Goal: Task Accomplishment & Management: Complete application form

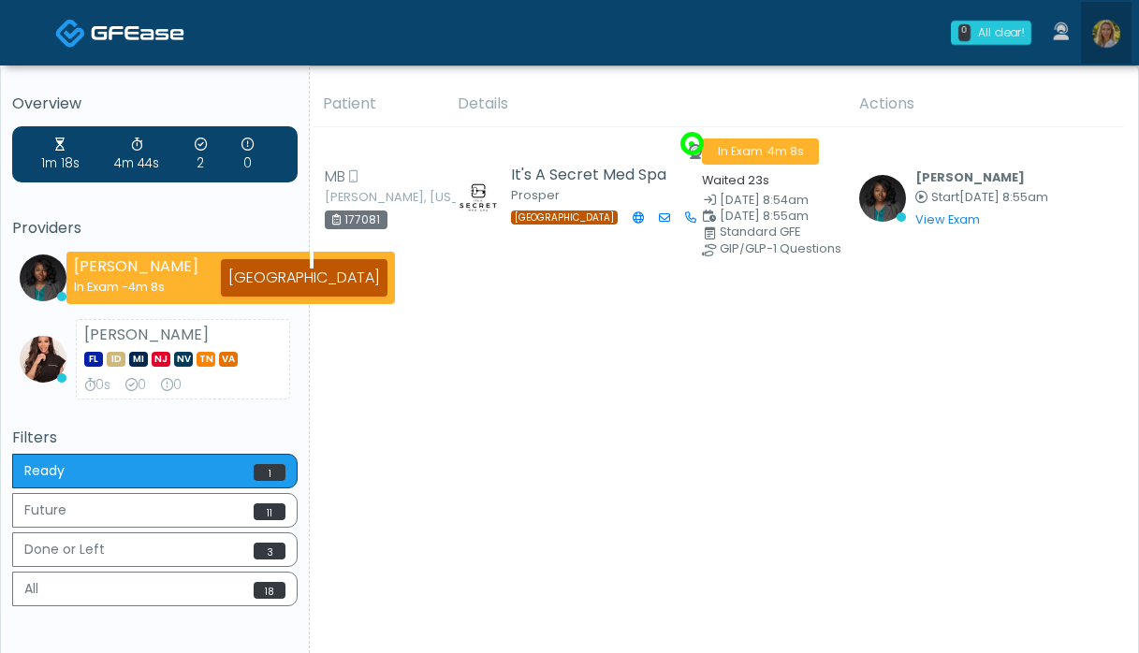
click at [1105, 38] on img at bounding box center [1106, 34] width 28 height 28
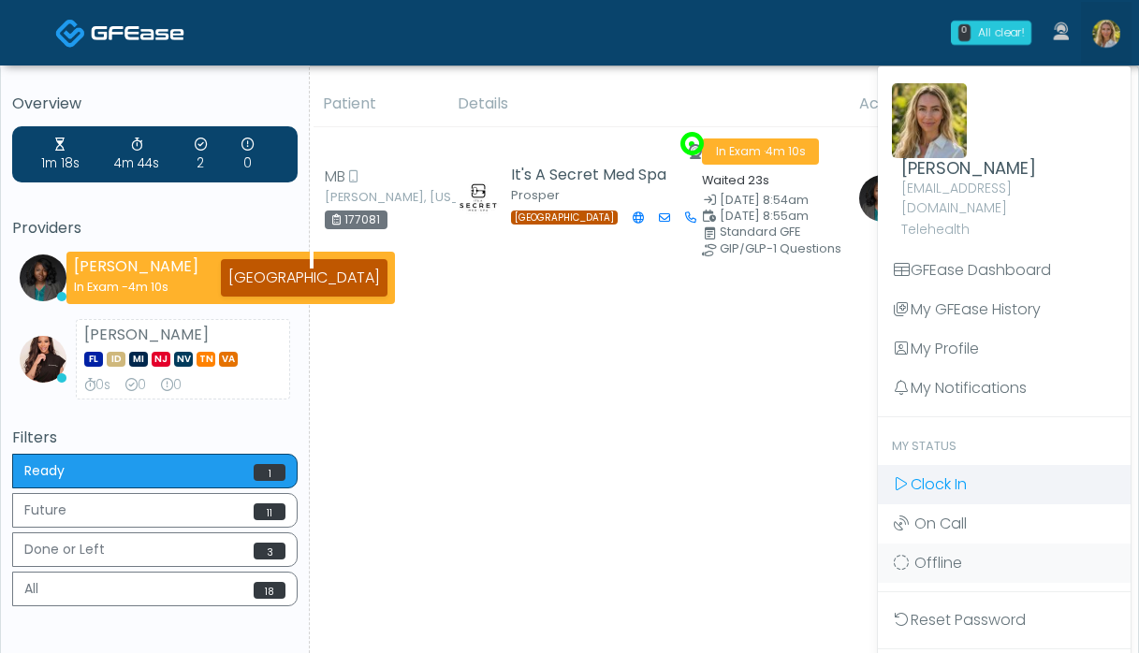
click at [918, 474] on span "Clock In" at bounding box center [939, 485] width 56 height 22
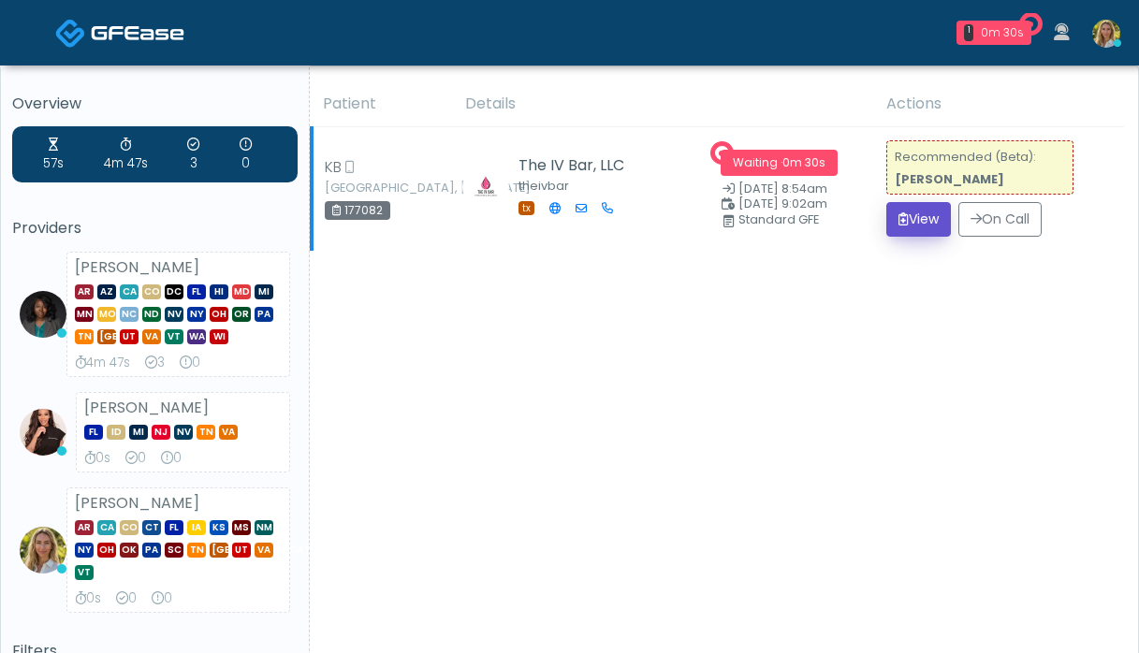
click at [912, 216] on button "View" at bounding box center [918, 219] width 65 height 35
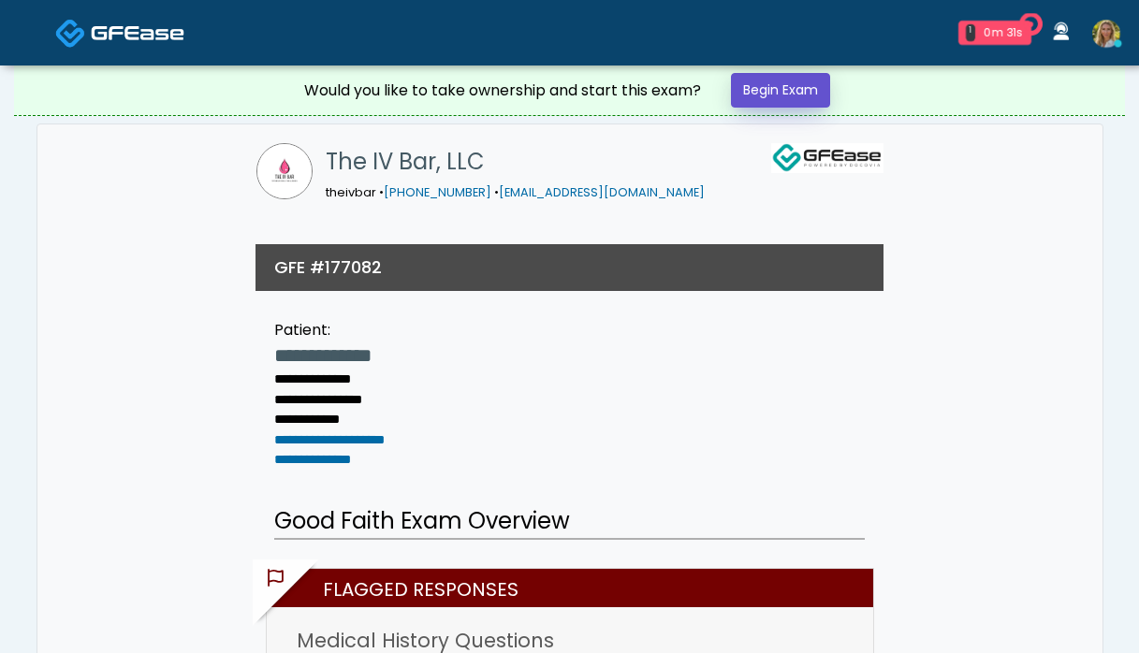
click at [789, 93] on link "Begin Exam" at bounding box center [780, 90] width 99 height 35
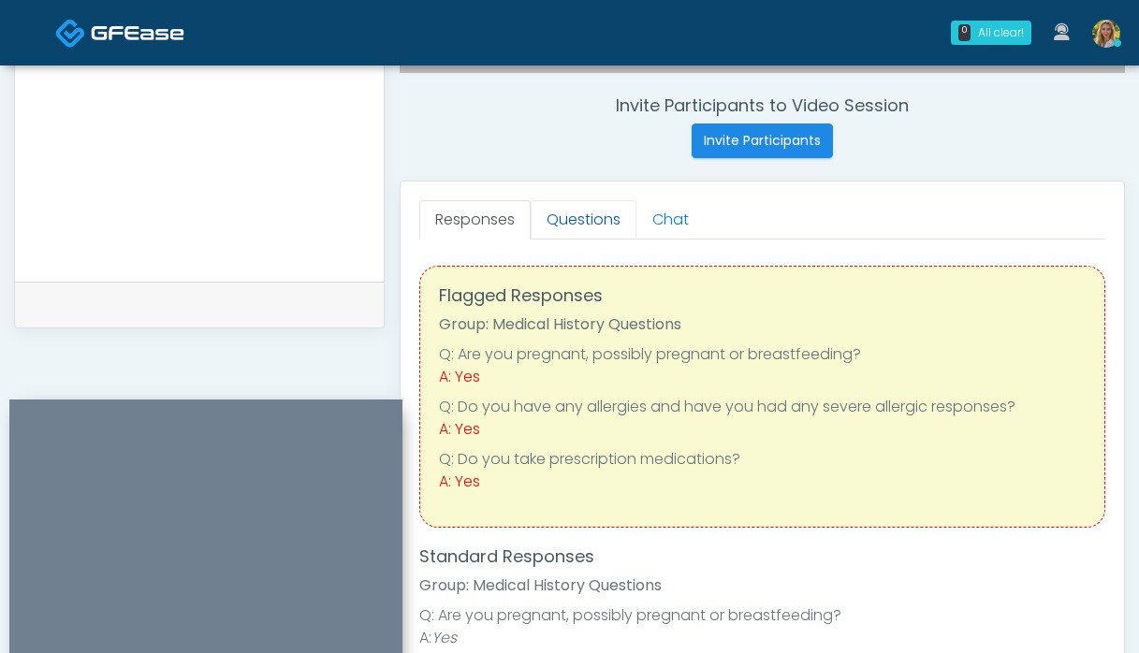
scroll to position [698, 0]
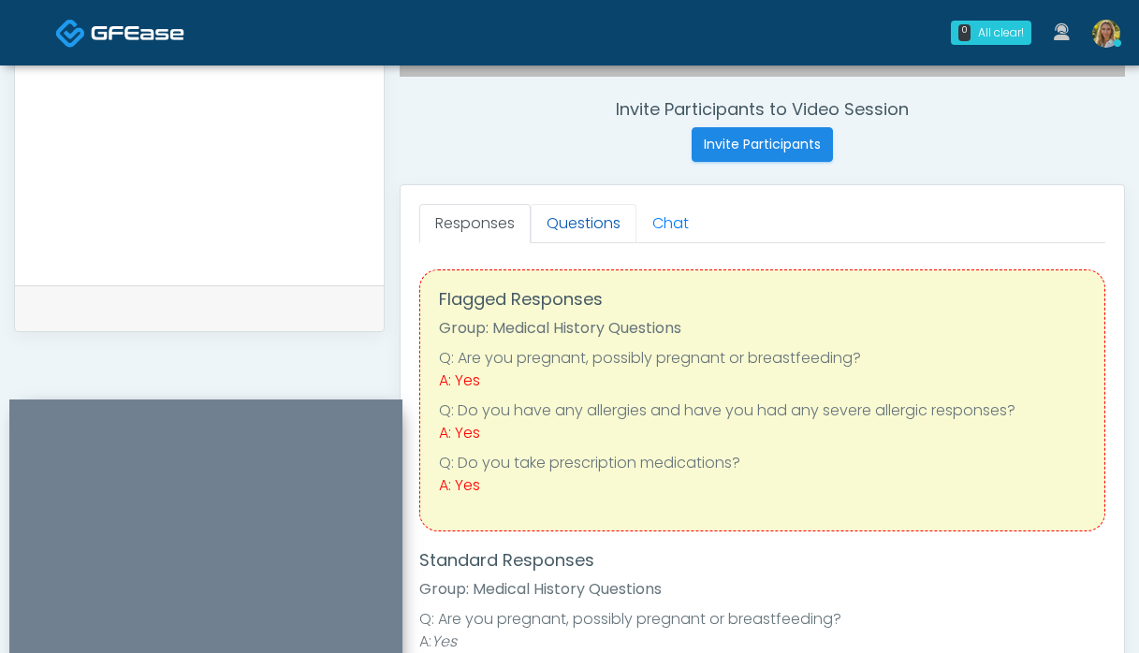
click at [595, 226] on link "Questions" at bounding box center [584, 223] width 106 height 39
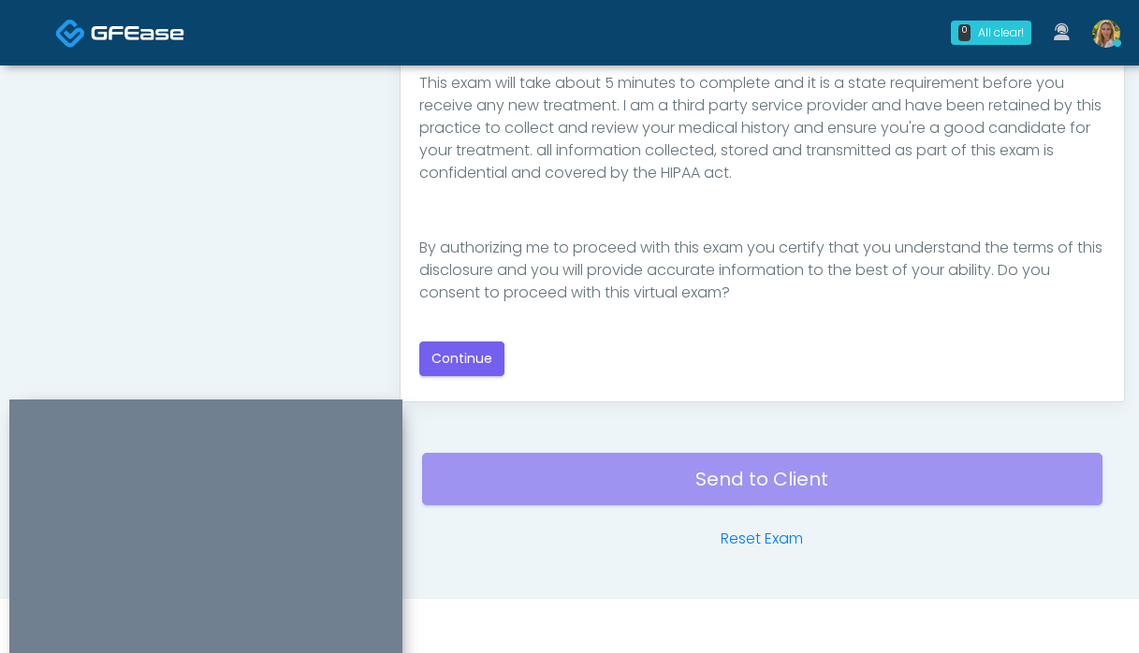
scroll to position [1020, 0]
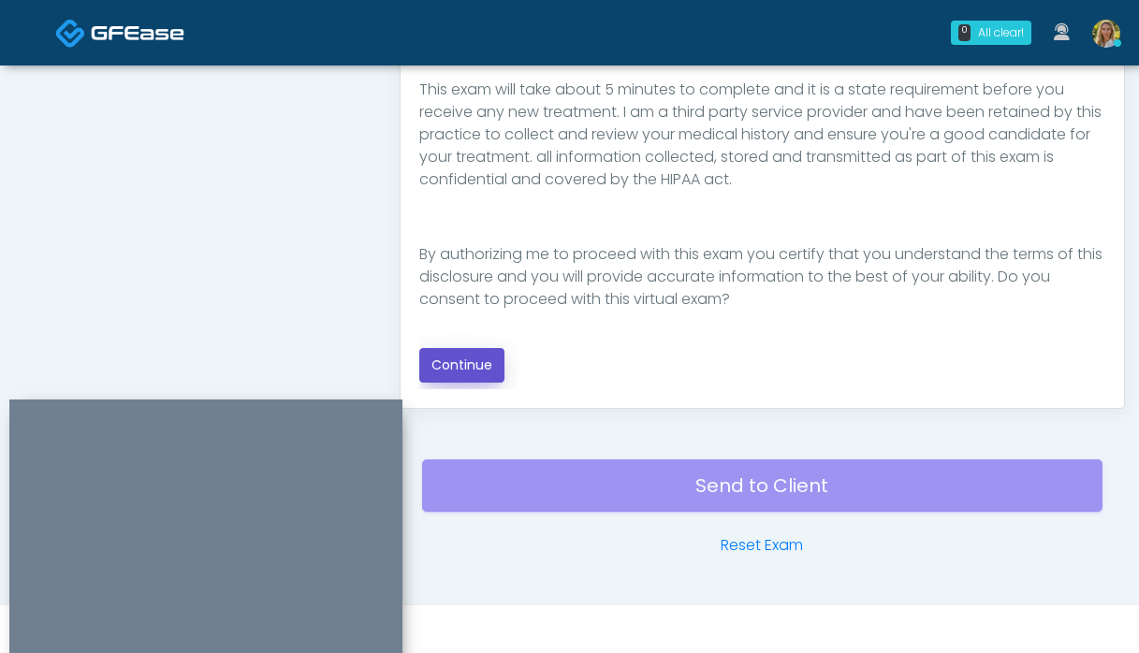
click at [444, 373] on button "Continue" at bounding box center [461, 365] width 85 height 35
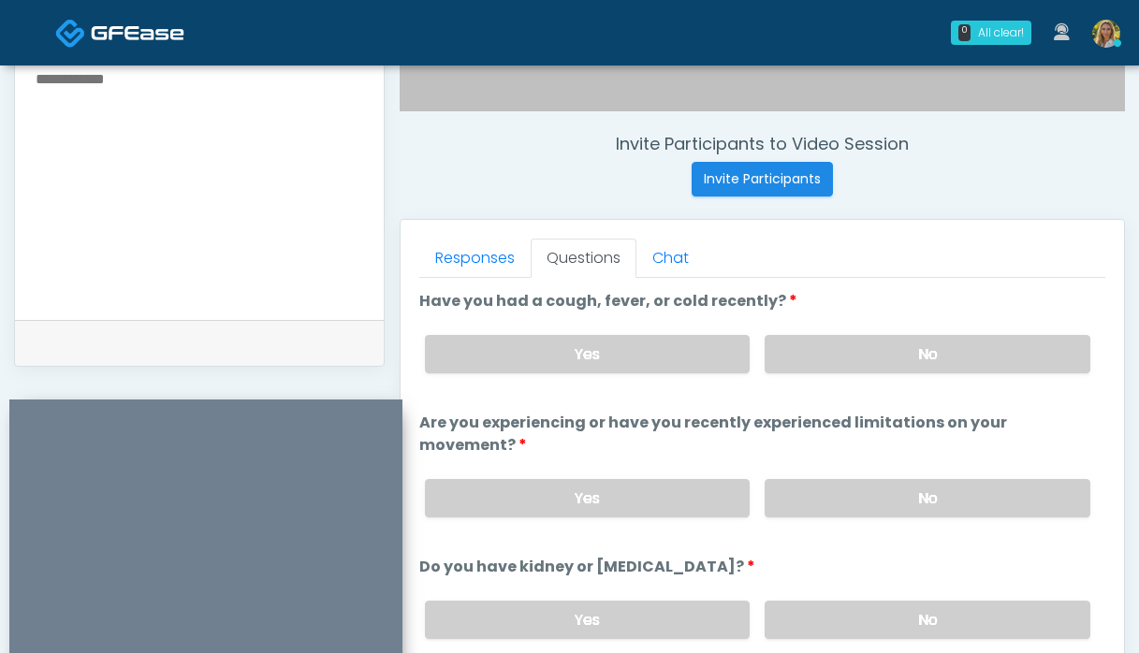
scroll to position [661, 0]
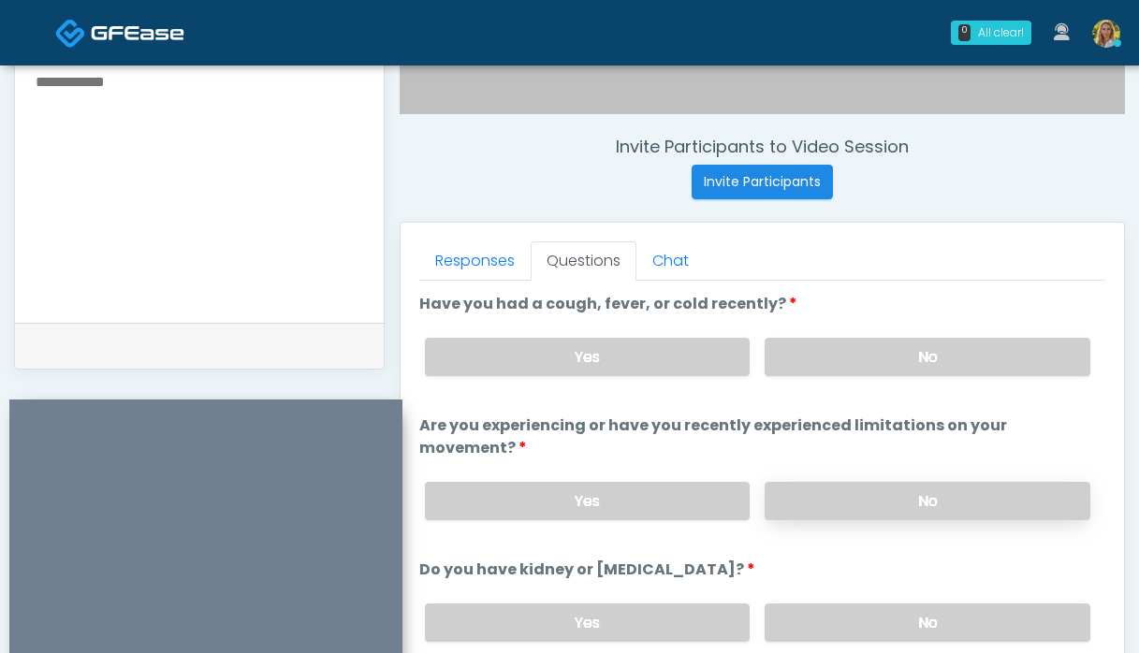
click at [842, 484] on label "No" at bounding box center [928, 501] width 326 height 38
click at [845, 365] on label "No" at bounding box center [928, 357] width 326 height 38
click at [839, 604] on label "No" at bounding box center [928, 623] width 326 height 38
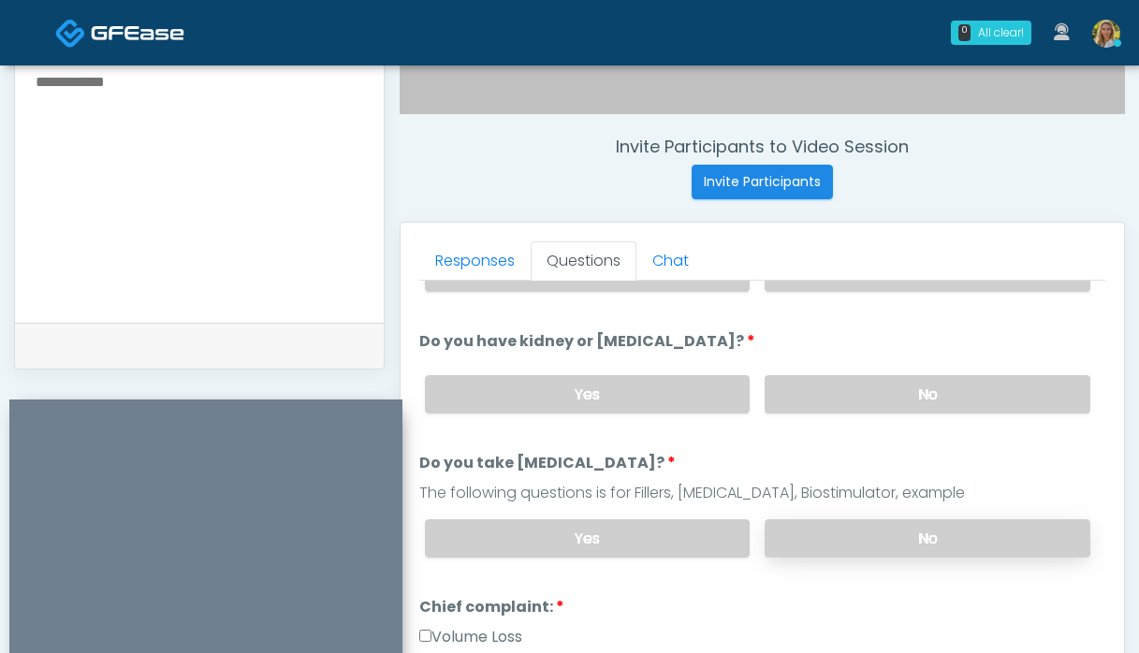
click at [850, 520] on label "No" at bounding box center [928, 539] width 326 height 38
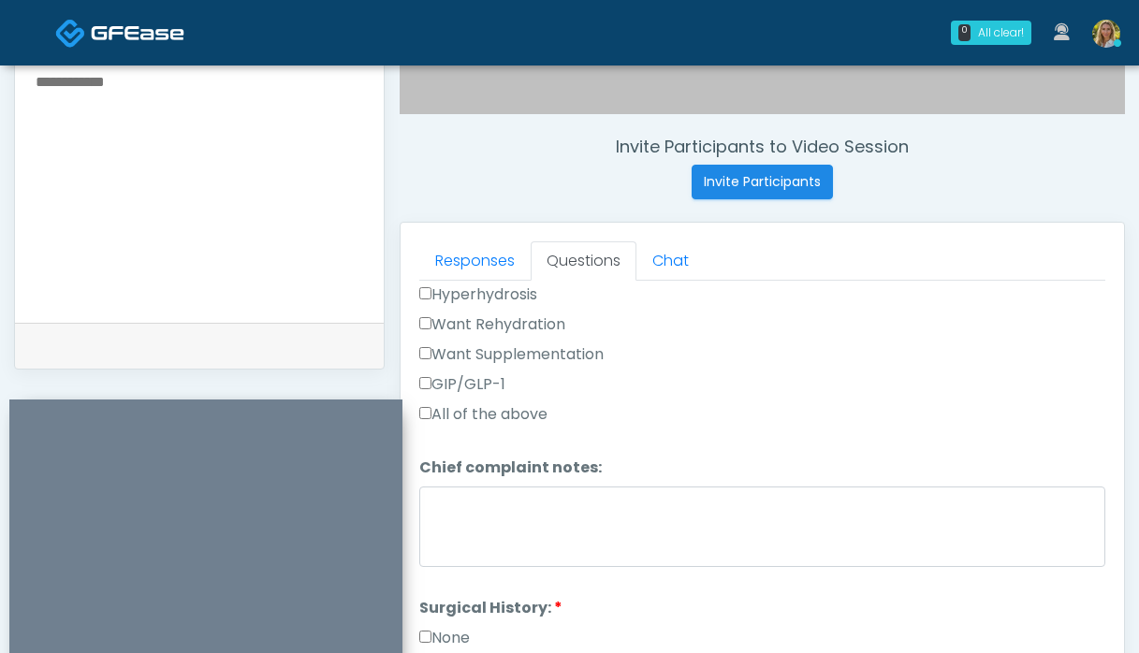
scroll to position [720, 0]
click at [426, 628] on label "None" at bounding box center [444, 639] width 51 height 22
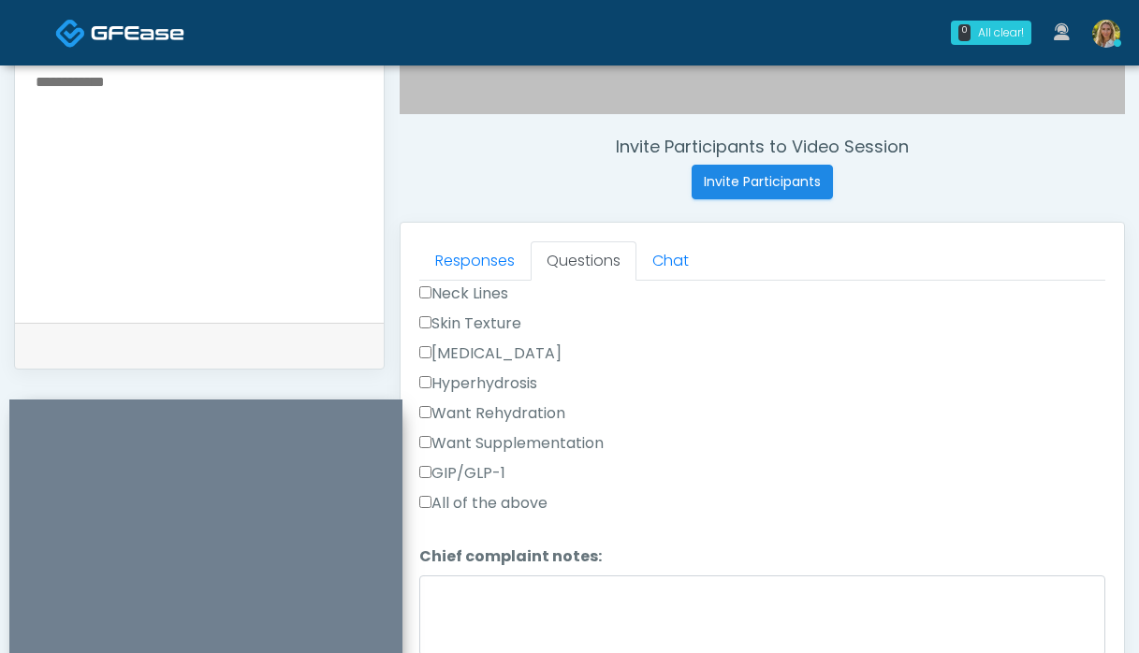
scroll to position [622, 0]
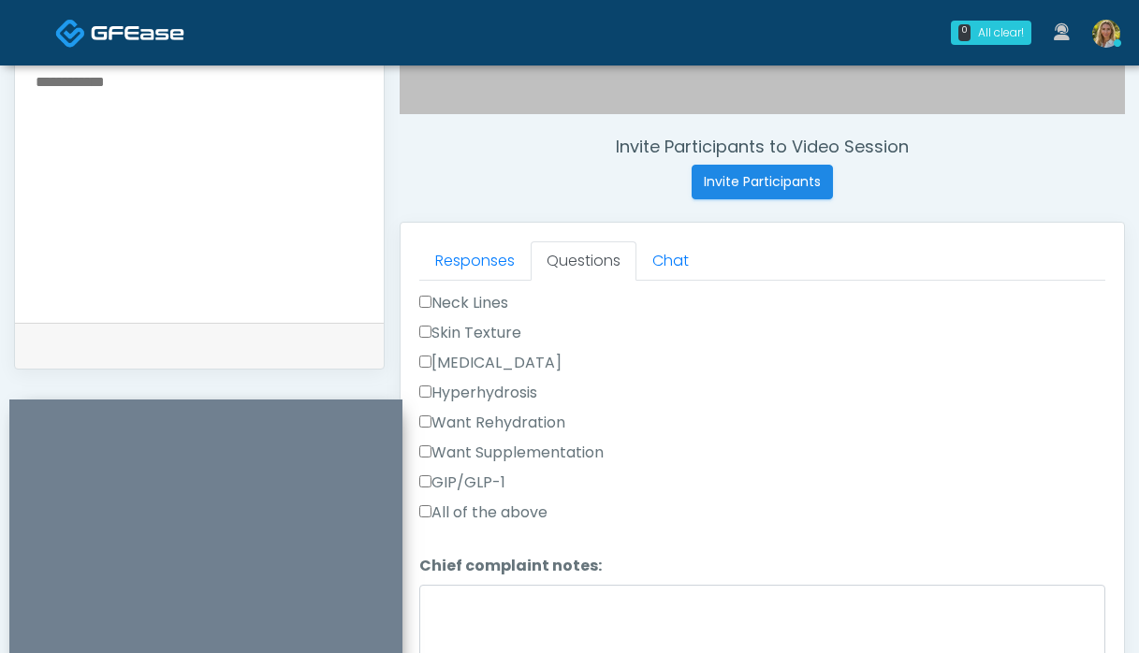
click at [491, 412] on label "Want Rehydration" at bounding box center [492, 423] width 146 height 22
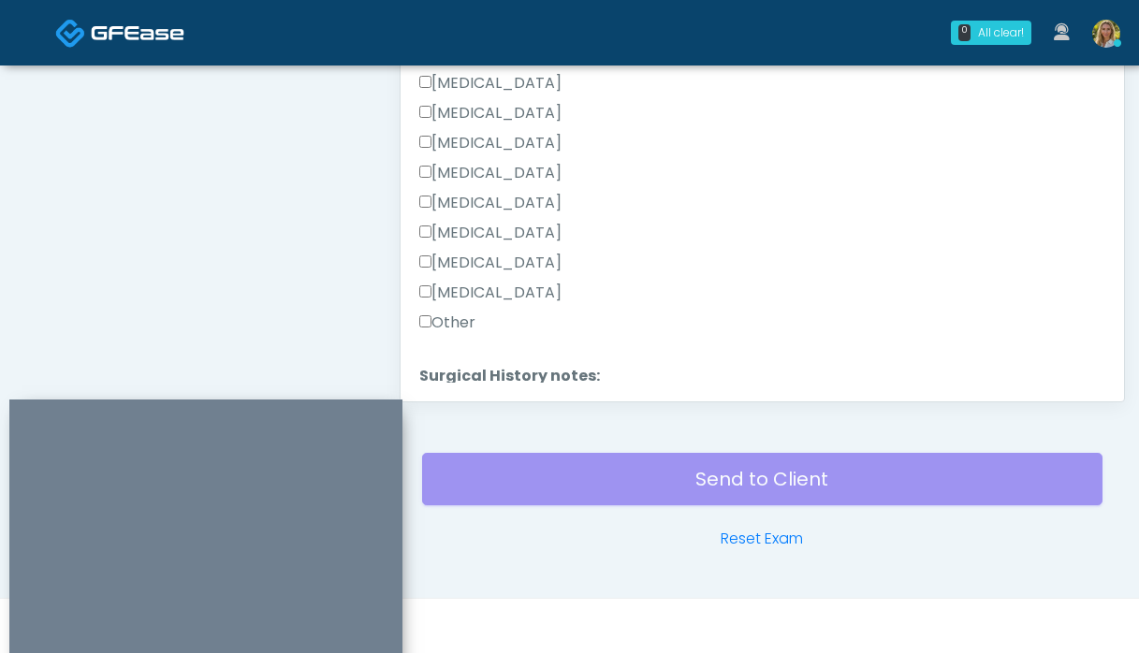
scroll to position [1160, 0]
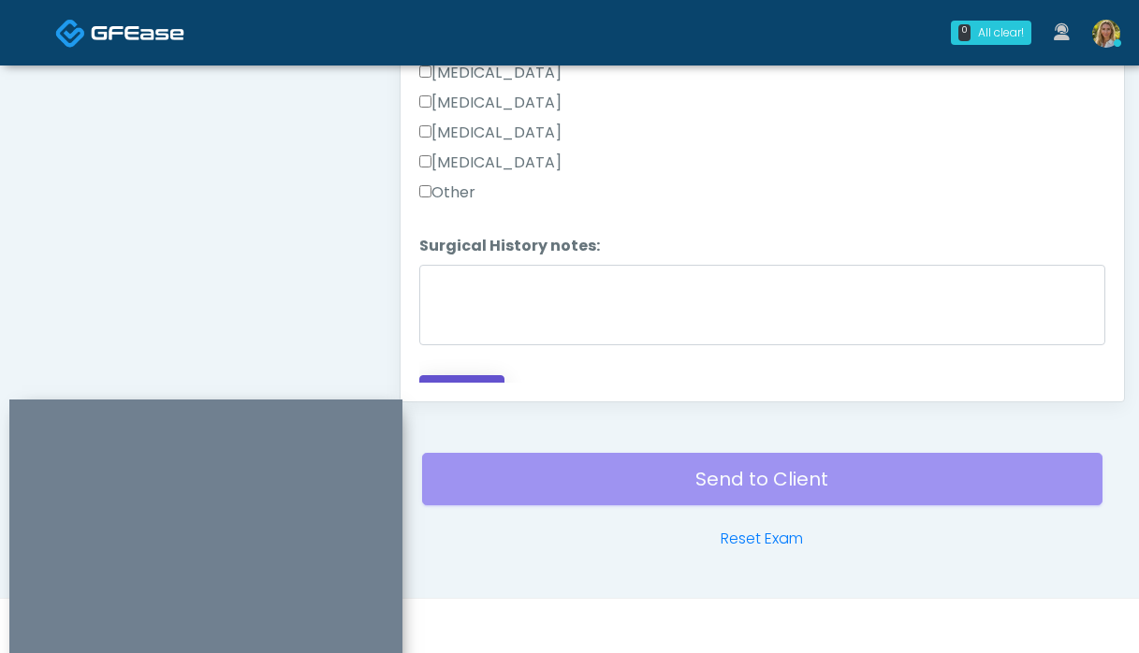
click at [447, 375] on button "Continue" at bounding box center [461, 392] width 85 height 35
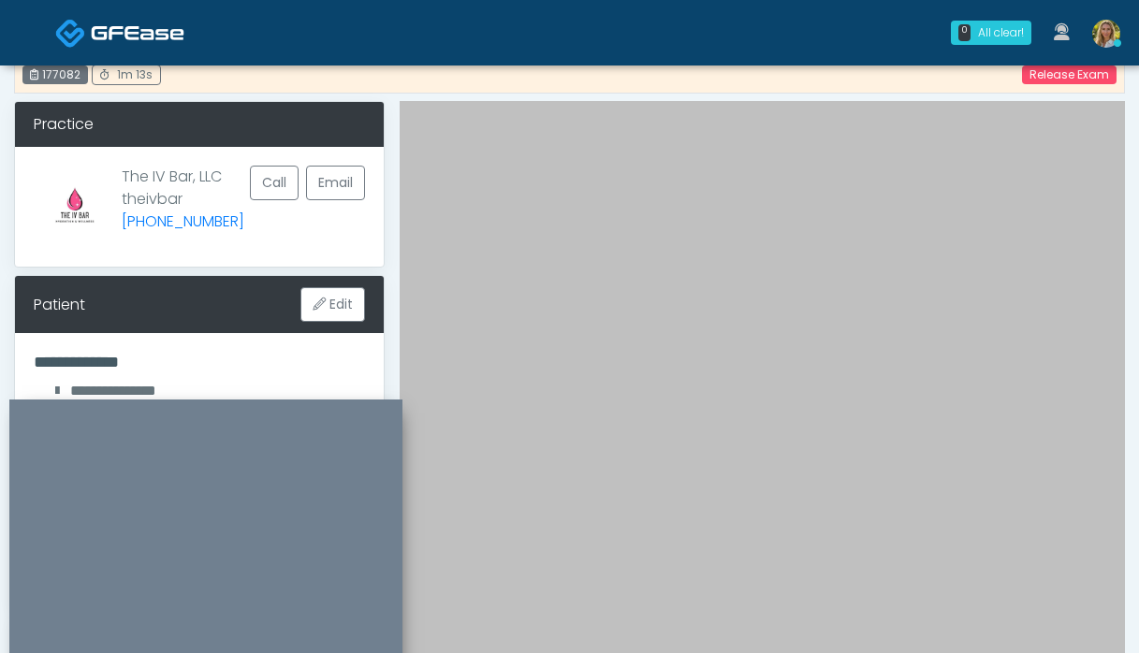
scroll to position [0, 0]
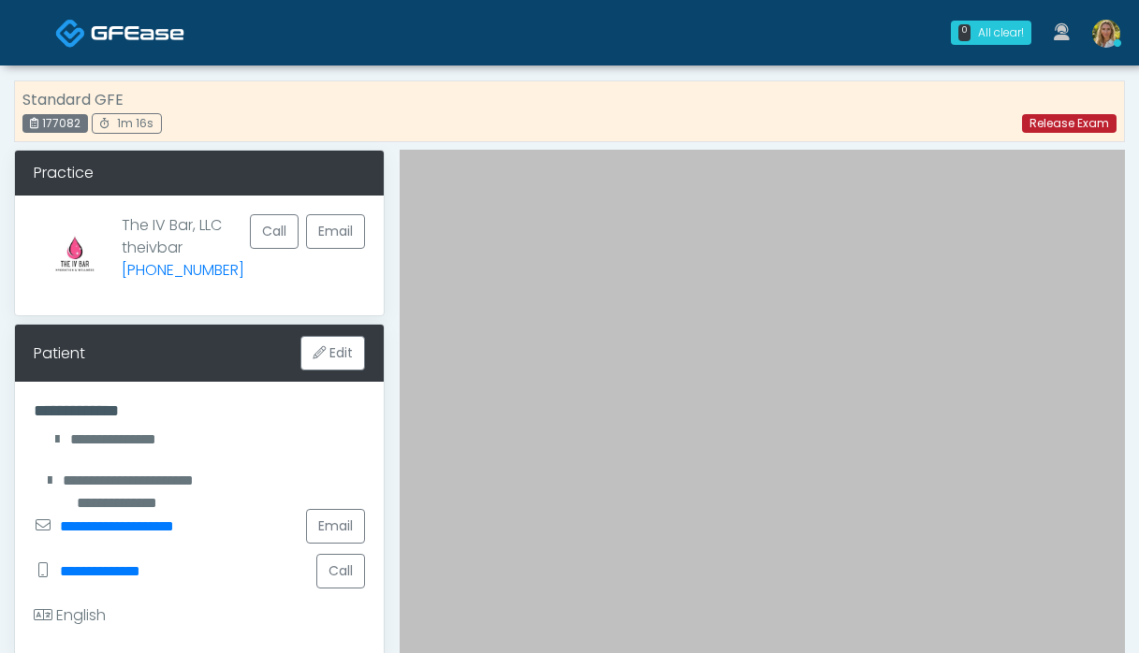
click at [1075, 122] on link "Release Exam" at bounding box center [1069, 123] width 95 height 19
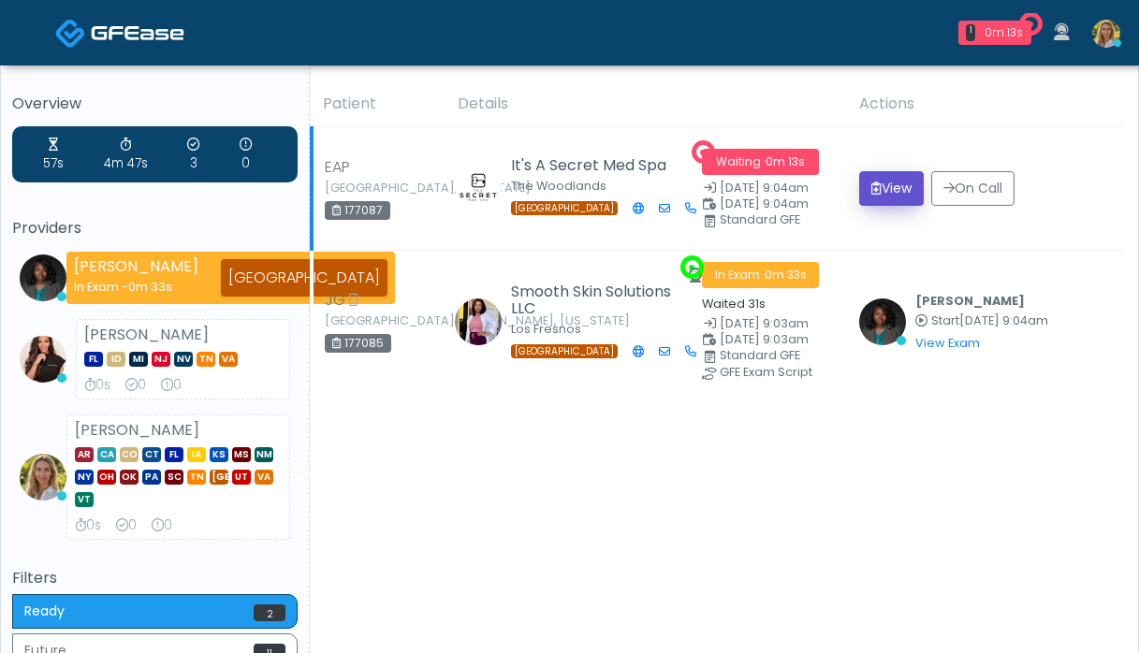
click at [882, 195] on button "View" at bounding box center [891, 188] width 65 height 35
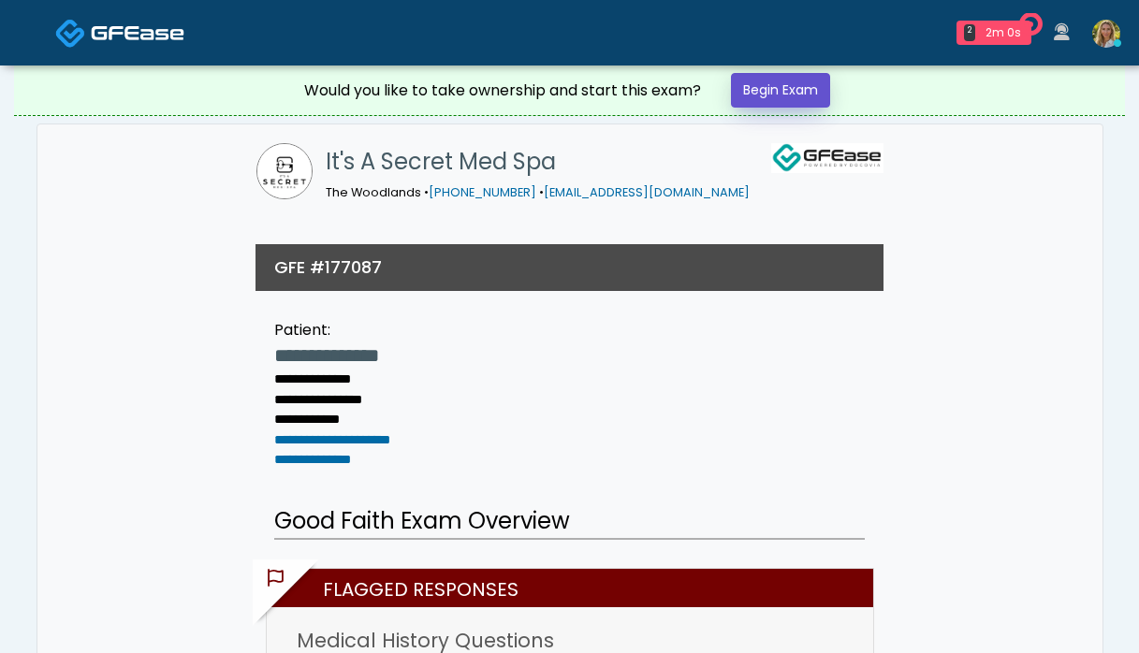
click at [790, 88] on link "Begin Exam" at bounding box center [780, 90] width 99 height 35
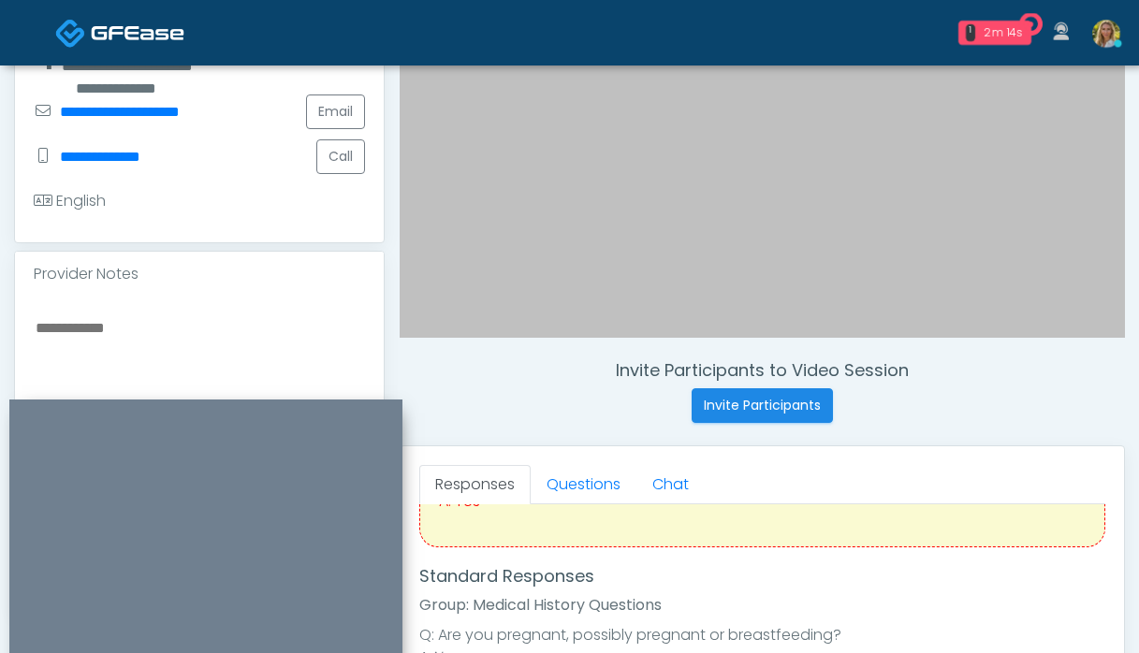
scroll to position [316, 0]
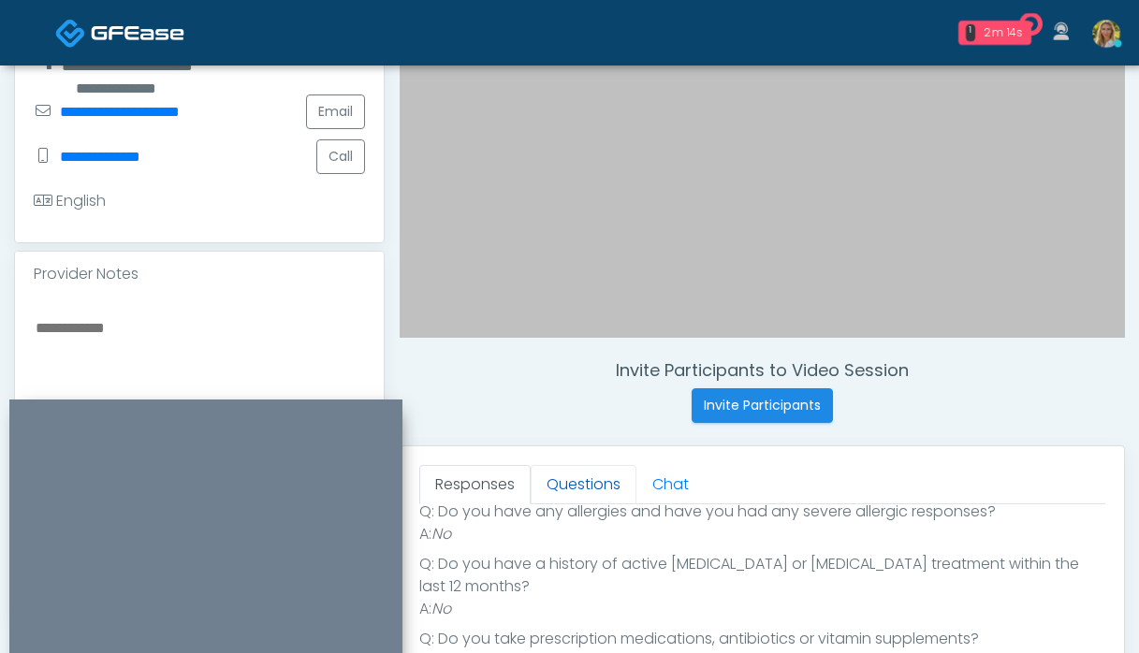
click at [586, 484] on link "Questions" at bounding box center [584, 484] width 106 height 39
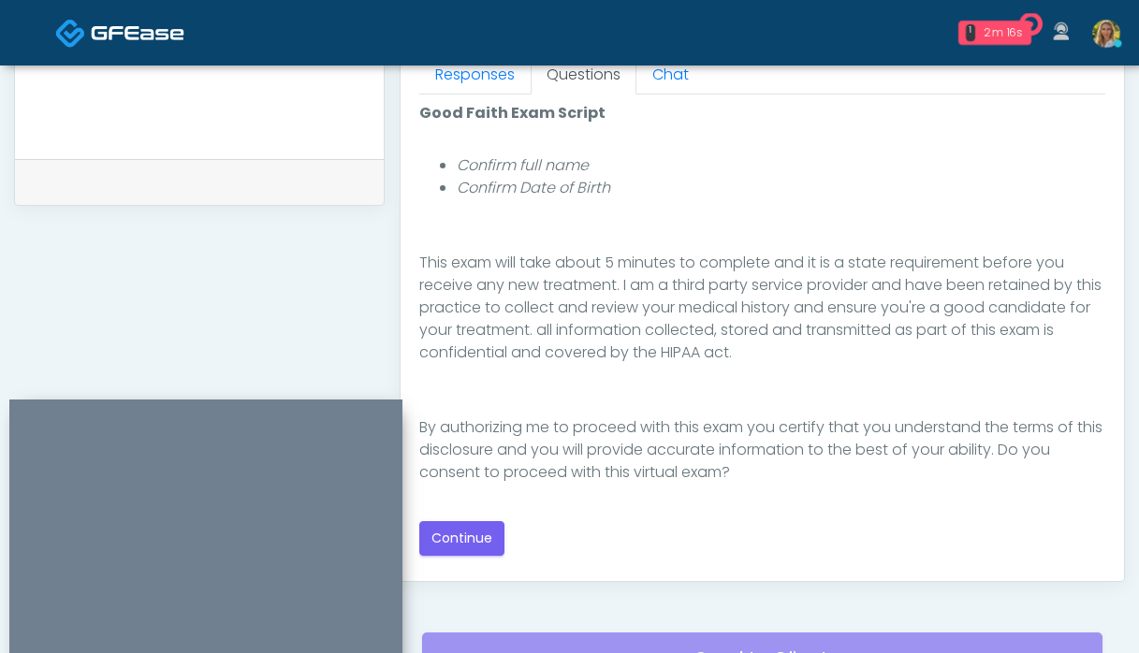
scroll to position [849, 0]
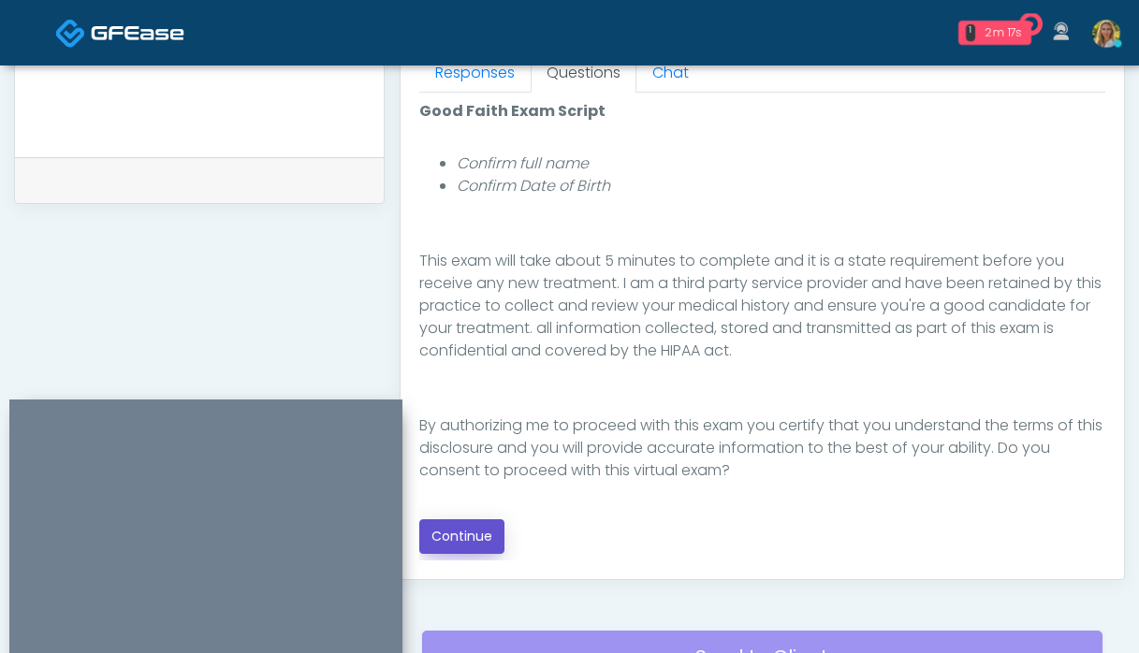
click at [441, 532] on button "Continue" at bounding box center [461, 537] width 85 height 35
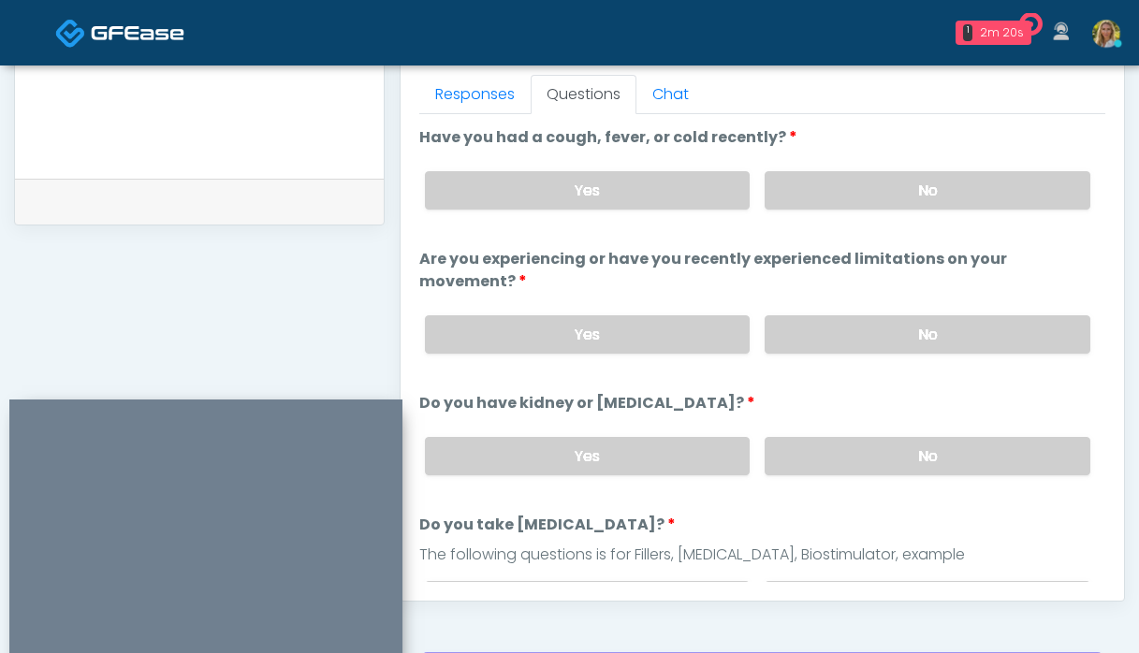
scroll to position [824, 0]
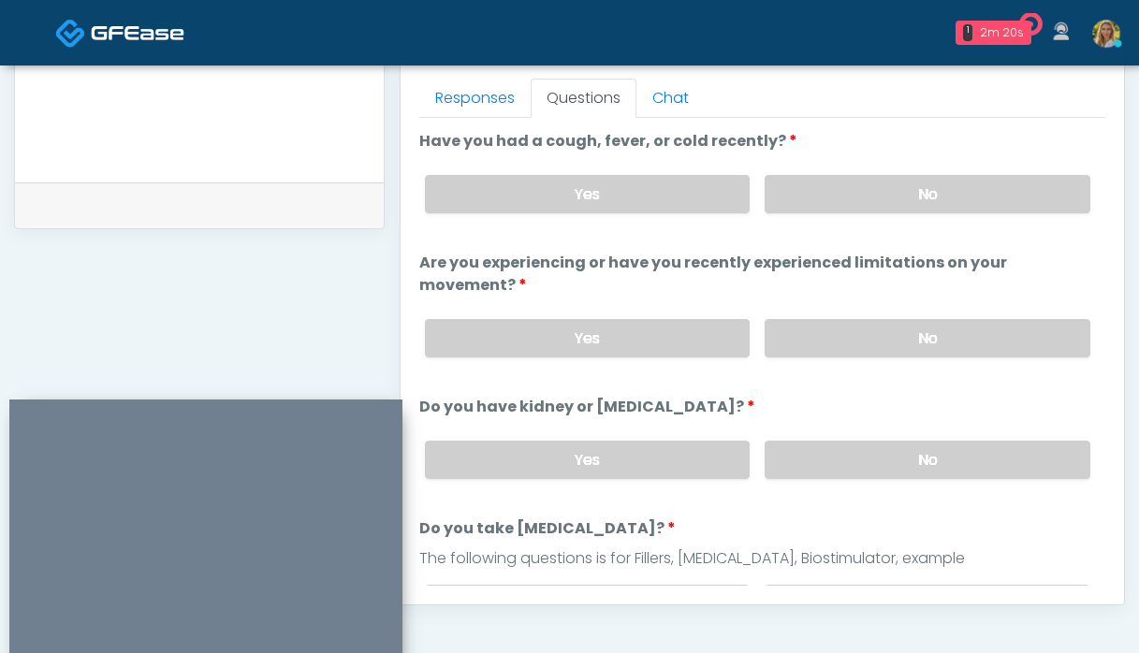
click at [855, 213] on div "Yes No" at bounding box center [757, 194] width 695 height 68
click at [852, 199] on label "No" at bounding box center [928, 194] width 326 height 38
click at [829, 319] on label "No" at bounding box center [928, 338] width 326 height 38
click at [849, 441] on label "No" at bounding box center [928, 460] width 326 height 38
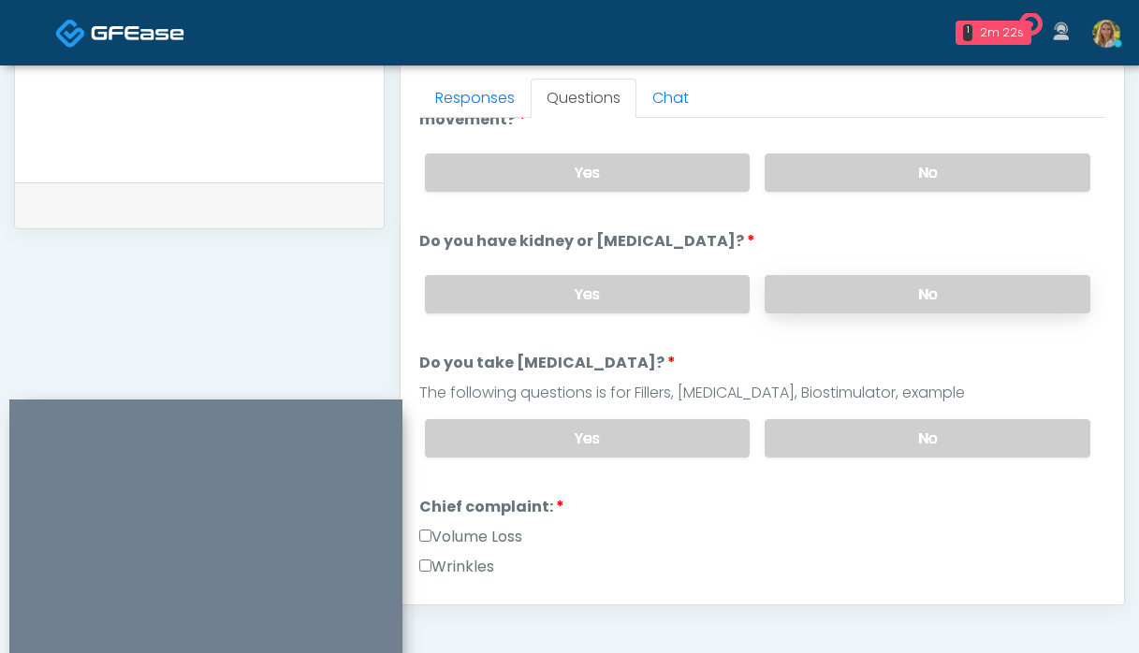
scroll to position [169, 0]
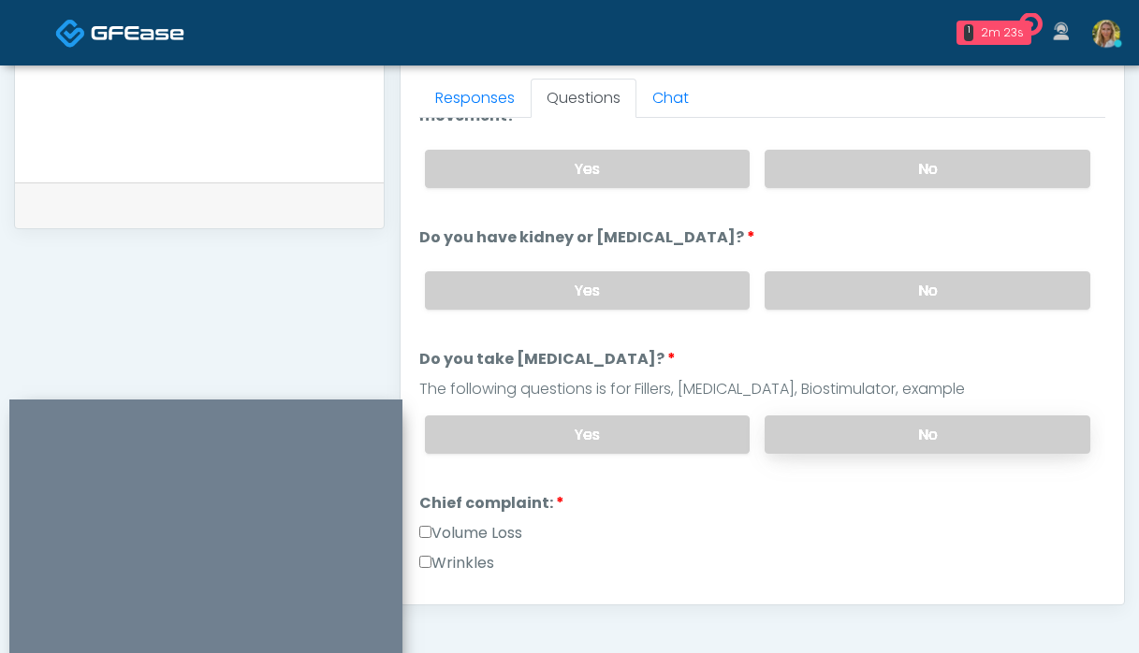
click at [849, 418] on label "No" at bounding box center [928, 435] width 326 height 38
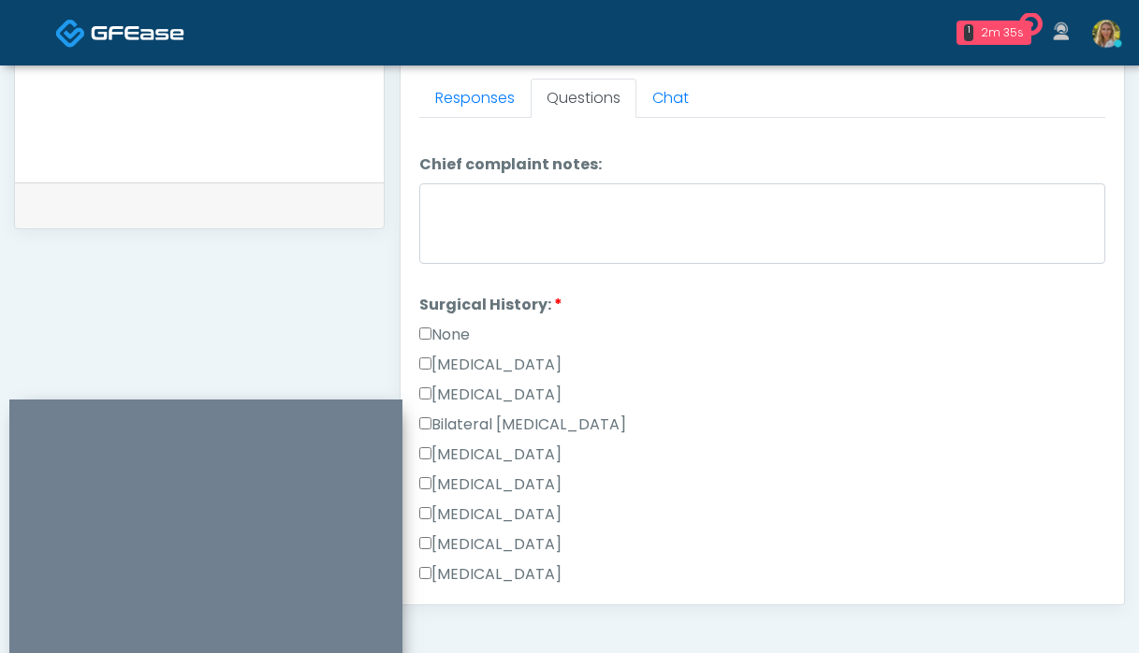
scroll to position [919, 0]
click at [440, 326] on label "None" at bounding box center [444, 337] width 51 height 22
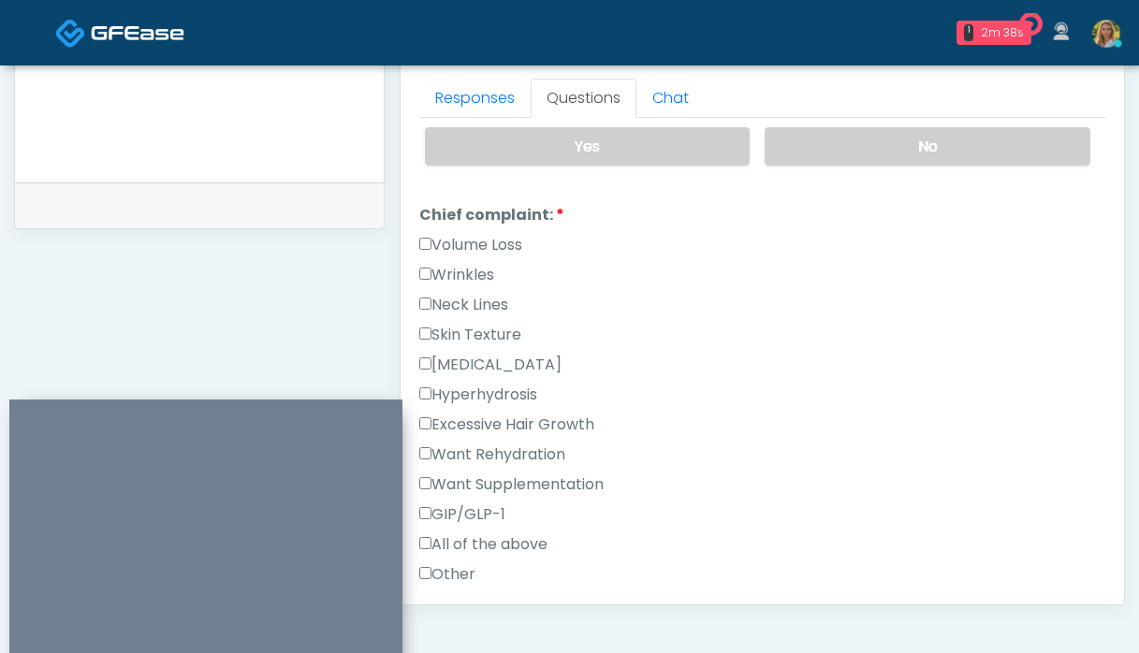
scroll to position [457, 0]
click at [453, 564] on label "Other" at bounding box center [447, 575] width 56 height 22
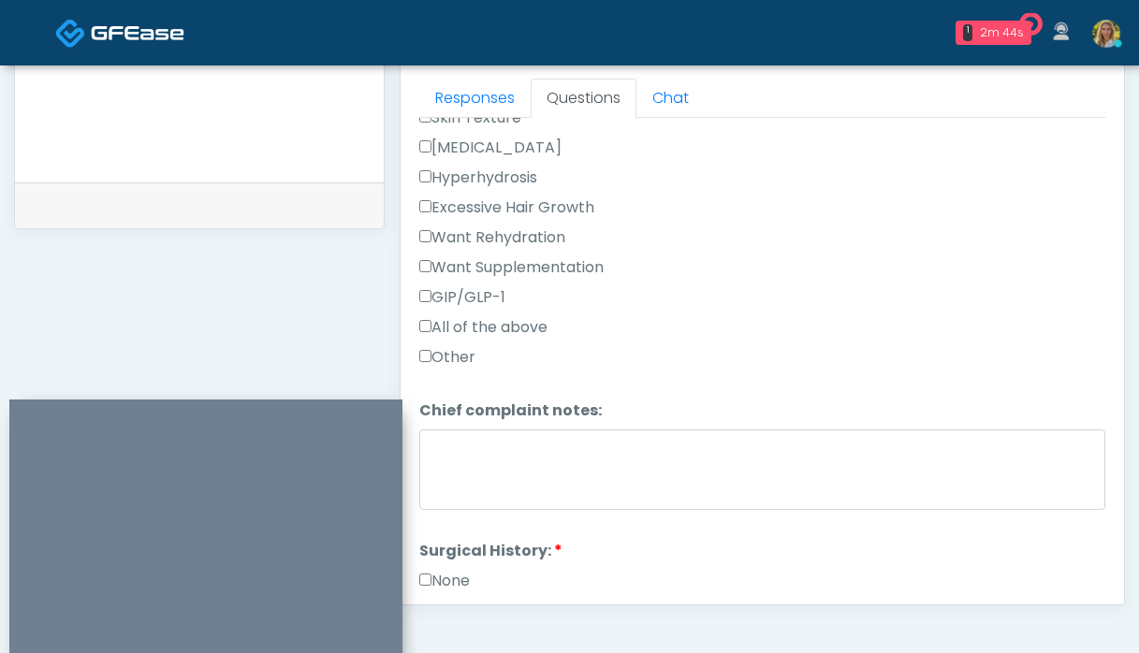
scroll to position [685, 0]
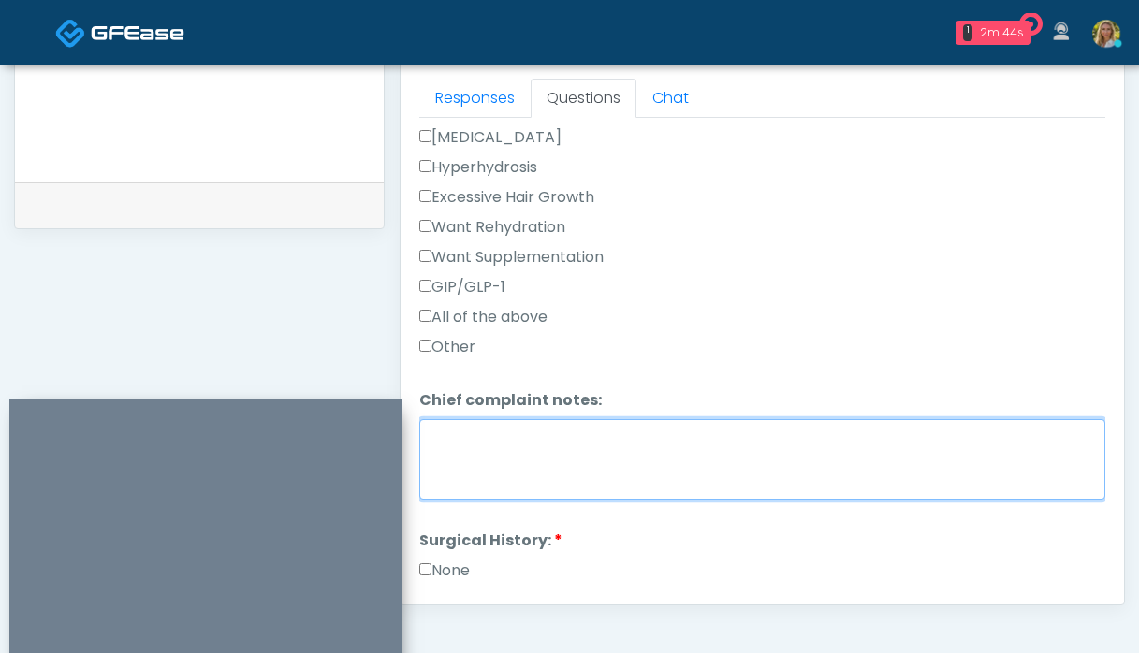
click at [523, 428] on textarea "Chief complaint notes:" at bounding box center [762, 459] width 686 height 81
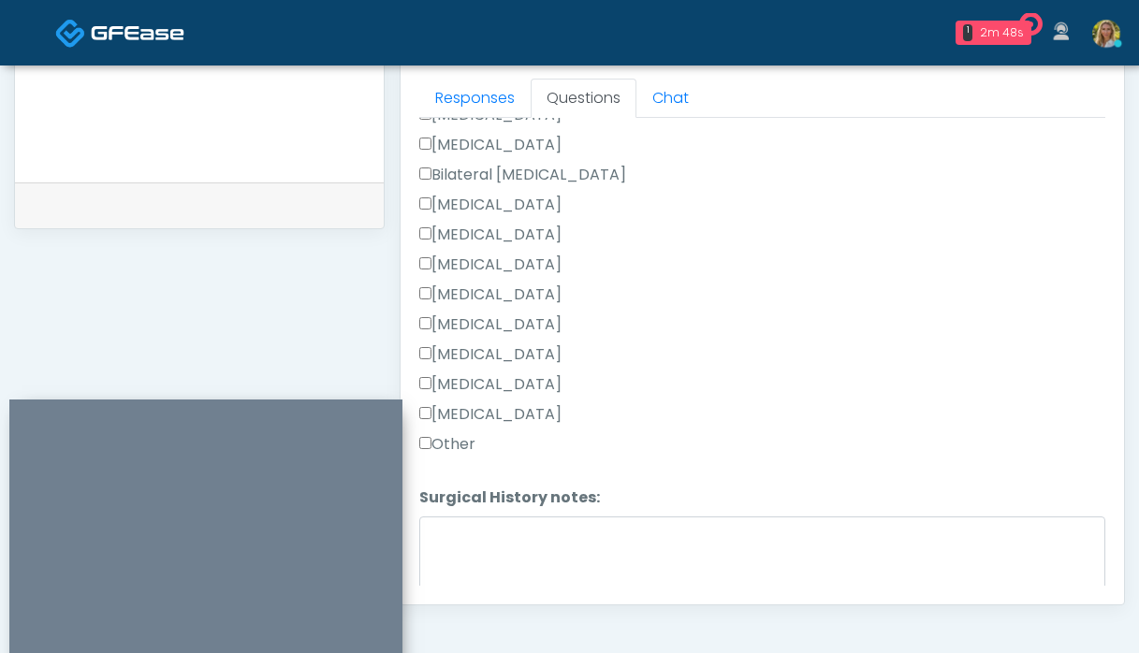
scroll to position [1220, 0]
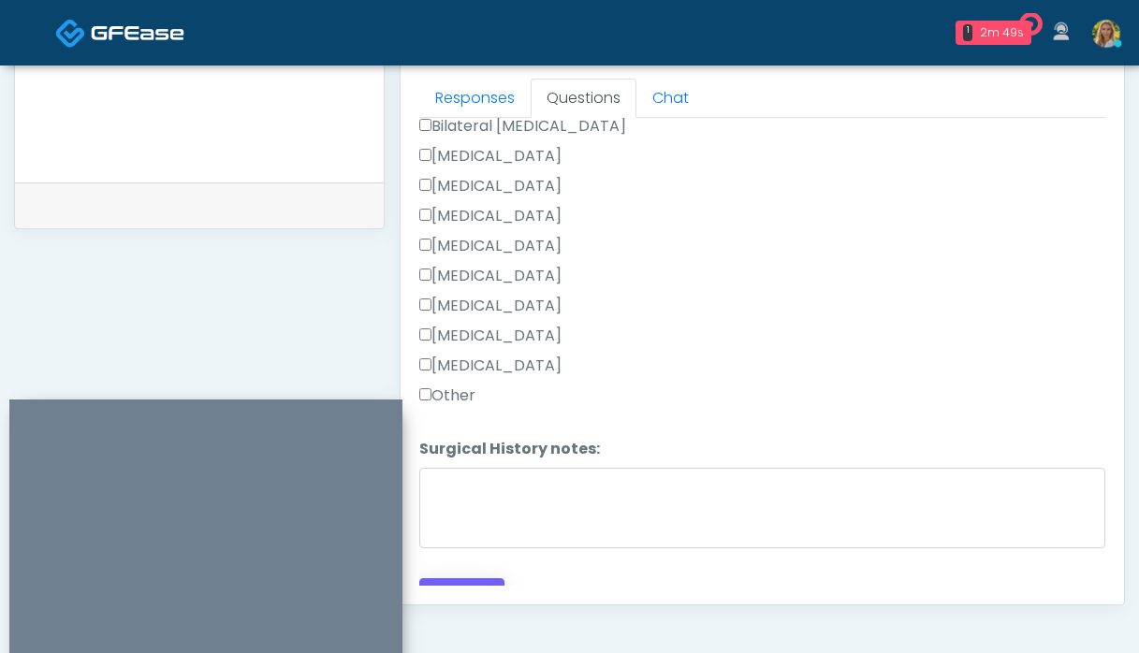
type textarea "*********"
click at [465, 578] on button "Continue" at bounding box center [461, 595] width 85 height 35
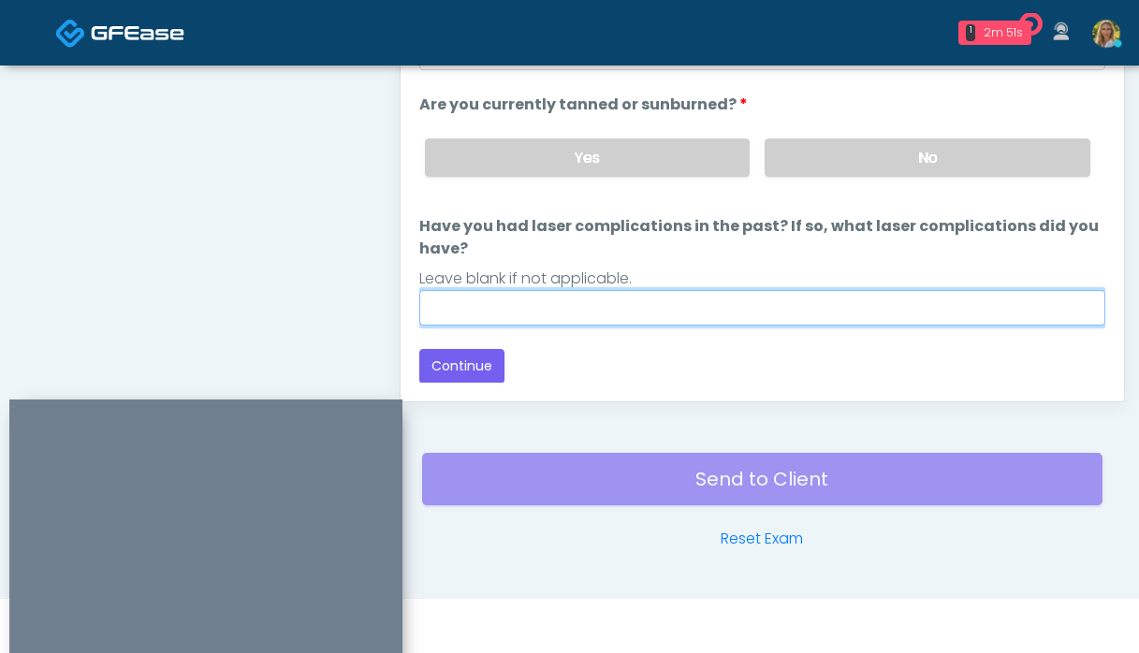
click at [599, 307] on input "Have you had laser complications in the past? If so, what laser complications d…" at bounding box center [762, 308] width 686 height 36
type input "**"
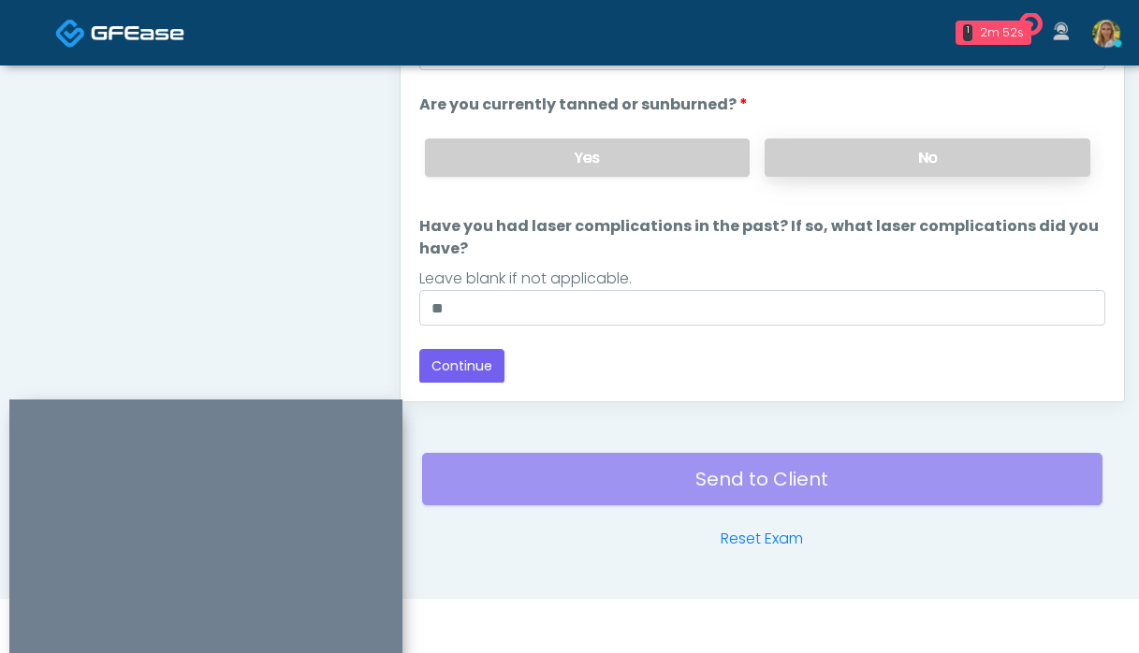
click at [918, 151] on label "No" at bounding box center [928, 158] width 326 height 38
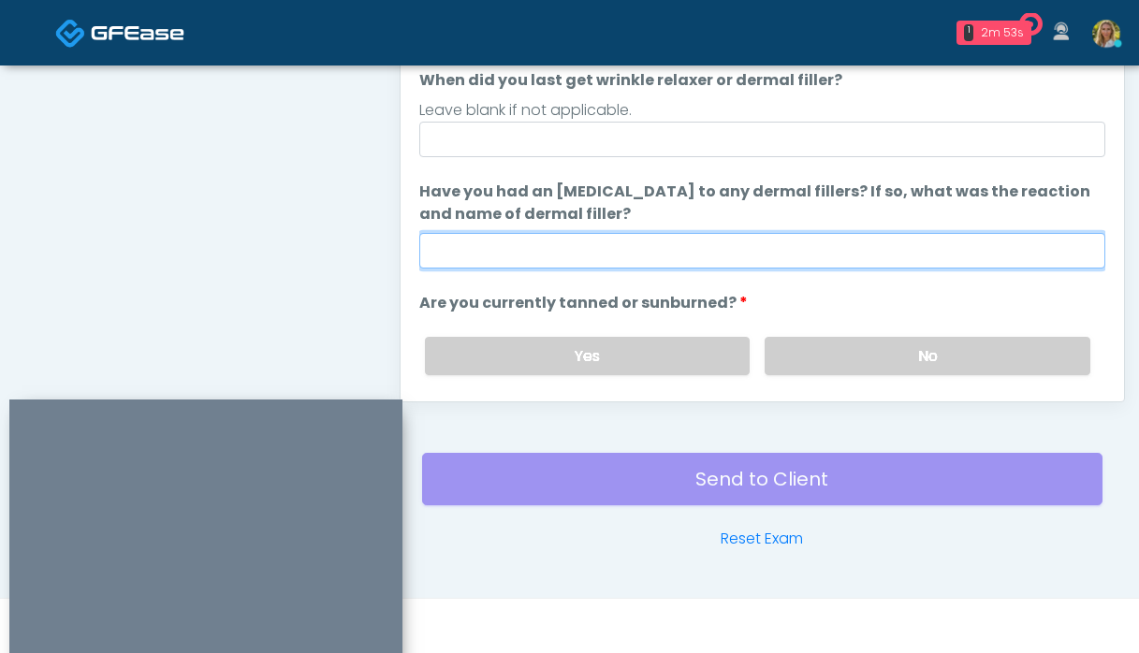
click at [703, 242] on input "Have you had an allergic response to any dermal fillers? If so, what was the re…" at bounding box center [762, 251] width 686 height 36
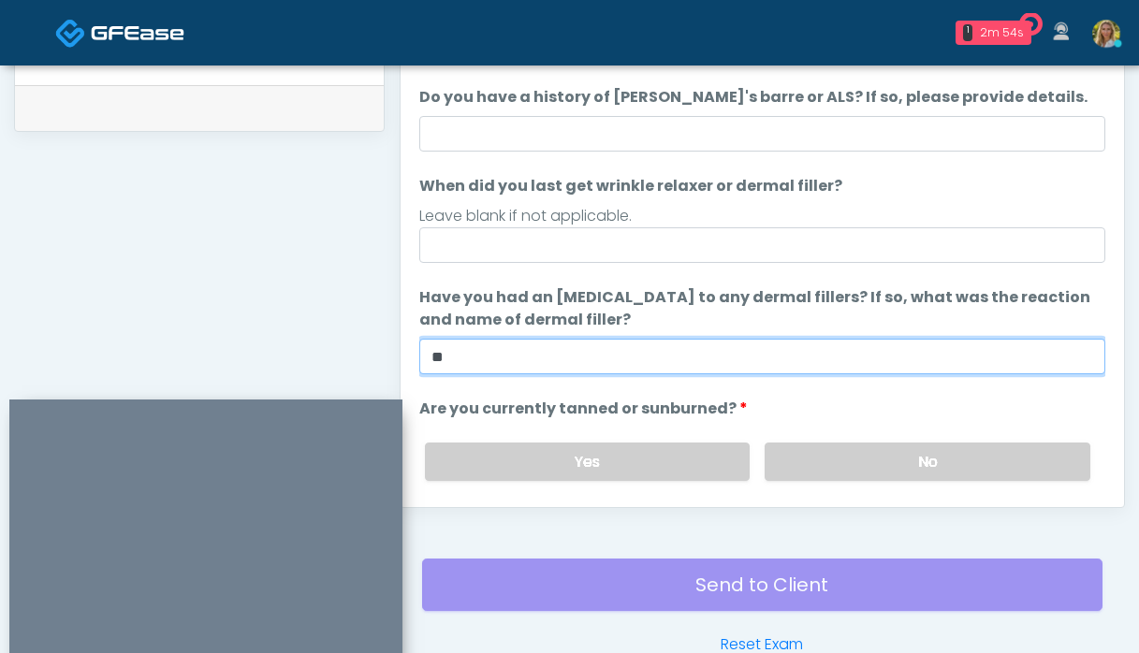
scroll to position [917, 0]
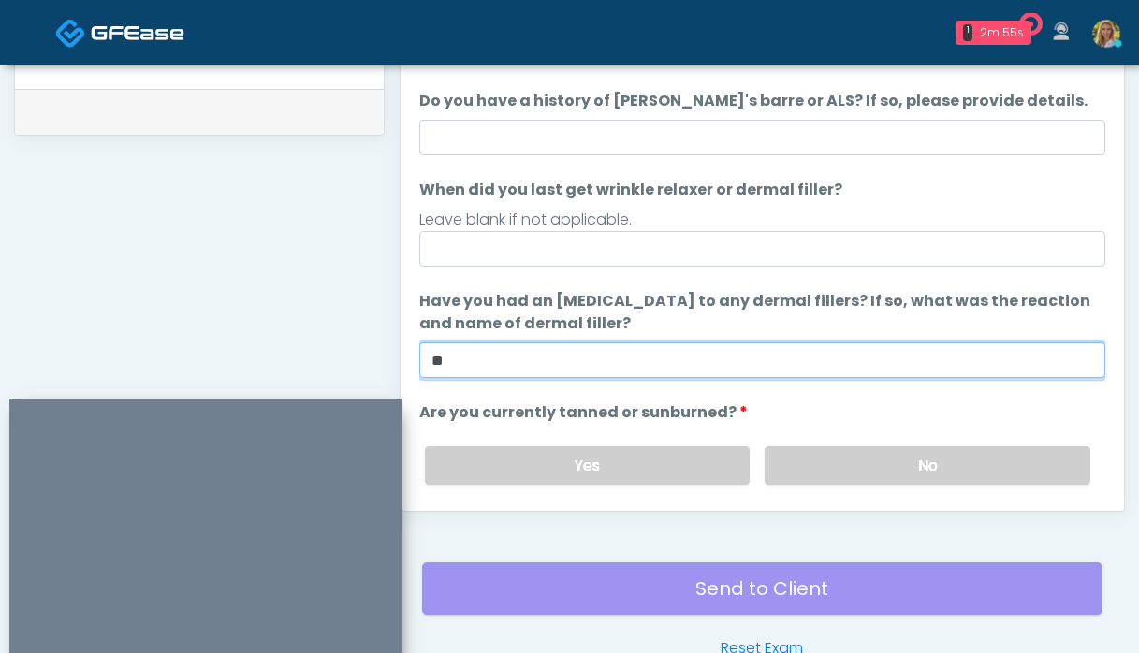
type input "**"
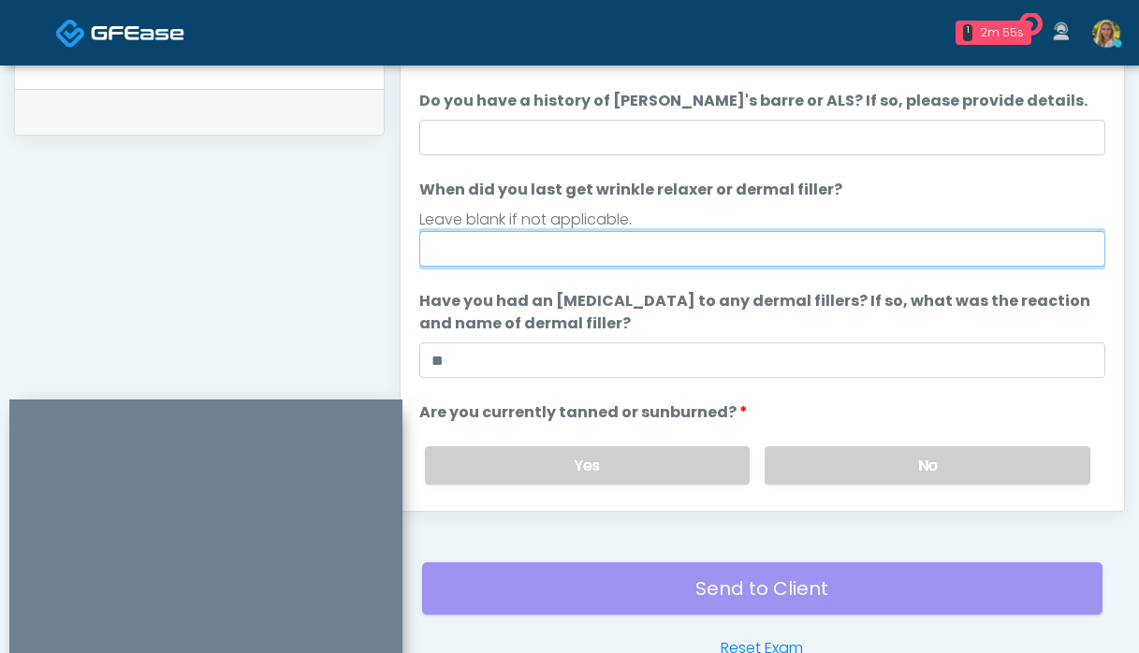
click at [582, 242] on input "When did you last get wrinkle relaxer or dermal filler?" at bounding box center [762, 249] width 686 height 36
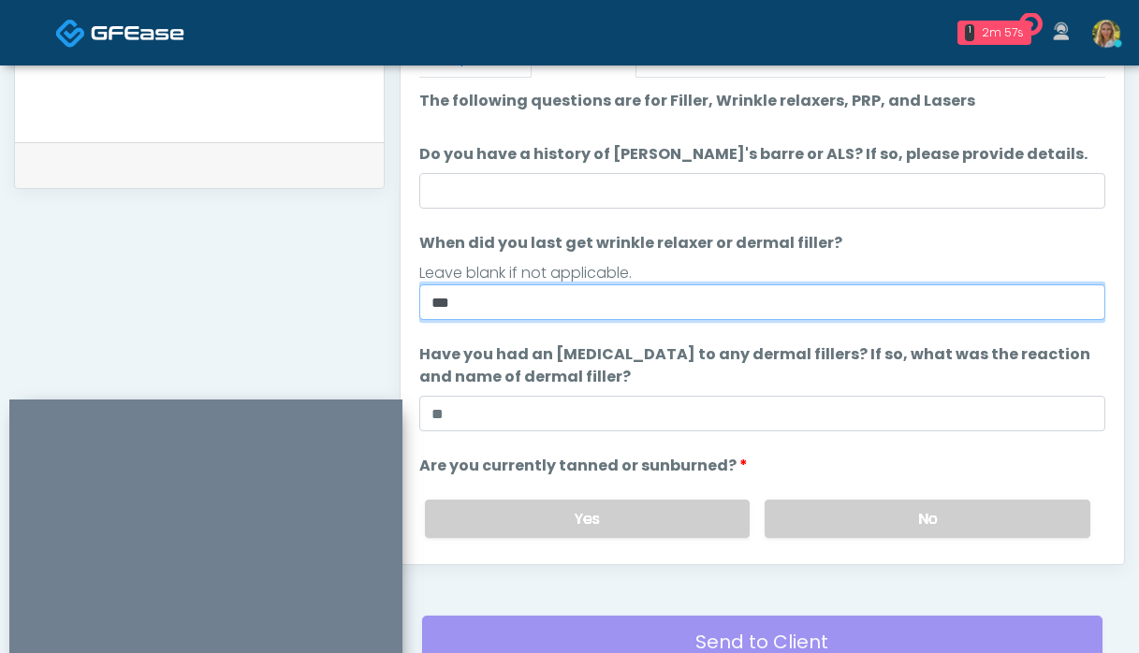
scroll to position [862, 0]
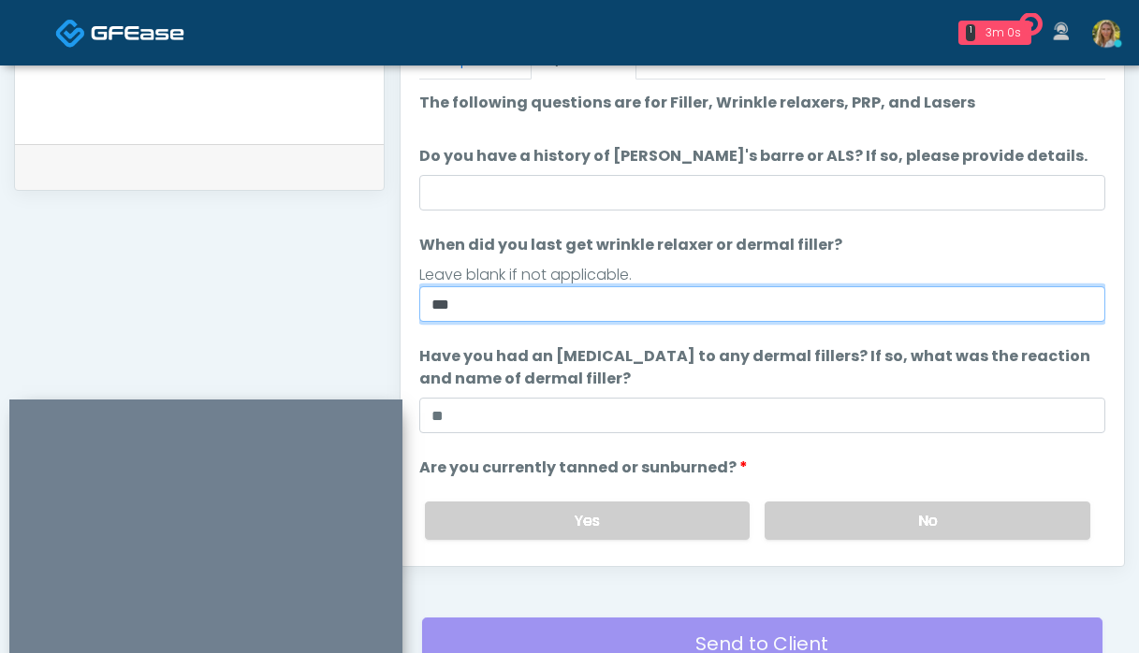
type input "***"
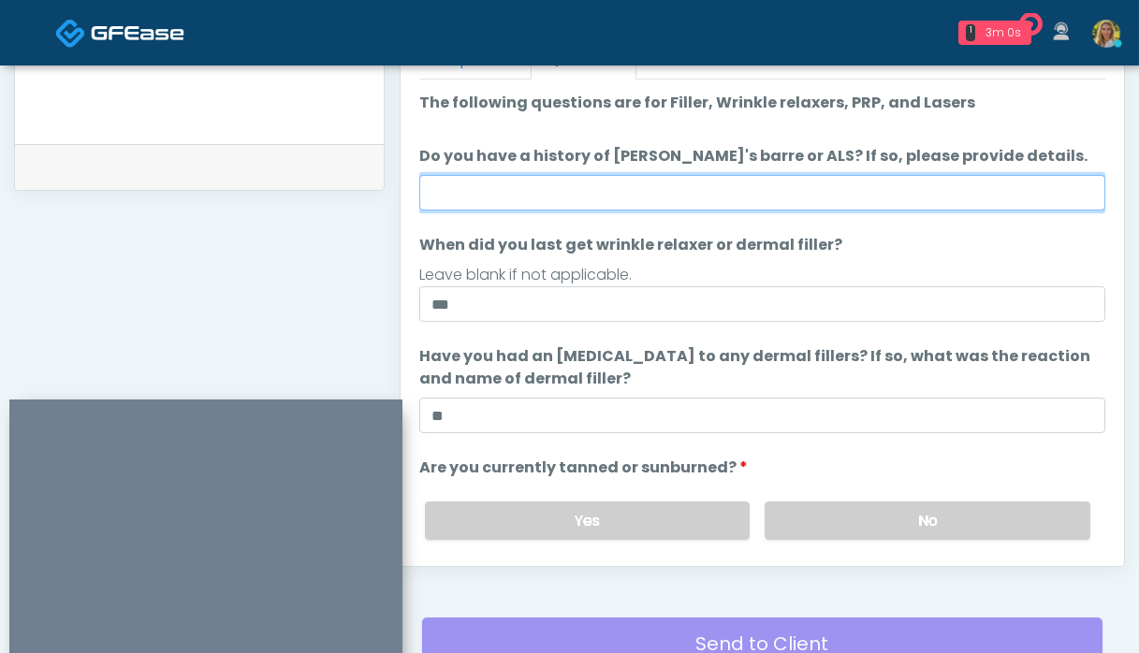
click at [597, 187] on input "Do you have a history of Guillain's barre or ALS? If so, please provide details." at bounding box center [762, 193] width 686 height 36
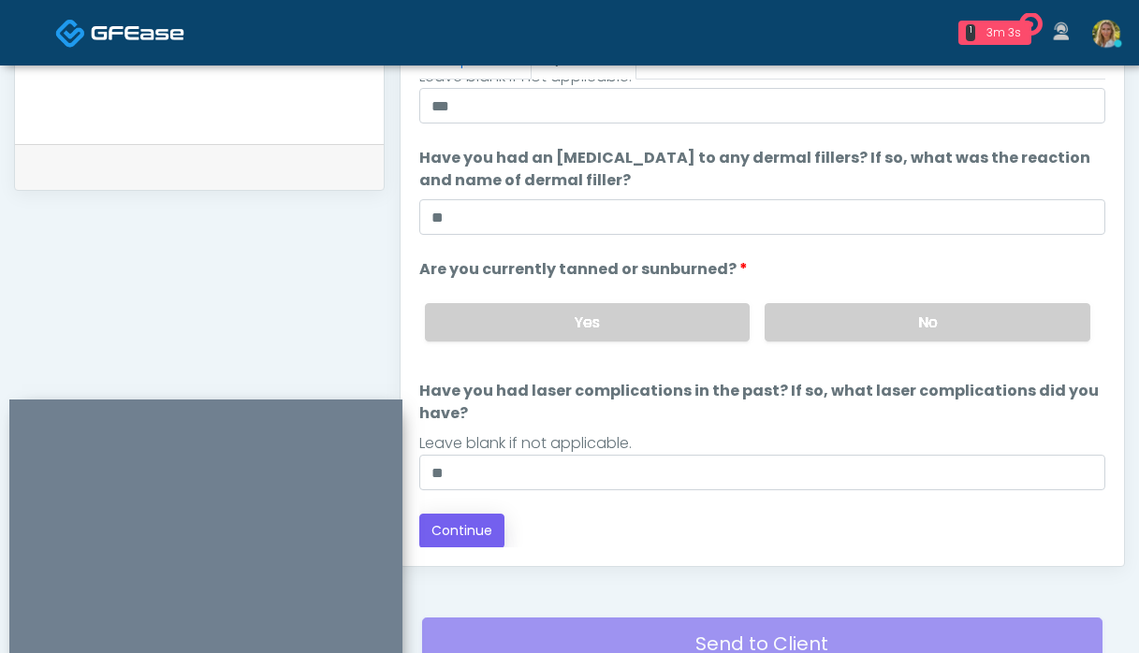
type input "**"
click at [485, 547] on button "Continue" at bounding box center [461, 531] width 85 height 35
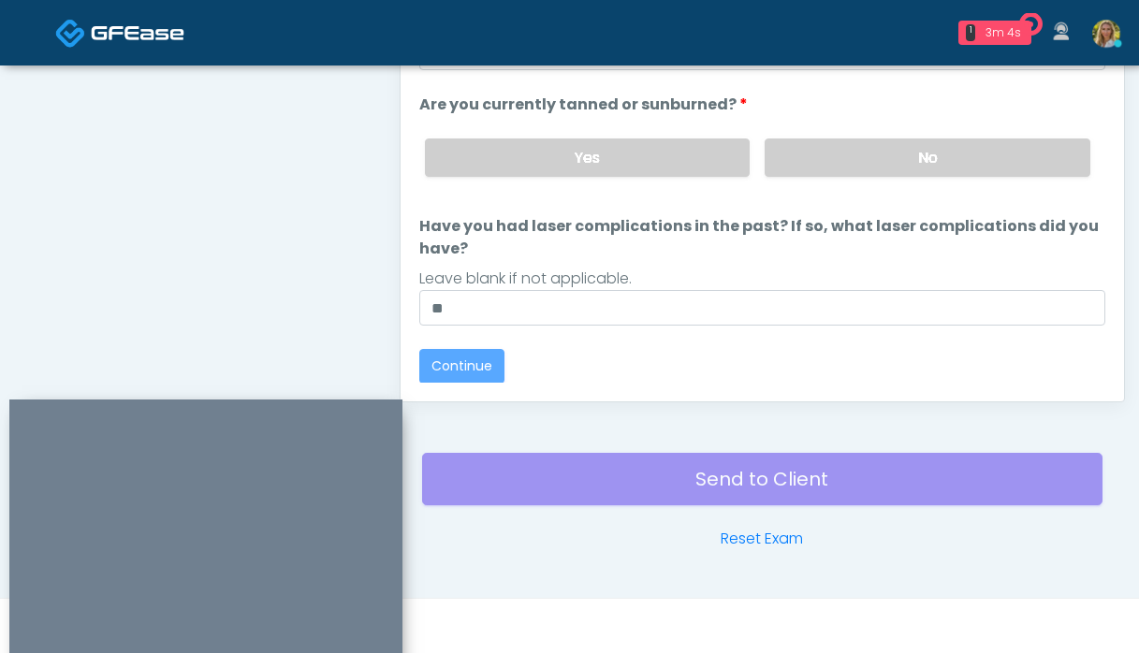
scroll to position [0, 0]
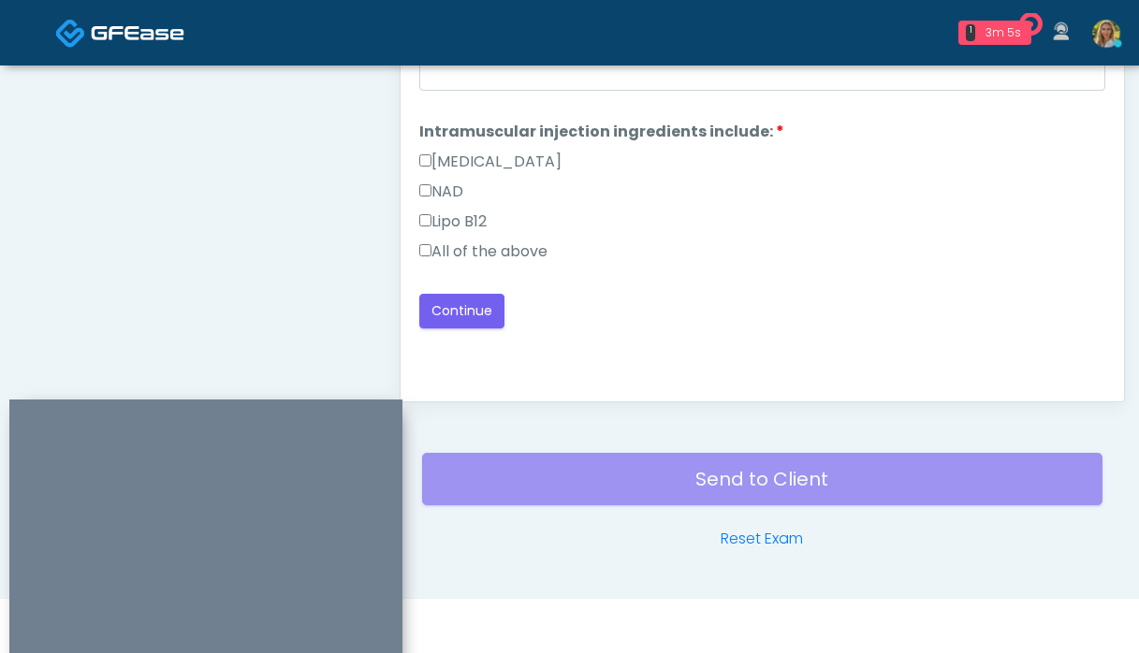
click at [501, 252] on label "All of the above" at bounding box center [483, 252] width 128 height 22
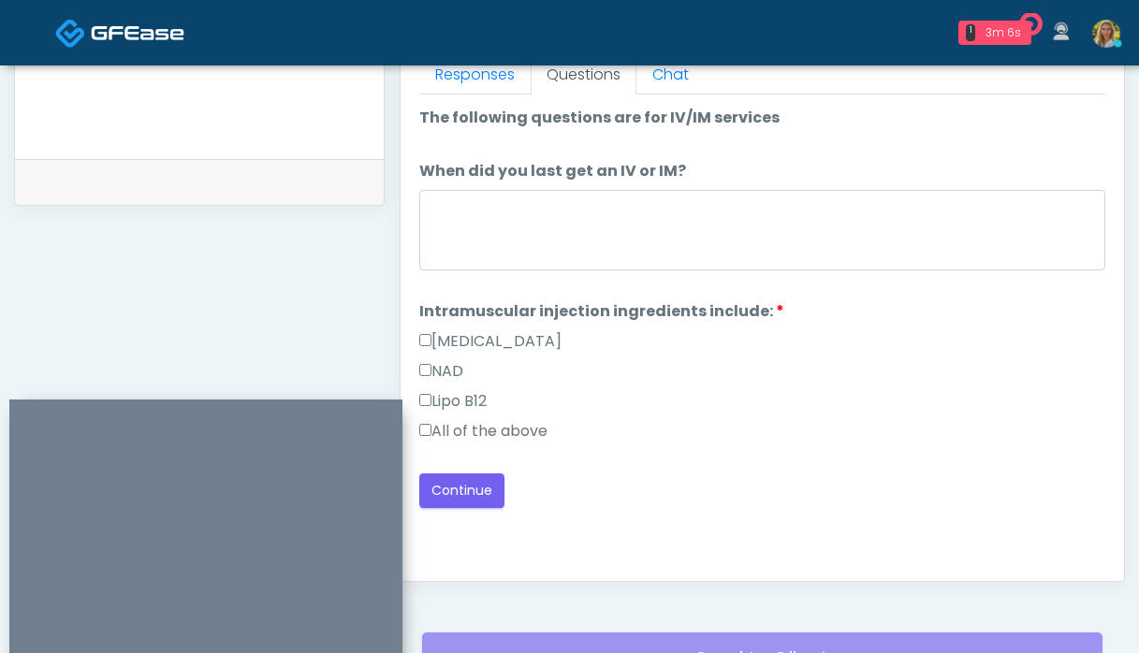
scroll to position [836, 0]
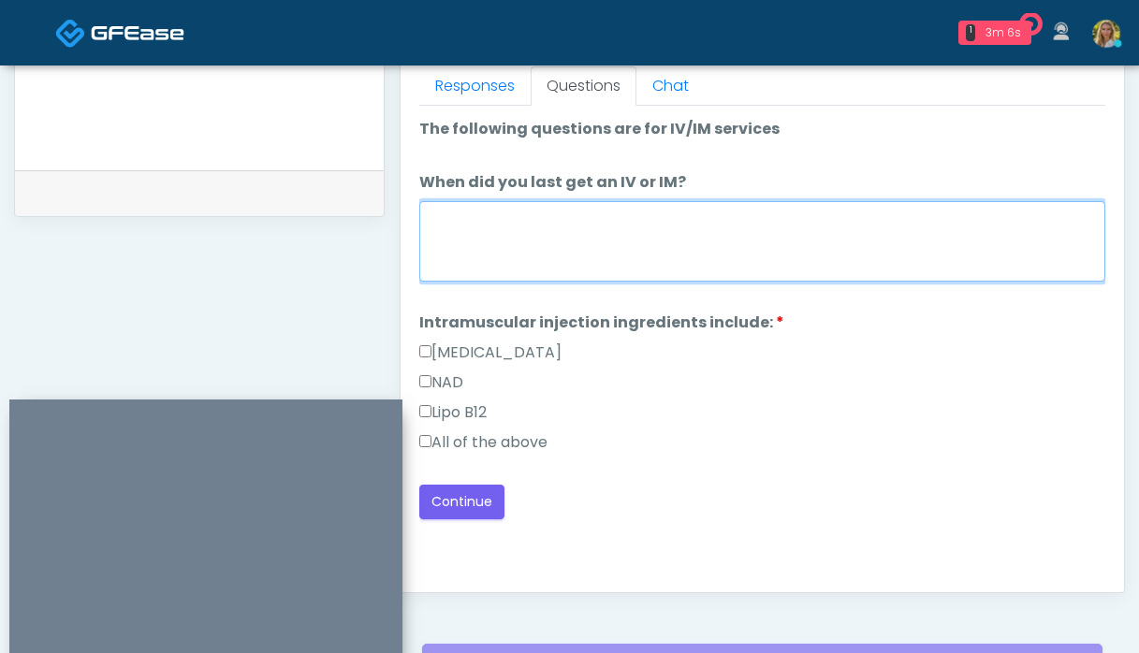
click at [501, 252] on textarea "When did you last get an IV or IM?" at bounding box center [762, 241] width 686 height 81
type textarea "**"
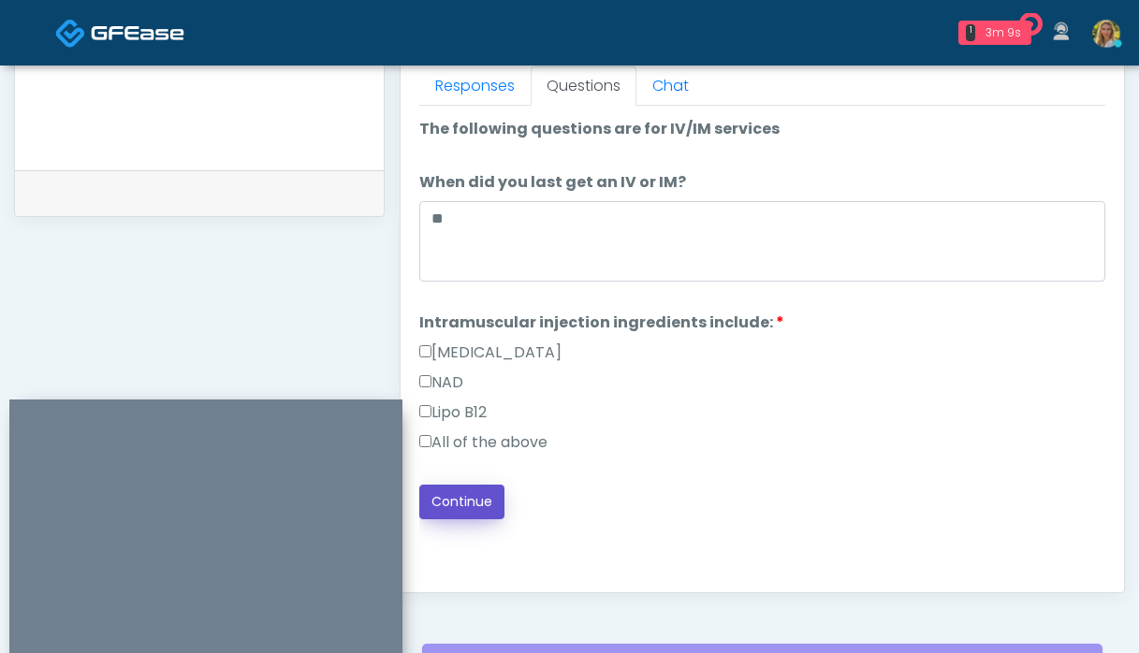
click at [442, 501] on button "Continue" at bounding box center [461, 502] width 85 height 35
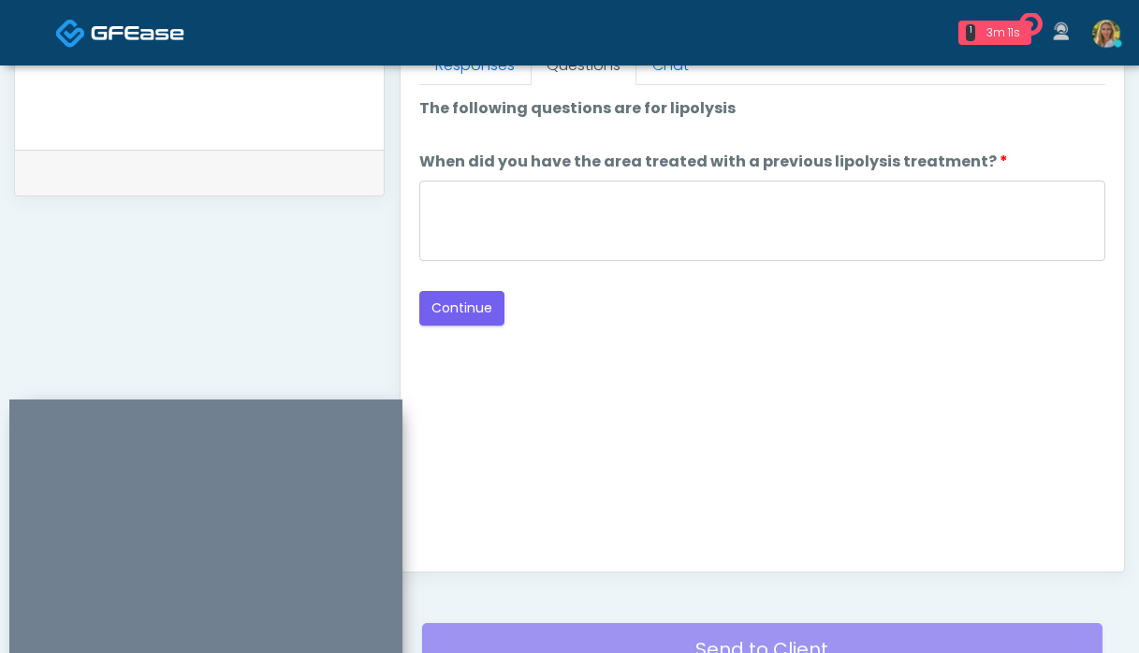
scroll to position [847, 0]
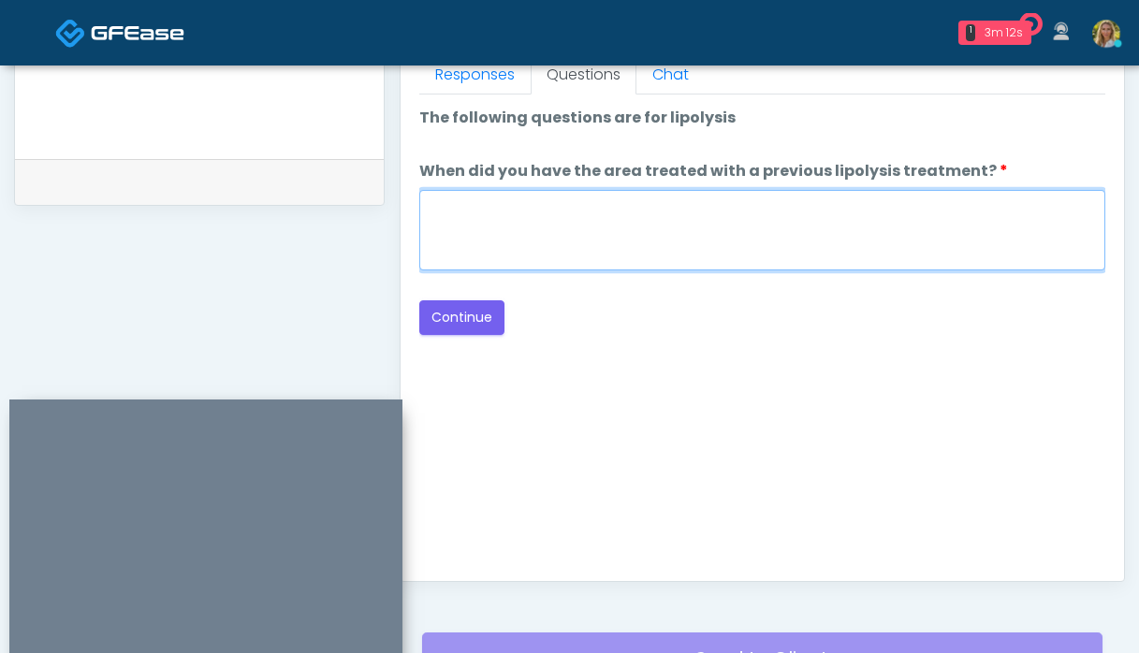
click at [633, 223] on textarea "When did you have the area treated with a previous lipolysis treatment?" at bounding box center [762, 230] width 686 height 81
type textarea "**"
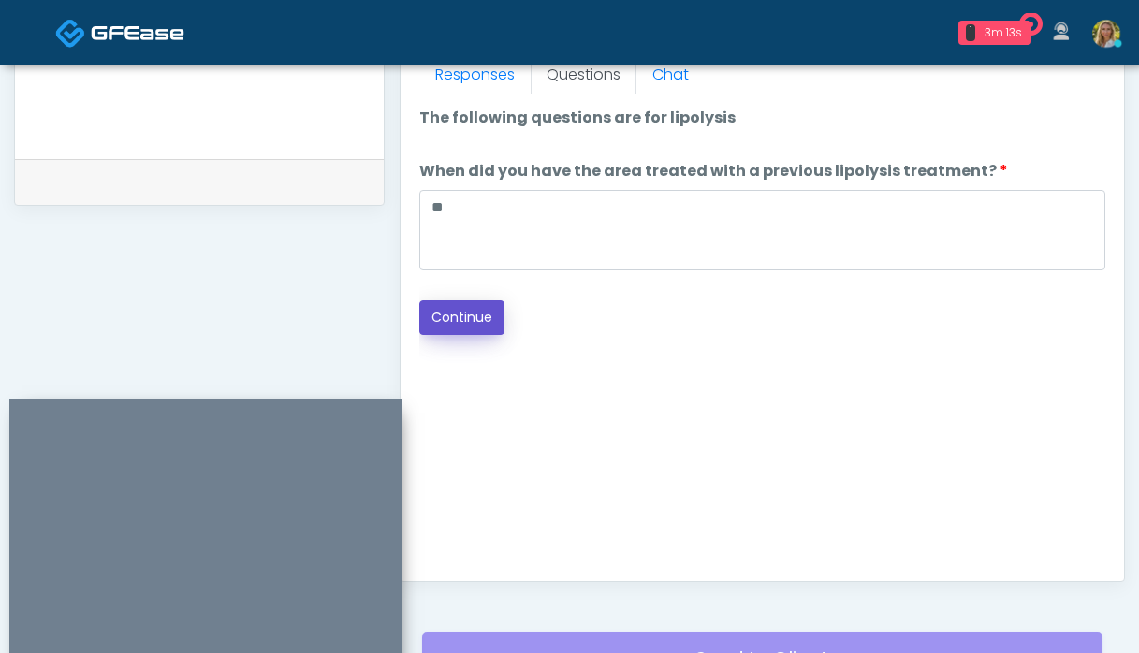
click at [438, 317] on button "Continue" at bounding box center [461, 317] width 85 height 35
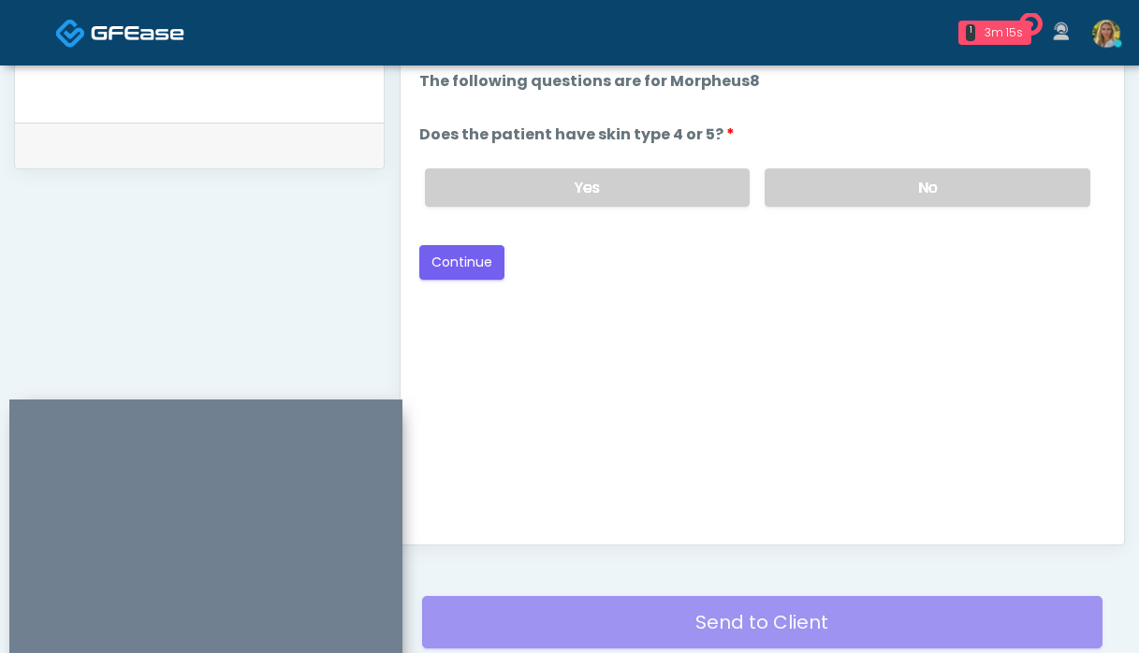
scroll to position [869, 0]
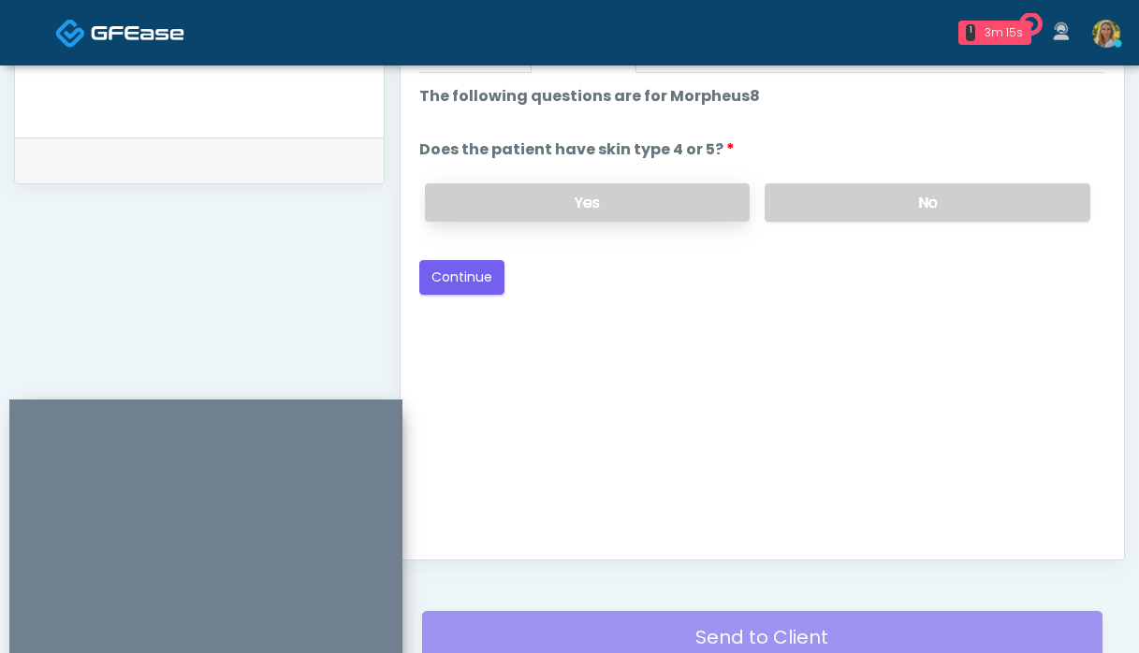
click at [643, 200] on label "Yes" at bounding box center [588, 202] width 326 height 38
click at [480, 275] on button "Continue" at bounding box center [461, 277] width 85 height 35
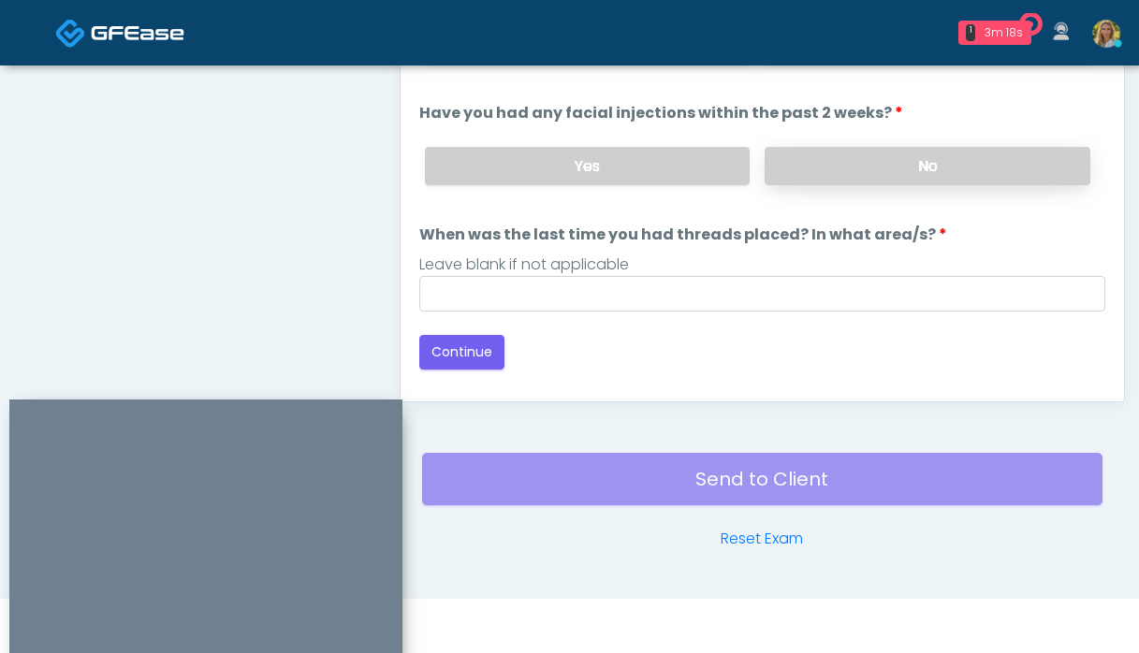
click at [846, 174] on label "No" at bounding box center [928, 166] width 326 height 38
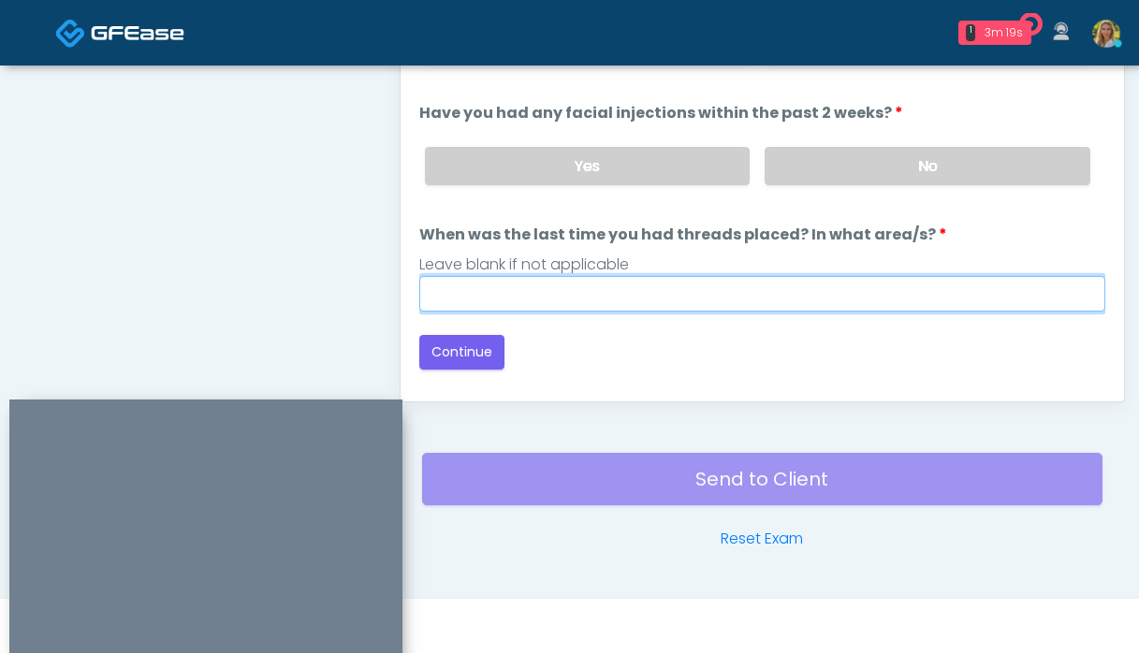
click at [681, 296] on input "When was the last time you had threads placed? In what area/s?" at bounding box center [762, 294] width 686 height 36
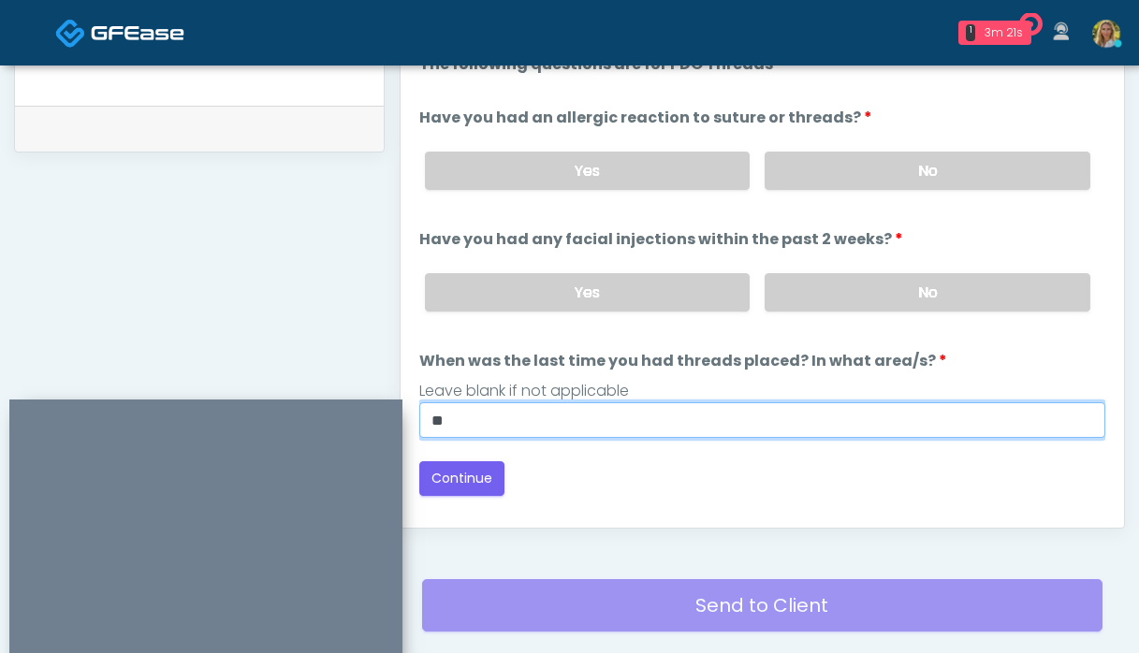
scroll to position [882, 0]
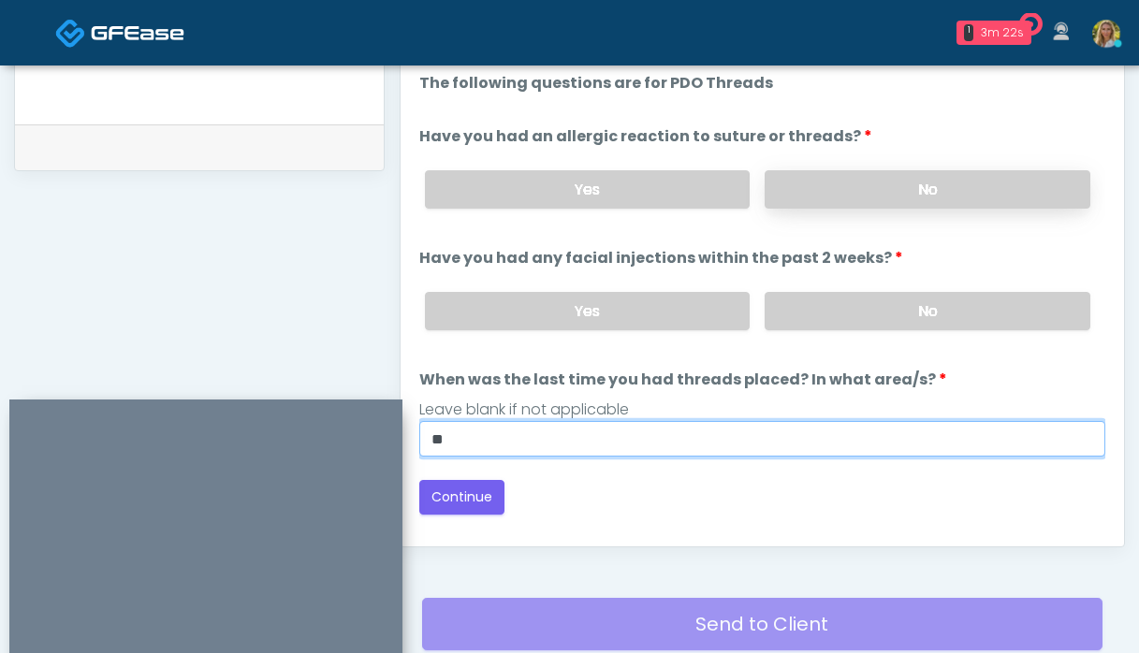
type input "**"
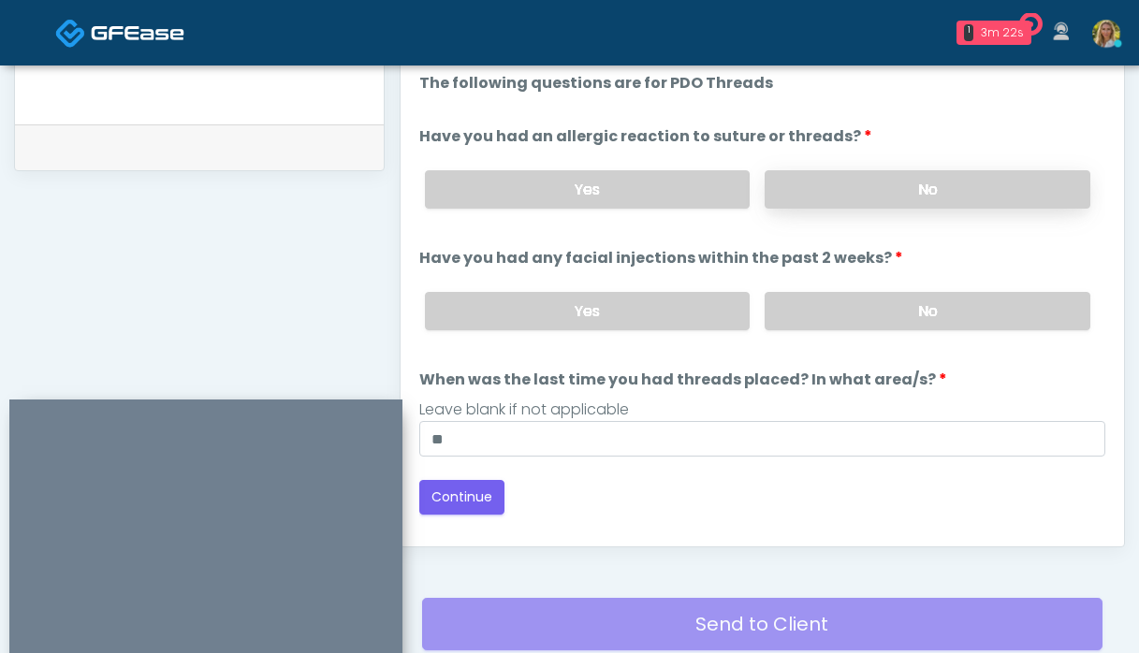
click at [852, 194] on label "No" at bounding box center [928, 189] width 326 height 38
click at [448, 497] on button "Continue" at bounding box center [461, 497] width 85 height 35
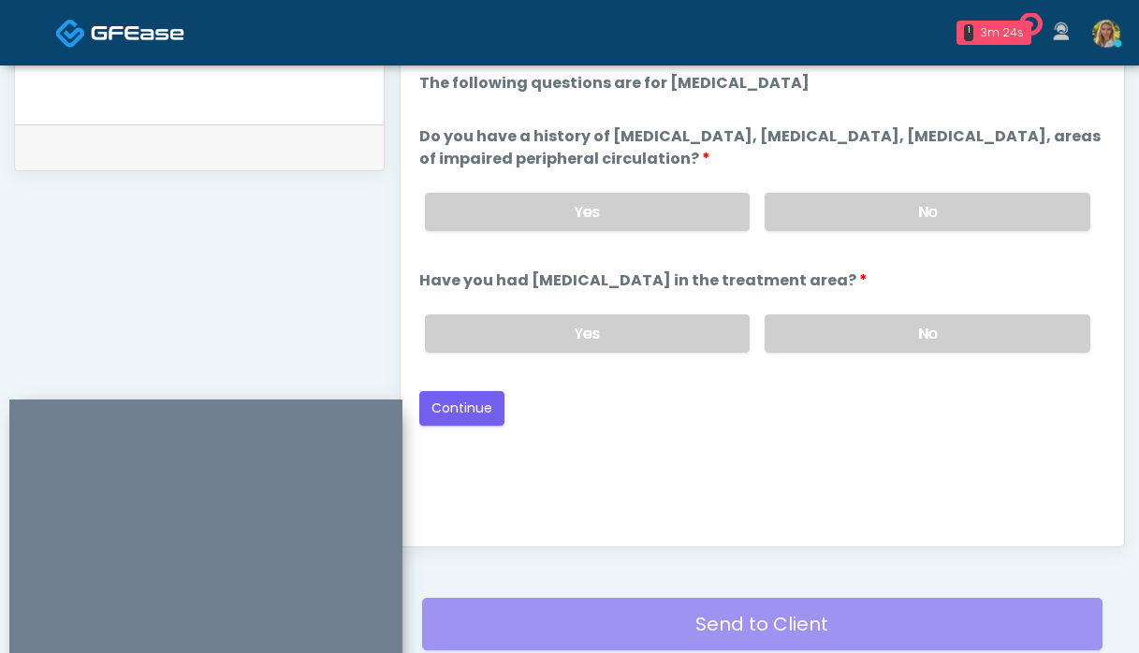
scroll to position [1027, 0]
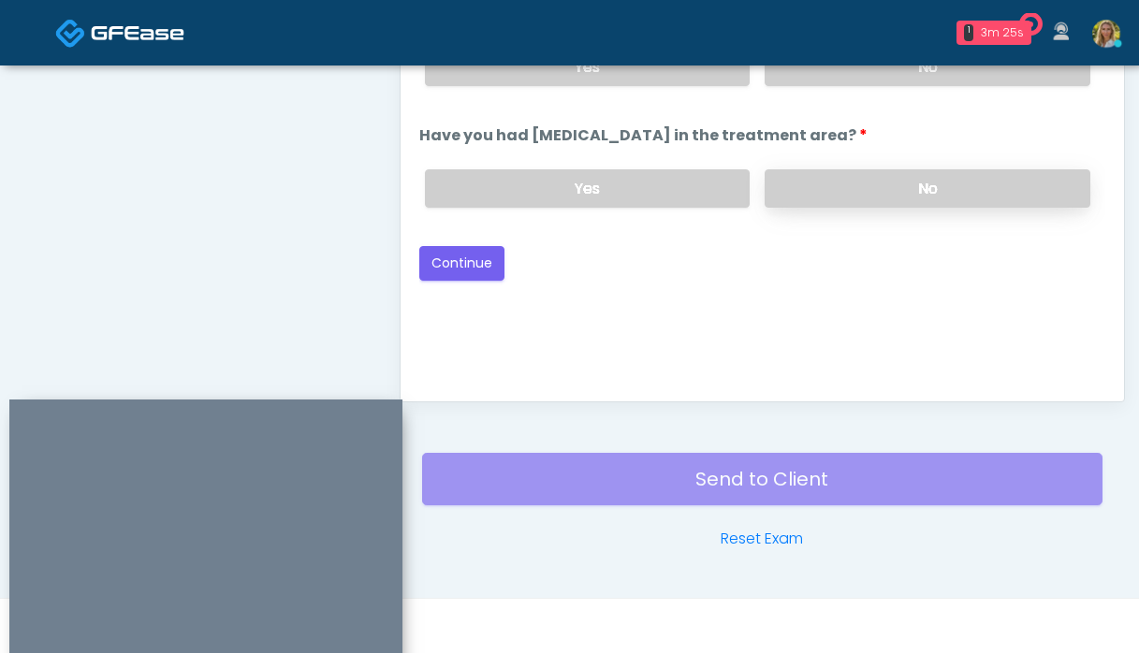
click at [859, 192] on label "No" at bounding box center [928, 188] width 326 height 38
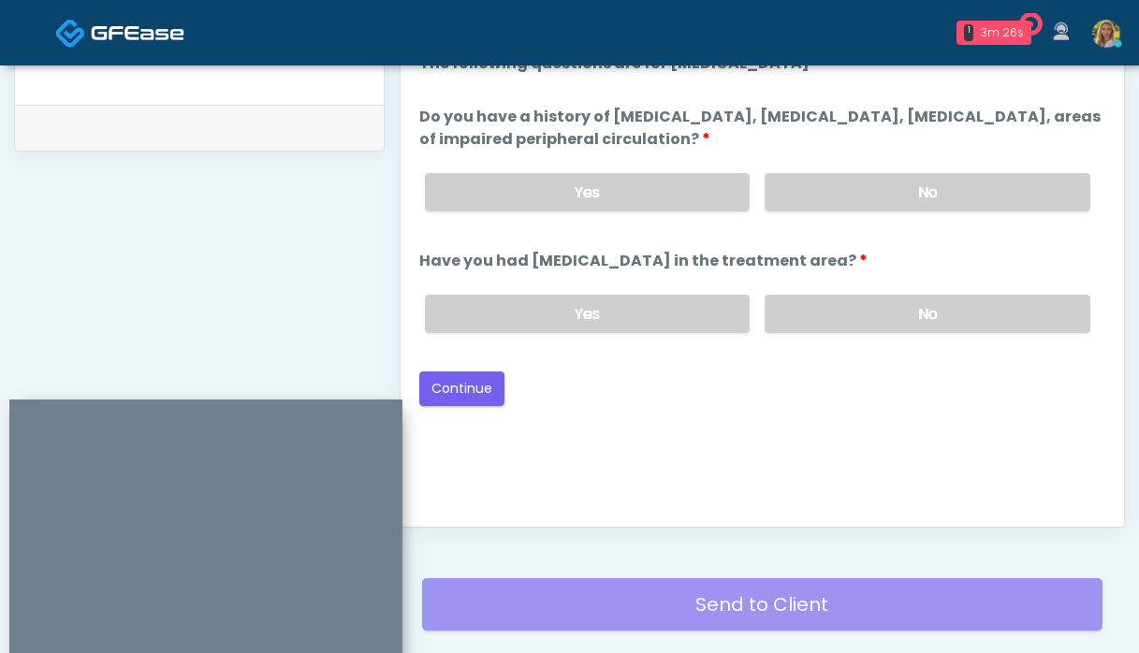
scroll to position [889, 0]
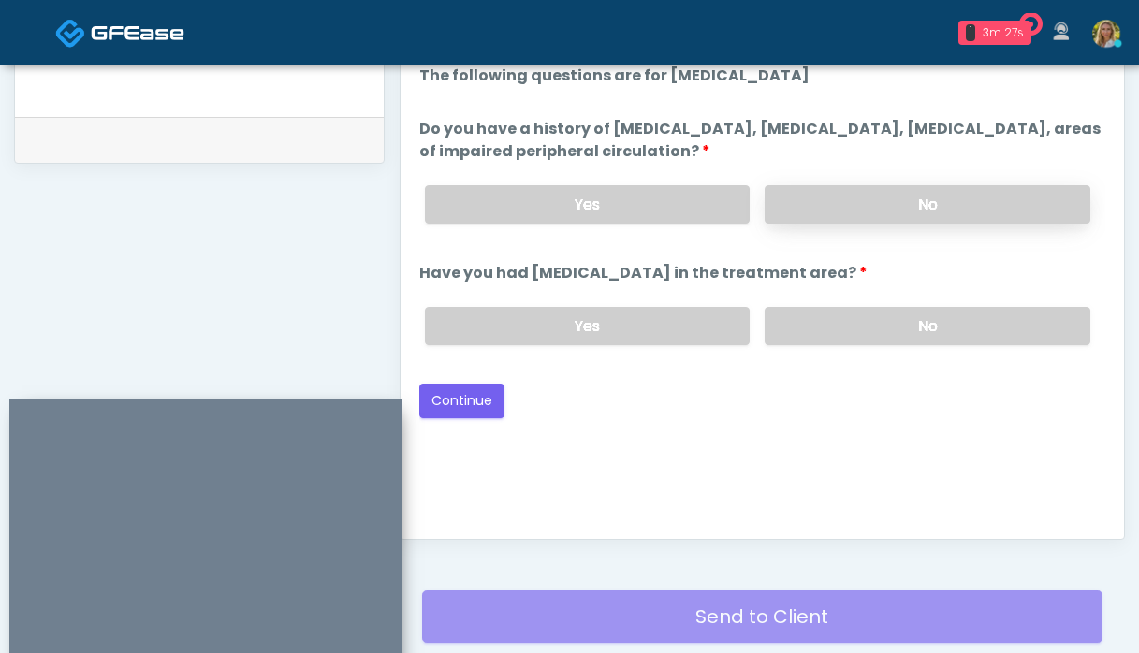
click at [837, 207] on label "No" at bounding box center [928, 204] width 326 height 38
click at [479, 401] on button "Continue" at bounding box center [461, 401] width 85 height 35
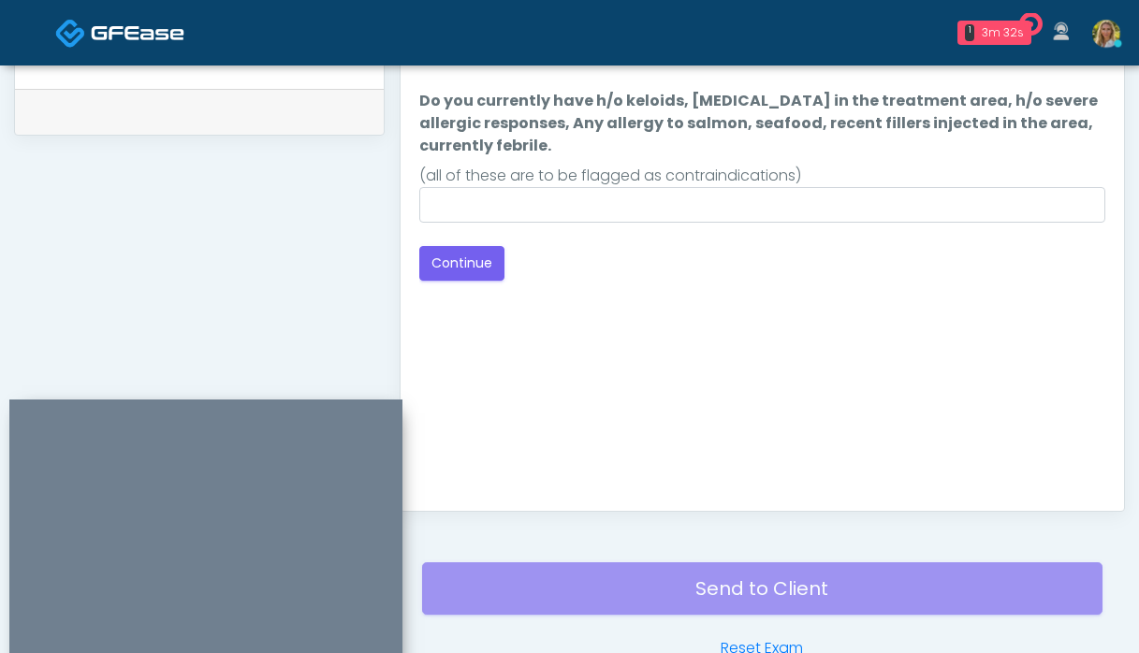
scroll to position [912, 0]
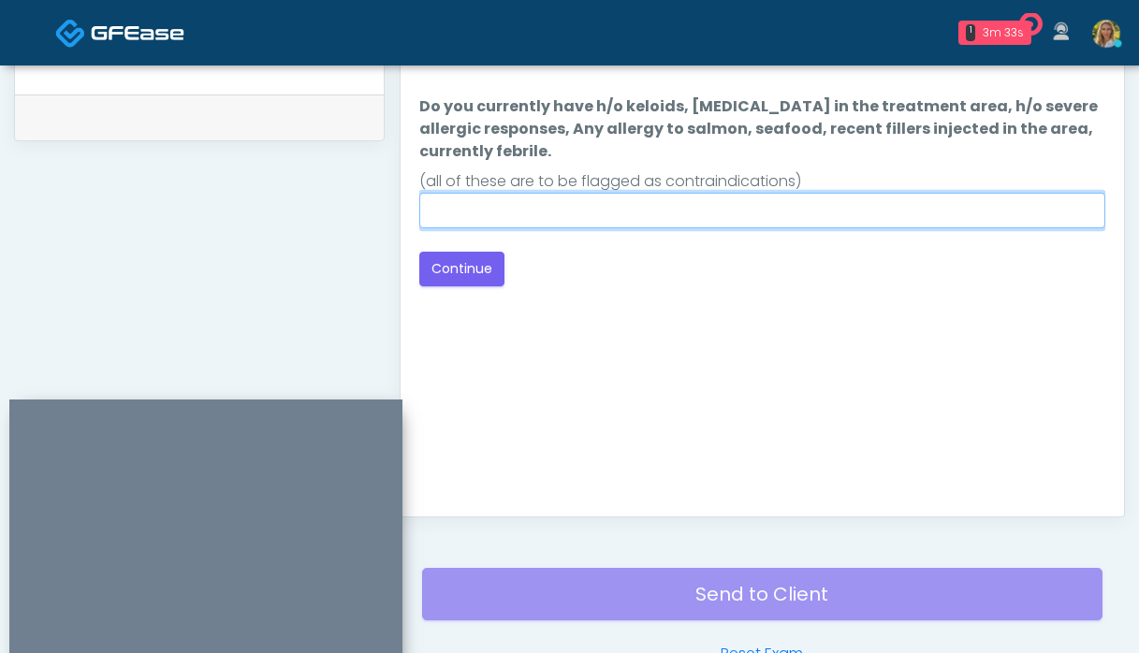
click at [535, 207] on input "Do you currently have h/o keloids, skin infection in the treatment area, h/o se…" at bounding box center [762, 211] width 686 height 36
type input "**"
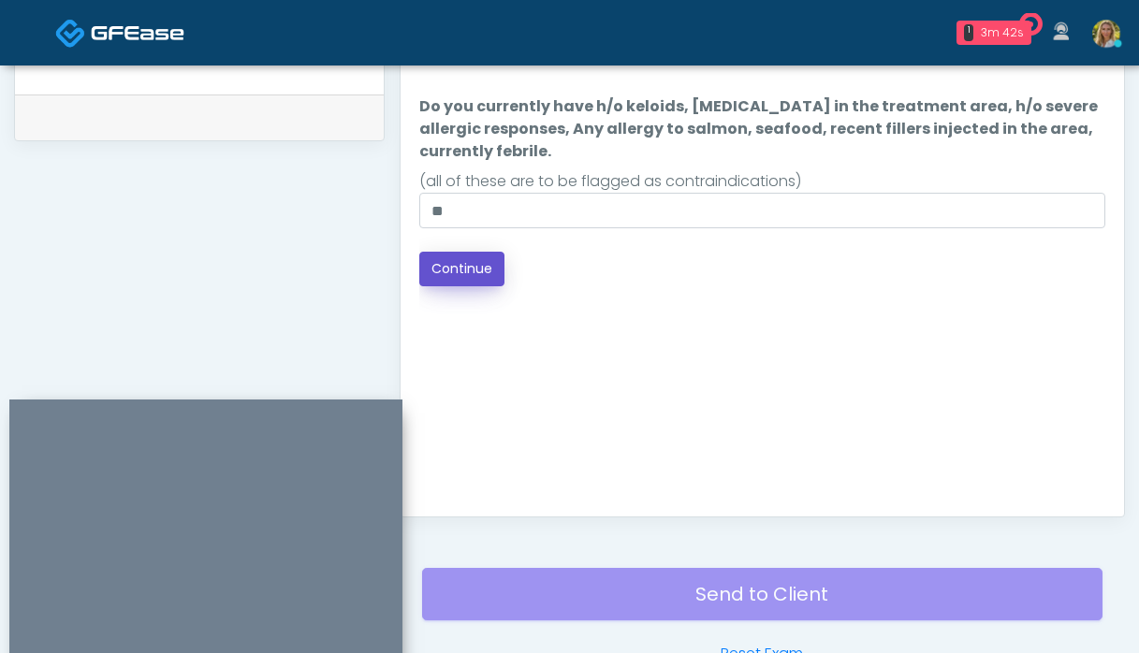
click at [454, 278] on button "Continue" at bounding box center [461, 269] width 85 height 35
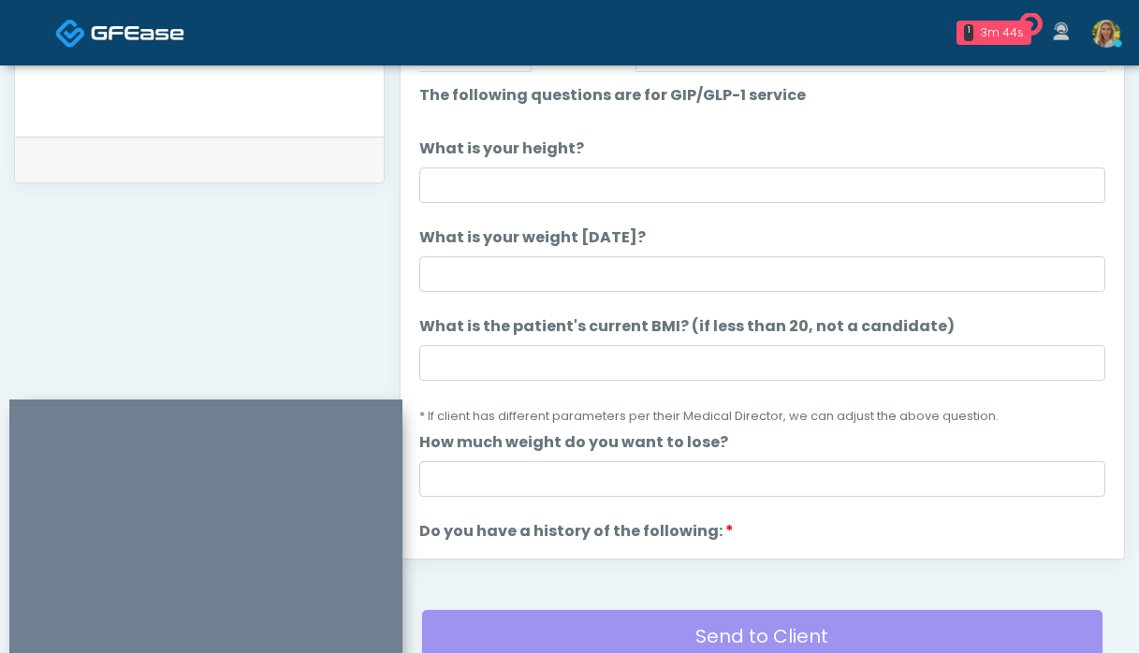
scroll to position [846, 0]
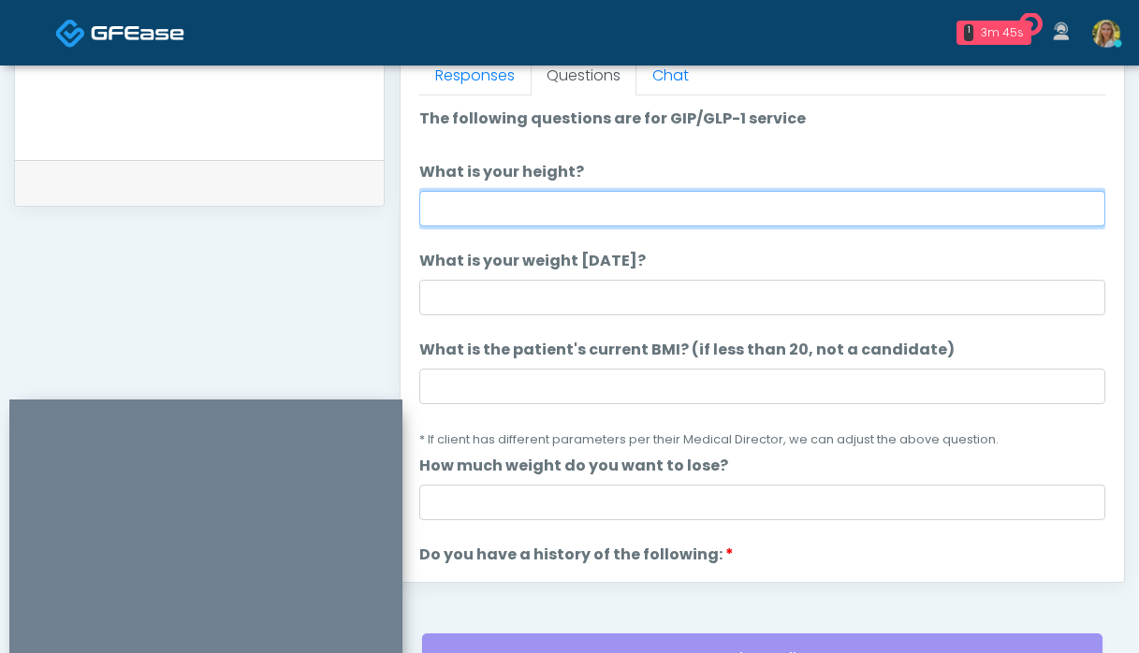
click at [472, 210] on input "What is your height?" at bounding box center [762, 209] width 686 height 36
type input "***"
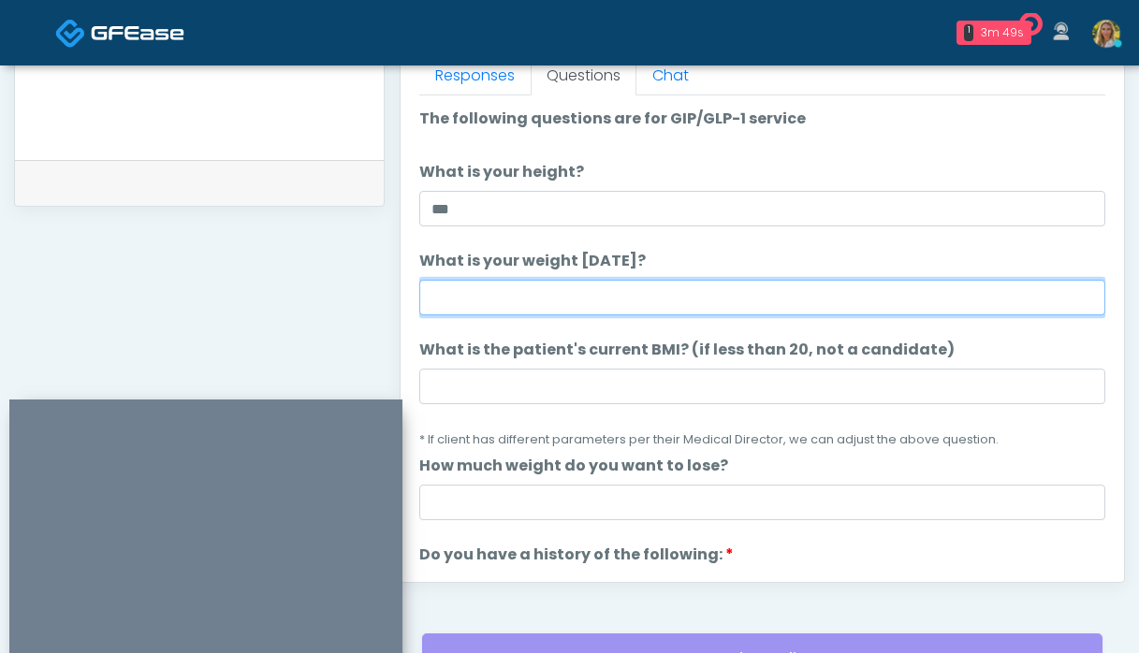
click at [468, 294] on input "What is your weight today?" at bounding box center [762, 298] width 686 height 36
type input "***"
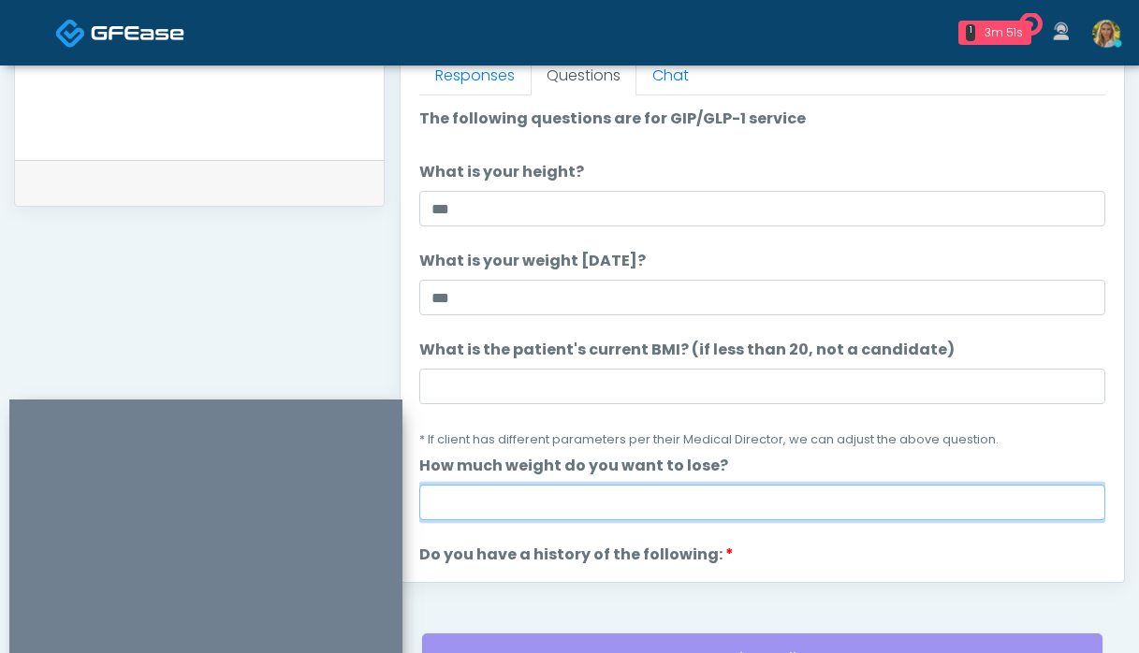
click at [527, 491] on input "How much weight do you want to lose?" at bounding box center [762, 503] width 686 height 36
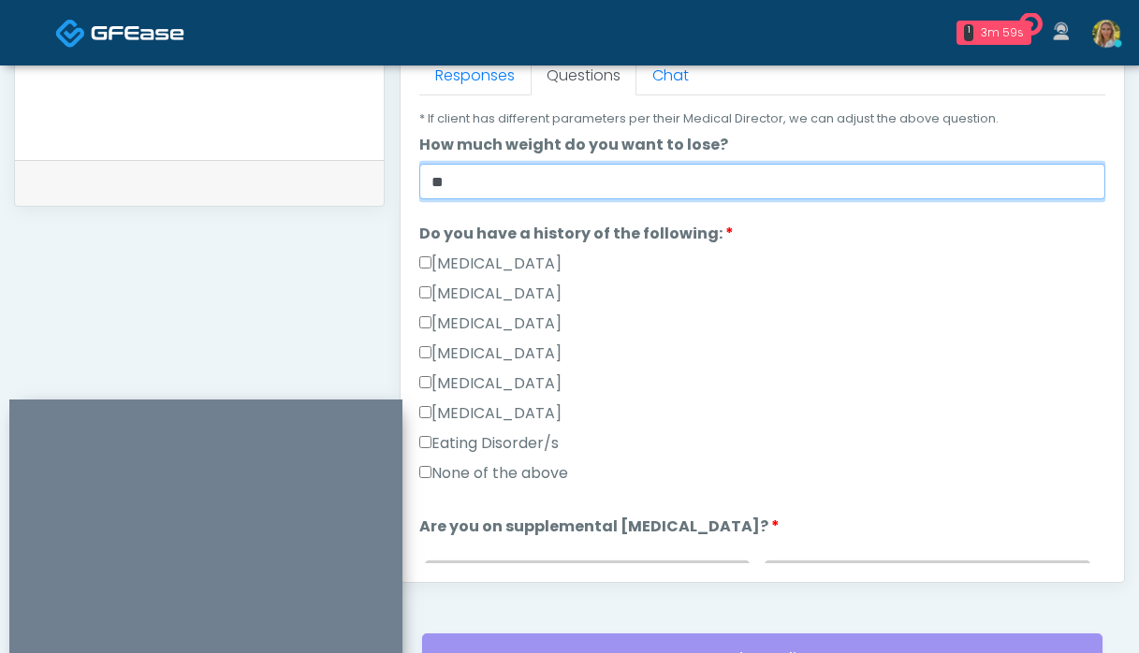
scroll to position [324, 0]
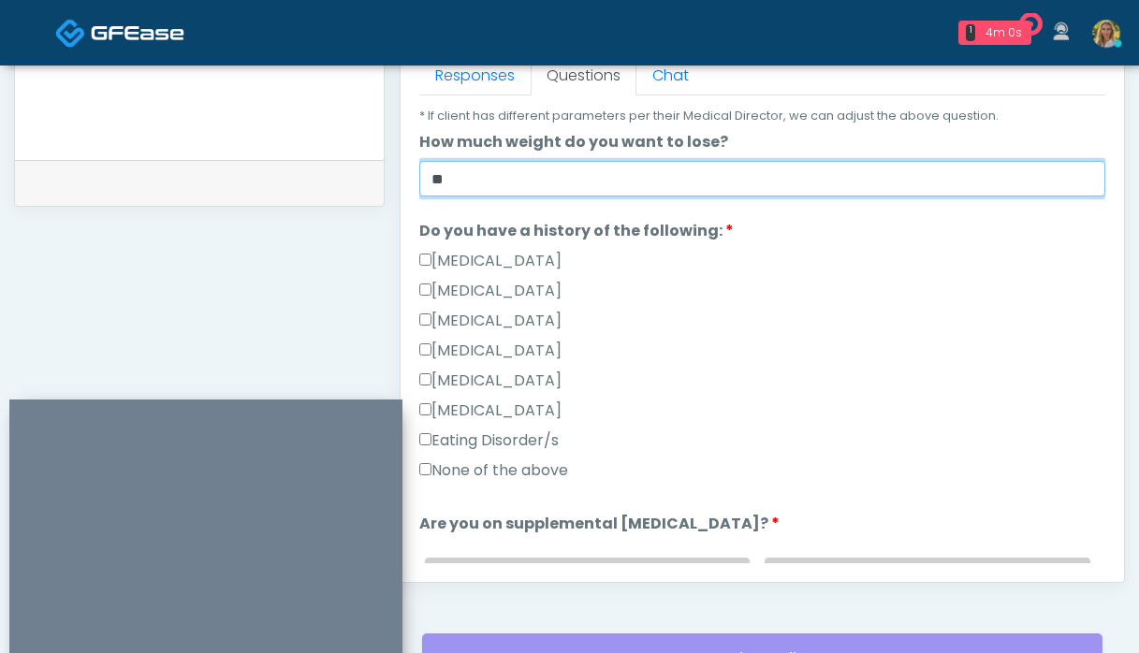
type input "**"
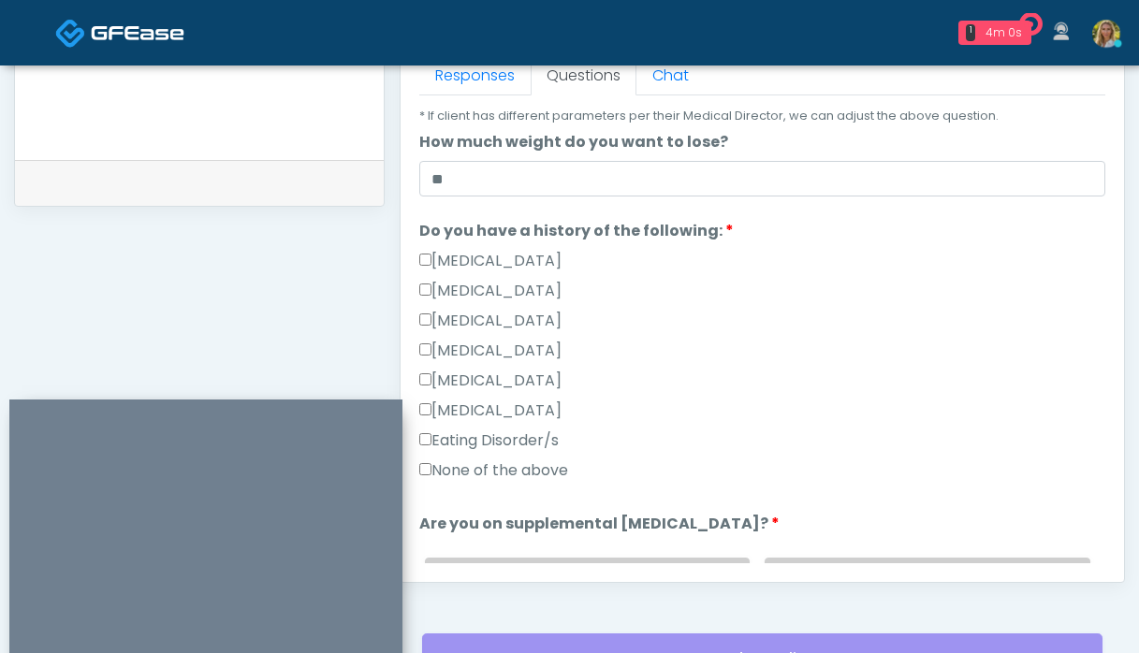
click at [506, 471] on label "None of the above" at bounding box center [493, 471] width 149 height 22
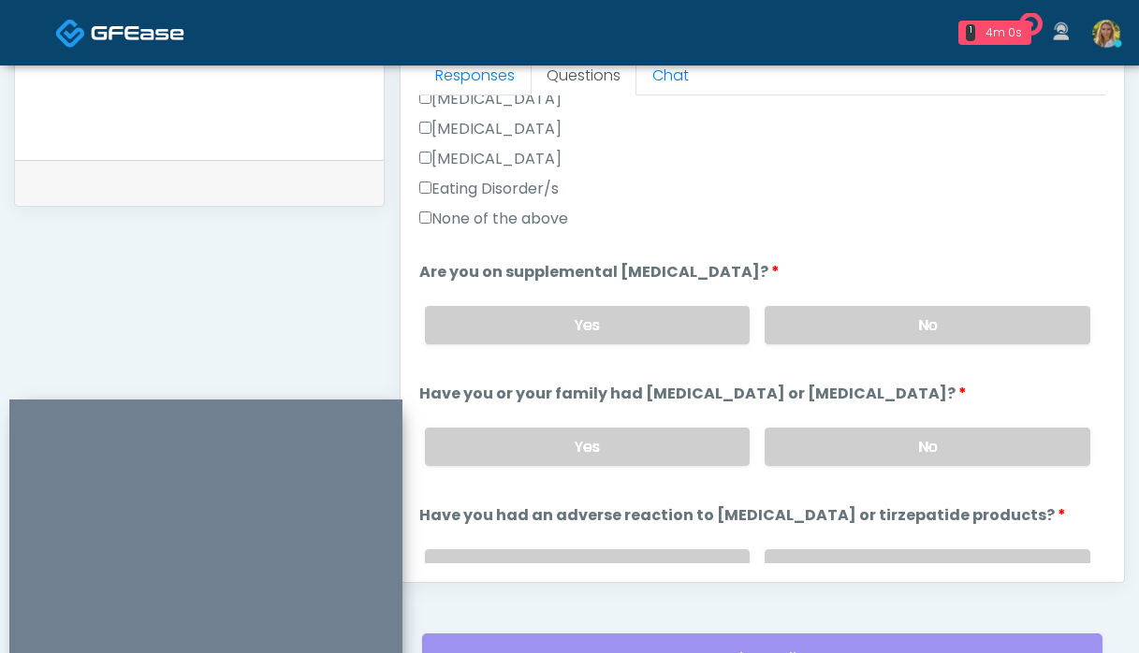
scroll to position [608, 0]
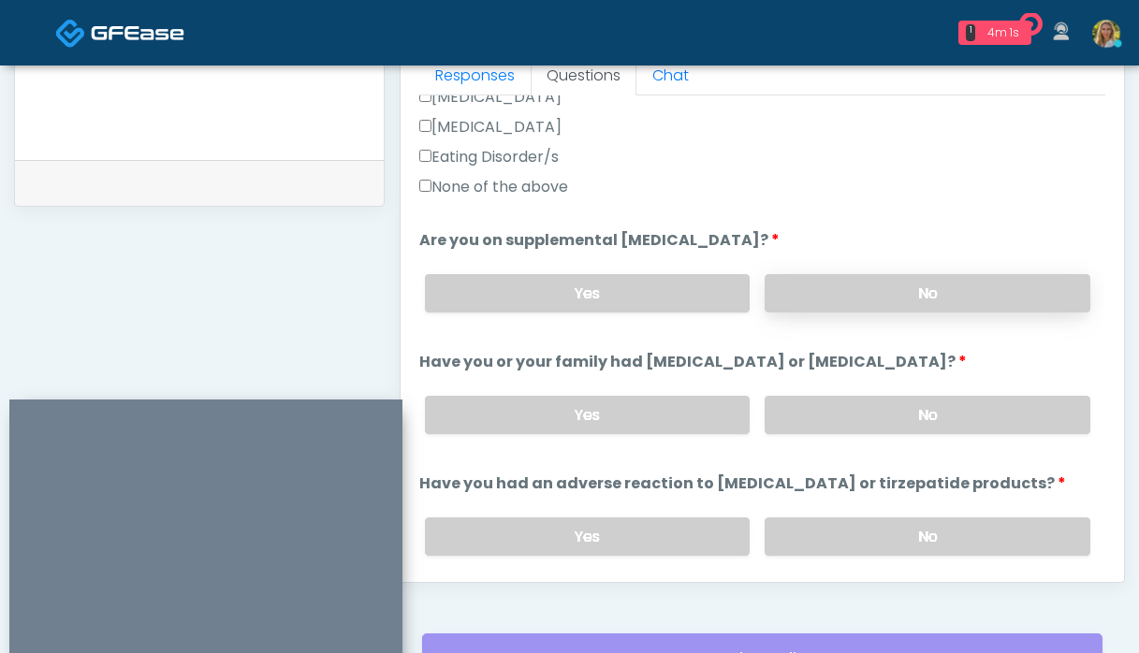
click at [893, 296] on label "No" at bounding box center [928, 293] width 326 height 38
click at [852, 416] on label "No" at bounding box center [928, 415] width 326 height 38
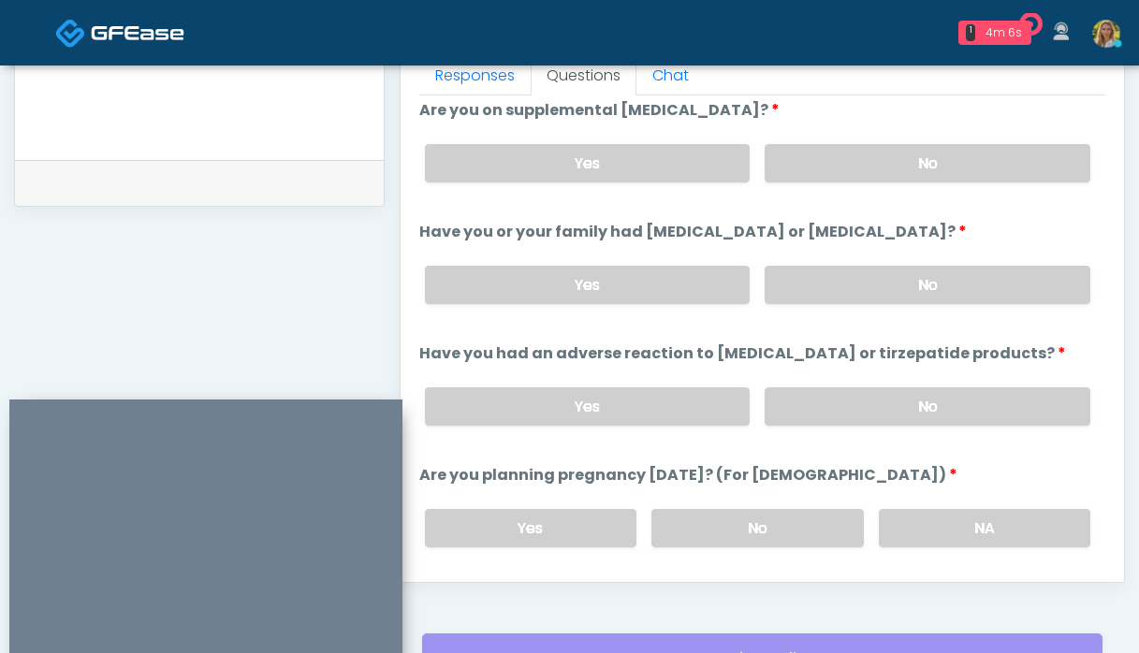
scroll to position [749, 0]
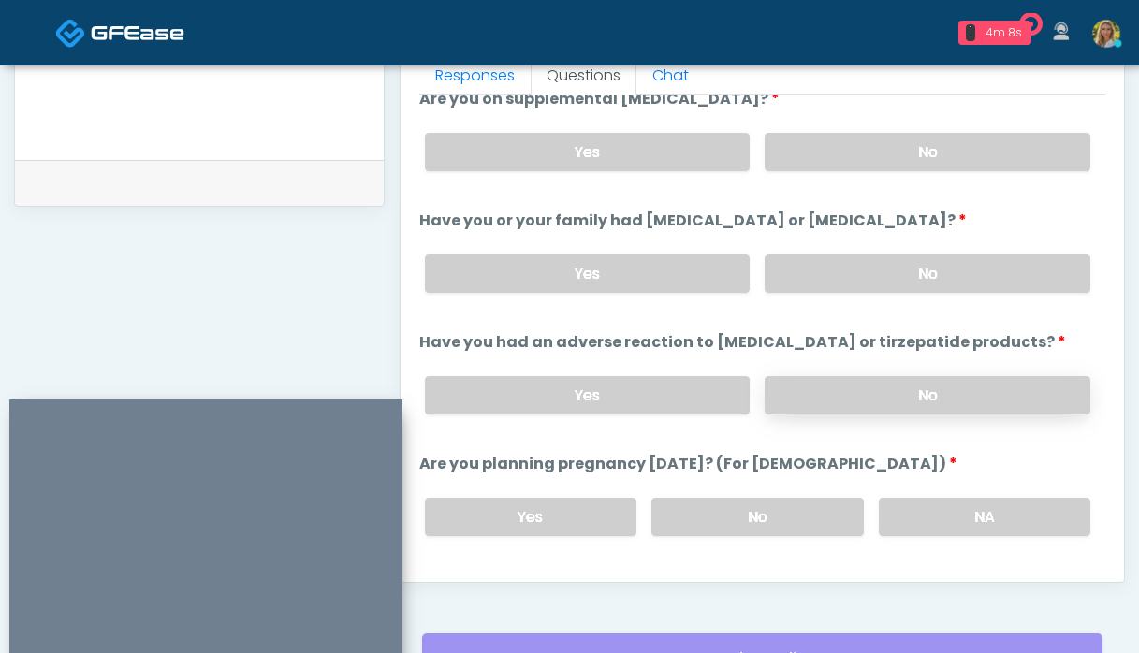
click at [883, 390] on label "No" at bounding box center [928, 395] width 326 height 38
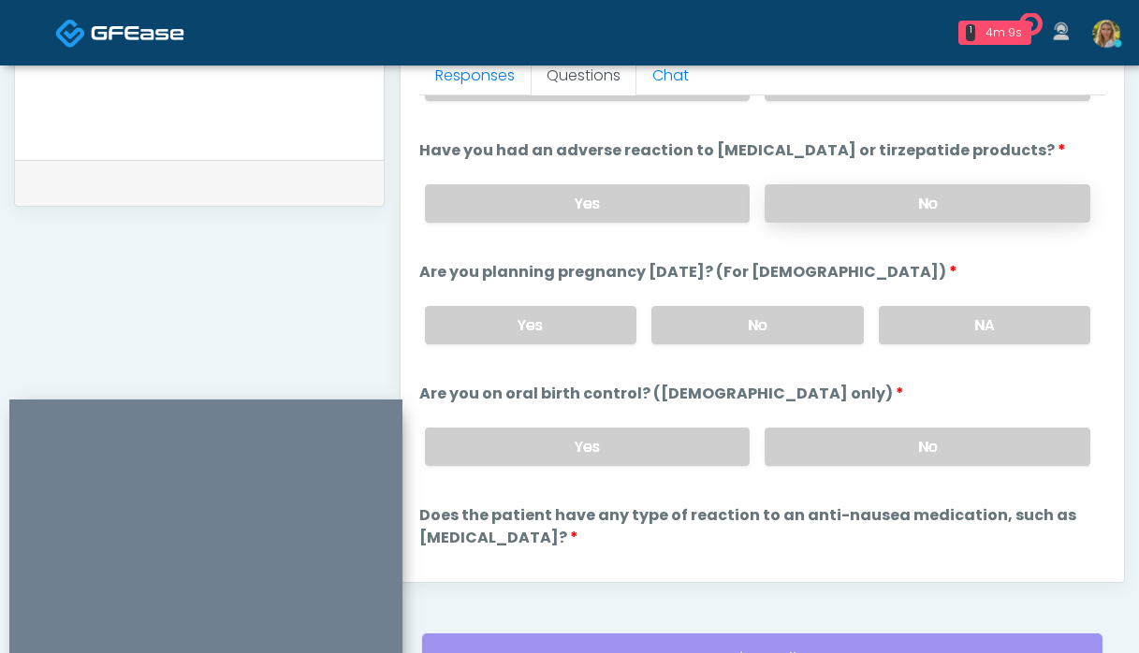
scroll to position [937, 0]
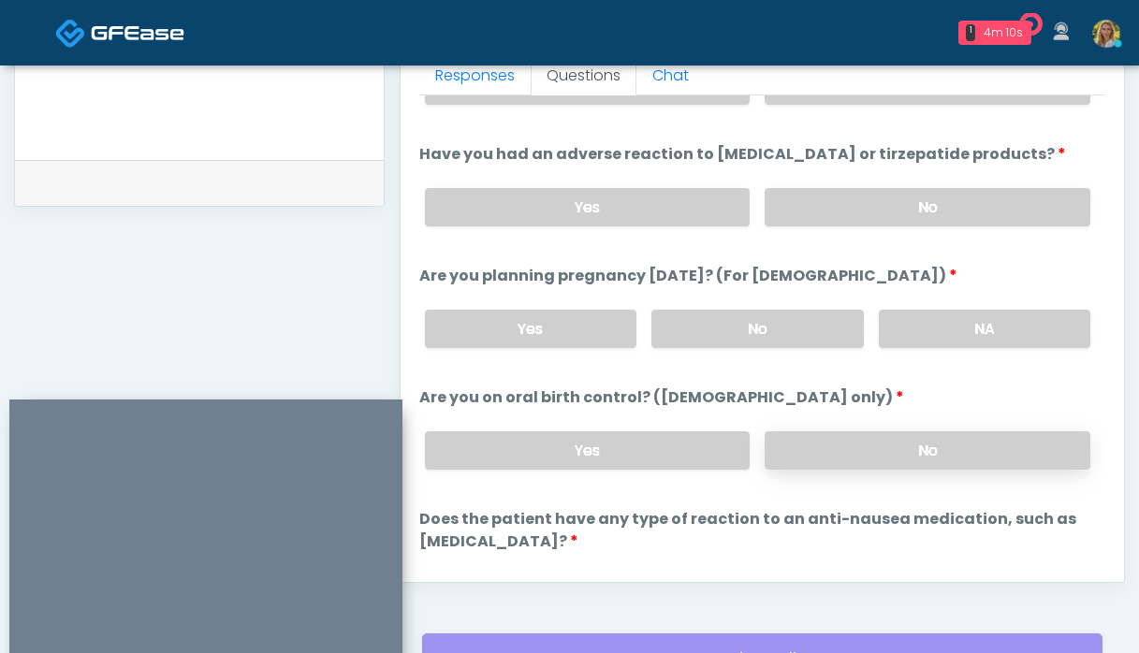
click at [871, 446] on label "No" at bounding box center [928, 451] width 326 height 38
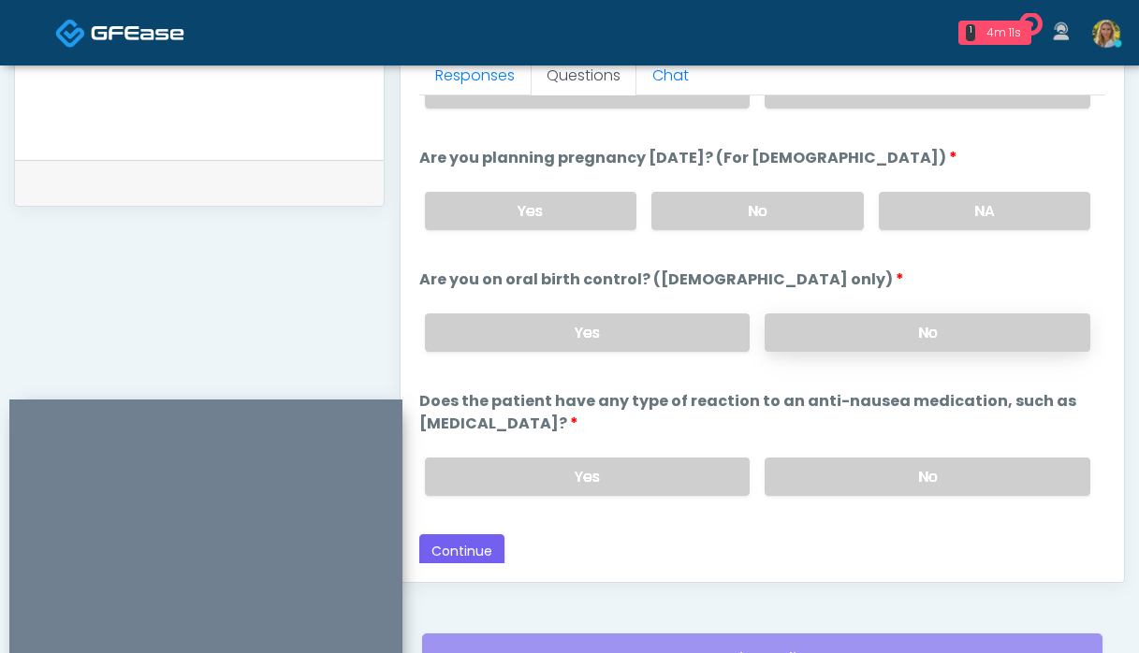
scroll to position [1051, 0]
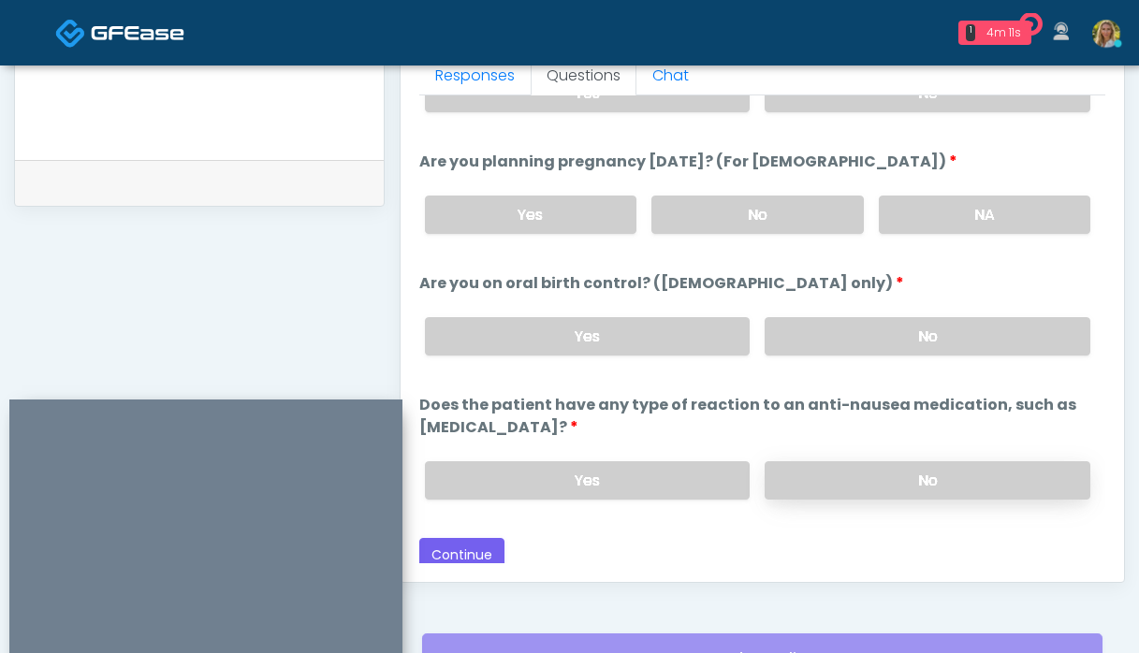
click at [855, 466] on label "No" at bounding box center [928, 480] width 326 height 38
click at [961, 211] on label "NA" at bounding box center [985, 215] width 212 height 38
click at [461, 542] on button "Continue" at bounding box center [461, 555] width 85 height 35
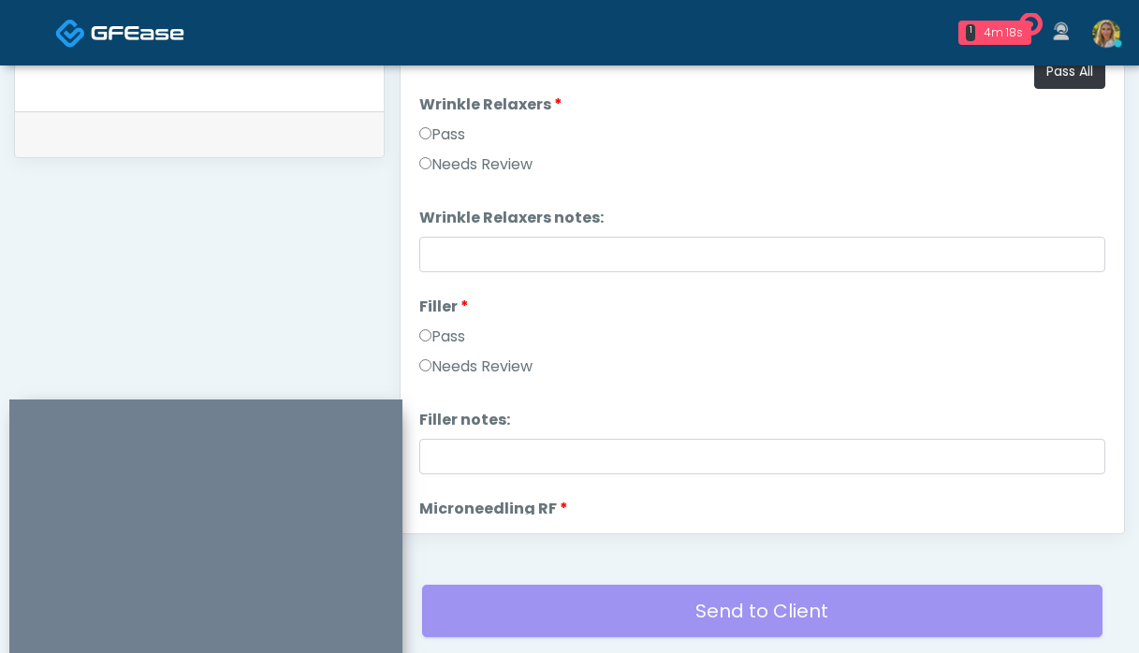
scroll to position [813, 0]
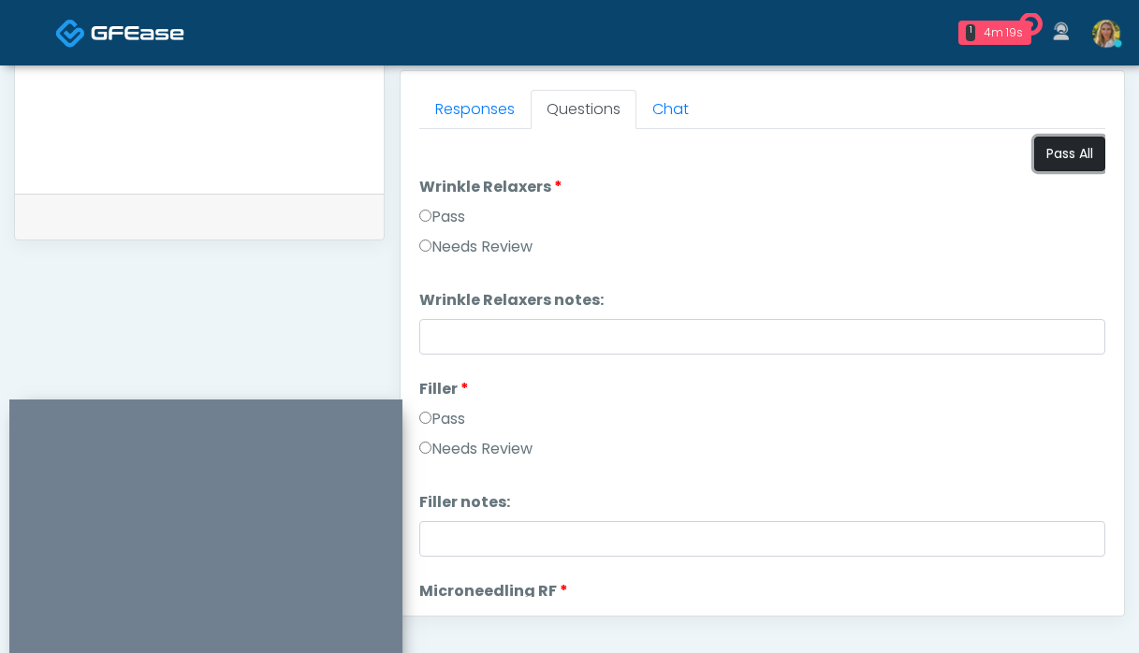
click at [1064, 156] on button "Pass All" at bounding box center [1069, 154] width 71 height 35
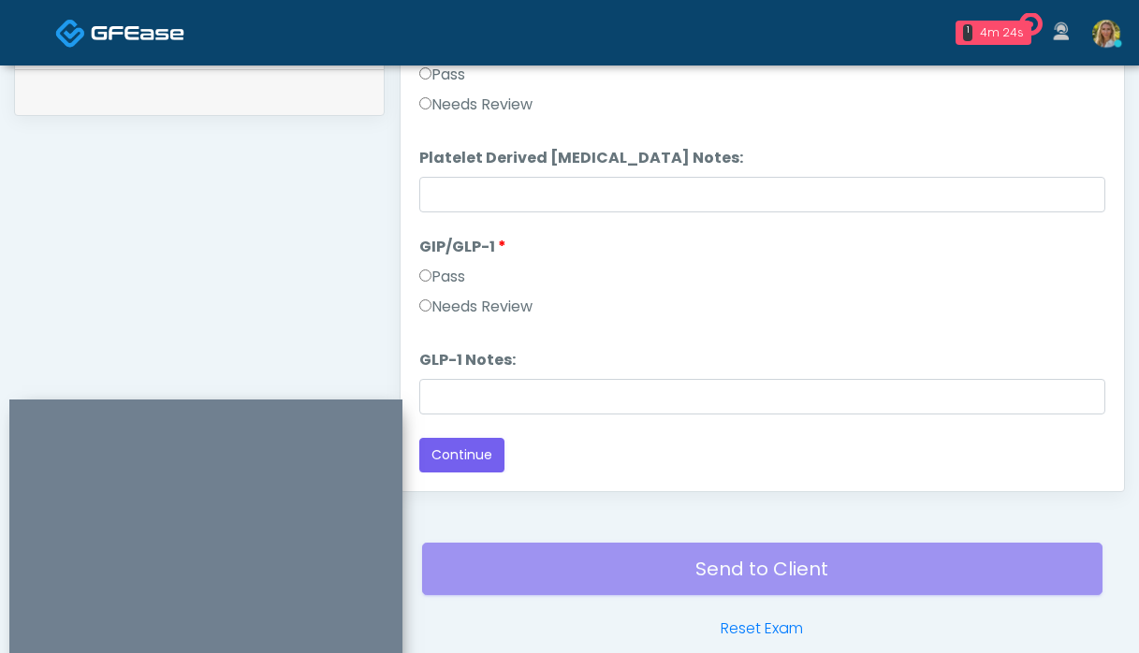
scroll to position [1027, 0]
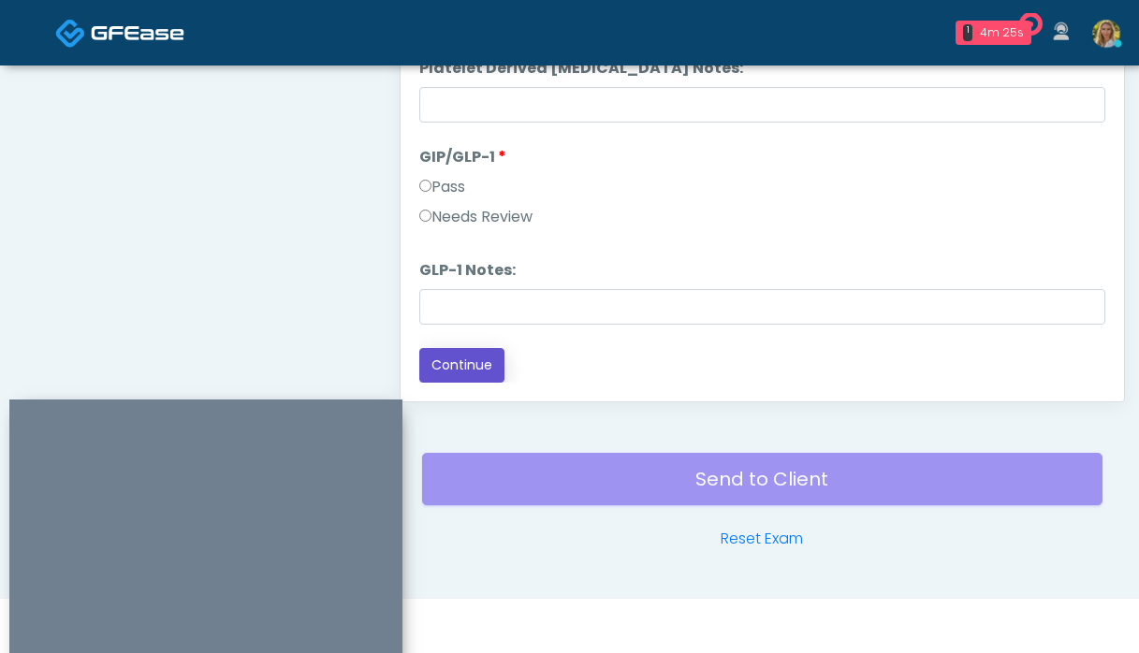
click at [470, 362] on button "Continue" at bounding box center [461, 365] width 85 height 35
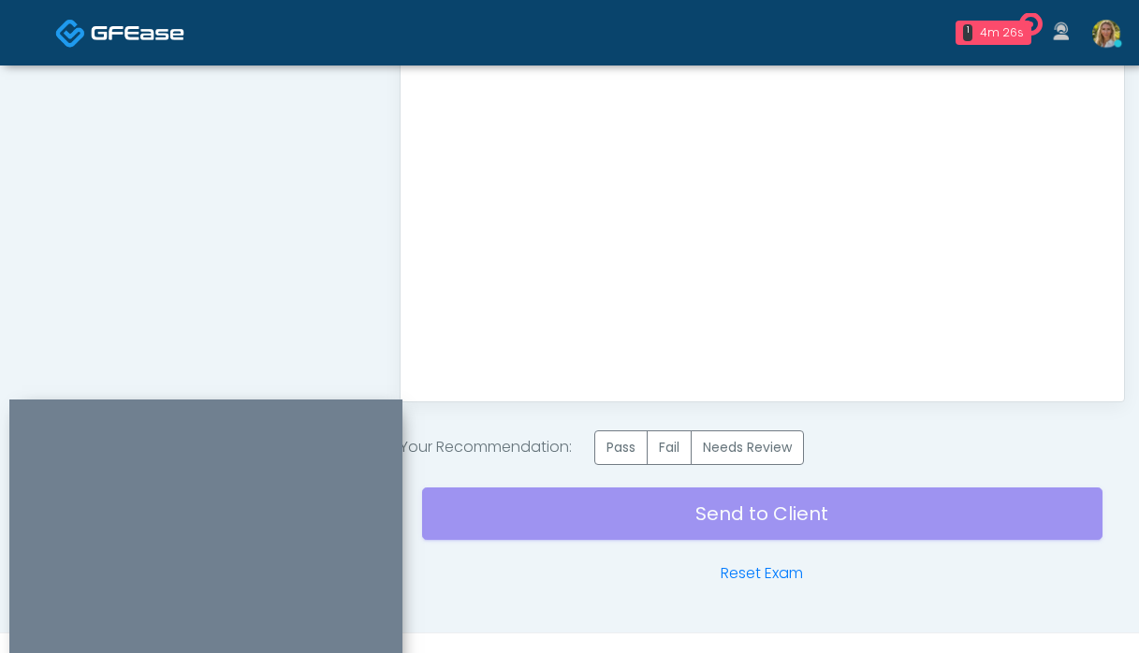
scroll to position [0, 0]
click at [621, 445] on label "Pass" at bounding box center [620, 448] width 53 height 35
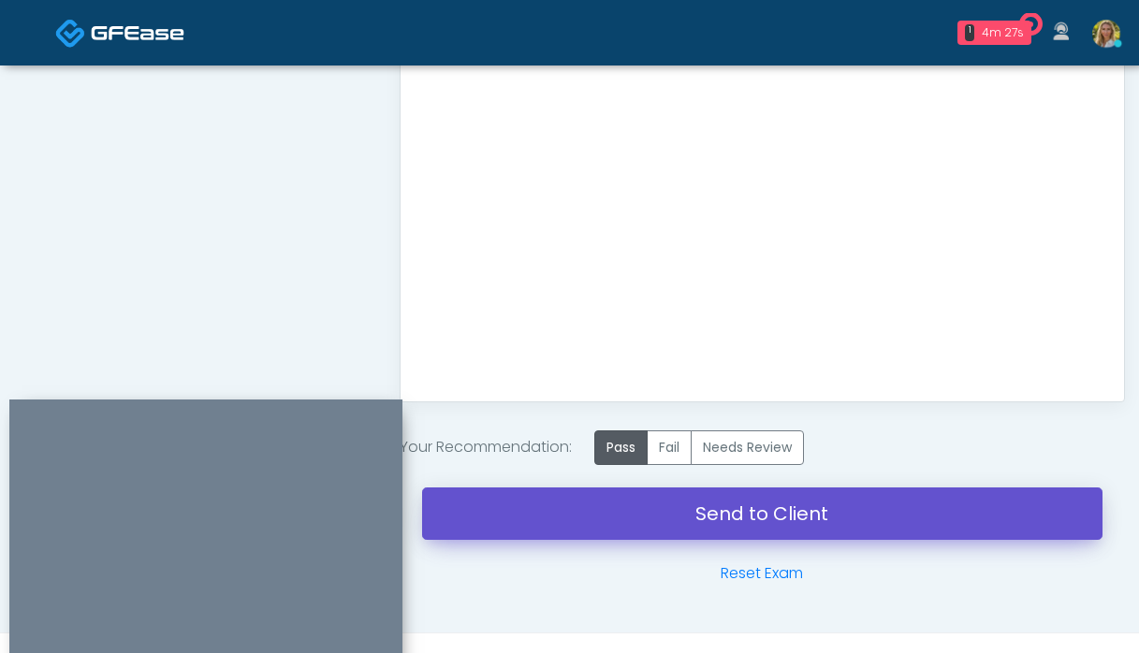
click at [604, 511] on link "Send to Client" at bounding box center [762, 514] width 681 height 52
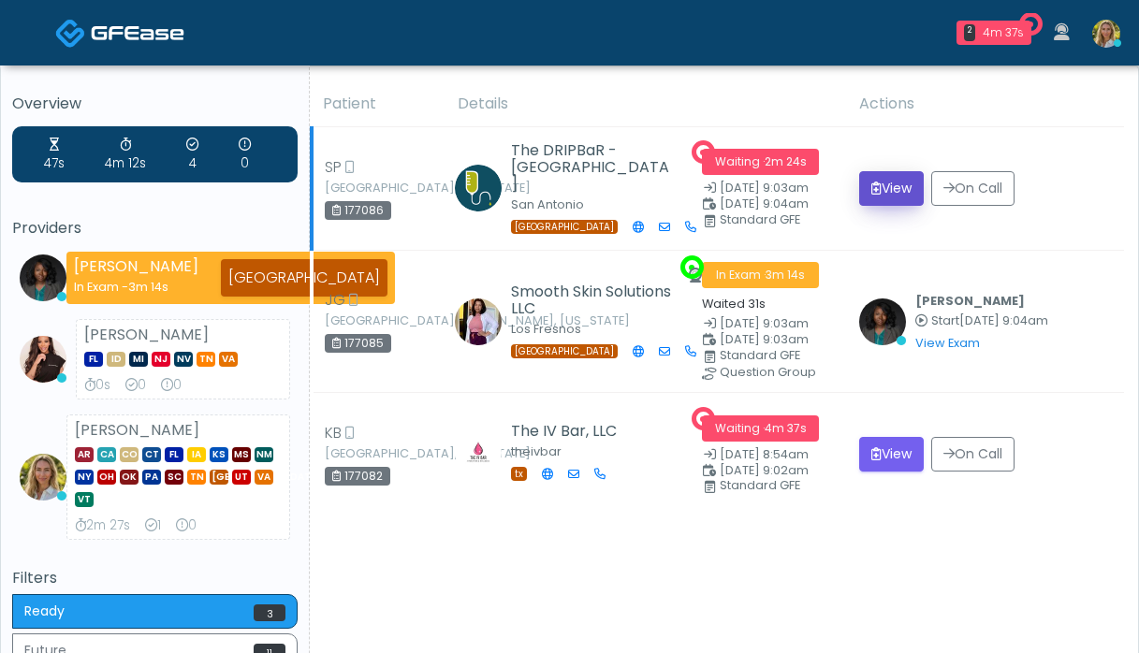
click at [888, 188] on button "View" at bounding box center [891, 188] width 65 height 35
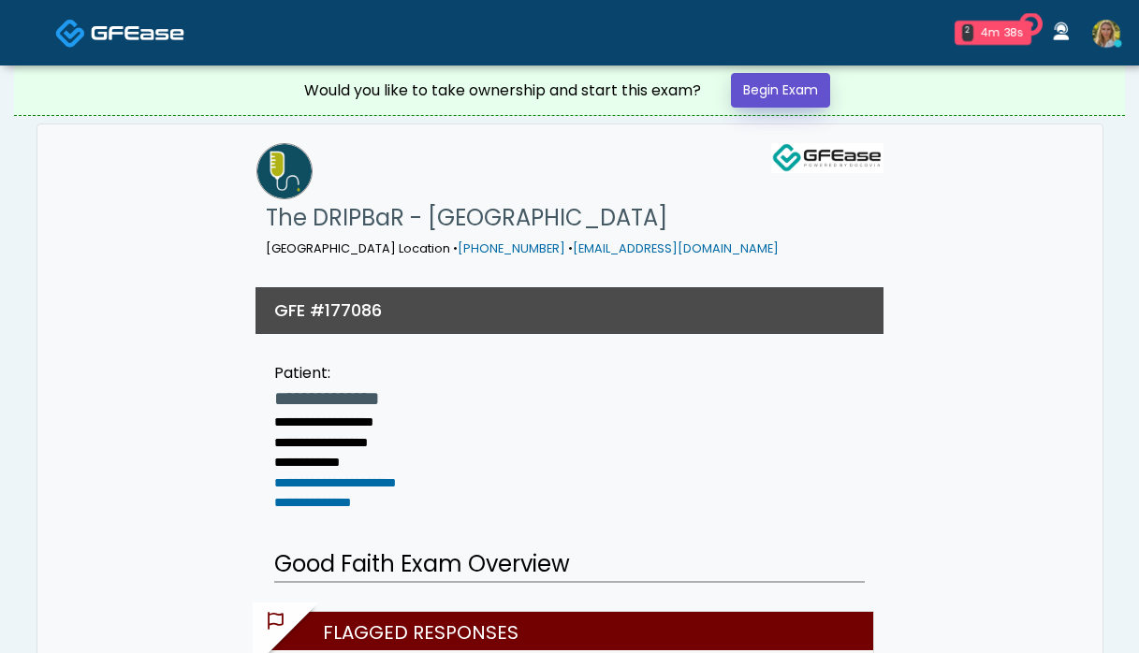
click at [781, 90] on link "Begin Exam" at bounding box center [780, 90] width 99 height 35
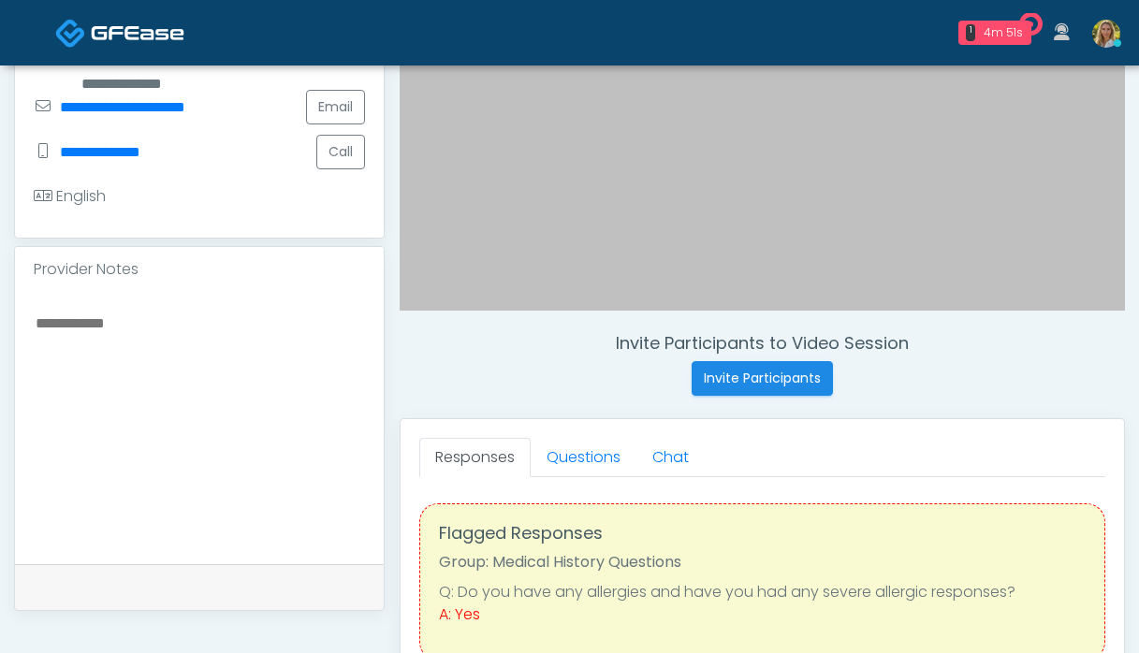
scroll to position [490, 0]
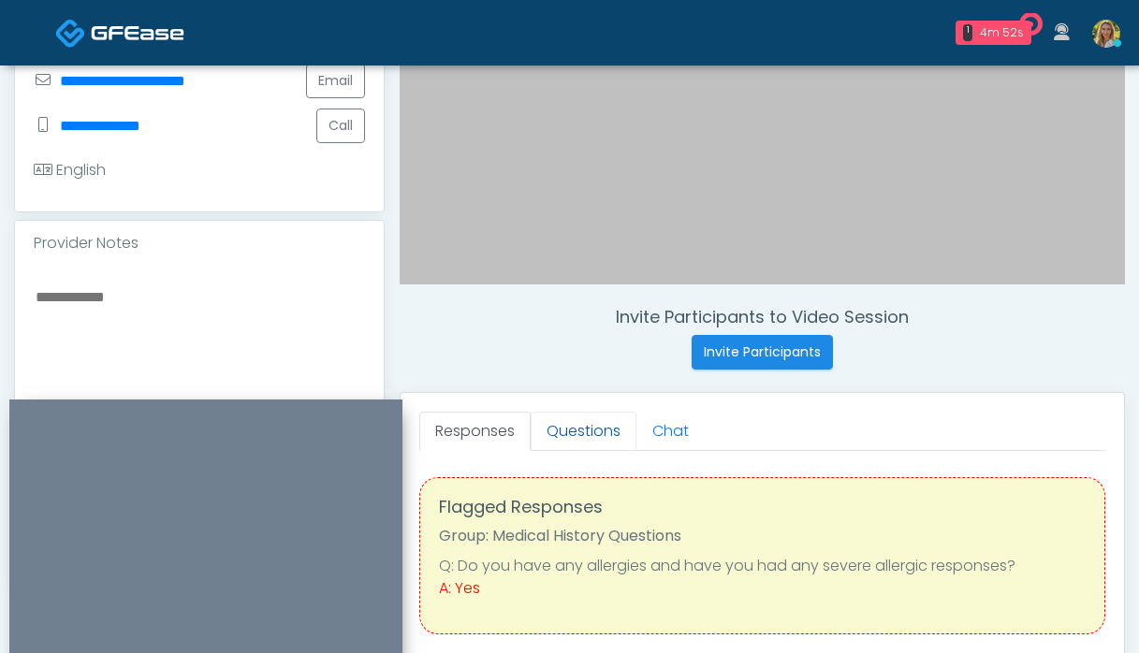
click at [571, 427] on link "Questions" at bounding box center [584, 431] width 106 height 39
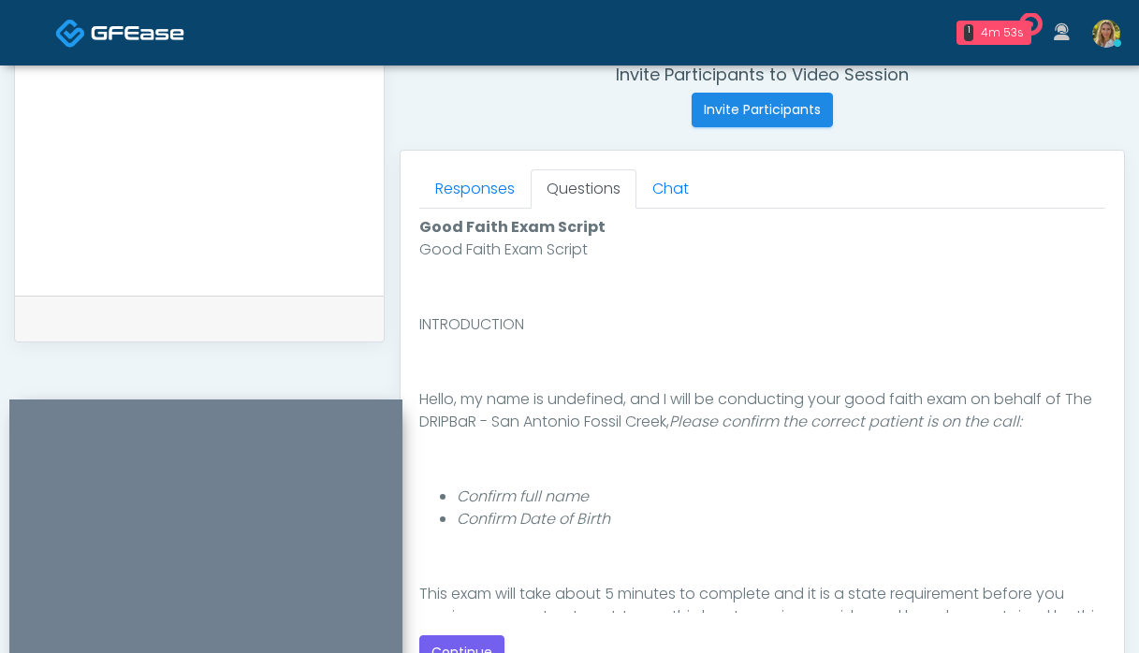
scroll to position [217, 0]
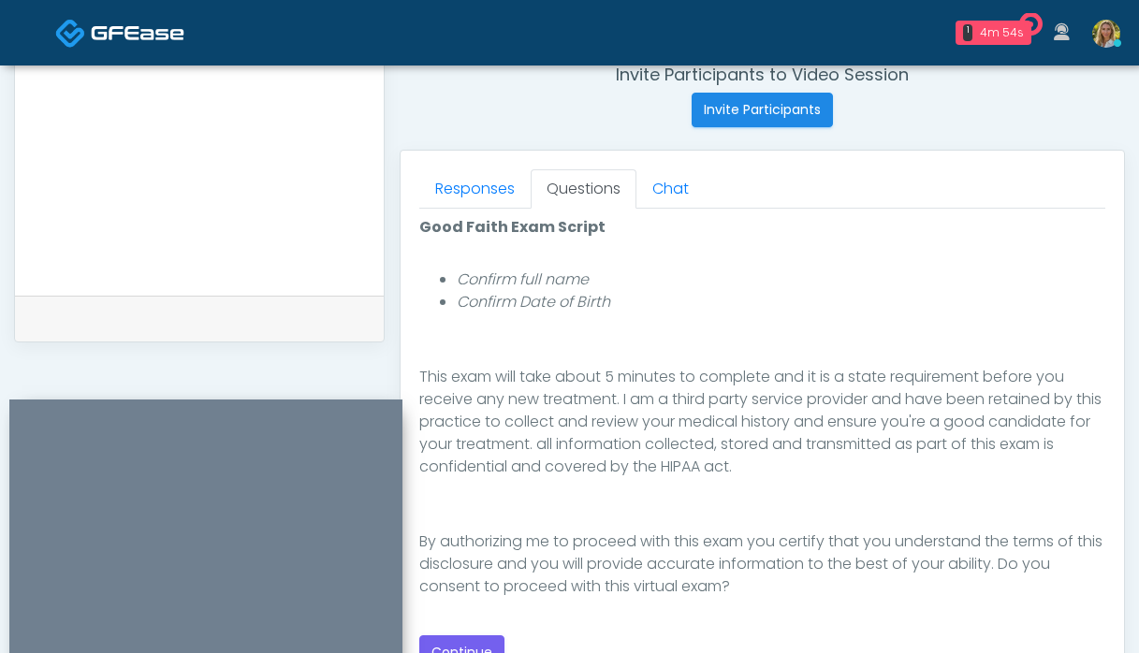
click at [469, 634] on div "Good Faith Exam Script Good Faith Exam Script INTRODUCTION Hello, my name is un…" at bounding box center [762, 443] width 686 height 454
click at [467, 641] on button "Continue" at bounding box center [461, 653] width 85 height 35
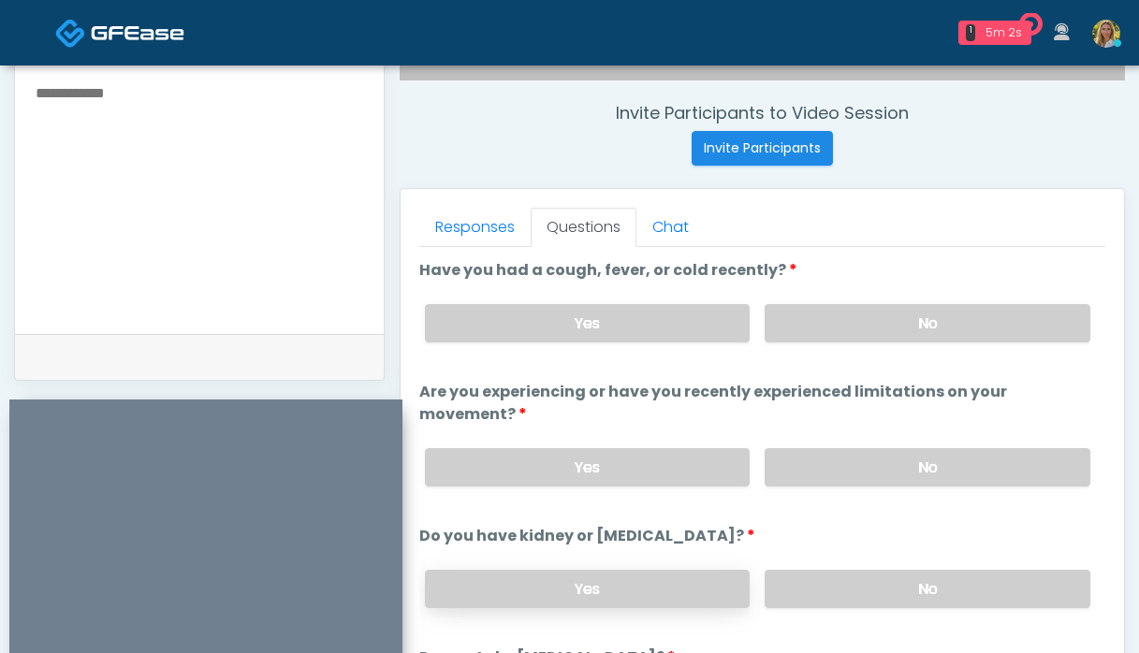
scroll to position [694, 0]
click at [832, 326] on label "No" at bounding box center [928, 324] width 326 height 38
click at [888, 453] on label "No" at bounding box center [928, 468] width 326 height 38
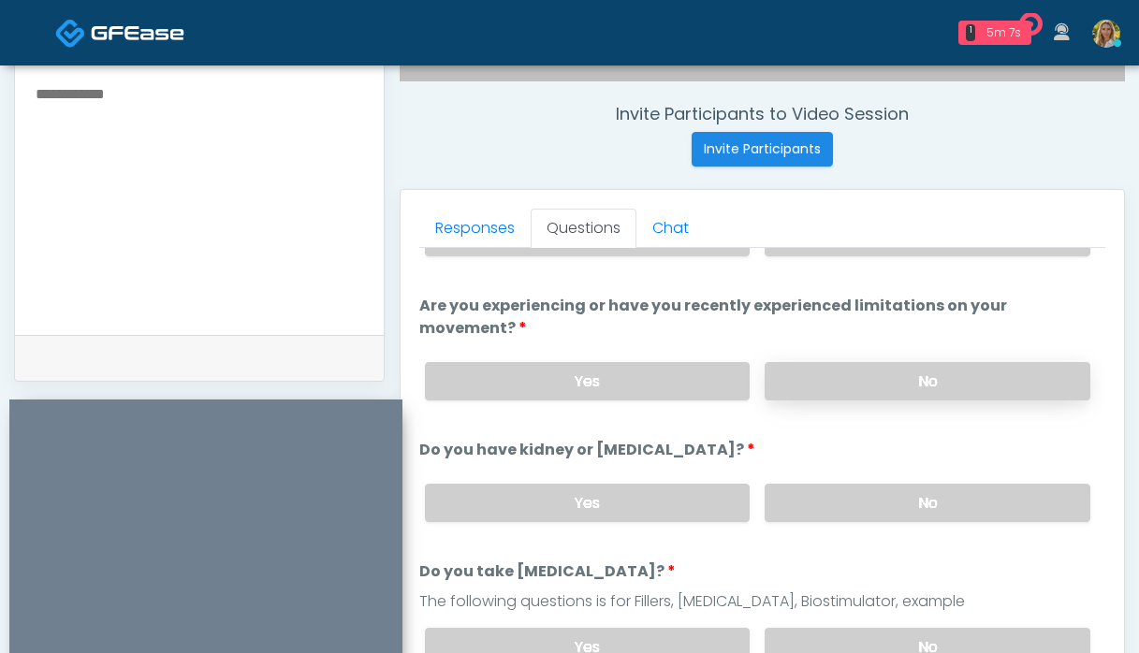
scroll to position [95, 0]
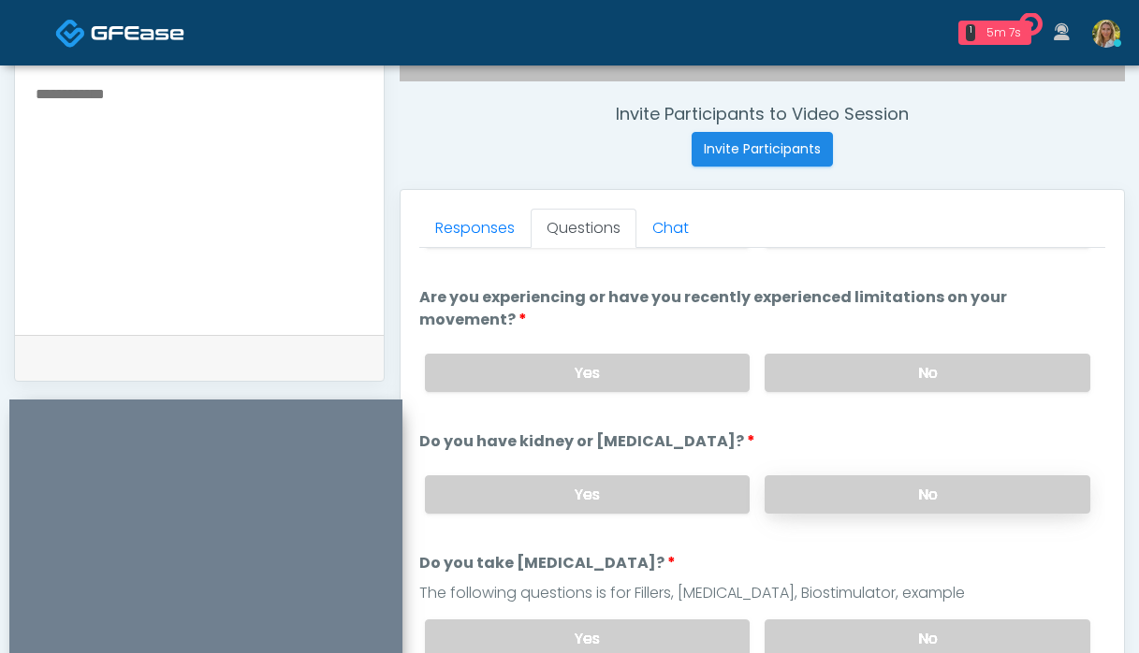
click at [864, 476] on label "No" at bounding box center [928, 495] width 326 height 38
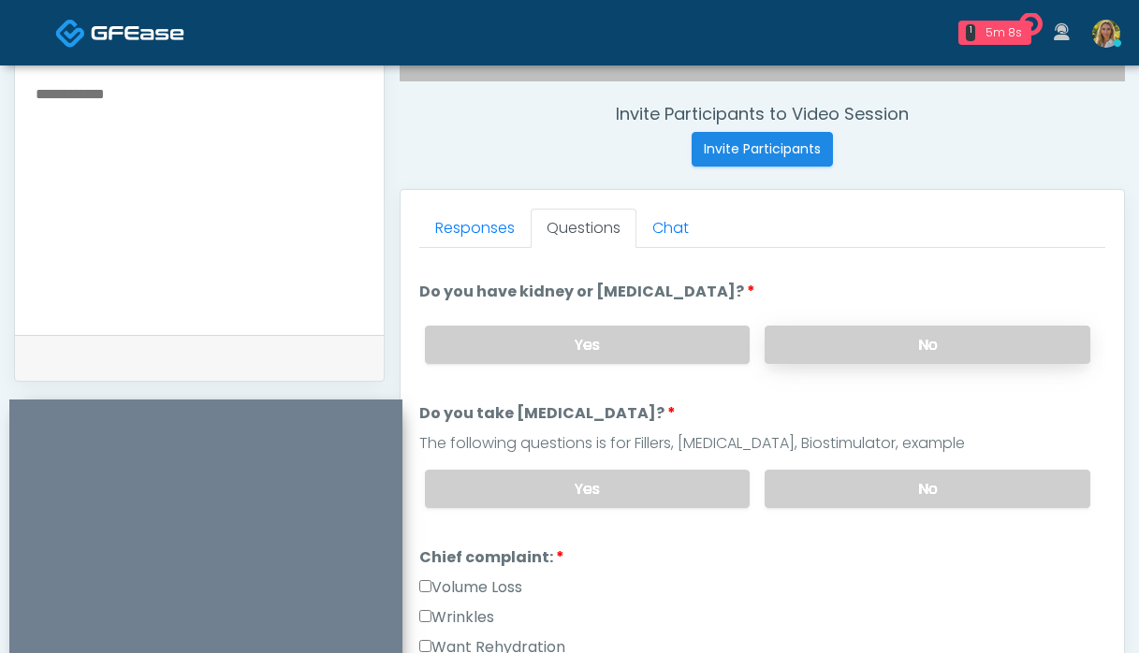
scroll to position [258, 0]
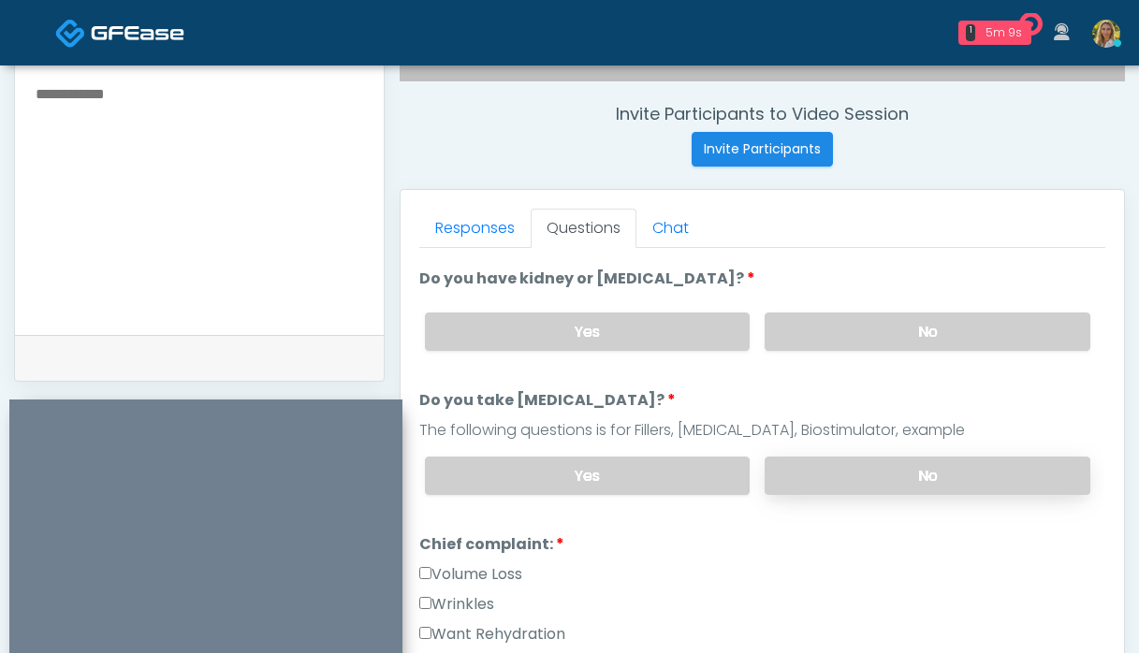
click at [853, 457] on label "No" at bounding box center [928, 476] width 326 height 38
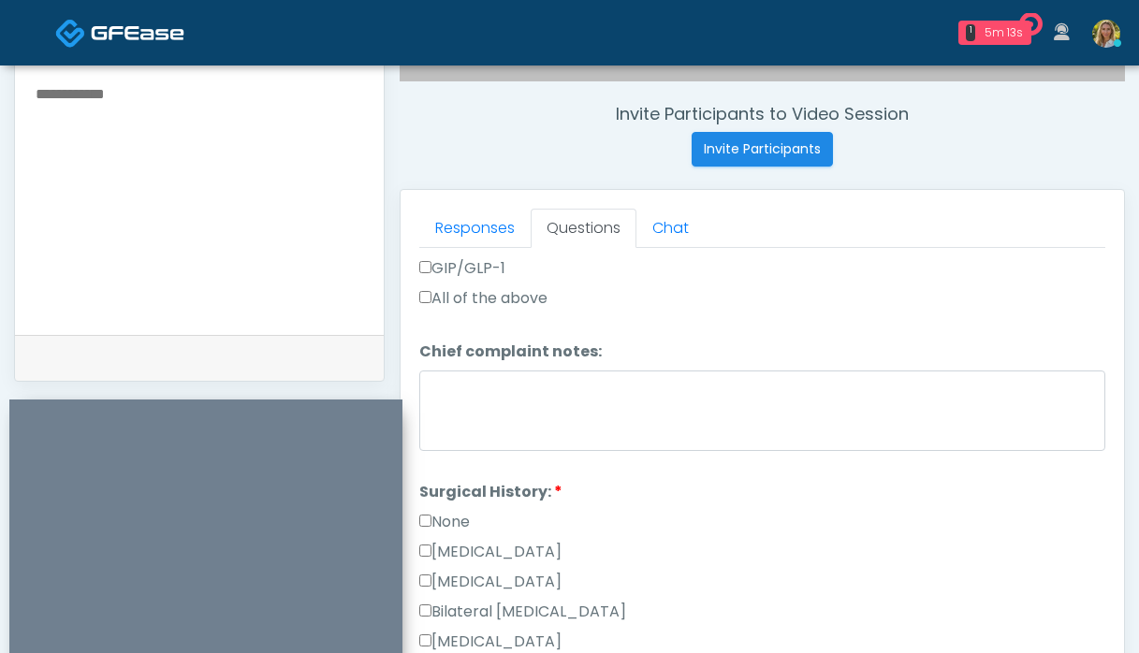
scroll to position [694, 0]
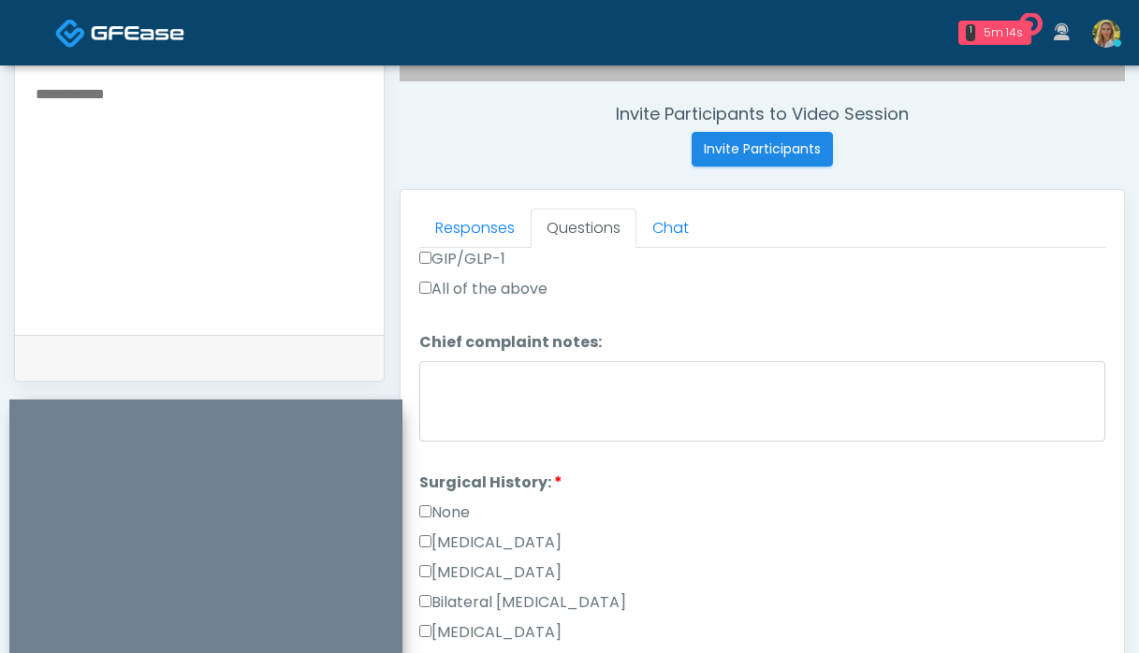
click at [465, 502] on label "None" at bounding box center [444, 513] width 51 height 22
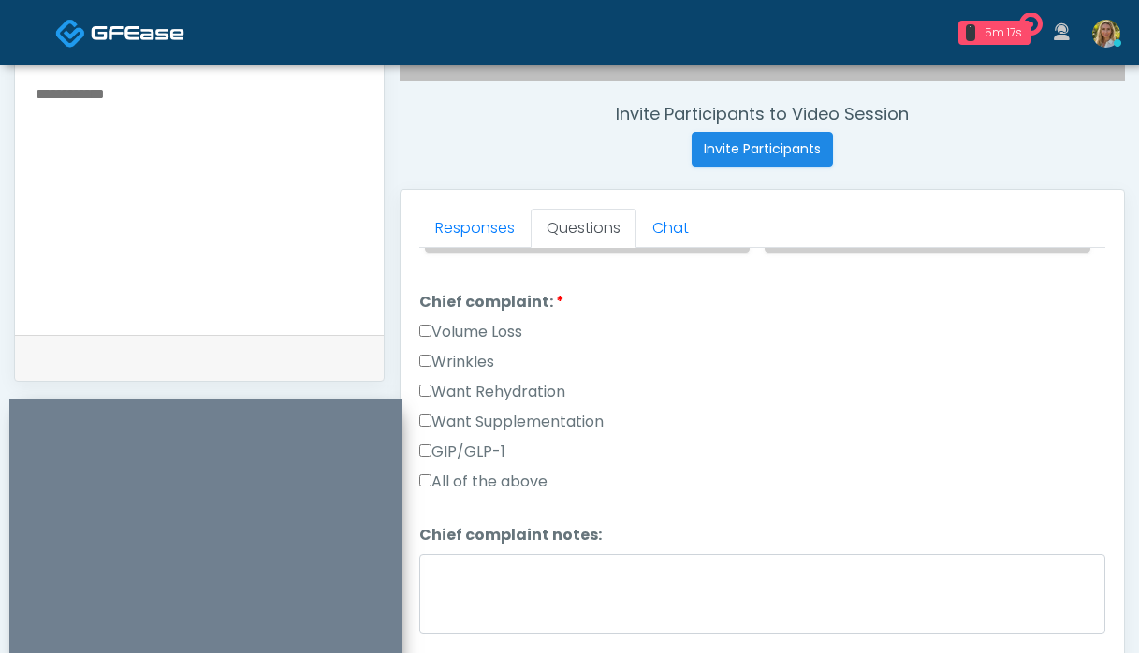
scroll to position [490, 0]
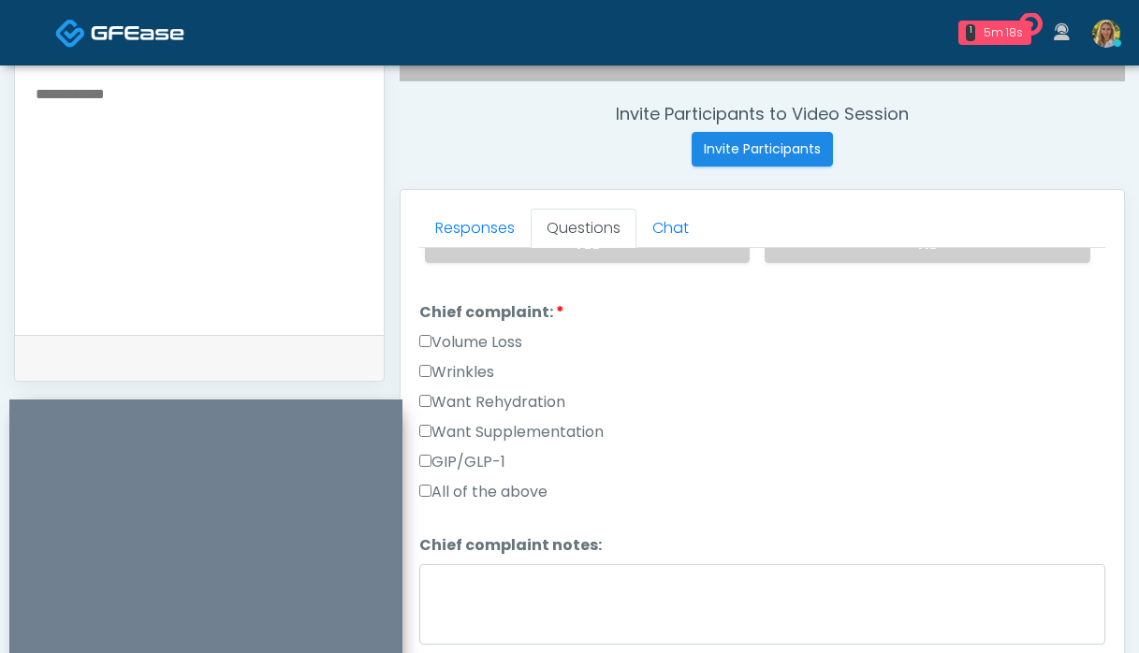
click at [510, 391] on label "Want Rehydration" at bounding box center [492, 402] width 146 height 22
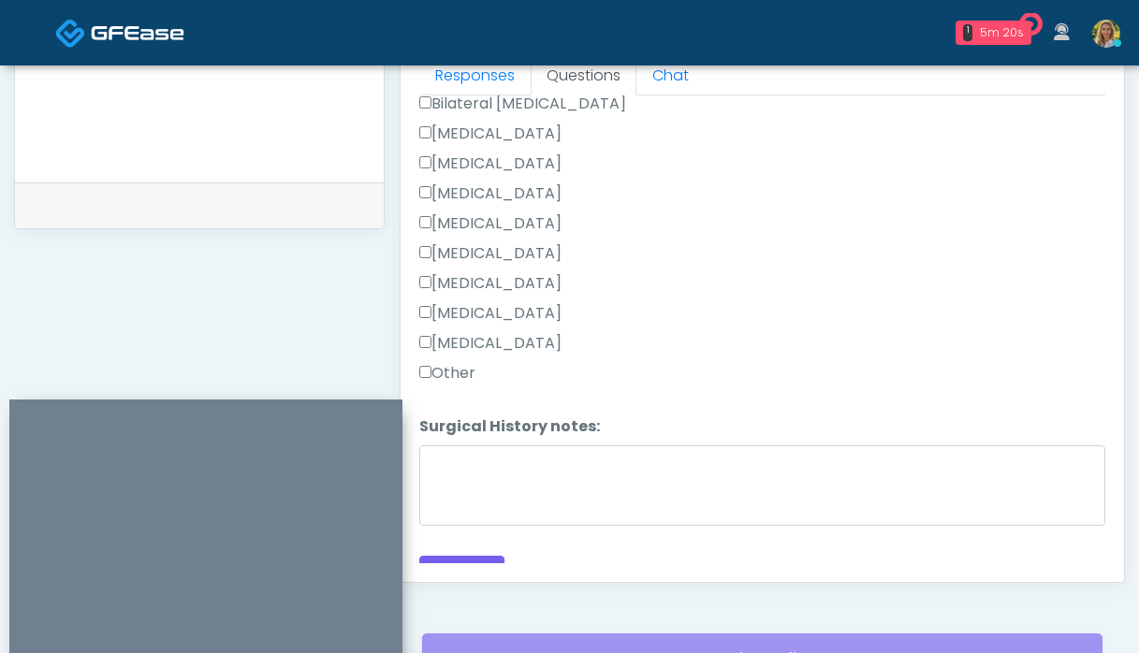
scroll to position [1027, 0]
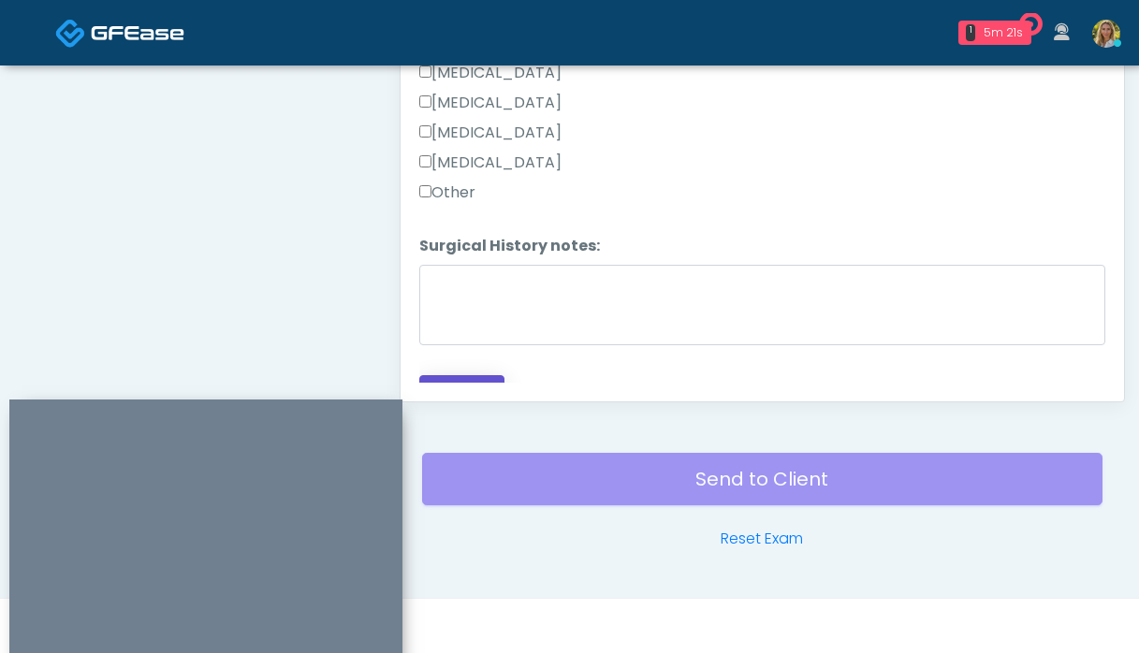
click at [474, 375] on button "Continue" at bounding box center [461, 392] width 85 height 35
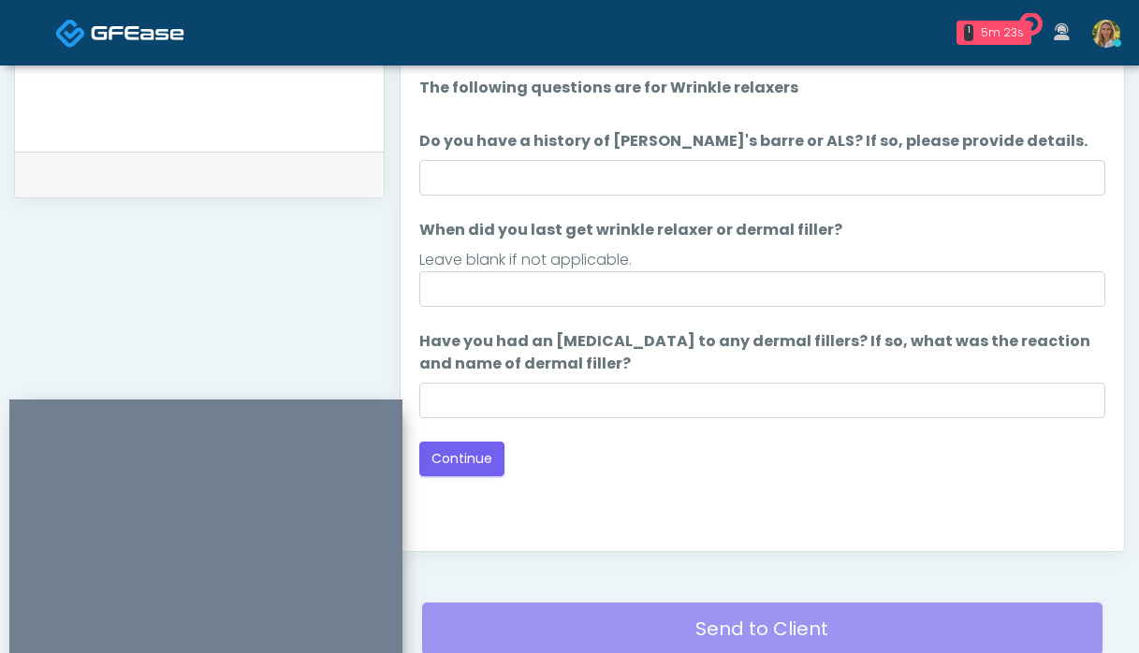
scroll to position [871, 0]
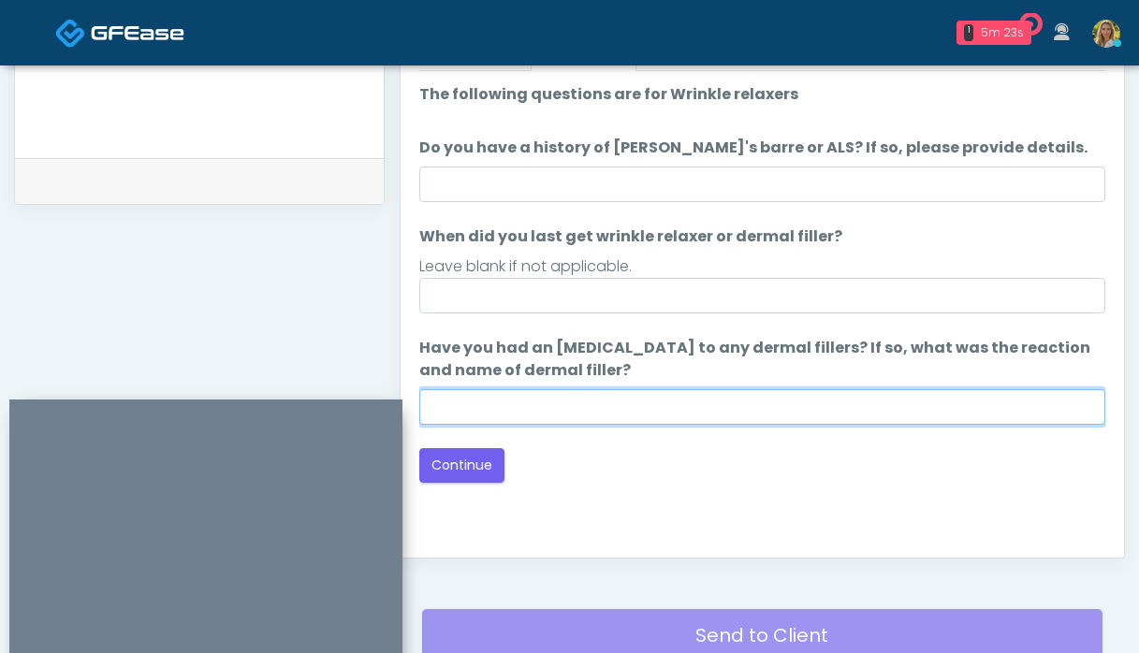
click at [672, 396] on input "Have you had an [MEDICAL_DATA] to any dermal fillers? If so, what was the react…" at bounding box center [762, 407] width 686 height 36
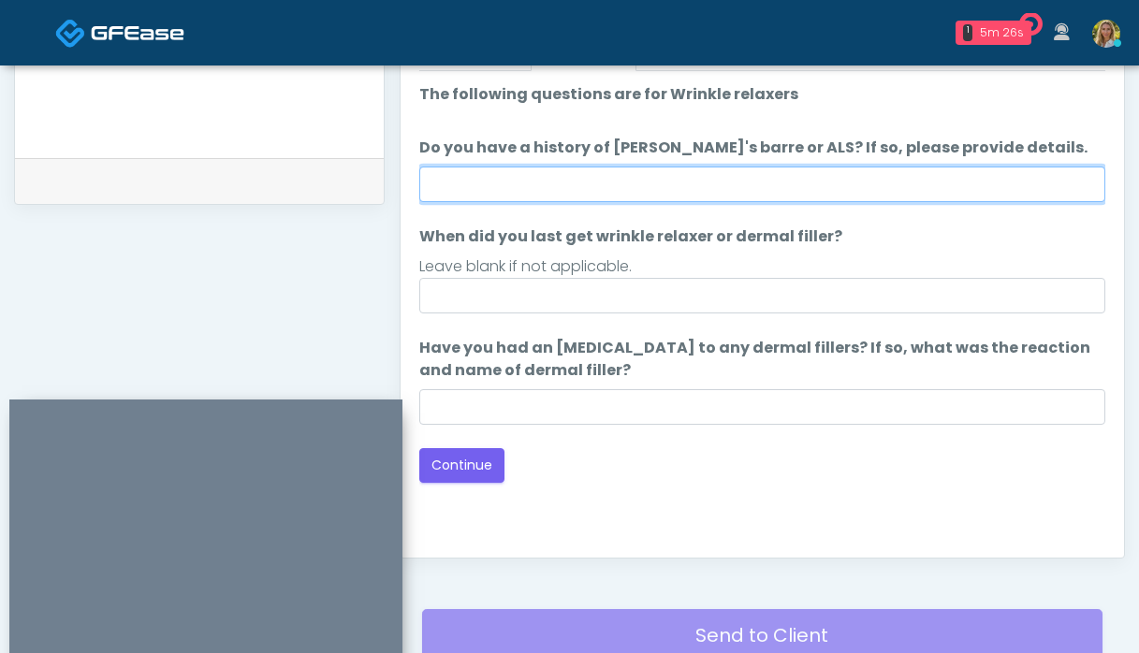
click at [617, 179] on input "Do you have a history of [PERSON_NAME]'s barre or ALS? If so, please provide de…" at bounding box center [762, 185] width 686 height 36
type input "**"
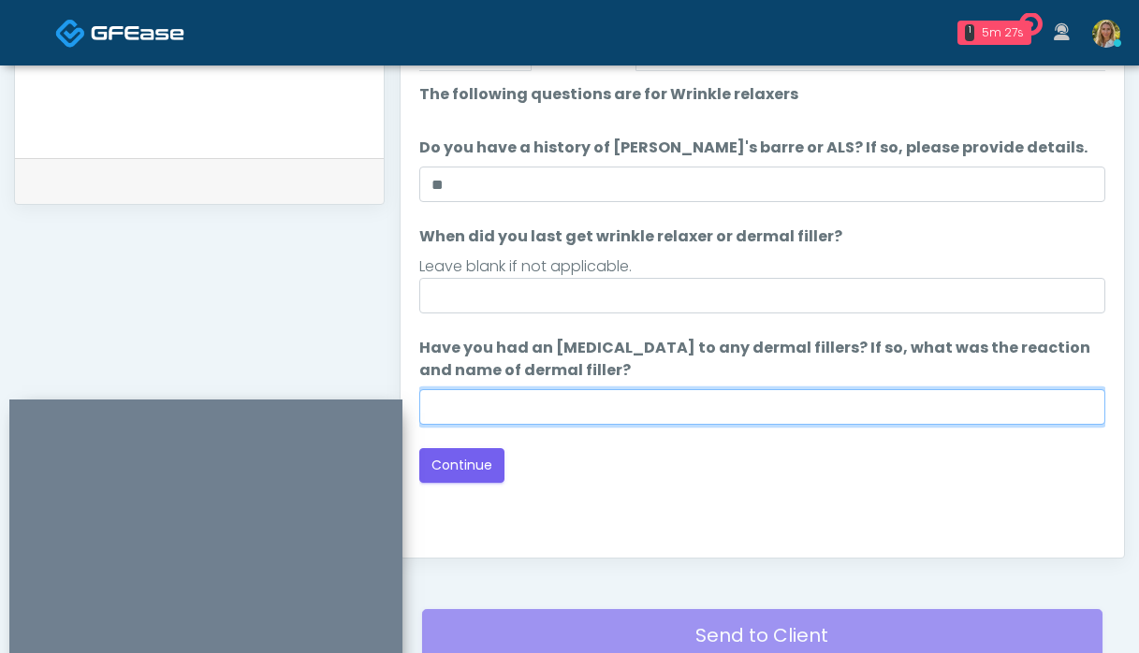
click at [559, 403] on input "Have you had an [MEDICAL_DATA] to any dermal fillers? If so, what was the react…" at bounding box center [762, 407] width 686 height 36
type input "**"
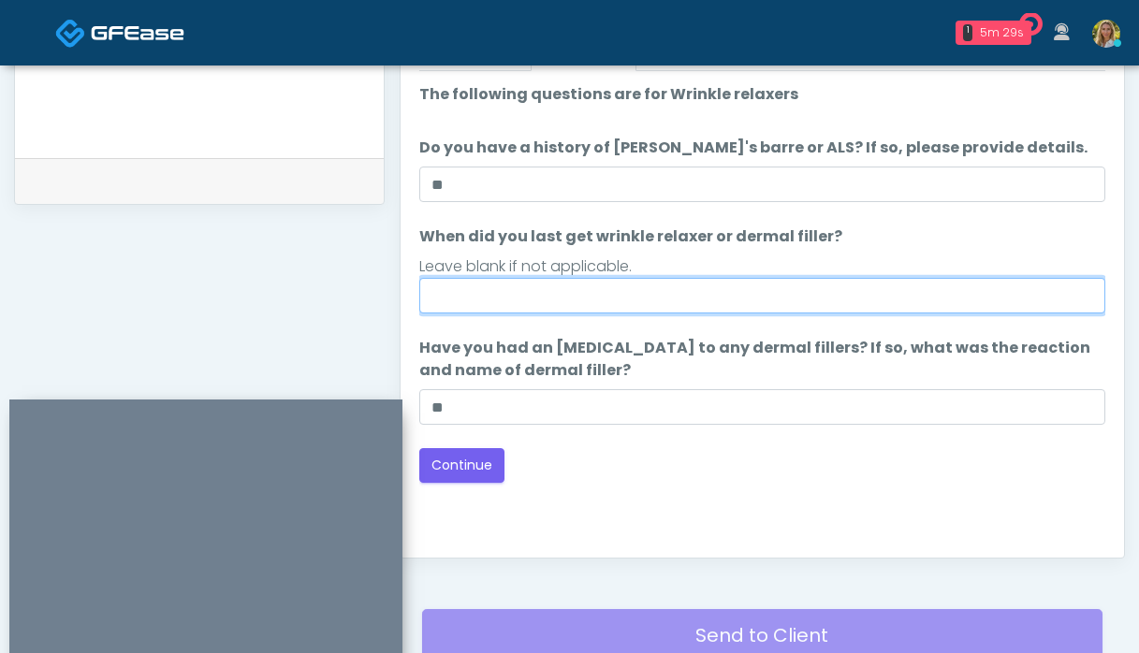
click at [466, 289] on input "When did you last get wrinkle relaxer or dermal filler?" at bounding box center [762, 296] width 686 height 36
type input "***"
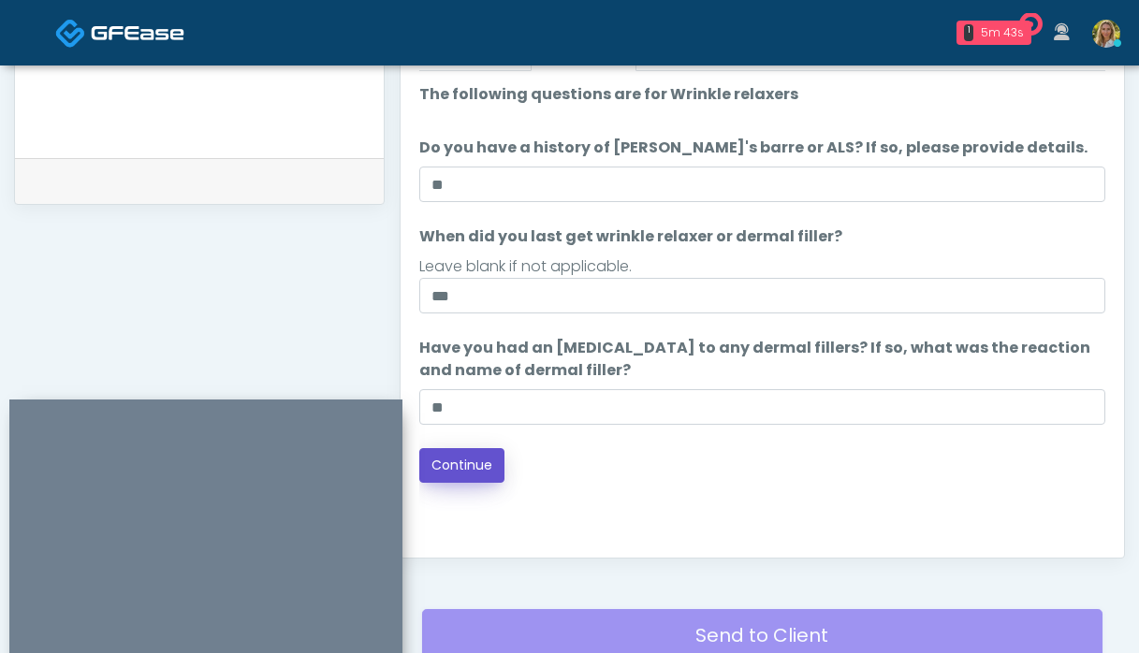
click at [477, 469] on button "Continue" at bounding box center [461, 465] width 85 height 35
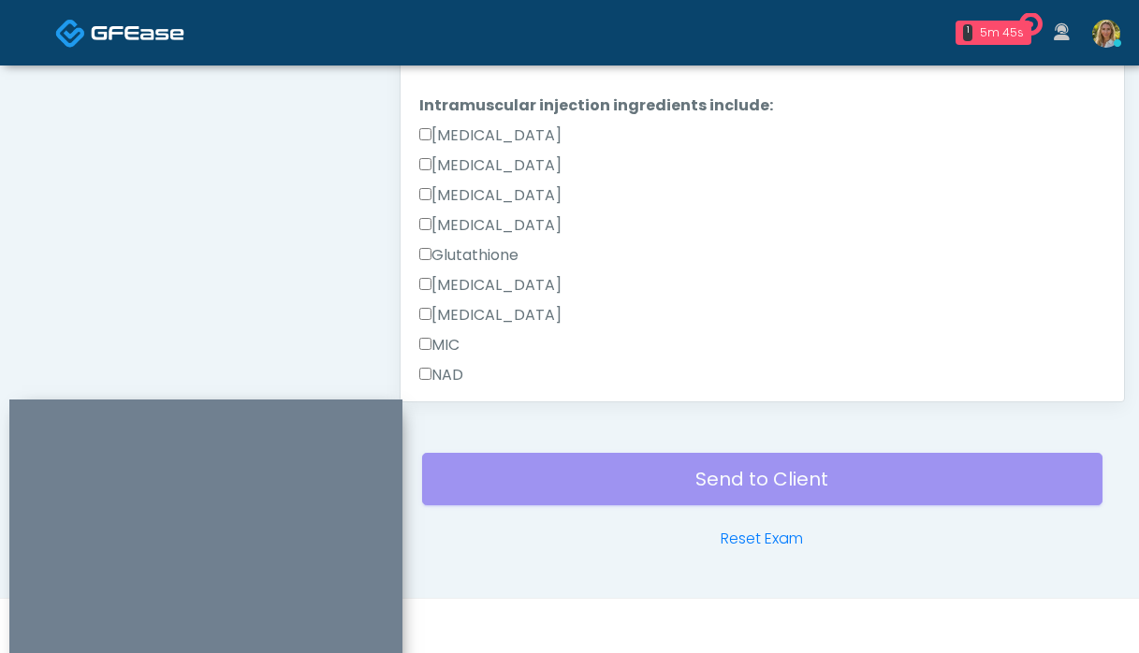
scroll to position [1249, 0]
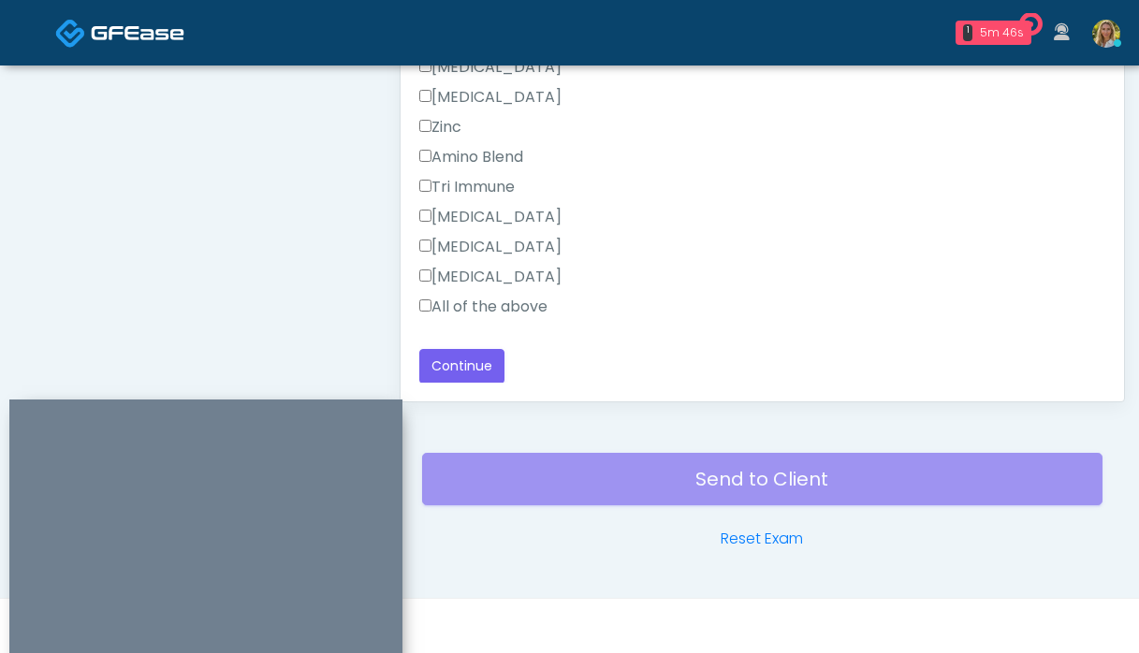
click at [447, 302] on label "All of the above" at bounding box center [483, 307] width 128 height 22
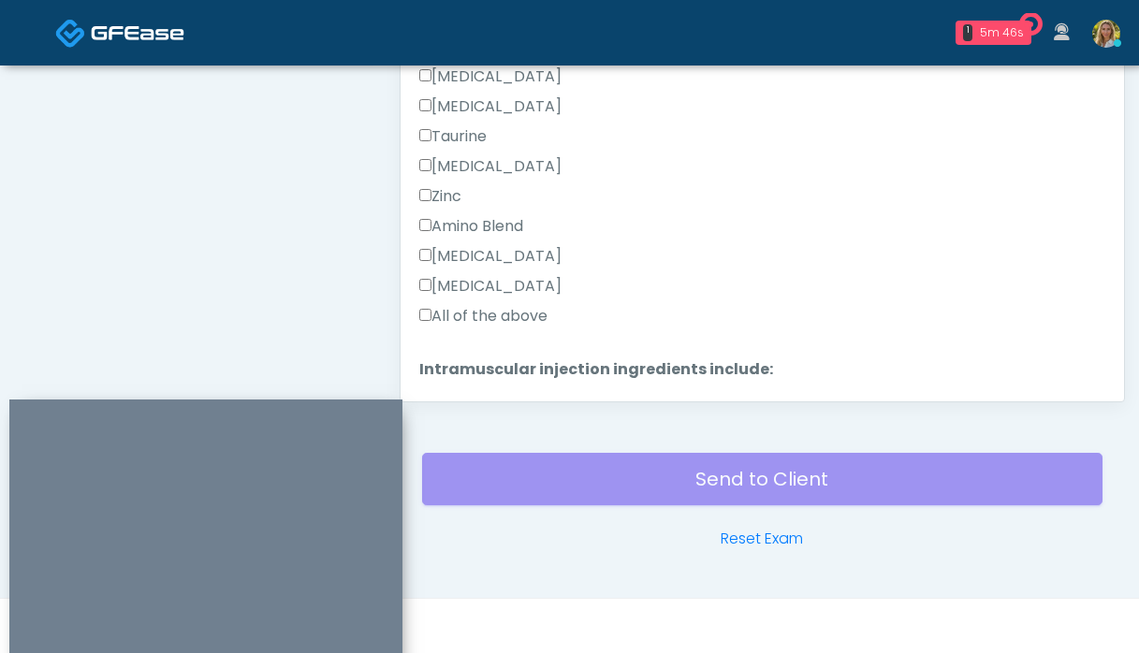
scroll to position [592, 0]
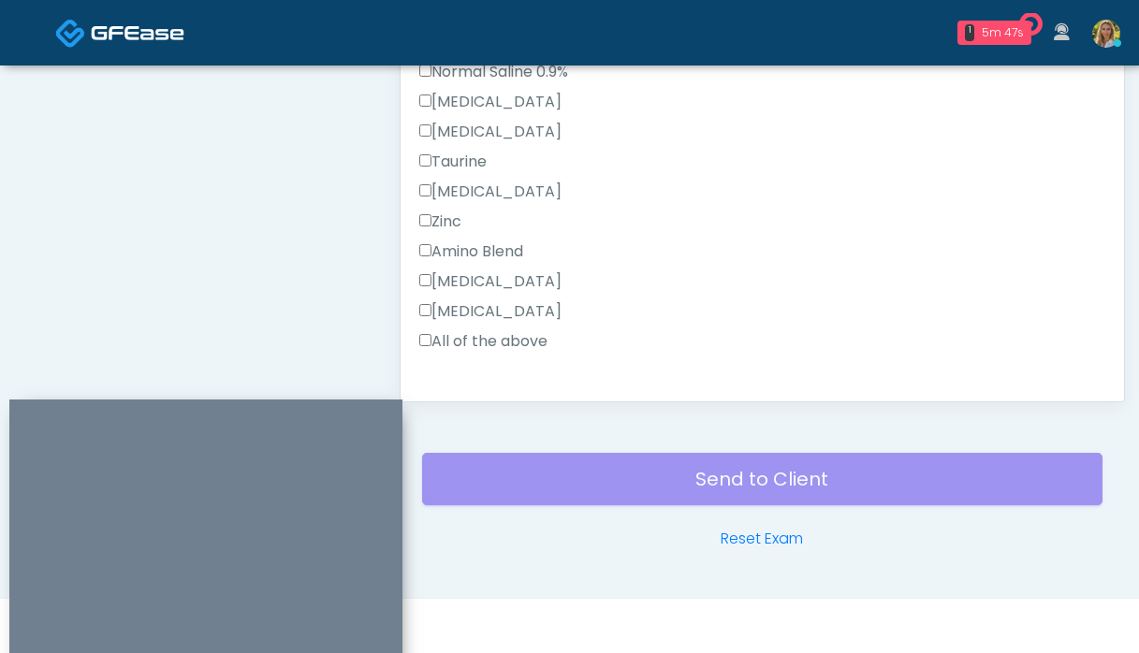
click at [444, 352] on div "All of the above" at bounding box center [762, 345] width 686 height 30
click at [444, 346] on label "All of the above" at bounding box center [483, 341] width 128 height 22
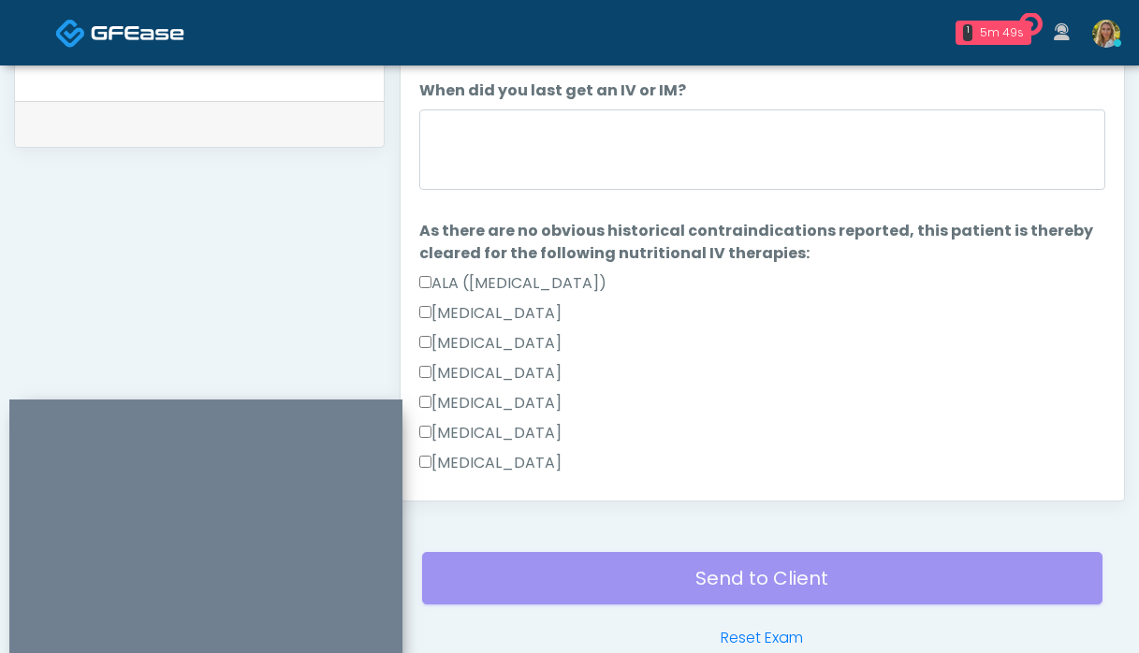
scroll to position [922, 0]
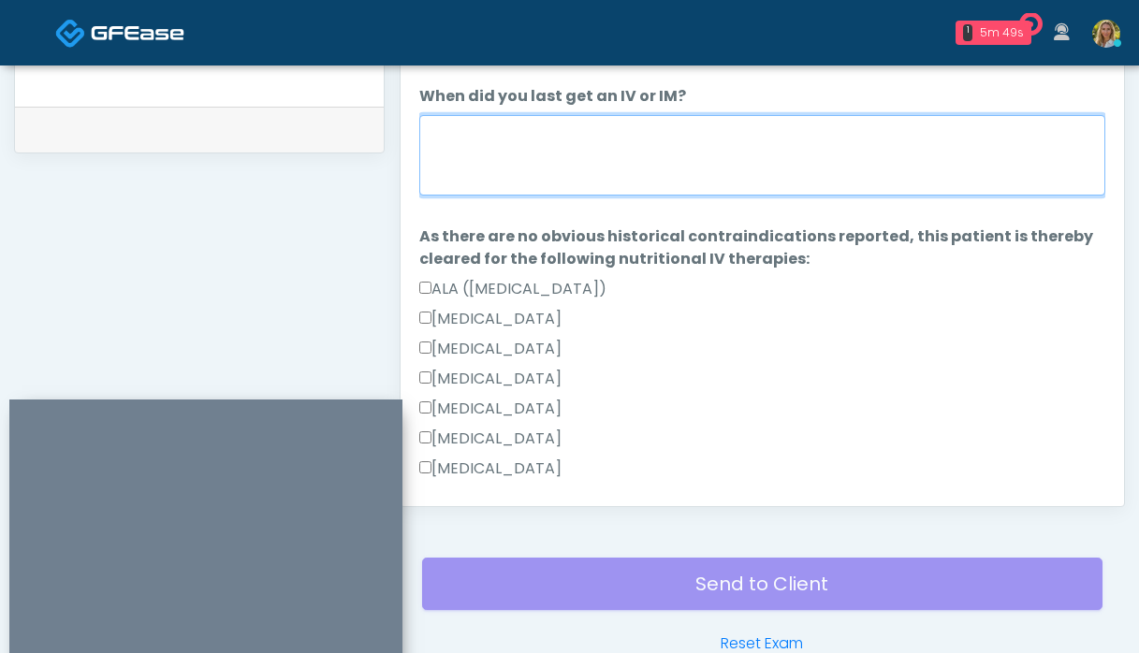
click at [493, 160] on textarea "When did you last get an IV or IM?" at bounding box center [762, 155] width 686 height 81
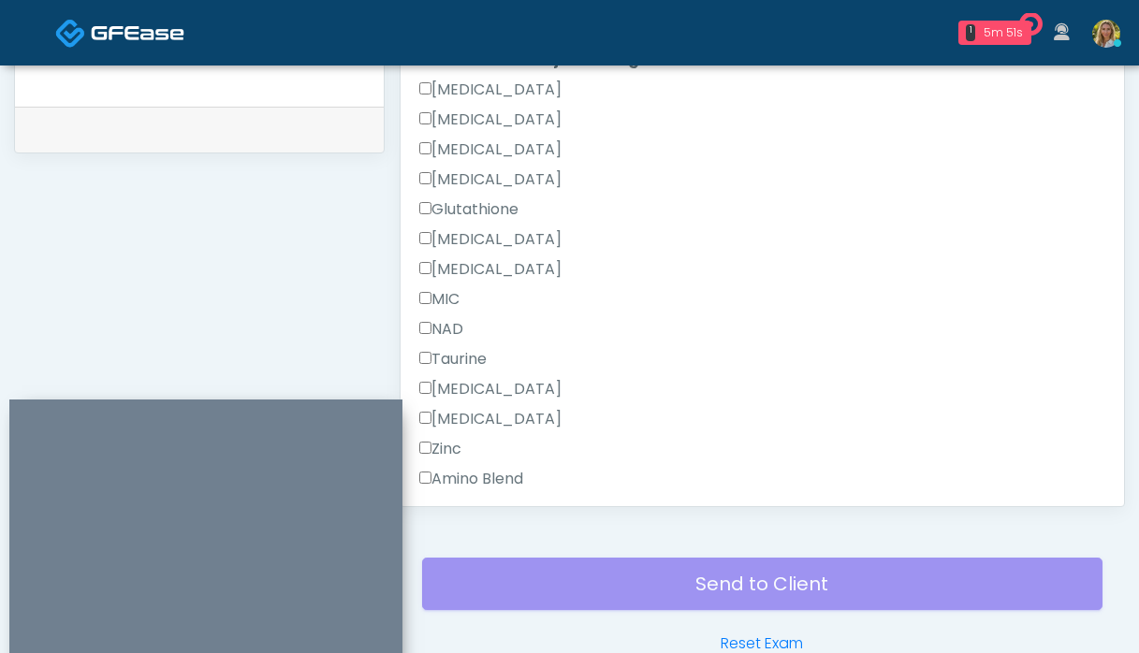
scroll to position [1249, 0]
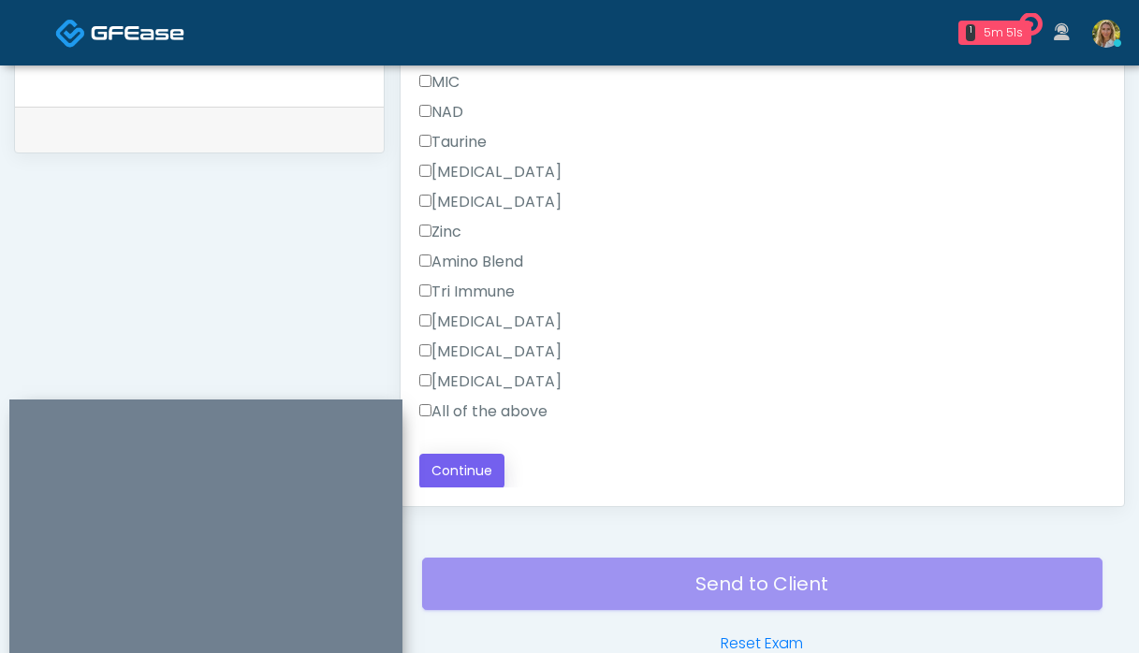
type textarea "***"
click at [485, 460] on button "Continue" at bounding box center [461, 471] width 85 height 35
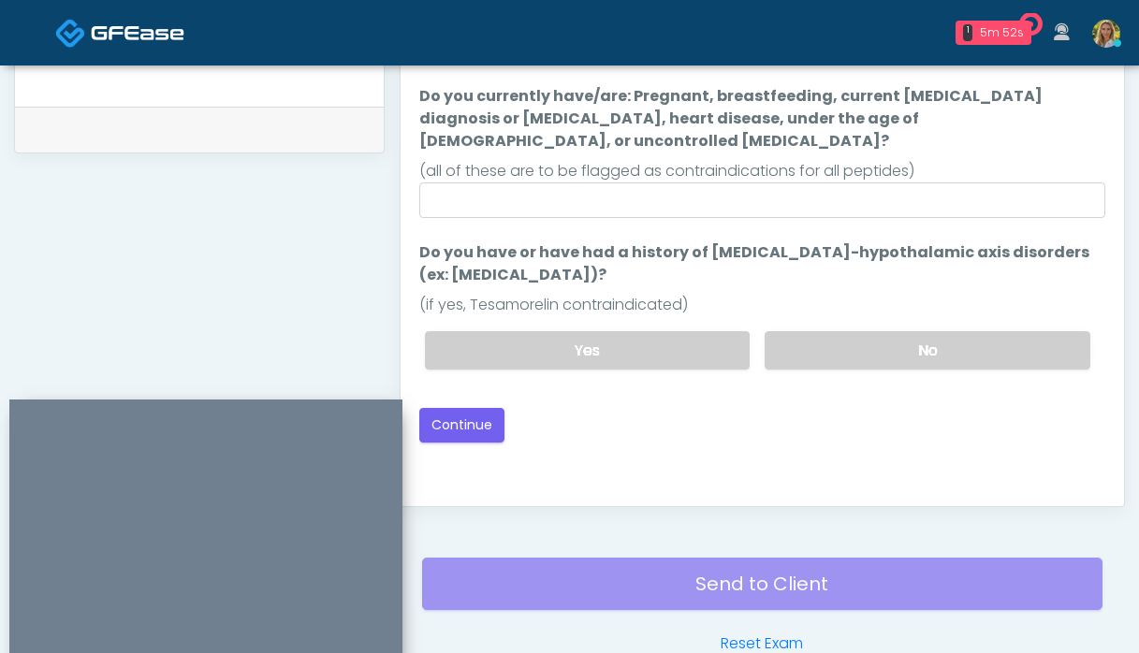
scroll to position [0, 0]
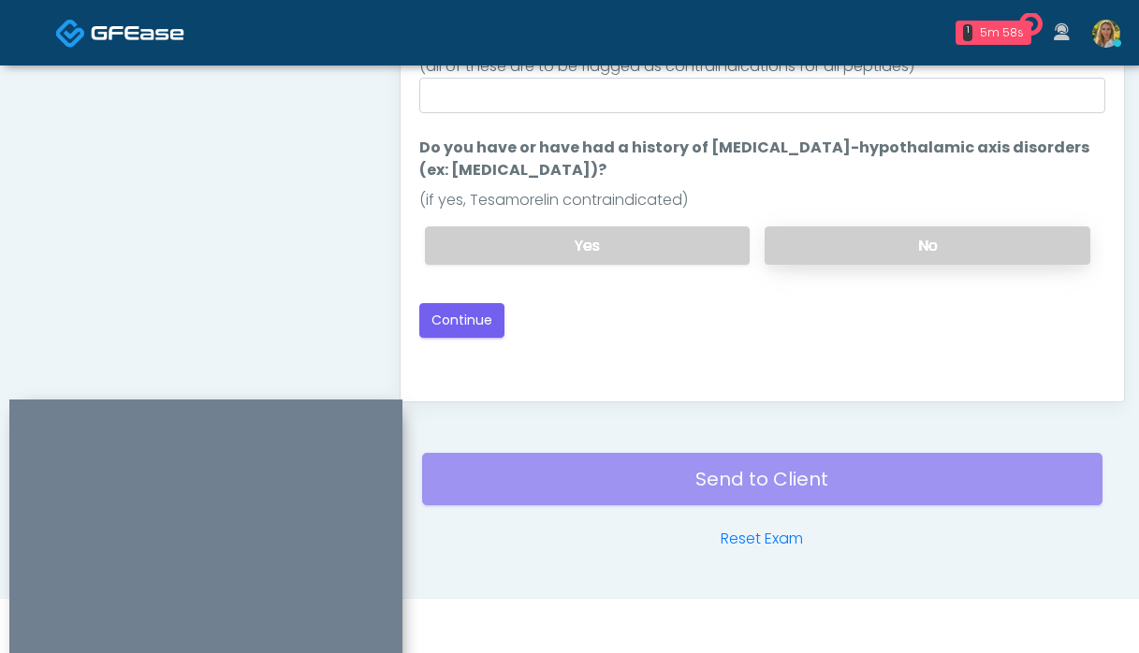
click at [842, 227] on label "No" at bounding box center [928, 246] width 326 height 38
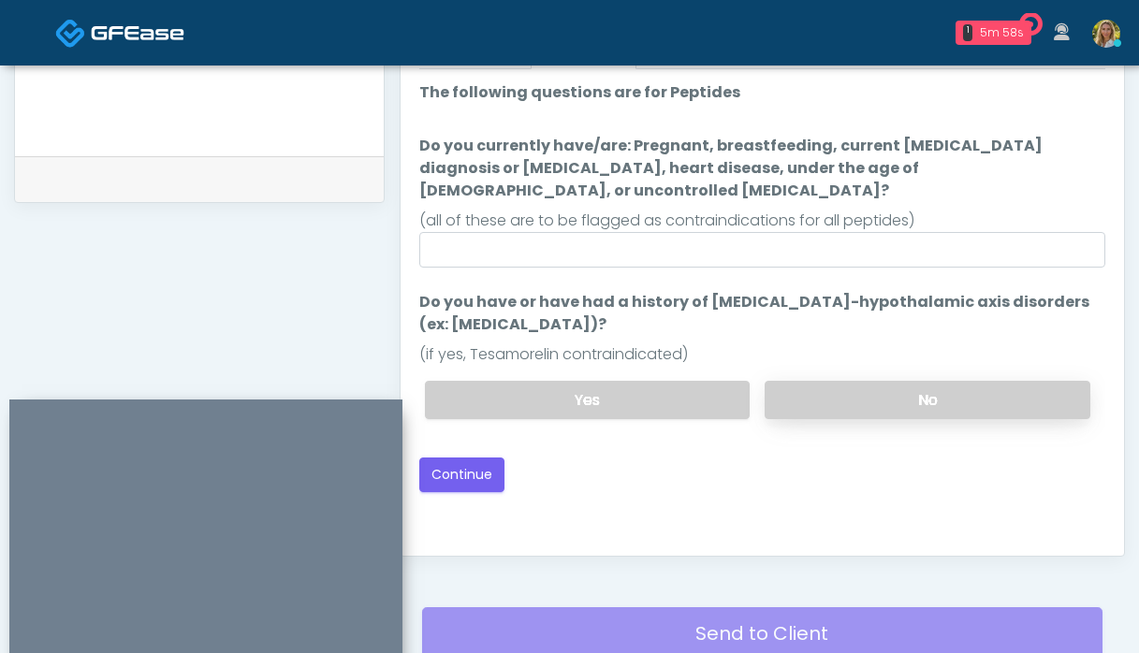
scroll to position [871, 0]
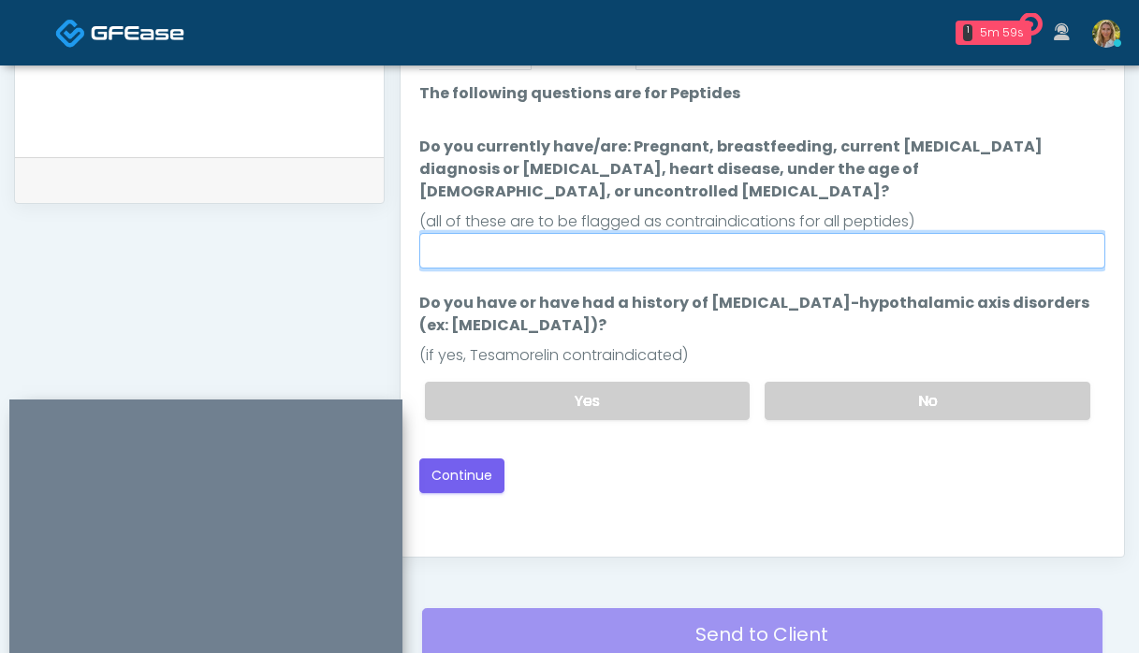
click at [769, 233] on input "Do you currently have/are: Pregnant, breastfeeding, current cancer diagnosis or…" at bounding box center [762, 251] width 686 height 36
type input "**"
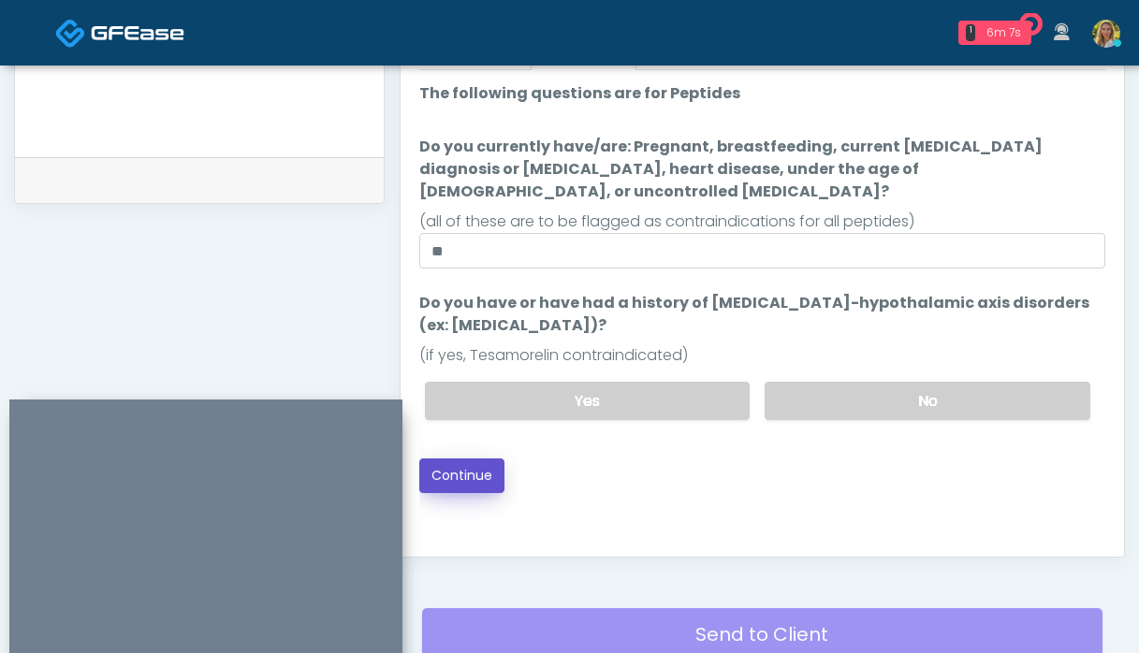
click at [483, 459] on button "Continue" at bounding box center [461, 476] width 85 height 35
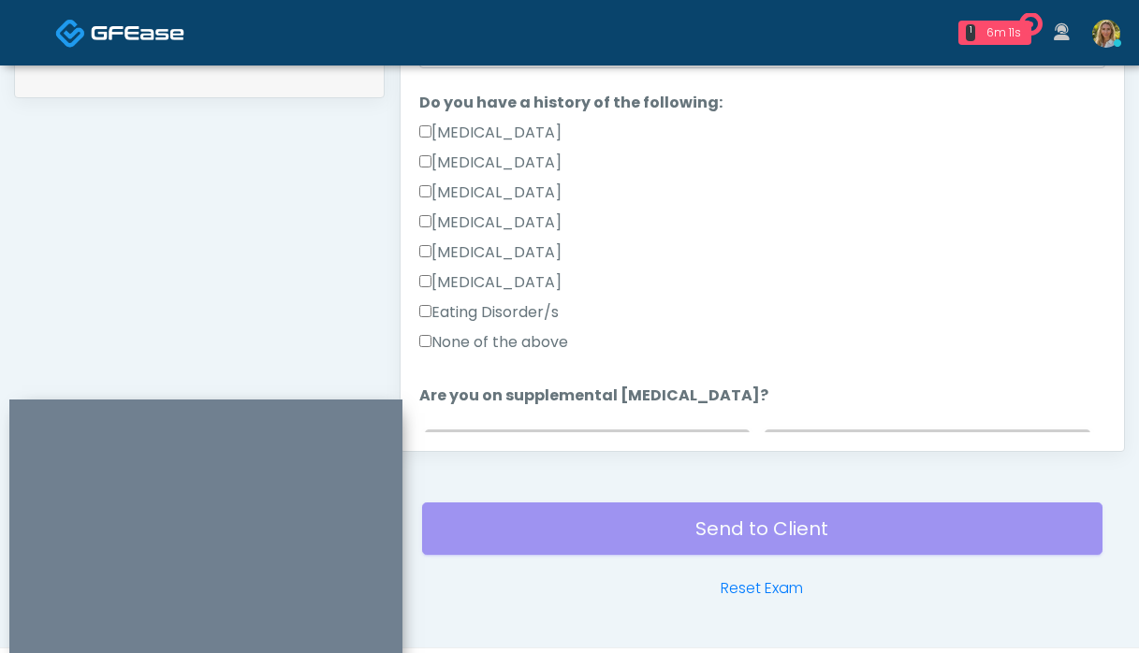
scroll to position [324, 0]
click at [505, 338] on label "None of the above" at bounding box center [493, 340] width 149 height 22
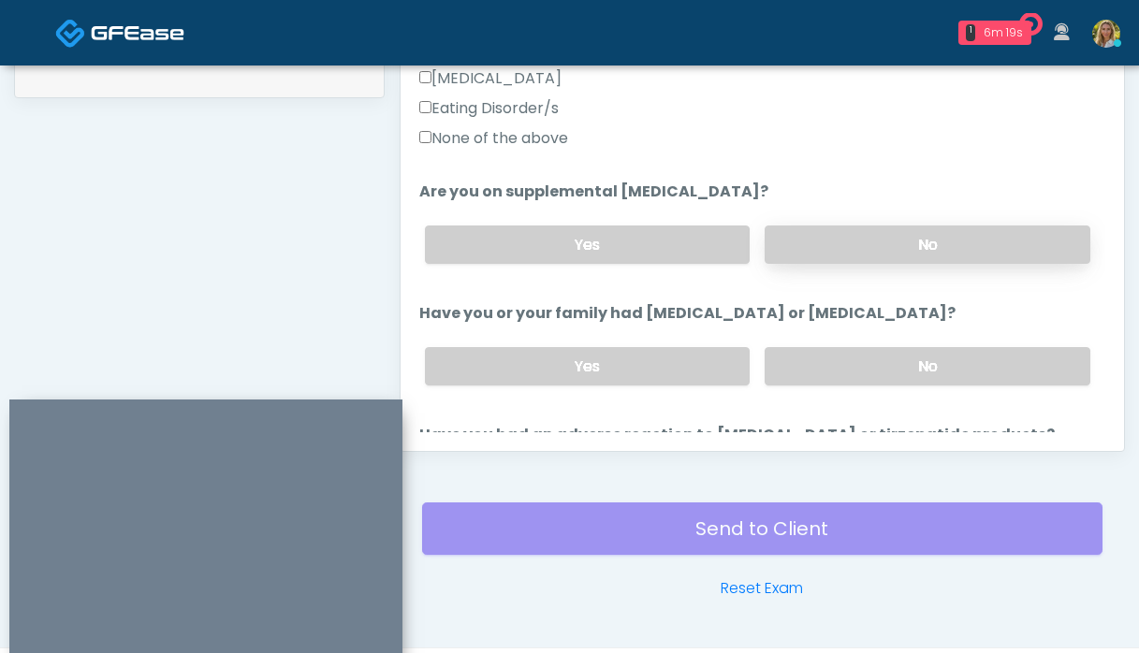
click at [876, 244] on label "No" at bounding box center [928, 245] width 326 height 38
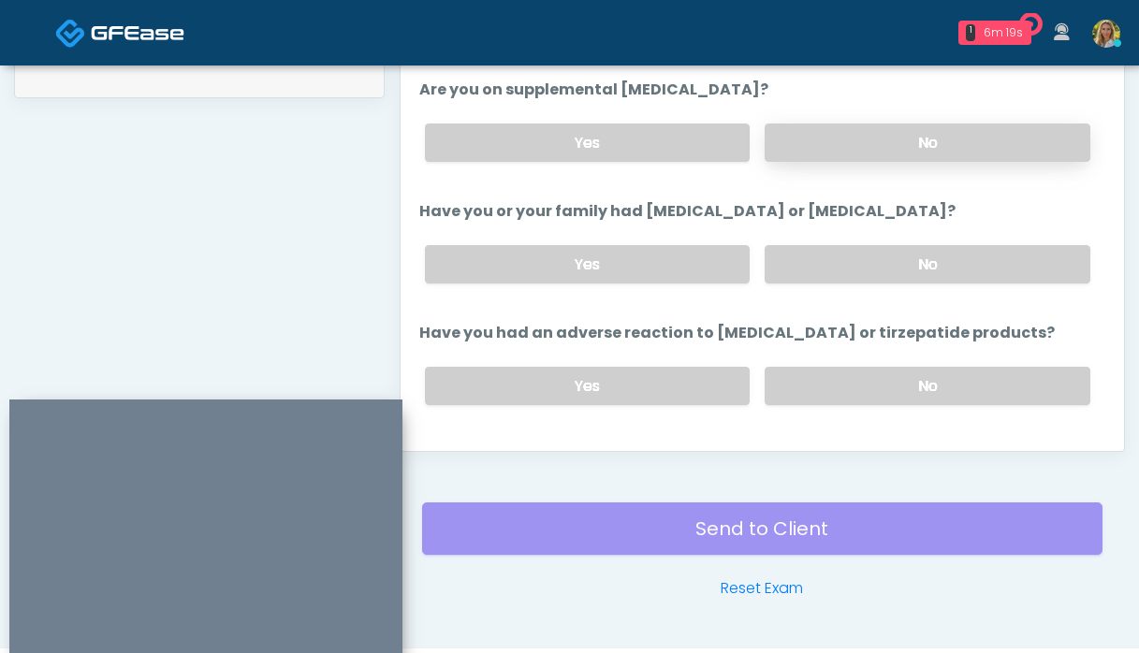
scroll to position [628, 0]
click at [837, 274] on label "No" at bounding box center [928, 263] width 326 height 38
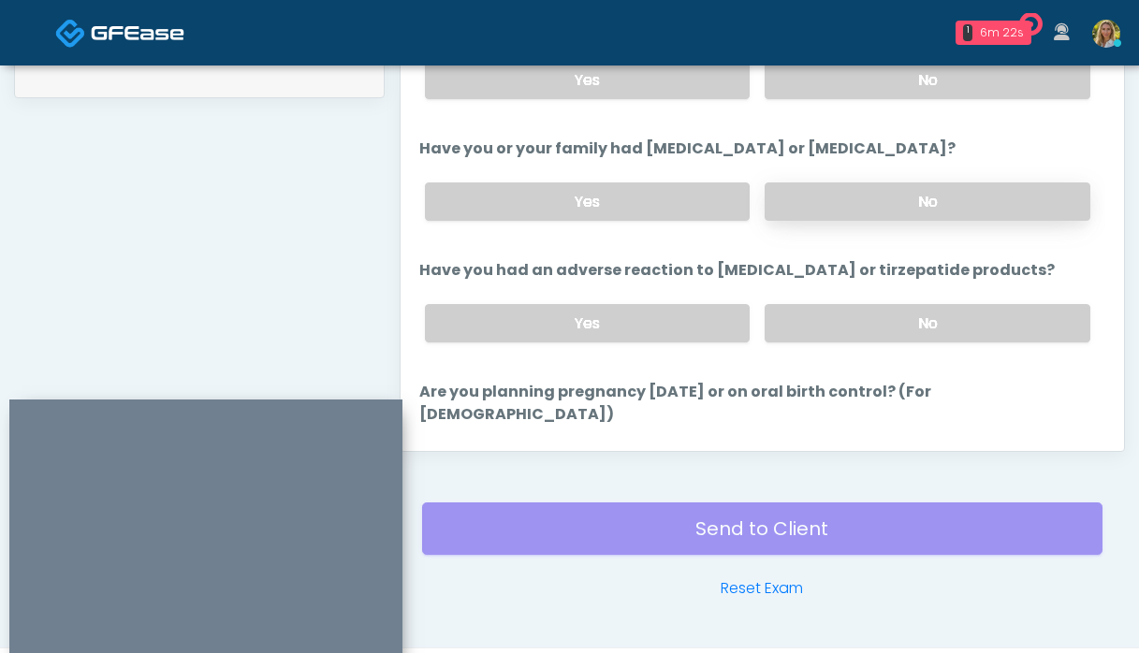
scroll to position [688, 0]
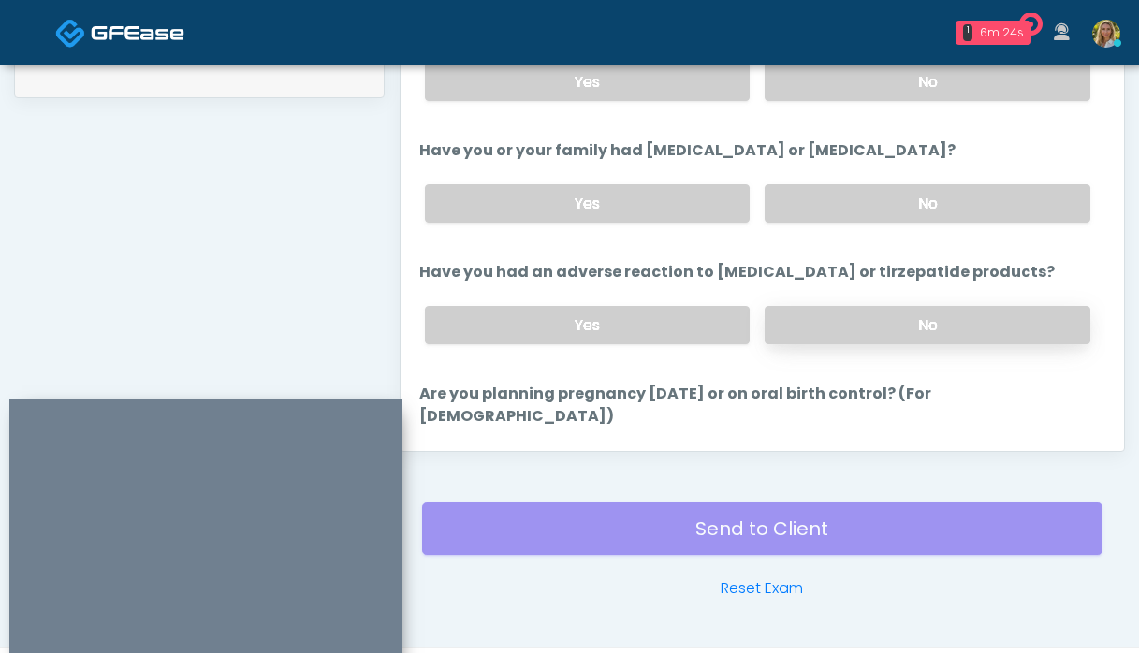
click at [879, 315] on label "No" at bounding box center [928, 325] width 326 height 38
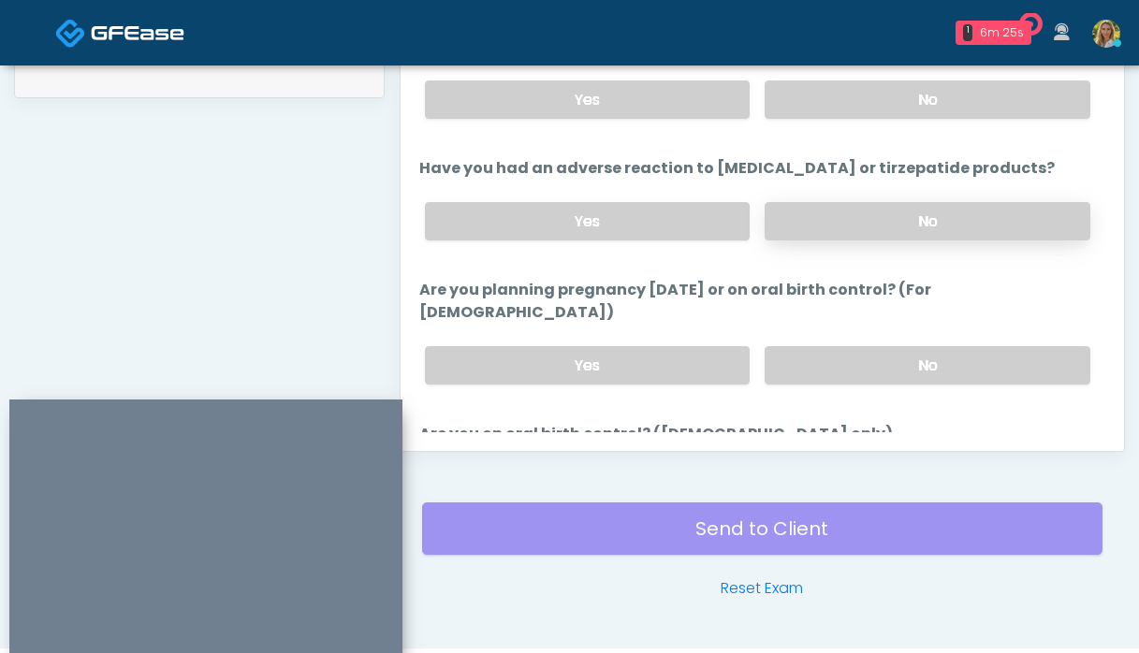
scroll to position [803, 0]
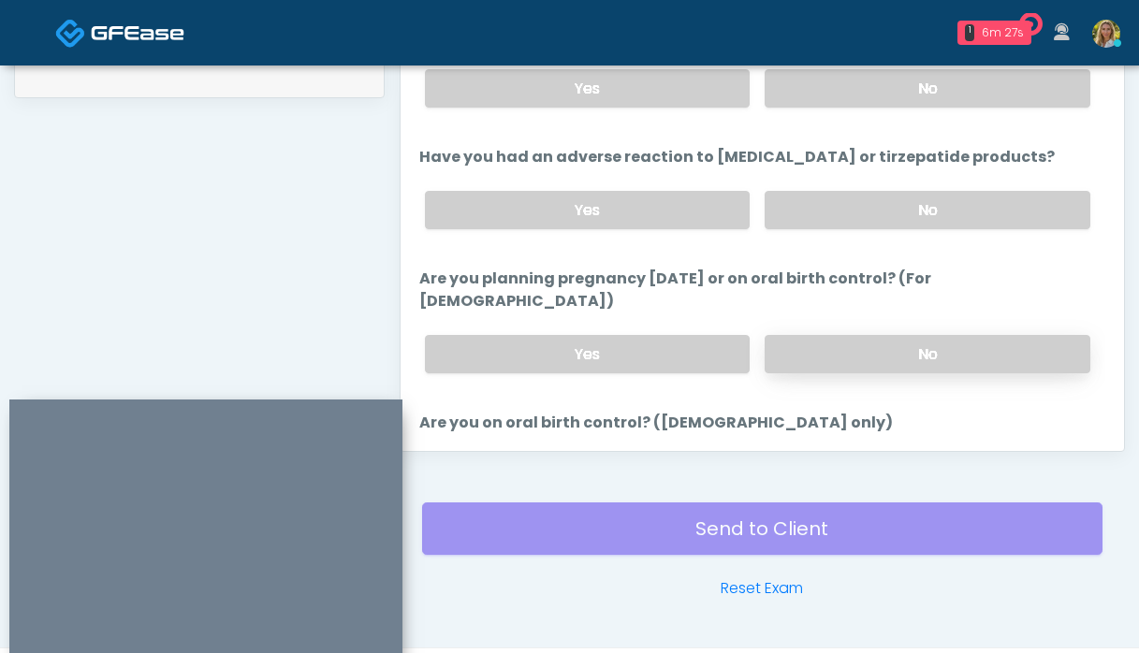
click at [874, 335] on label "No" at bounding box center [928, 354] width 326 height 38
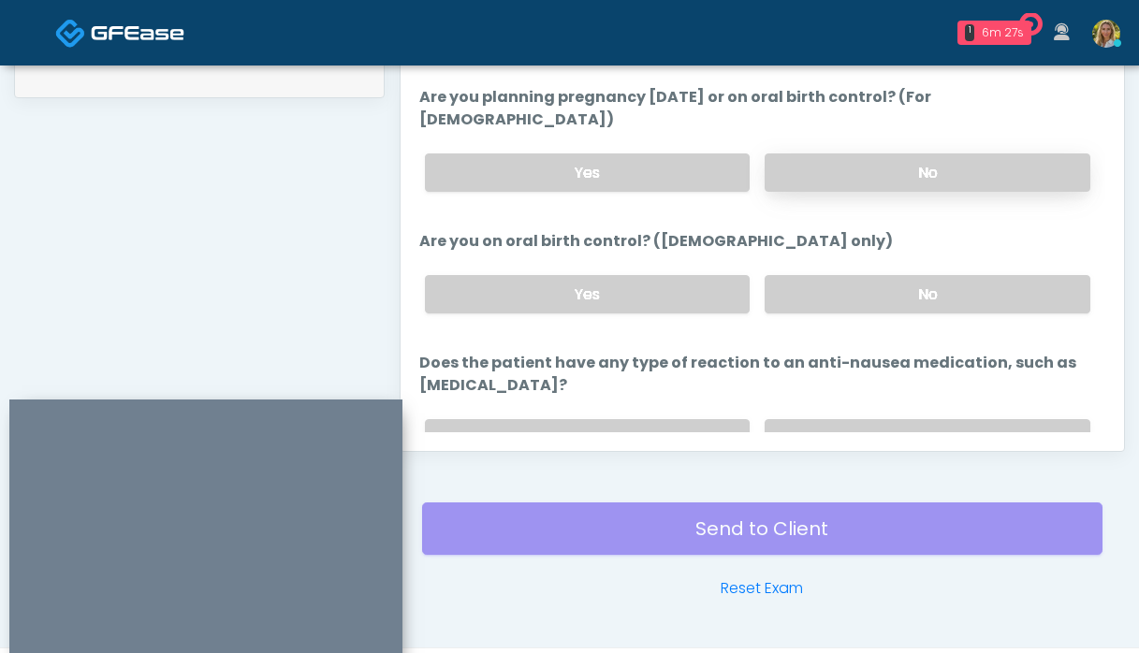
scroll to position [984, 0]
click at [865, 276] on label "No" at bounding box center [928, 295] width 326 height 38
click at [857, 420] on label "No" at bounding box center [928, 439] width 326 height 38
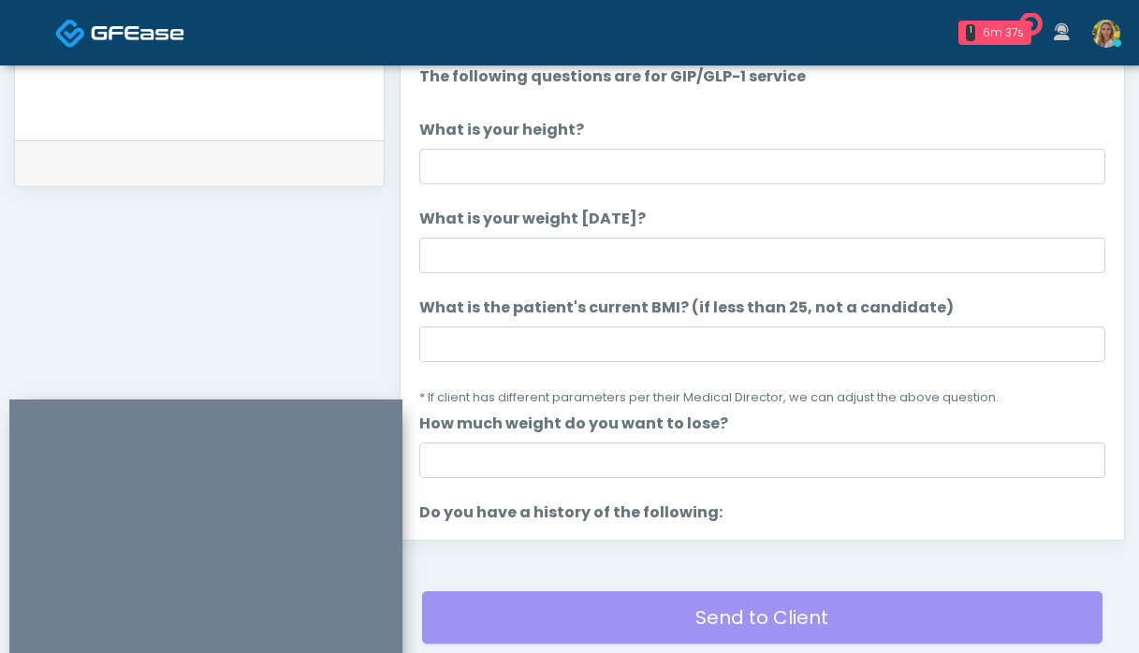
scroll to position [880, 0]
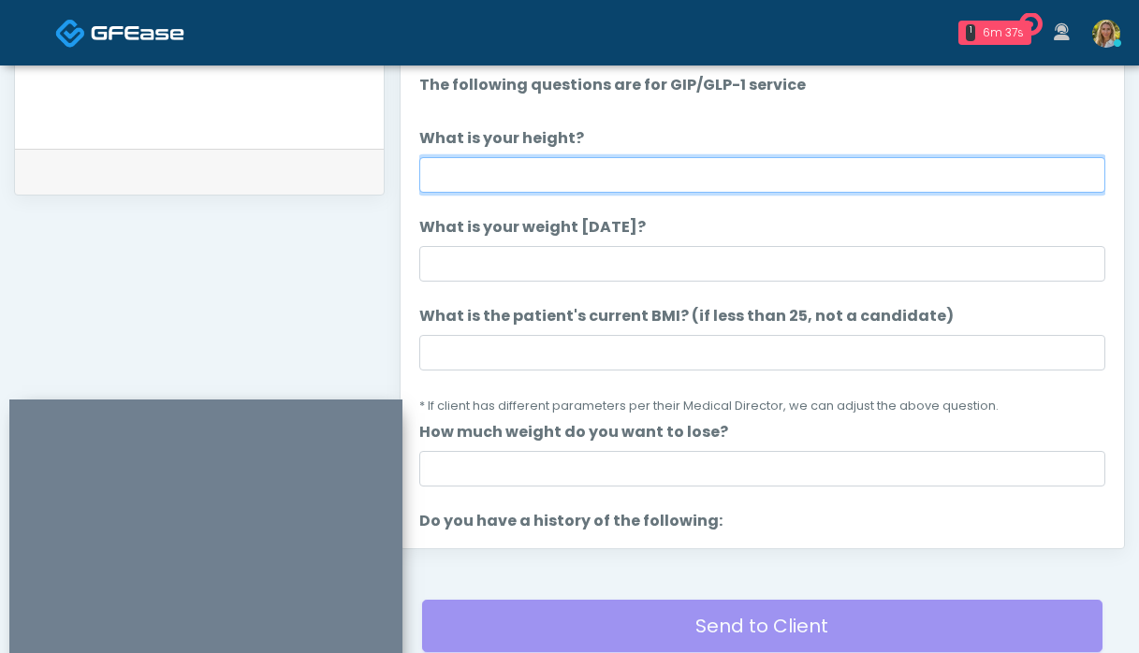
click at [576, 176] on input "What is your height?" at bounding box center [762, 175] width 686 height 36
type input "***"
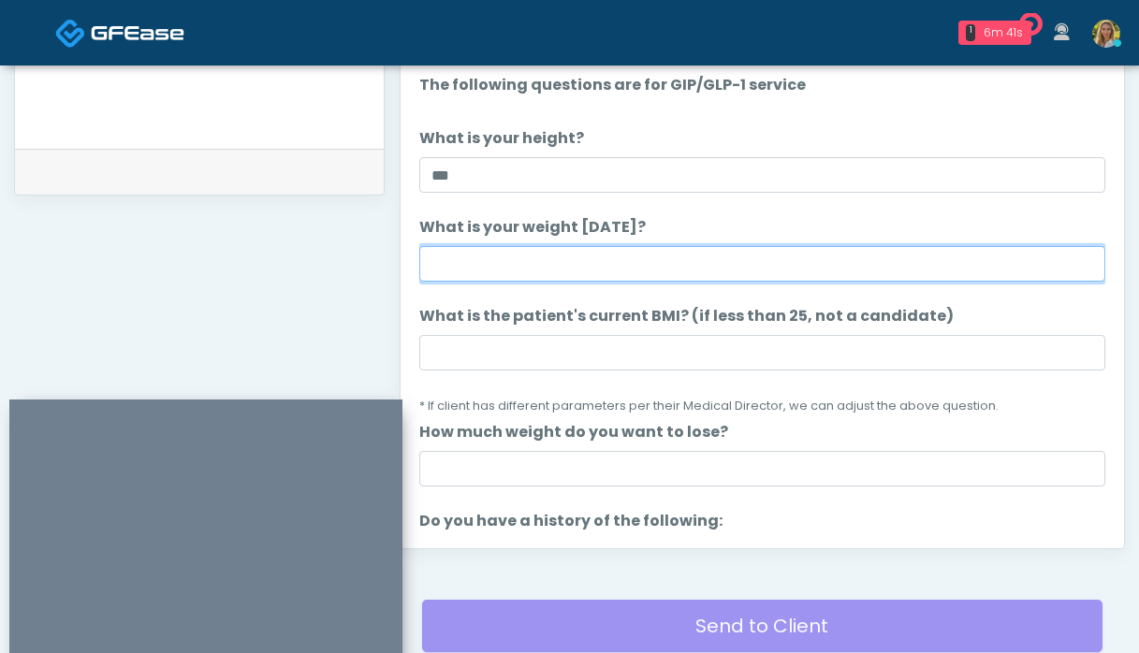
click at [606, 256] on input "What is your weight today?" at bounding box center [762, 264] width 686 height 36
type input "***"
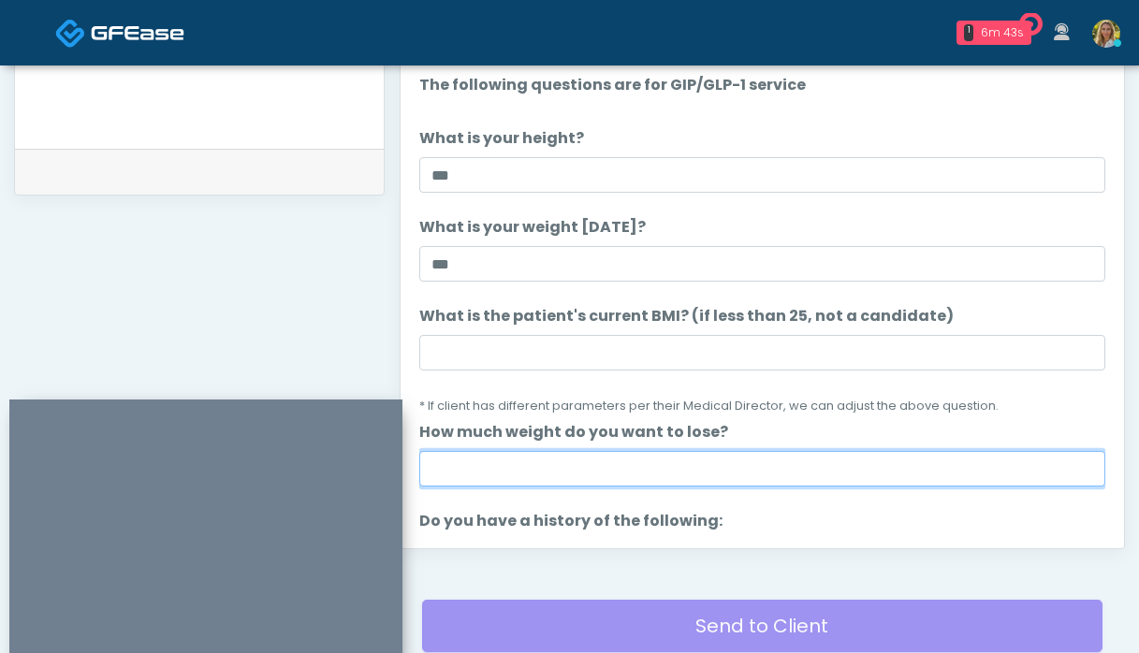
click at [525, 476] on input "How much weight do you want to lose?" at bounding box center [762, 469] width 686 height 36
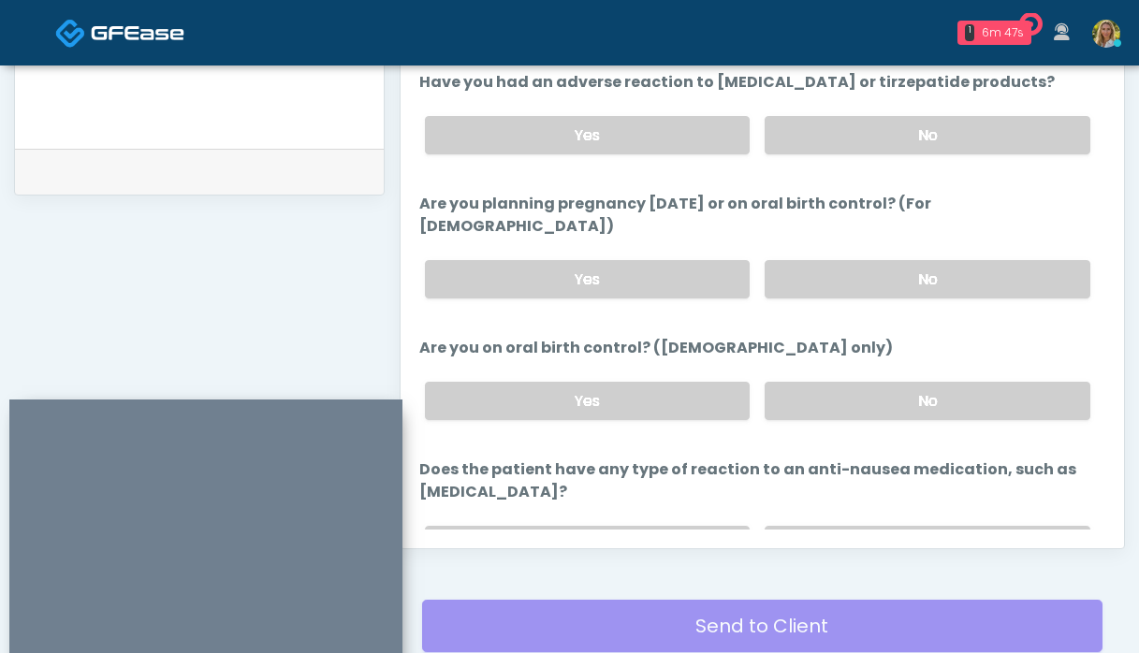
scroll to position [1055, 0]
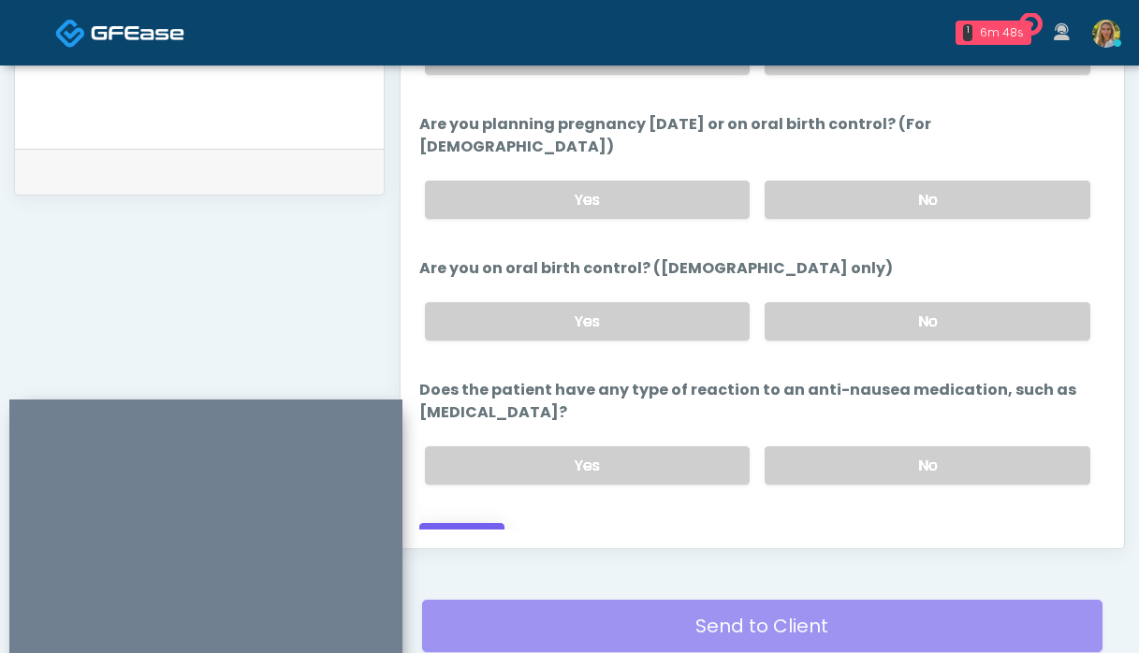
type input "**"
click at [487, 523] on button "Continue" at bounding box center [461, 540] width 85 height 35
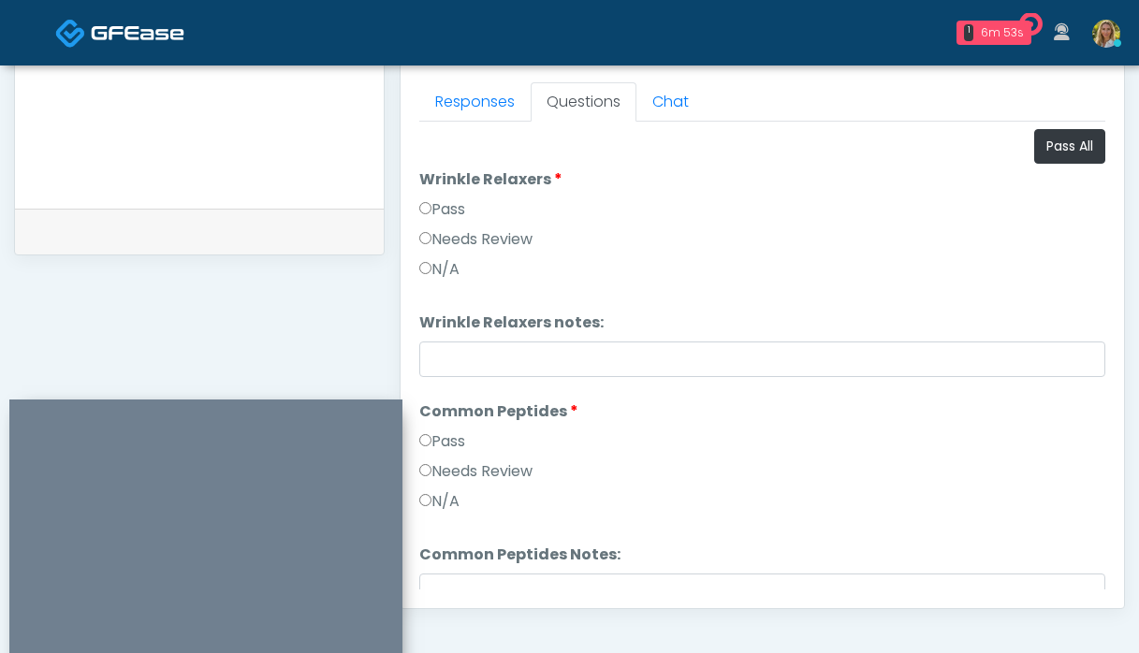
scroll to position [811, 0]
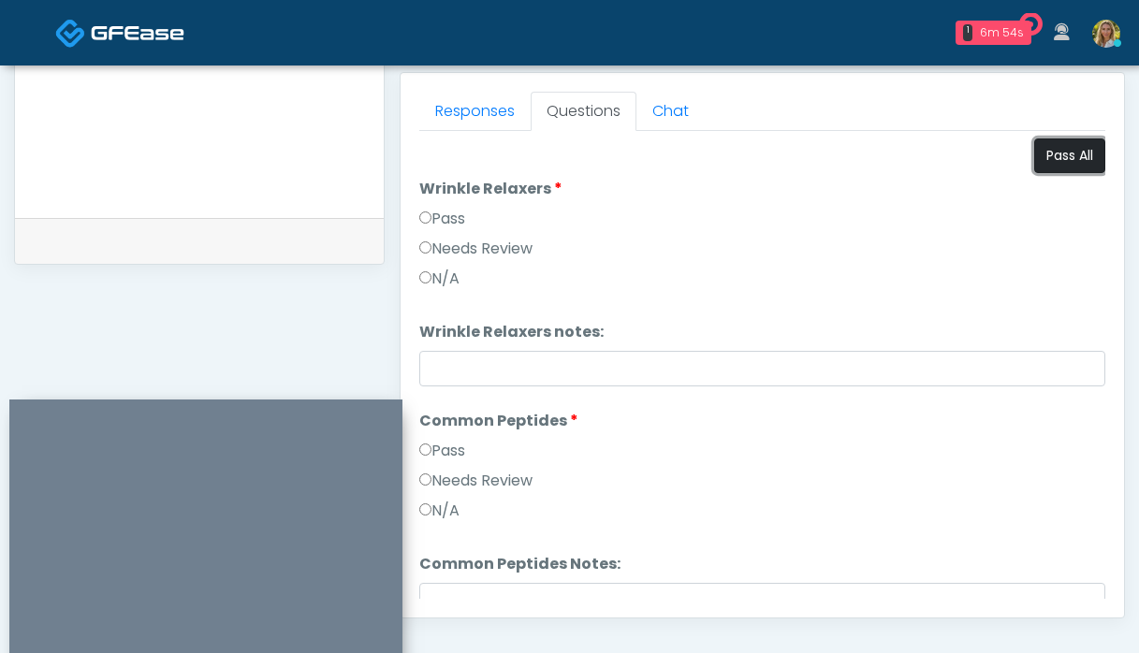
click at [1071, 150] on button "Pass All" at bounding box center [1069, 156] width 71 height 35
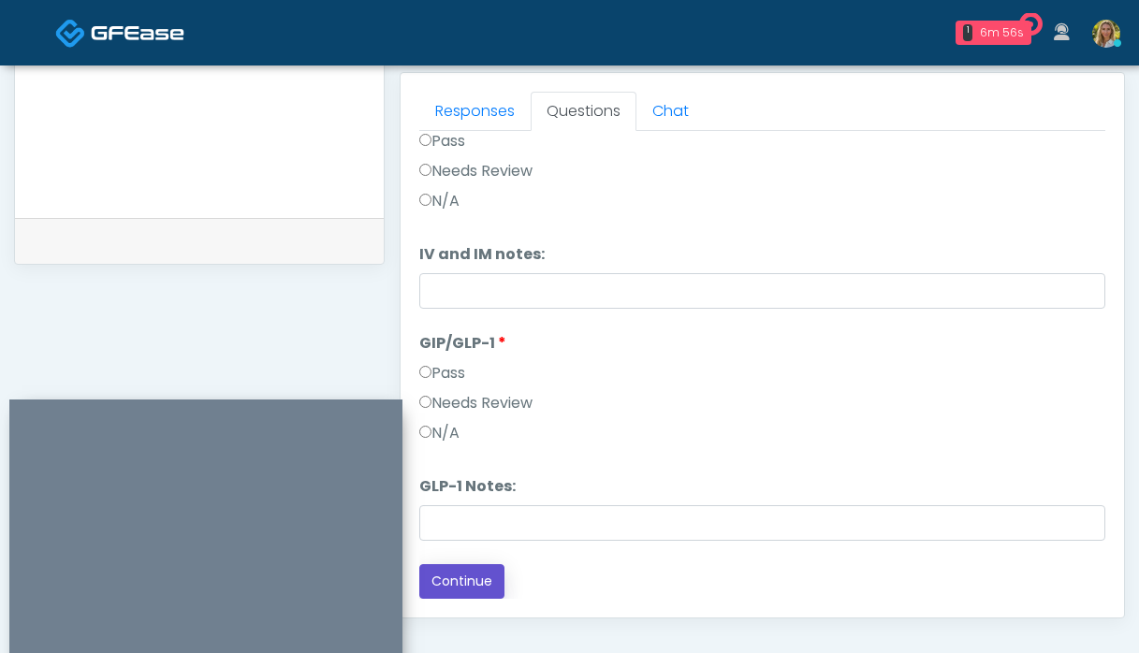
click at [475, 584] on button "Continue" at bounding box center [461, 581] width 85 height 35
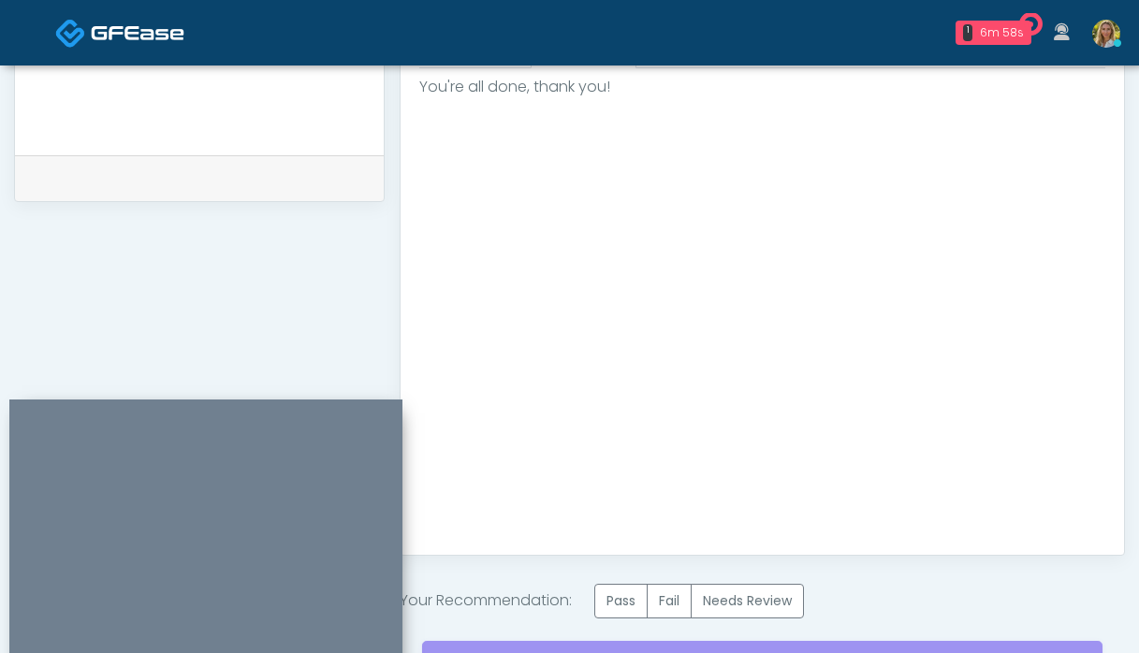
scroll to position [882, 0]
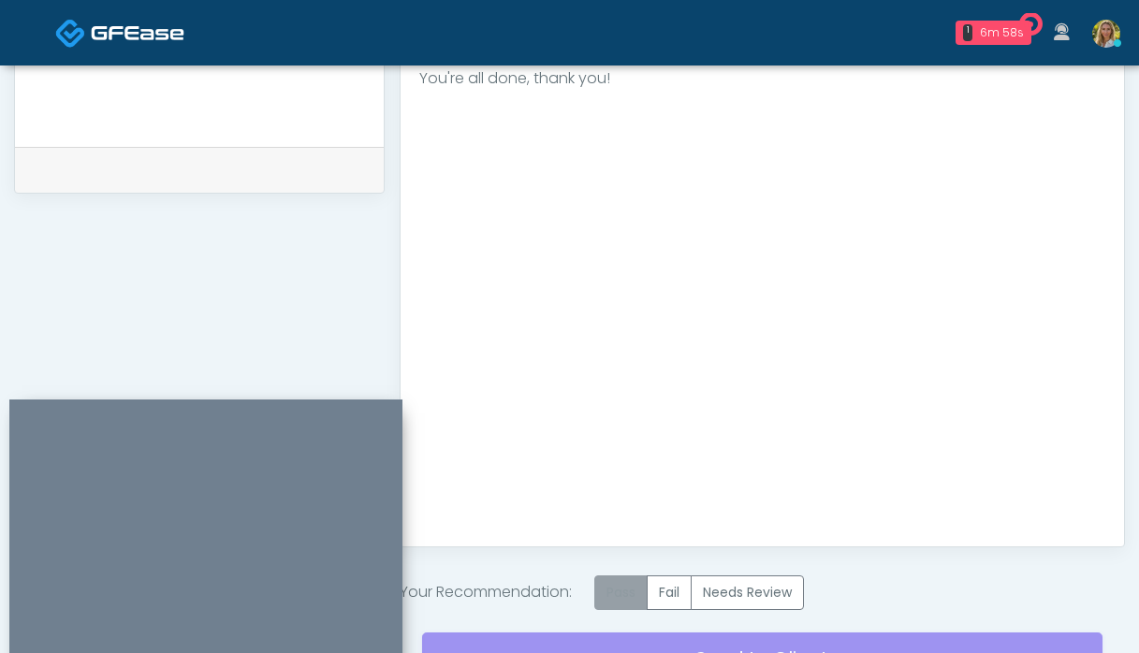
click at [620, 586] on label "Pass" at bounding box center [620, 593] width 53 height 35
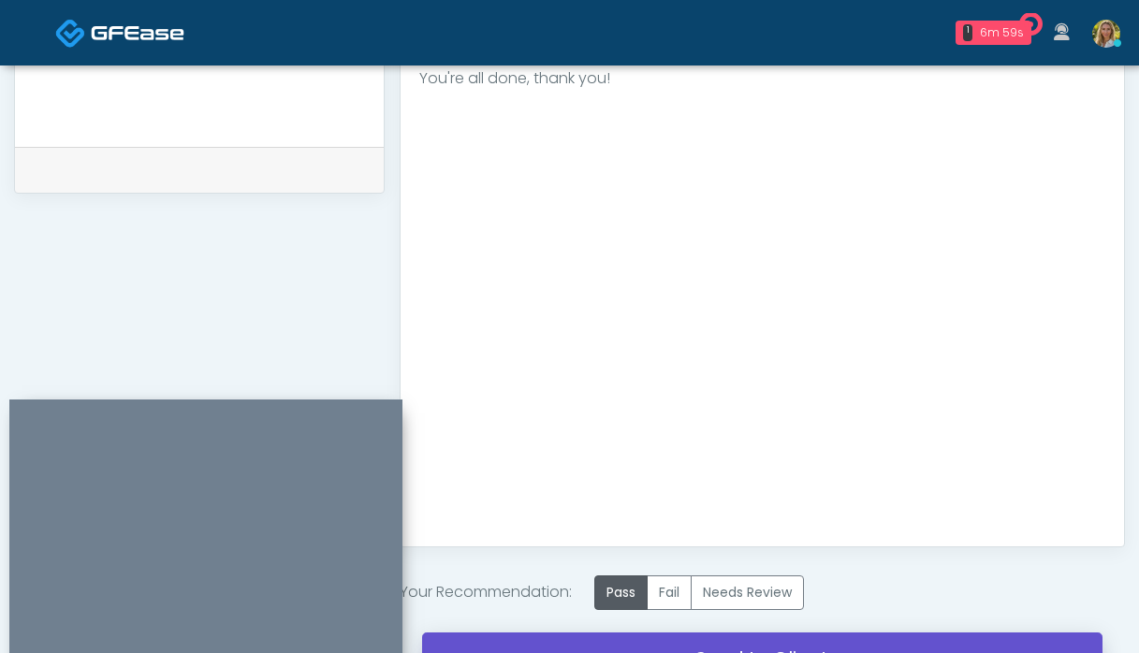
click at [561, 643] on link "Send to Client" at bounding box center [762, 659] width 681 height 52
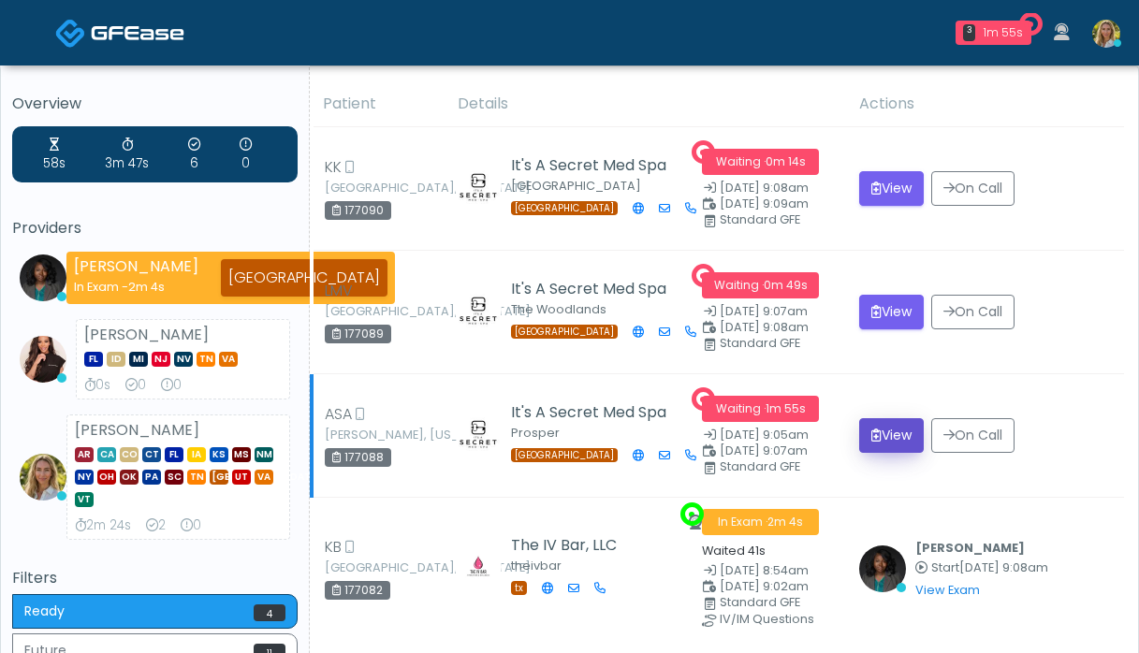
click at [886, 438] on button "View" at bounding box center [891, 435] width 65 height 35
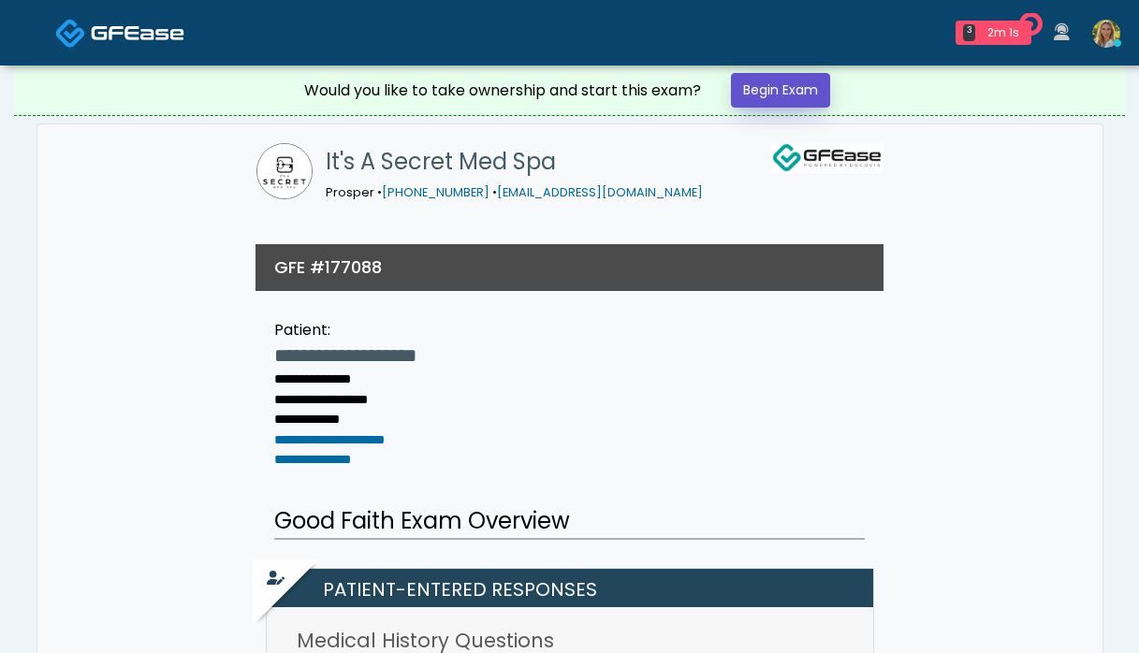
click at [777, 84] on link "Begin Exam" at bounding box center [780, 90] width 99 height 35
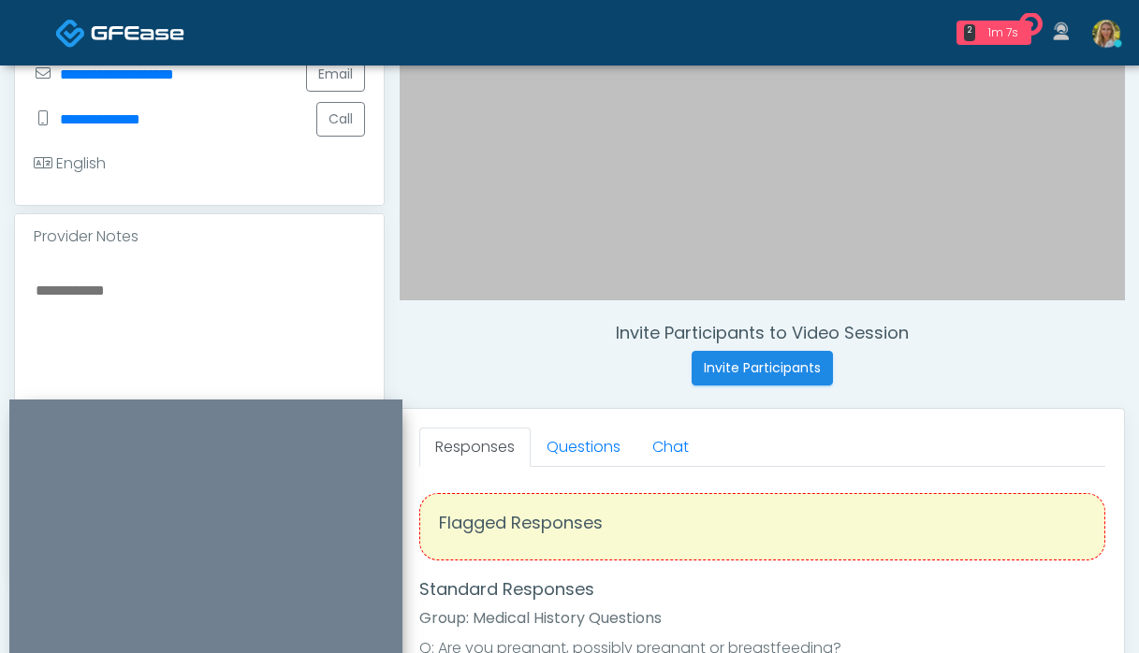
scroll to position [476, 0]
click at [583, 449] on link "Questions" at bounding box center [584, 446] width 106 height 39
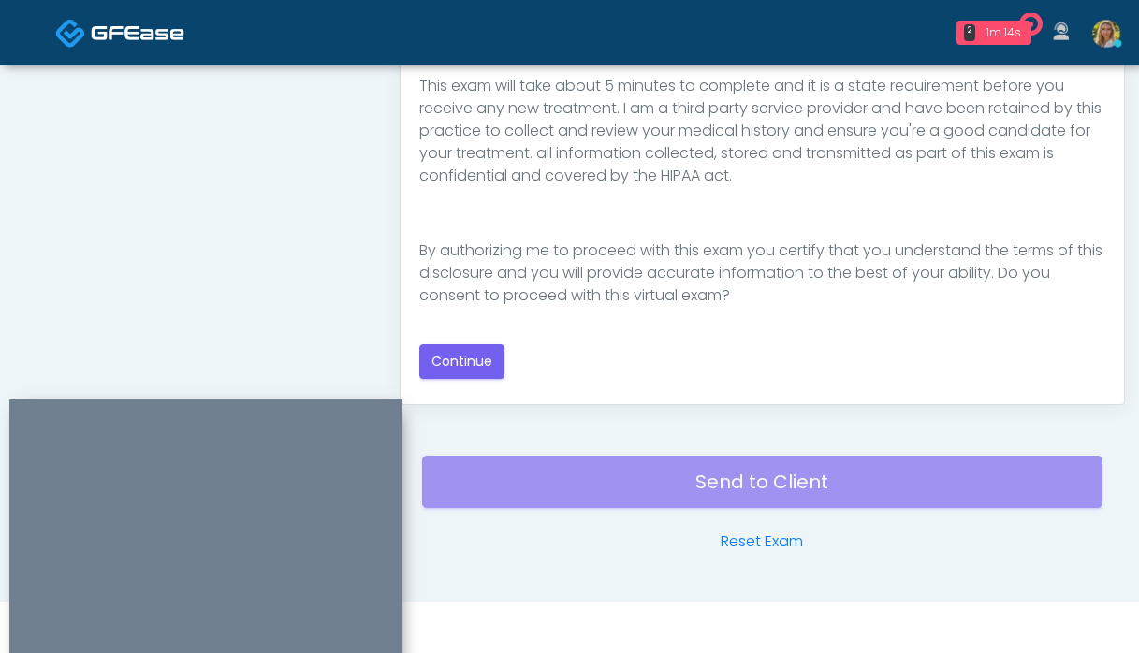
scroll to position [1027, 0]
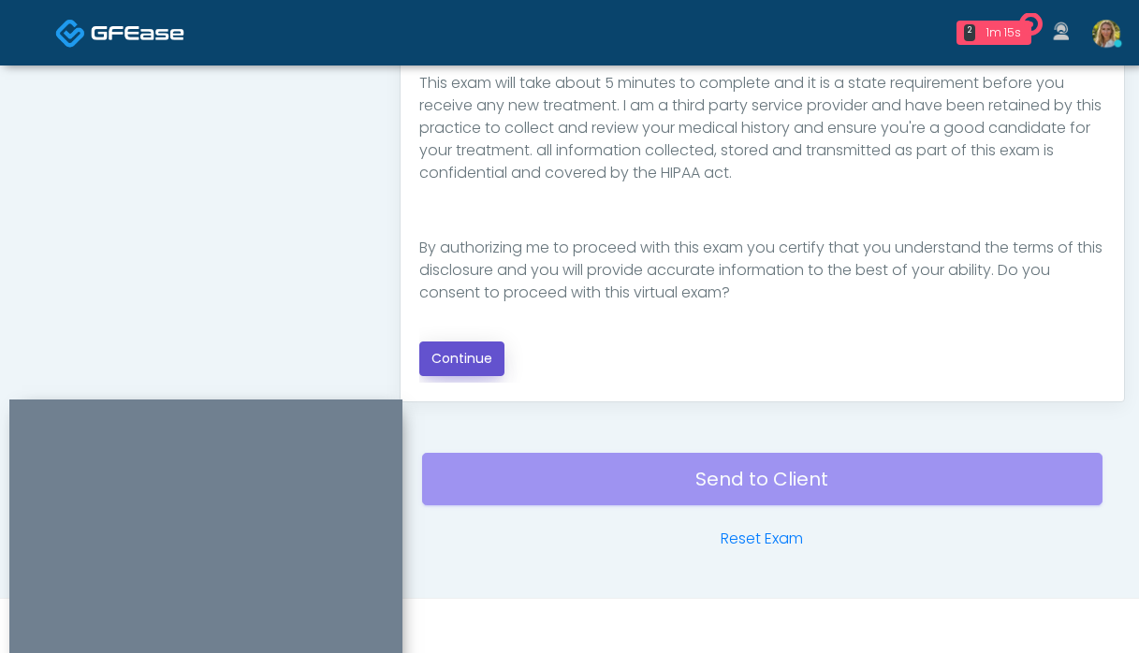
click at [457, 357] on button "Continue" at bounding box center [461, 359] width 85 height 35
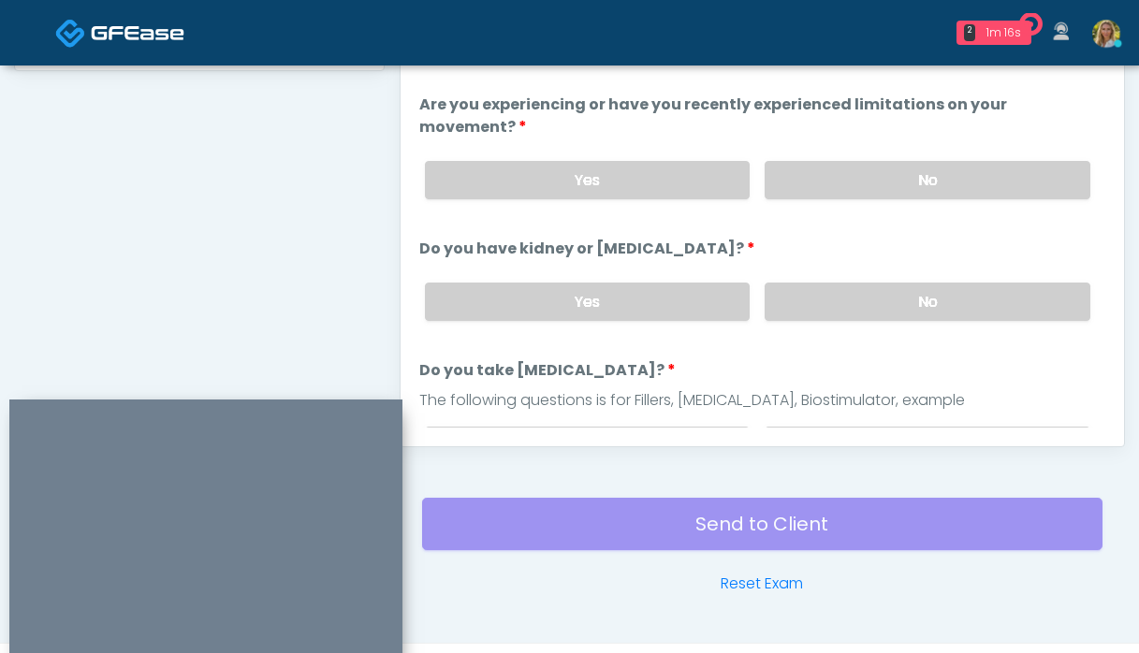
scroll to position [981, 0]
click at [875, 286] on label "No" at bounding box center [928, 303] width 326 height 38
click at [841, 162] on label "No" at bounding box center [928, 181] width 326 height 38
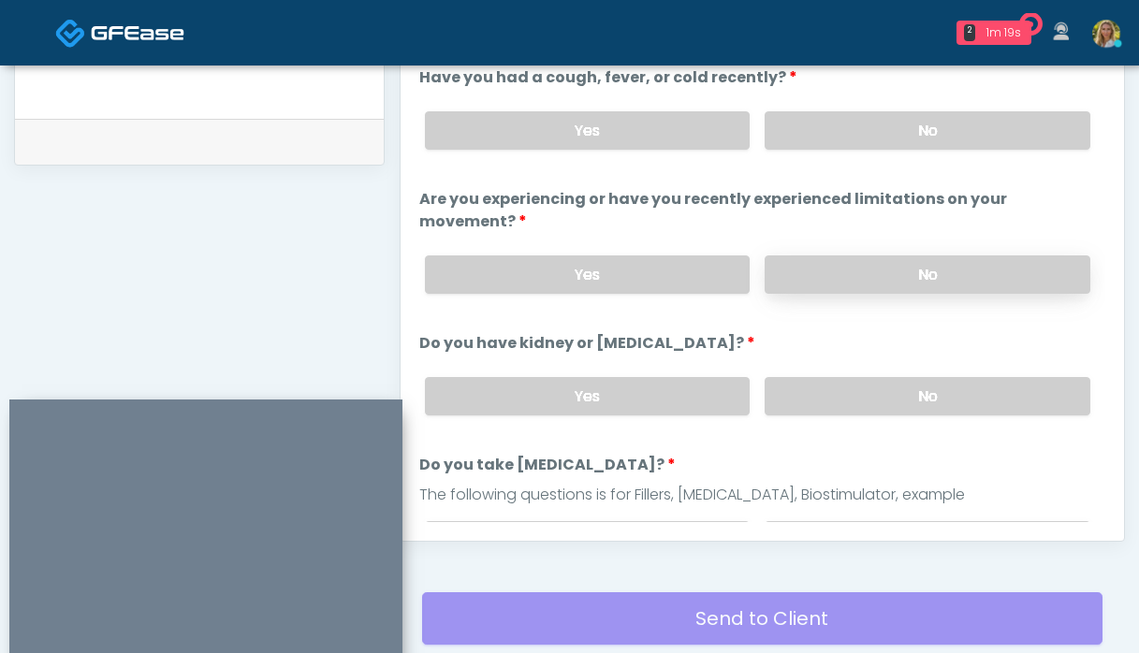
scroll to position [873, 0]
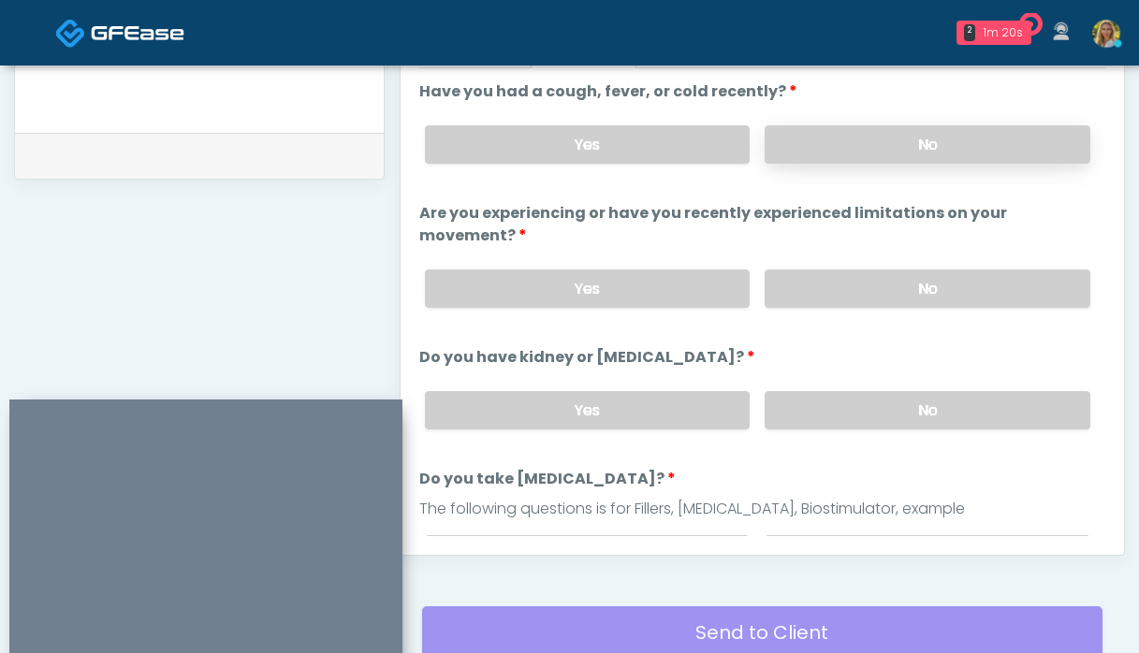
click at [827, 156] on label "No" at bounding box center [928, 144] width 326 height 38
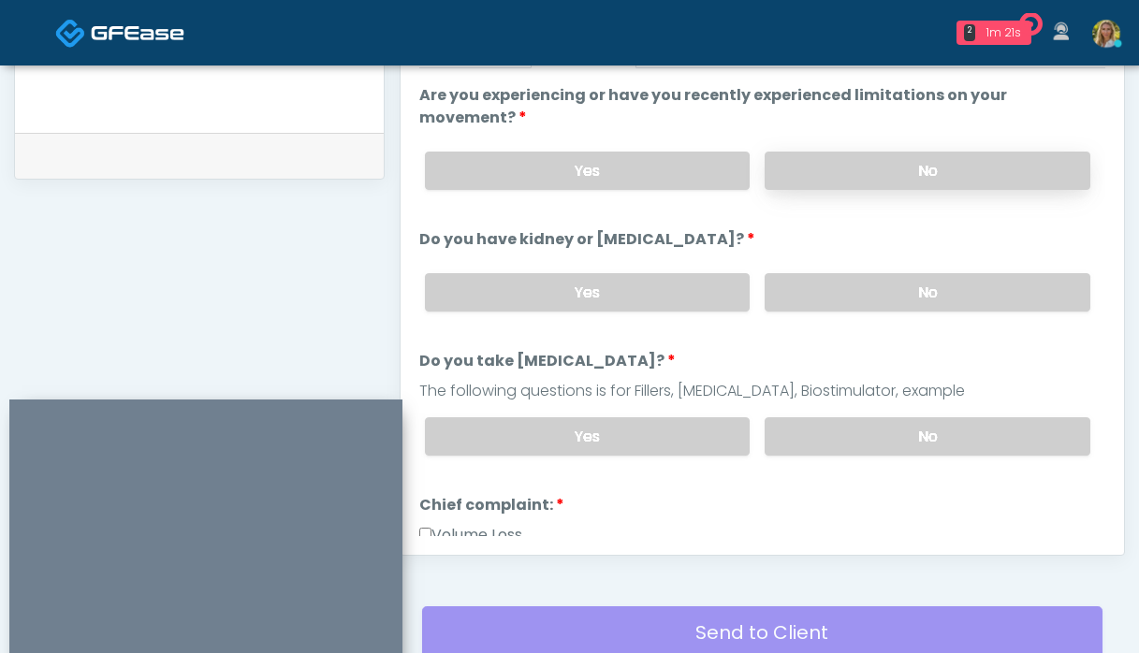
scroll to position [122, 0]
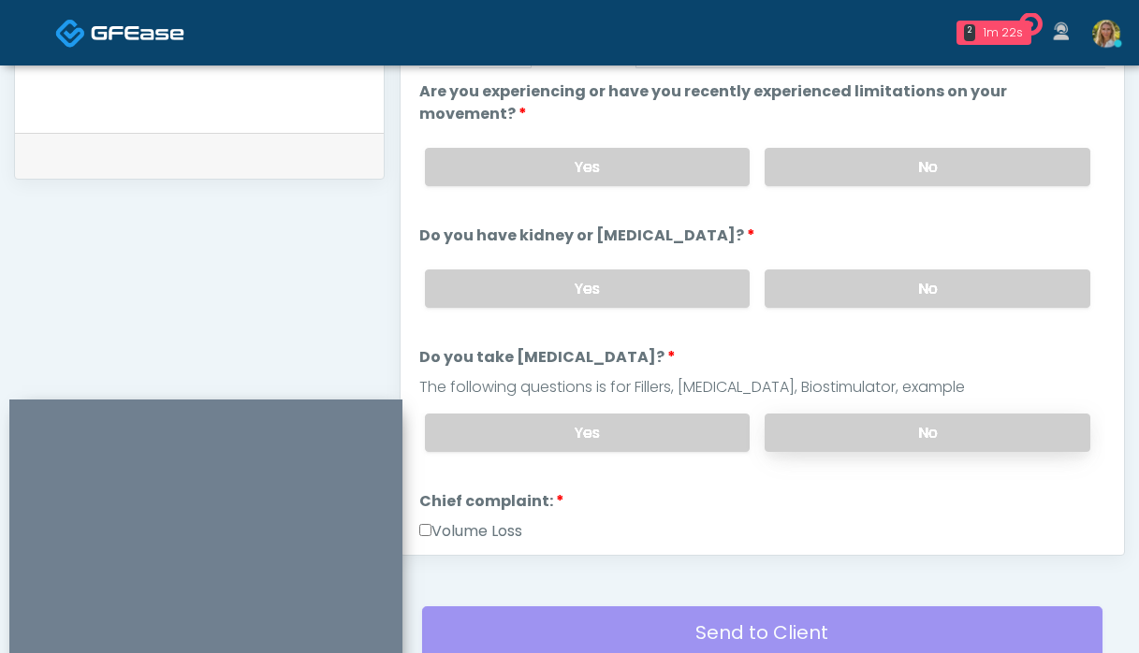
click at [856, 414] on label "No" at bounding box center [928, 433] width 326 height 38
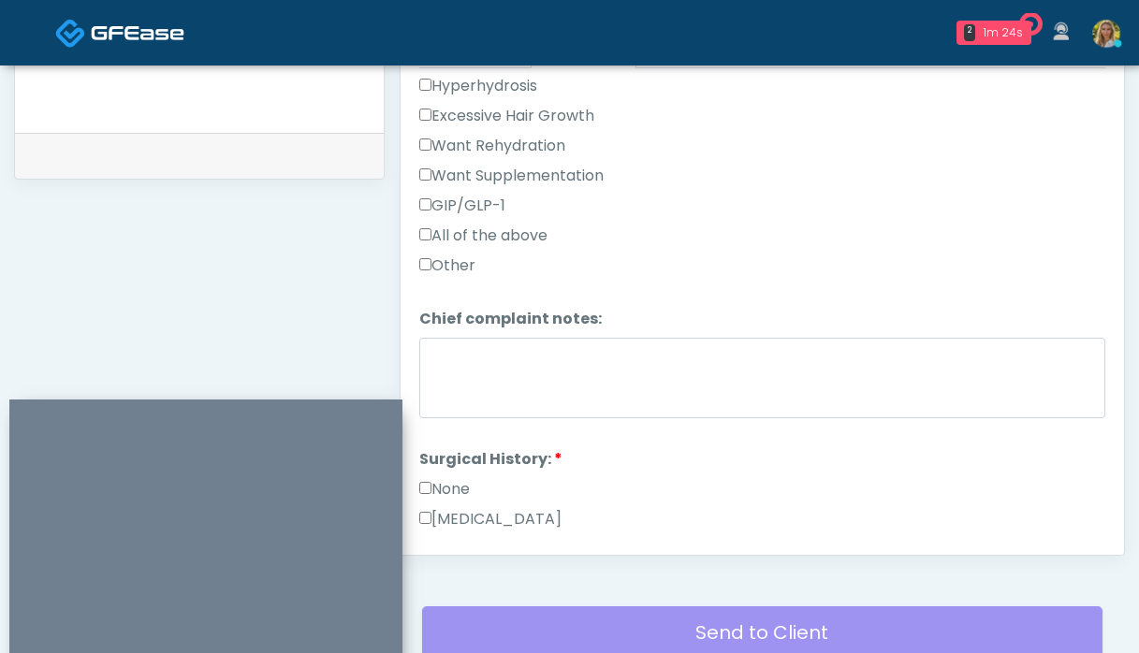
scroll to position [720, 0]
click at [432, 476] on label "None" at bounding box center [444, 487] width 51 height 22
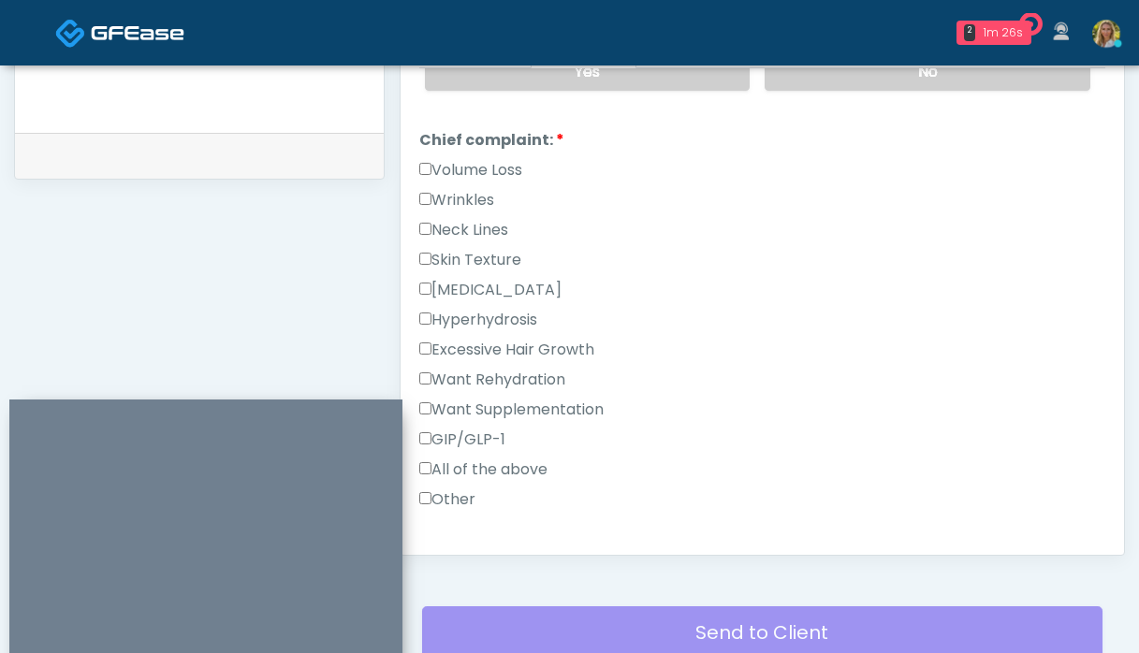
scroll to position [482, 0]
click at [455, 490] on label "Other" at bounding box center [447, 501] width 56 height 22
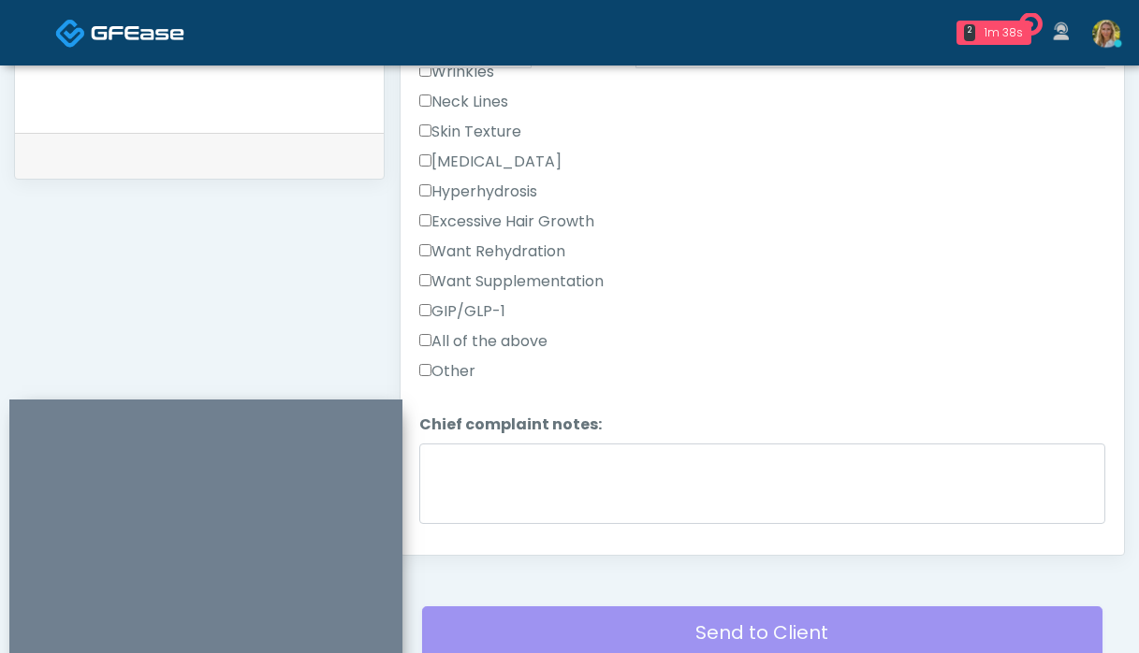
scroll to position [622, 0]
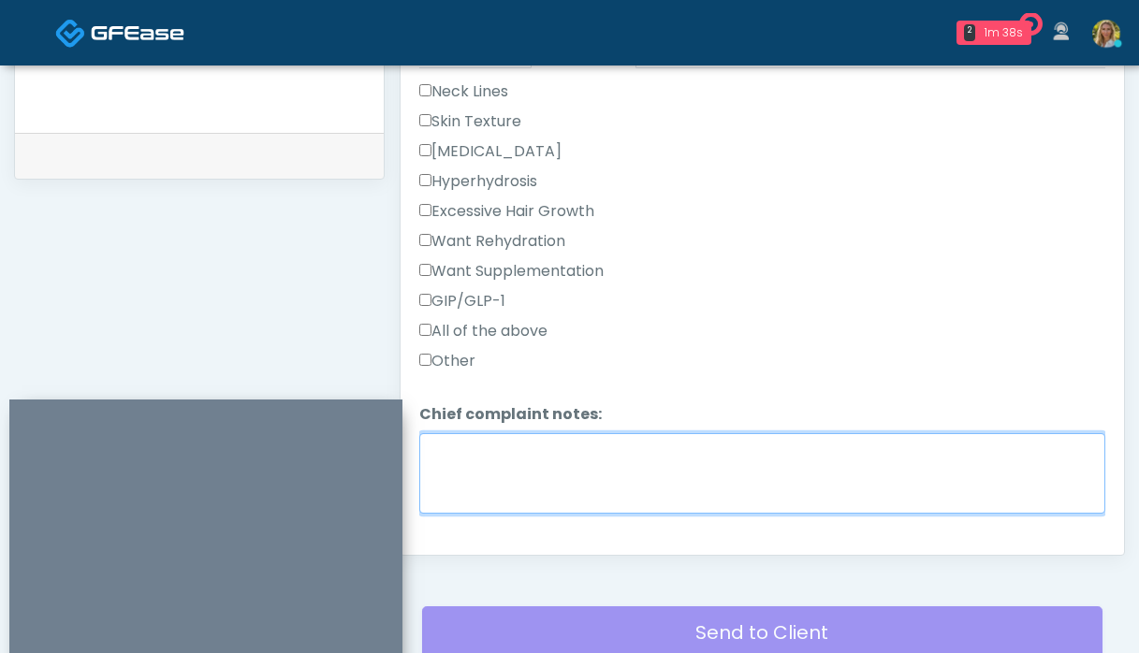
click at [456, 471] on textarea "Chief complaint notes:" at bounding box center [762, 473] width 686 height 81
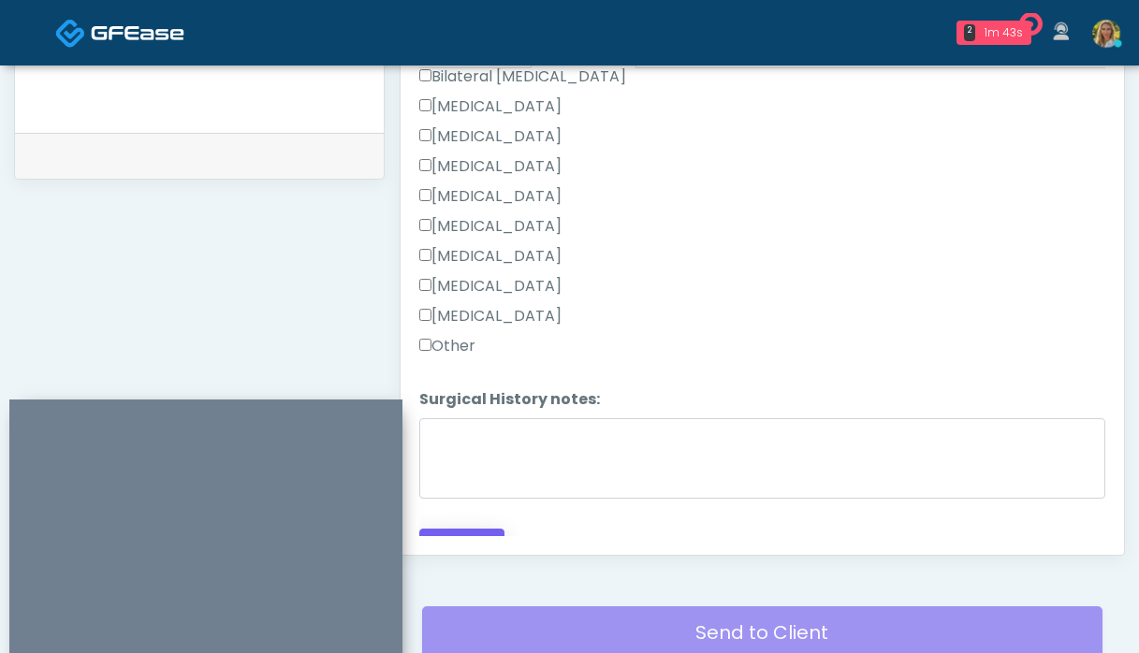
type textarea "**********"
click at [469, 529] on button "Continue" at bounding box center [461, 546] width 85 height 35
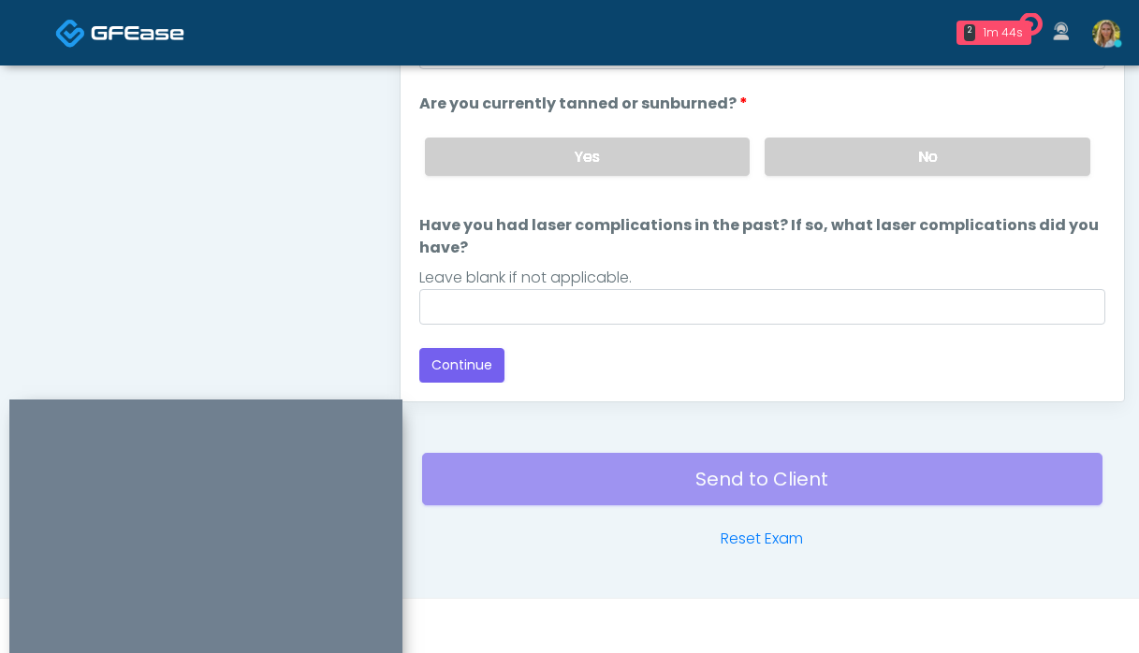
scroll to position [198, 0]
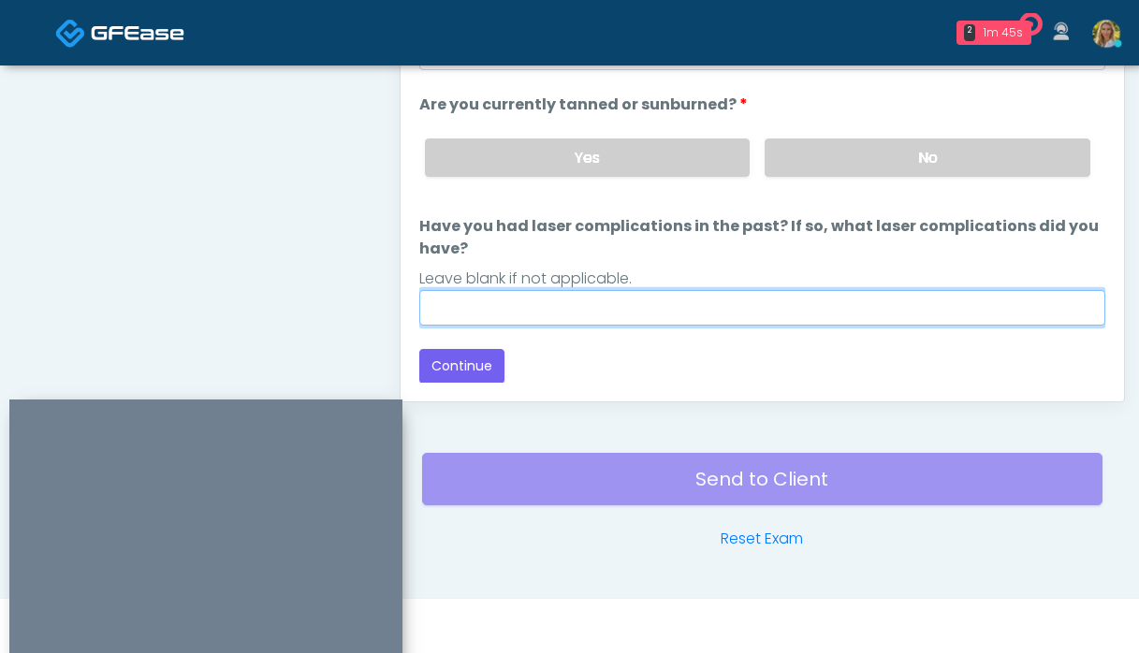
click at [570, 319] on input "Have you had laser complications in the past? If so, what laser complications d…" at bounding box center [762, 308] width 686 height 36
type input "**"
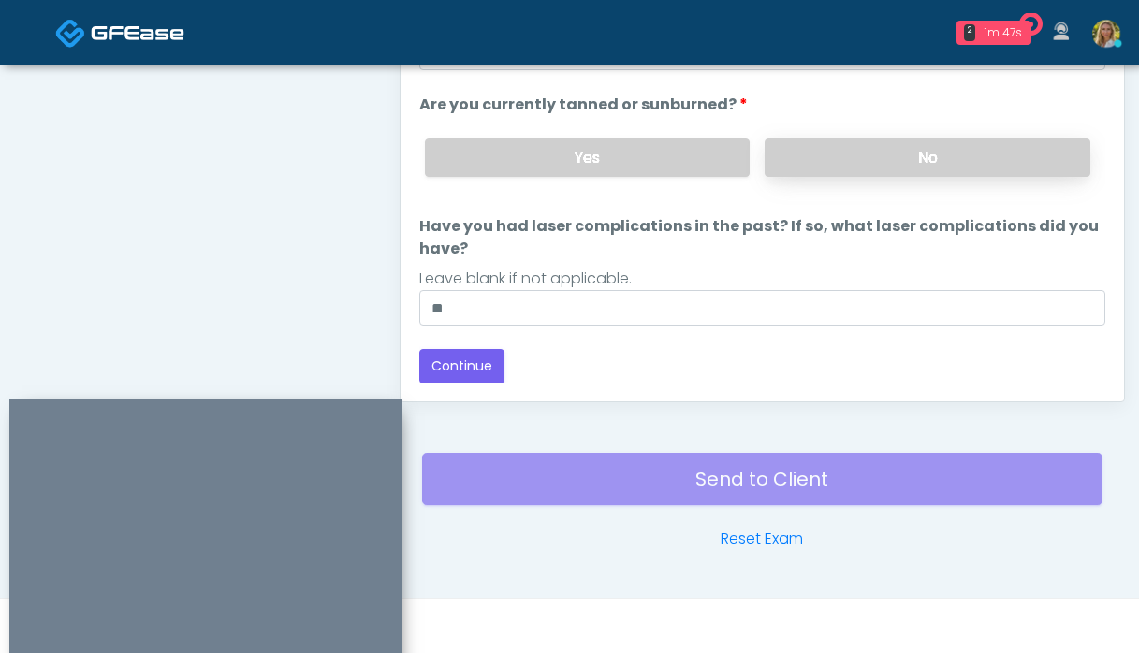
click at [885, 156] on label "No" at bounding box center [928, 158] width 326 height 38
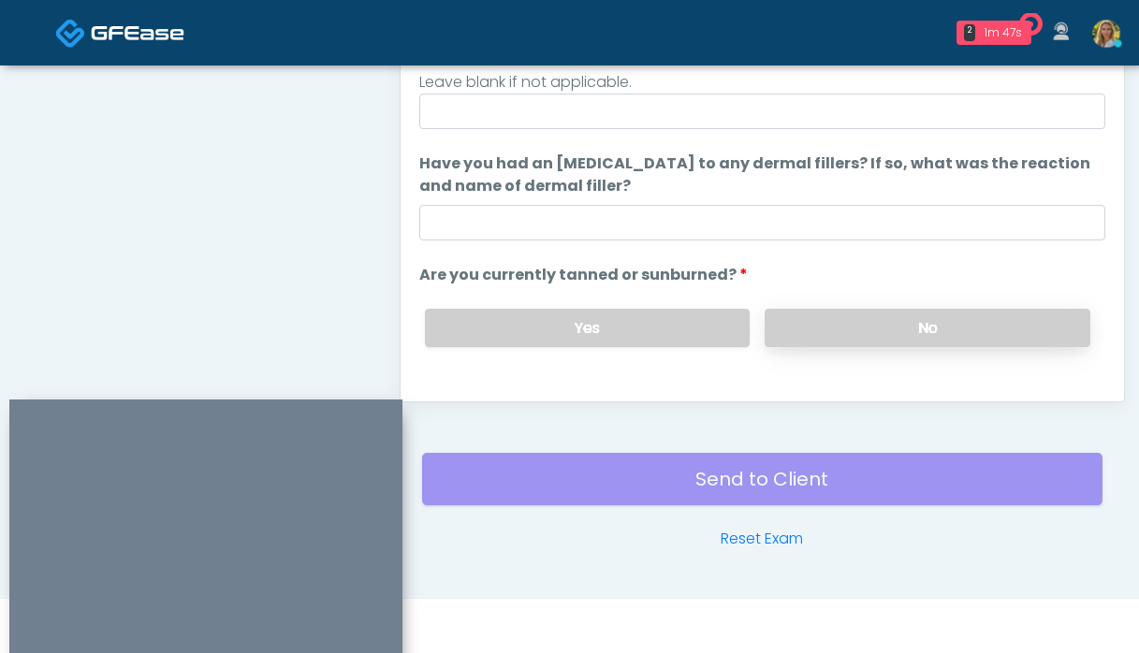
scroll to position [12, 0]
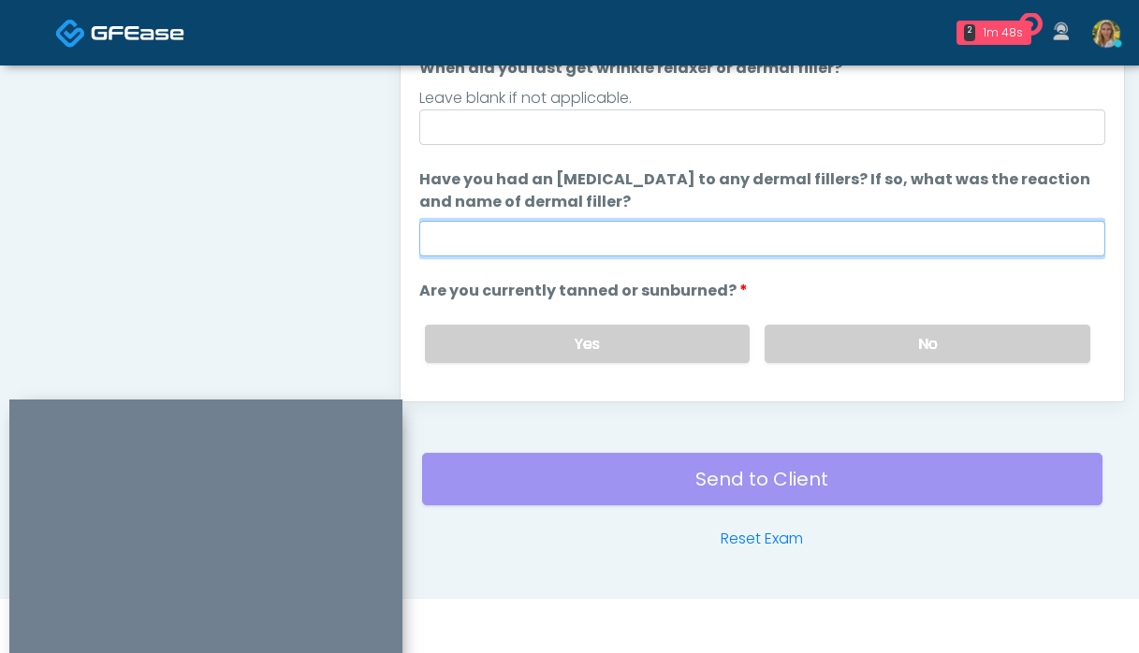
click at [722, 225] on input "Have you had an [MEDICAL_DATA] to any dermal fillers? If so, what was the react…" at bounding box center [762, 239] width 686 height 36
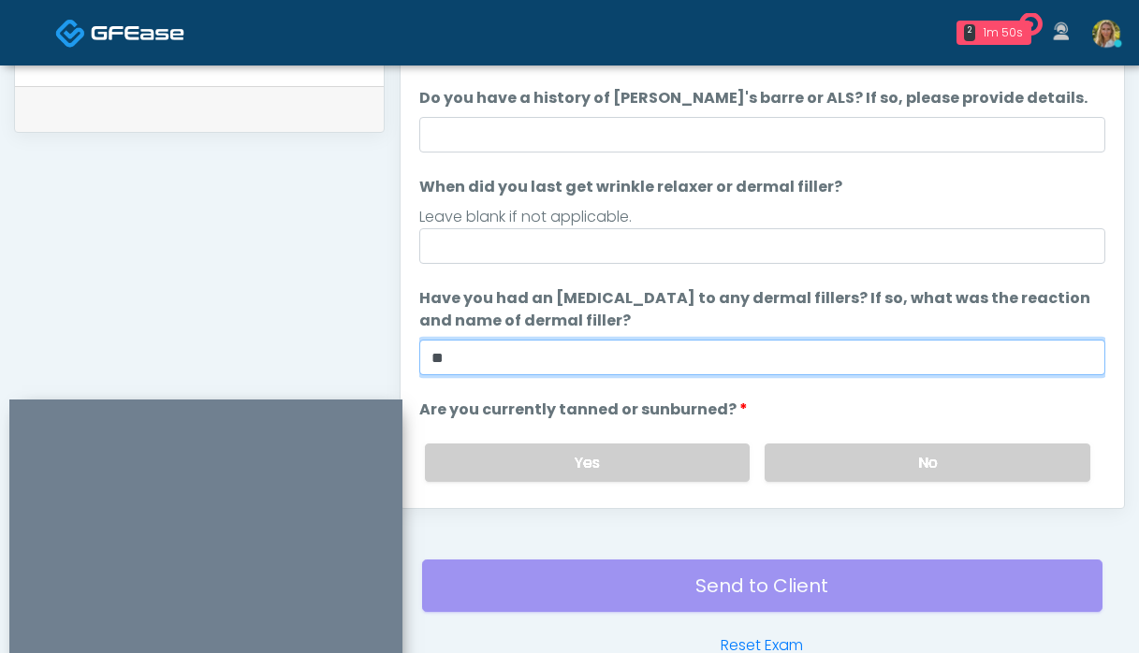
scroll to position [900, 0]
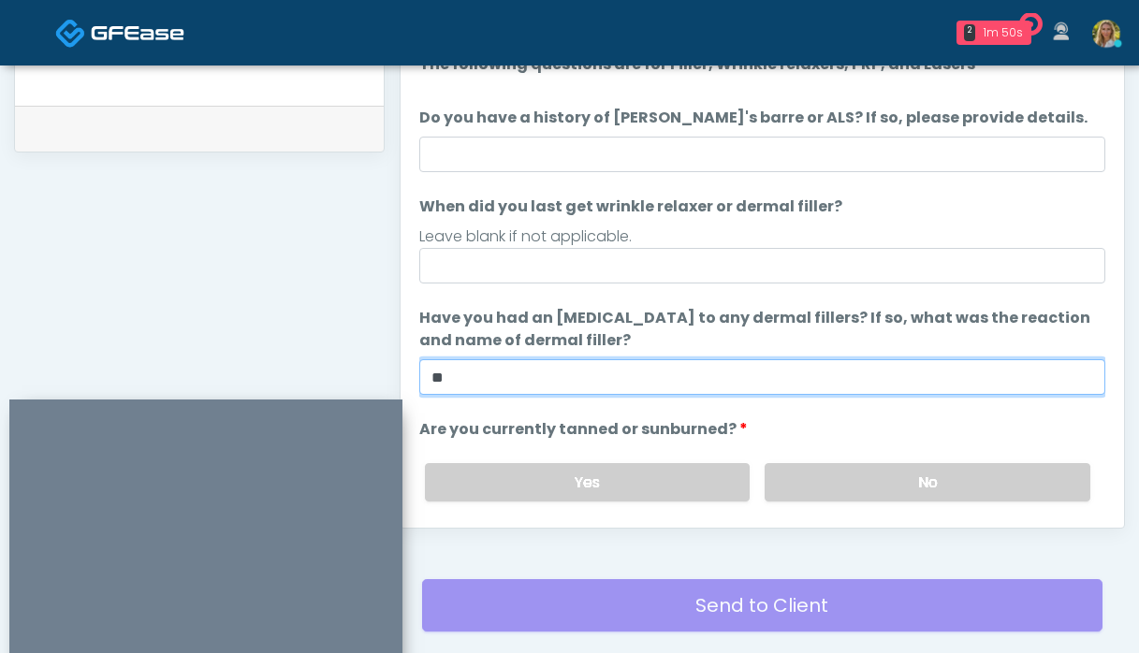
type input "**"
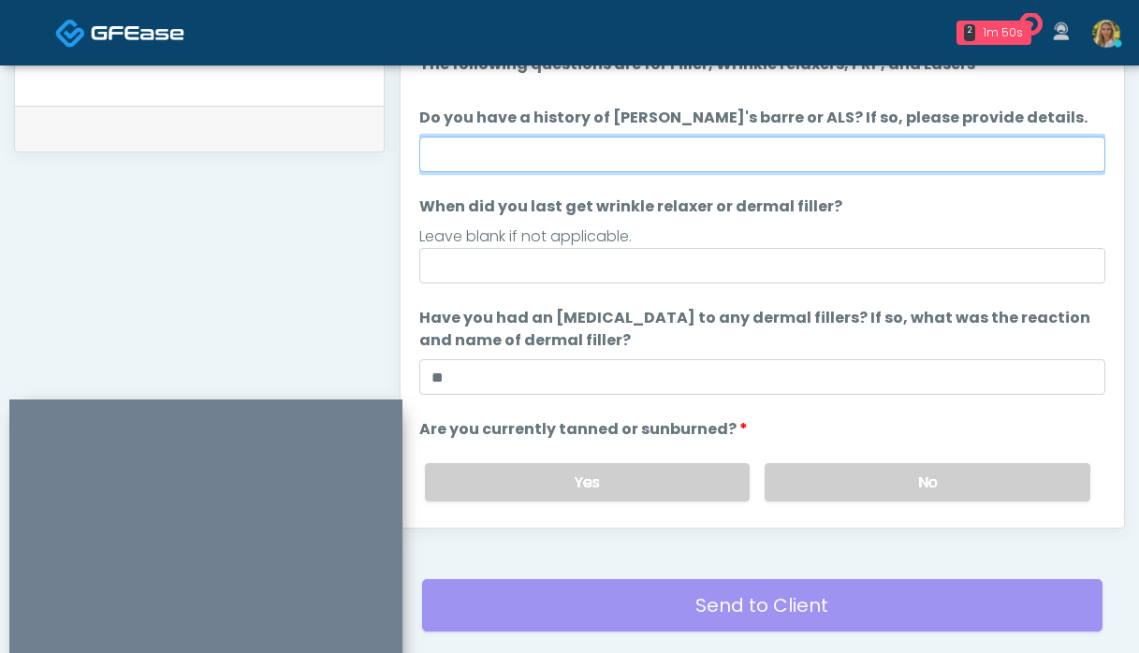
click at [653, 156] on input "Do you have a history of Guillain's barre or ALS? If so, please provide details." at bounding box center [762, 155] width 686 height 36
type input "**"
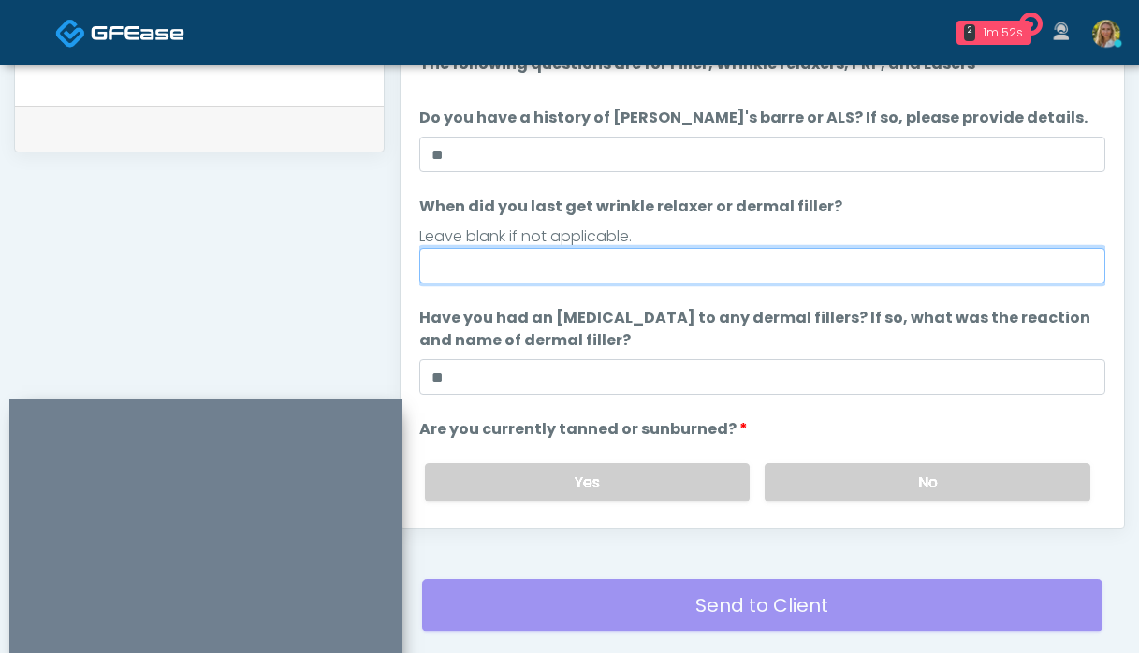
click at [685, 273] on input "When did you last get wrinkle relaxer or dermal filler?" at bounding box center [762, 266] width 686 height 36
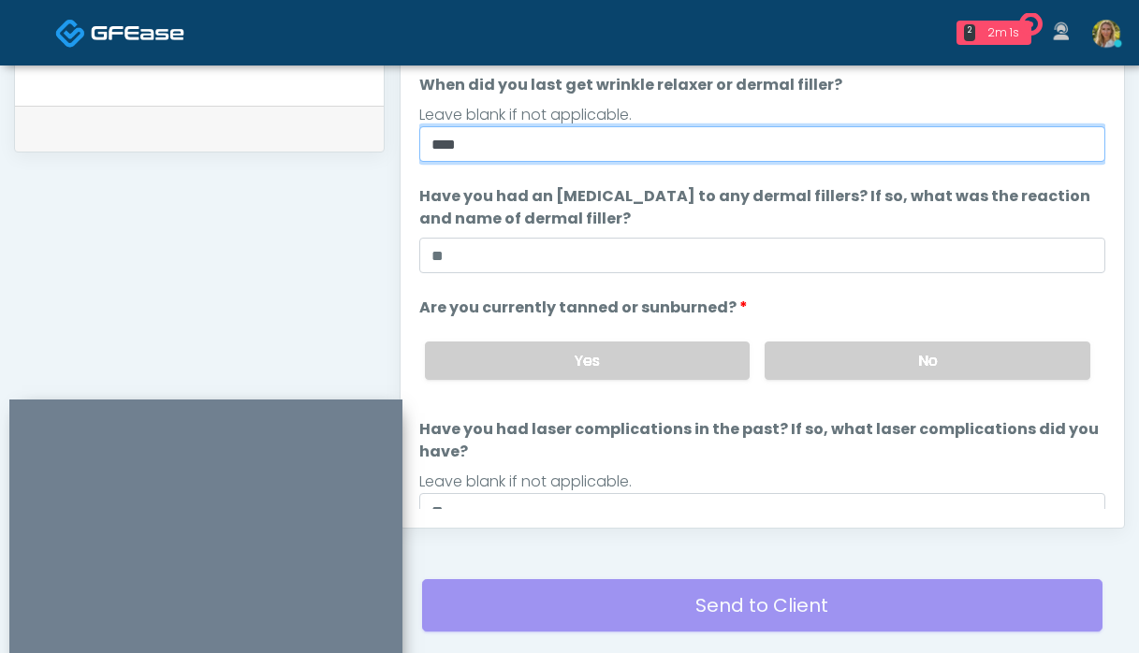
scroll to position [198, 0]
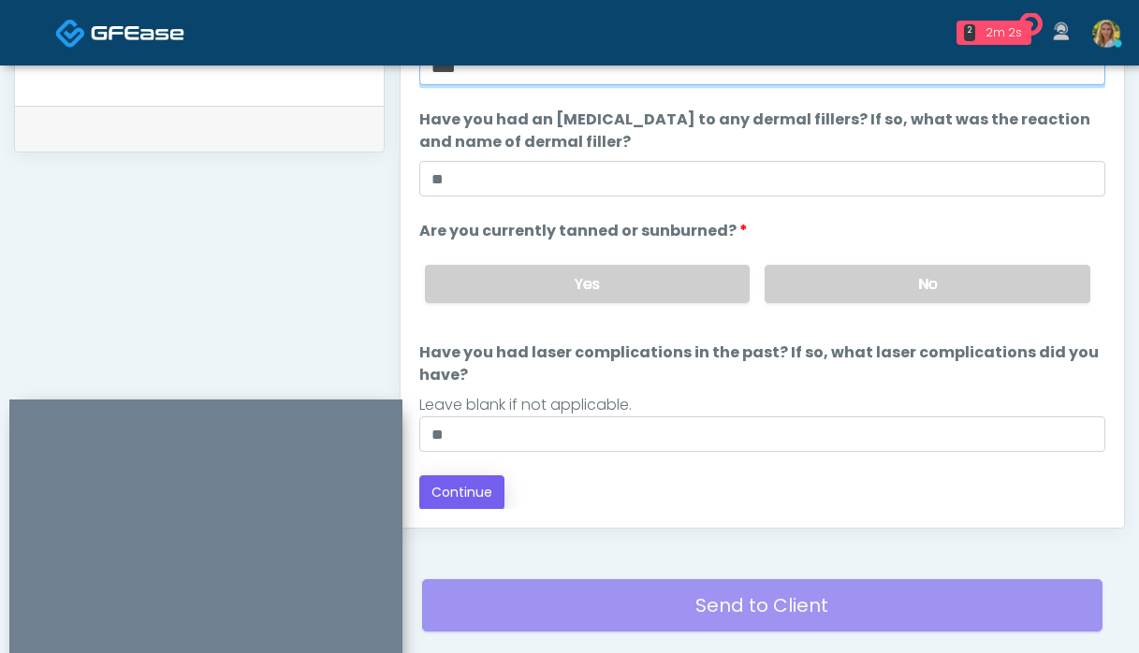
type input "****"
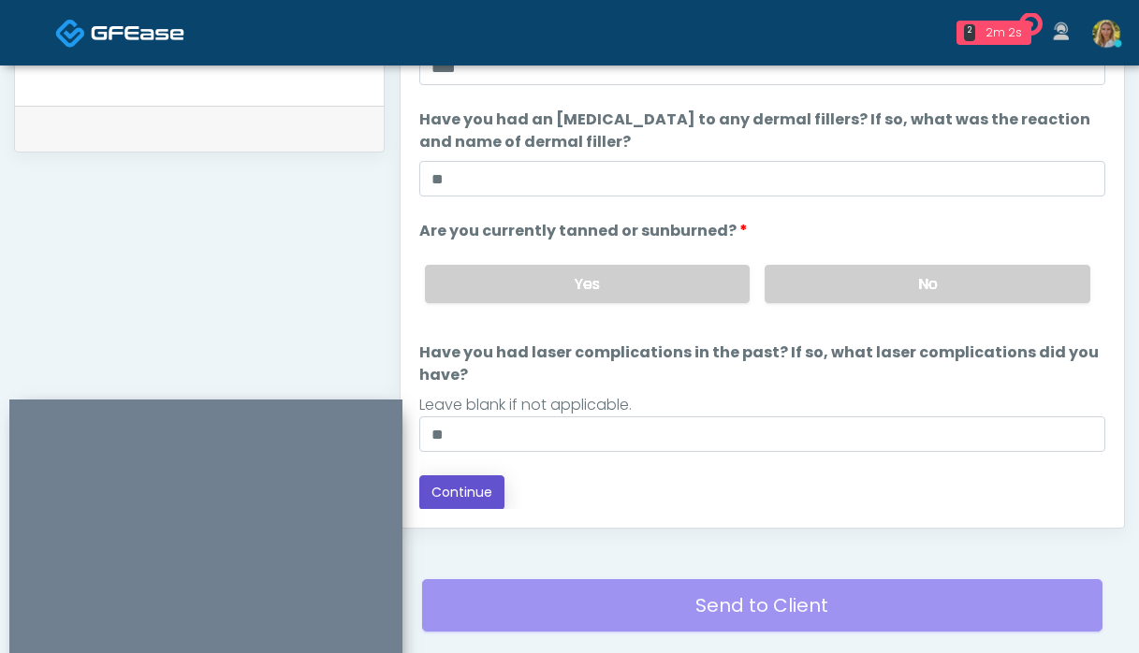
click at [476, 490] on button "Continue" at bounding box center [461, 493] width 85 height 35
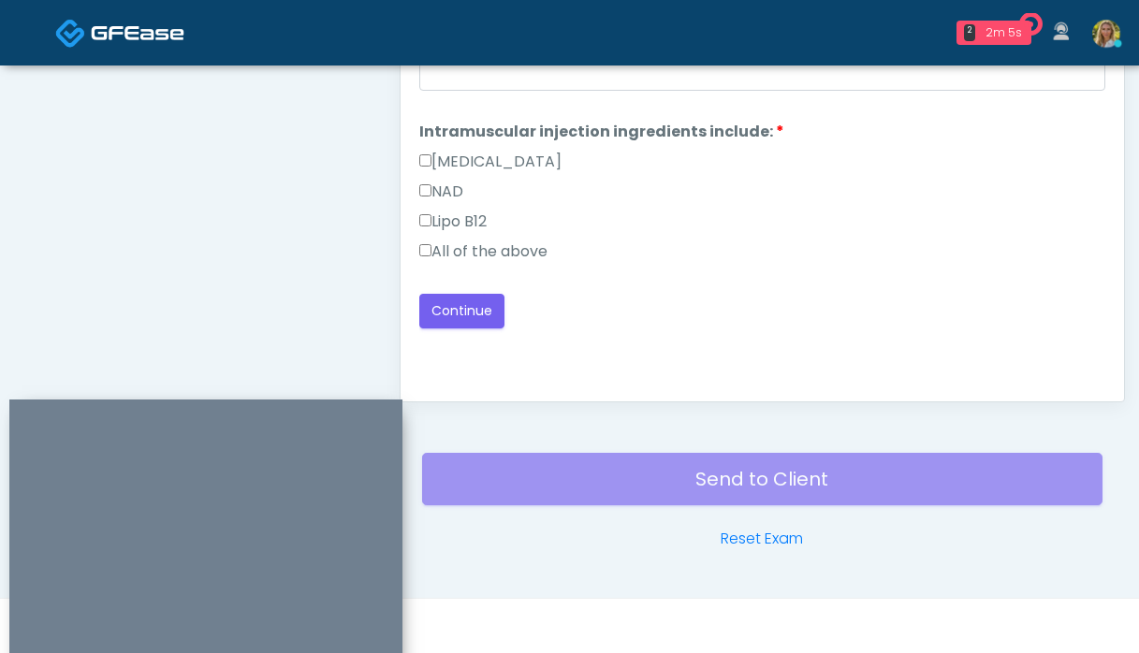
click at [520, 252] on label "All of the above" at bounding box center [483, 252] width 128 height 22
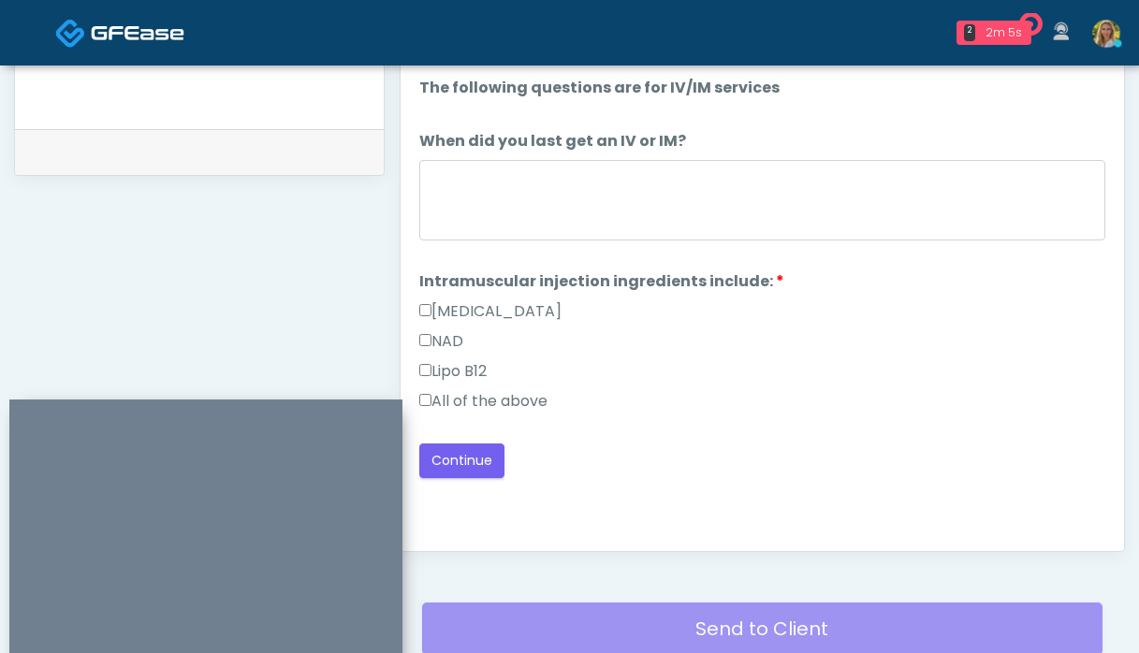
scroll to position [871, 0]
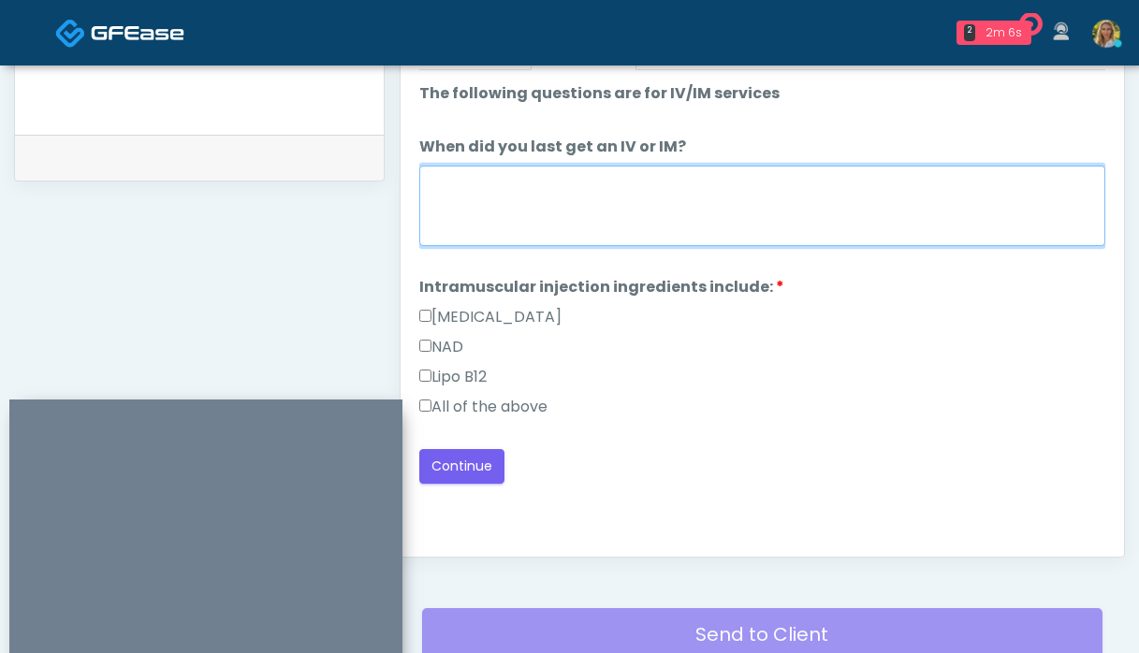
click at [504, 197] on textarea "When did you last get an IV or IM?" at bounding box center [762, 206] width 686 height 81
type textarea "**"
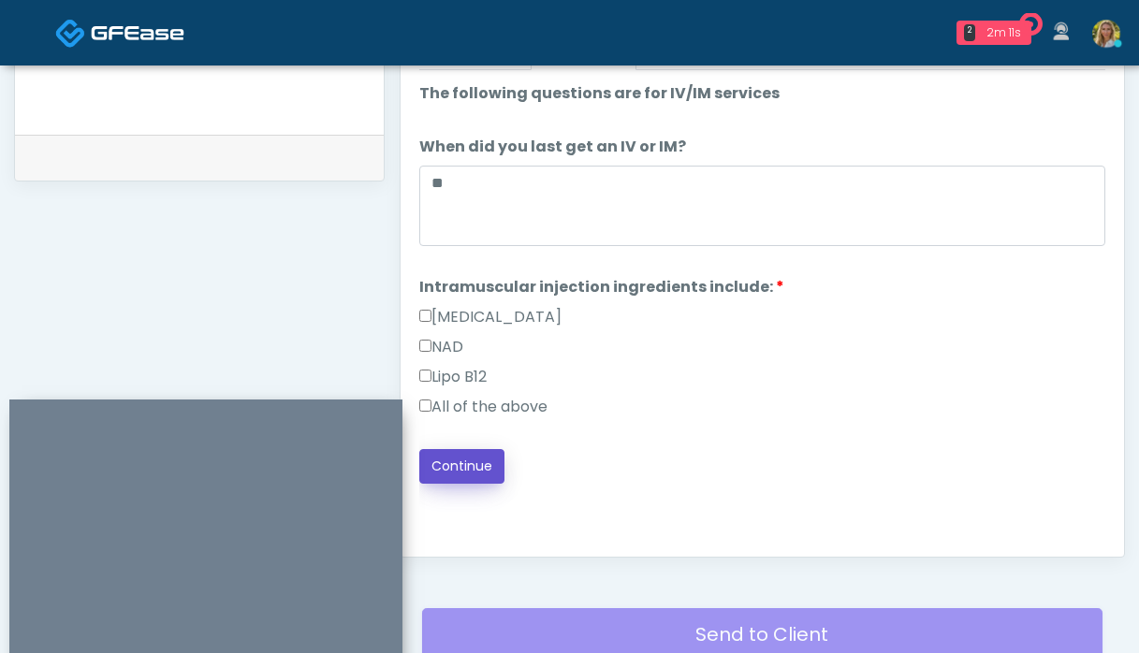
click at [470, 473] on button "Continue" at bounding box center [461, 466] width 85 height 35
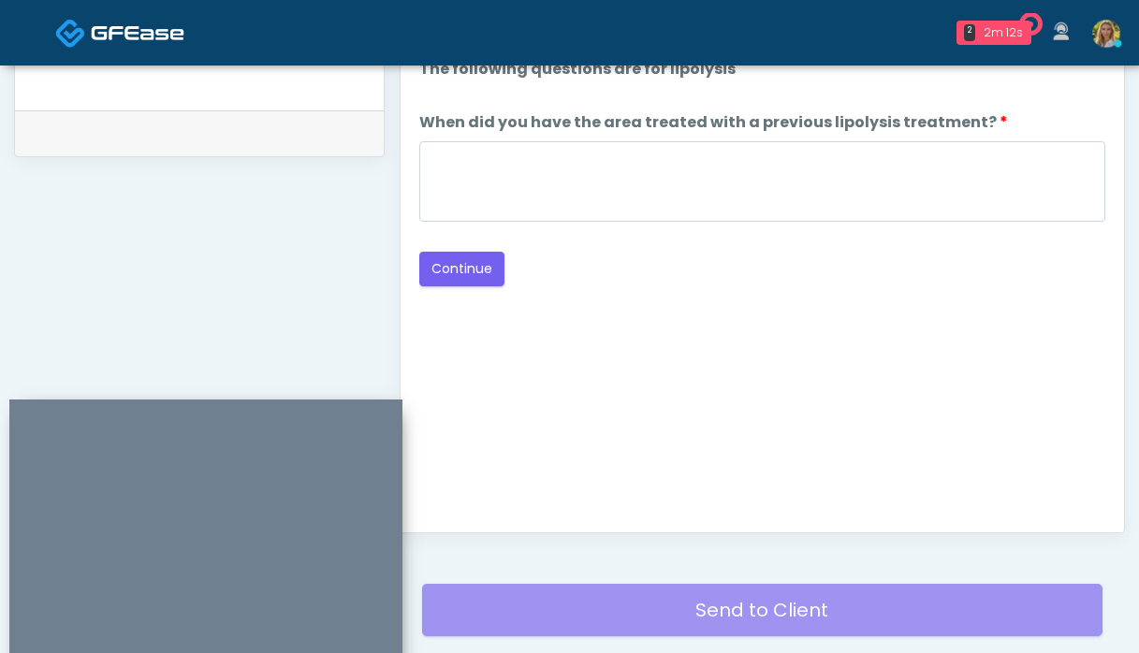
scroll to position [884, 0]
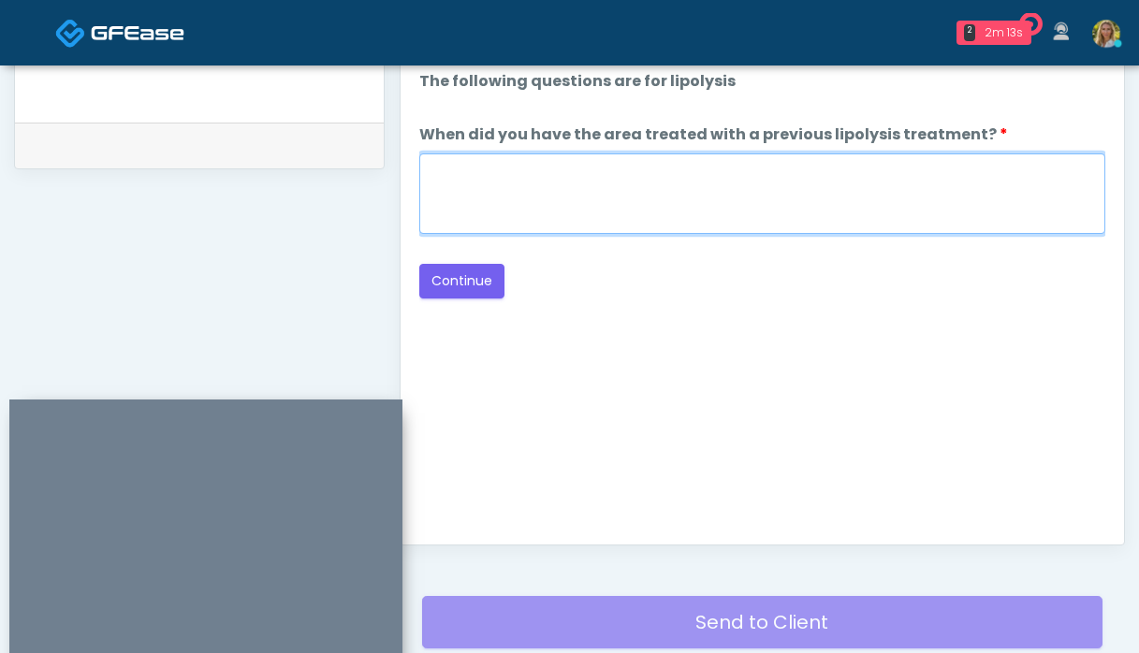
click at [578, 188] on textarea "When did you have the area treated with a previous lipolysis treatment?" at bounding box center [762, 194] width 686 height 81
type textarea "**"
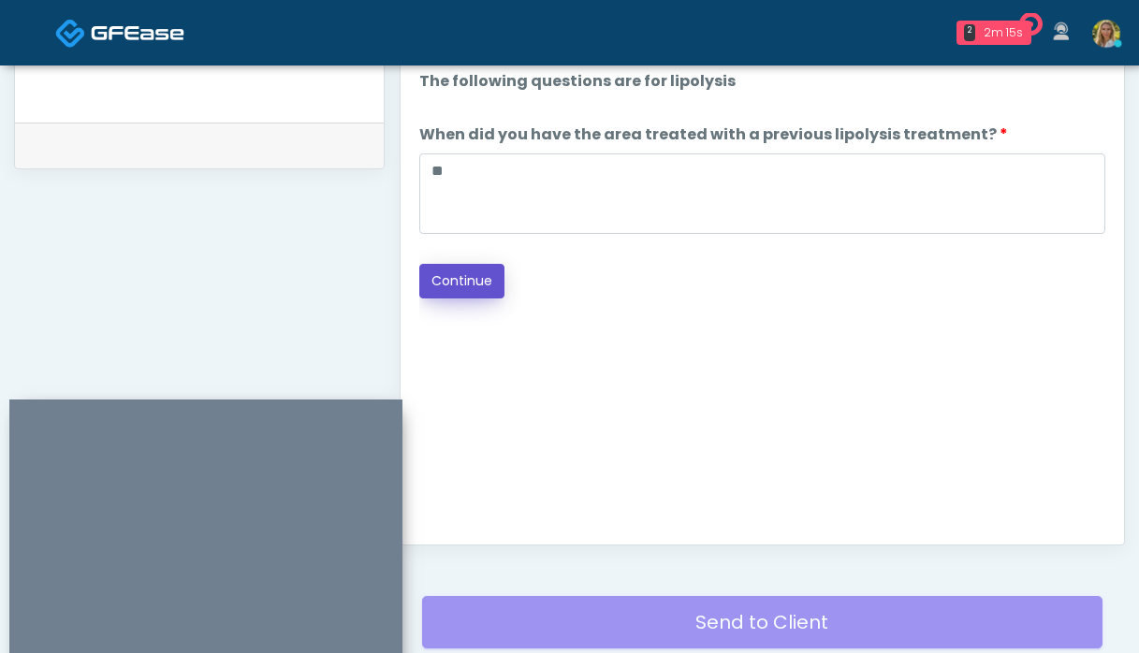
click at [476, 276] on button "Continue" at bounding box center [461, 281] width 85 height 35
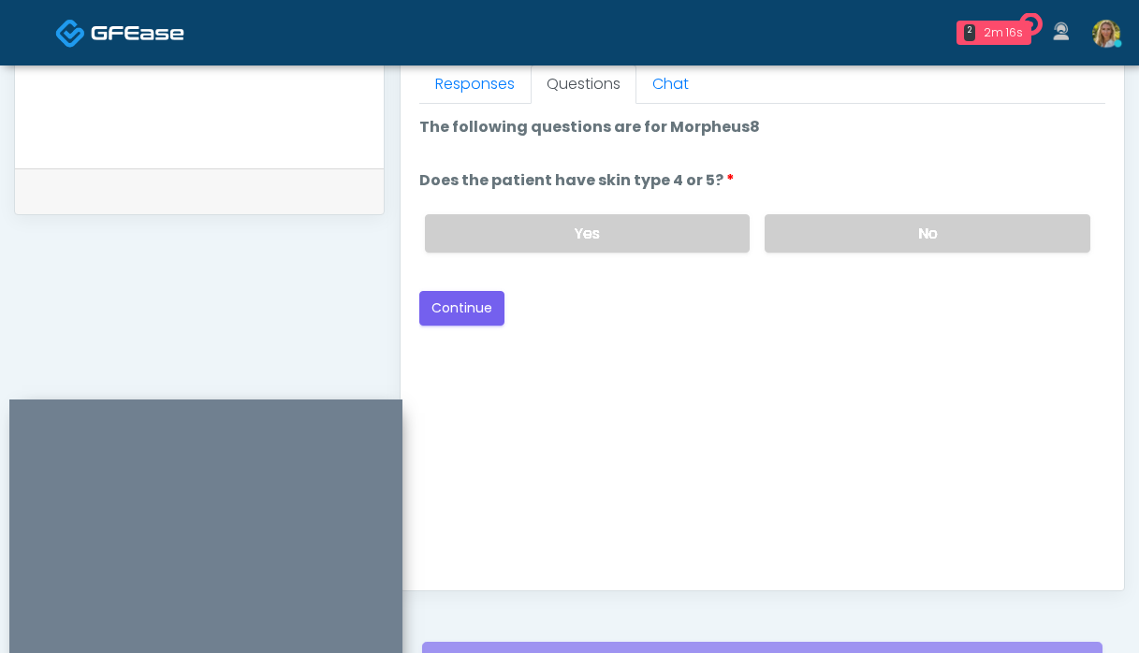
scroll to position [832, 0]
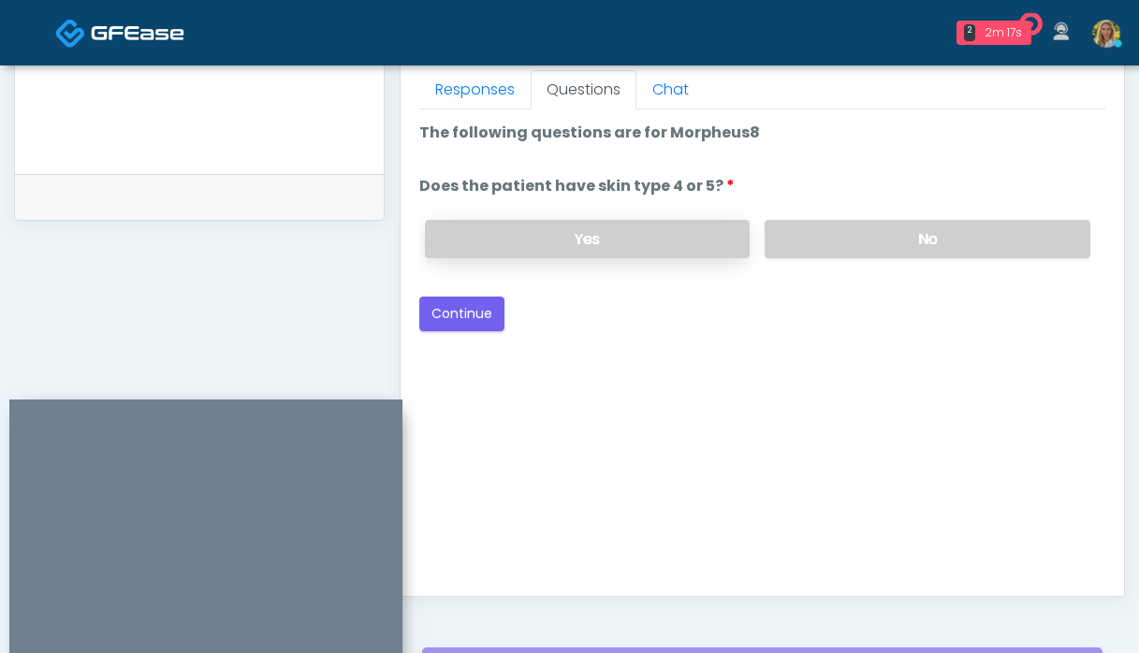
click at [658, 249] on label "Yes" at bounding box center [588, 239] width 326 height 38
click at [471, 322] on button "Continue" at bounding box center [461, 314] width 85 height 35
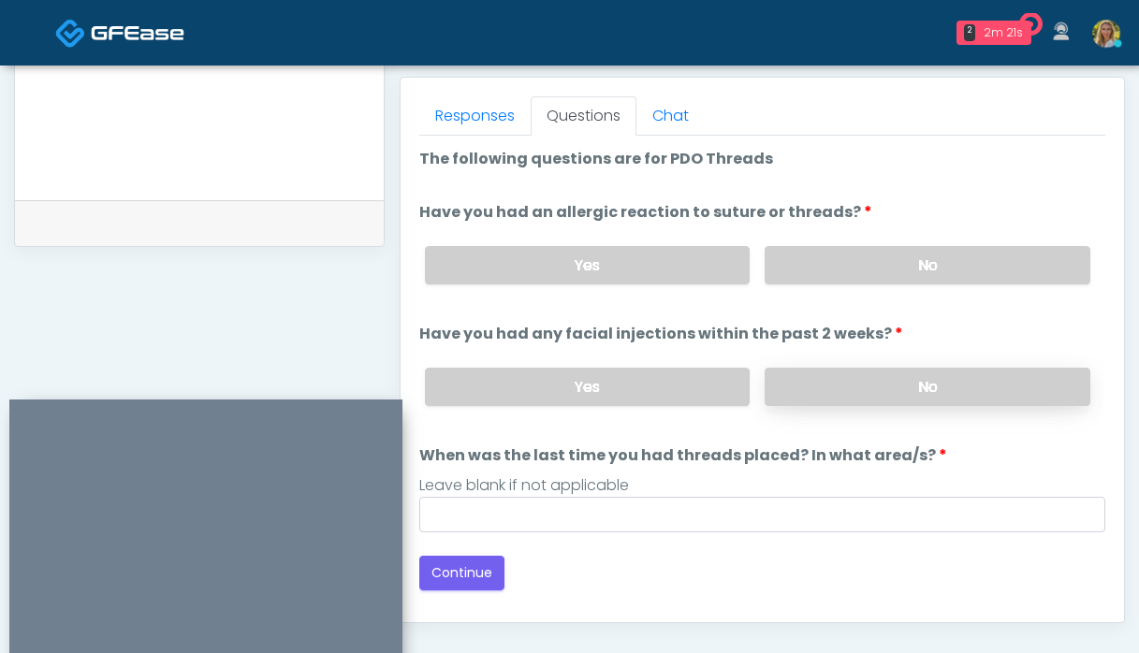
scroll to position [792, 0]
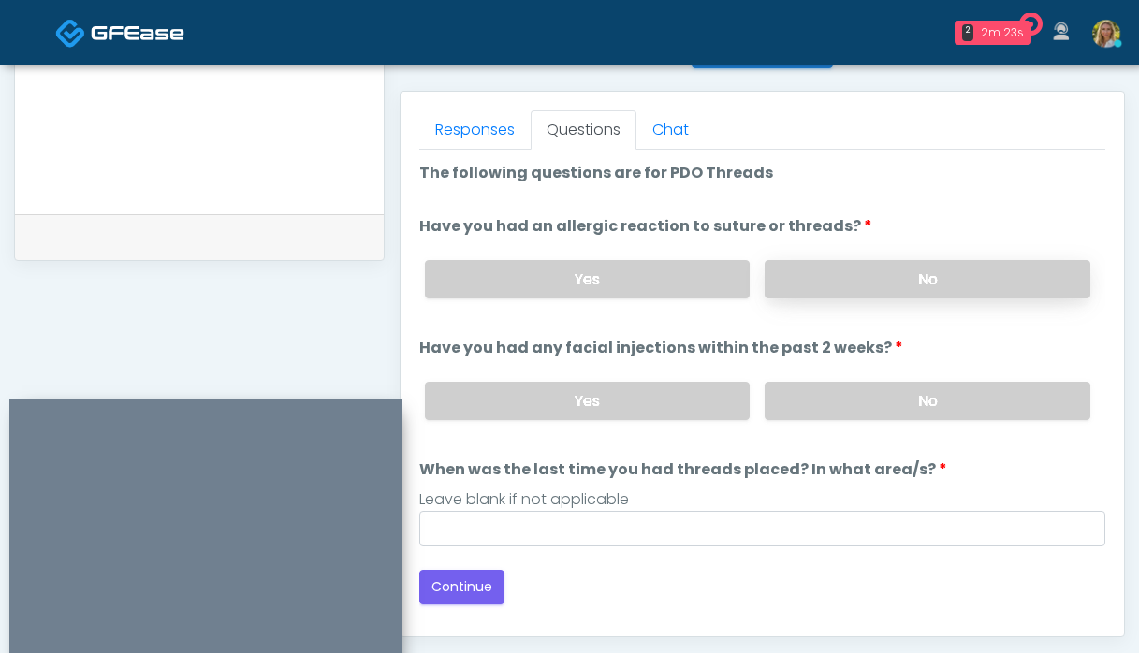
click at [848, 271] on label "No" at bounding box center [928, 279] width 326 height 38
click at [846, 403] on label "No" at bounding box center [928, 401] width 326 height 38
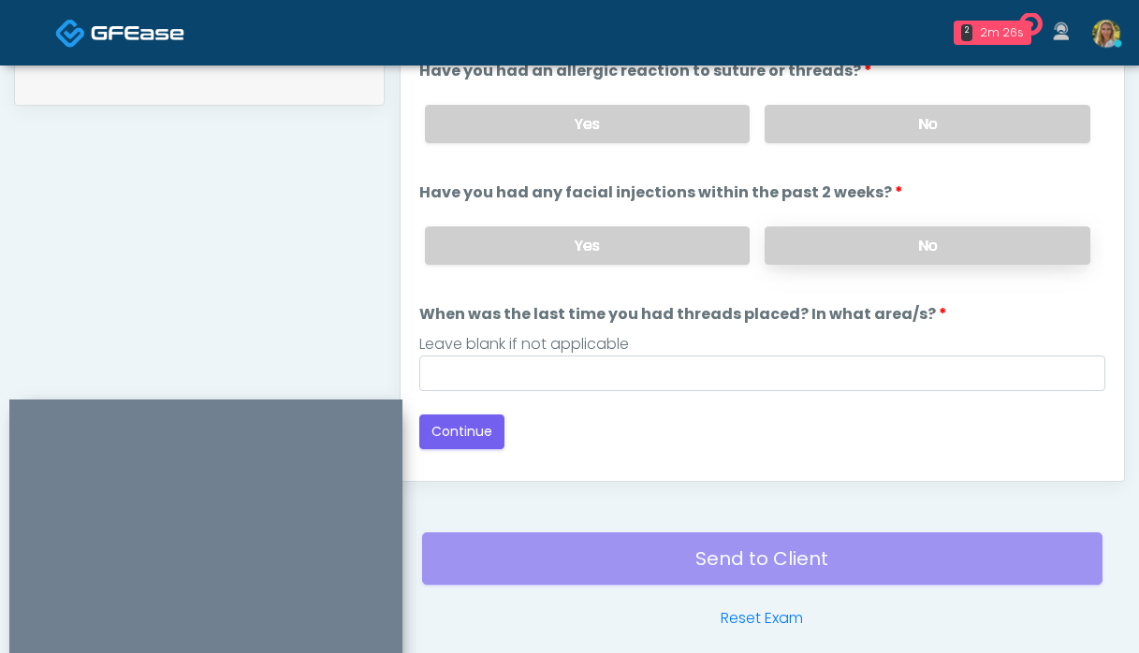
scroll to position [968, 0]
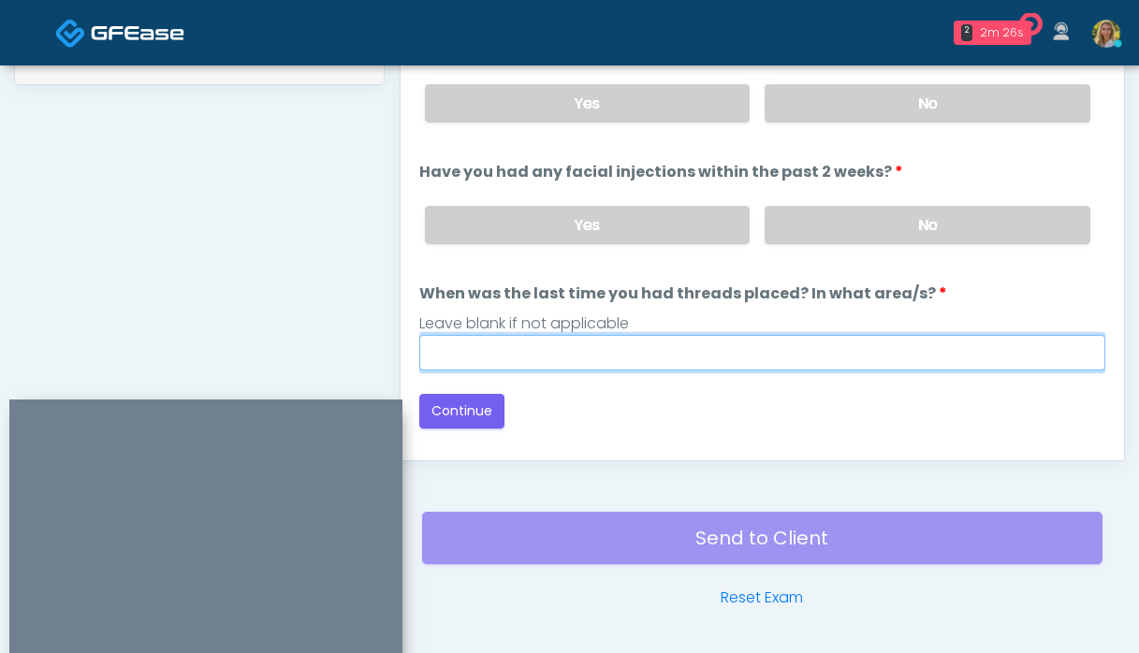
click at [734, 361] on input "When was the last time you had threads placed? In what area/s?" at bounding box center [762, 353] width 686 height 36
type input "**"
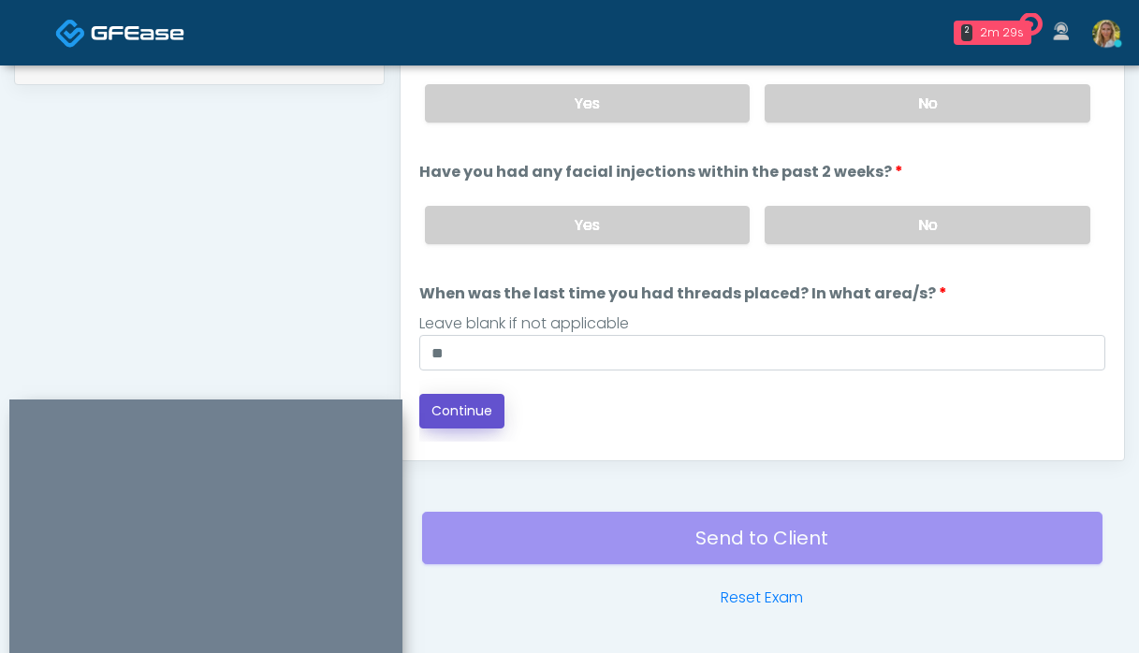
click at [468, 412] on button "Continue" at bounding box center [461, 411] width 85 height 35
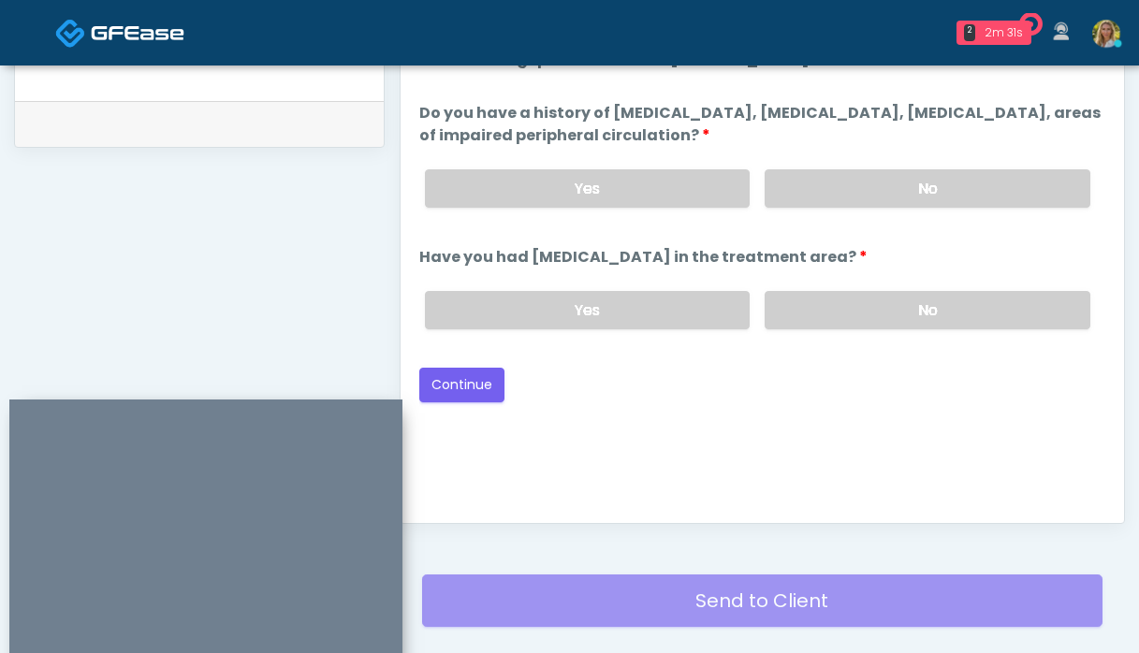
scroll to position [889, 0]
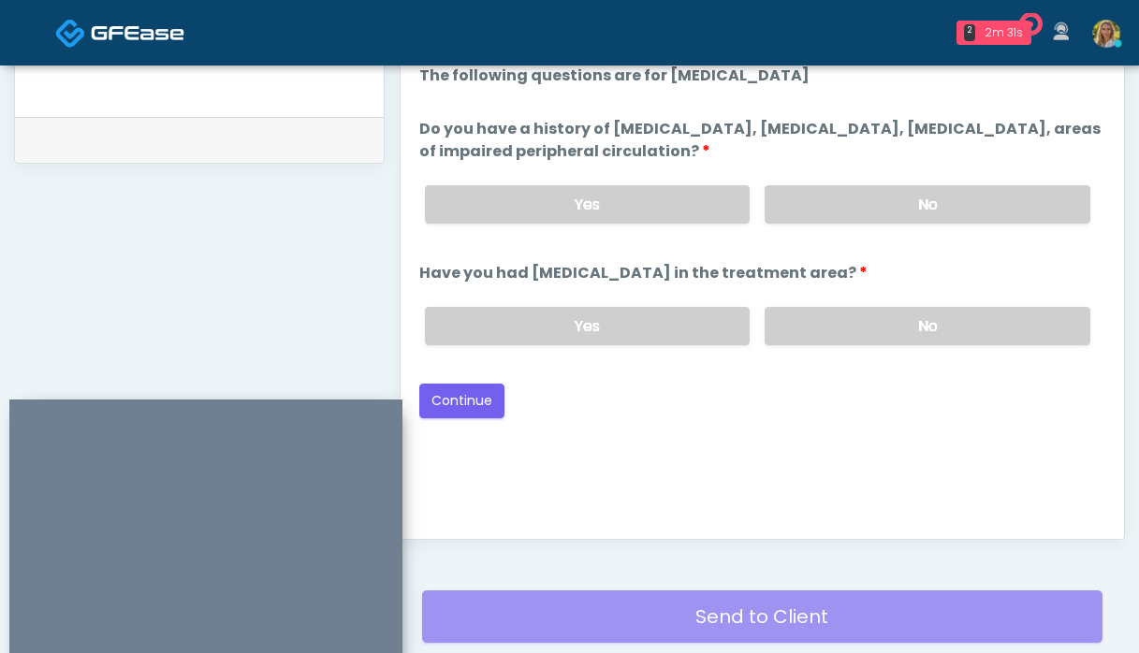
click at [867, 351] on div "Yes No" at bounding box center [757, 326] width 695 height 68
click at [859, 339] on label "No" at bounding box center [928, 326] width 326 height 38
click at [812, 200] on label "No" at bounding box center [928, 204] width 326 height 38
click at [463, 403] on button "Continue" at bounding box center [461, 401] width 85 height 35
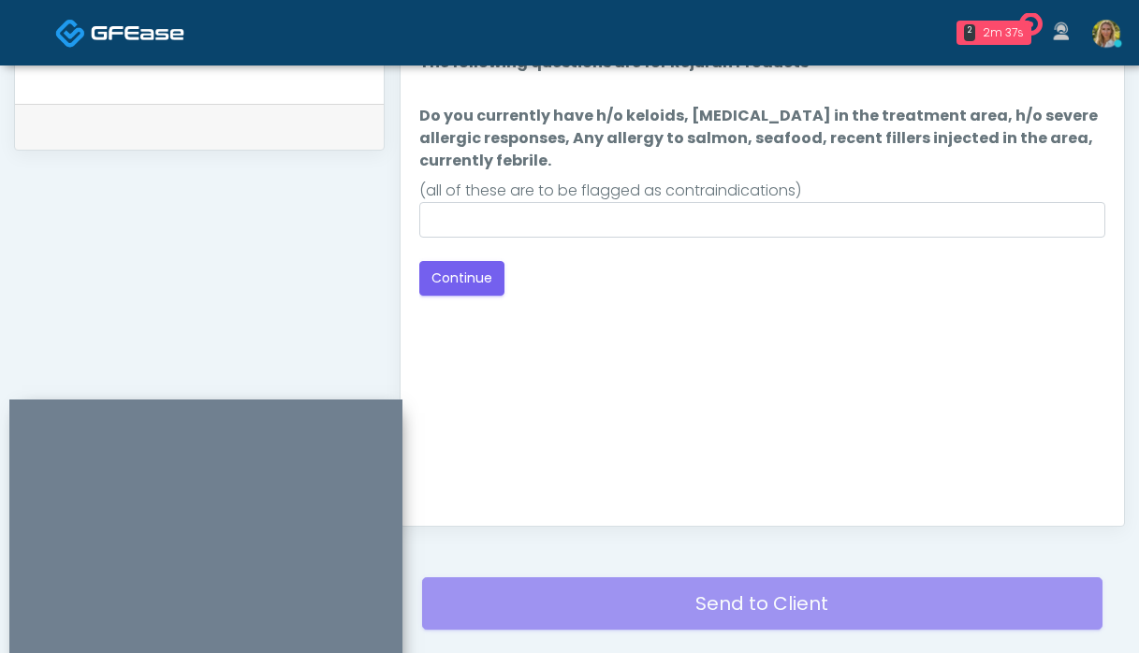
scroll to position [895, 0]
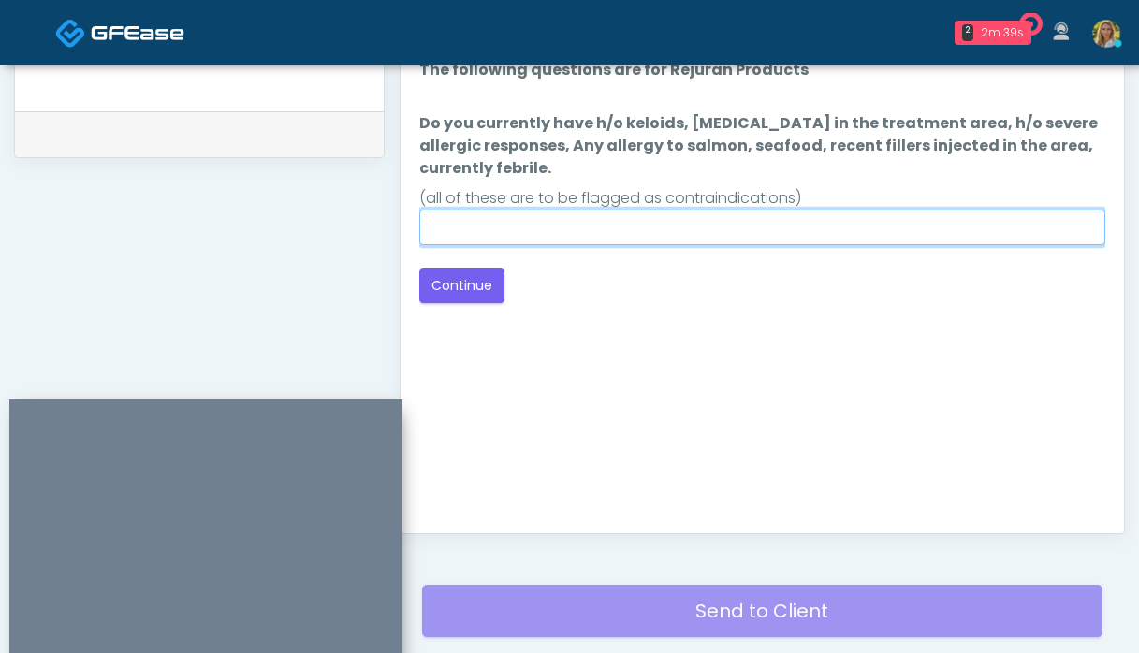
click at [563, 240] on input "Do you currently have h/o keloids, [MEDICAL_DATA] in the treatment area, h/o se…" at bounding box center [762, 228] width 686 height 36
type input "**"
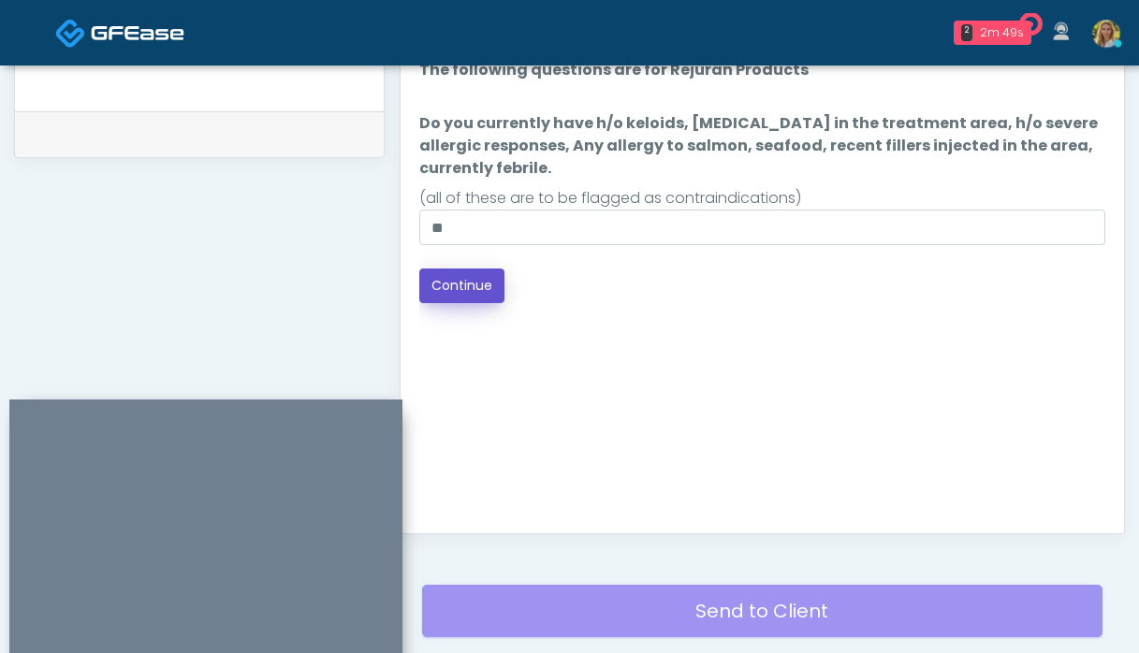
click at [464, 286] on button "Continue" at bounding box center [461, 286] width 85 height 35
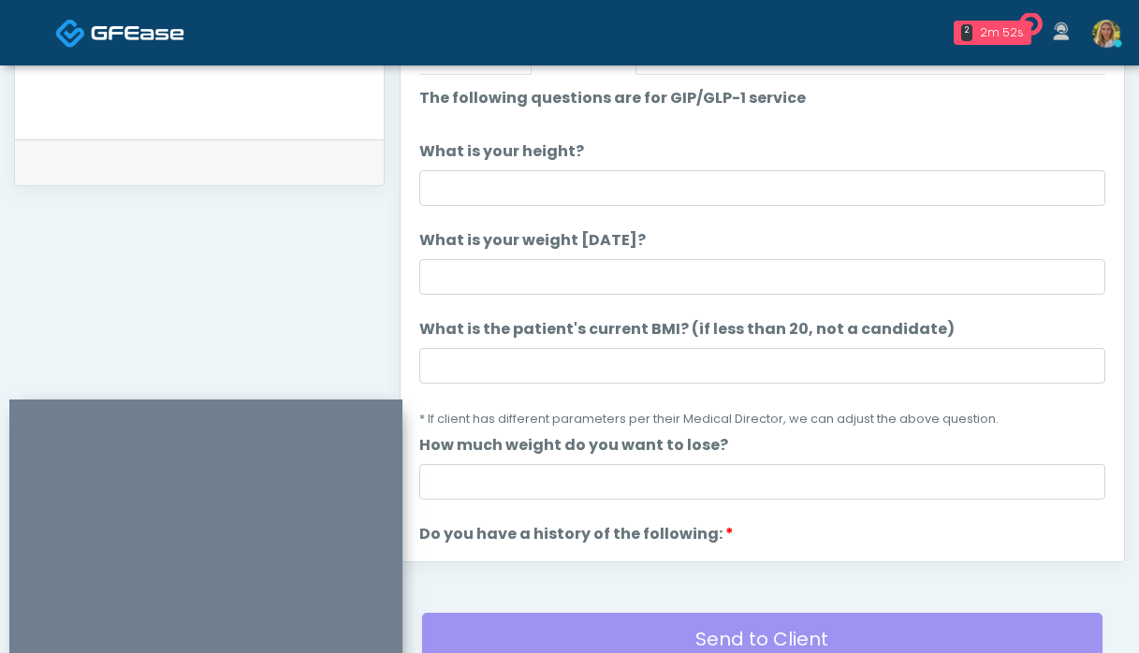
scroll to position [856, 0]
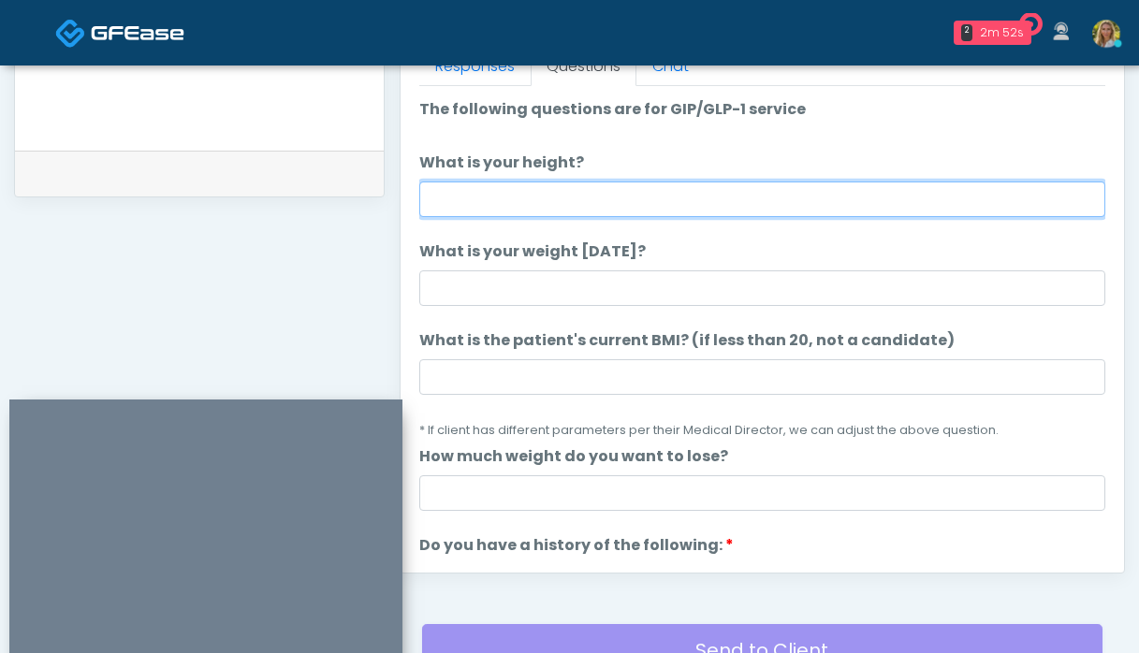
click at [493, 212] on input "What is your height?" at bounding box center [762, 200] width 686 height 36
type input "***"
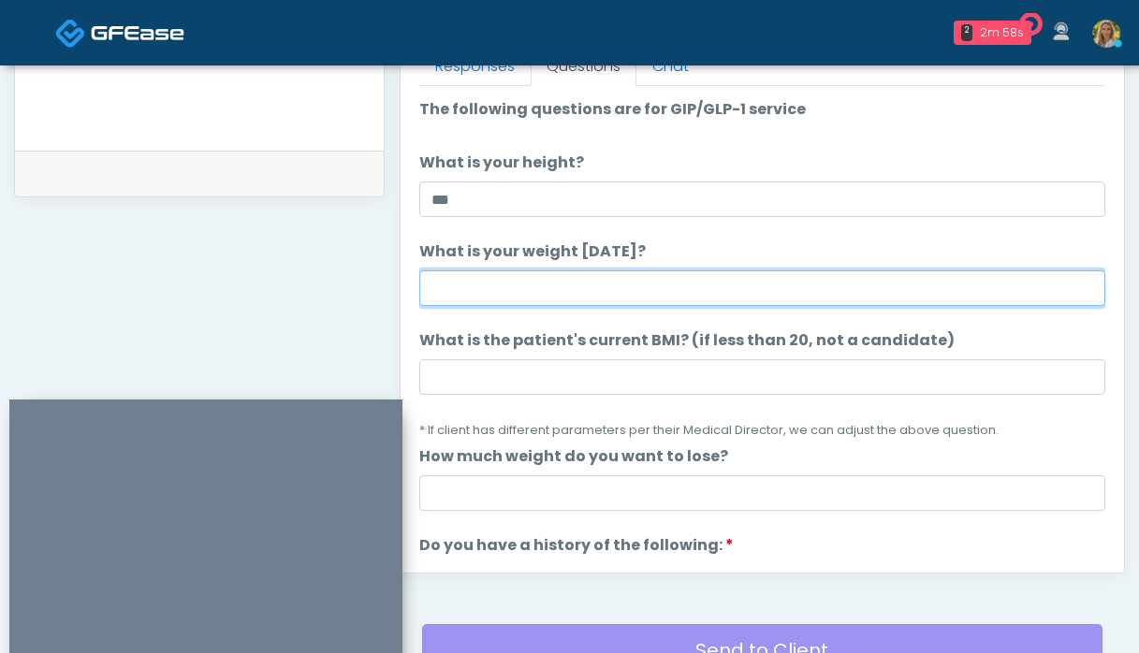
click at [478, 284] on input "What is your weight today?" at bounding box center [762, 289] width 686 height 36
type input "***"
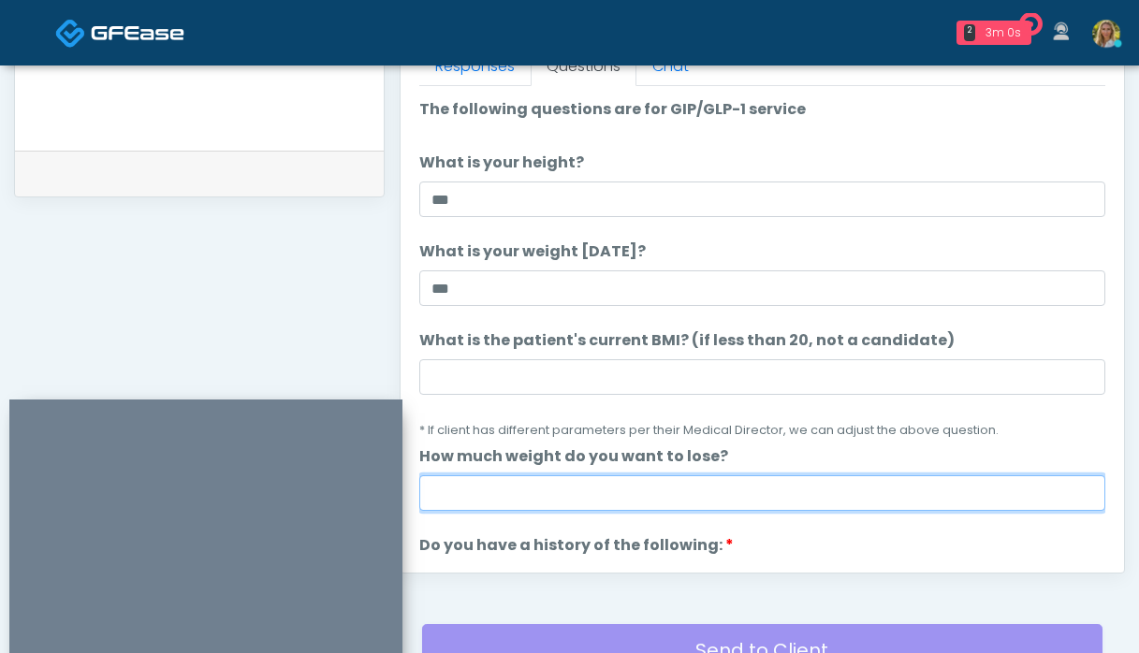
click at [483, 490] on input "How much weight do you want to lose?" at bounding box center [762, 494] width 686 height 36
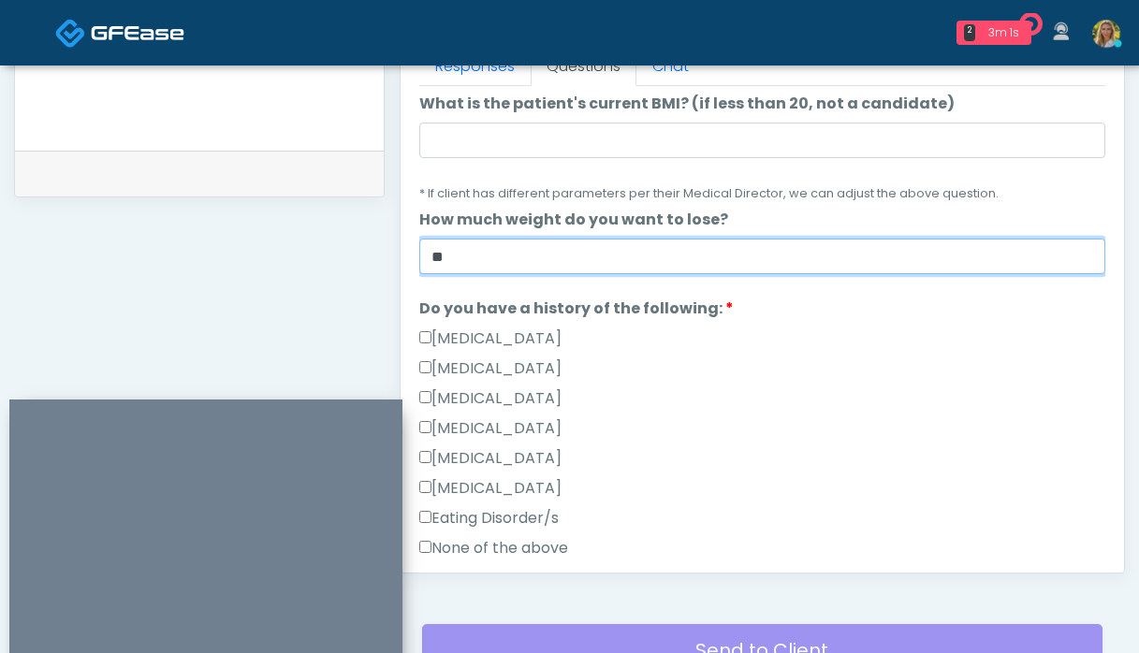
scroll to position [274, 0]
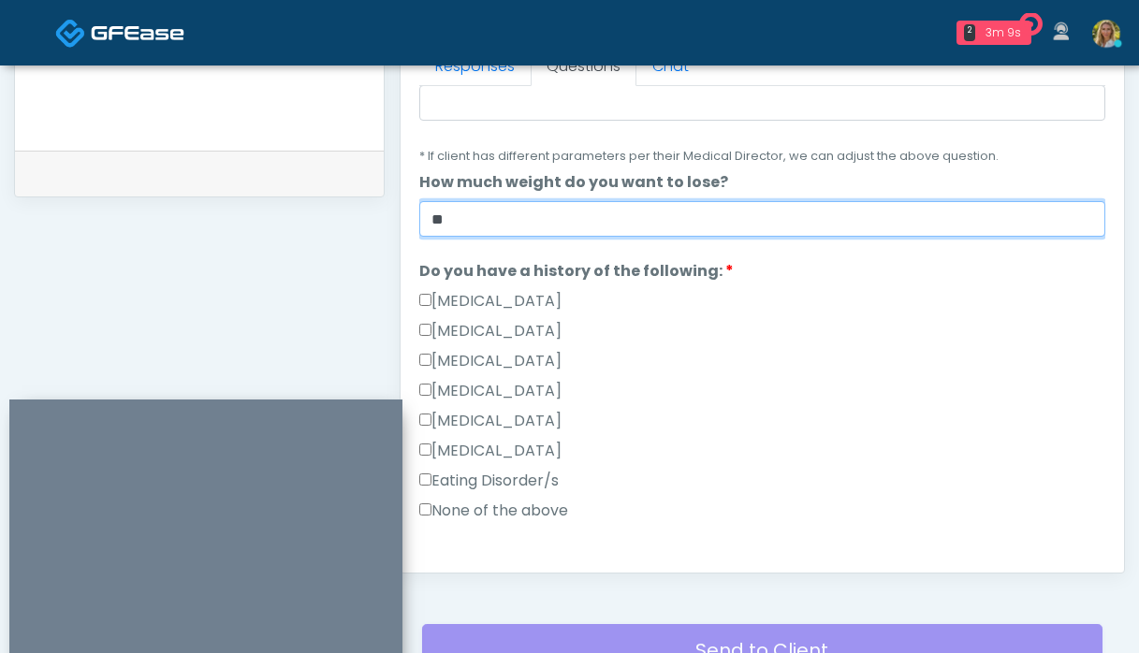
type input "**"
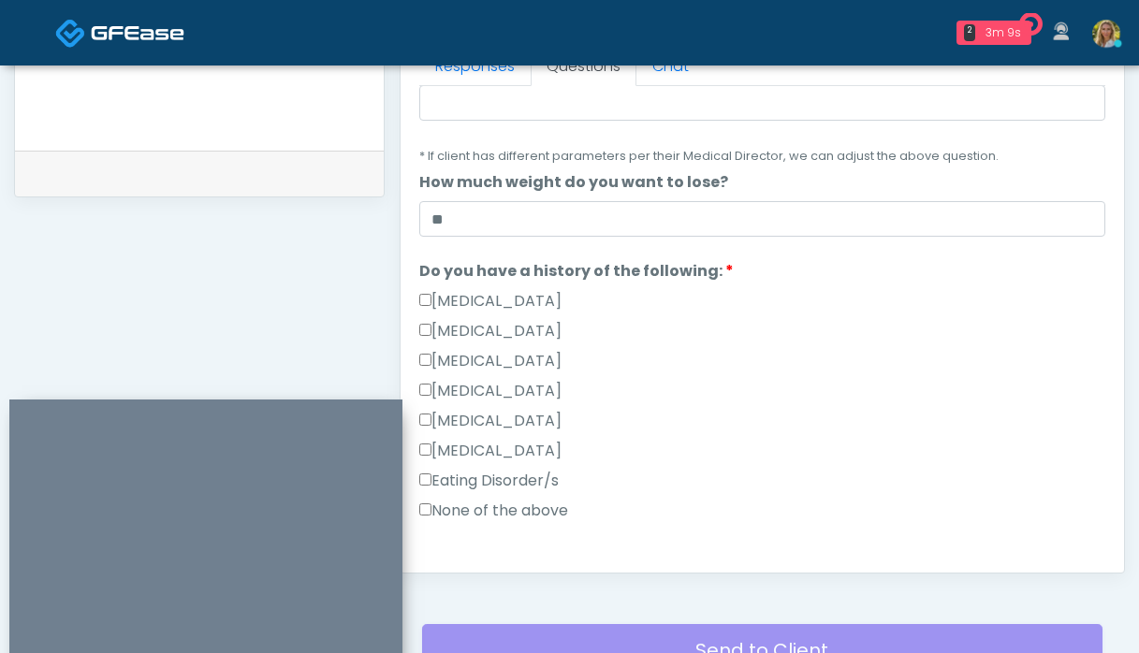
click at [467, 506] on label "None of the above" at bounding box center [493, 511] width 149 height 22
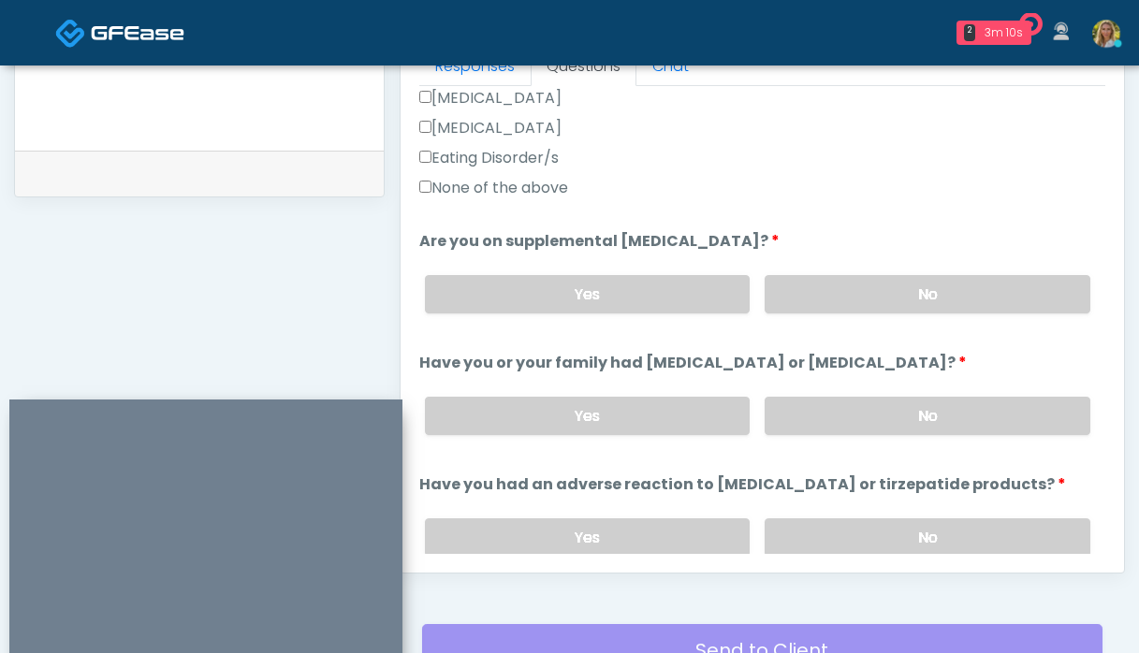
scroll to position [596, 0]
click at [843, 306] on label "No" at bounding box center [928, 295] width 326 height 38
click at [842, 423] on label "No" at bounding box center [928, 417] width 326 height 38
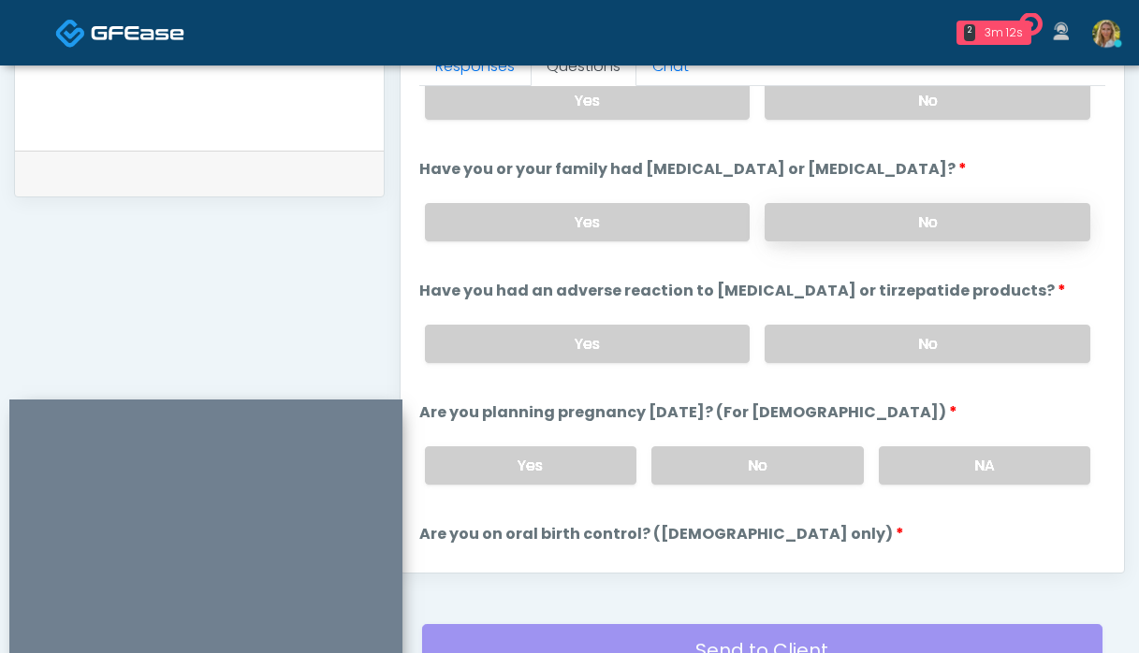
scroll to position [814, 0]
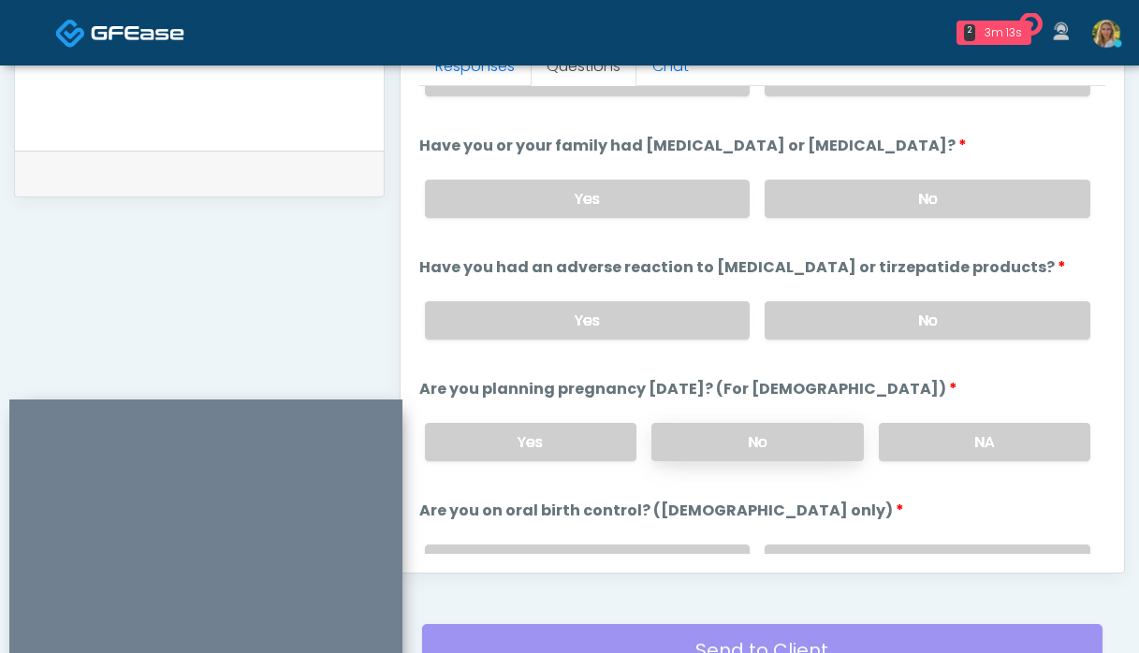
click at [806, 441] on label "No" at bounding box center [758, 442] width 212 height 38
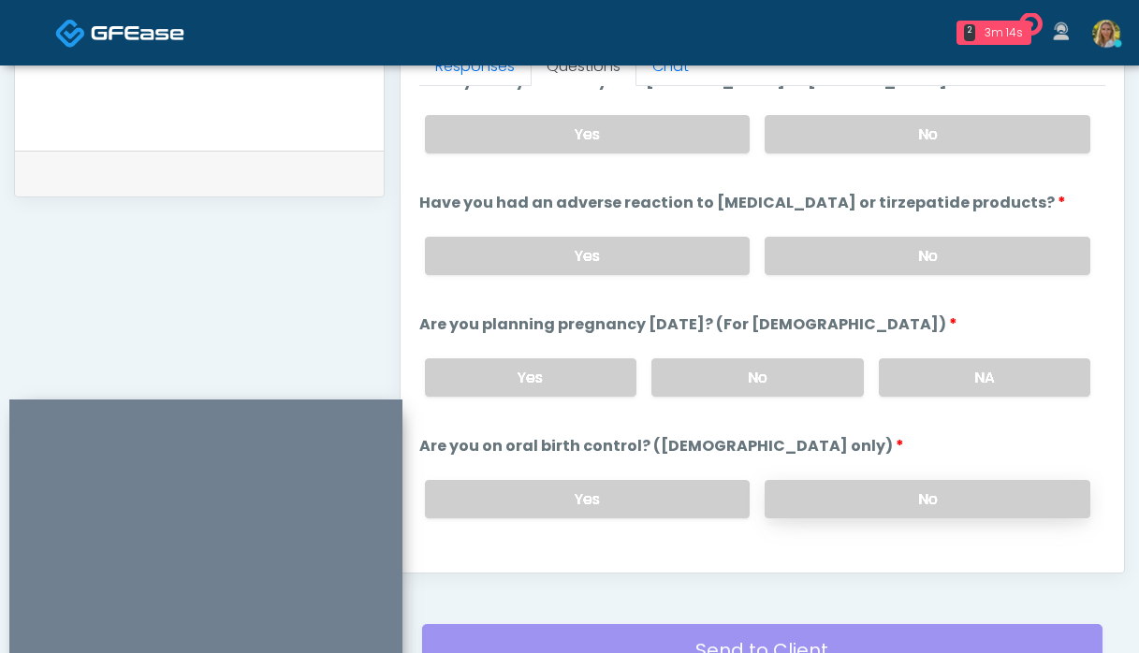
click at [821, 494] on label "No" at bounding box center [928, 499] width 326 height 38
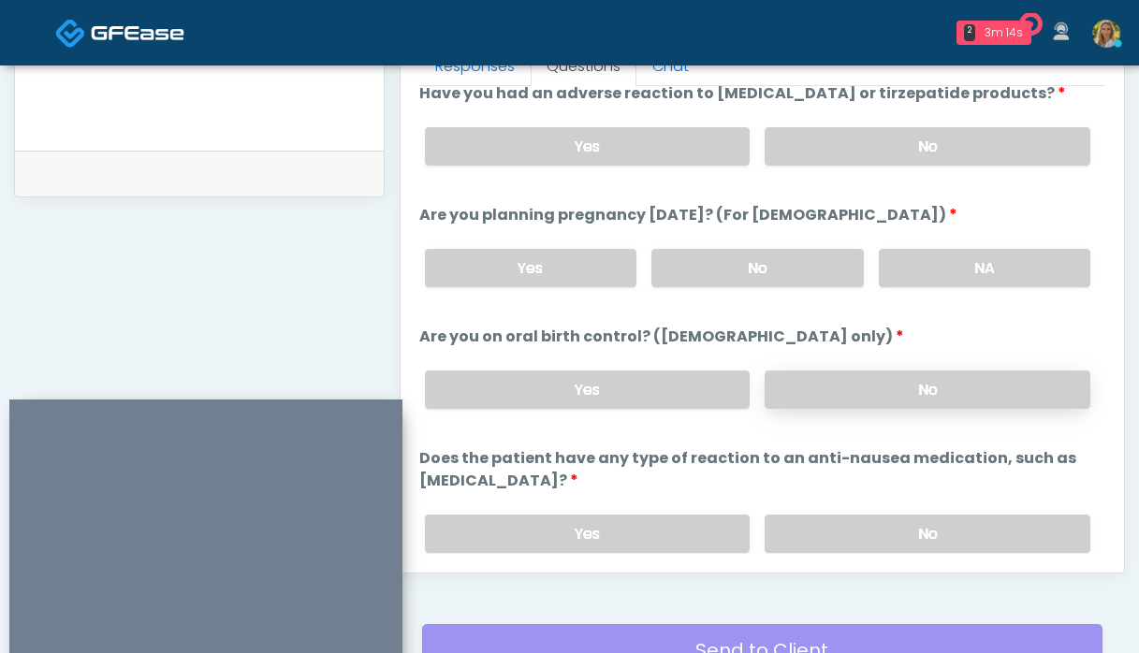
scroll to position [1000, 0]
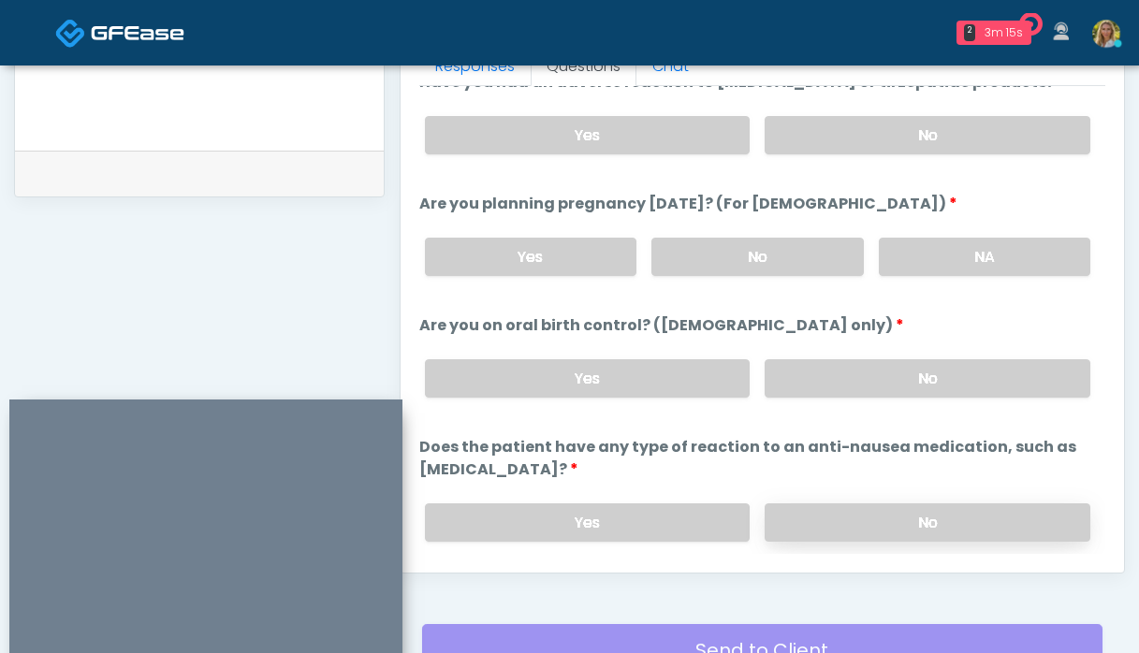
click at [826, 530] on label "No" at bounding box center [928, 523] width 326 height 38
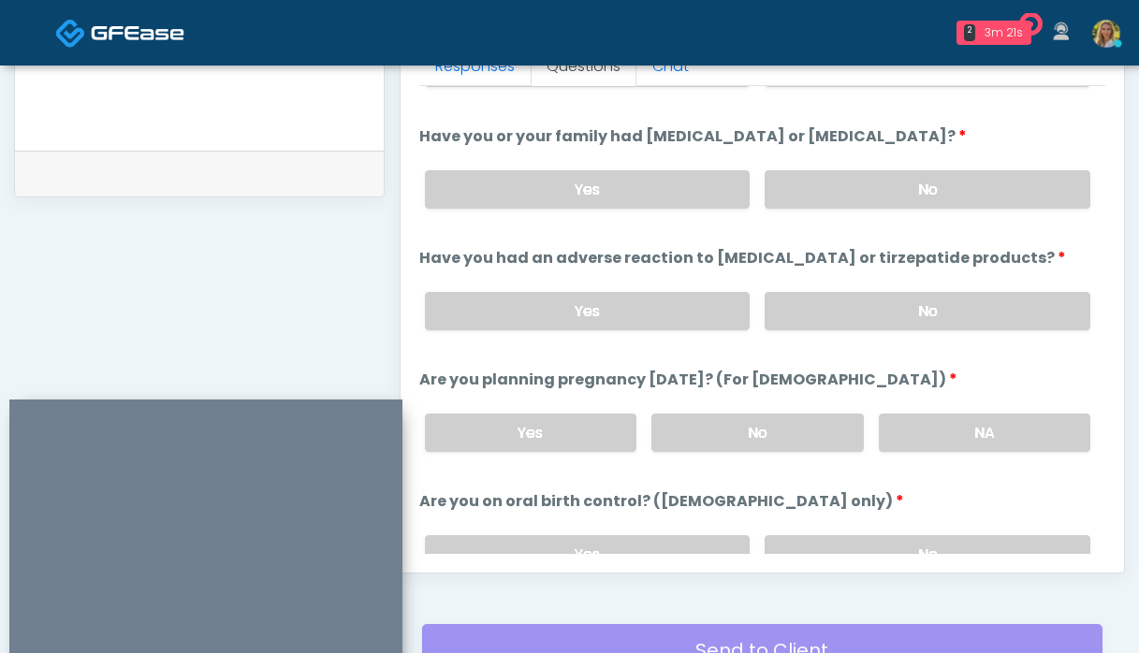
scroll to position [789, 0]
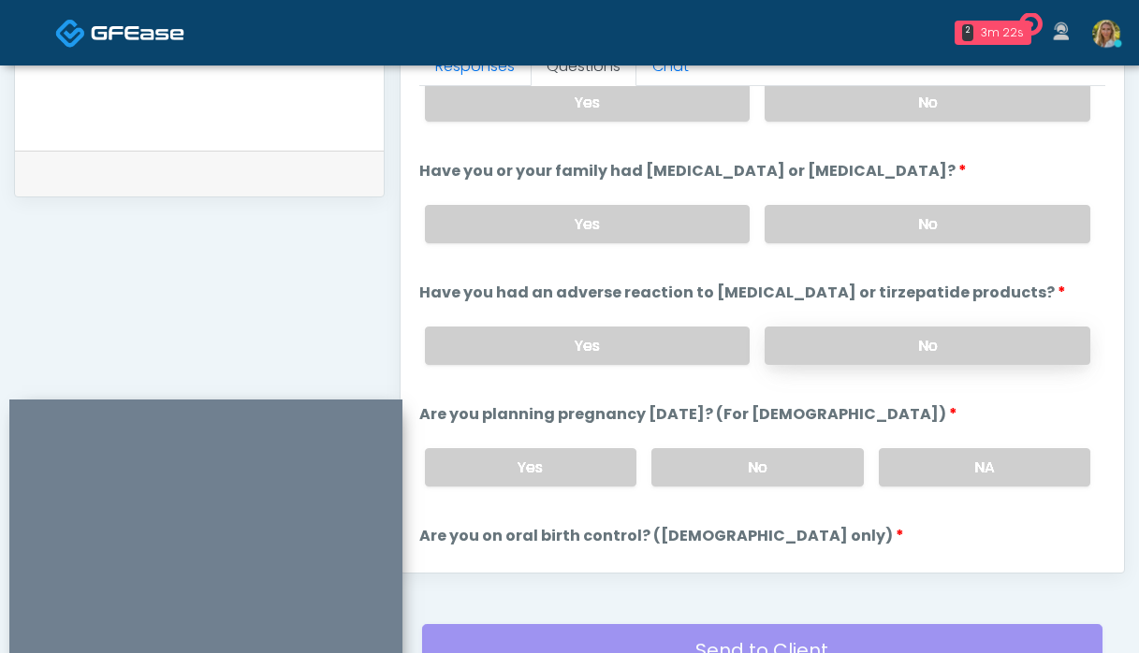
click at [865, 338] on label "No" at bounding box center [928, 346] width 326 height 38
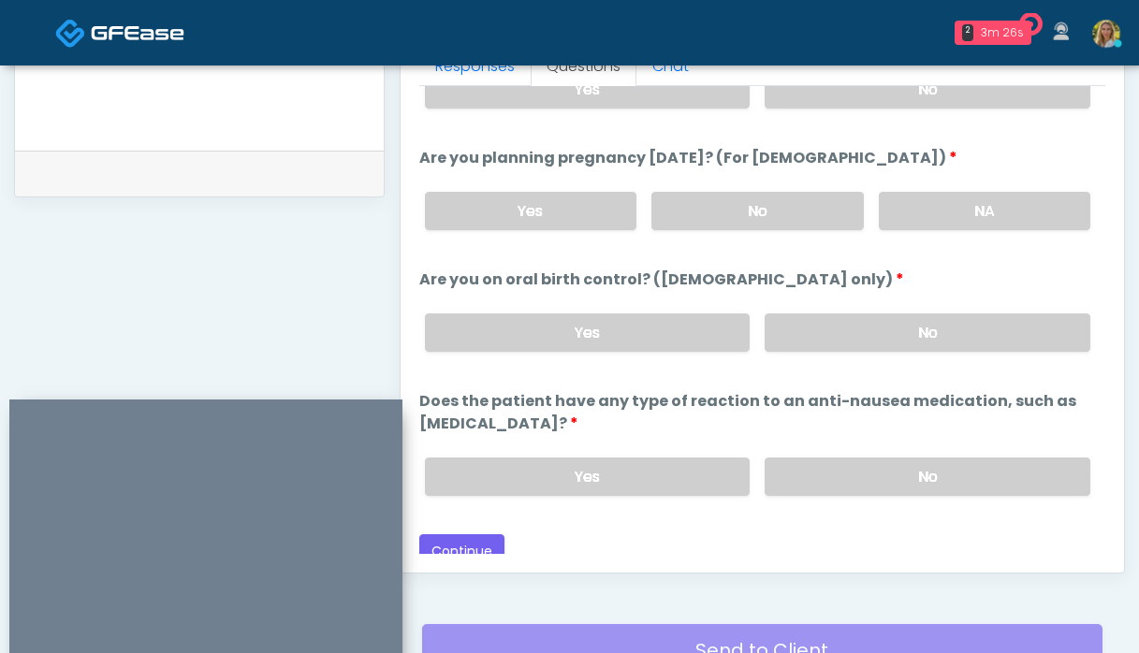
scroll to position [1055, 0]
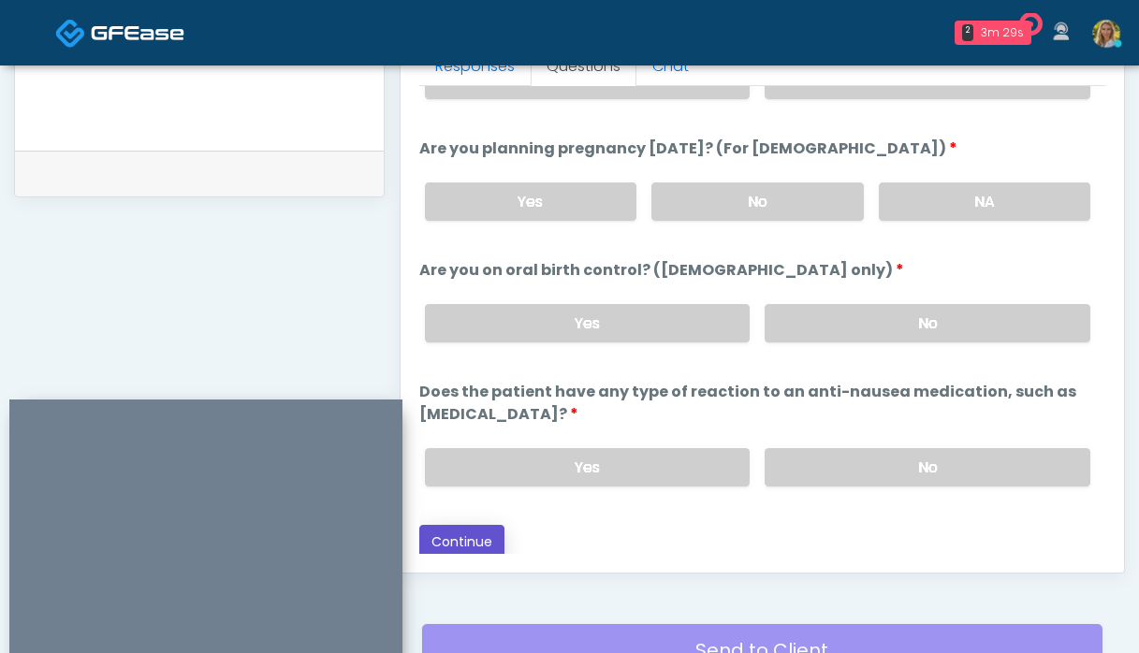
click at [474, 531] on button "Continue" at bounding box center [461, 542] width 85 height 35
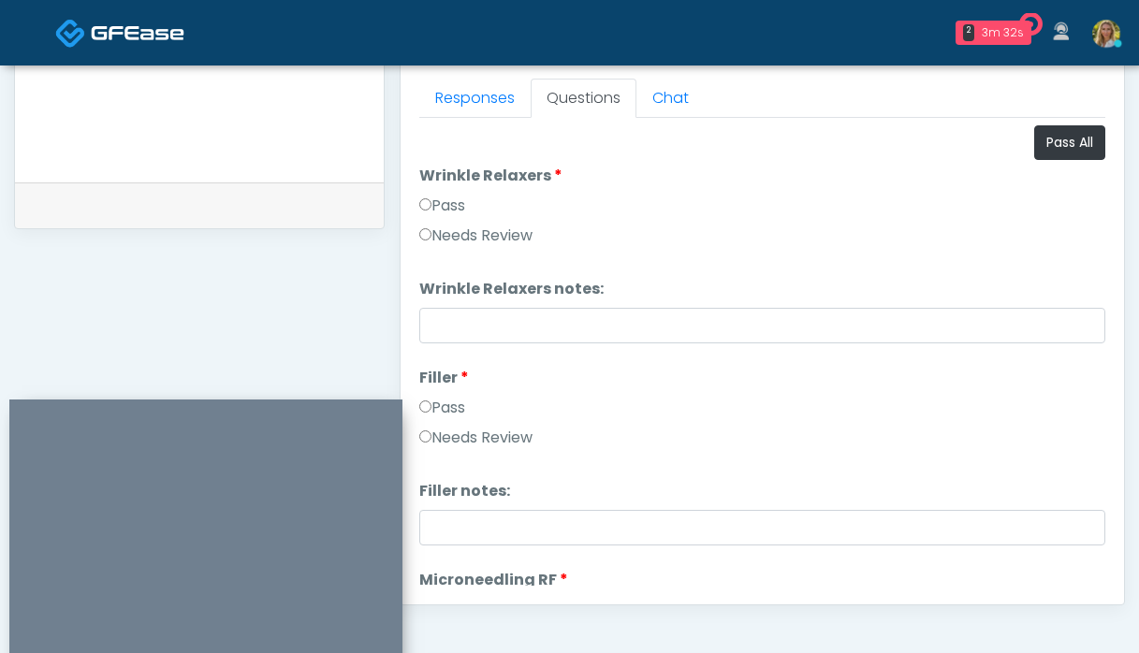
scroll to position [806, 0]
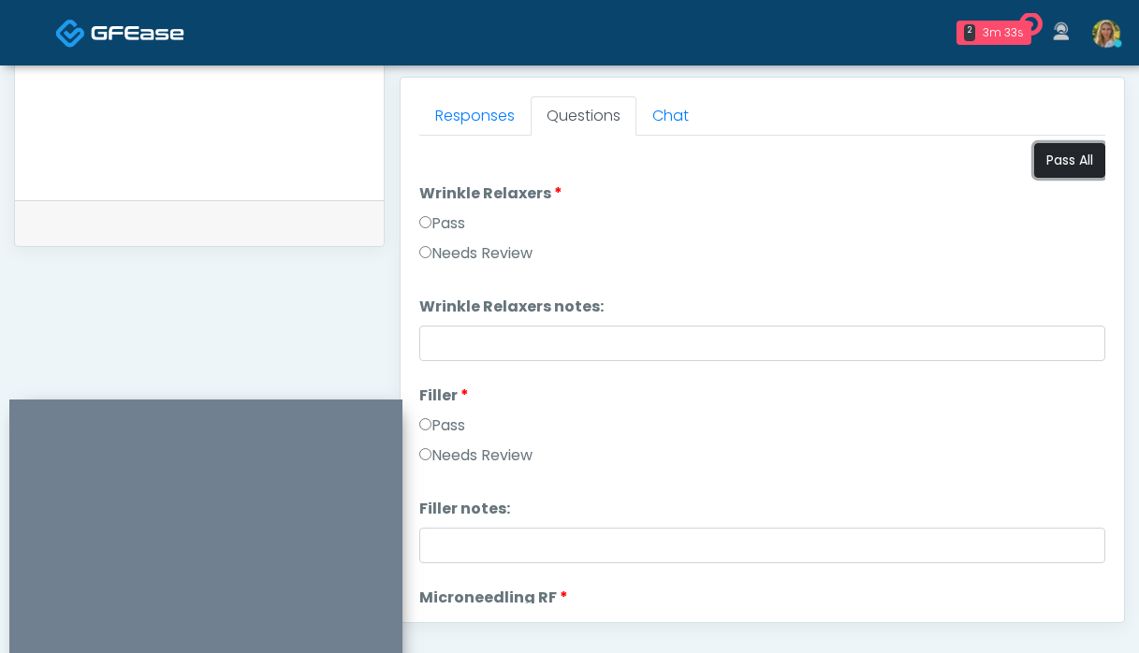
click at [1071, 159] on button "Pass All" at bounding box center [1069, 160] width 71 height 35
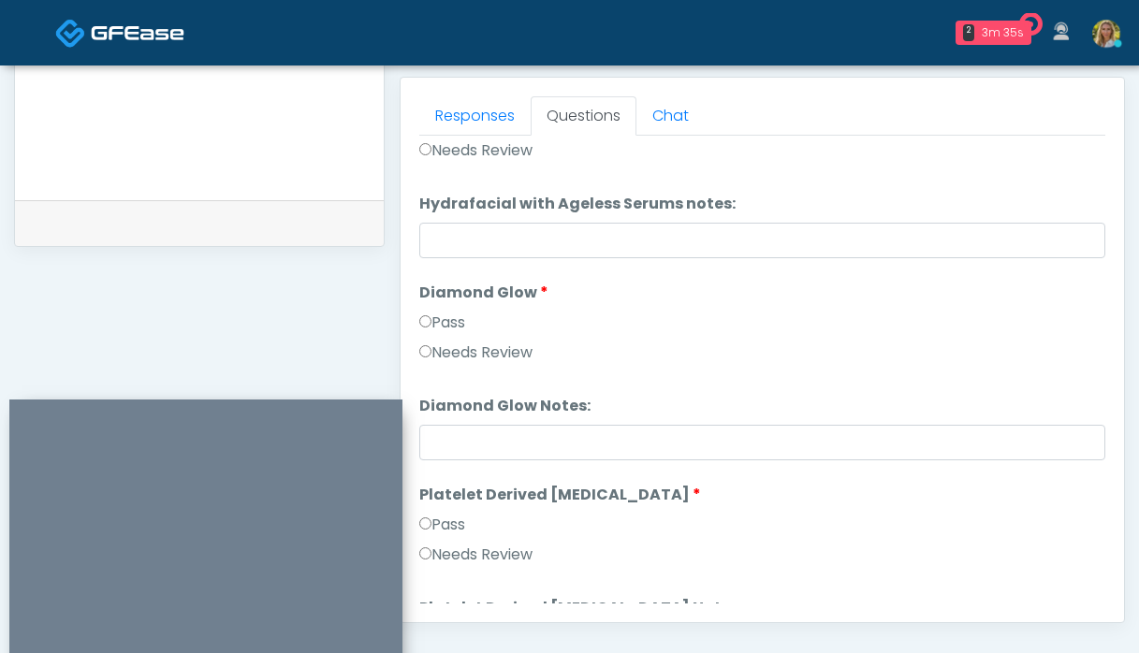
scroll to position [3687, 0]
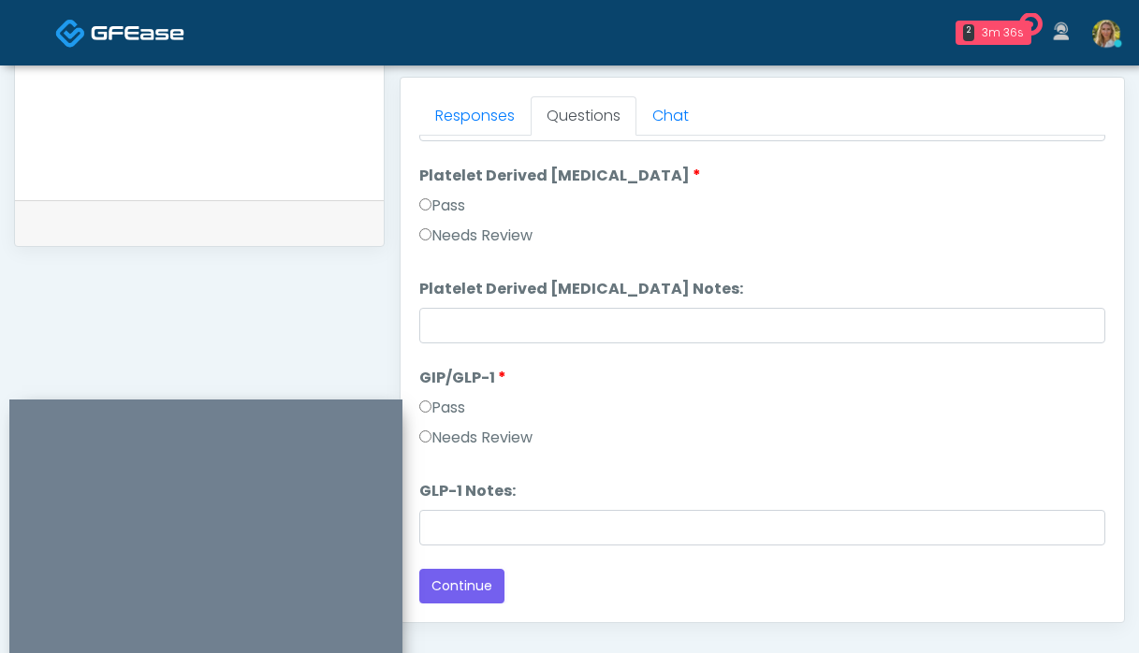
click at [461, 604] on div "Responses Questions Chat Good Faith Exam Script Good Faith Exam Script INTRODUC…" at bounding box center [763, 350] width 724 height 545
click at [460, 592] on button "Continue" at bounding box center [461, 586] width 85 height 35
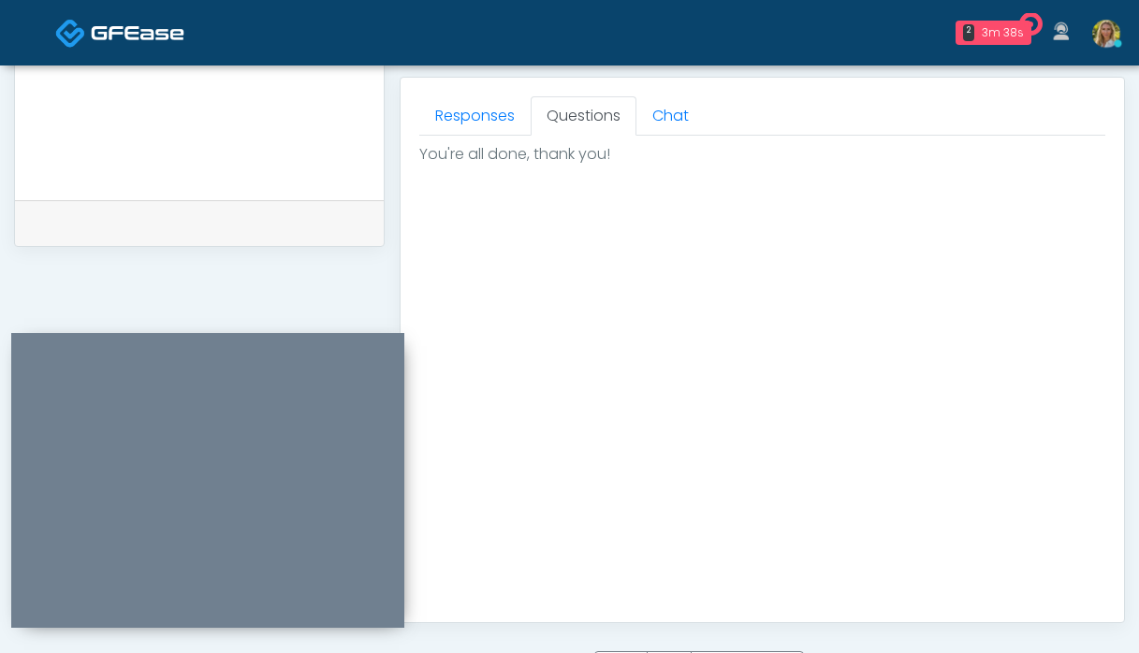
drag, startPoint x: 299, startPoint y: 417, endPoint x: 301, endPoint y: 350, distance: 66.5
click at [301, 350] on div at bounding box center [207, 480] width 393 height 295
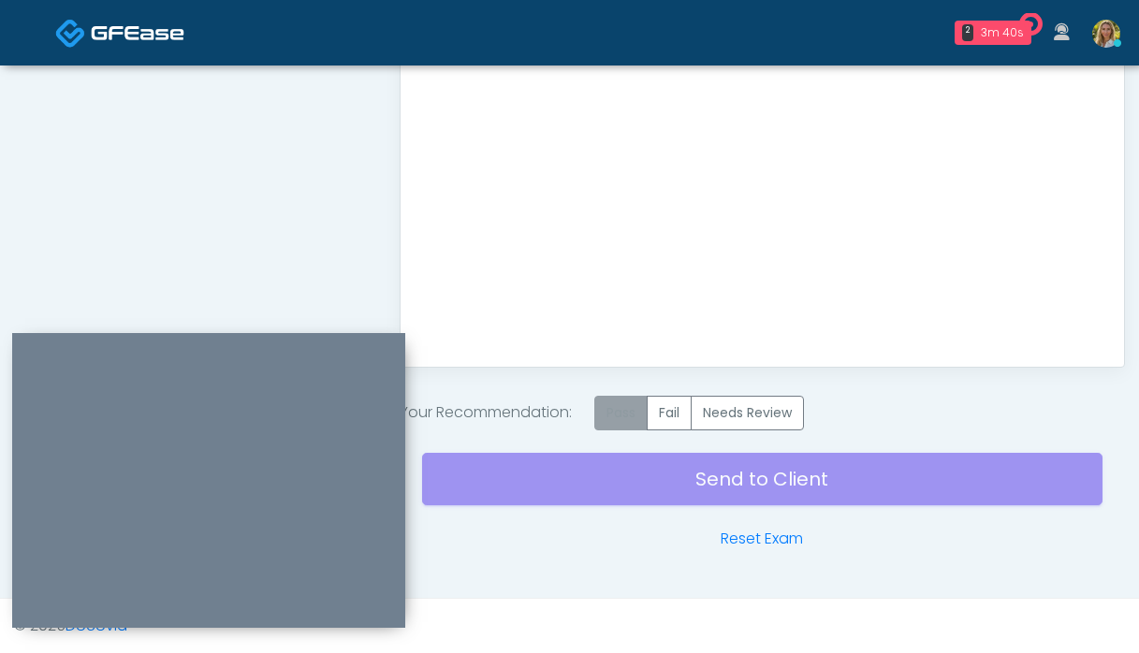
click at [617, 414] on label "Pass" at bounding box center [620, 413] width 53 height 35
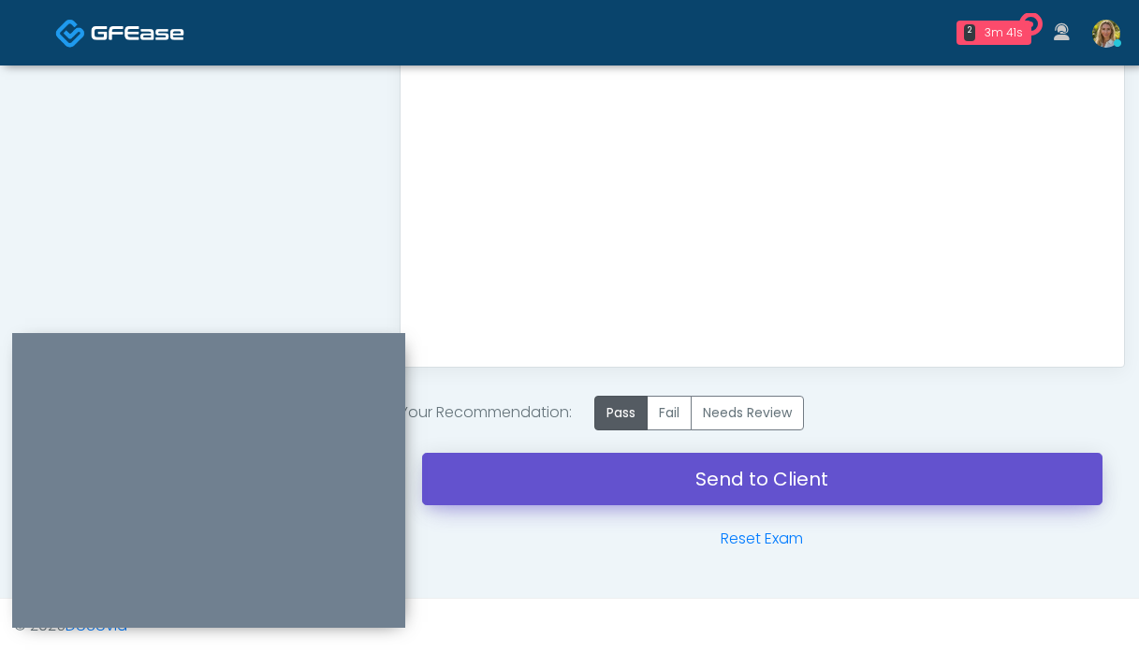
click at [580, 473] on link "Send to Client" at bounding box center [762, 479] width 681 height 52
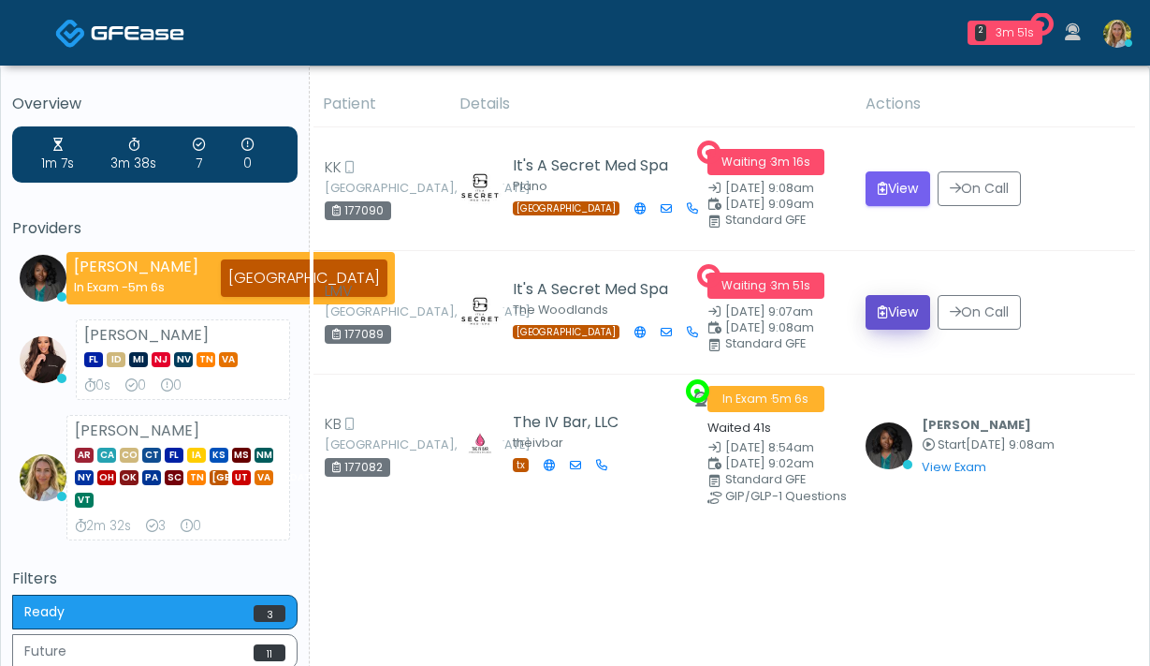
click at [910, 314] on button "View" at bounding box center [898, 312] width 65 height 35
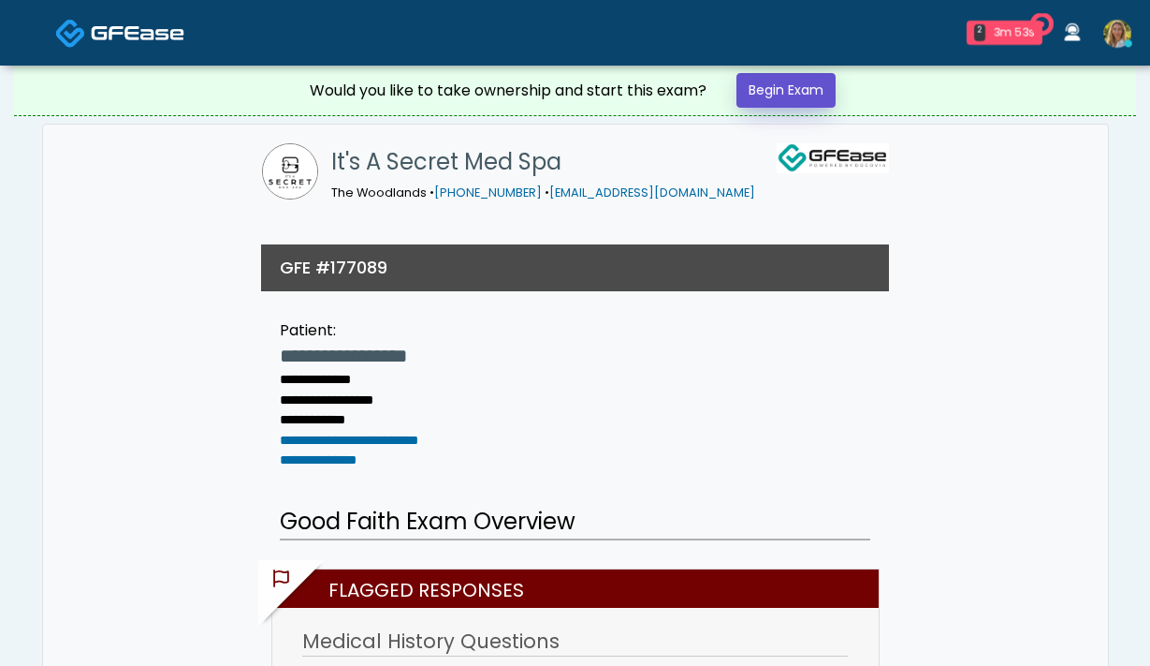
click at [796, 89] on link "Begin Exam" at bounding box center [786, 90] width 99 height 35
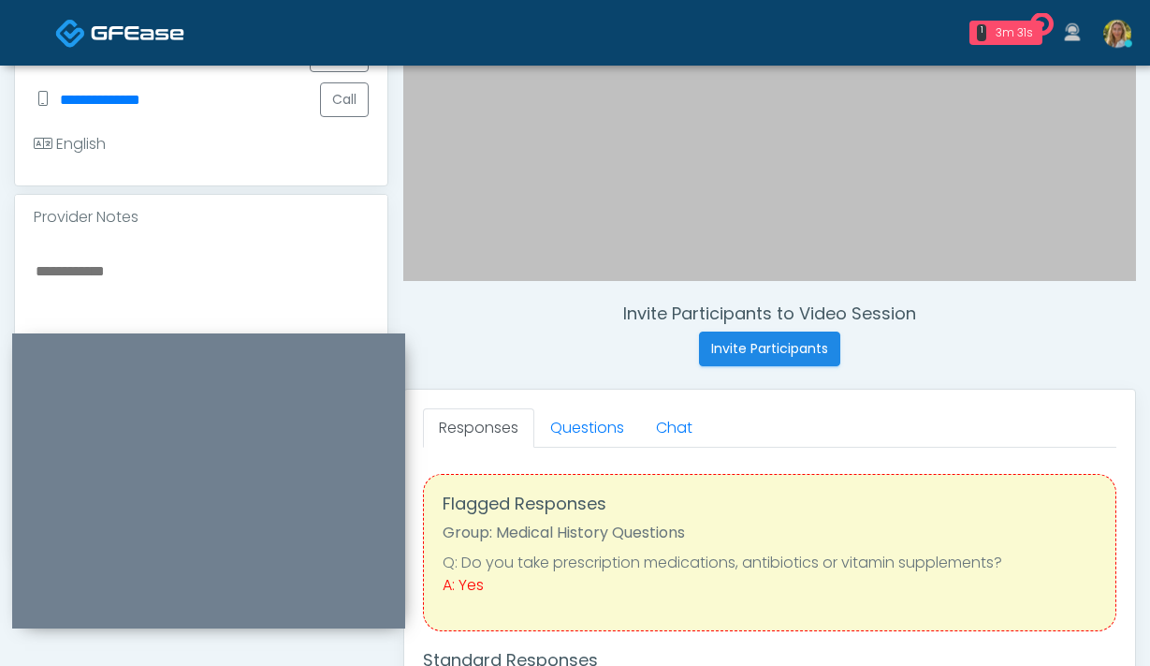
scroll to position [512, 0]
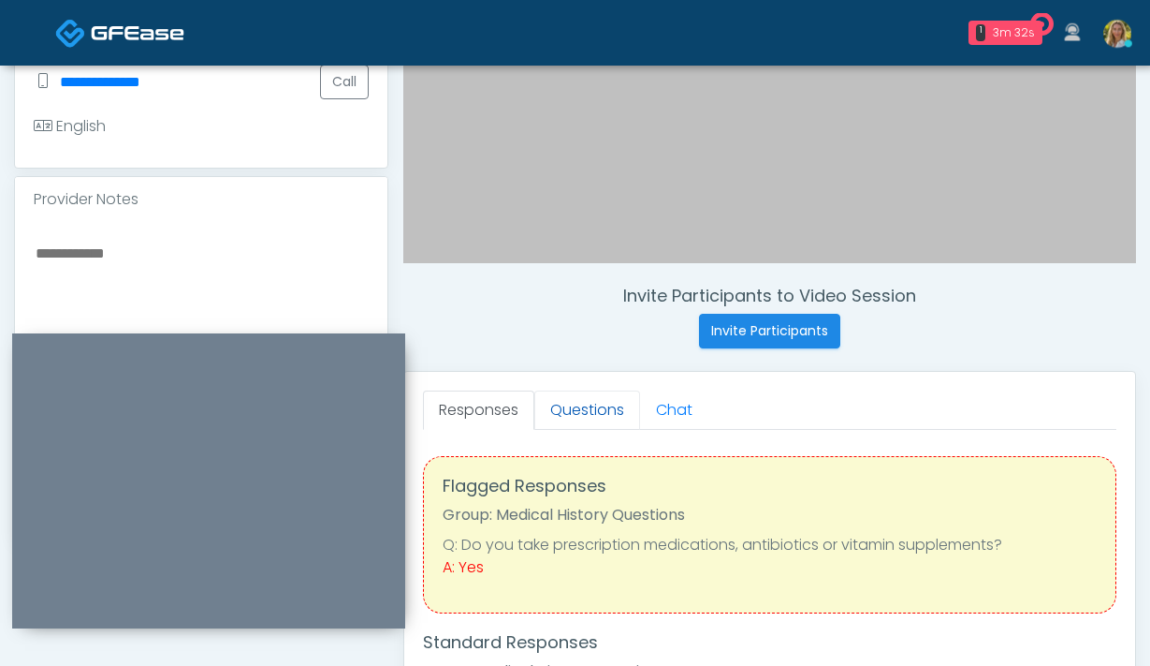
click at [597, 402] on link "Questions" at bounding box center [587, 409] width 106 height 39
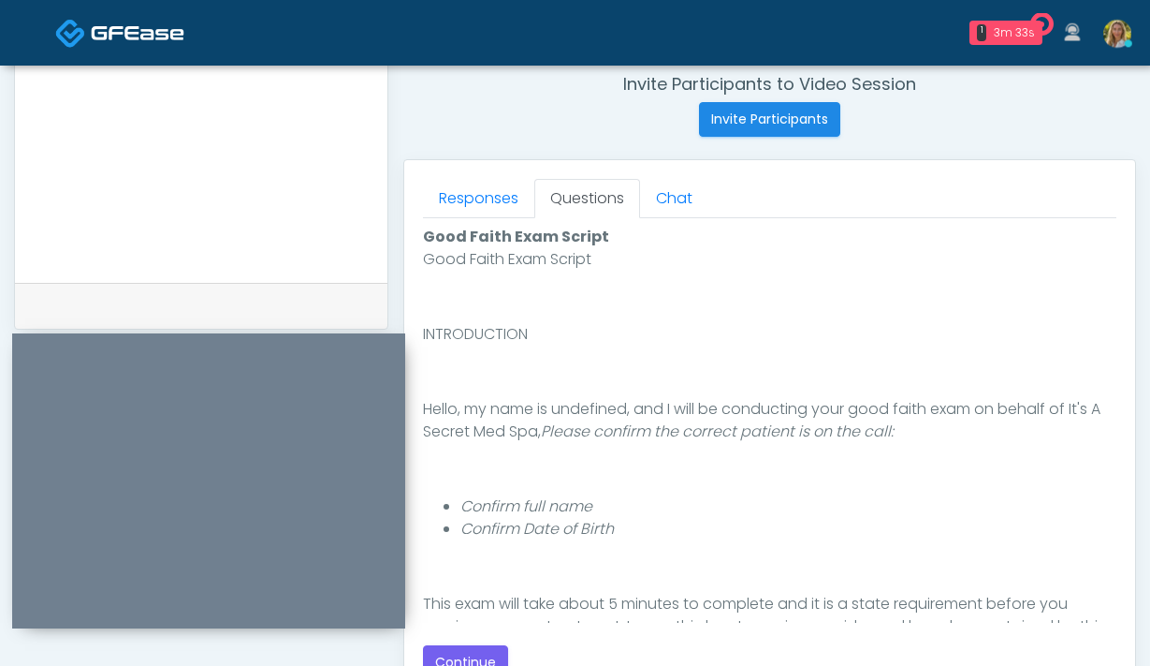
scroll to position [217, 0]
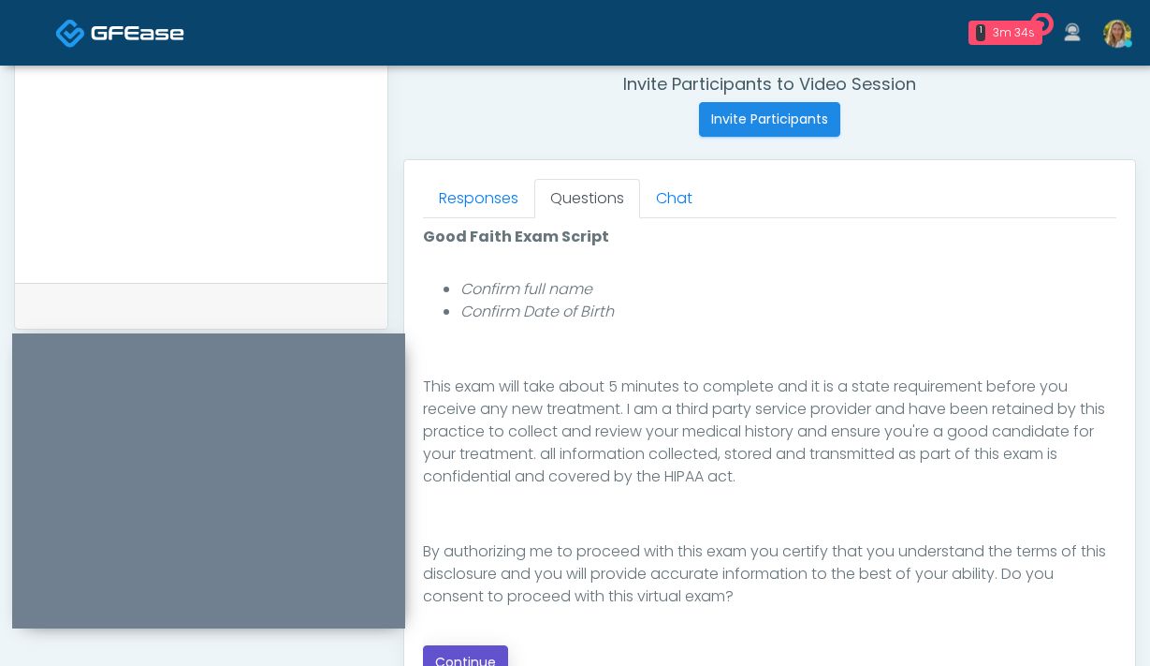
click at [461, 648] on button "Continue" at bounding box center [465, 662] width 85 height 35
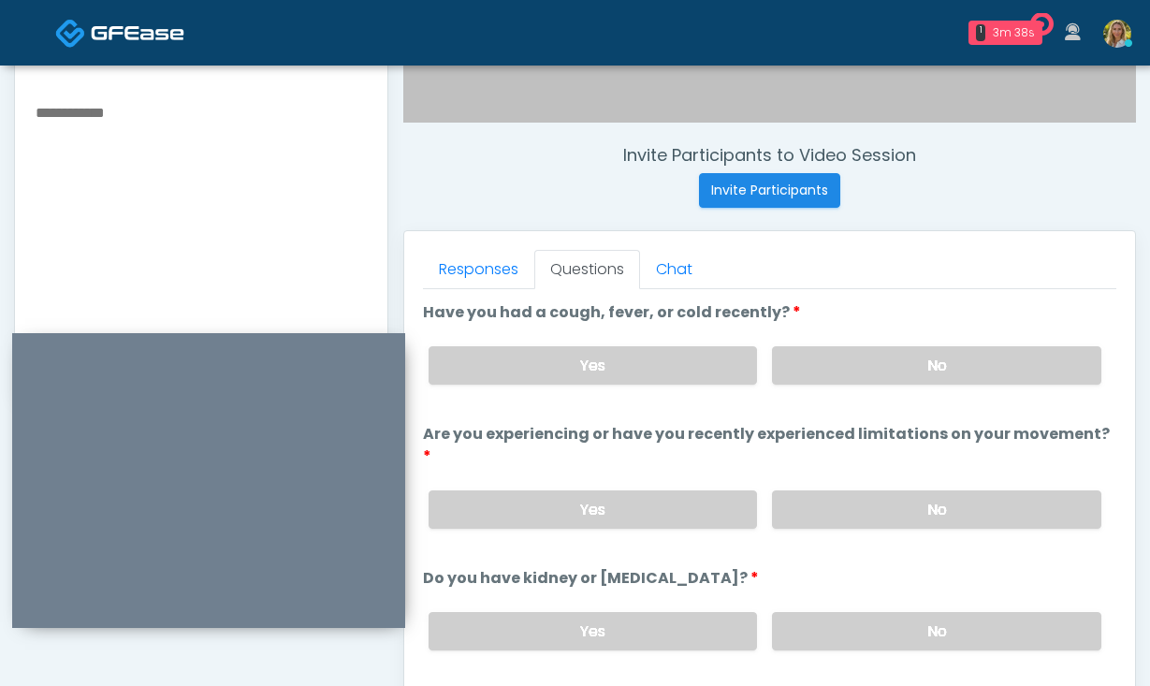
scroll to position [651, 0]
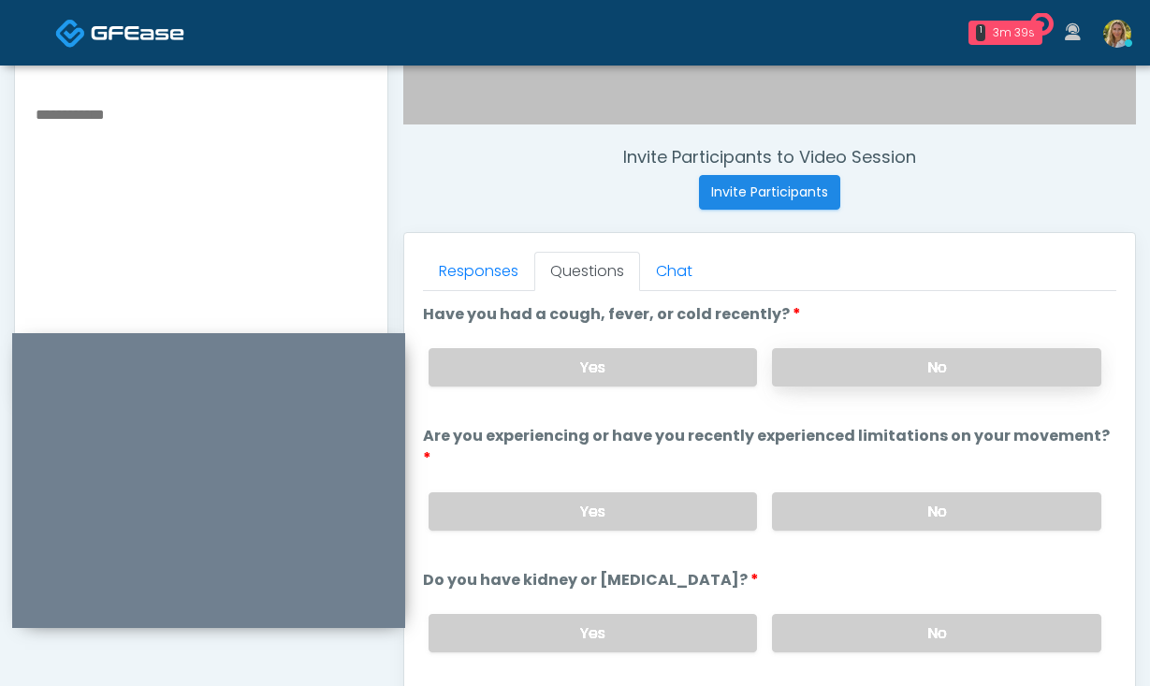
click at [852, 360] on label "No" at bounding box center [936, 367] width 329 height 38
click at [854, 492] on label "No" at bounding box center [936, 511] width 329 height 38
click at [850, 614] on label "No" at bounding box center [936, 633] width 329 height 38
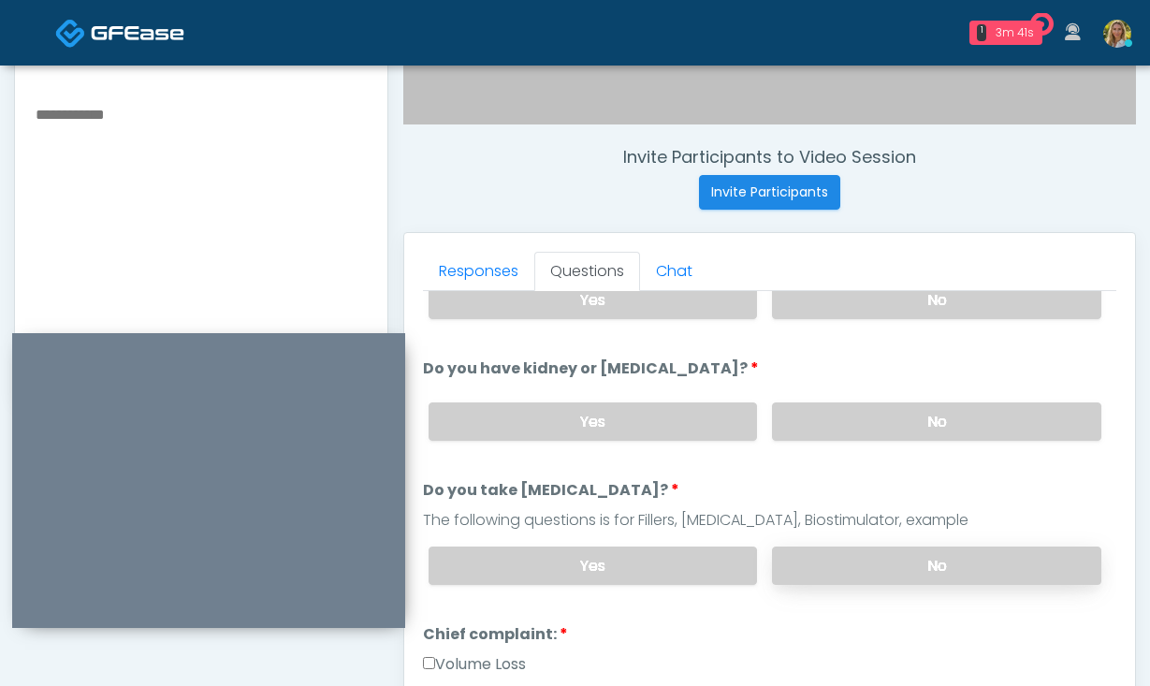
click at [842, 550] on label "No" at bounding box center [936, 566] width 329 height 38
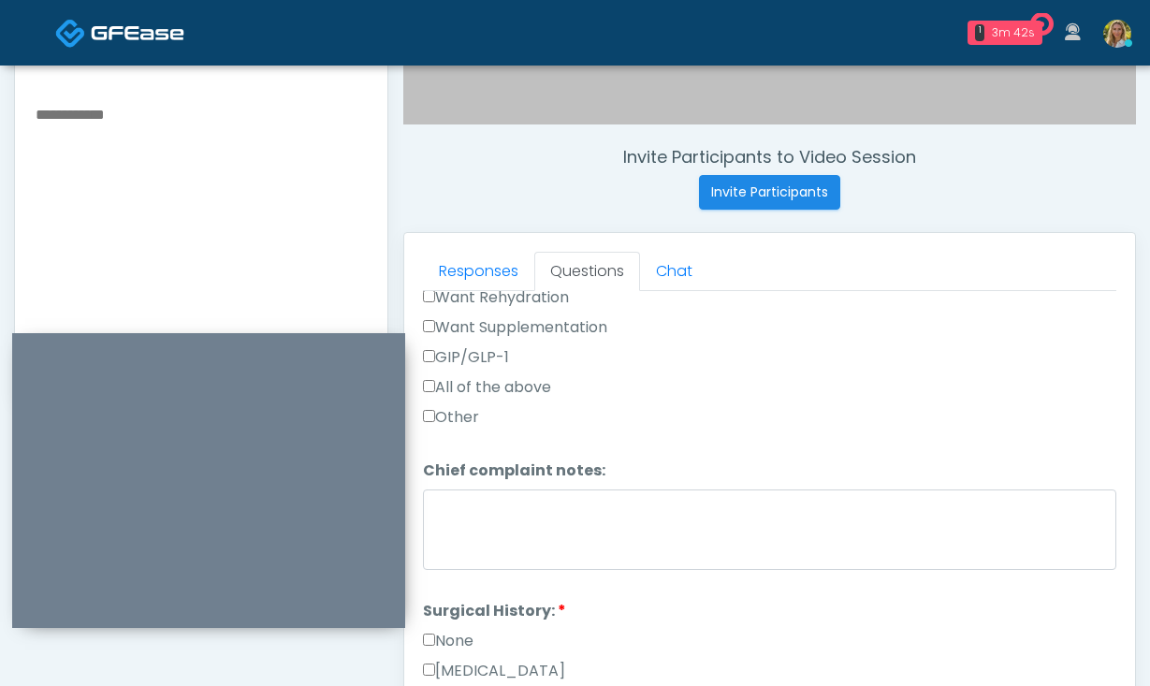
scroll to position [958, 0]
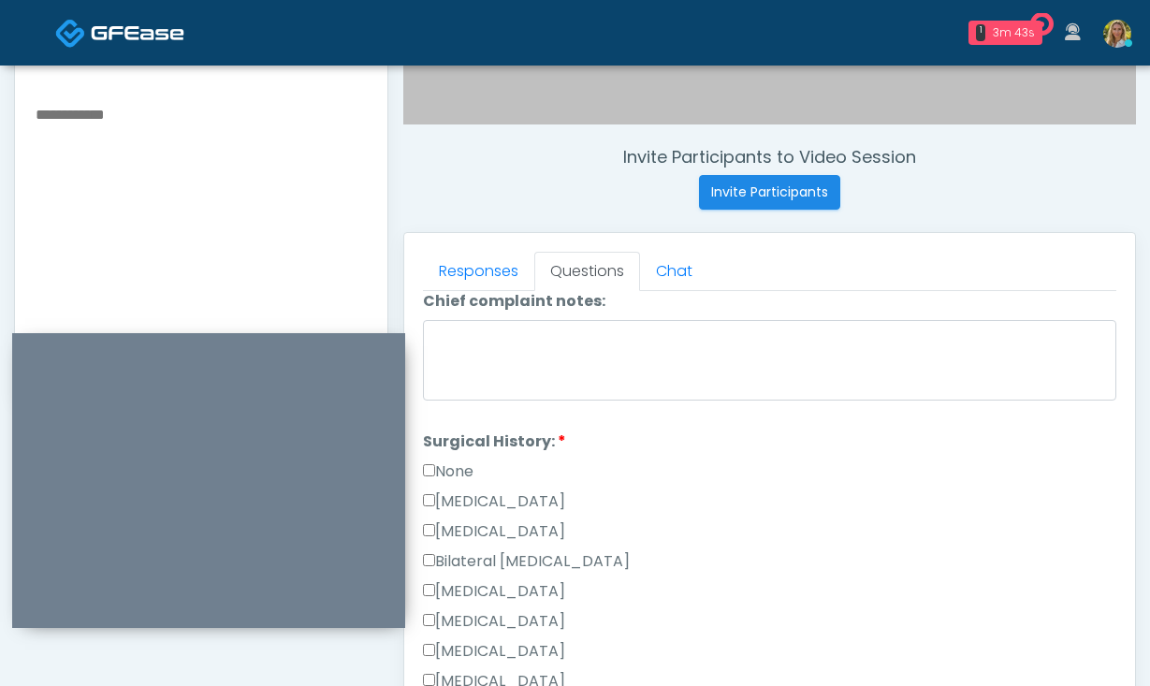
click at [468, 461] on label "None" at bounding box center [448, 472] width 51 height 22
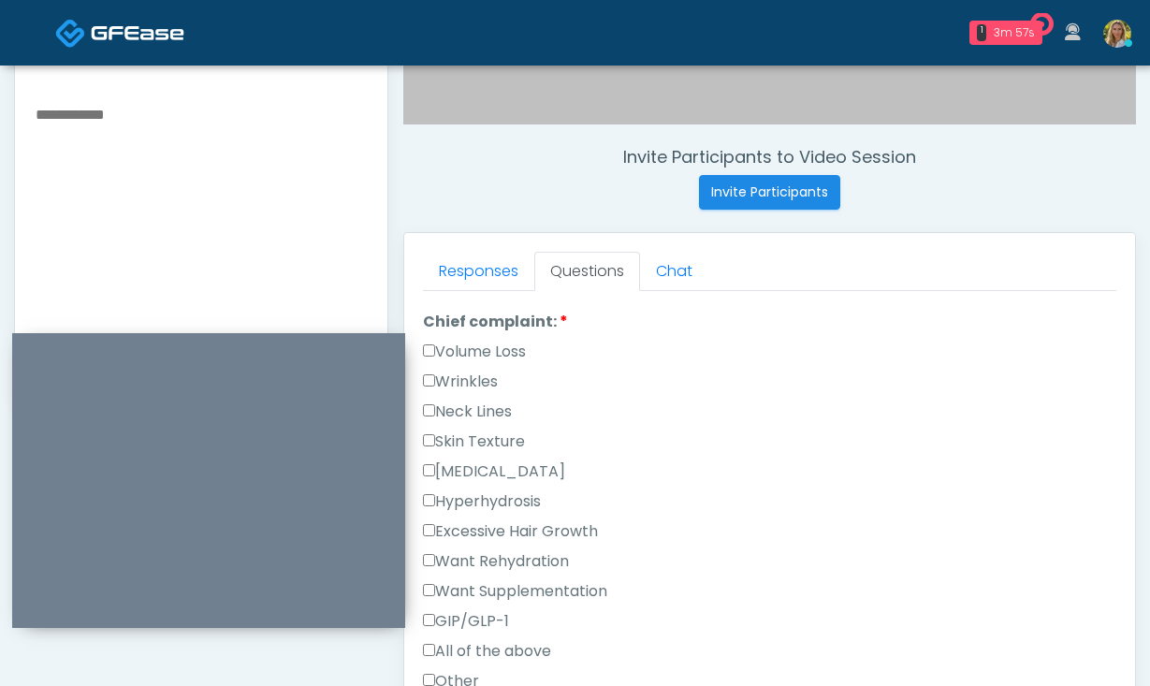
scroll to position [515, 0]
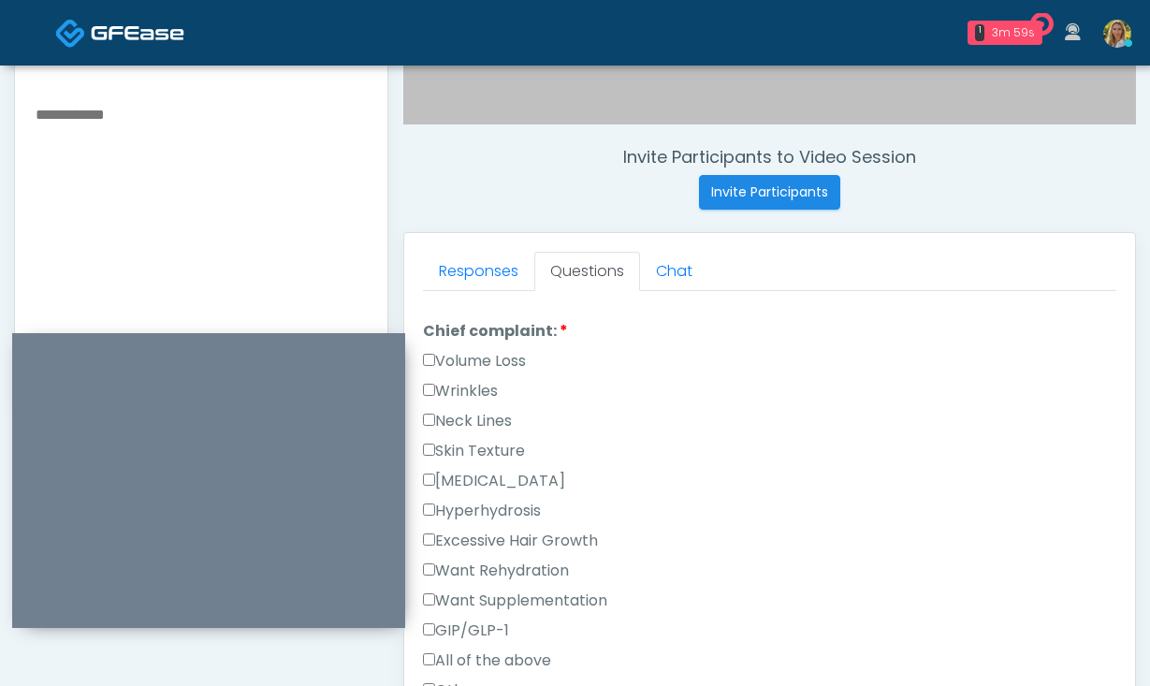
click at [463, 380] on label "Wrinkles" at bounding box center [460, 391] width 75 height 22
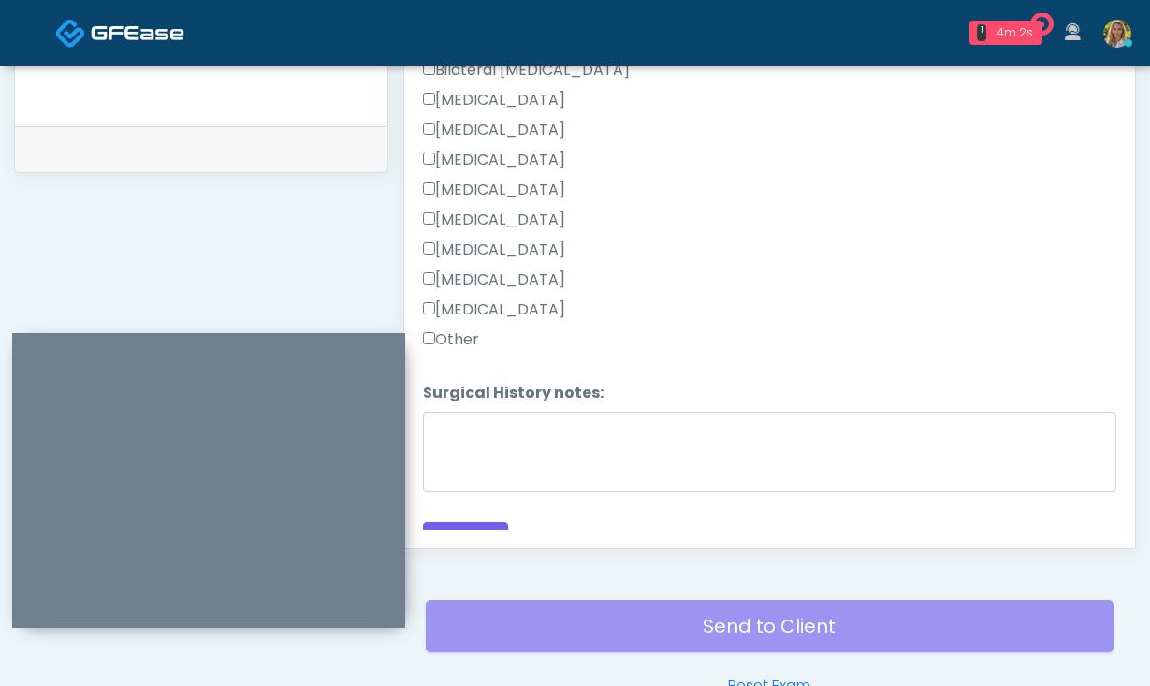
scroll to position [891, 0]
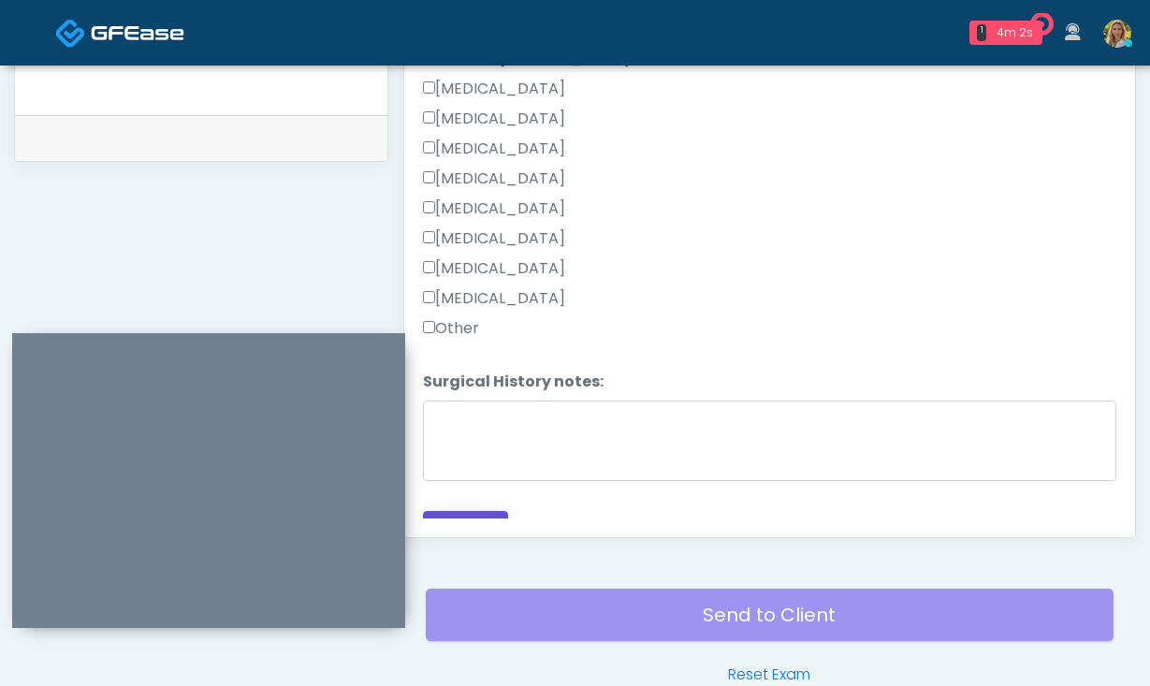
click at [476, 511] on button "Continue" at bounding box center [465, 528] width 85 height 35
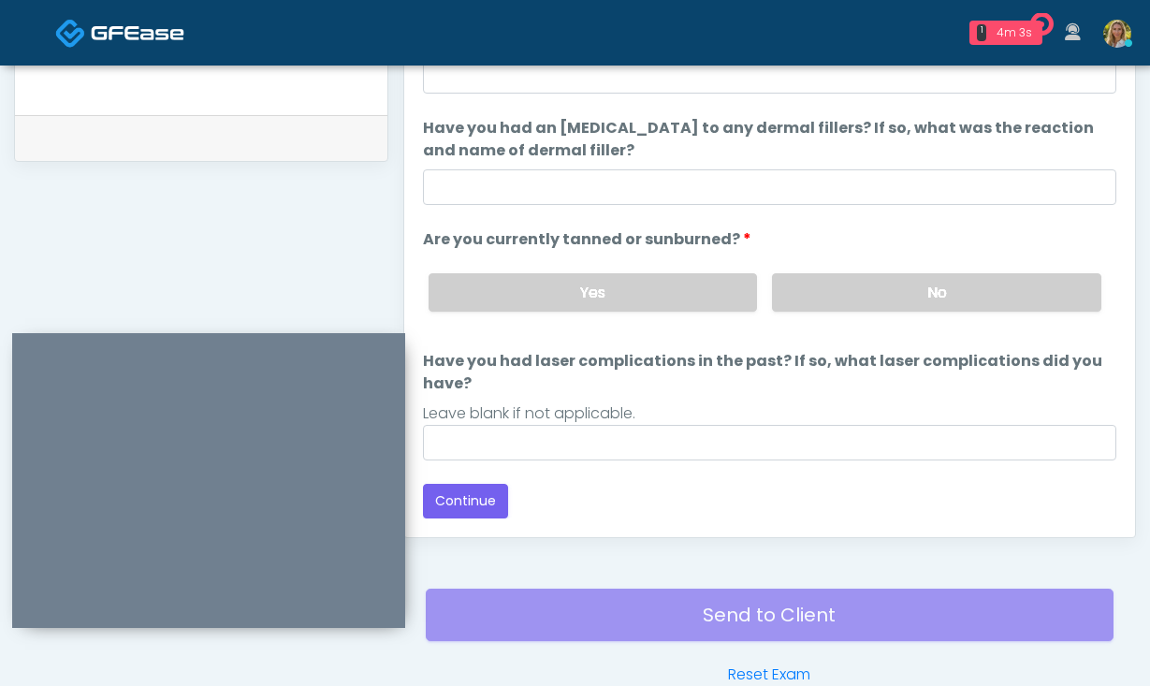
scroll to position [198, 0]
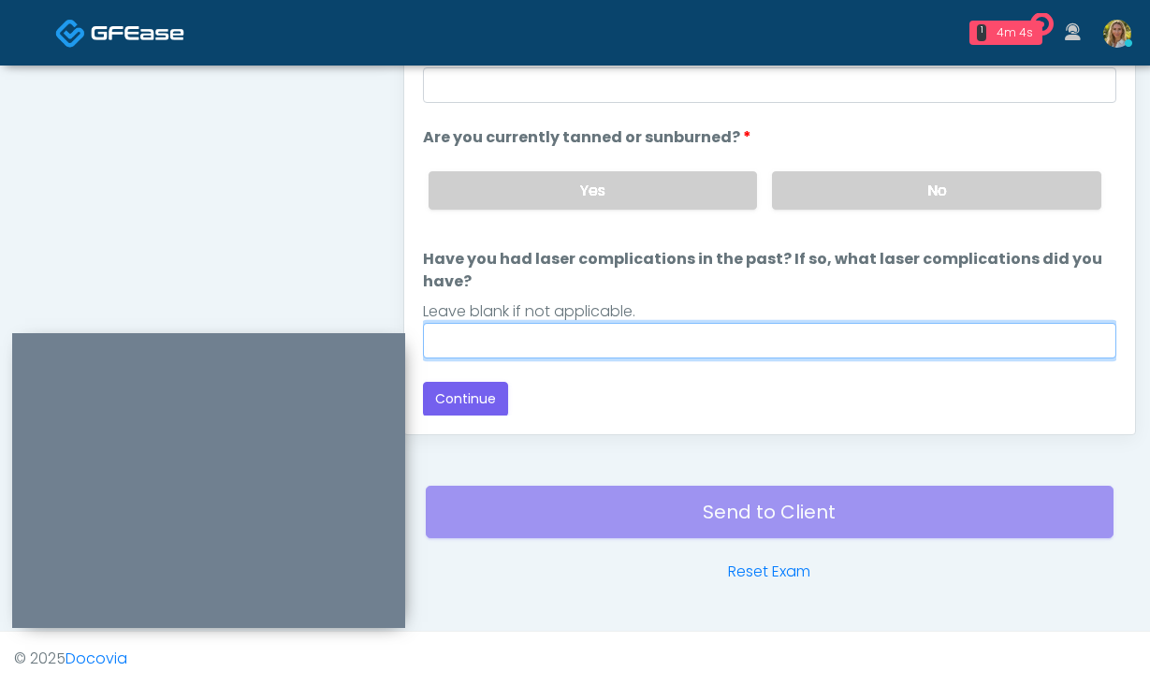
click at [599, 343] on input "Have you had laser complications in the past? If so, what laser complications d…" at bounding box center [770, 341] width 694 height 36
type input "**"
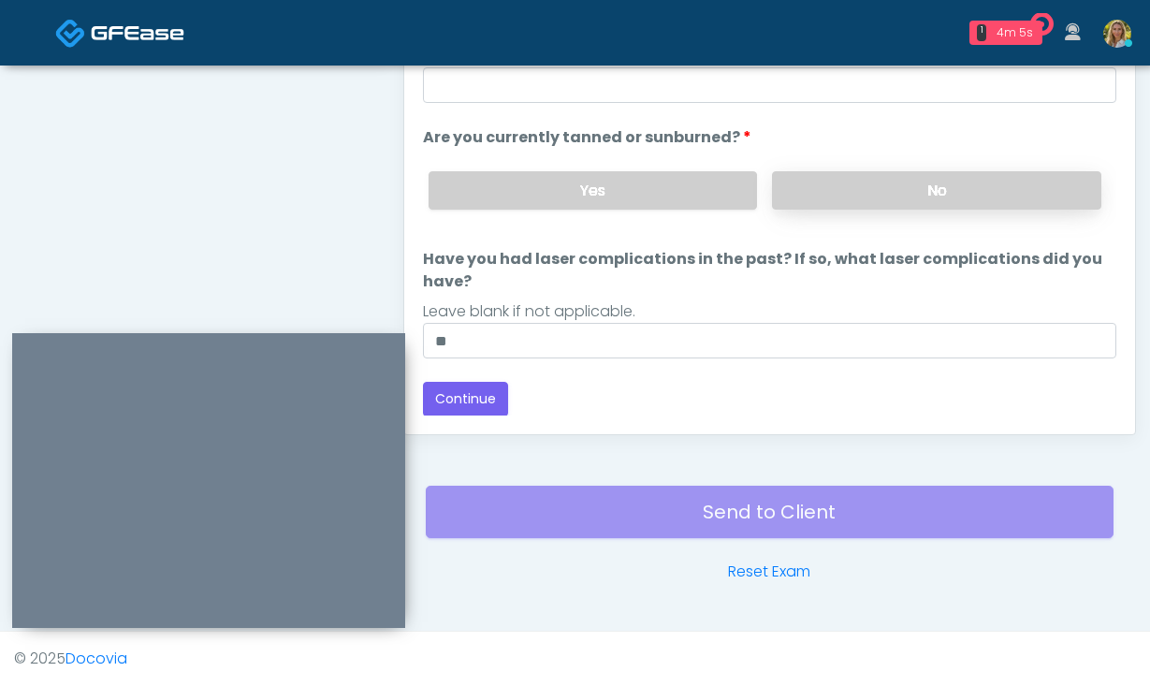
click at [868, 186] on label "No" at bounding box center [936, 190] width 329 height 38
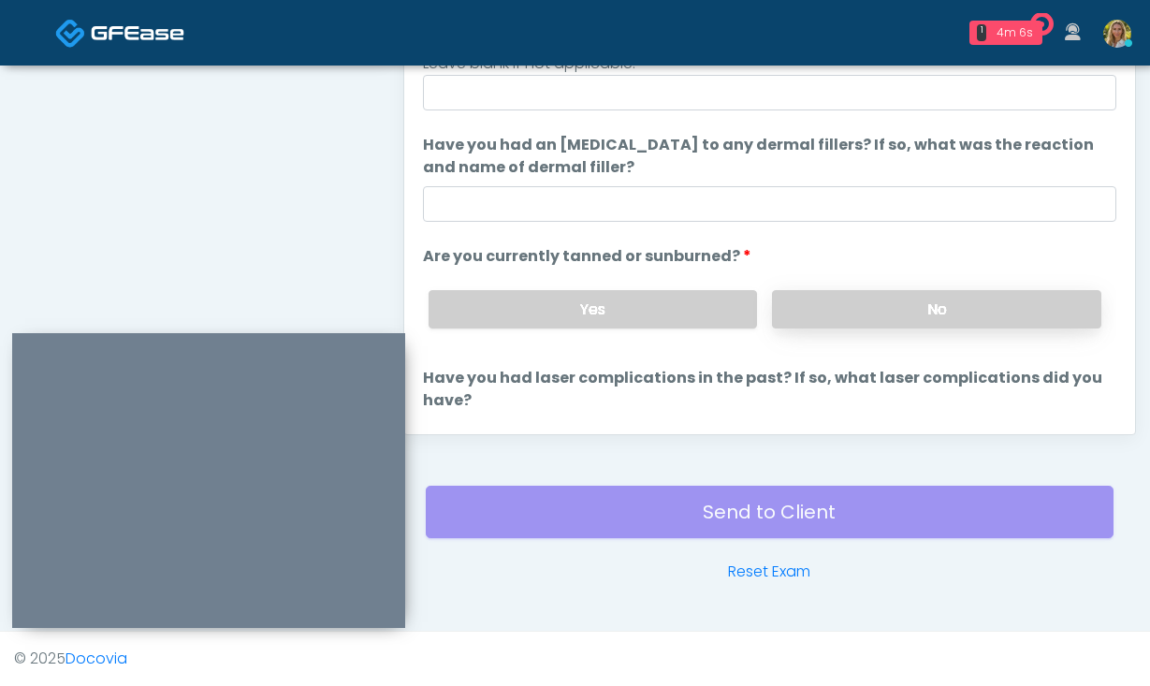
scroll to position [0, 0]
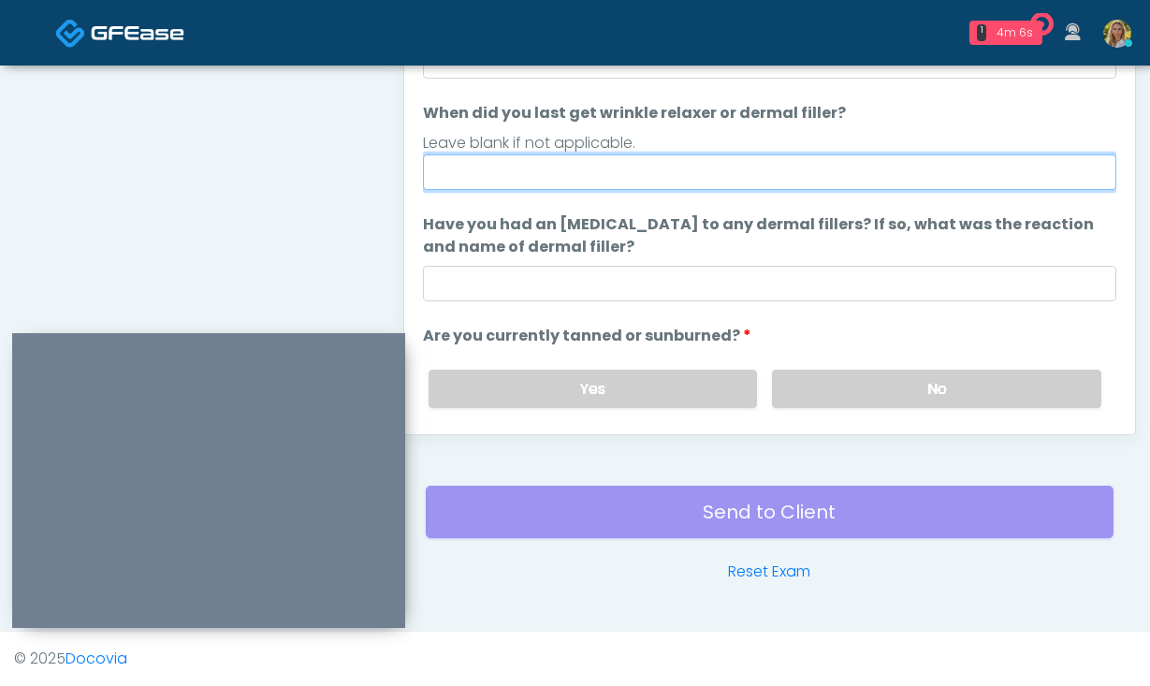
click at [744, 189] on input "When did you last get wrinkle relaxer or dermal filler?" at bounding box center [770, 172] width 694 height 36
type input "******"
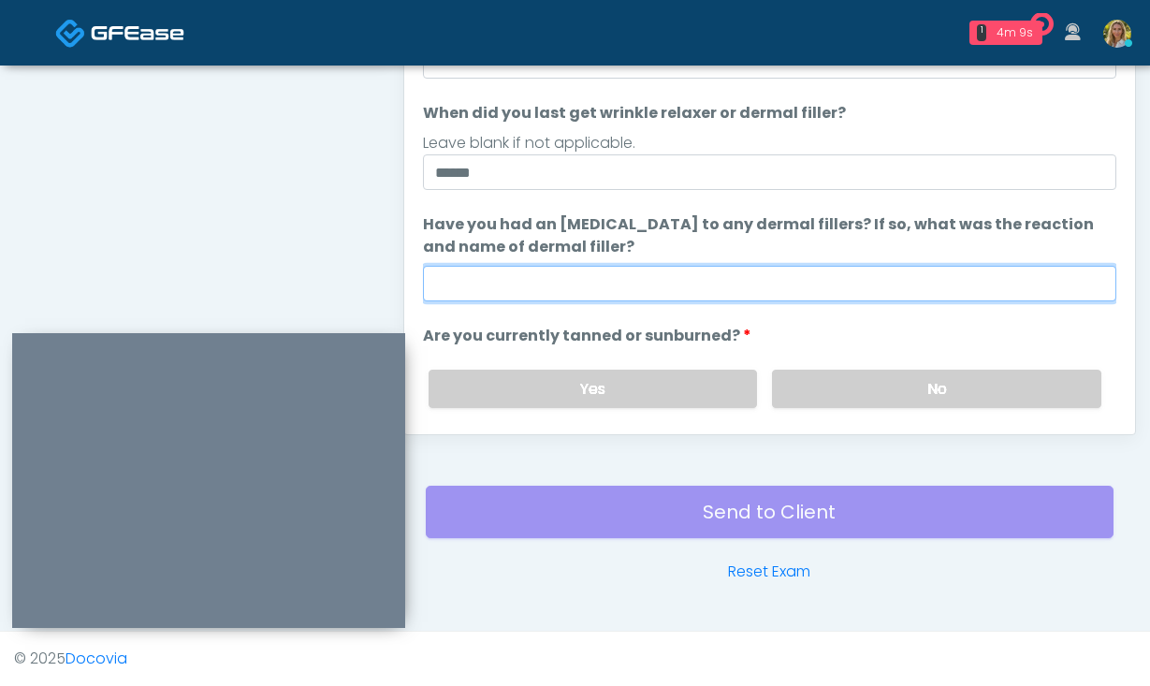
click at [822, 288] on input "Have you had an allergic response to any dermal fillers? If so, what was the re…" at bounding box center [770, 284] width 694 height 36
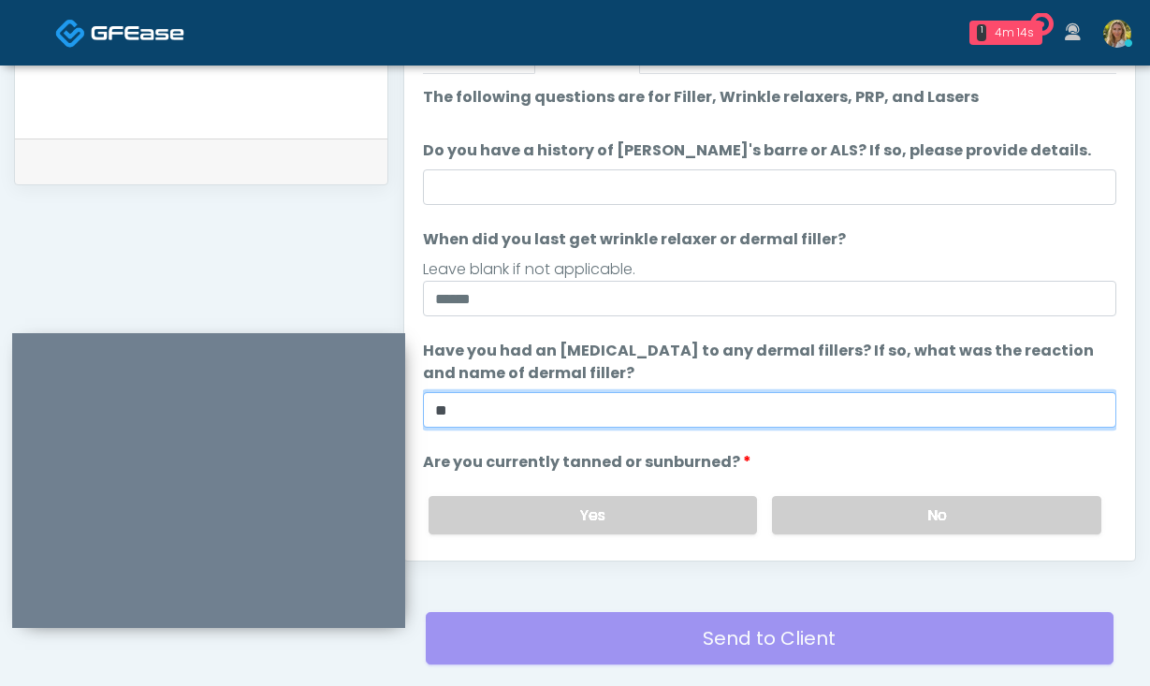
scroll to position [861, 0]
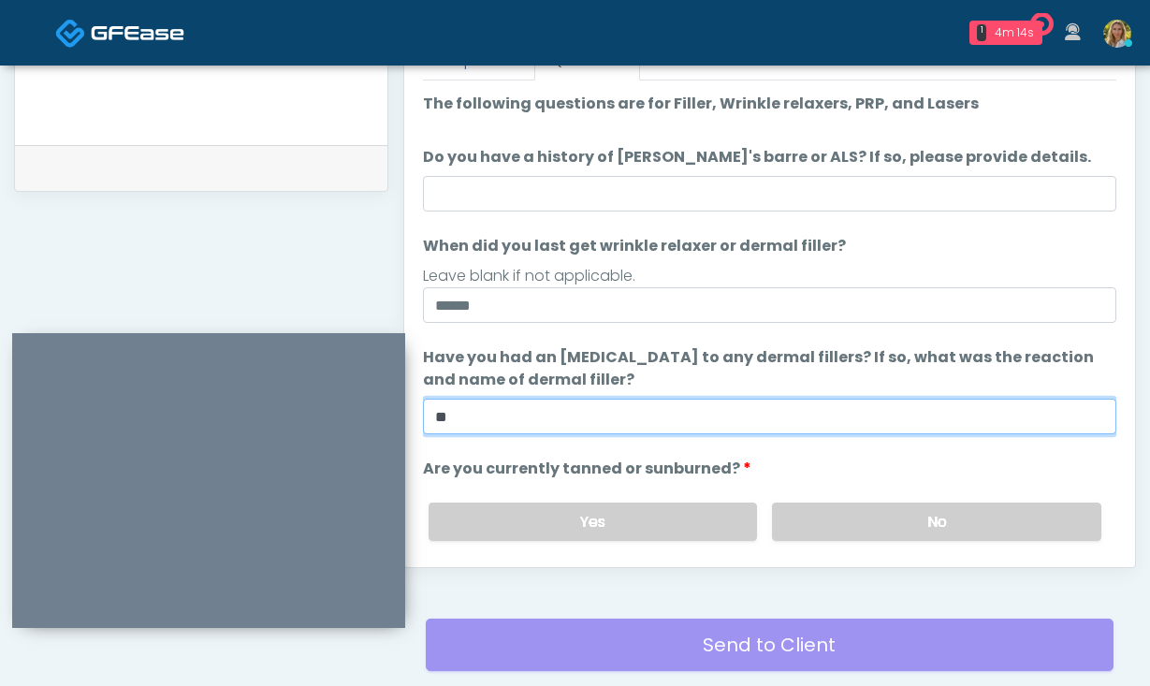
type input "**"
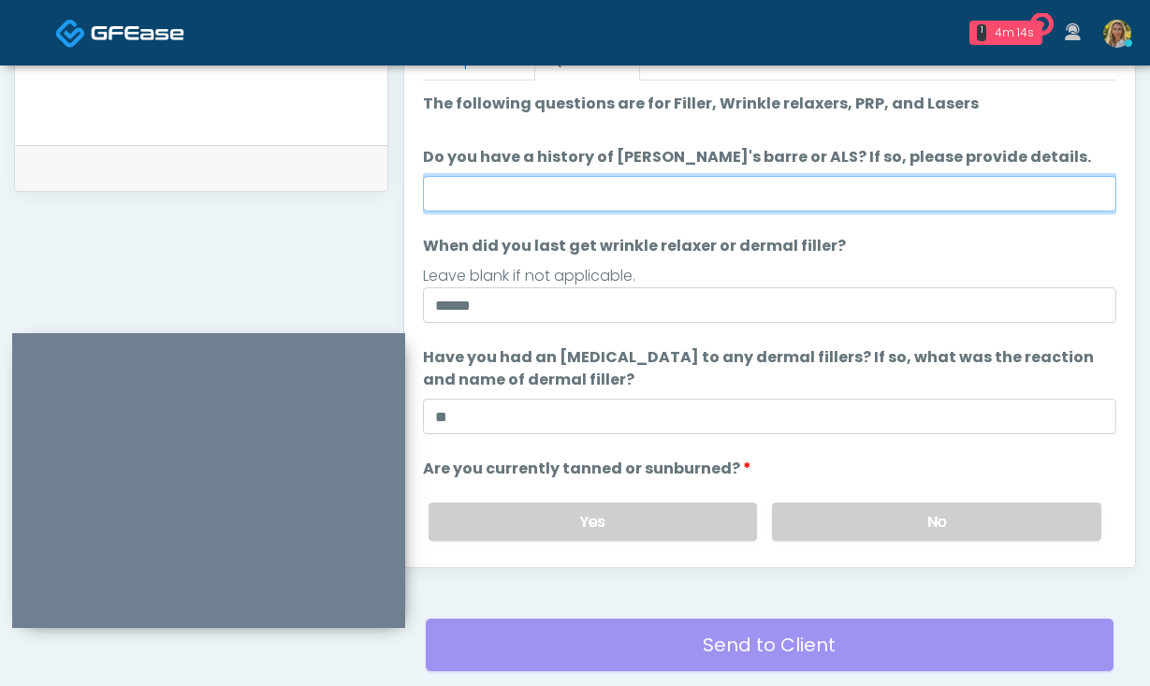
click at [677, 196] on input "Do you have a history of Guillain's barre or ALS? If so, please provide details." at bounding box center [770, 194] width 694 height 36
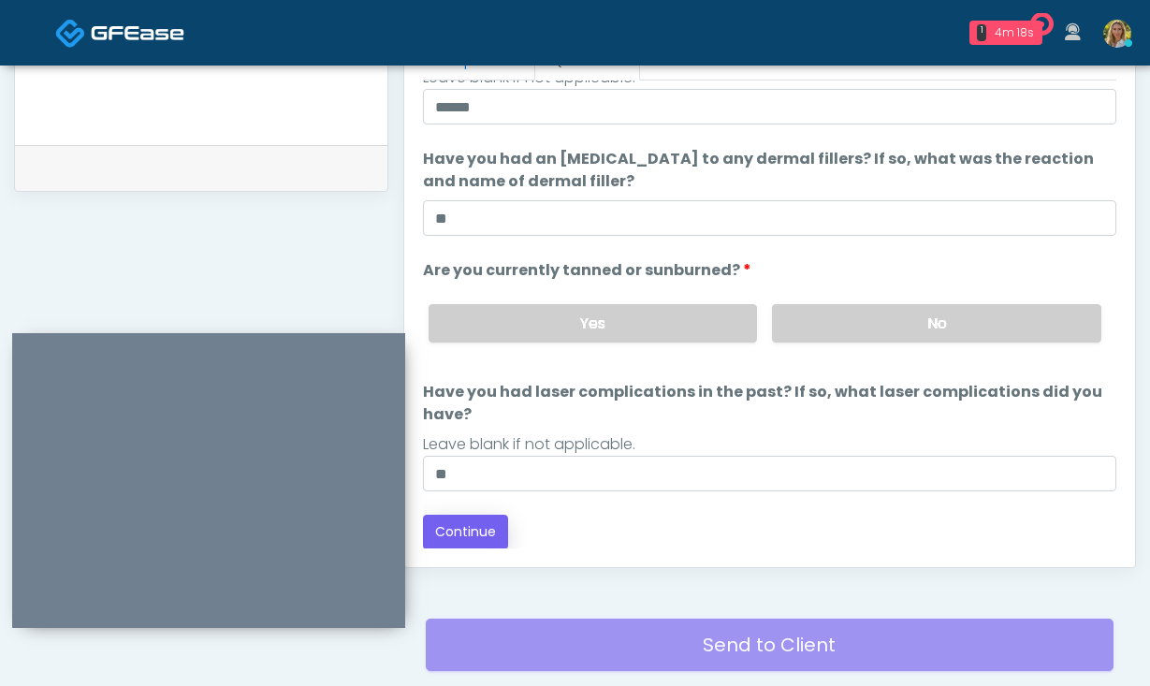
type input "**"
click at [489, 530] on button "Continue" at bounding box center [465, 532] width 85 height 35
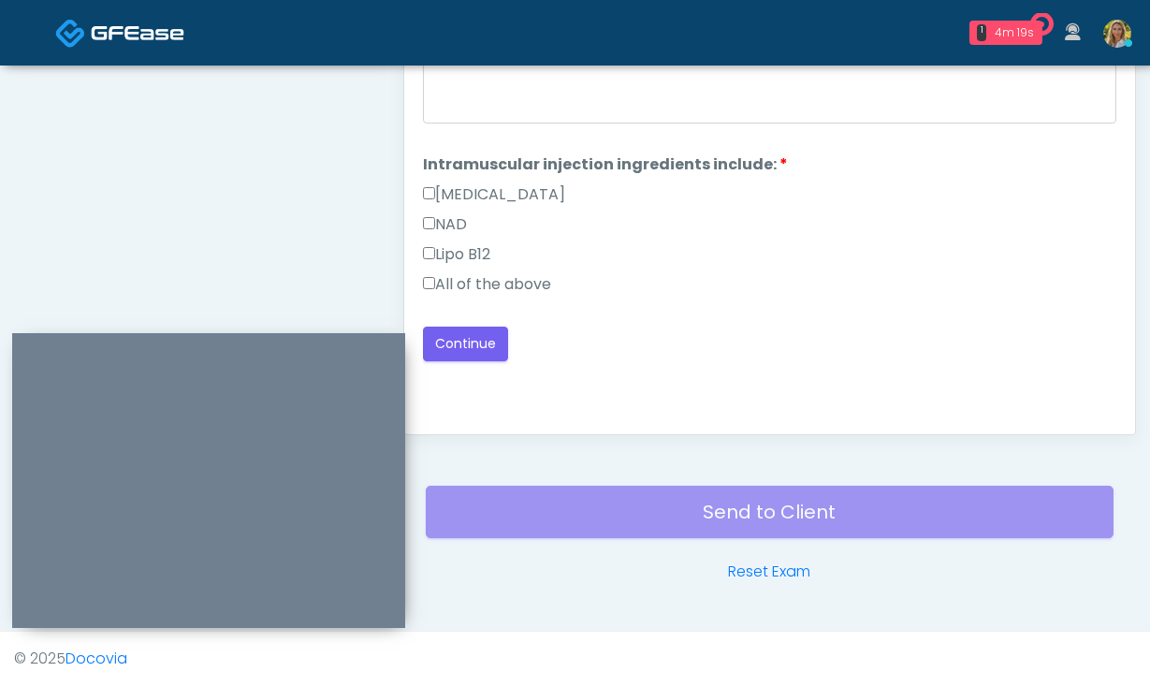
scroll to position [0, 0]
click at [475, 287] on label "All of the above" at bounding box center [487, 284] width 128 height 22
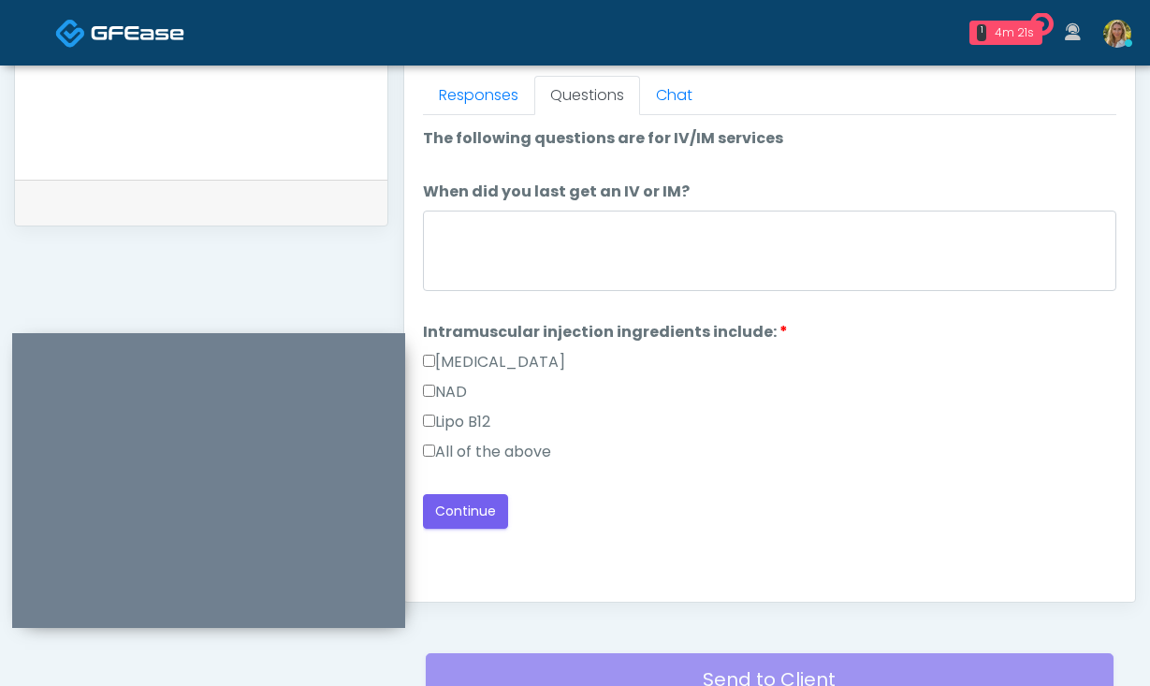
scroll to position [814, 0]
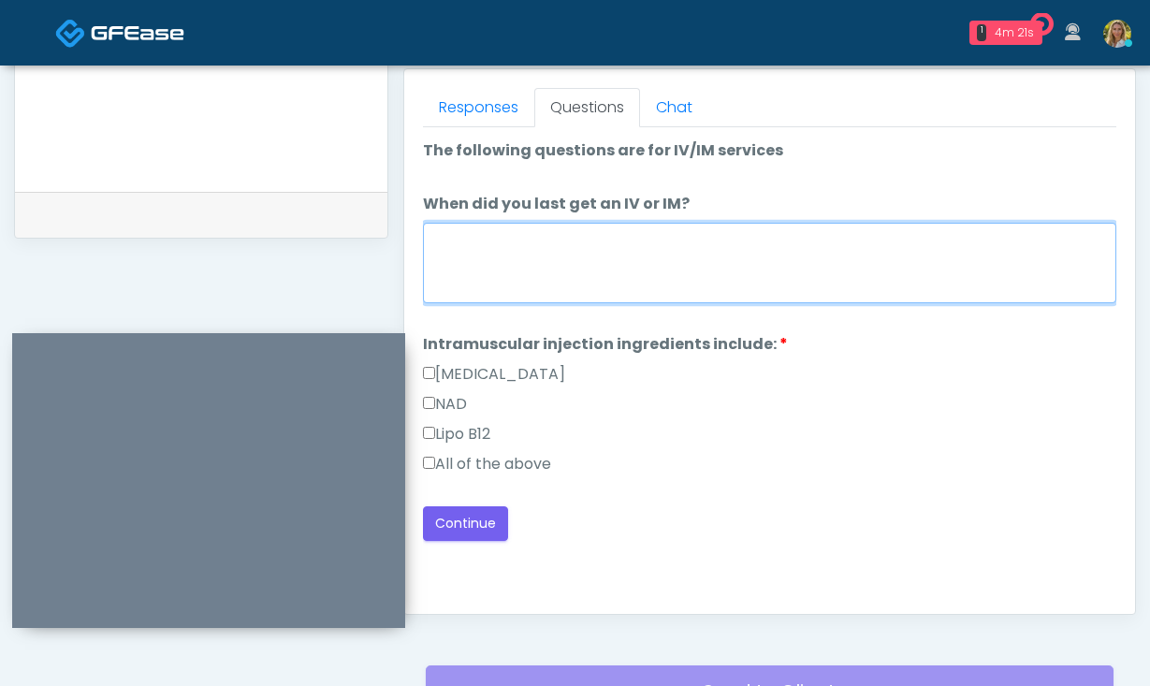
click at [475, 287] on textarea "When did you last get an IV or IM?" at bounding box center [770, 263] width 694 height 81
type textarea "**"
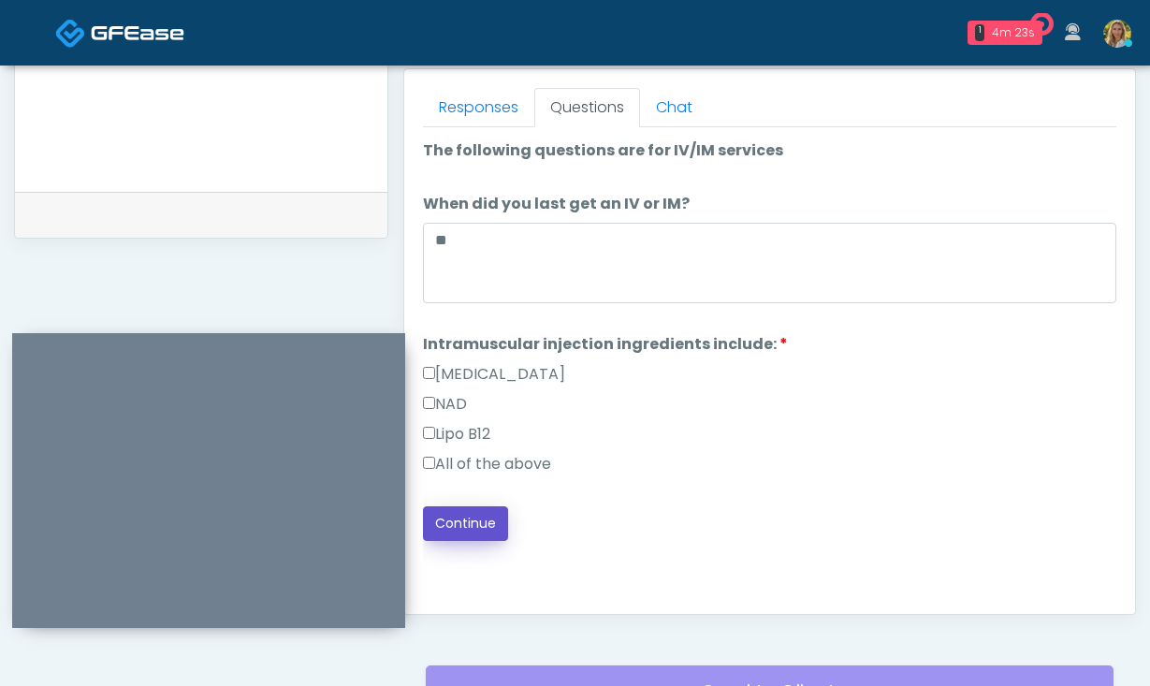
click at [466, 530] on button "Continue" at bounding box center [465, 523] width 85 height 35
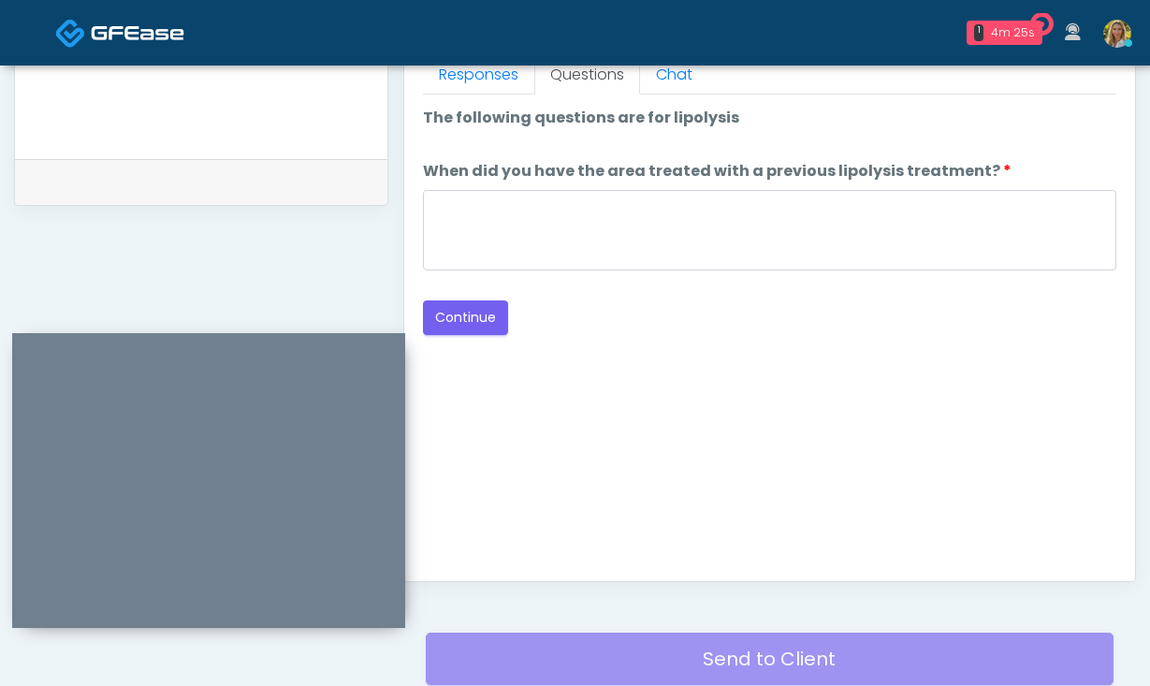
scroll to position [840, 0]
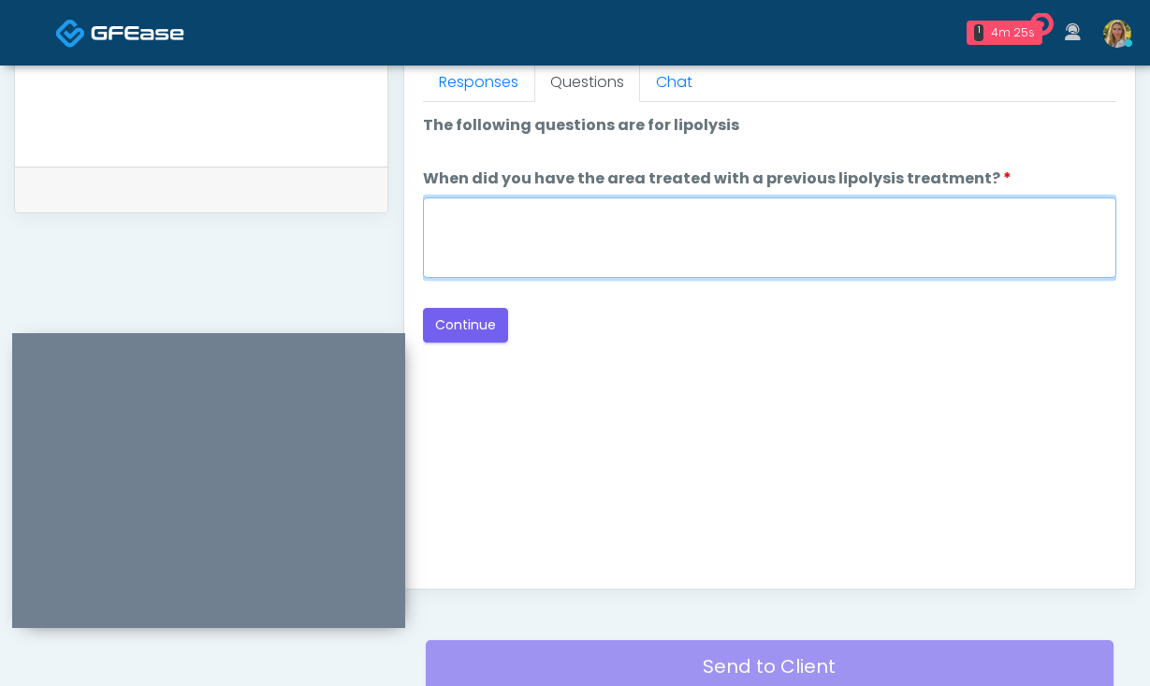
click at [634, 239] on textarea "When did you have the area treated with a previous lipolysis treatment?" at bounding box center [770, 238] width 694 height 81
type textarea "**"
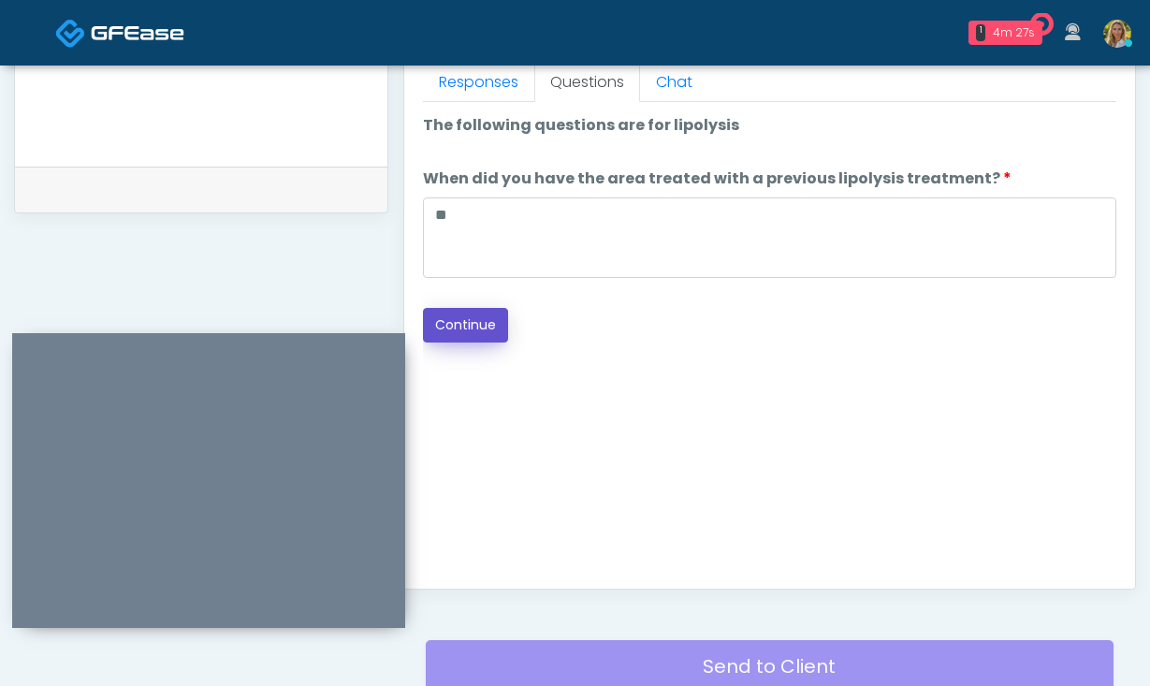
click at [473, 316] on button "Continue" at bounding box center [465, 325] width 85 height 35
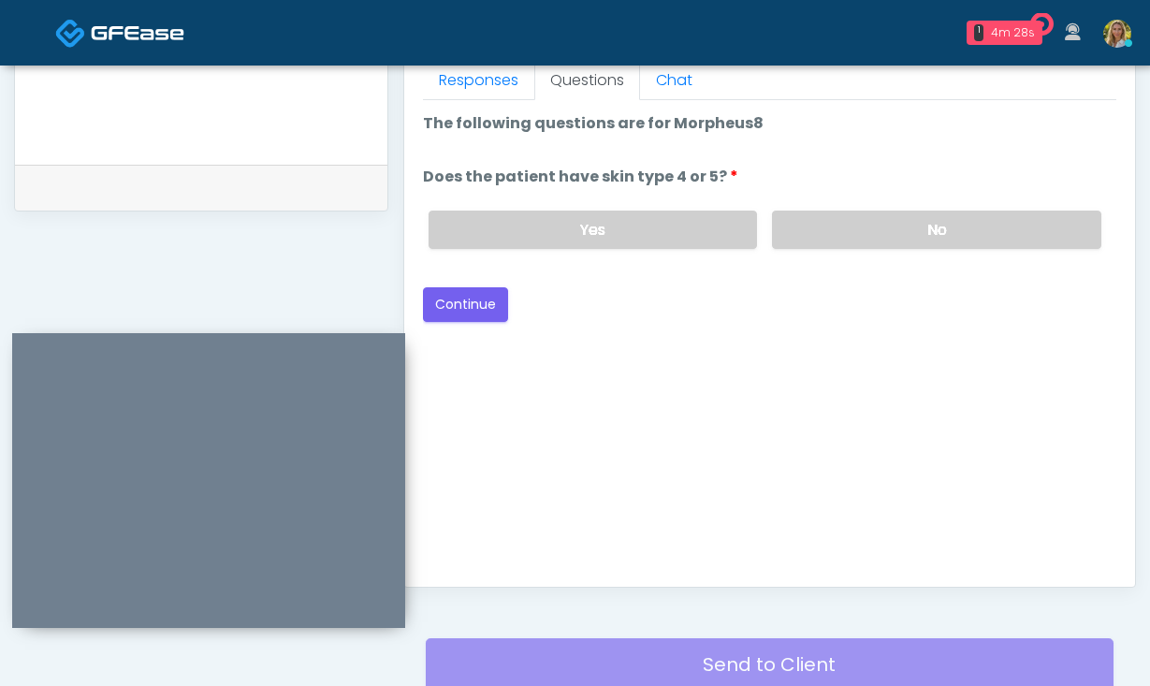
scroll to position [828, 0]
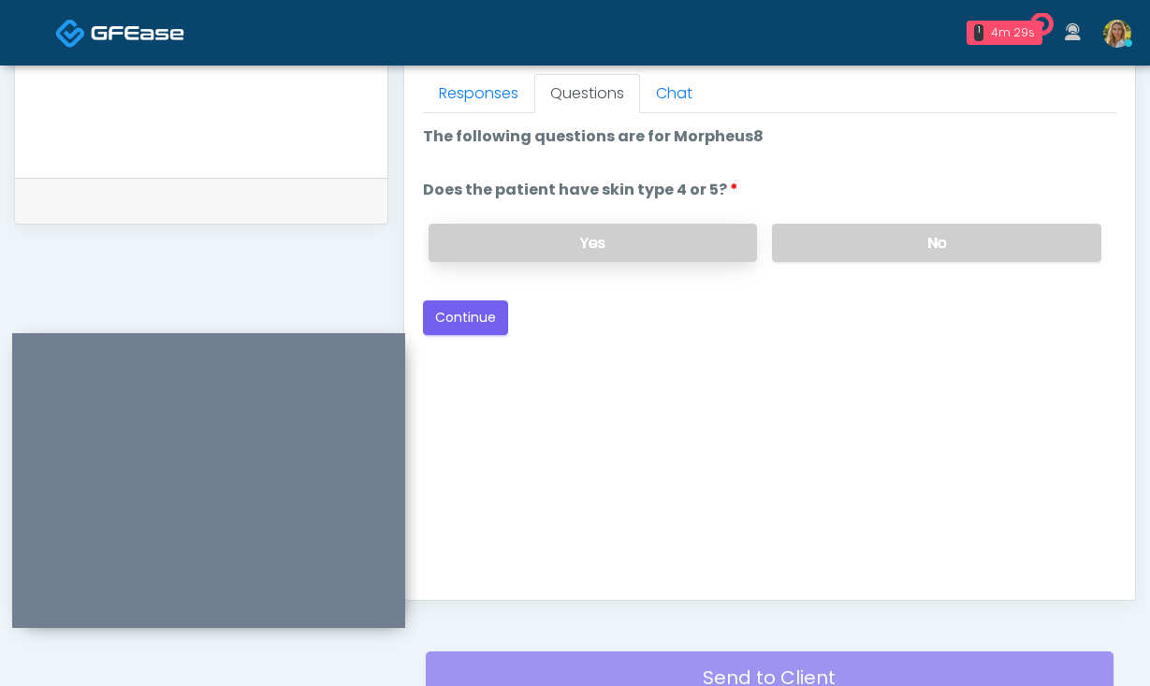
click at [652, 249] on label "Yes" at bounding box center [593, 243] width 329 height 38
click at [461, 322] on button "Continue" at bounding box center [465, 317] width 85 height 35
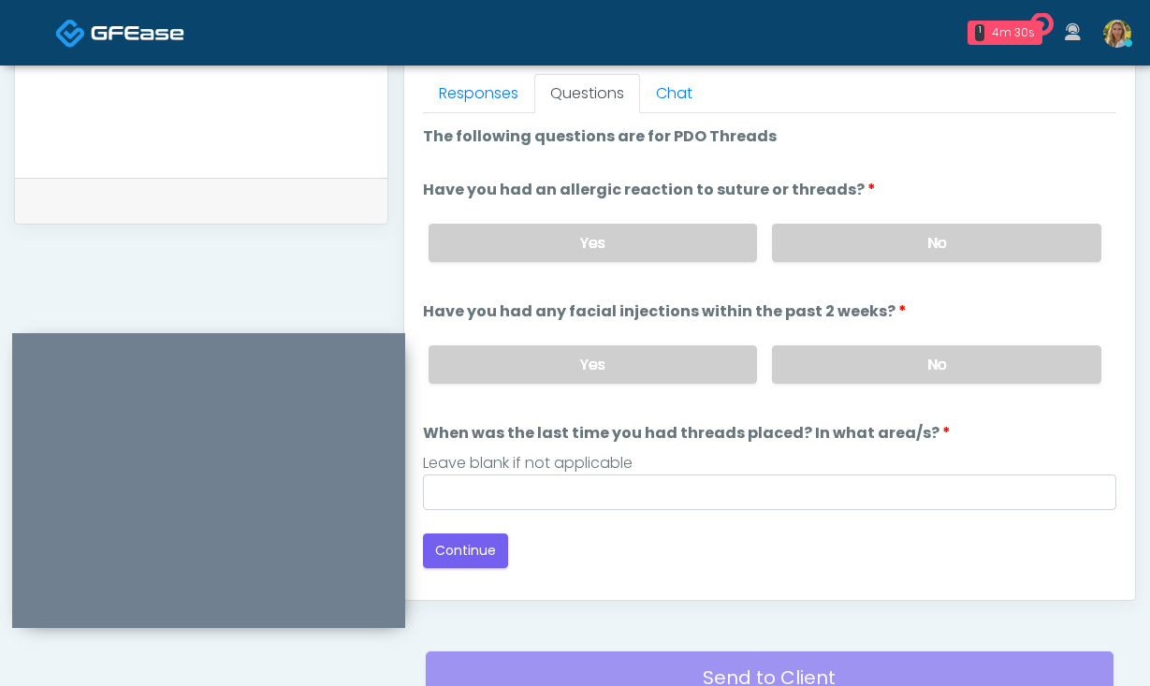
scroll to position [994, 0]
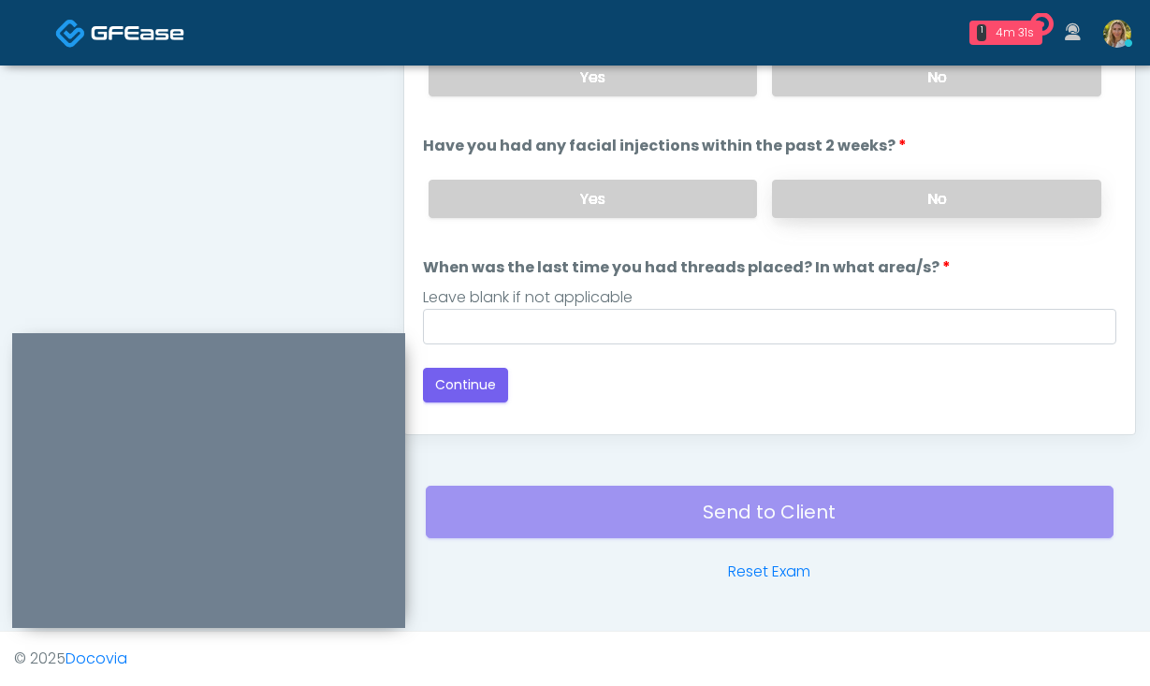
click at [880, 201] on label "No" at bounding box center [936, 199] width 329 height 38
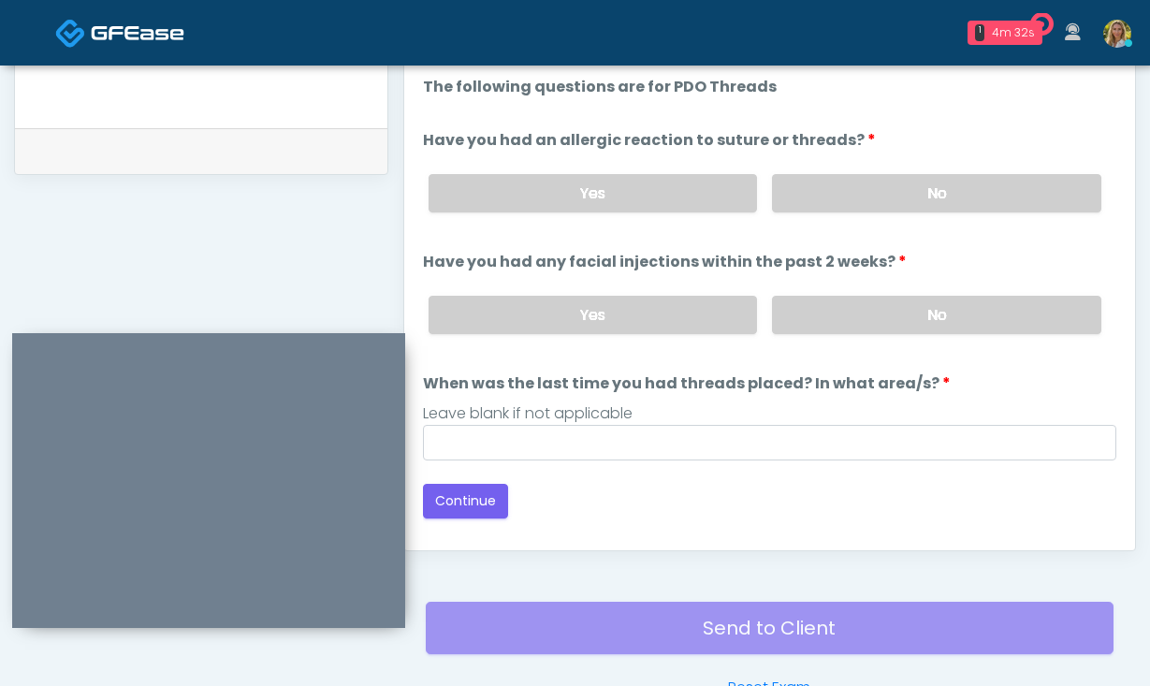
scroll to position [868, 0]
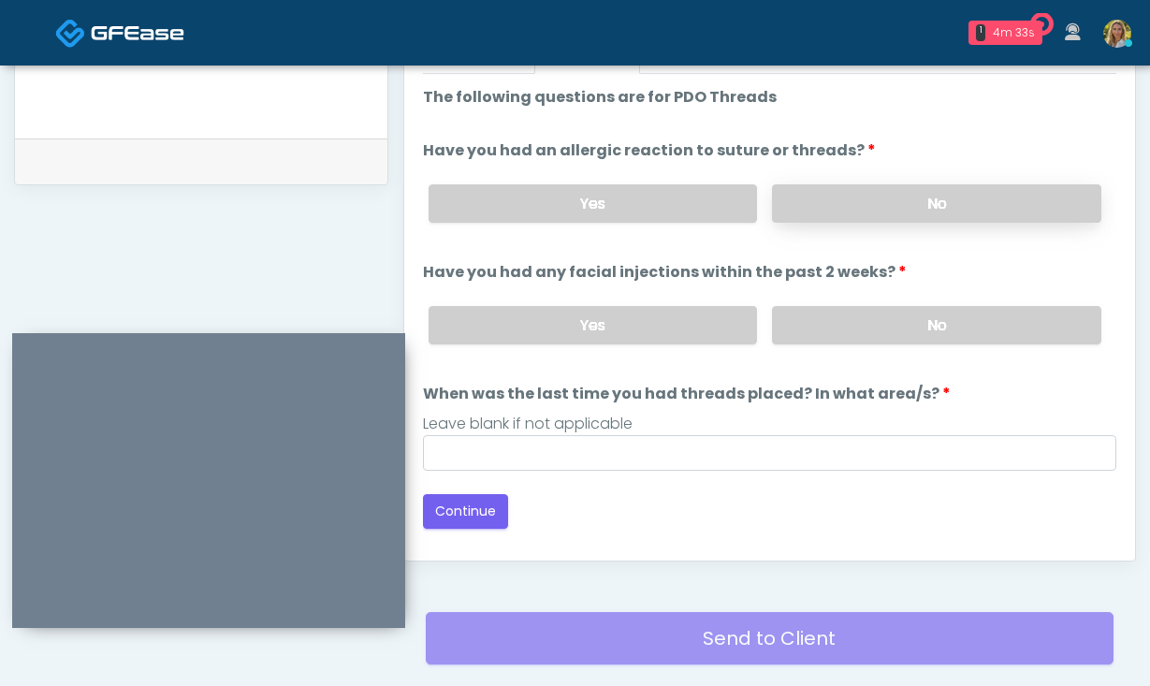
click at [857, 197] on label "No" at bounding box center [936, 203] width 329 height 38
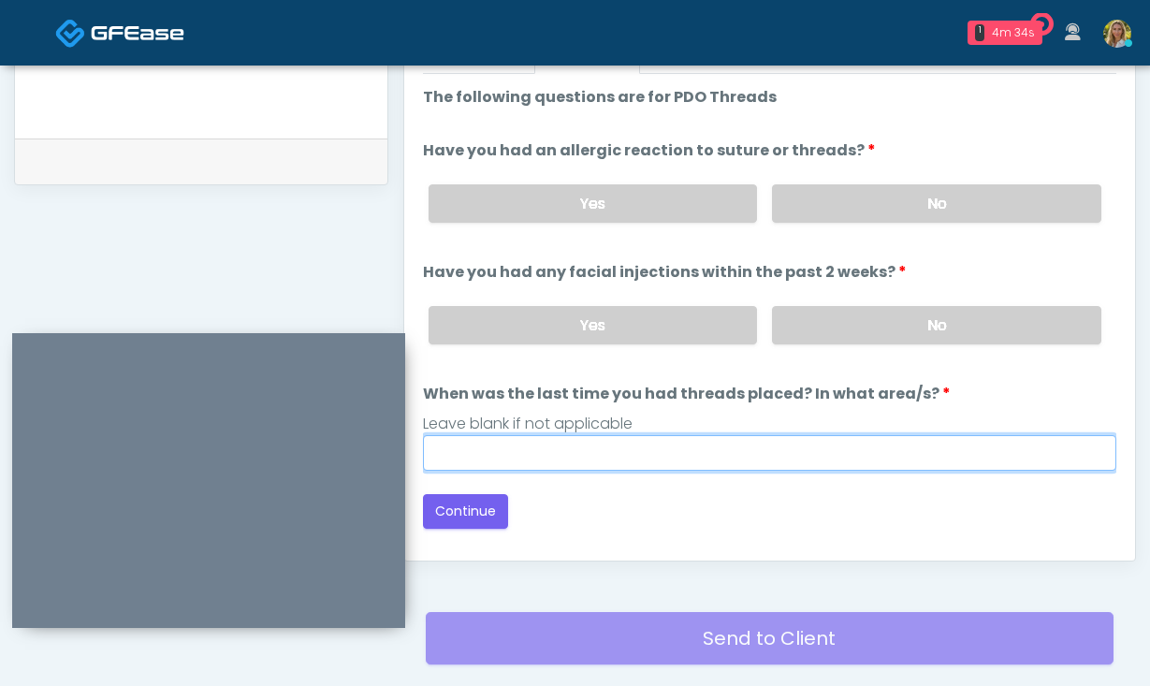
click at [520, 453] on input "When was the last time you had threads placed? In what area/s?" at bounding box center [770, 453] width 694 height 36
type input "**"
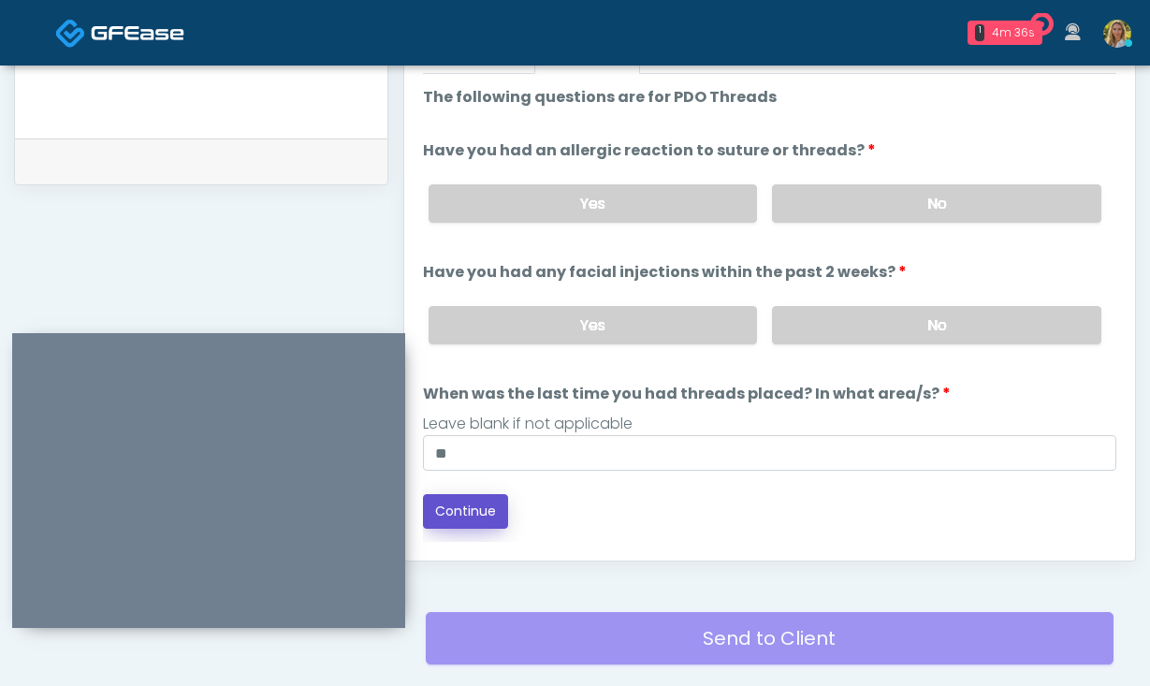
click at [459, 511] on button "Continue" at bounding box center [465, 511] width 85 height 35
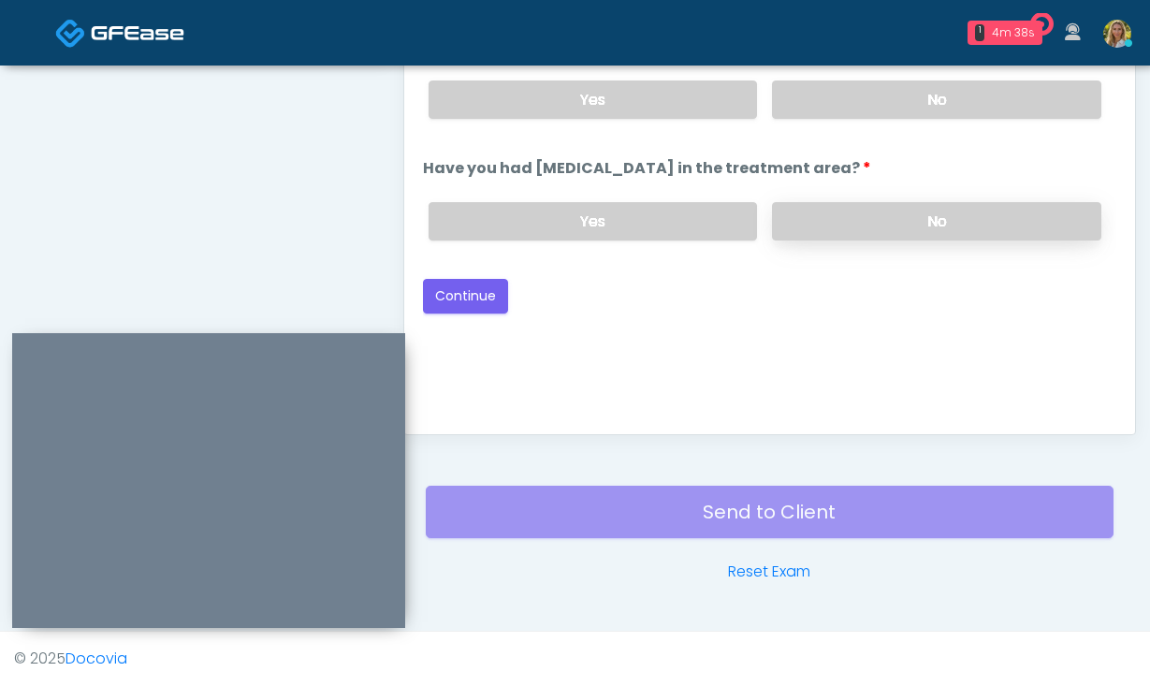
click at [844, 221] on label "No" at bounding box center [936, 221] width 329 height 38
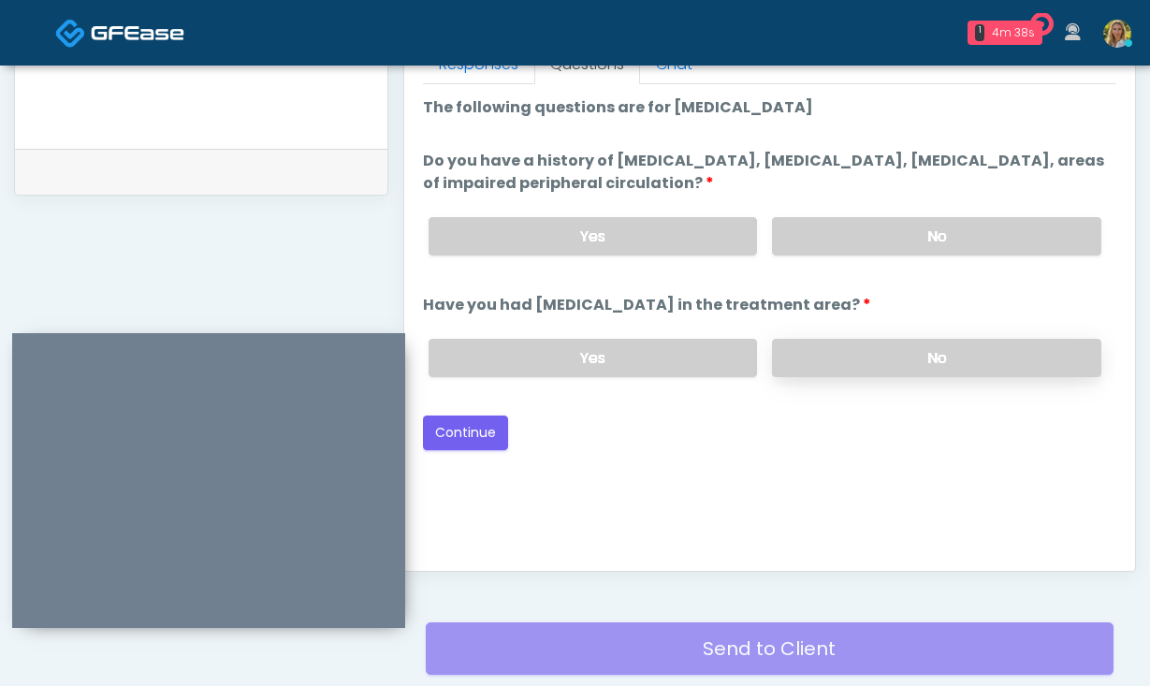
scroll to position [841, 0]
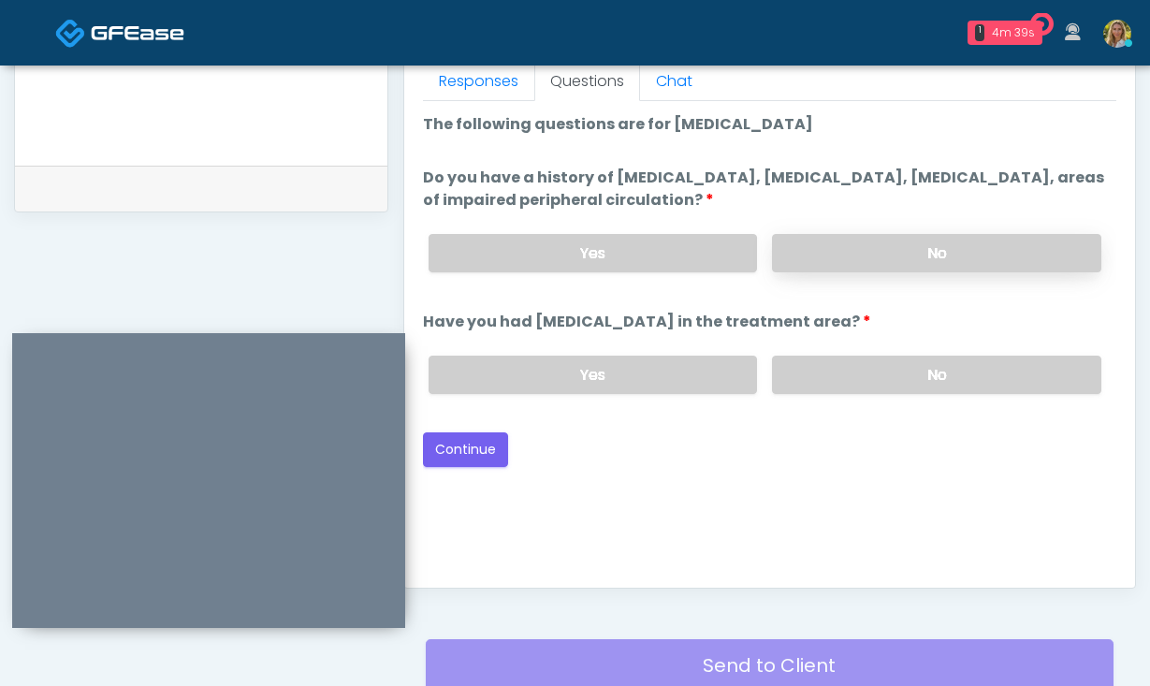
click at [855, 245] on label "No" at bounding box center [936, 253] width 329 height 38
click at [490, 449] on button "Continue" at bounding box center [465, 449] width 85 height 35
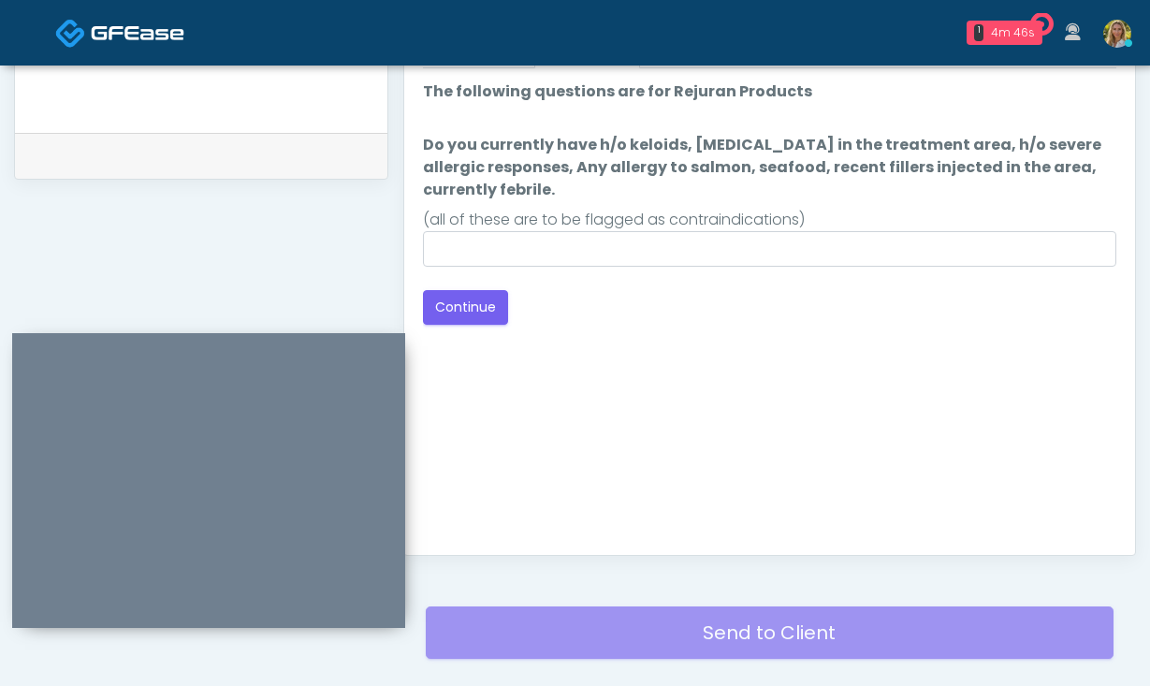
scroll to position [871, 0]
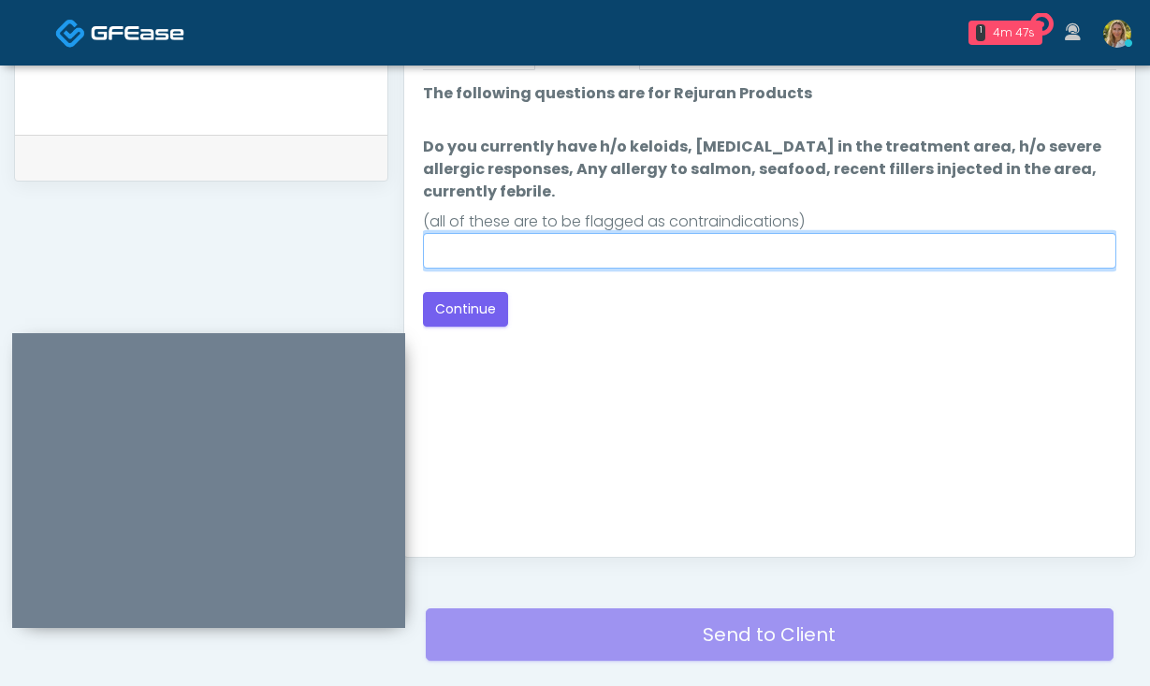
click at [611, 257] on input "Do you currently have h/o keloids, skin infection in the treatment area, h/o se…" at bounding box center [770, 251] width 694 height 36
type input "**"
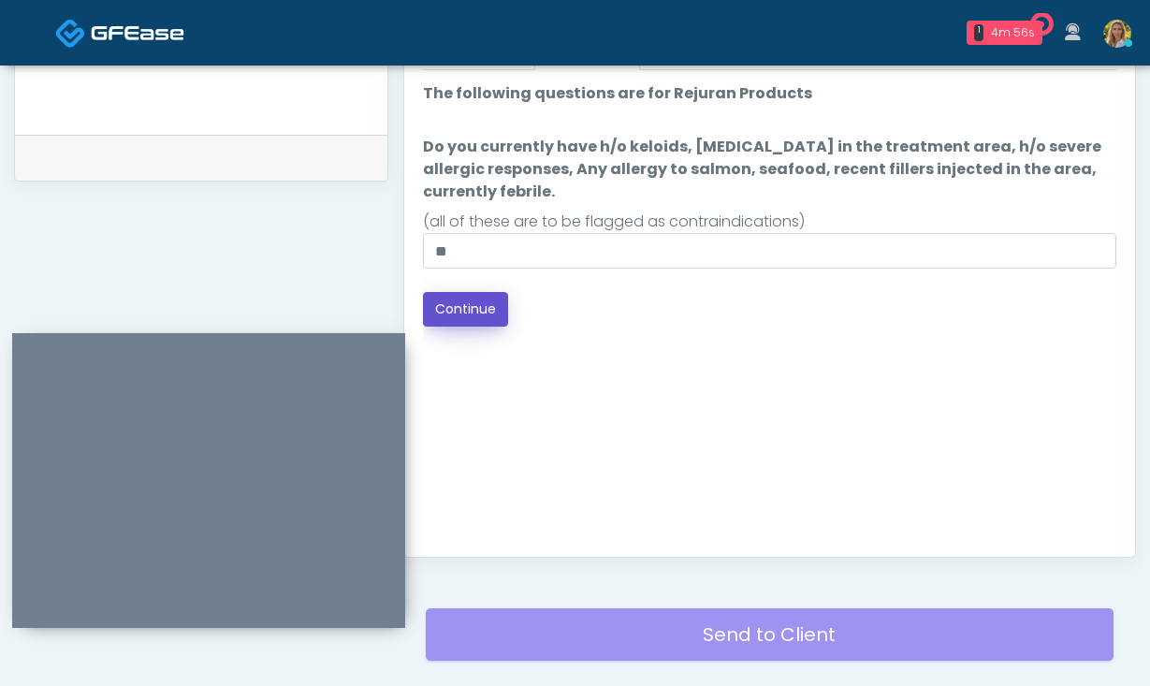
click at [446, 301] on button "Continue" at bounding box center [465, 309] width 85 height 35
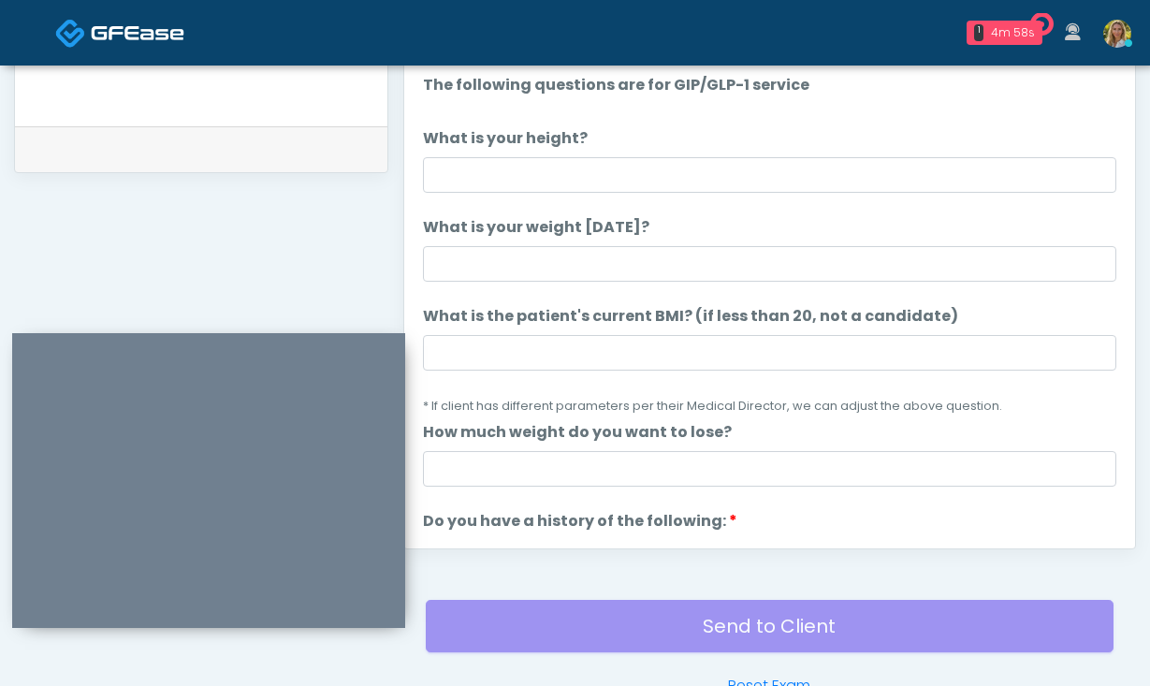
scroll to position [33, 0]
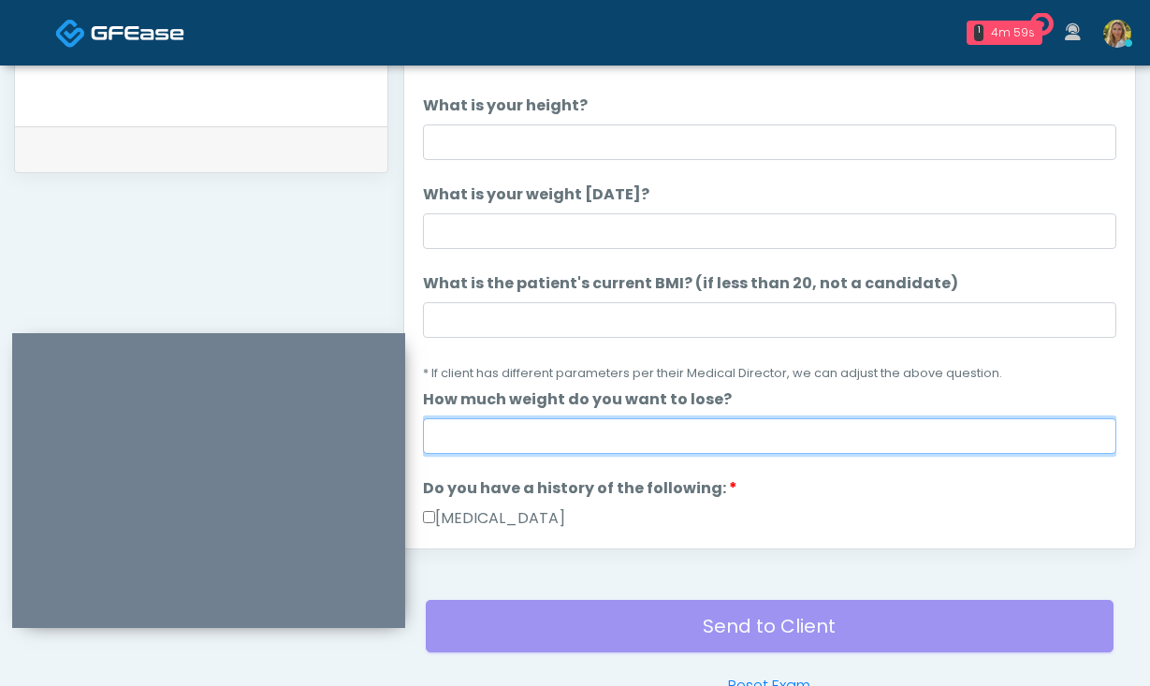
click at [538, 430] on input "How much weight do you want to lose?" at bounding box center [770, 436] width 694 height 36
drag, startPoint x: 472, startPoint y: 439, endPoint x: 402, endPoint y: 439, distance: 70.2
type input "**"
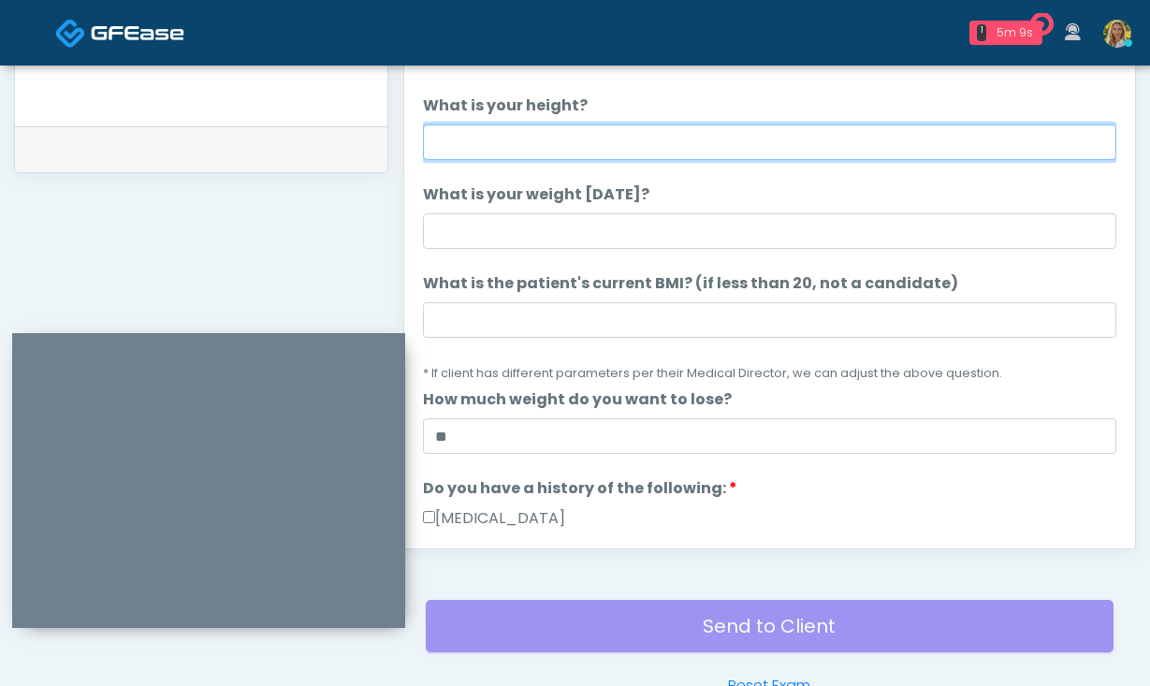
click at [525, 134] on input "What is your height?" at bounding box center [770, 142] width 694 height 36
type input "***"
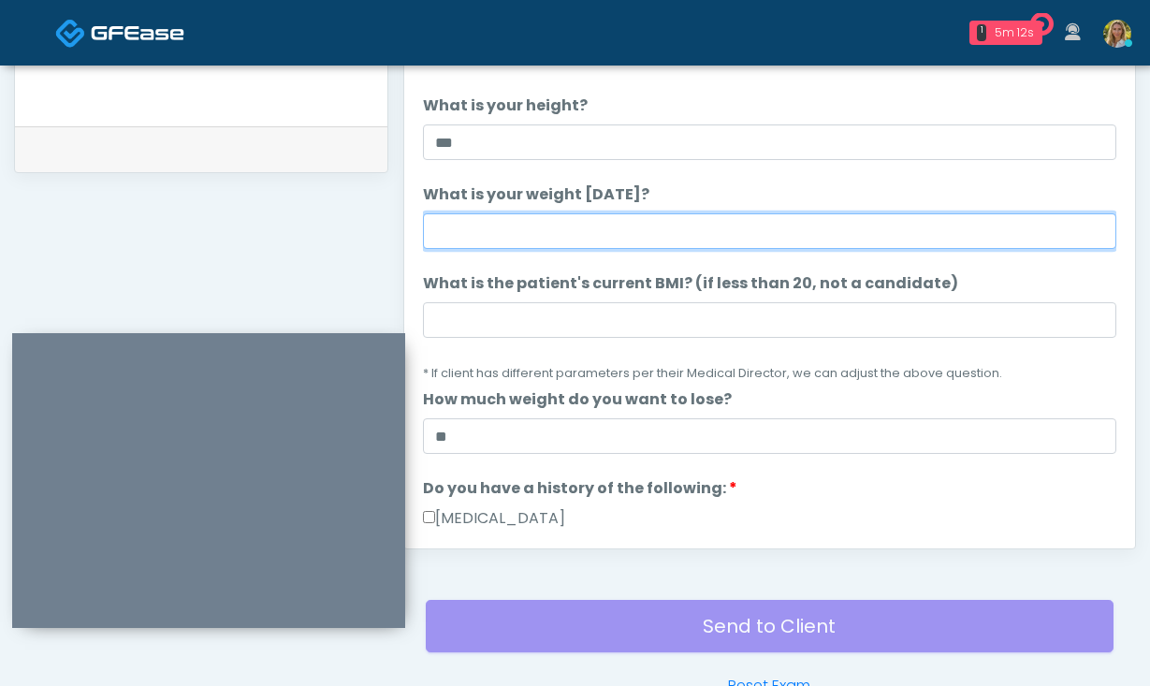
click at [532, 230] on input "What is your weight today?" at bounding box center [770, 231] width 694 height 36
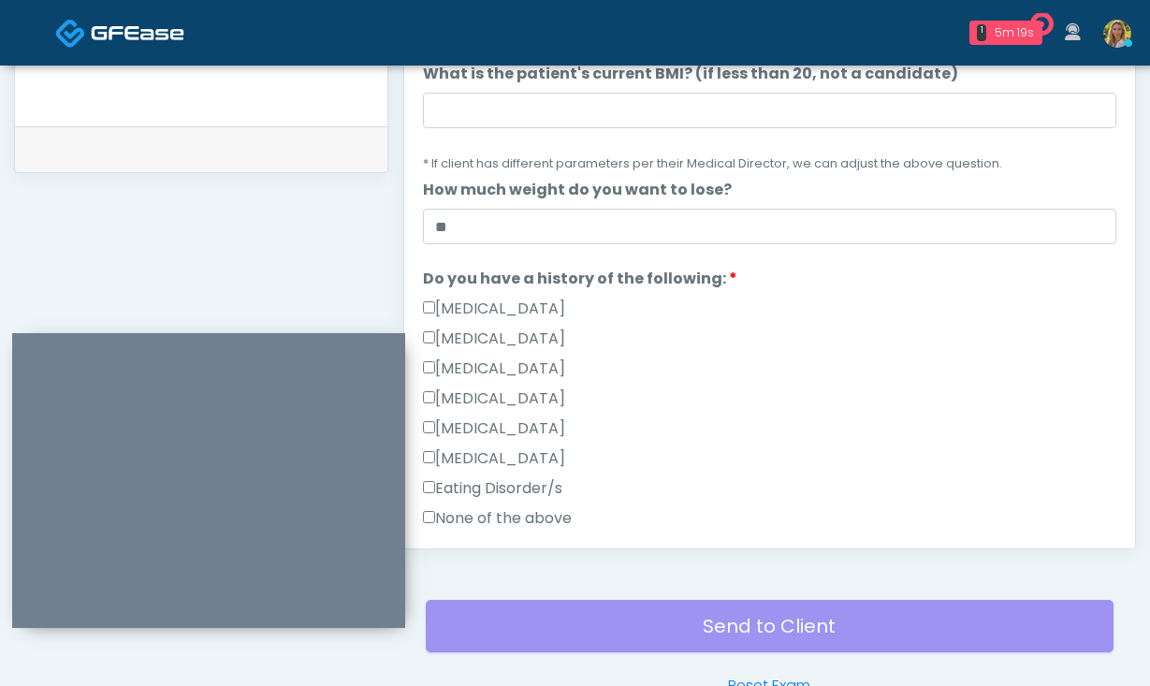
scroll to position [255, 0]
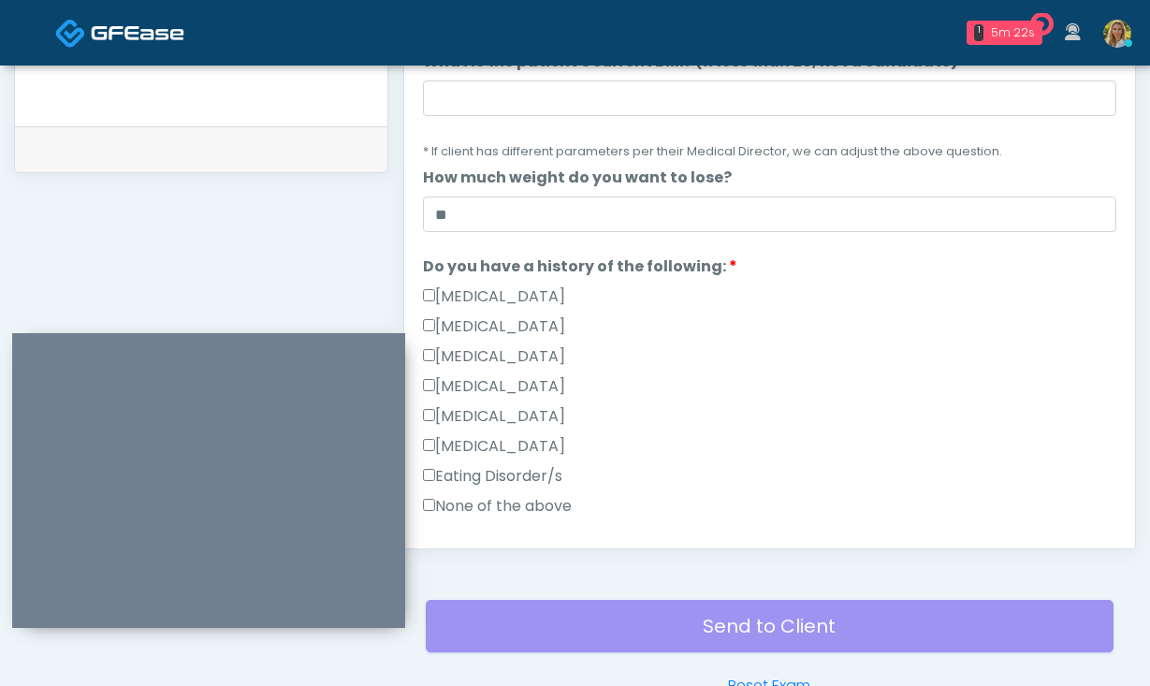
type input "***"
click at [490, 511] on label "None of the above" at bounding box center [497, 506] width 149 height 22
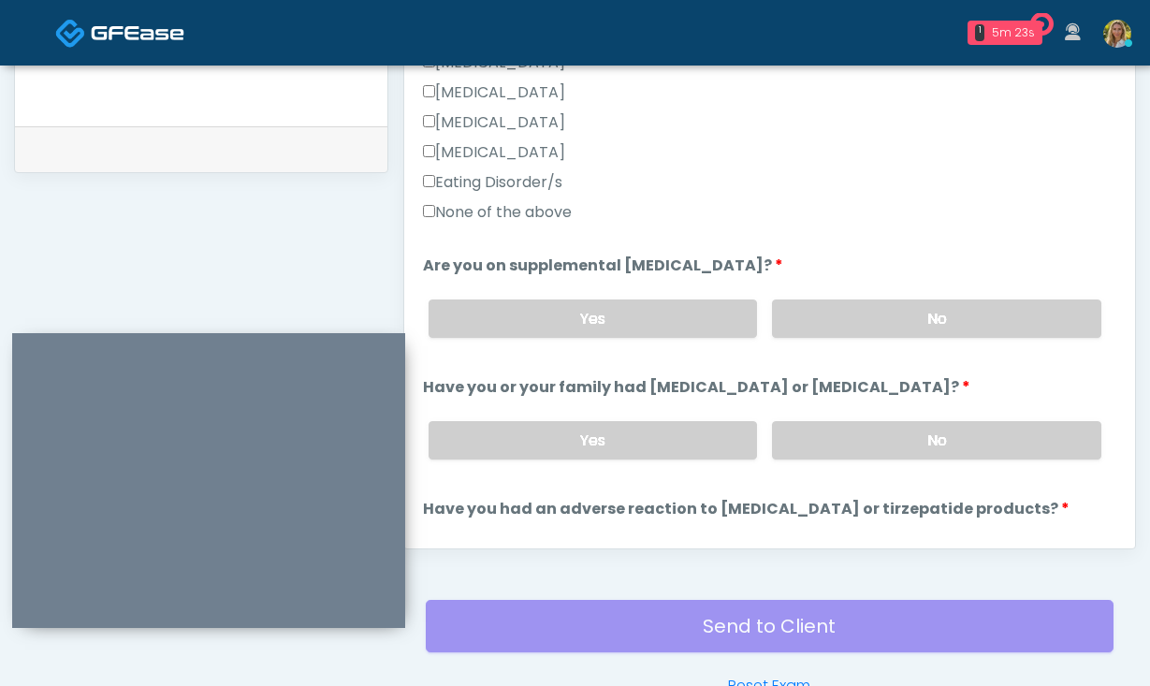
scroll to position [554, 0]
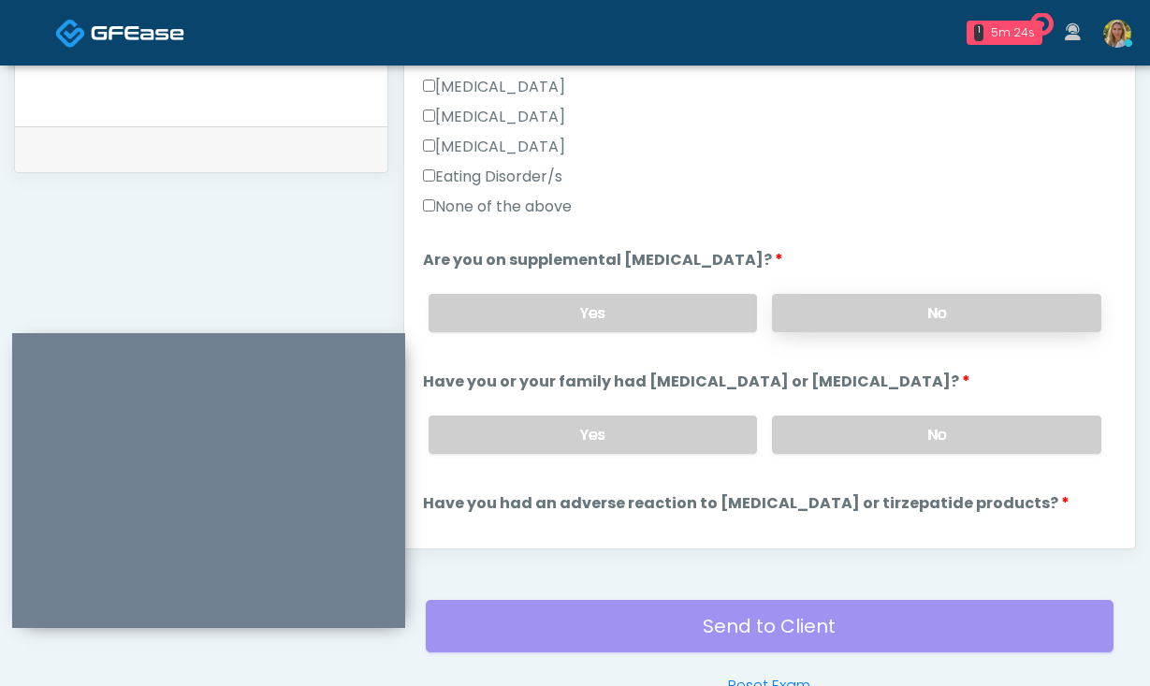
click at [873, 297] on label "No" at bounding box center [936, 313] width 329 height 38
click at [863, 433] on label "No" at bounding box center [936, 435] width 329 height 38
click at [613, 300] on label "Yes" at bounding box center [593, 313] width 329 height 38
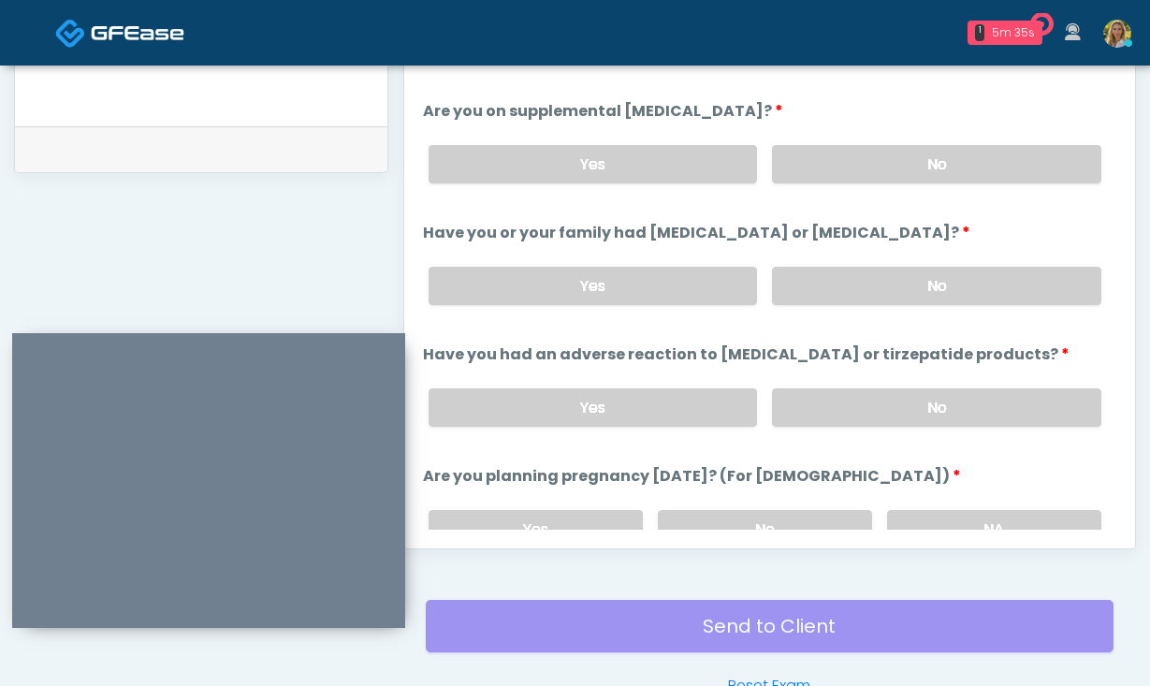
scroll to position [710, 0]
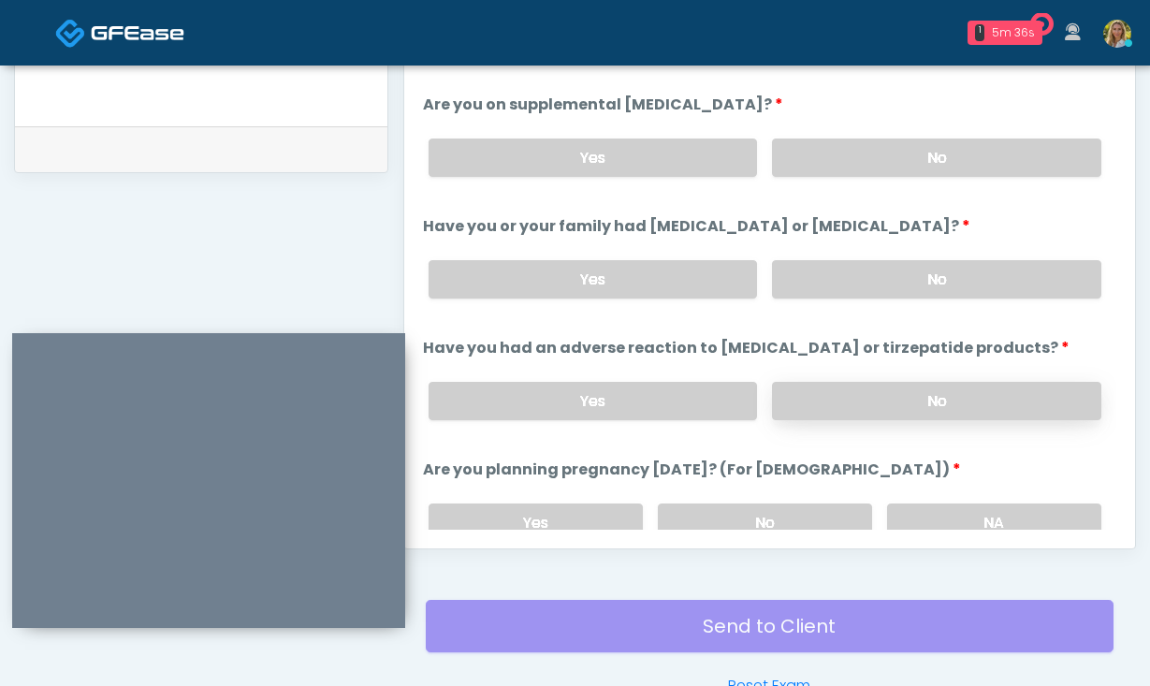
click at [876, 400] on label "No" at bounding box center [936, 401] width 329 height 38
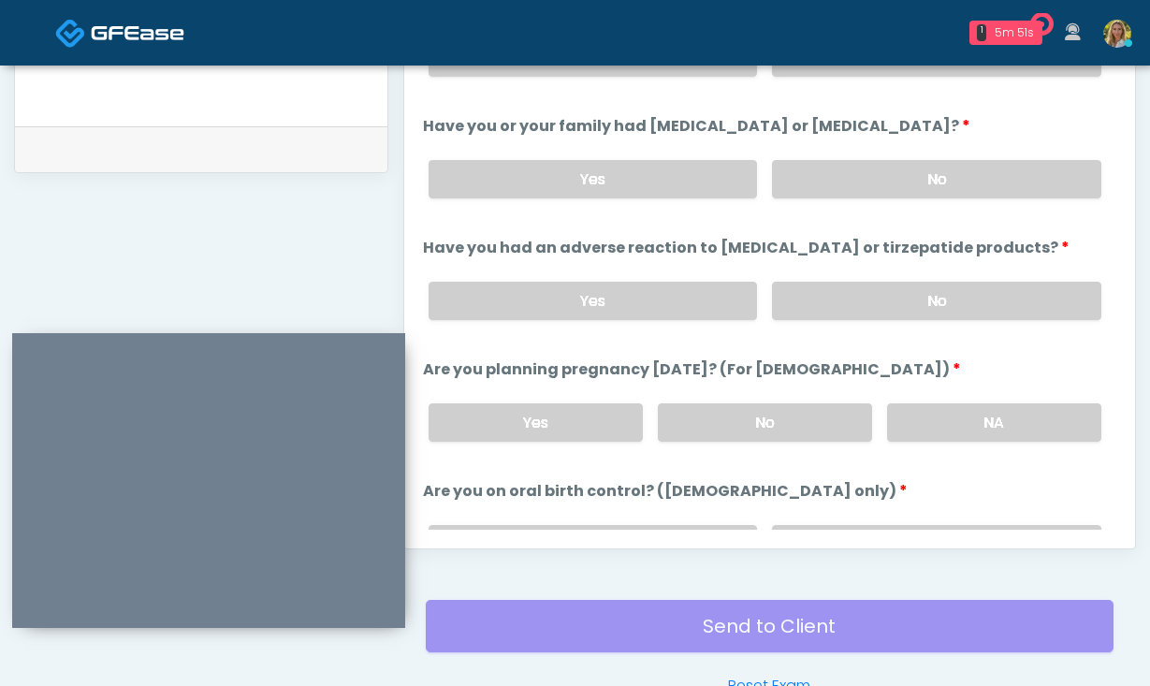
scroll to position [816, 0]
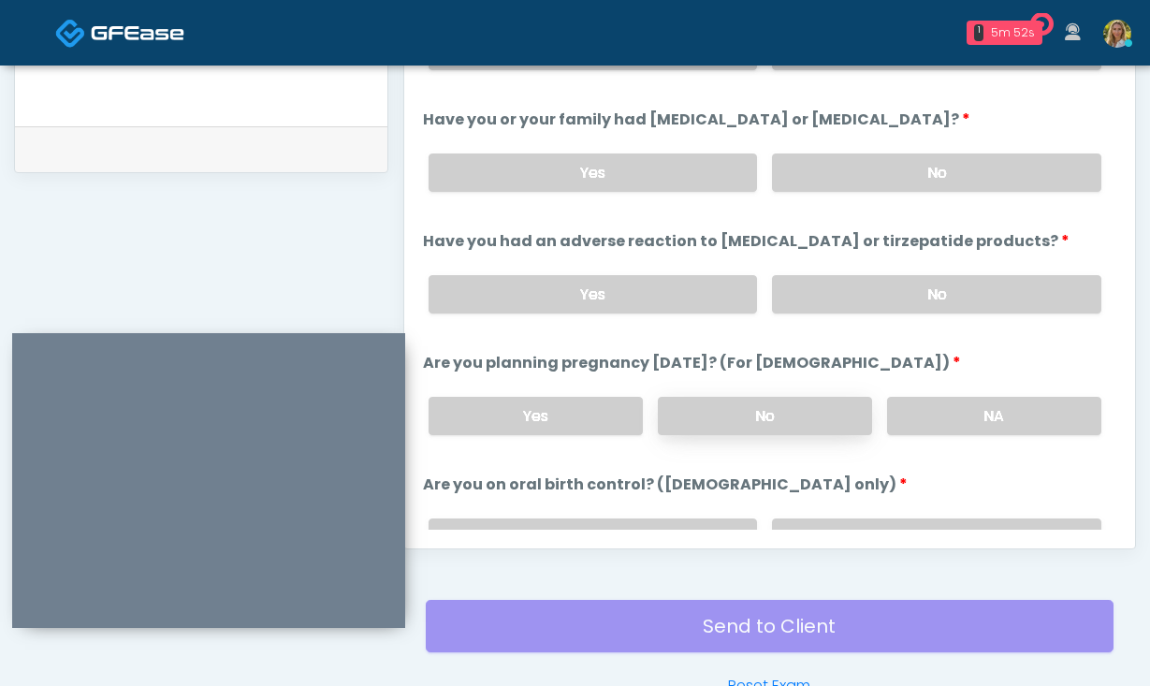
click at [774, 421] on label "No" at bounding box center [765, 416] width 214 height 38
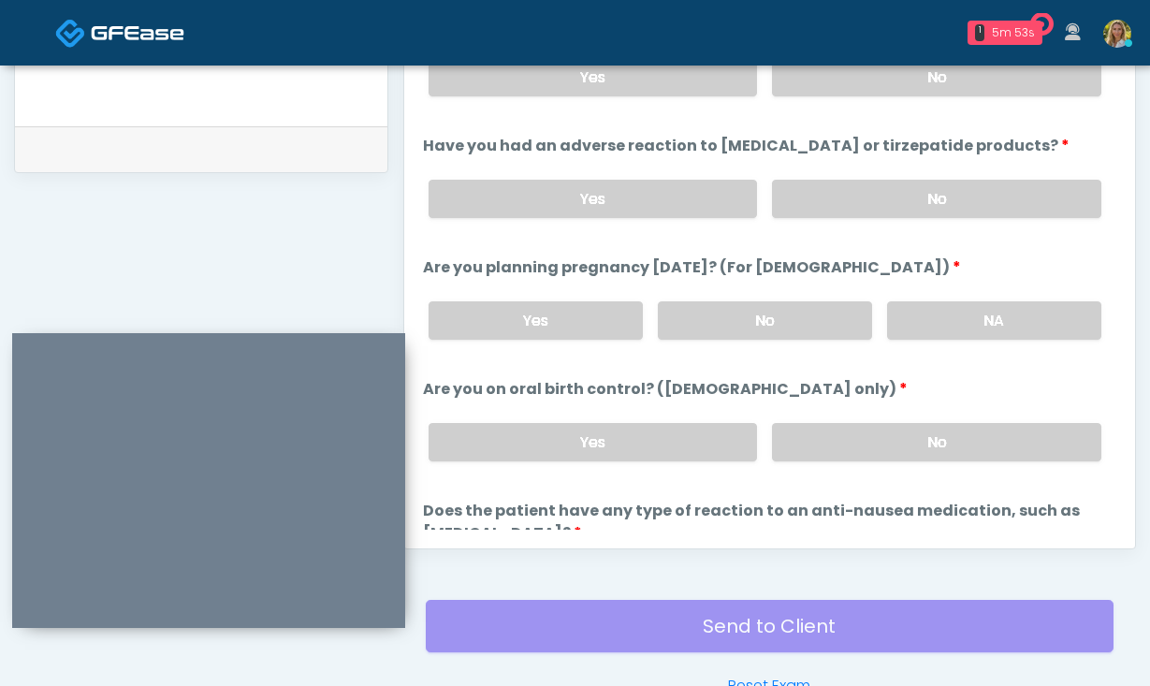
scroll to position [915, 0]
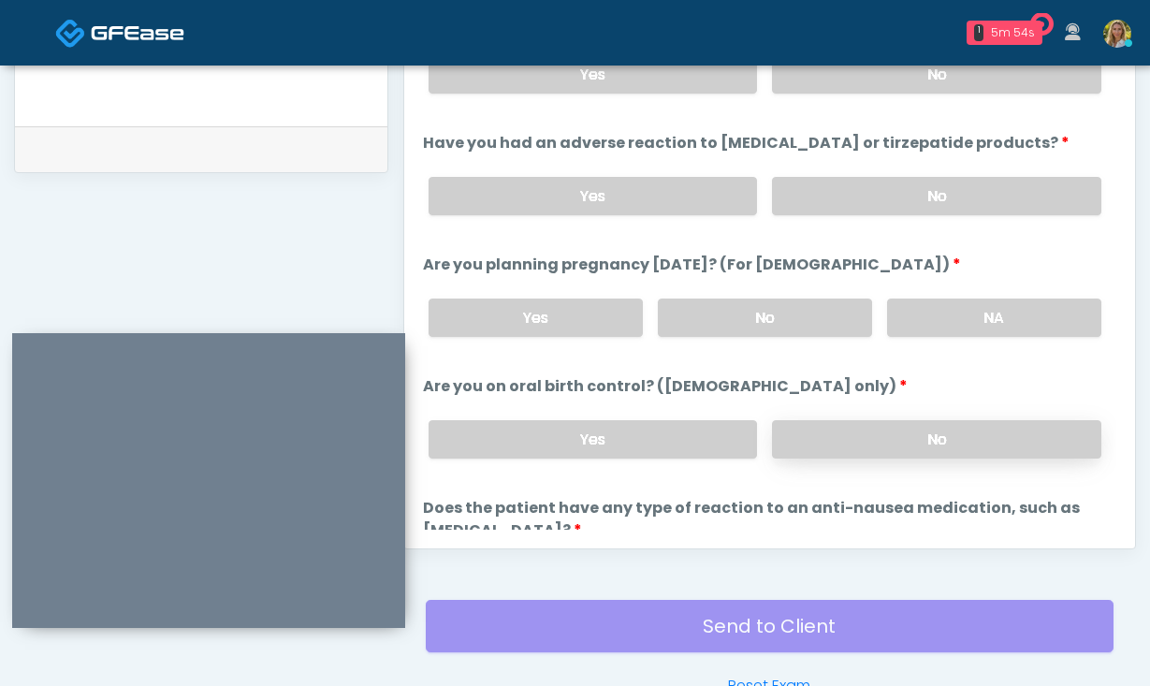
click at [842, 438] on label "No" at bounding box center [936, 439] width 329 height 38
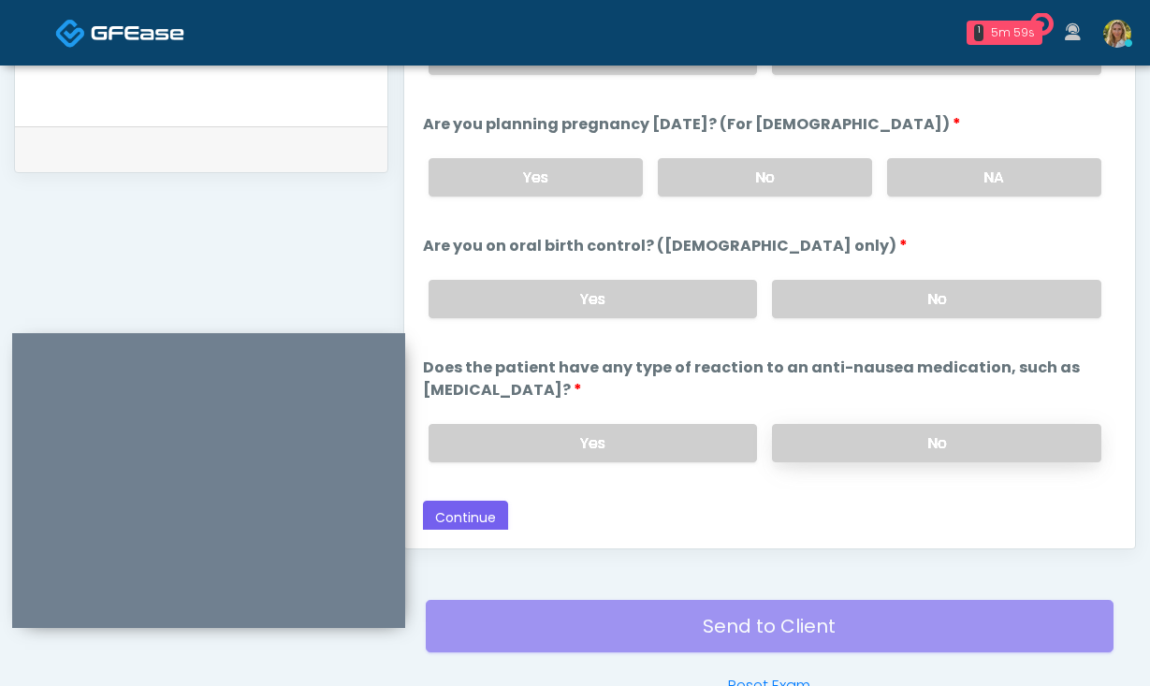
click at [835, 447] on label "No" at bounding box center [936, 443] width 329 height 38
click at [474, 515] on button "Continue" at bounding box center [465, 518] width 85 height 35
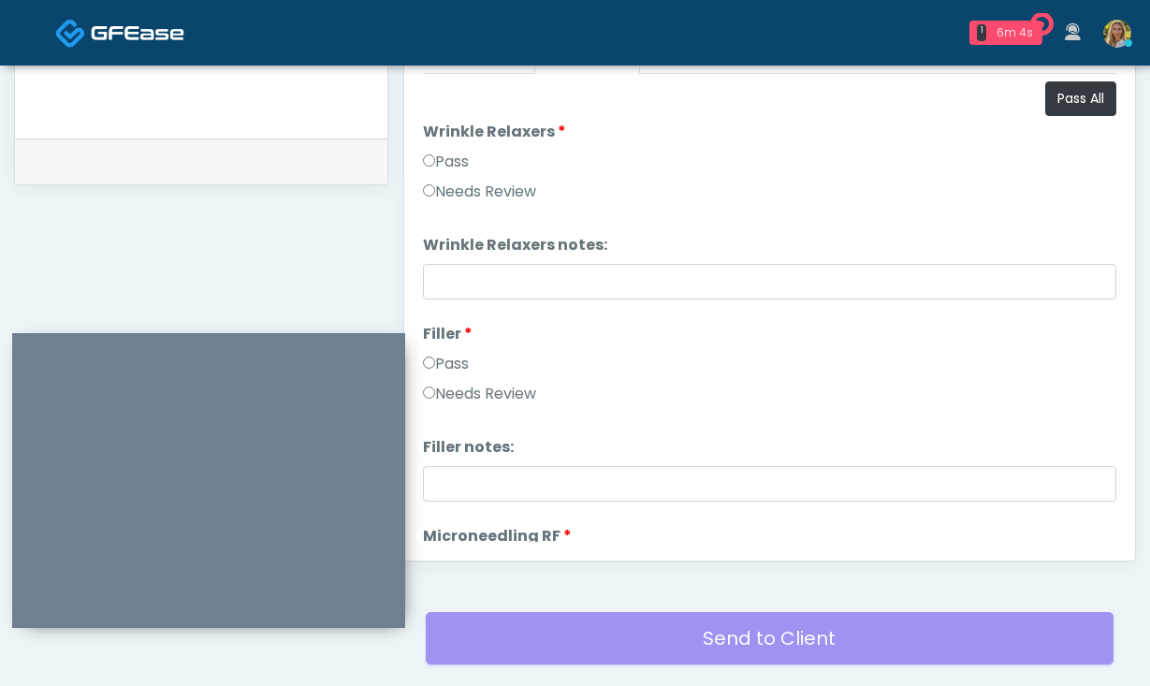
scroll to position [786, 0]
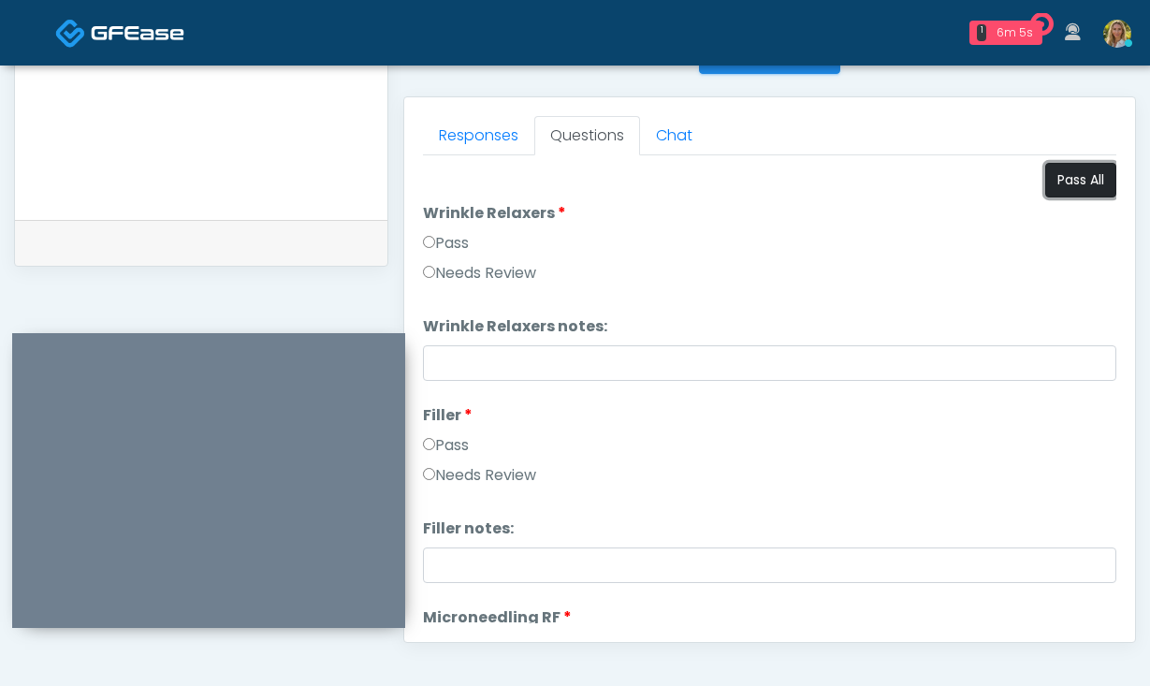
click at [1079, 172] on button "Pass All" at bounding box center [1081, 180] width 71 height 35
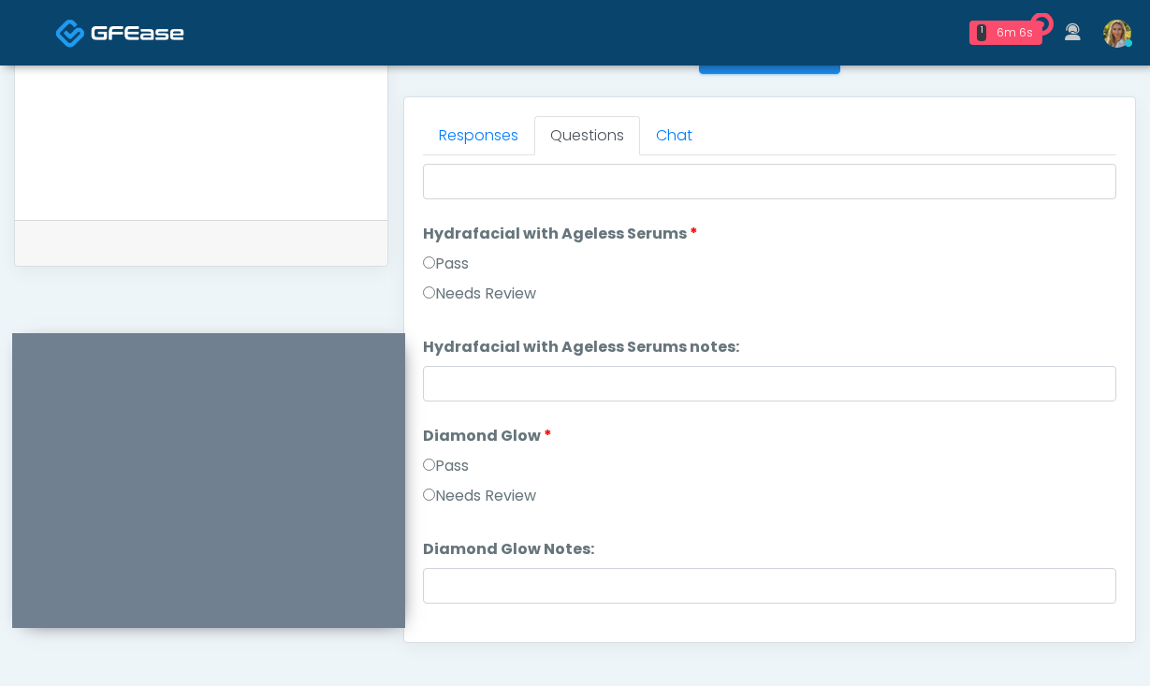
scroll to position [3687, 0]
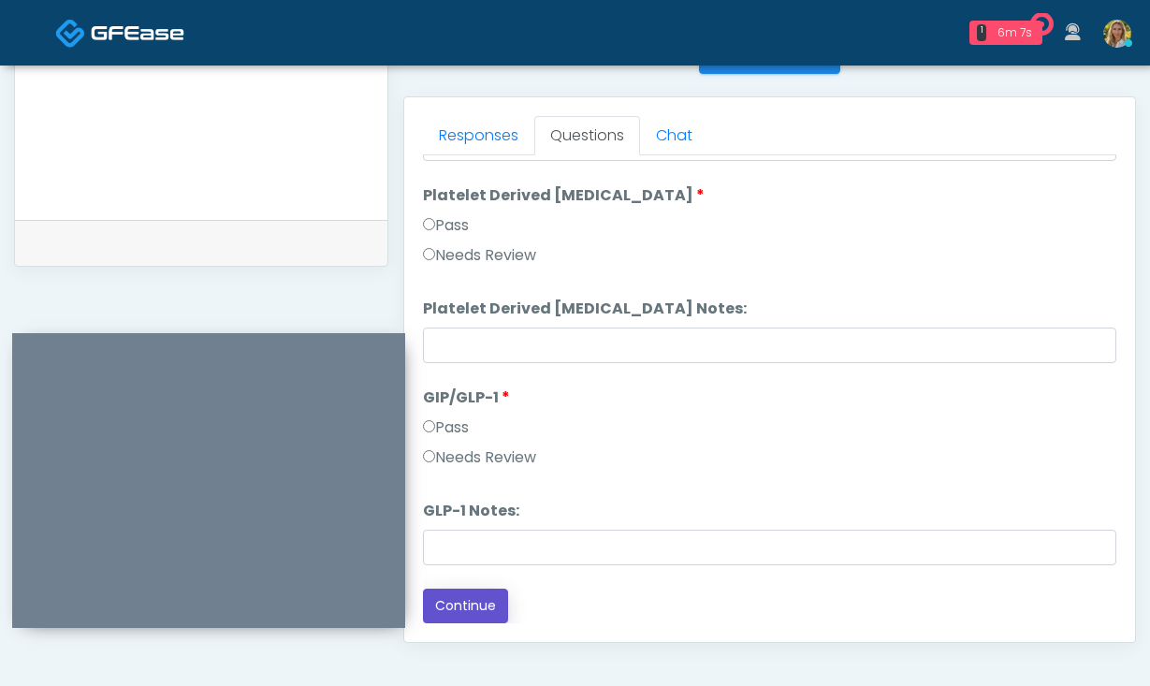
click at [470, 611] on button "Continue" at bounding box center [465, 606] width 85 height 35
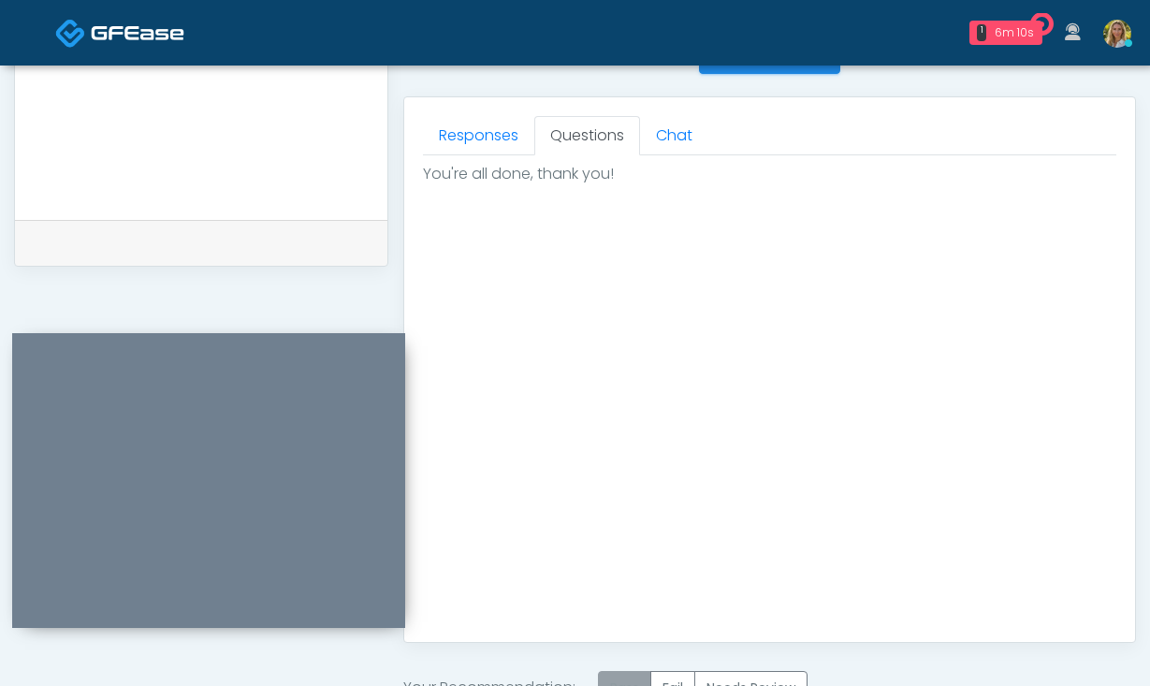
click at [619, 665] on label "Pass" at bounding box center [624, 688] width 53 height 35
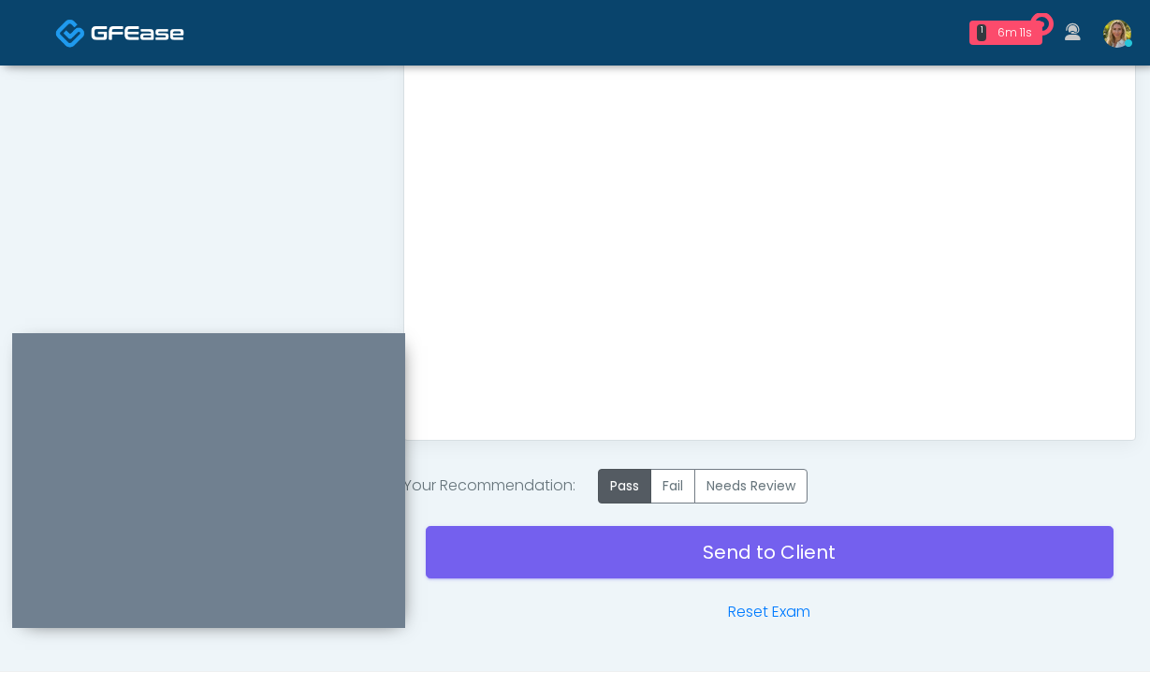
scroll to position [994, 0]
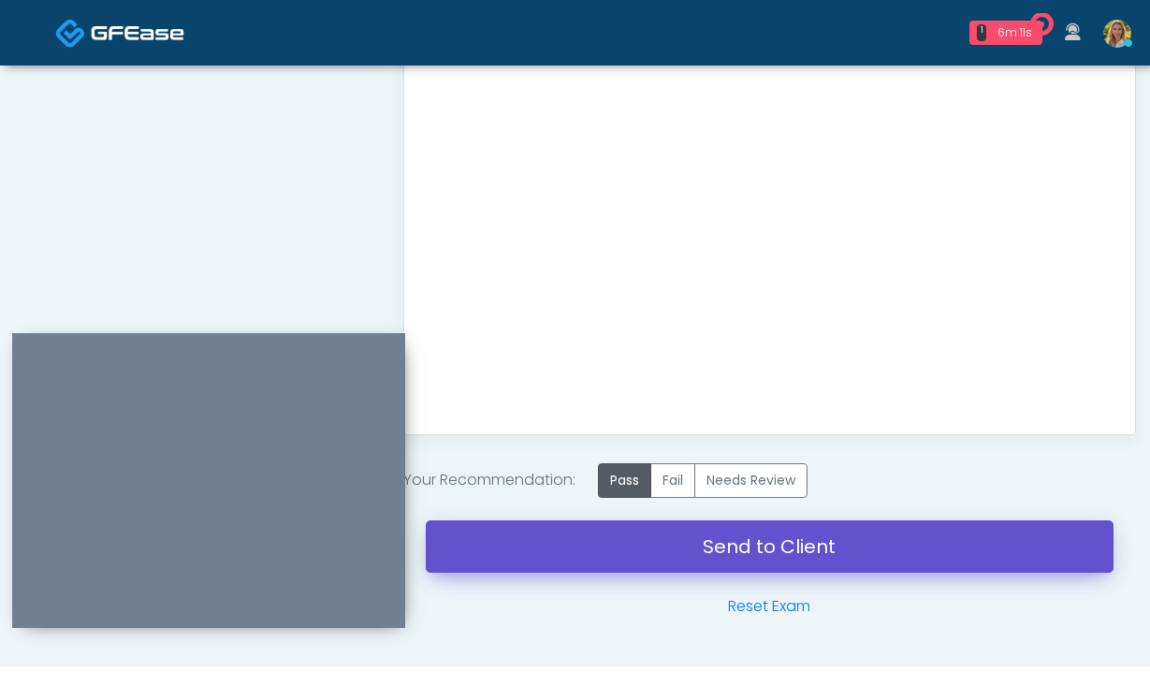
click at [602, 543] on link "Send to Client" at bounding box center [770, 546] width 688 height 52
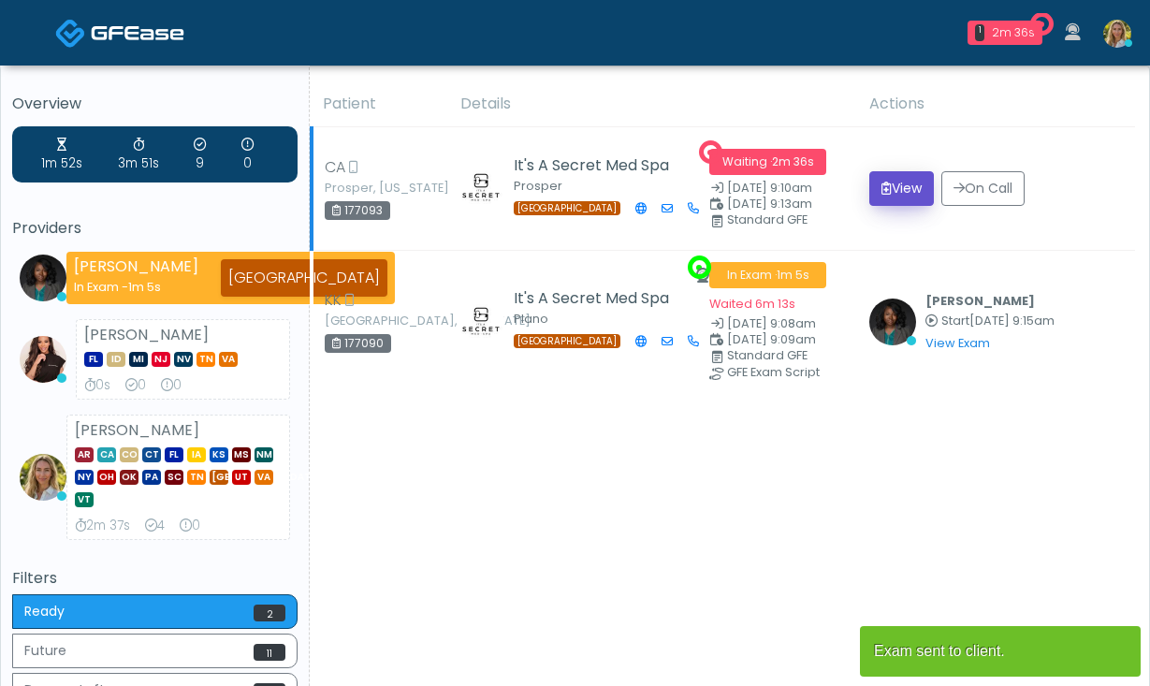
click at [916, 185] on button "View" at bounding box center [902, 188] width 65 height 35
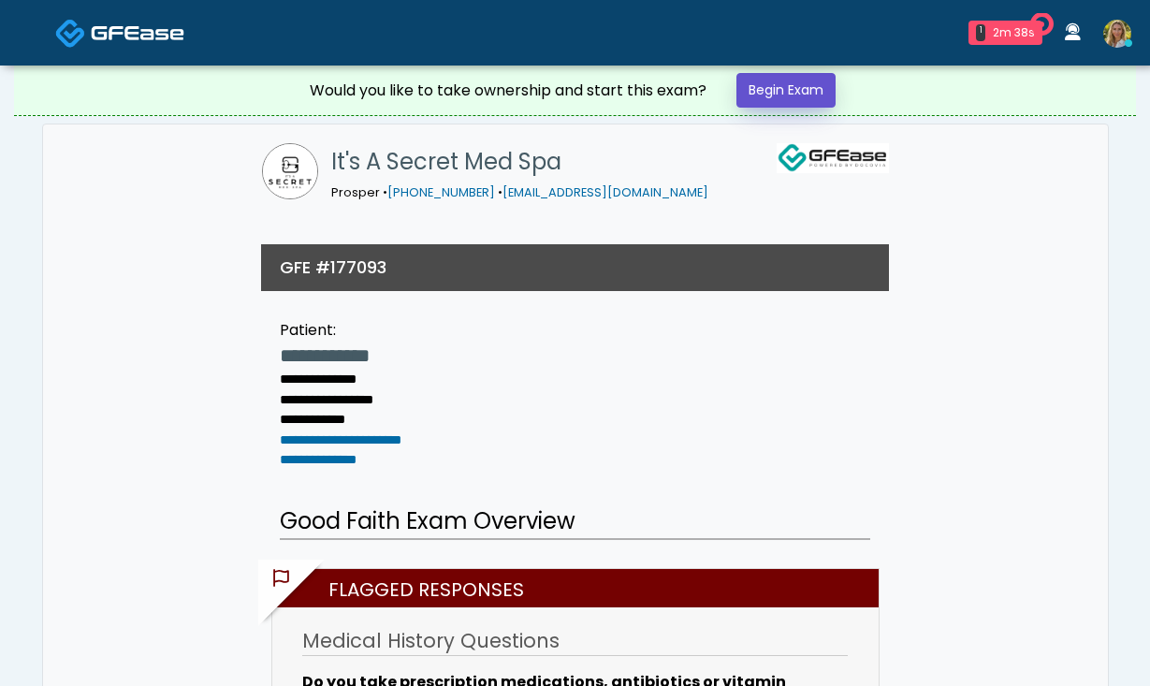
click at [804, 81] on link "Begin Exam" at bounding box center [786, 90] width 99 height 35
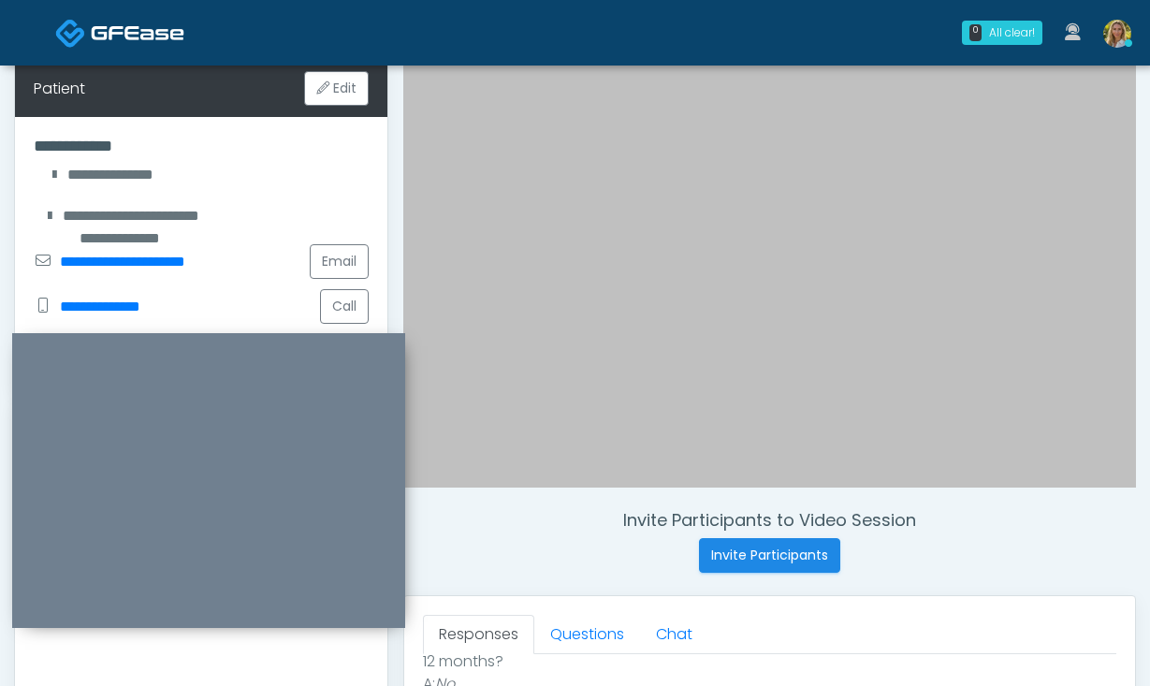
scroll to position [259, 0]
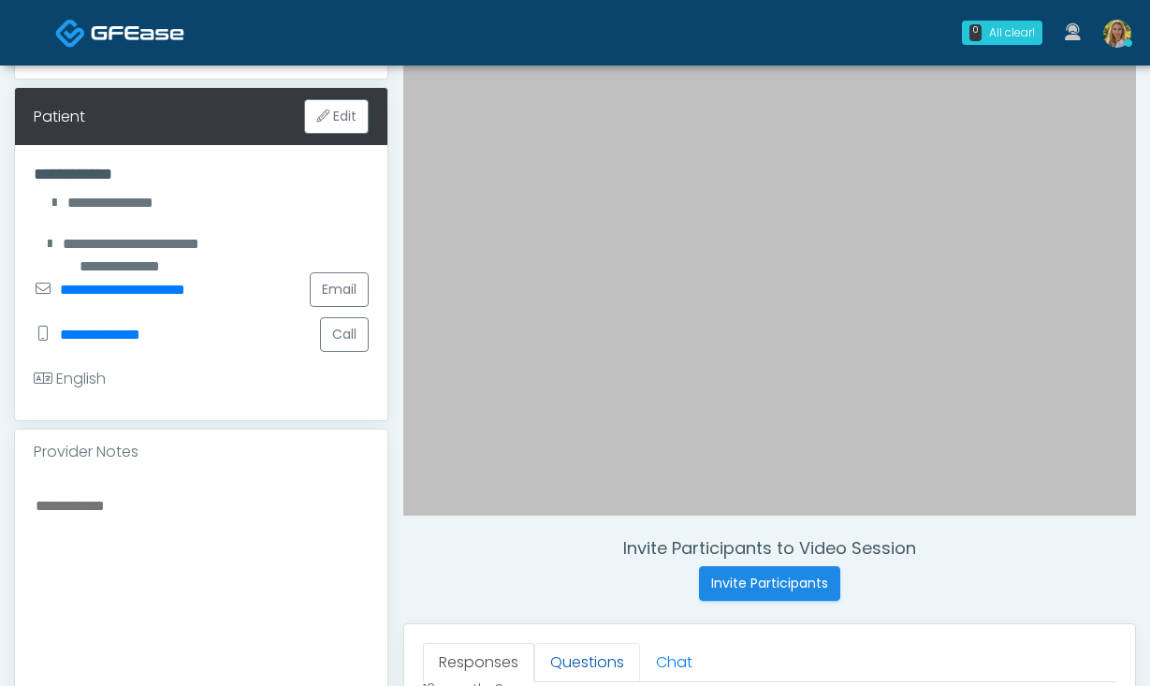
click at [578, 657] on link "Questions" at bounding box center [587, 662] width 106 height 39
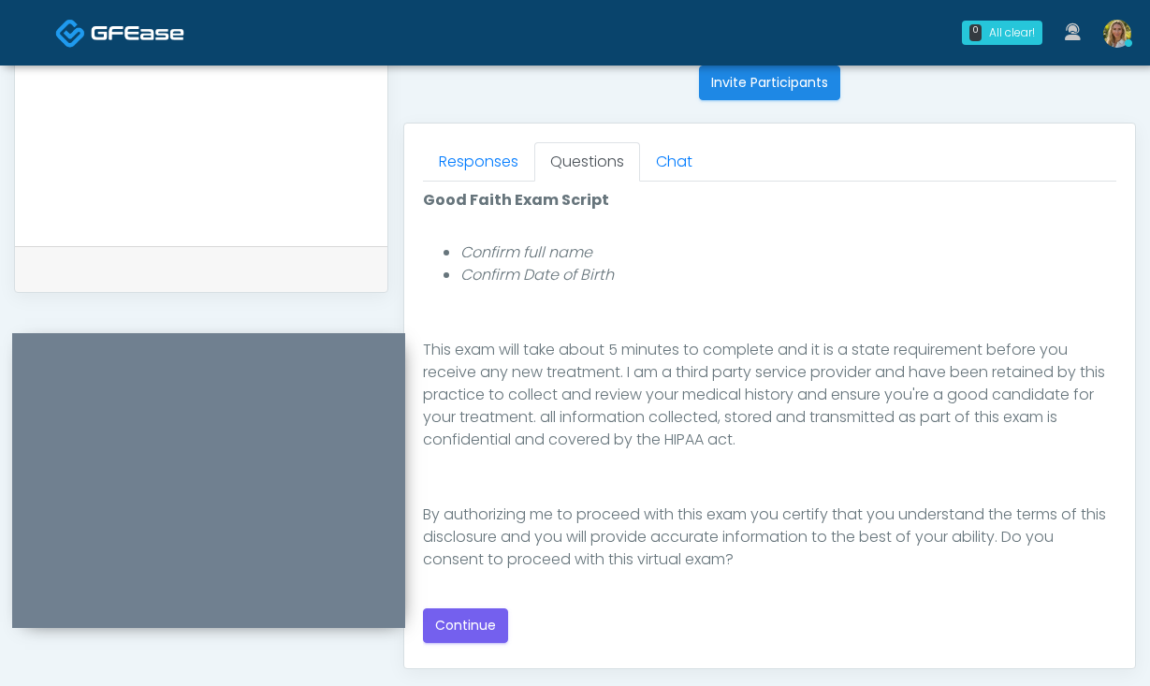
scroll to position [761, 0]
click at [467, 634] on button "Continue" at bounding box center [465, 625] width 85 height 35
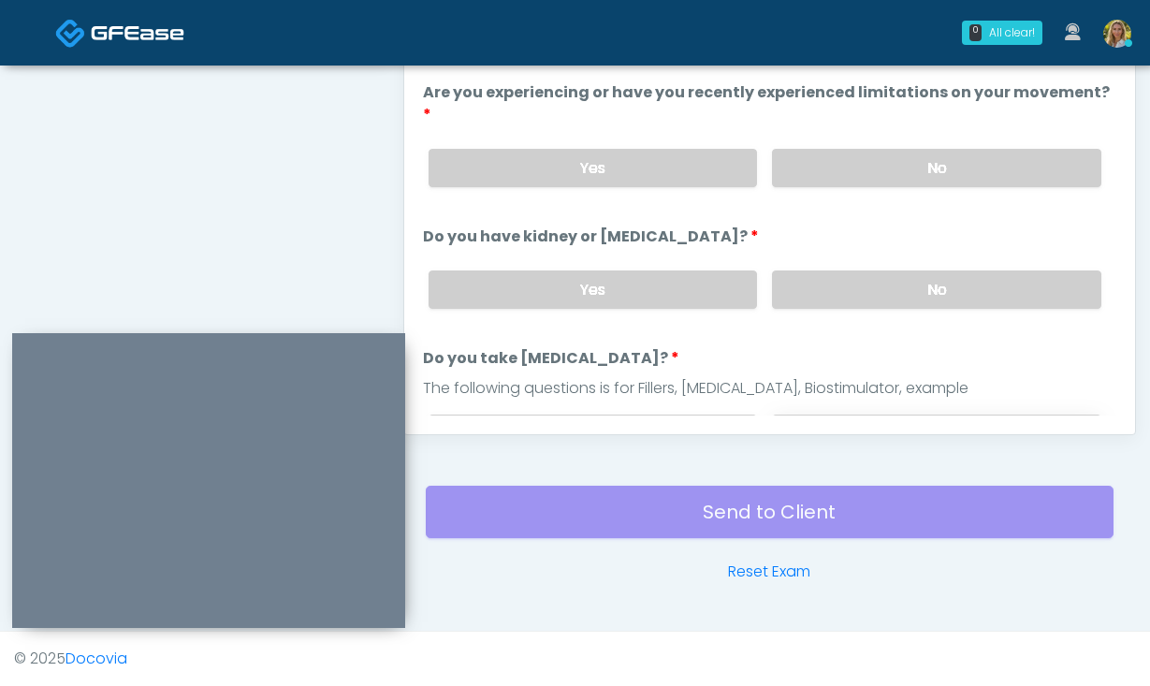
click at [816, 415] on label "No" at bounding box center [936, 434] width 329 height 38
click at [833, 279] on label "No" at bounding box center [936, 290] width 329 height 38
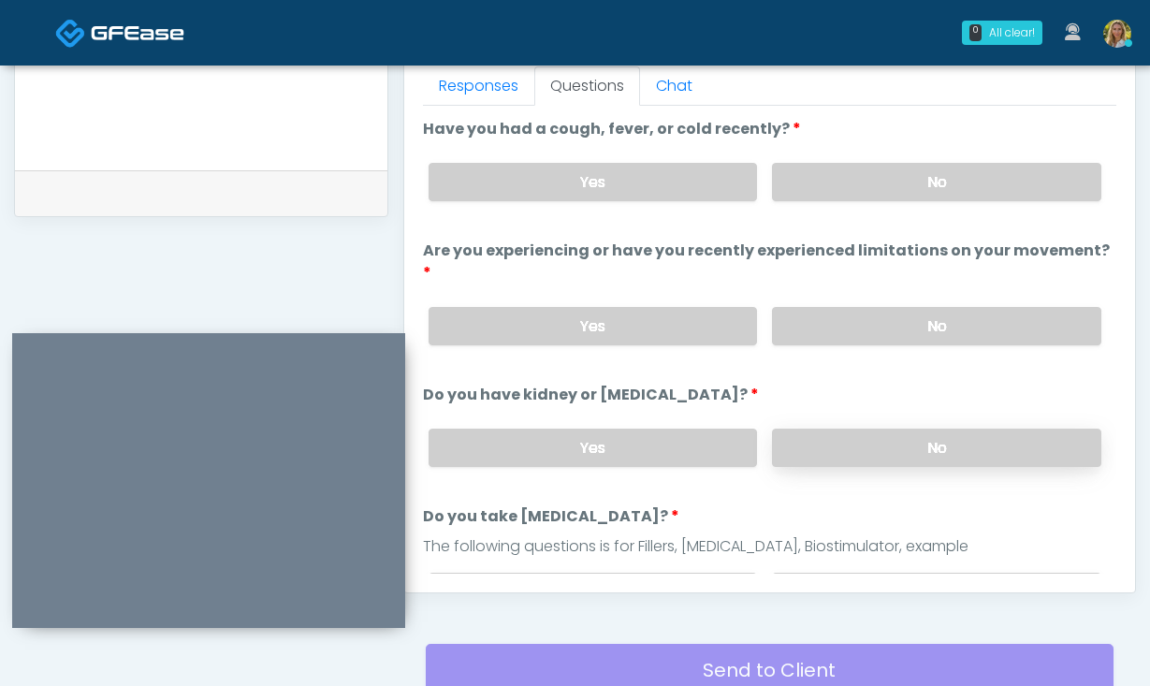
scroll to position [805, 0]
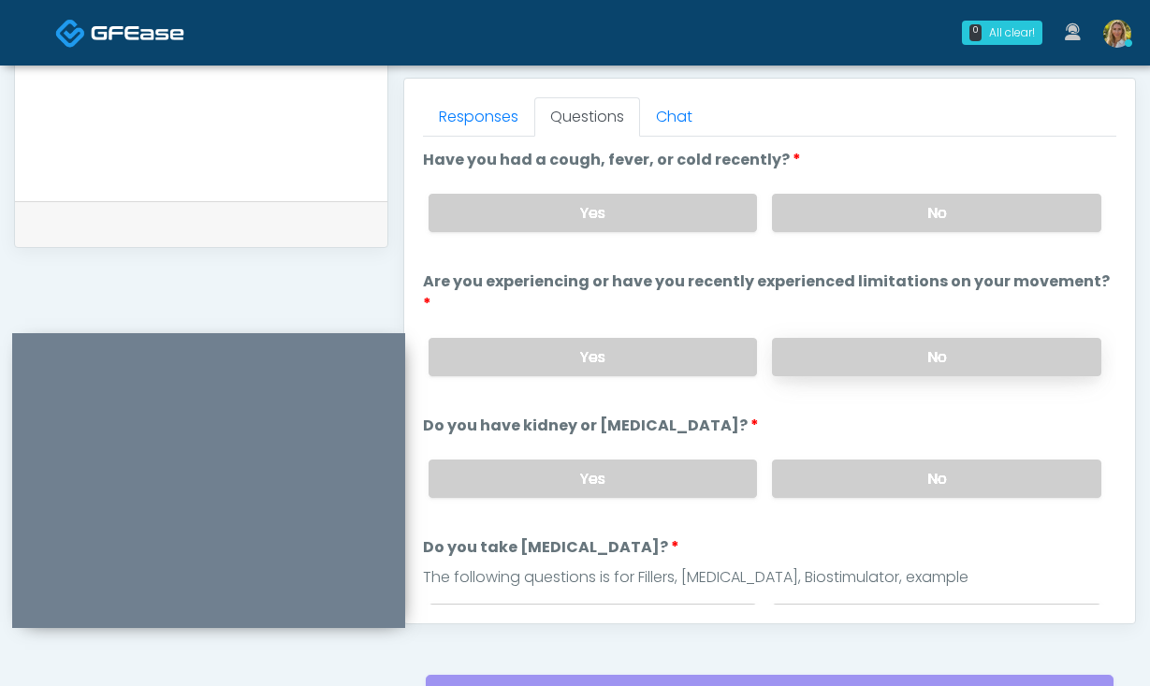
click at [823, 338] on label "No" at bounding box center [936, 357] width 329 height 38
click at [837, 216] on label "No" at bounding box center [936, 213] width 329 height 38
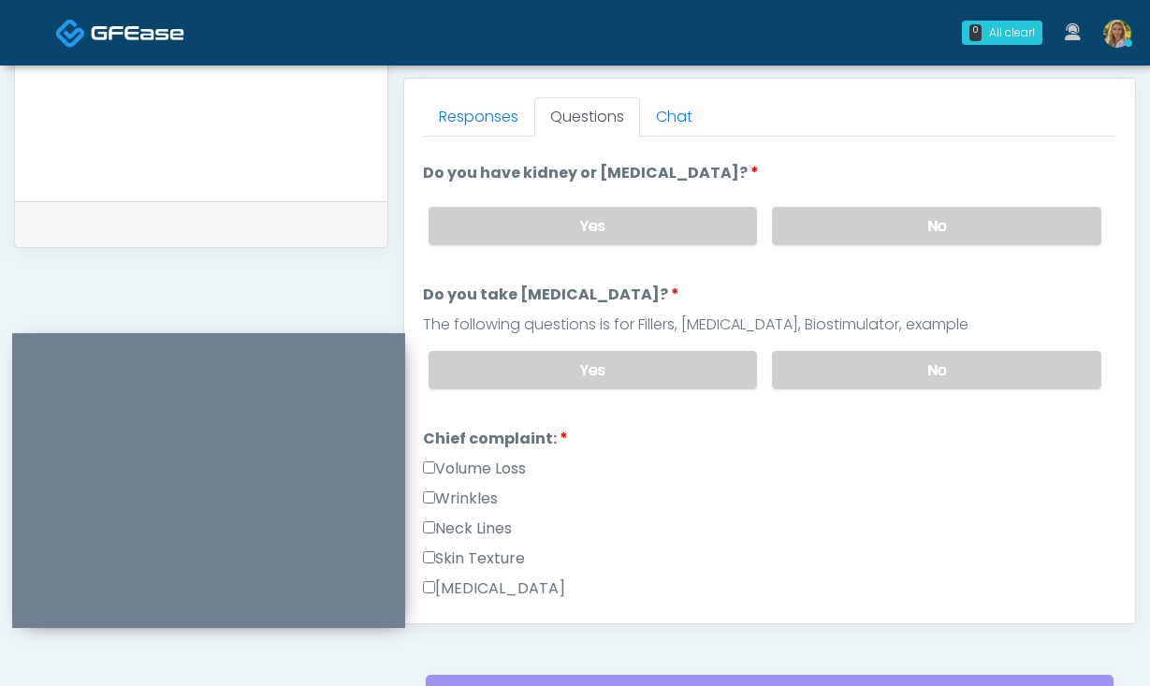
scroll to position [264, 0]
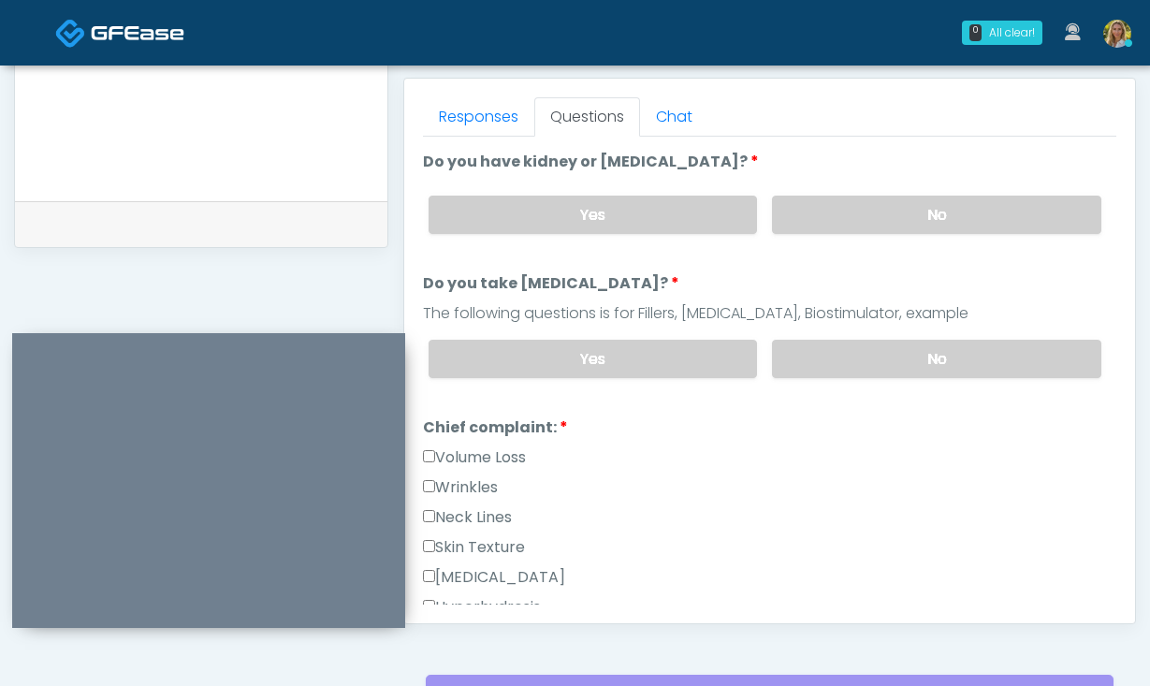
click at [481, 476] on label "Wrinkles" at bounding box center [460, 487] width 75 height 22
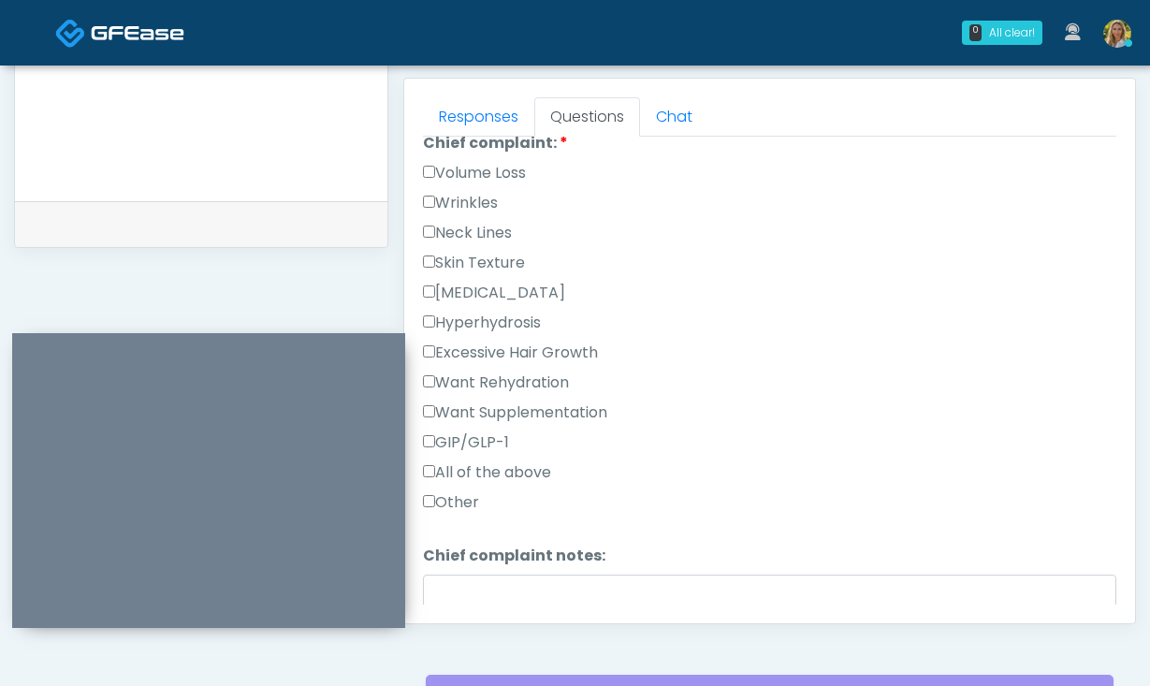
scroll to position [563, 0]
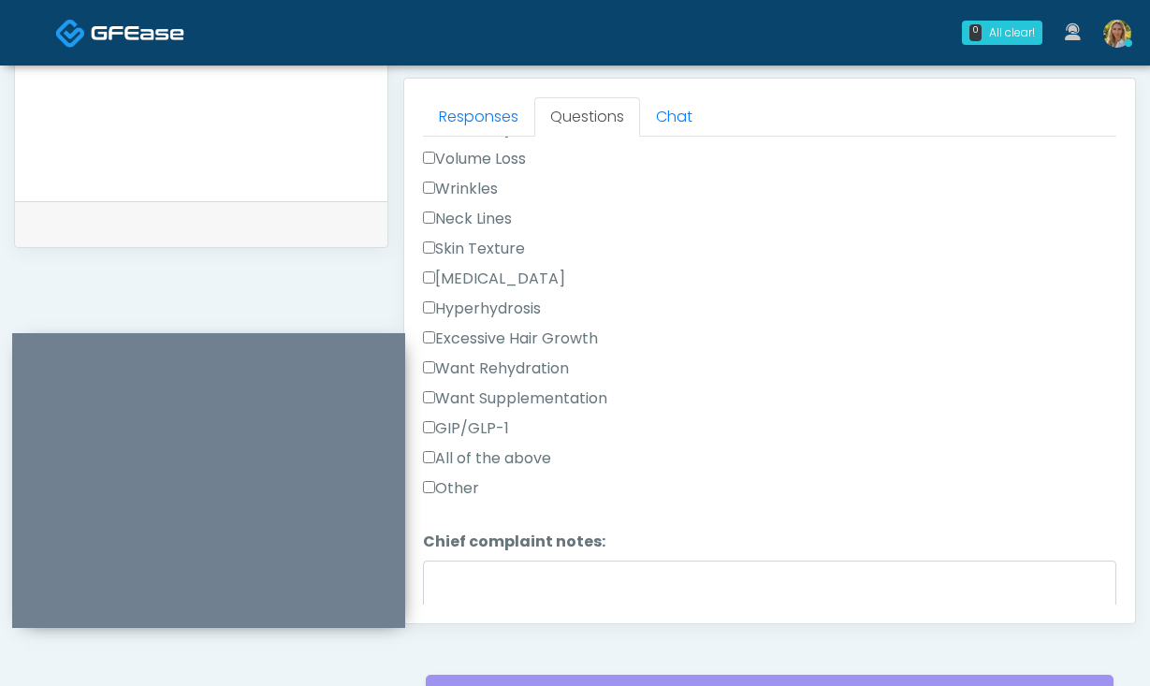
click at [458, 477] on label "Other" at bounding box center [451, 488] width 56 height 22
click at [476, 561] on textarea "Chief complaint notes:" at bounding box center [770, 601] width 694 height 81
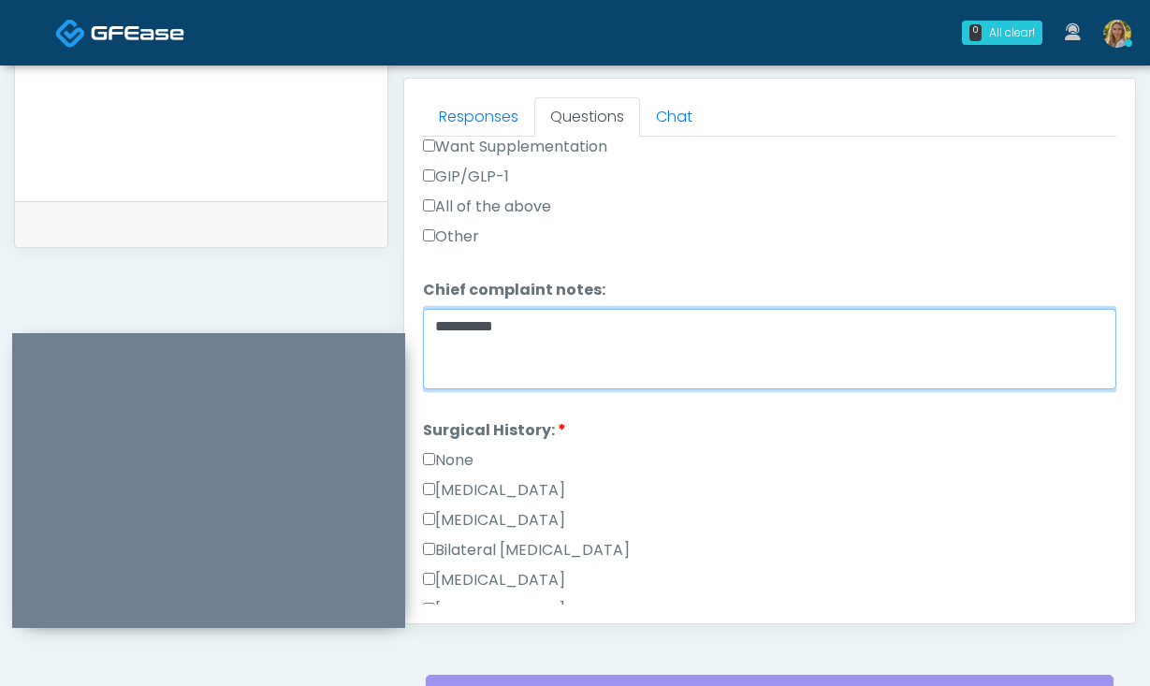
scroll to position [823, 0]
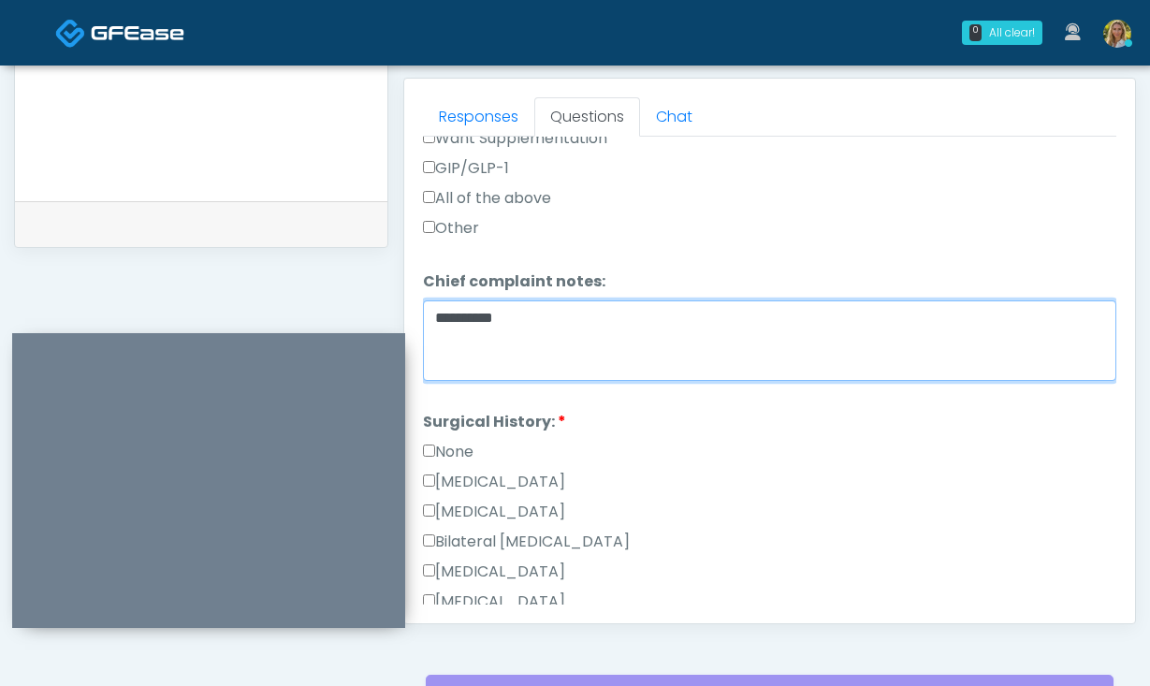
type textarea "**********"
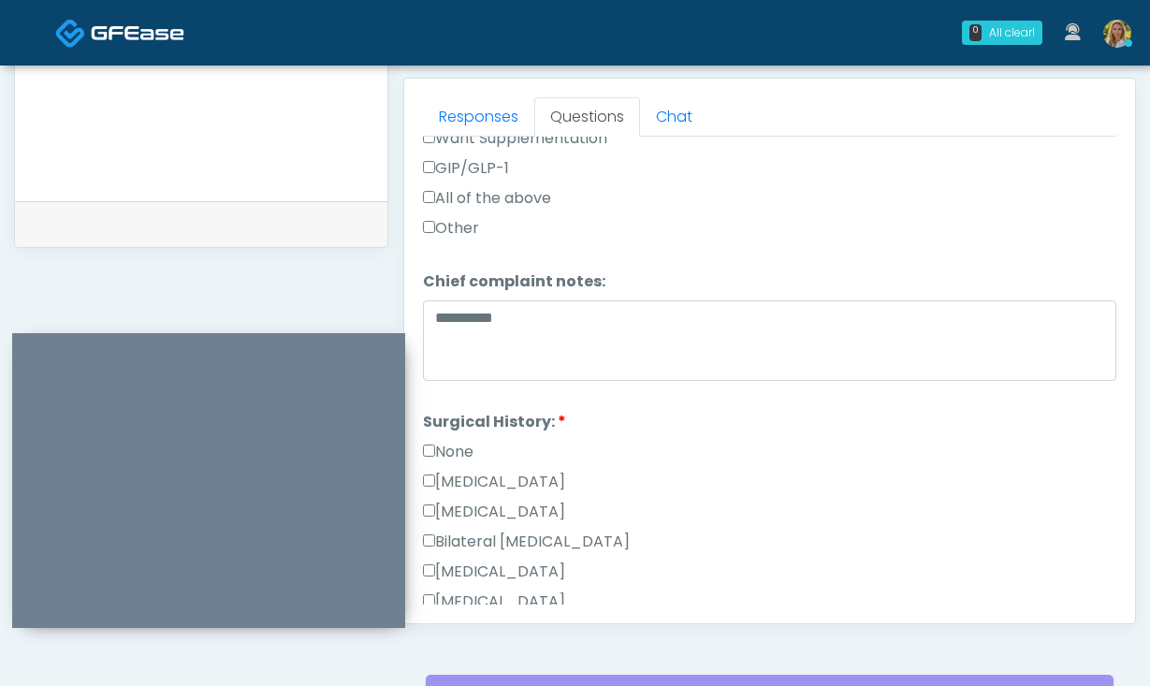
click at [484, 471] on label "[MEDICAL_DATA]" at bounding box center [494, 482] width 142 height 22
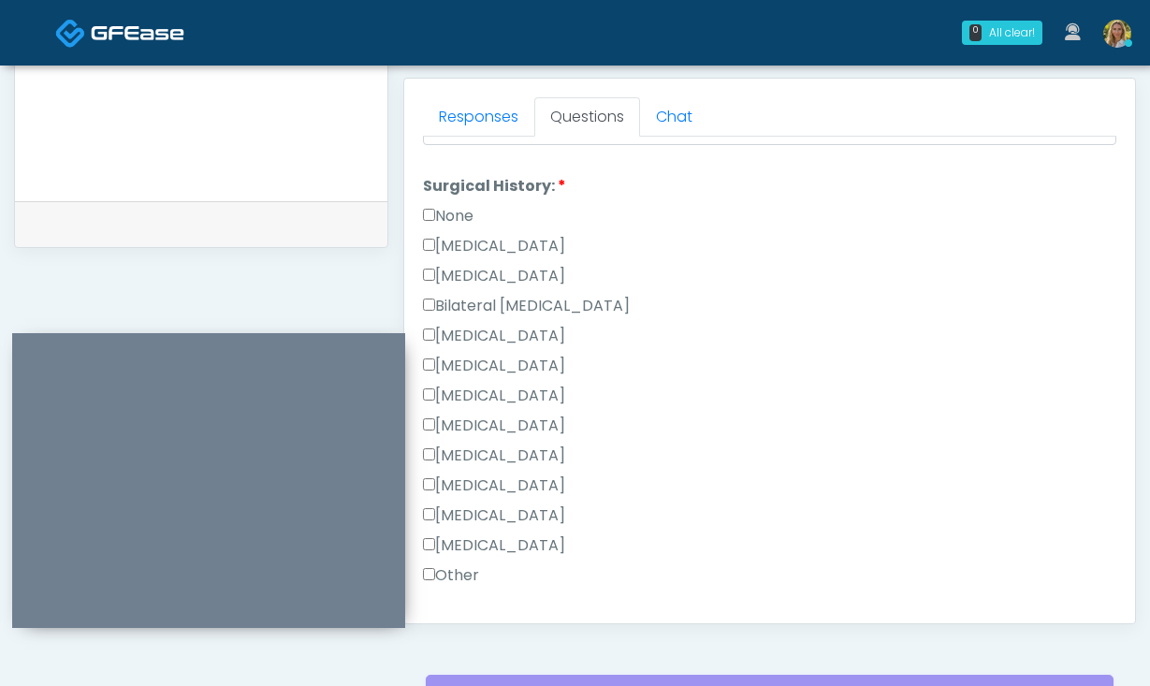
scroll to position [1057, 0]
click at [483, 476] on label "[MEDICAL_DATA]" at bounding box center [494, 487] width 142 height 22
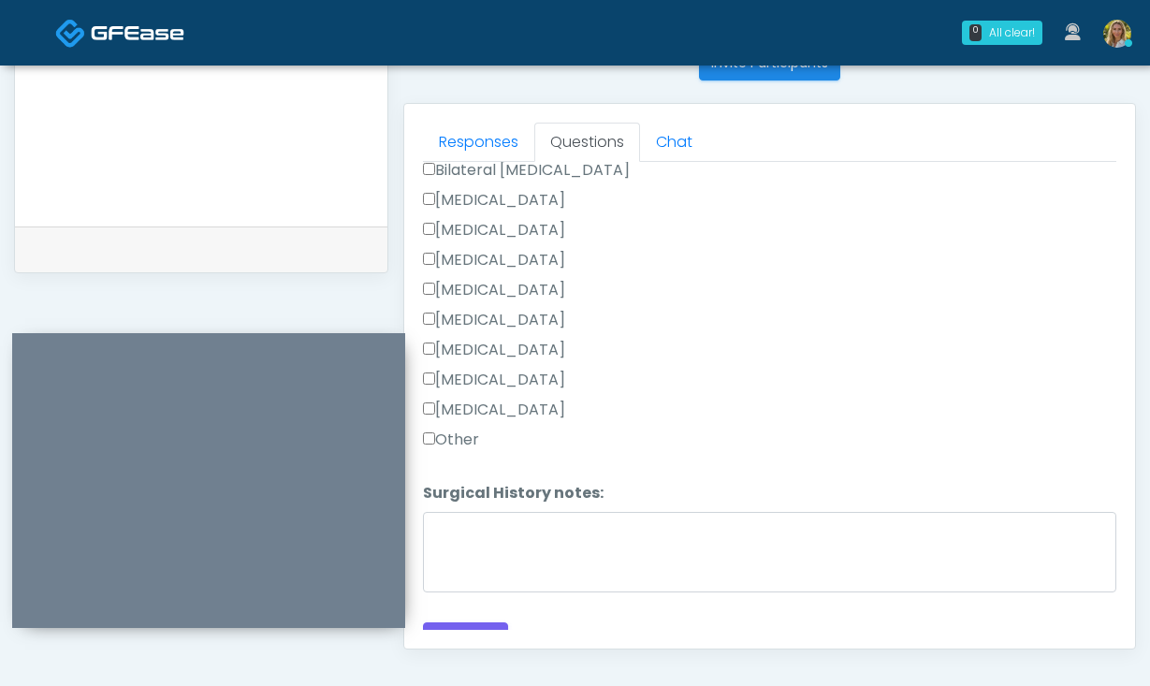
scroll to position [783, 0]
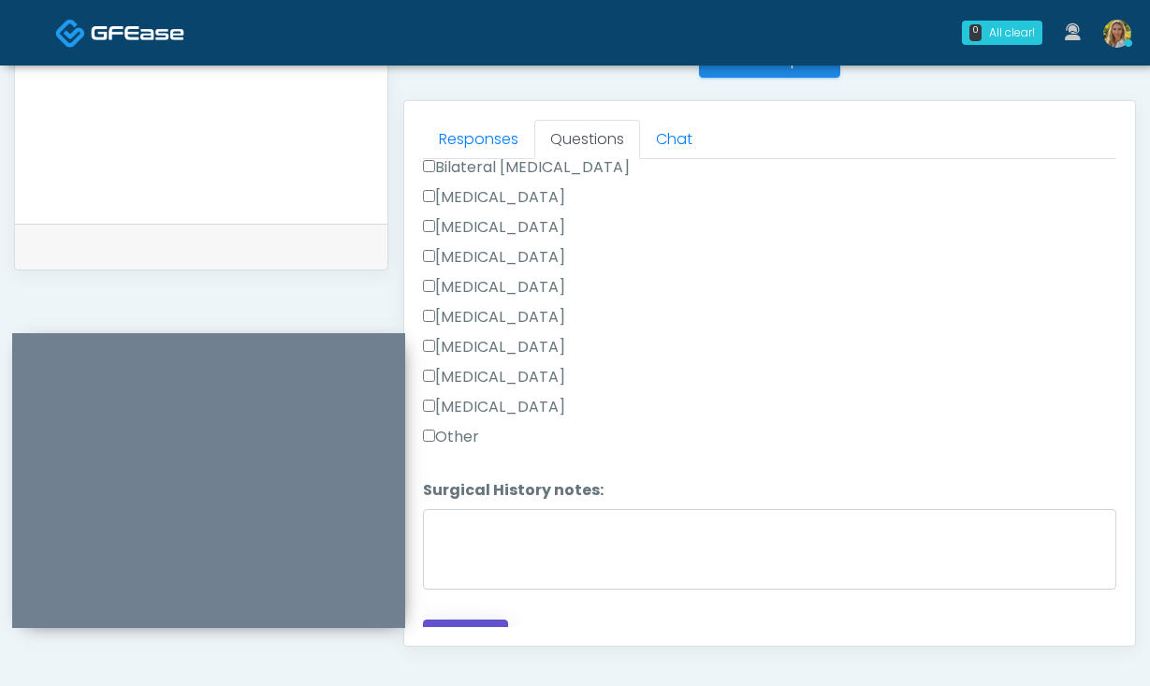
click at [502, 625] on button "Continue" at bounding box center [465, 637] width 85 height 35
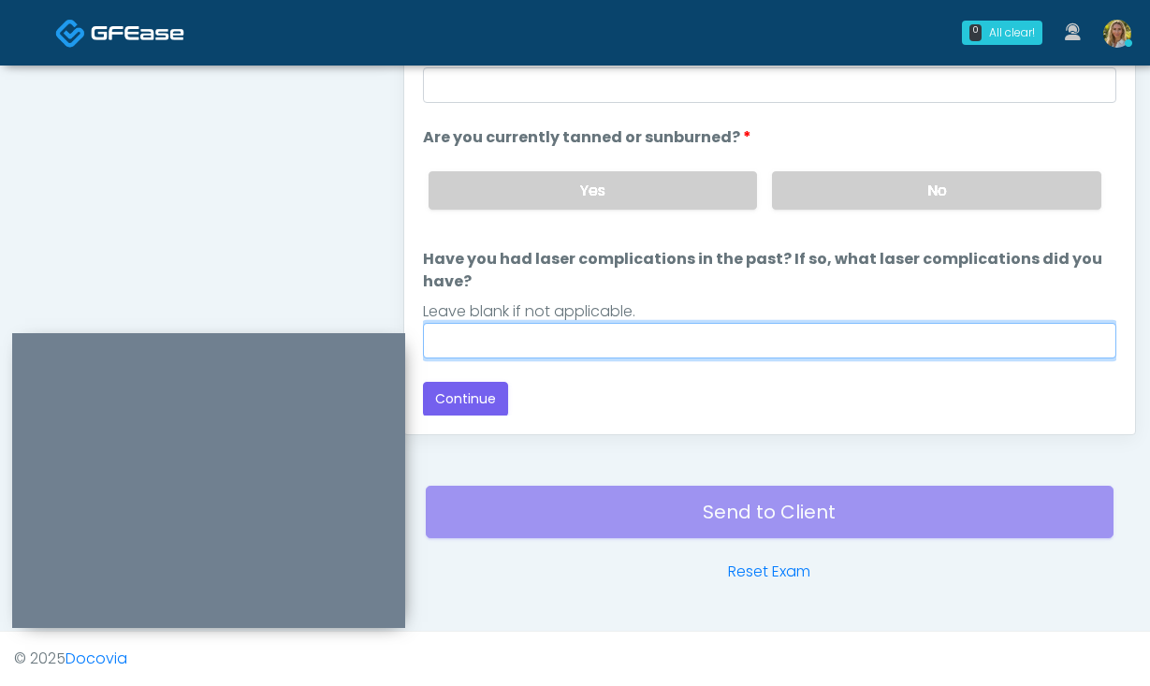
click at [710, 344] on input "Have you had laser complications in the past? If so, what laser complications d…" at bounding box center [770, 341] width 694 height 36
type input "**"
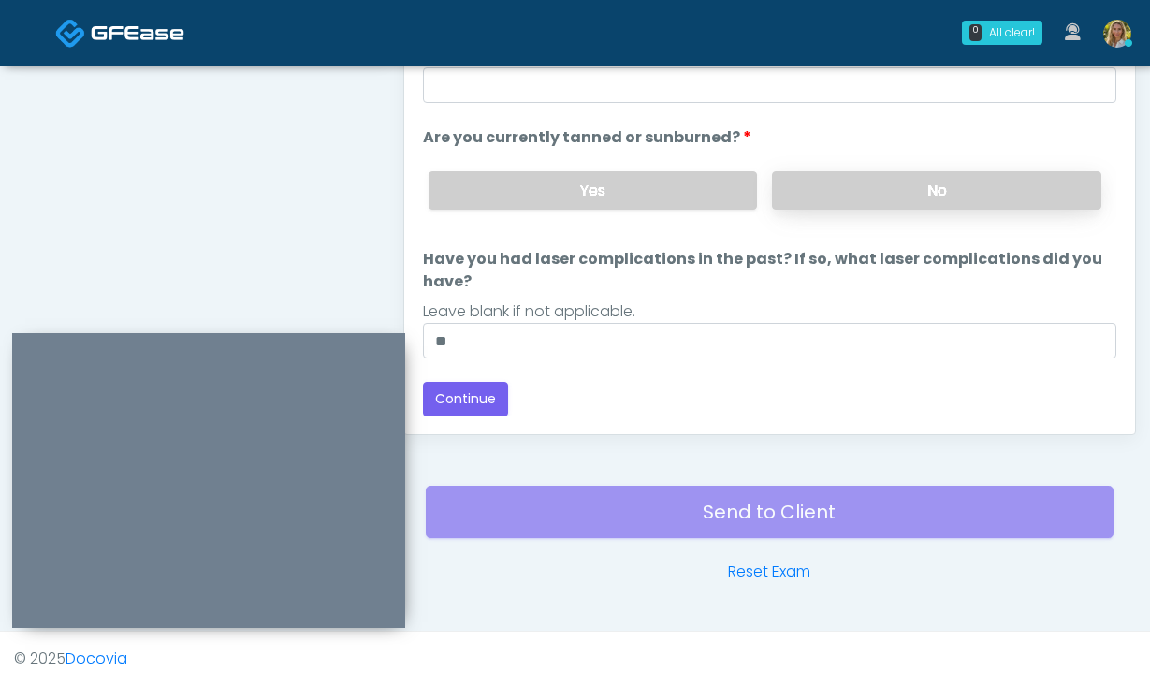
click at [850, 192] on label "No" at bounding box center [936, 190] width 329 height 38
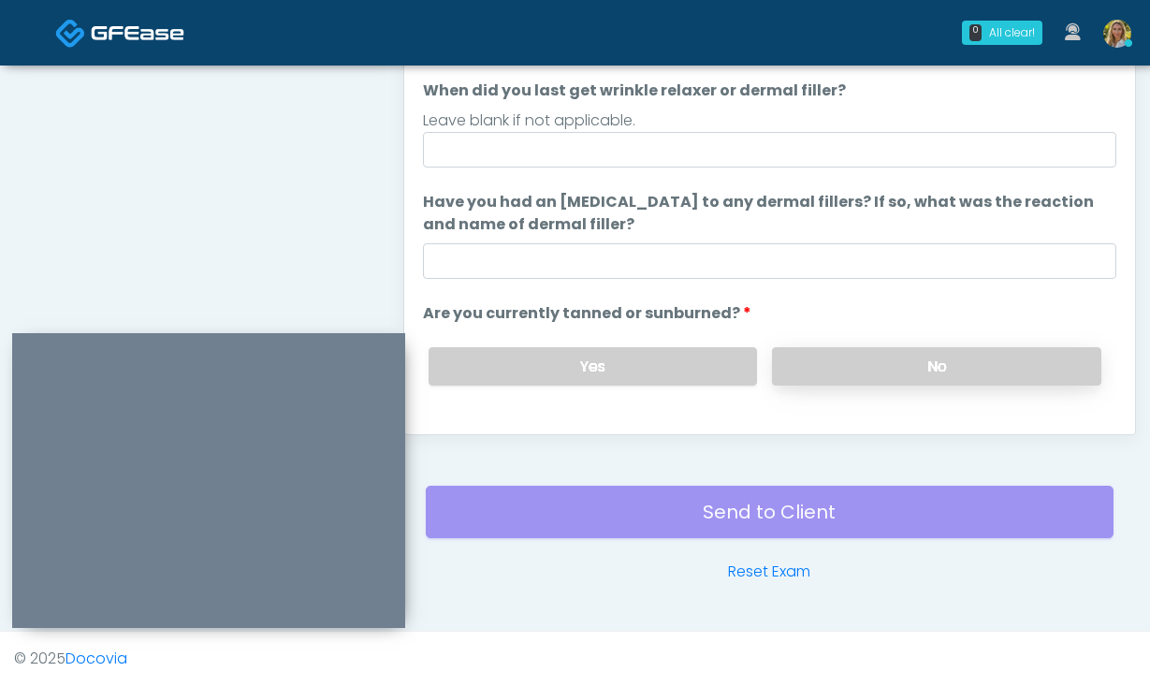
scroll to position [0, 0]
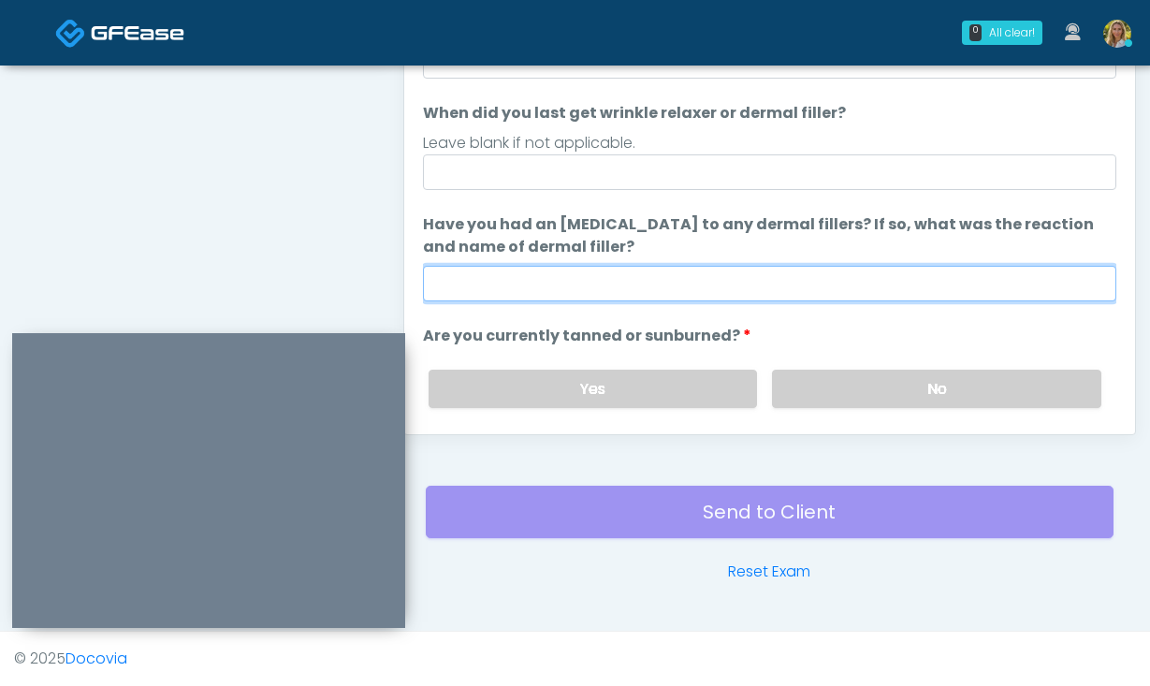
click at [734, 297] on input "Have you had an allergic response to any dermal fillers? If so, what was the re…" at bounding box center [770, 284] width 694 height 36
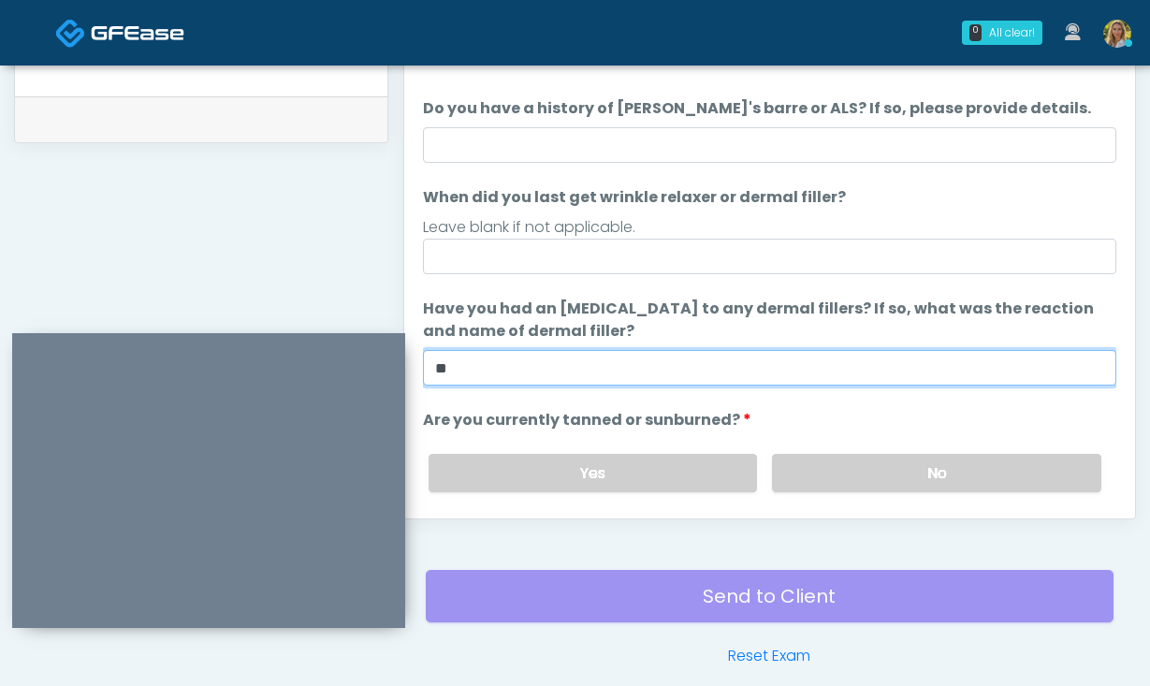
scroll to position [902, 0]
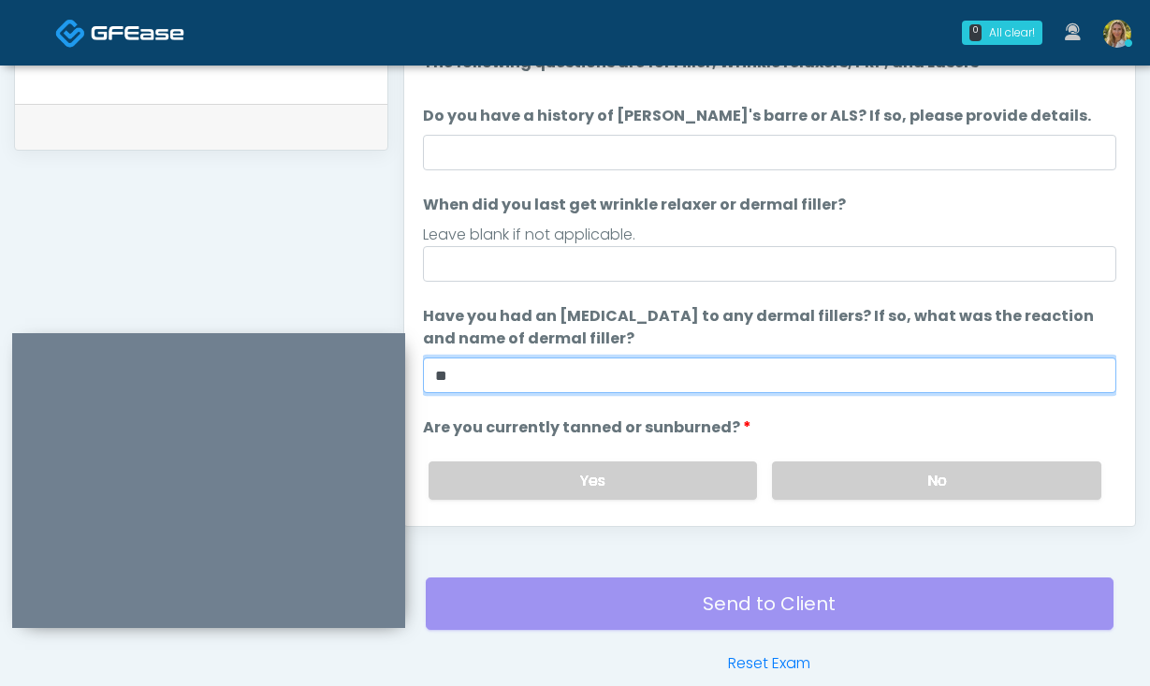
type input "**"
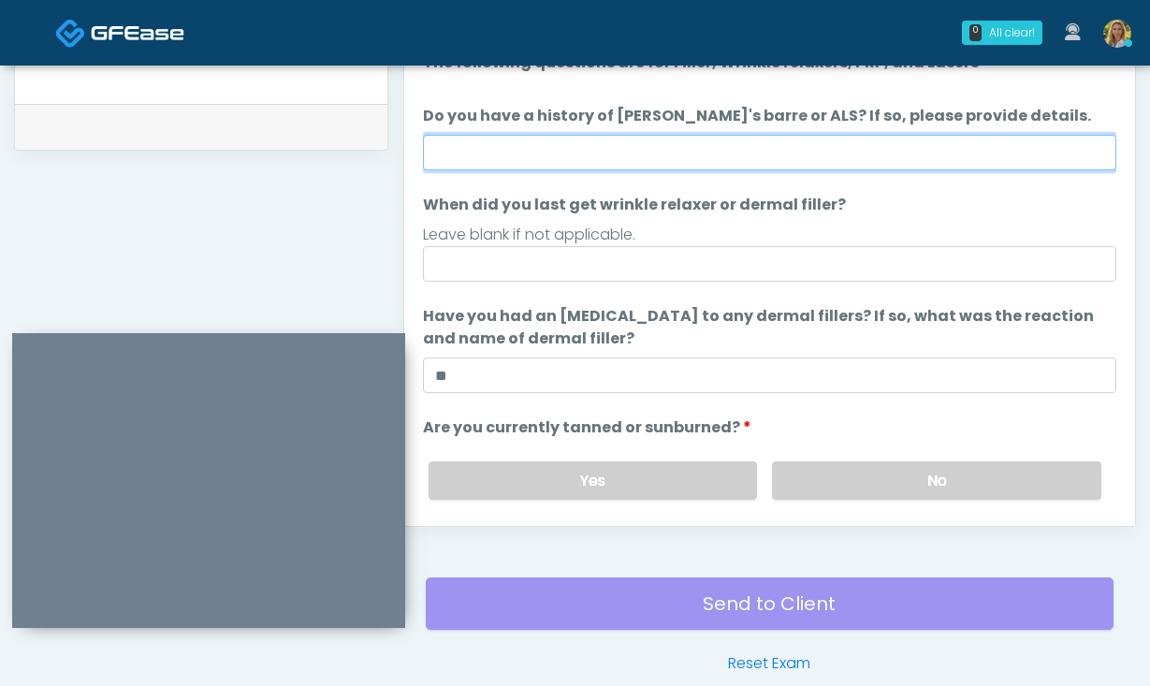
click at [725, 162] on input "Do you have a history of Guillain's barre or ALS? If so, please provide details." at bounding box center [770, 153] width 694 height 36
type input "**"
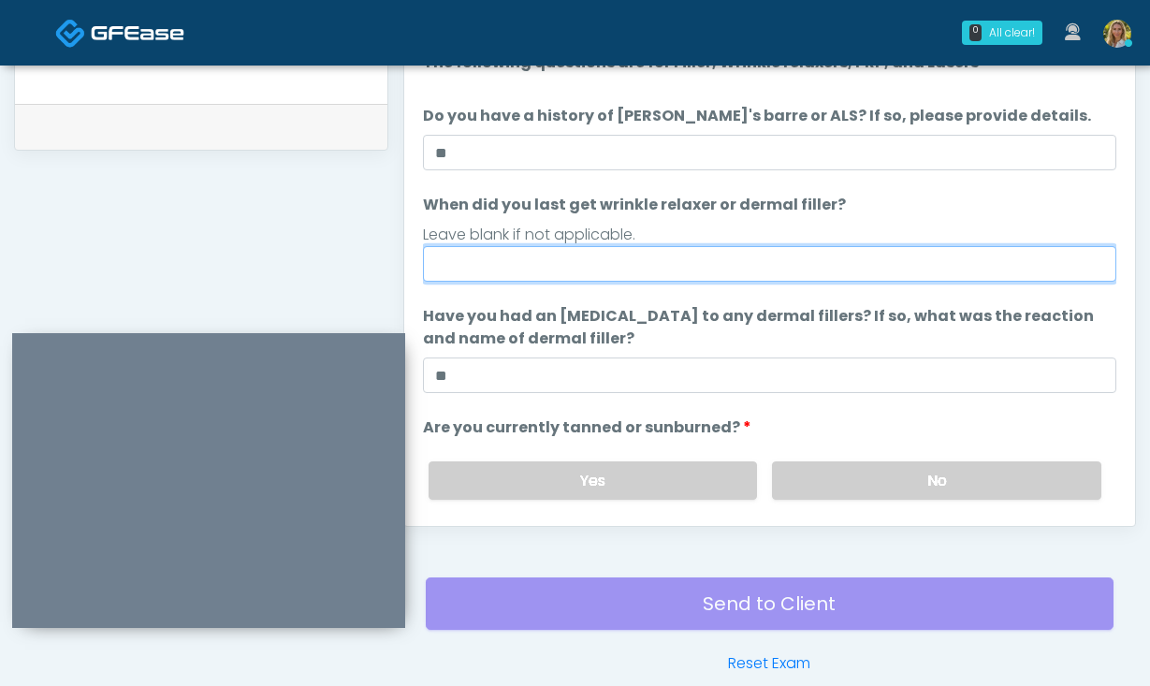
click at [711, 259] on input "When did you last get wrinkle relaxer or dermal filler?" at bounding box center [770, 264] width 694 height 36
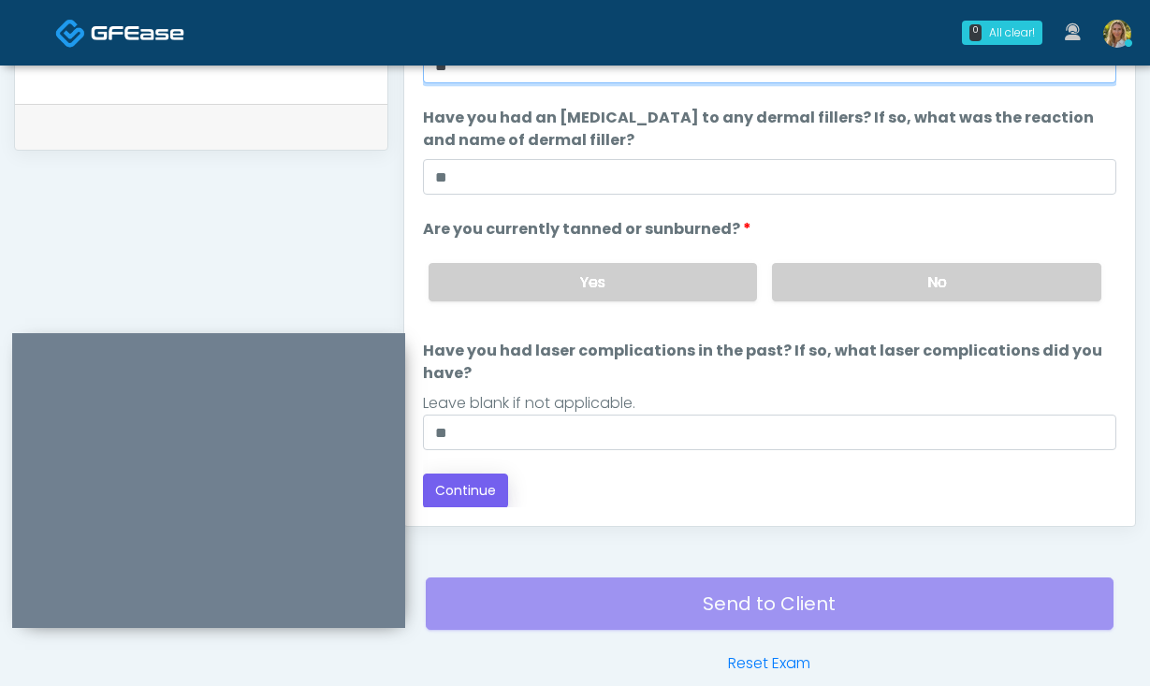
type input "**"
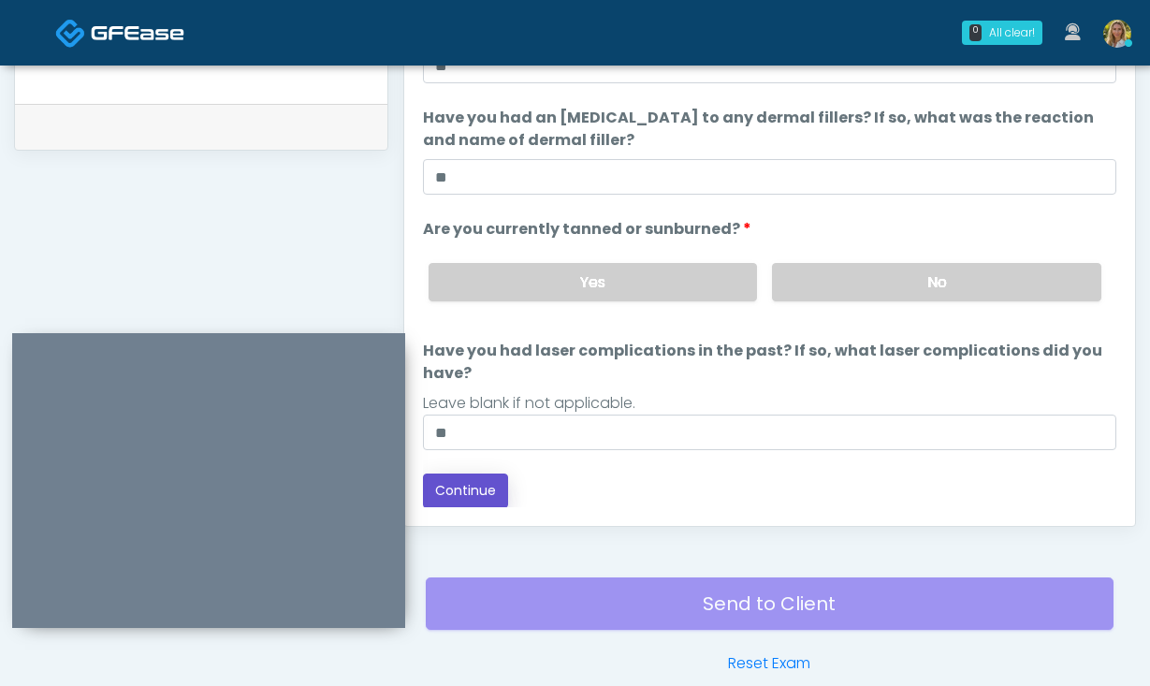
click at [448, 492] on button "Continue" at bounding box center [465, 491] width 85 height 35
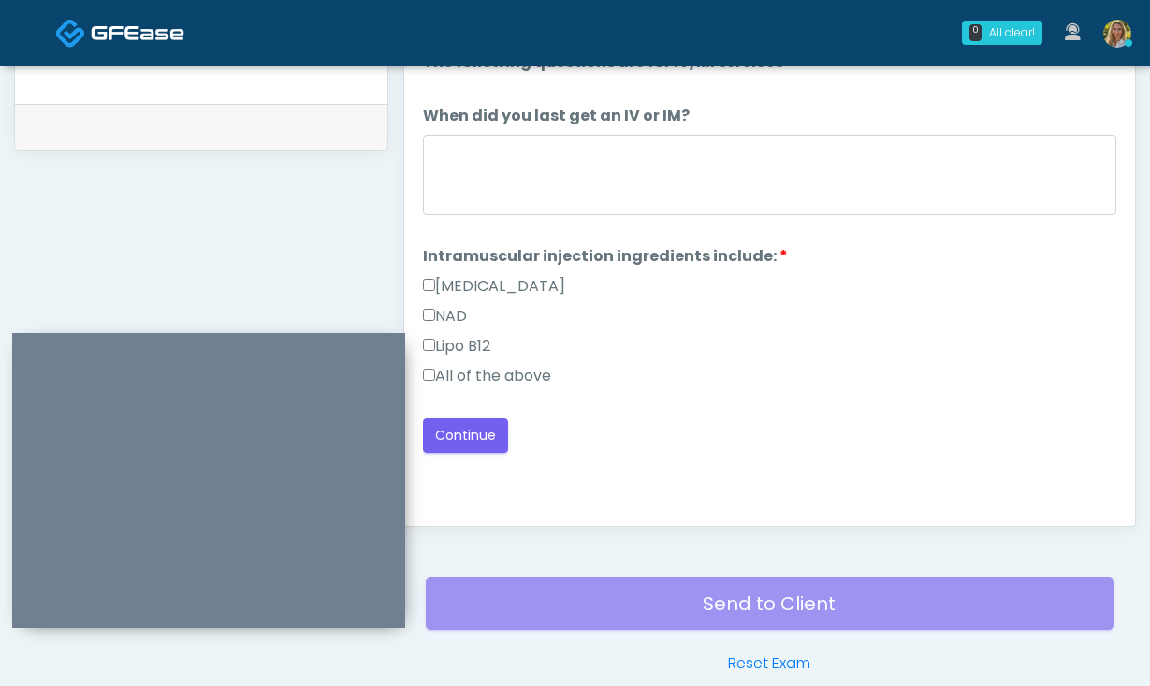
scroll to position [0, 0]
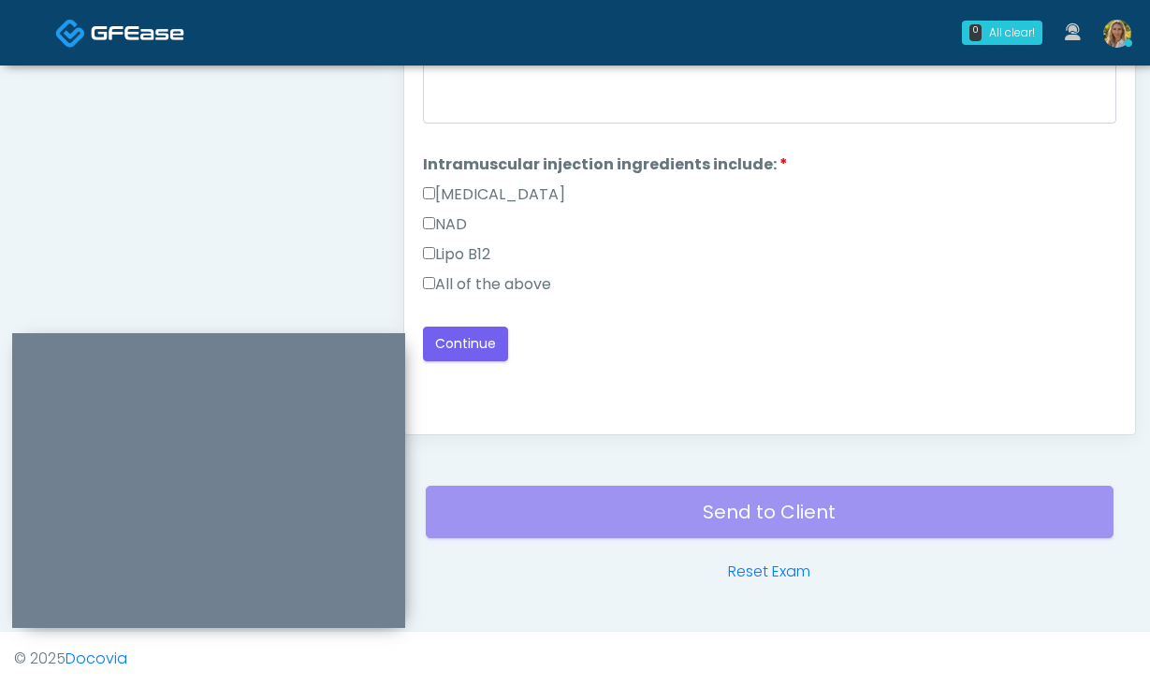
click at [523, 286] on label "All of the above" at bounding box center [487, 284] width 128 height 22
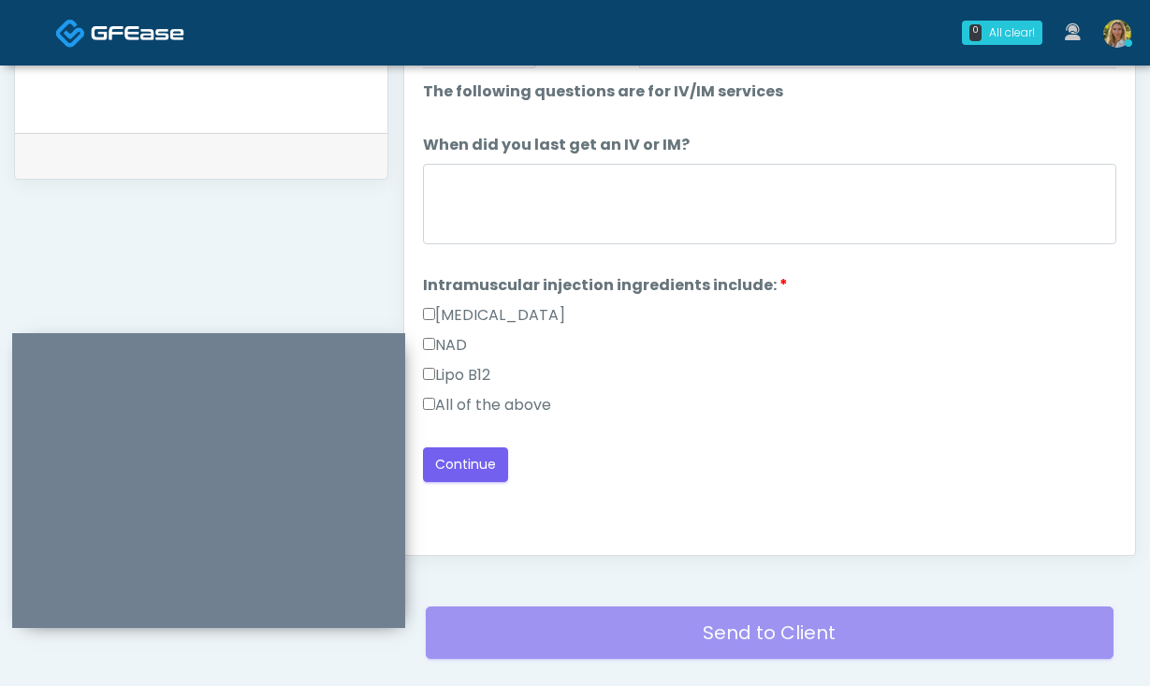
scroll to position [816, 0]
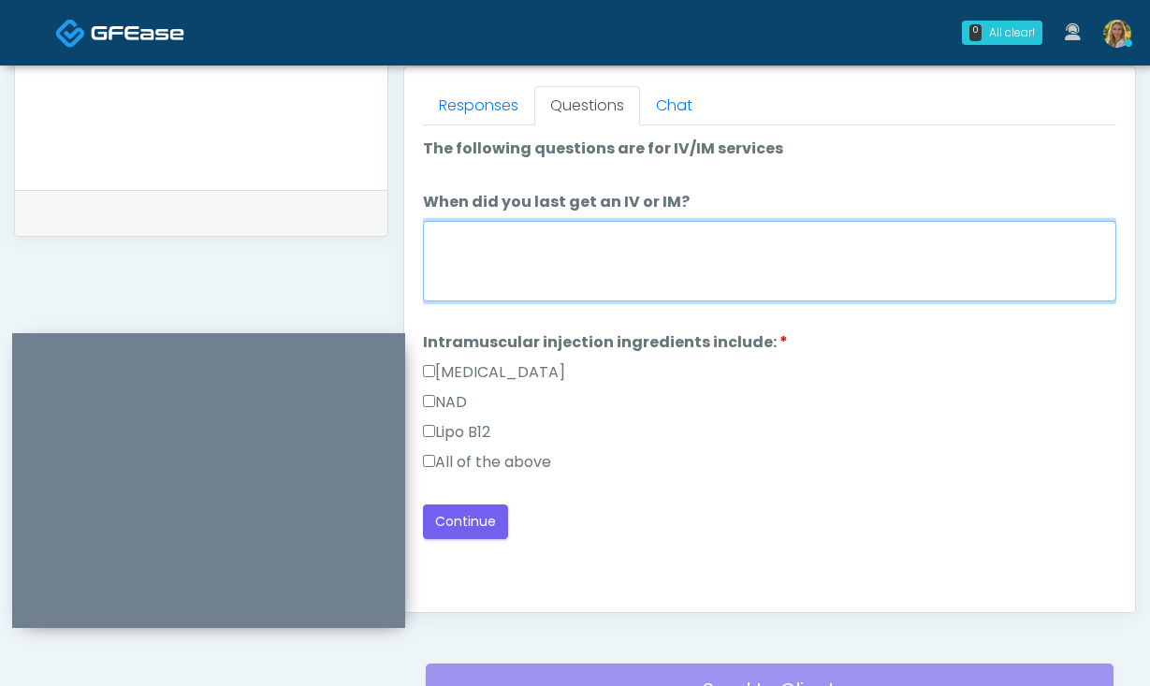
click at [523, 286] on textarea "When did you last get an IV or IM?" at bounding box center [770, 261] width 694 height 81
type textarea "**"
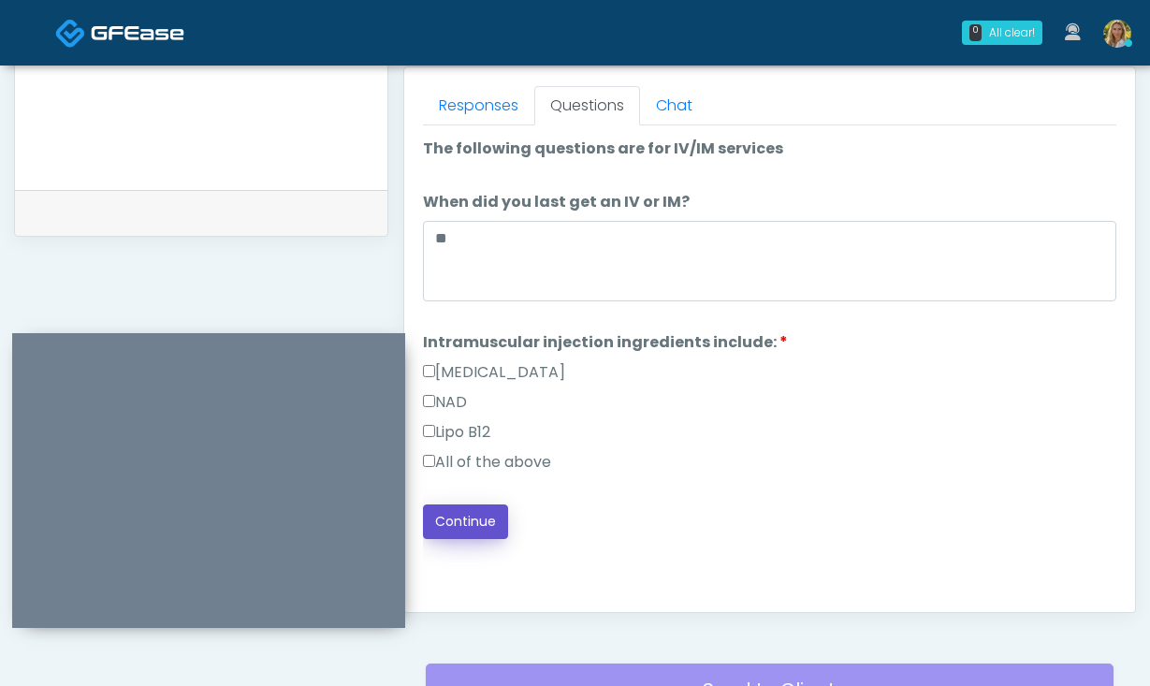
click at [471, 514] on button "Continue" at bounding box center [465, 522] width 85 height 35
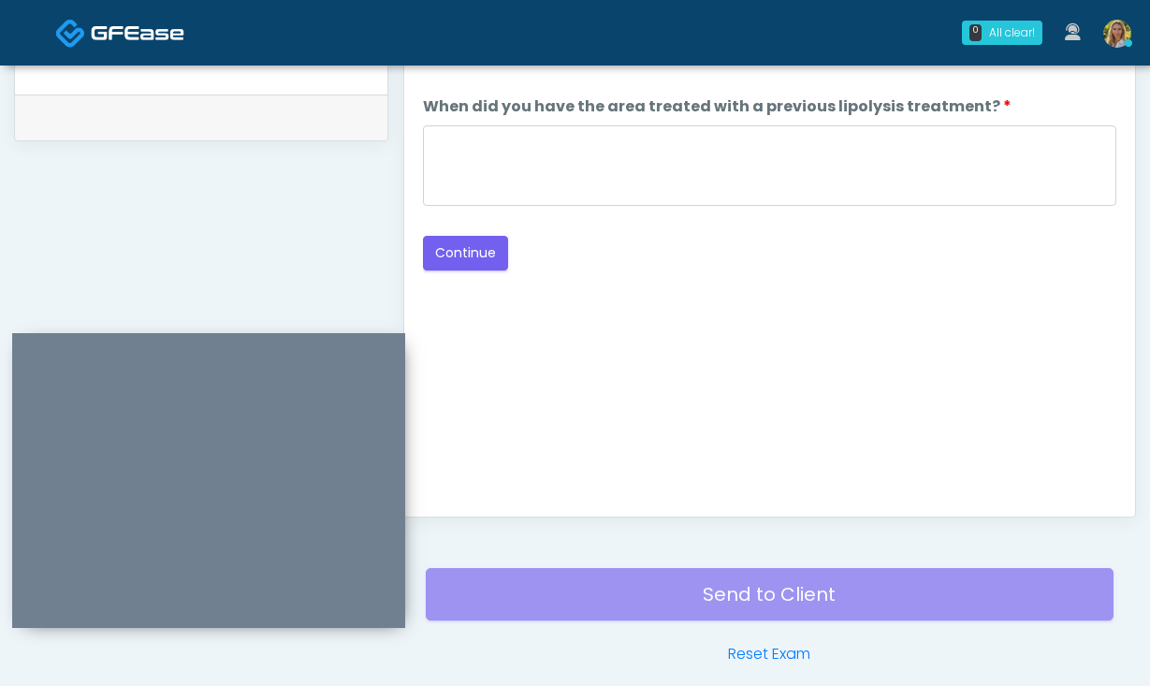
scroll to position [846, 0]
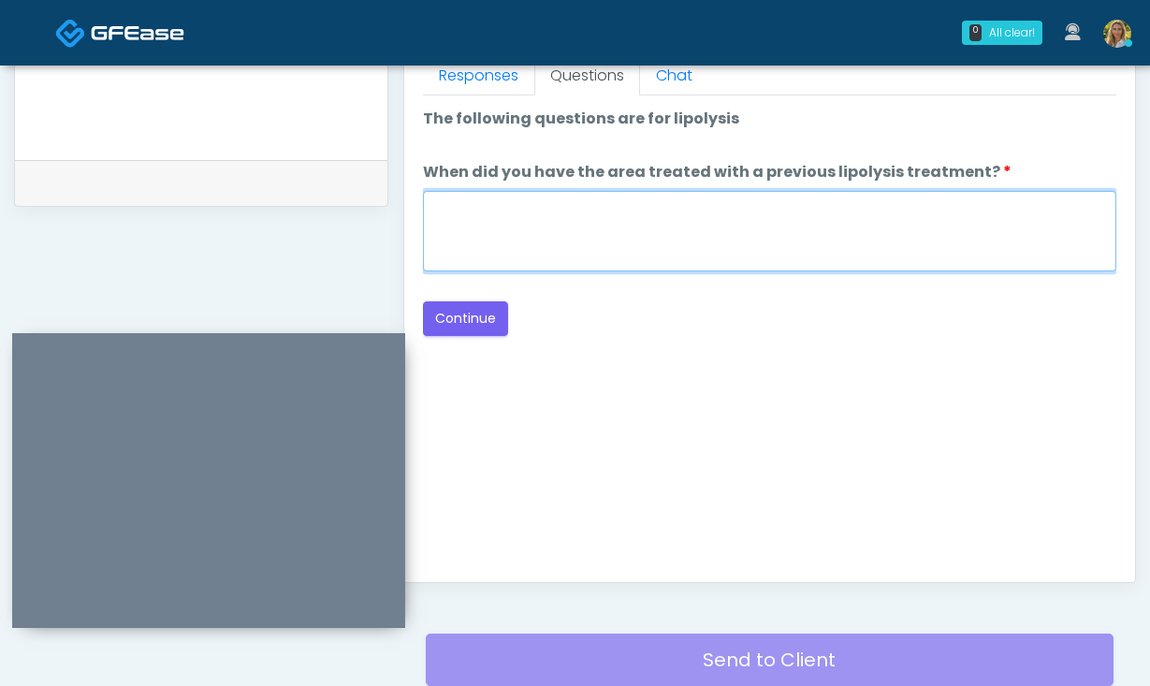
click at [578, 235] on textarea "When did you have the area treated with a previous lipolysis treatment?" at bounding box center [770, 231] width 694 height 81
type textarea "**"
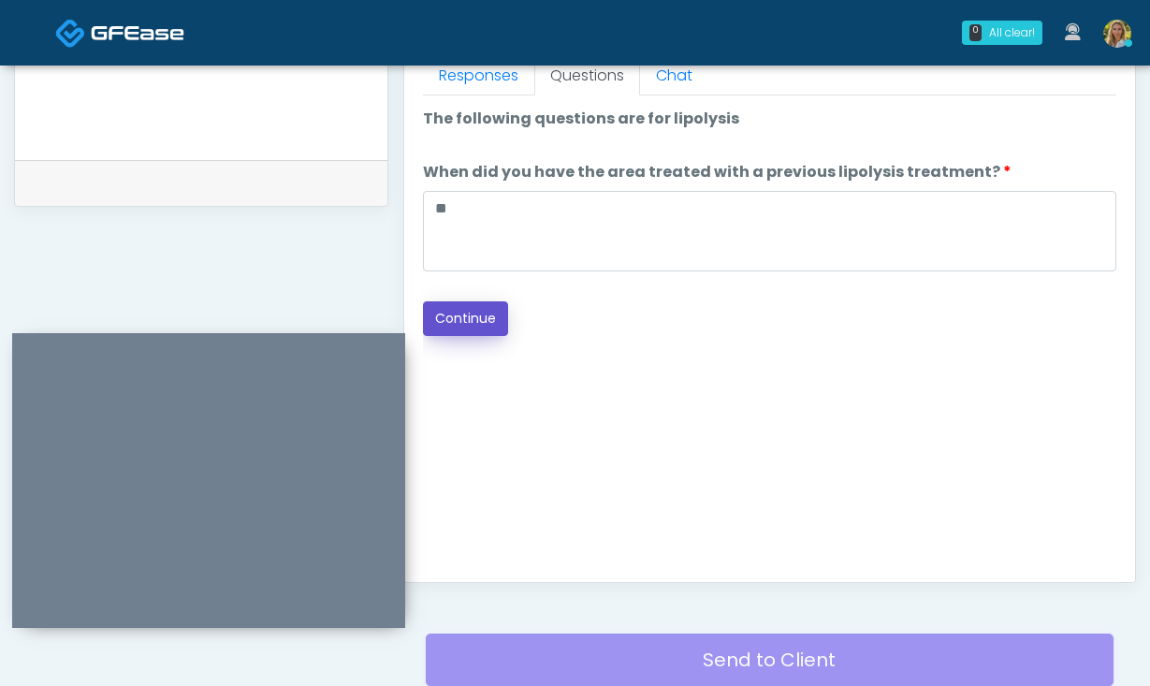
click at [483, 327] on button "Continue" at bounding box center [465, 318] width 85 height 35
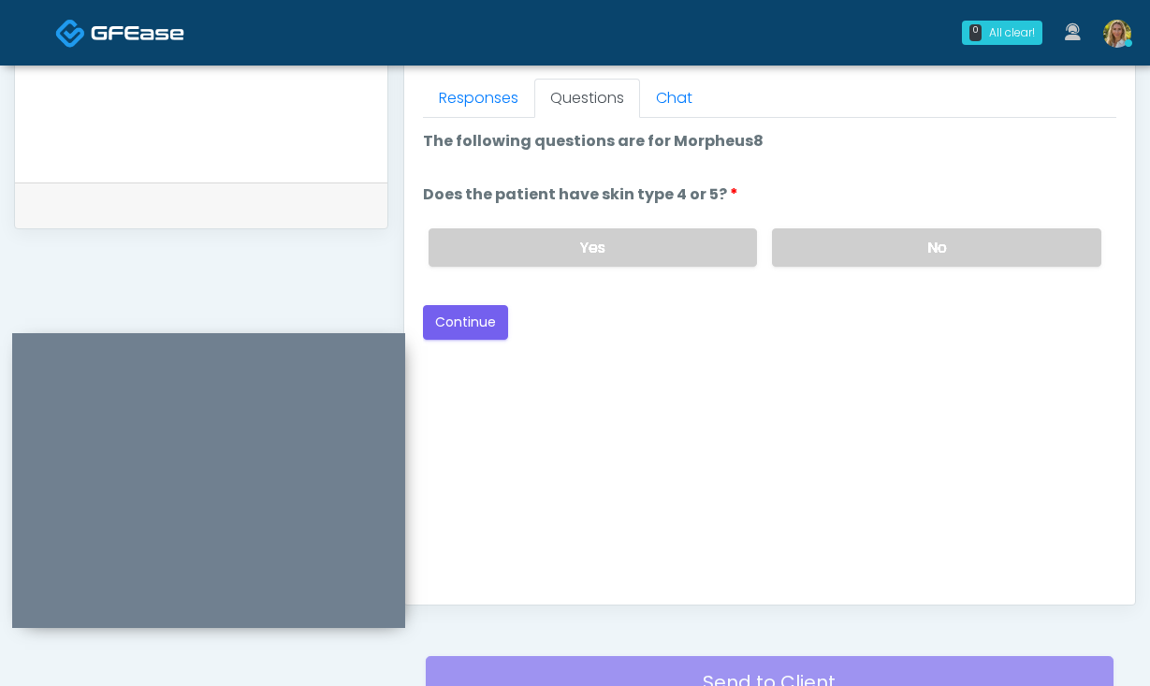
scroll to position [807, 0]
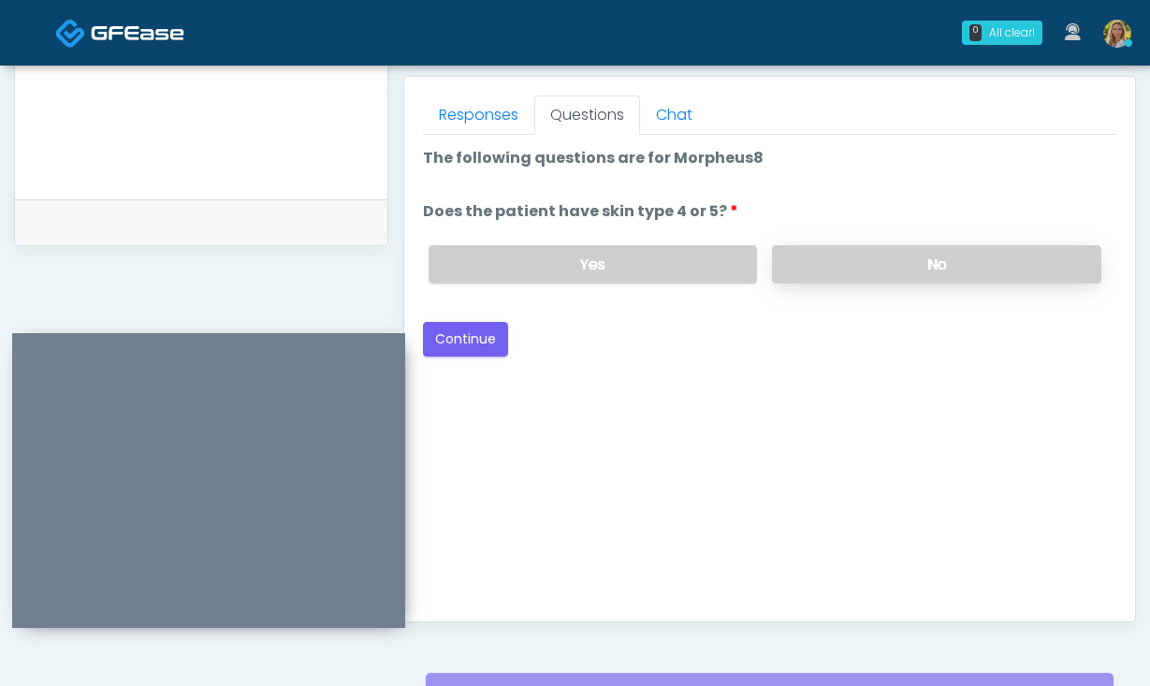
click at [861, 271] on label "No" at bounding box center [936, 264] width 329 height 38
click at [467, 334] on button "Continue" at bounding box center [465, 339] width 85 height 35
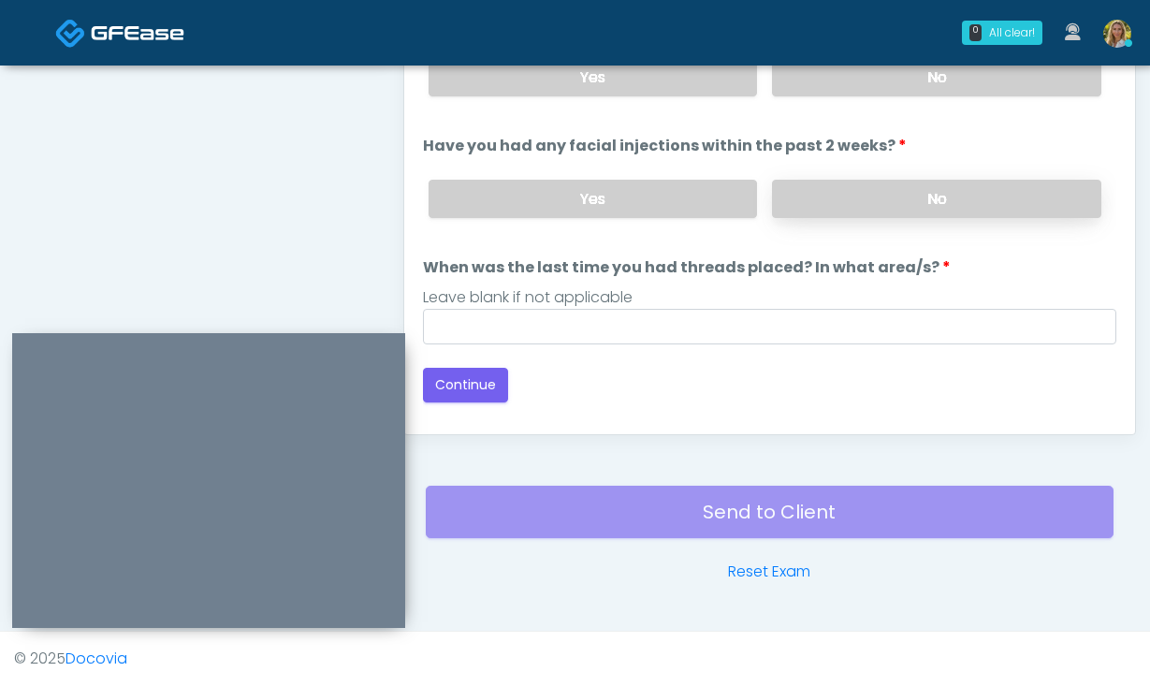
click at [842, 197] on label "No" at bounding box center [936, 199] width 329 height 38
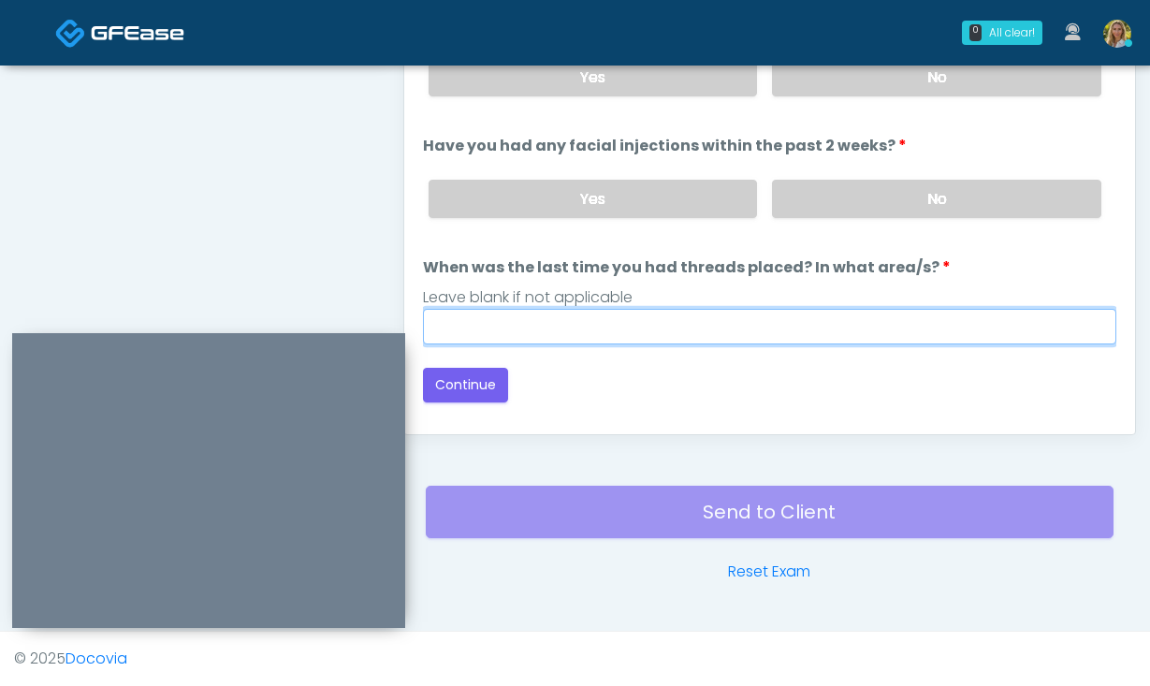
click at [639, 329] on input "When was the last time you had threads placed? In what area/s?" at bounding box center [770, 327] width 694 height 36
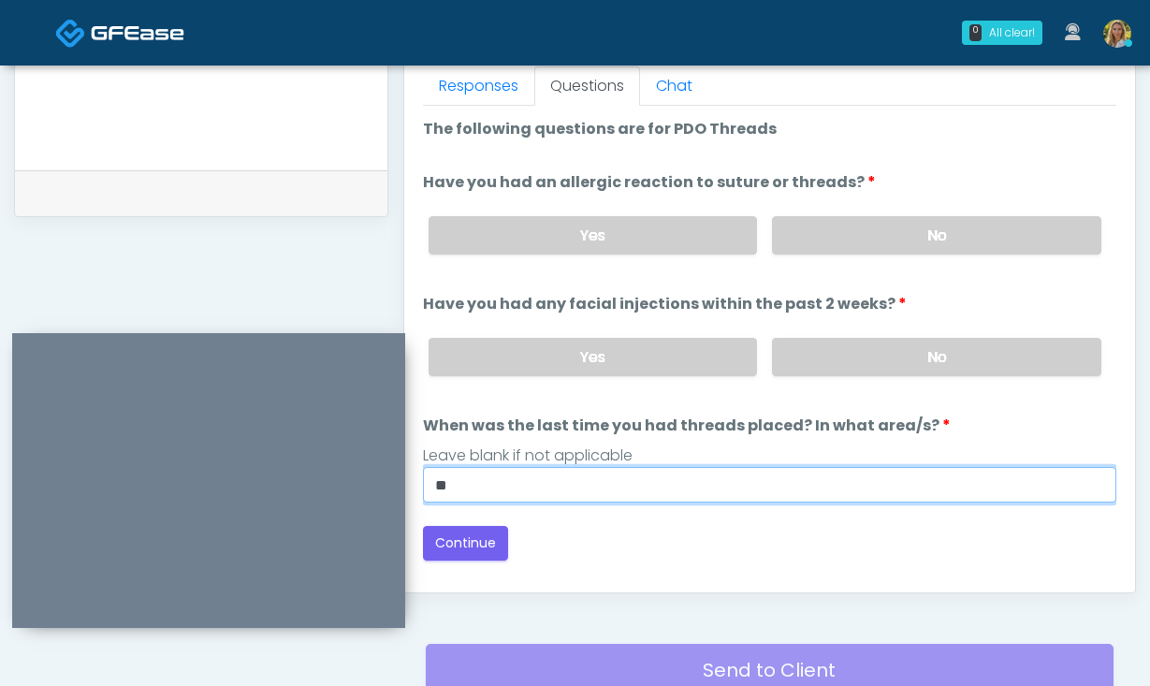
scroll to position [835, 0]
type input "**"
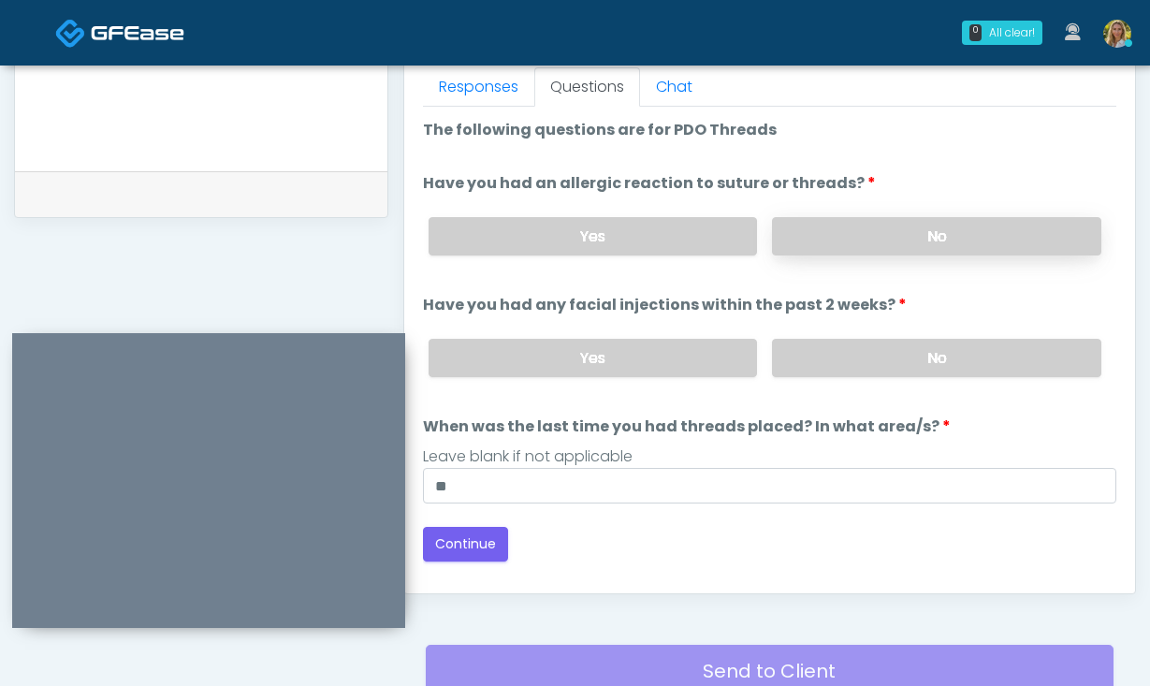
click at [868, 224] on label "No" at bounding box center [936, 236] width 329 height 38
click at [463, 555] on button "Continue" at bounding box center [465, 544] width 85 height 35
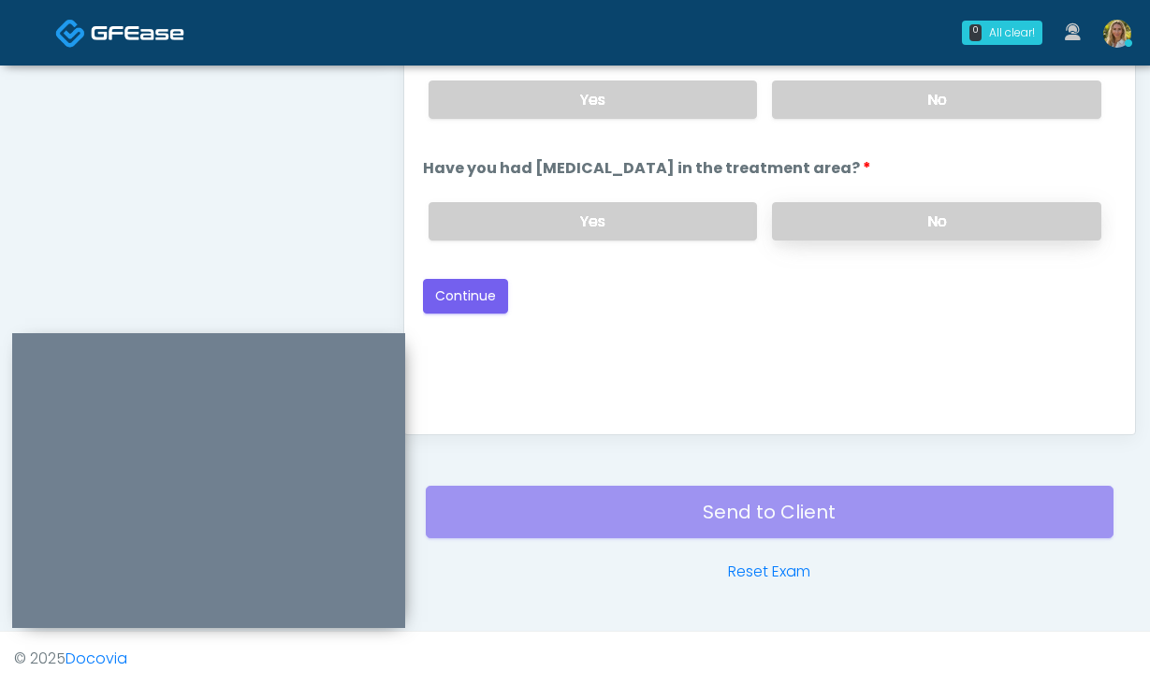
click at [889, 226] on label "No" at bounding box center [936, 221] width 329 height 38
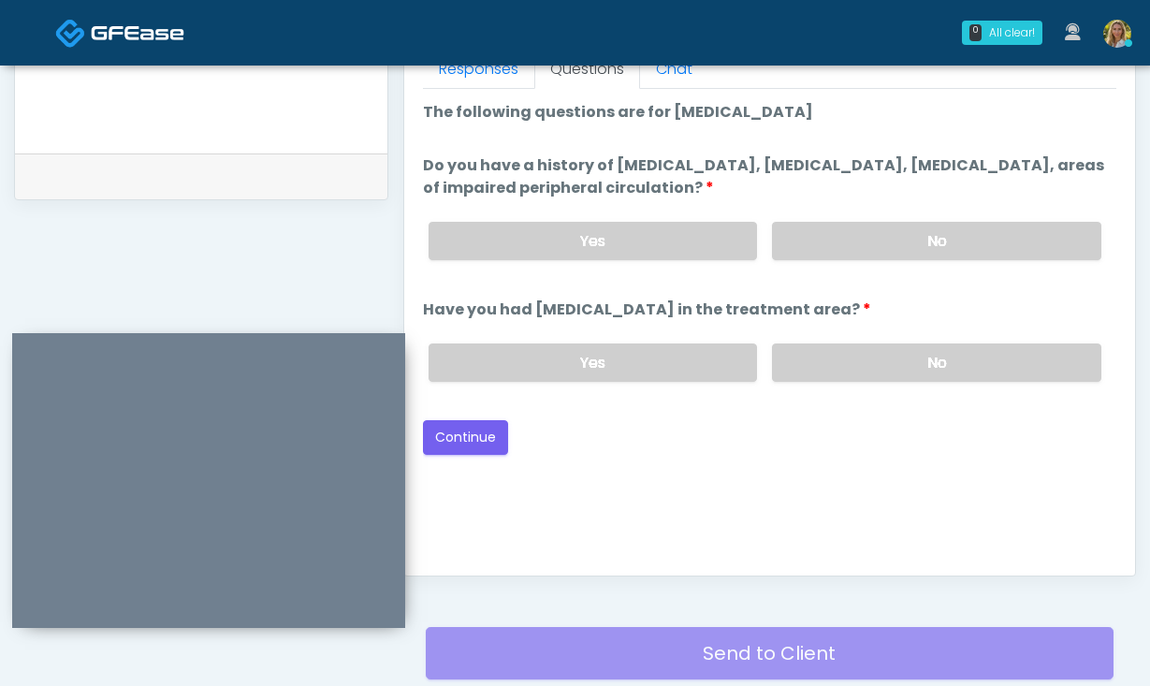
scroll to position [844, 0]
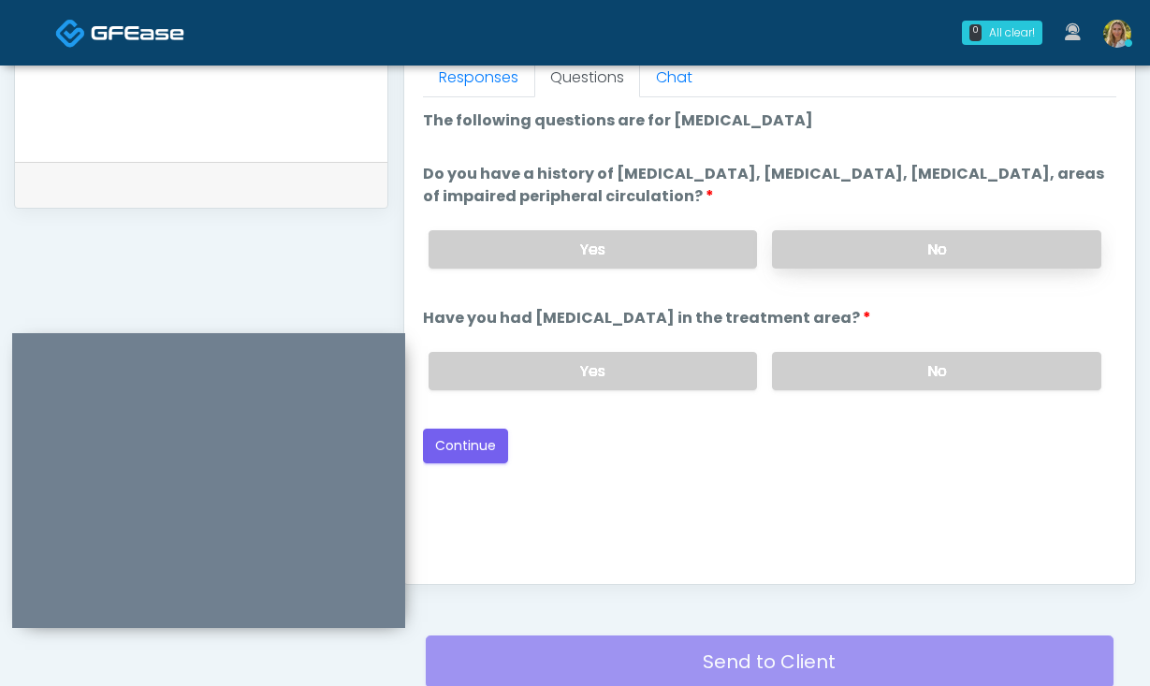
click at [870, 254] on label "No" at bounding box center [936, 249] width 329 height 38
click at [461, 447] on button "Continue" at bounding box center [465, 446] width 85 height 35
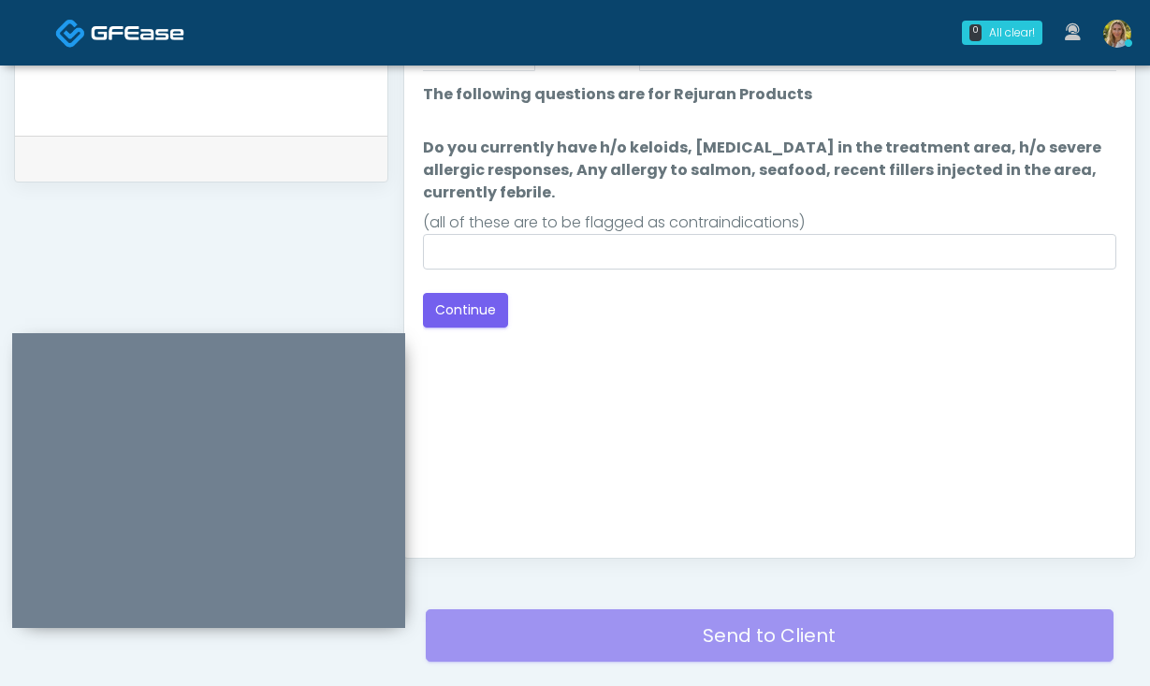
scroll to position [866, 0]
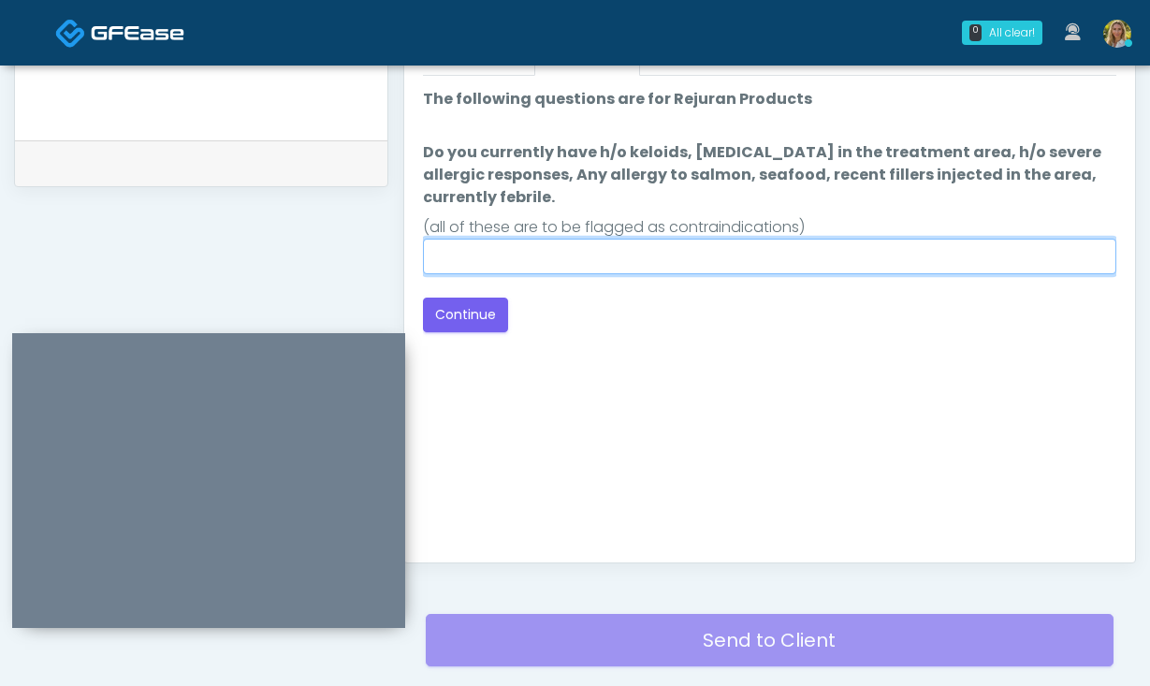
click at [682, 263] on input "Do you currently have h/o keloids, skin infection in the treatment area, h/o se…" at bounding box center [770, 257] width 694 height 36
type input "**"
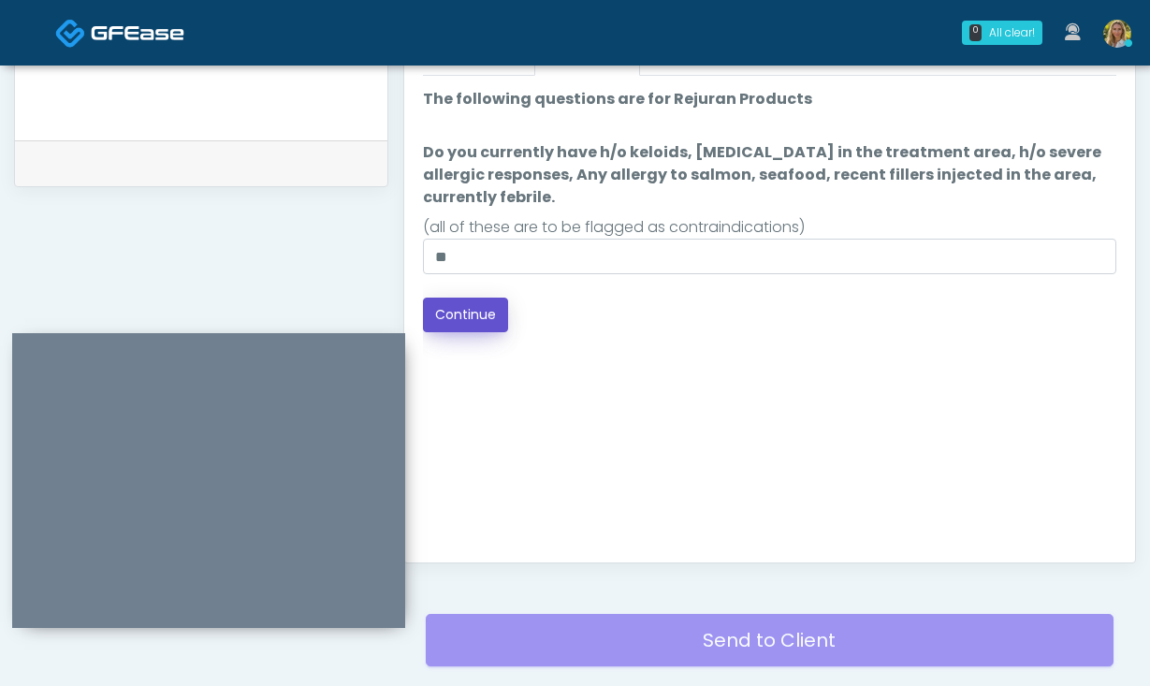
click at [475, 315] on button "Continue" at bounding box center [465, 315] width 85 height 35
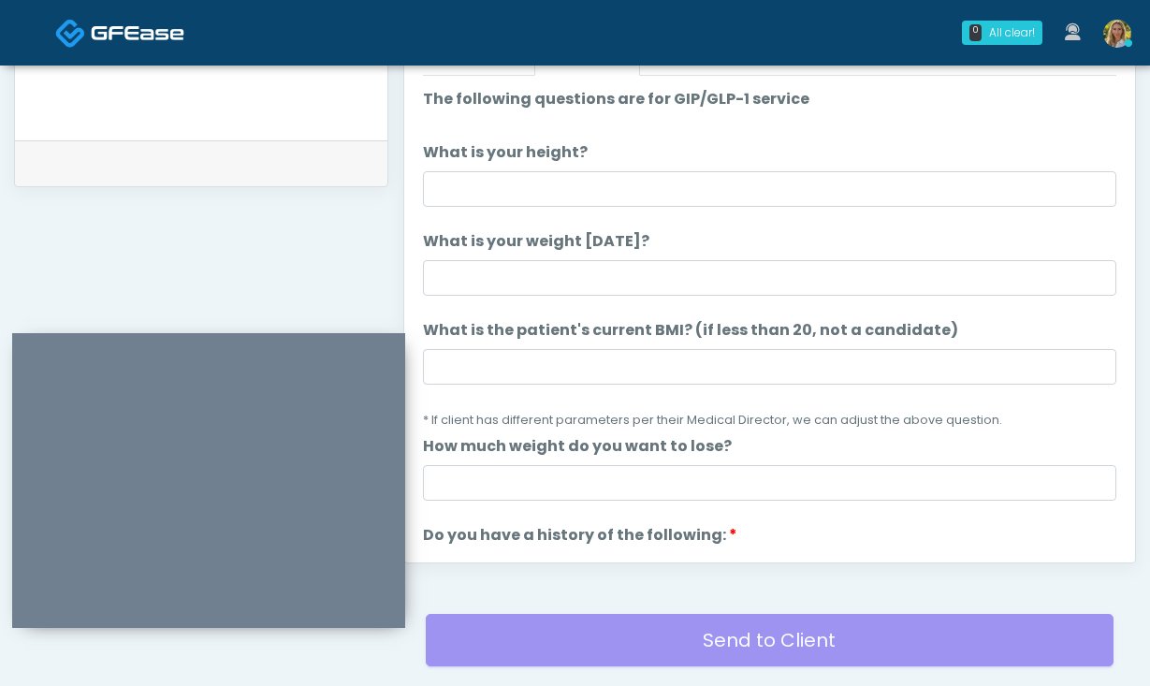
scroll to position [994, 0]
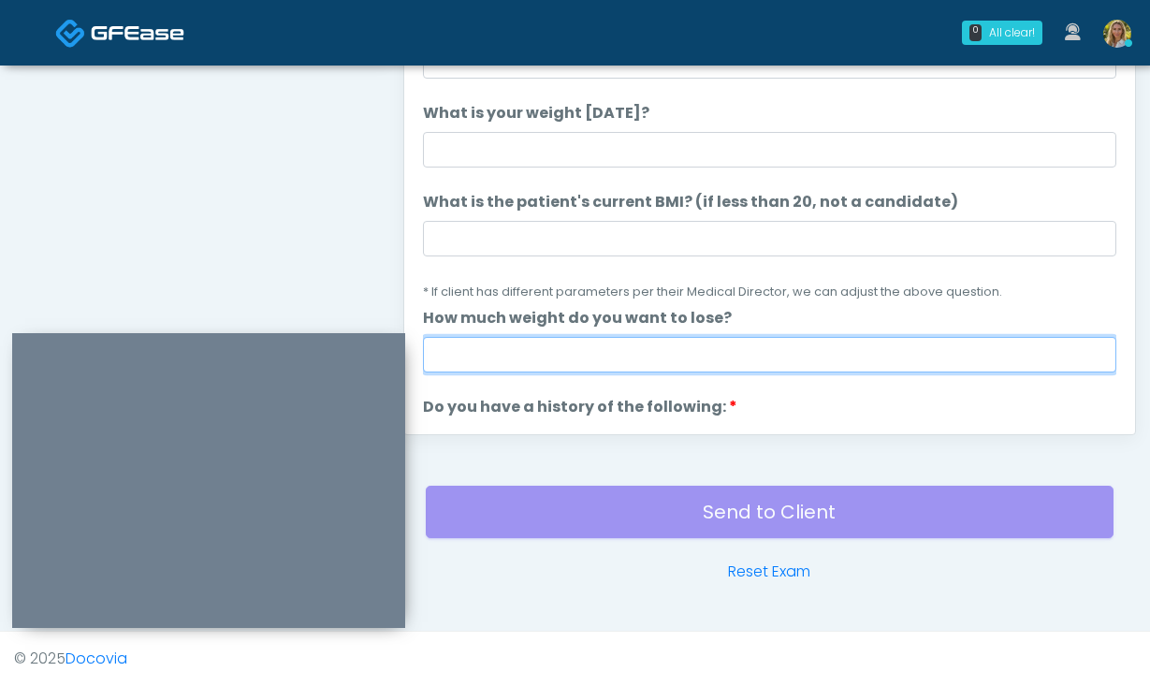
click at [578, 354] on input "How much weight do you want to lose?" at bounding box center [770, 355] width 694 height 36
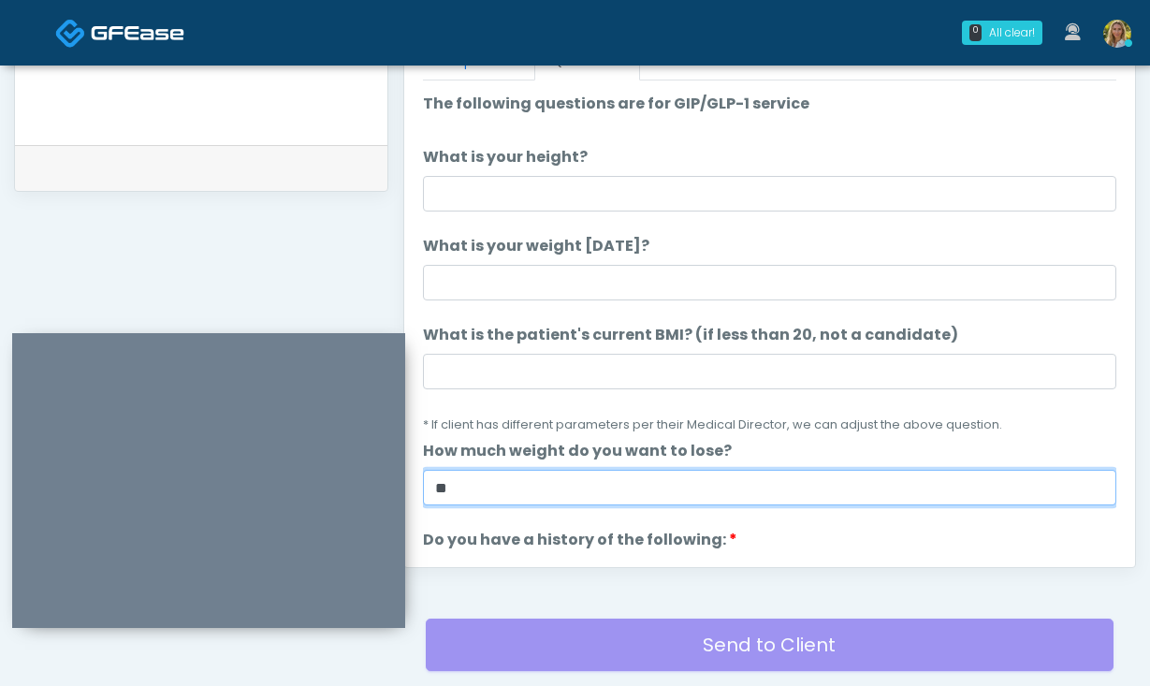
scroll to position [859, 0]
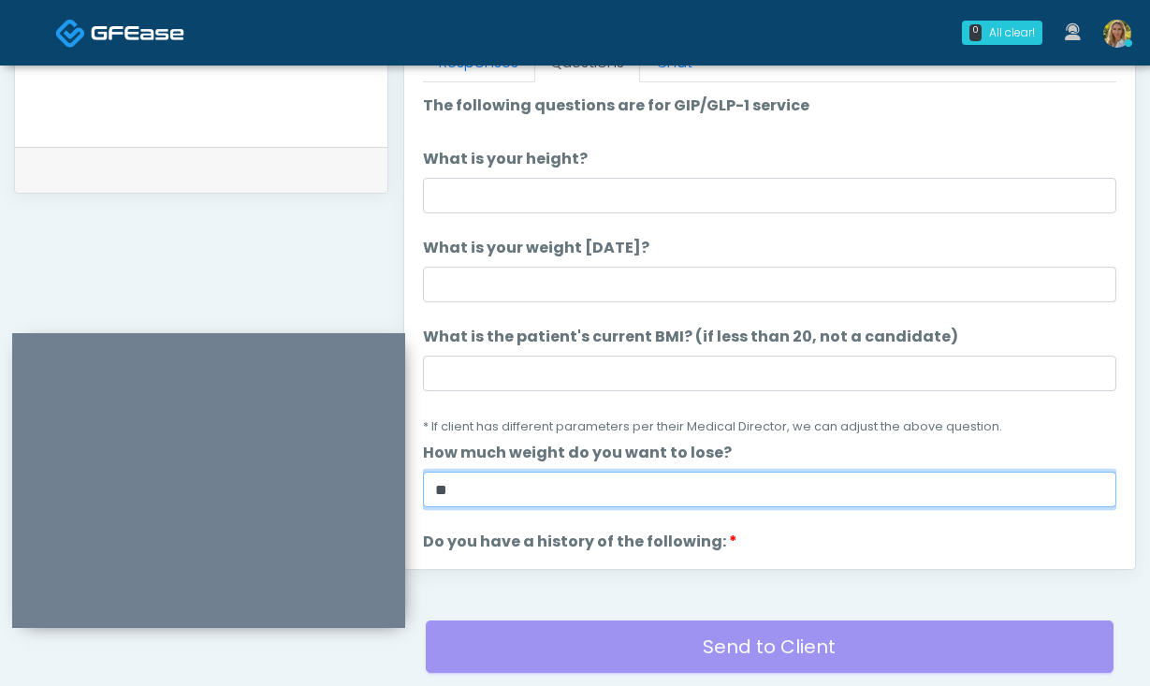
type input "**"
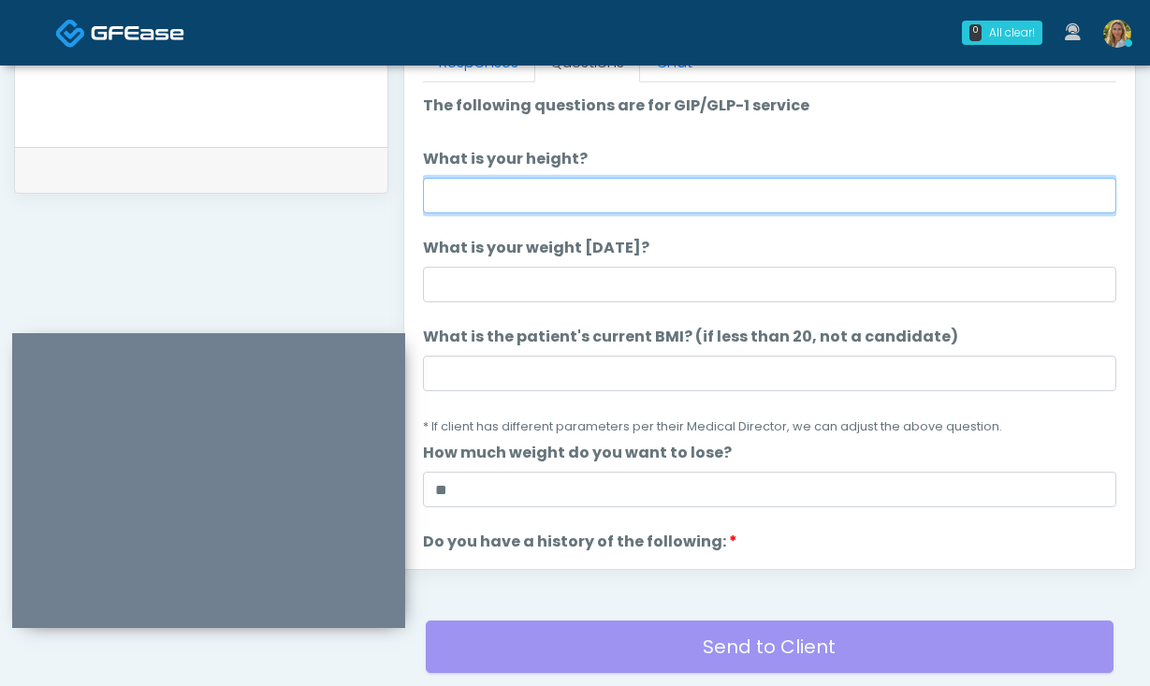
click at [508, 203] on input "What is your height?" at bounding box center [770, 196] width 694 height 36
type input "****"
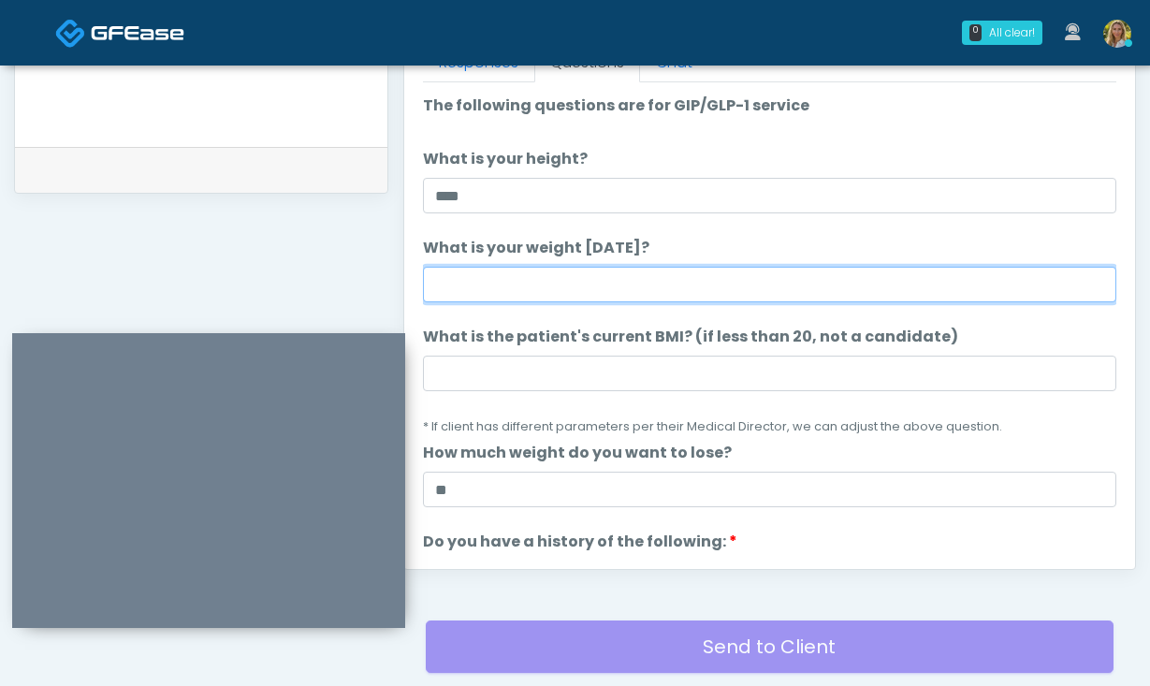
click at [545, 283] on input "What is your weight today?" at bounding box center [770, 285] width 694 height 36
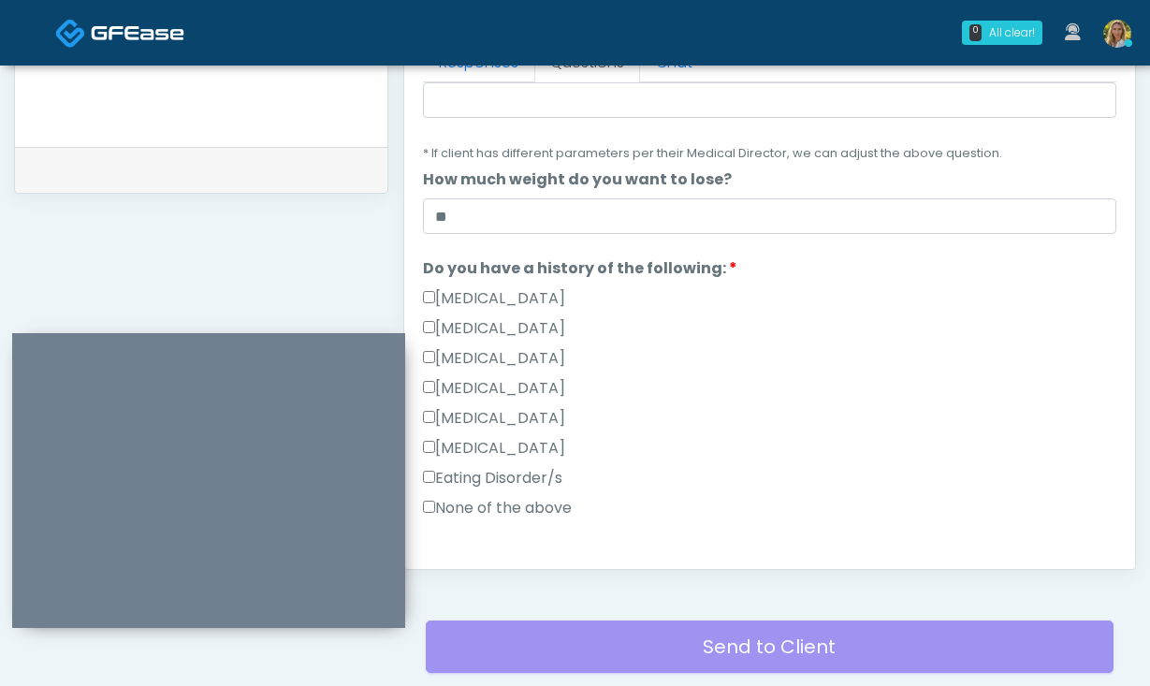
scroll to position [288, 0]
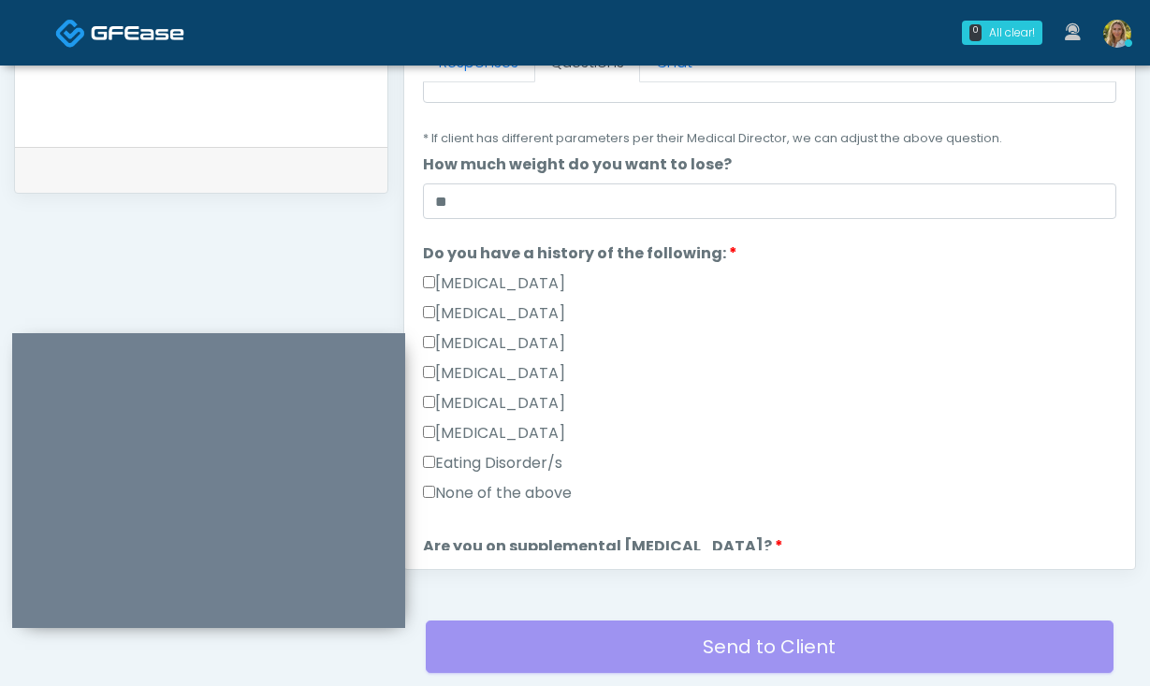
type input "***"
click at [505, 490] on label "None of the above" at bounding box center [497, 493] width 149 height 22
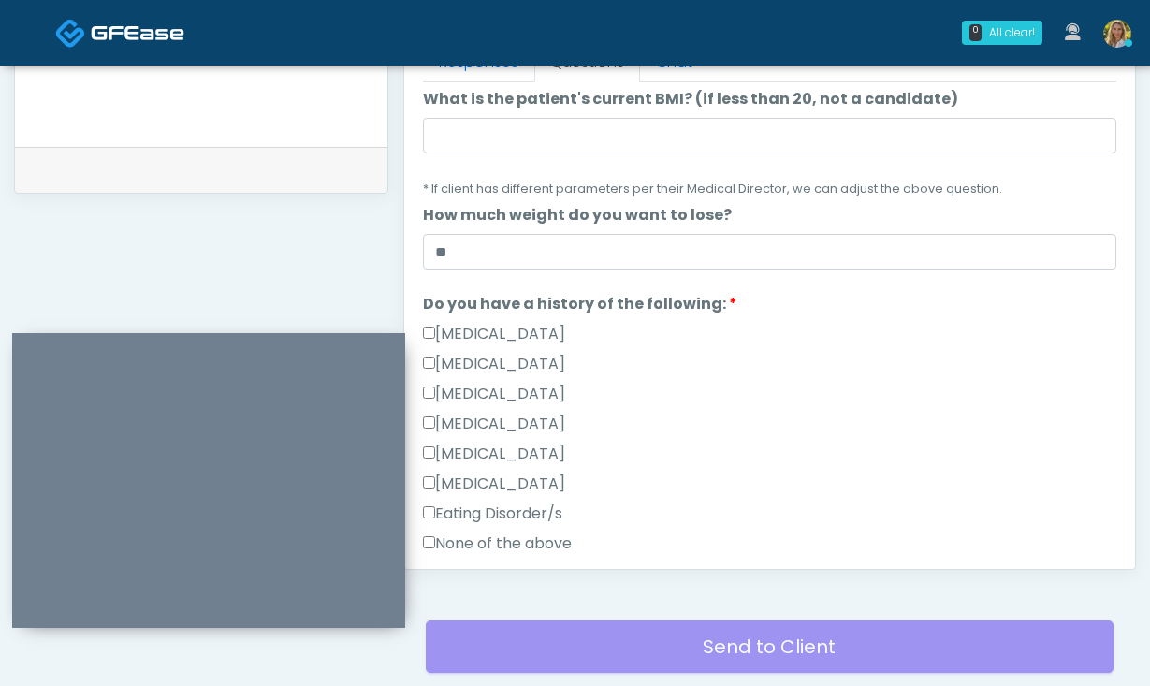
scroll to position [489, 0]
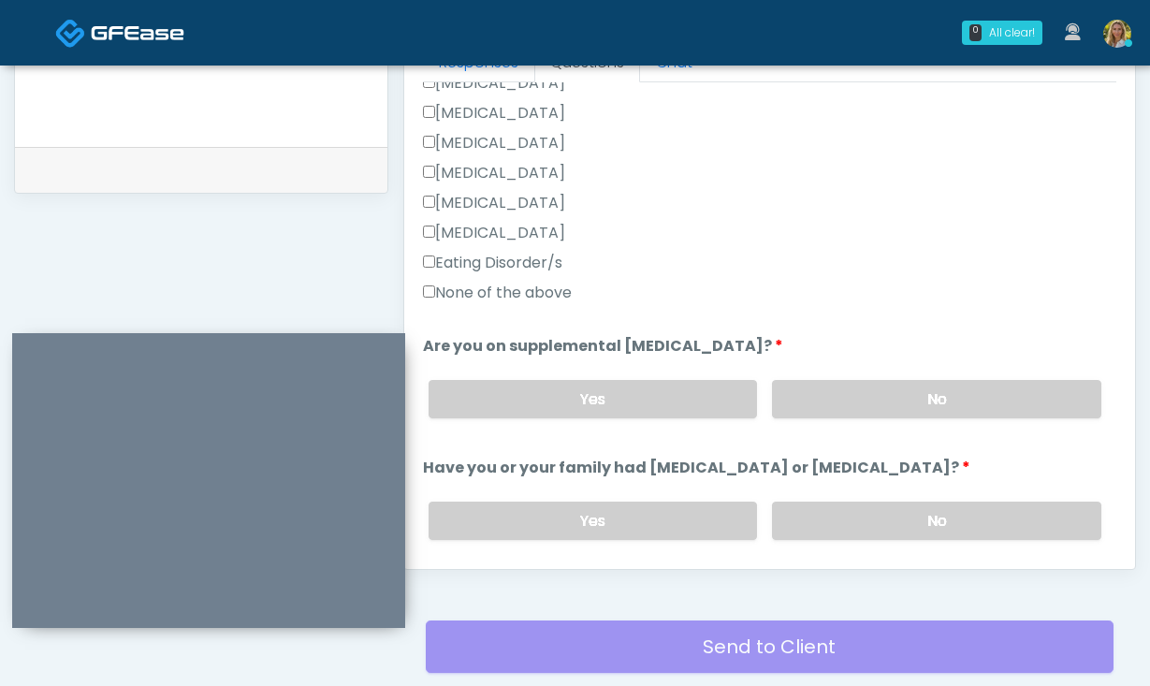
click at [864, 377] on div "Yes No" at bounding box center [765, 399] width 703 height 68
click at [855, 409] on label "No" at bounding box center [936, 399] width 329 height 38
click at [867, 521] on label "No" at bounding box center [936, 521] width 329 height 38
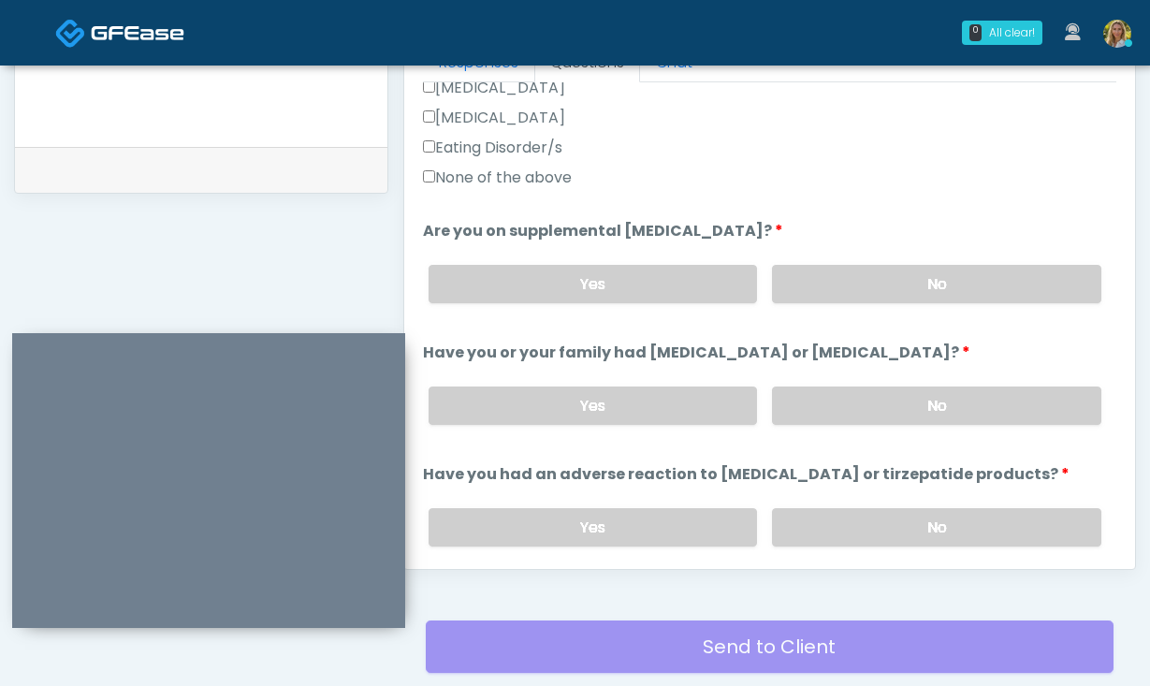
scroll to position [605, 0]
click at [853, 528] on label "No" at bounding box center [936, 526] width 329 height 38
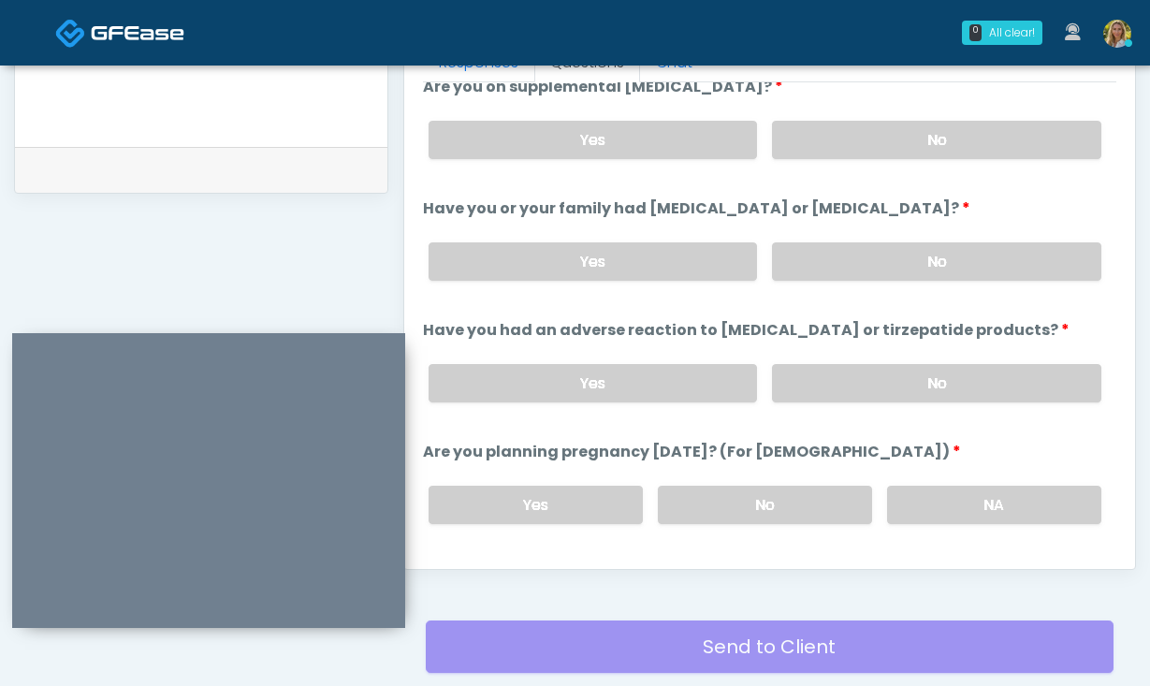
scroll to position [756, 0]
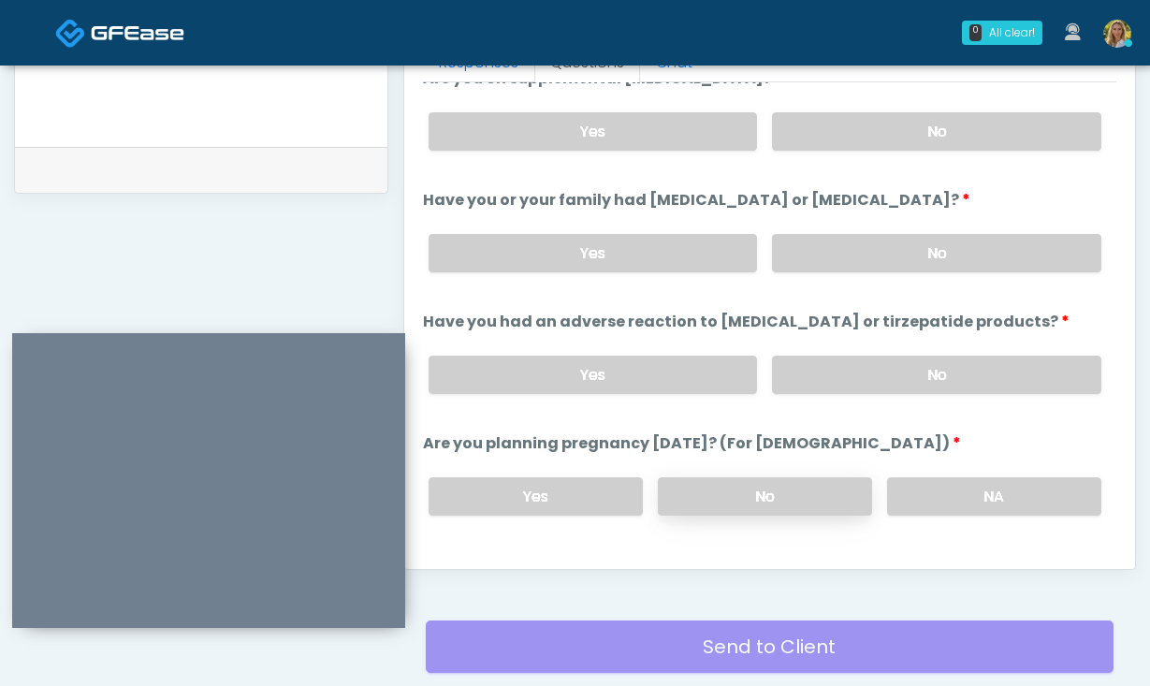
click at [754, 490] on label "No" at bounding box center [765, 496] width 214 height 38
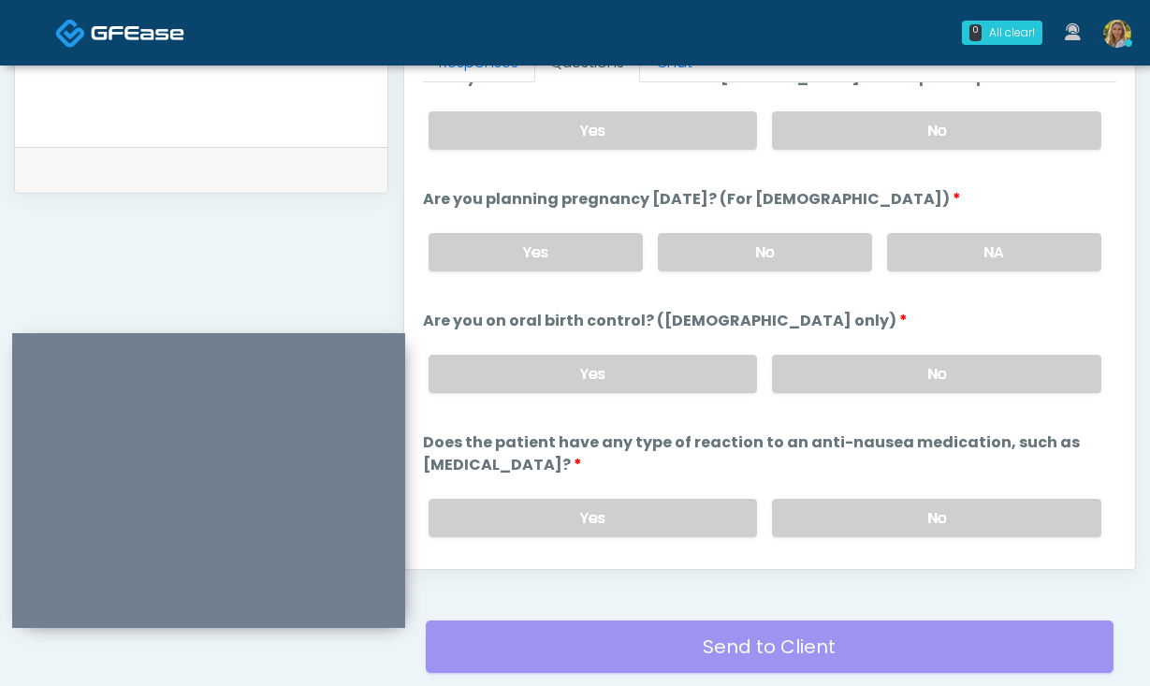
scroll to position [1055, 0]
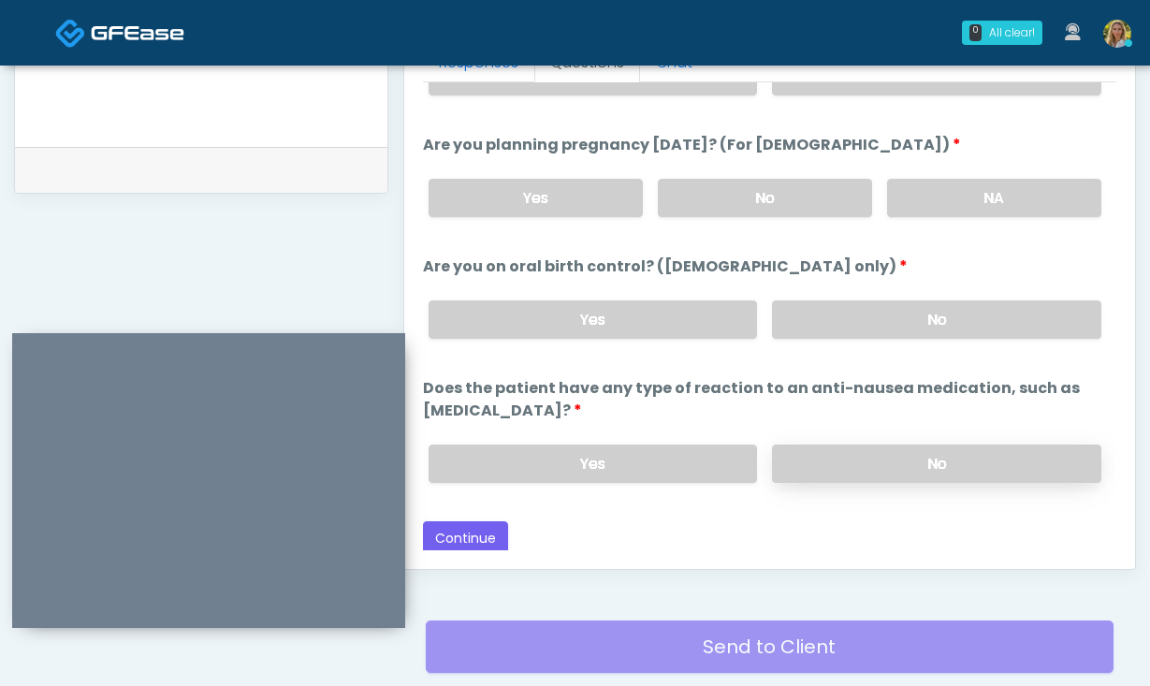
click at [833, 459] on label "No" at bounding box center [936, 464] width 329 height 38
click at [863, 315] on label "No" at bounding box center [936, 319] width 329 height 38
click at [470, 528] on button "Continue" at bounding box center [465, 538] width 85 height 35
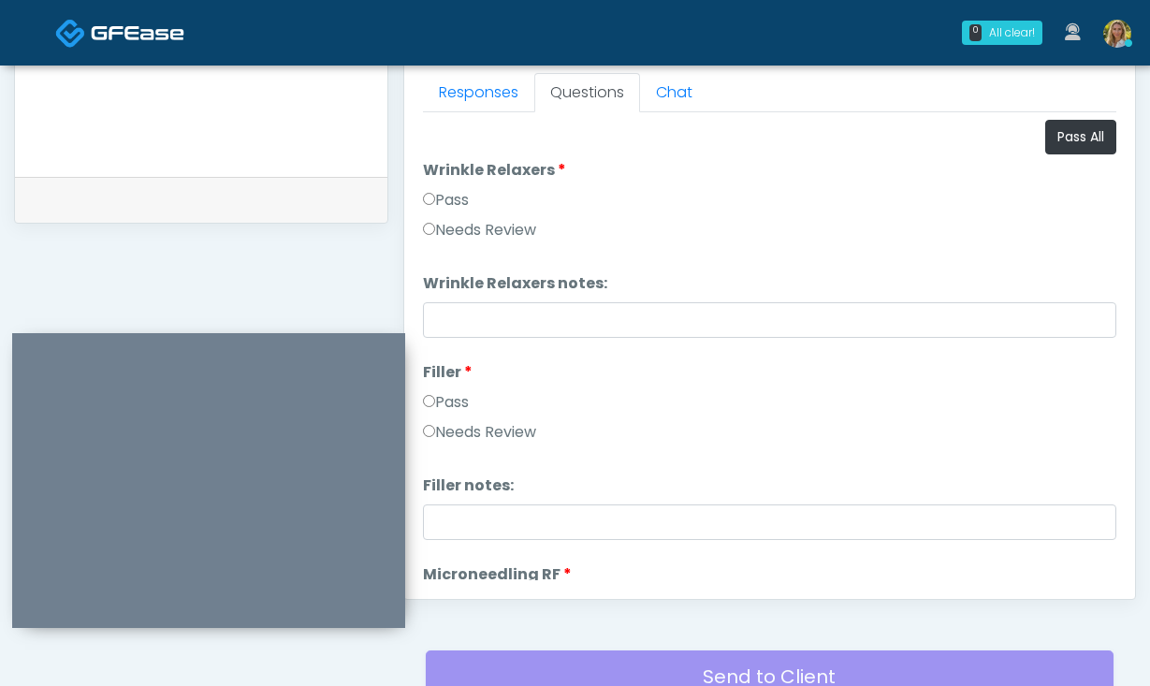
scroll to position [814, 0]
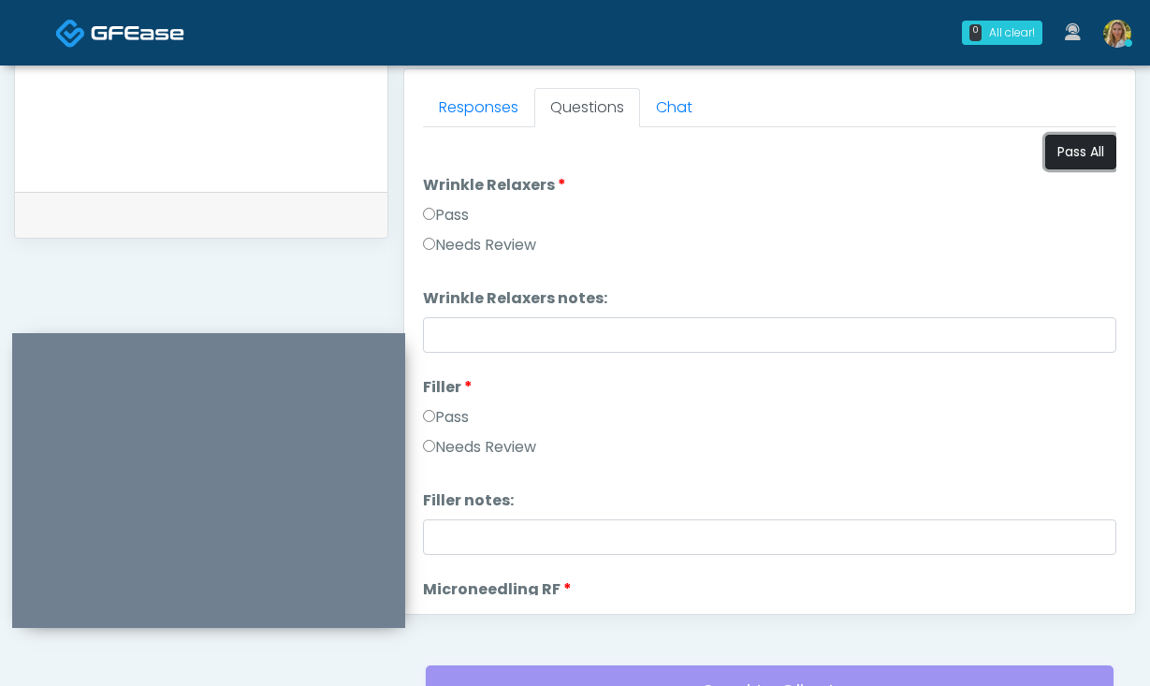
click at [1059, 165] on button "Pass All" at bounding box center [1081, 152] width 71 height 35
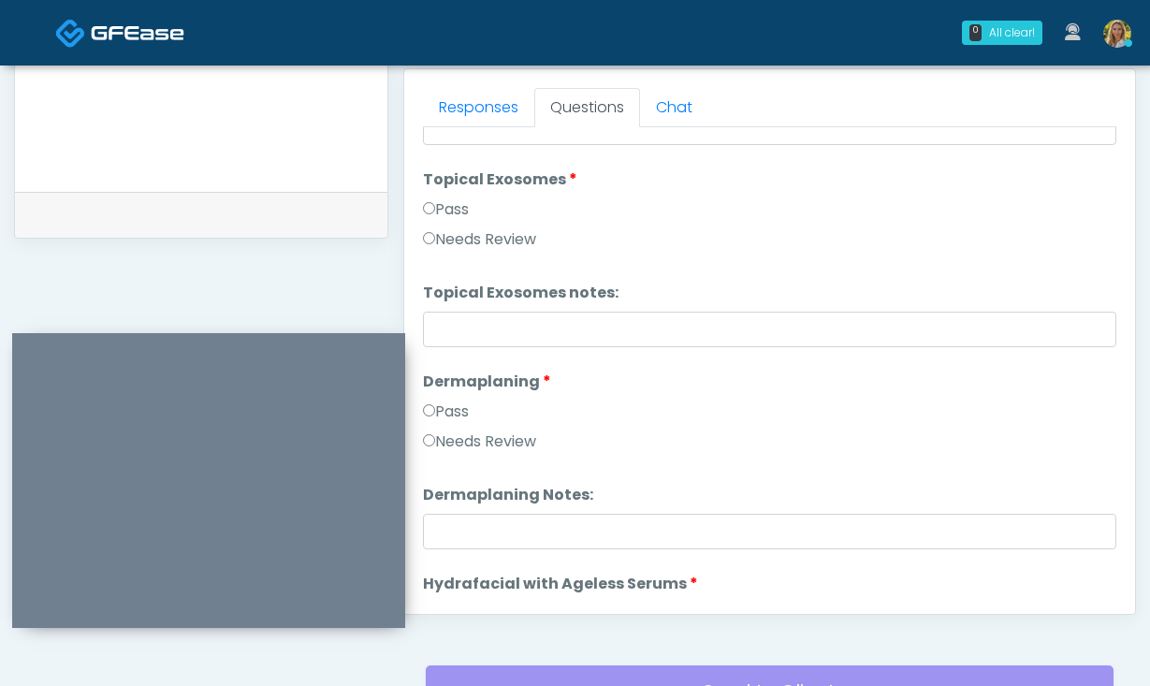
scroll to position [3687, 0]
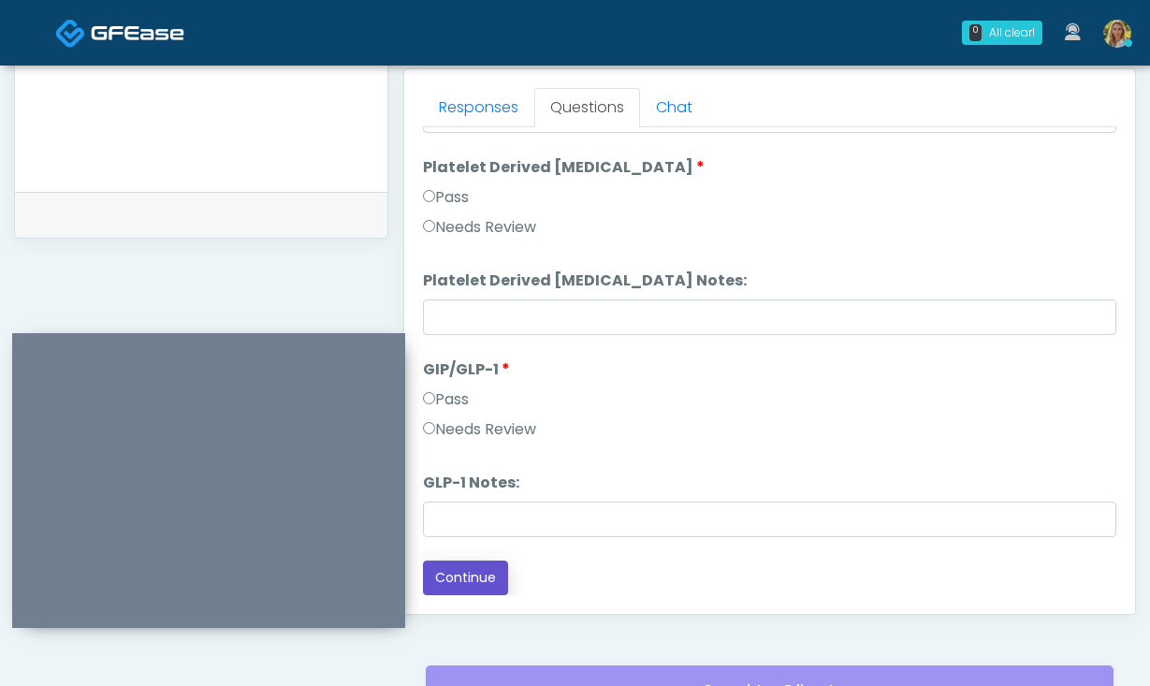
click at [455, 591] on button "Continue" at bounding box center [465, 578] width 85 height 35
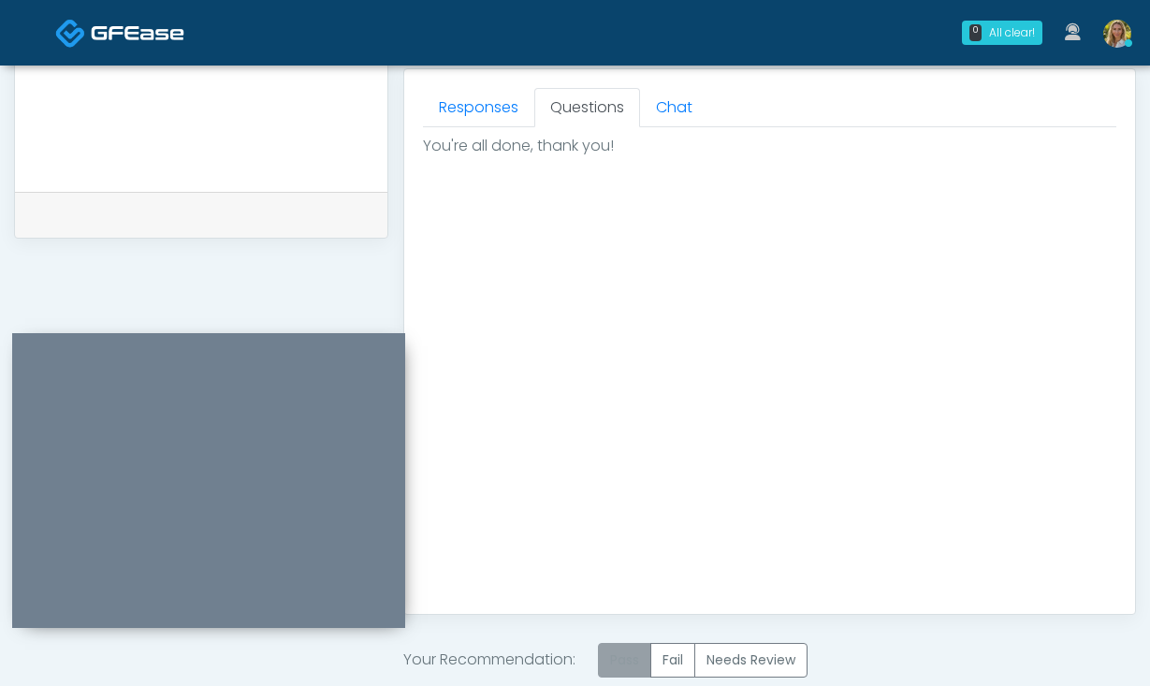
click at [631, 646] on label "Pass" at bounding box center [624, 660] width 53 height 35
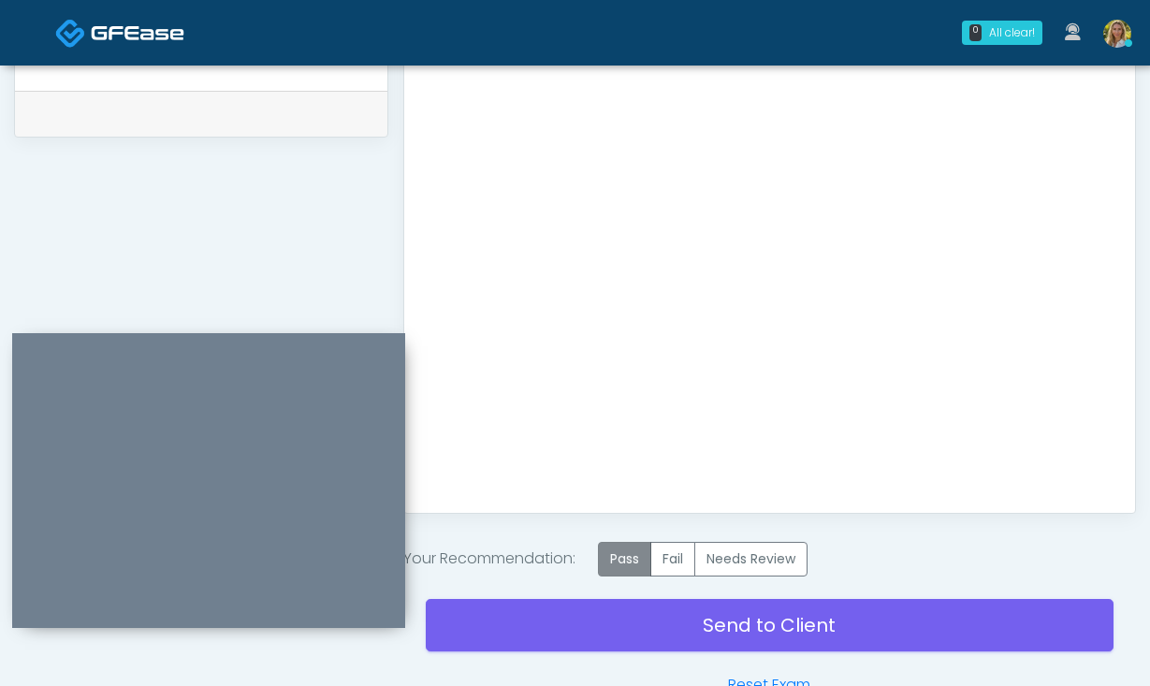
scroll to position [964, 0]
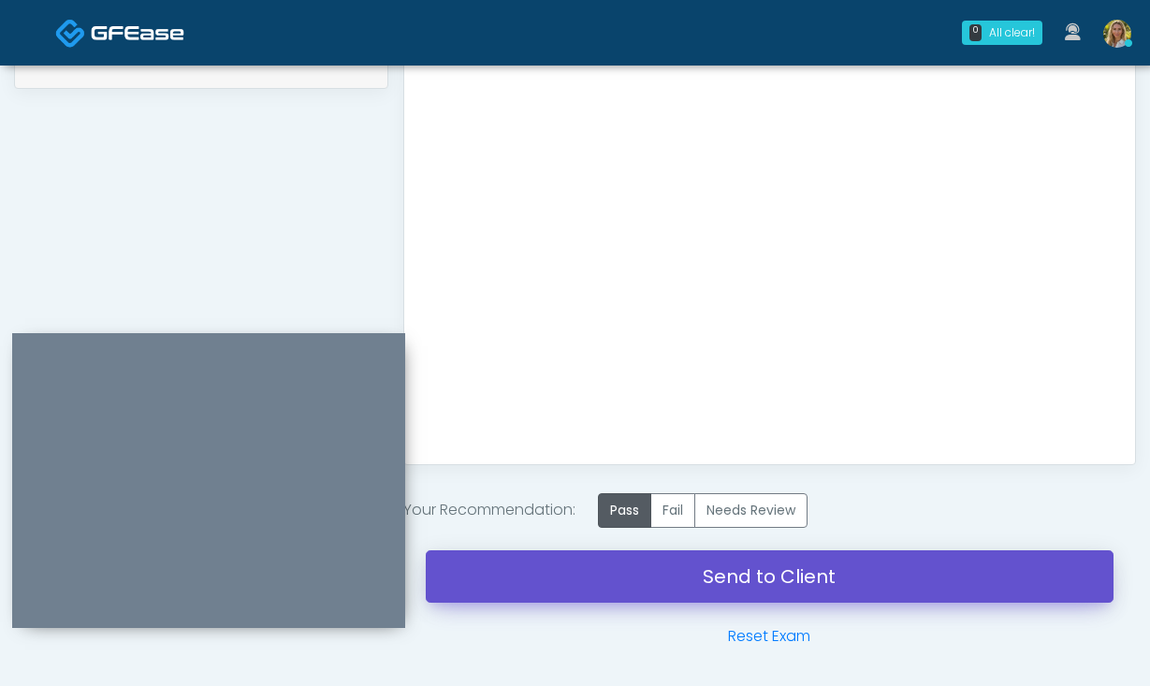
click at [598, 585] on link "Send to Client" at bounding box center [770, 576] width 688 height 52
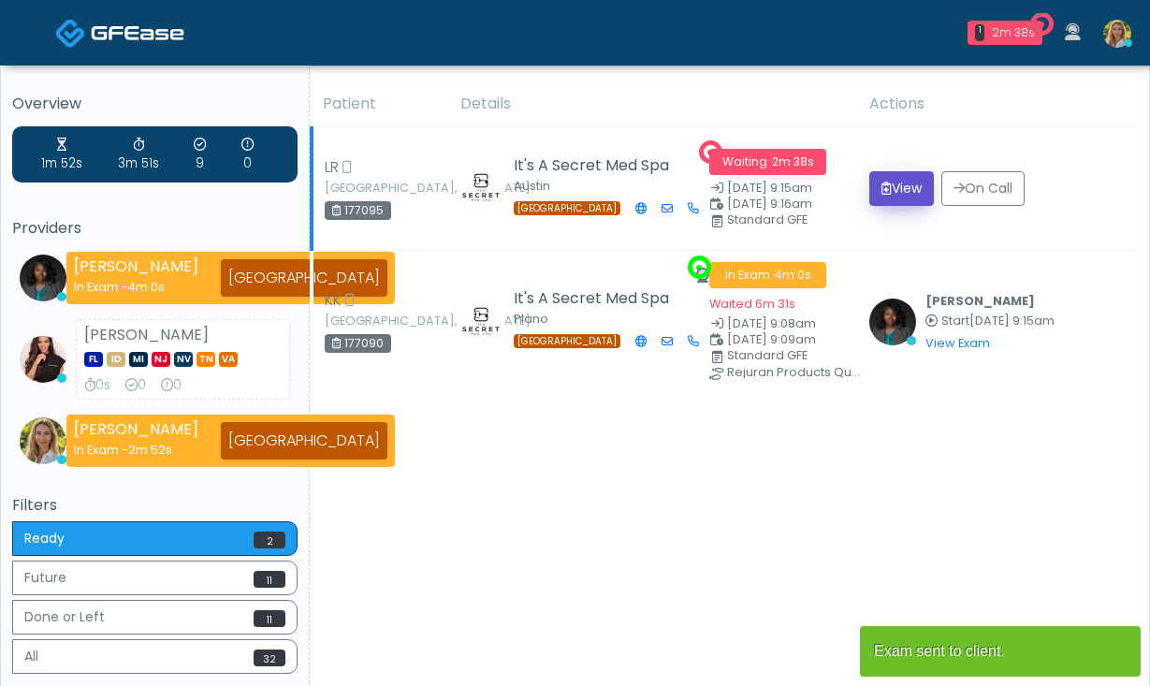
click at [905, 187] on button "View" at bounding box center [902, 188] width 65 height 35
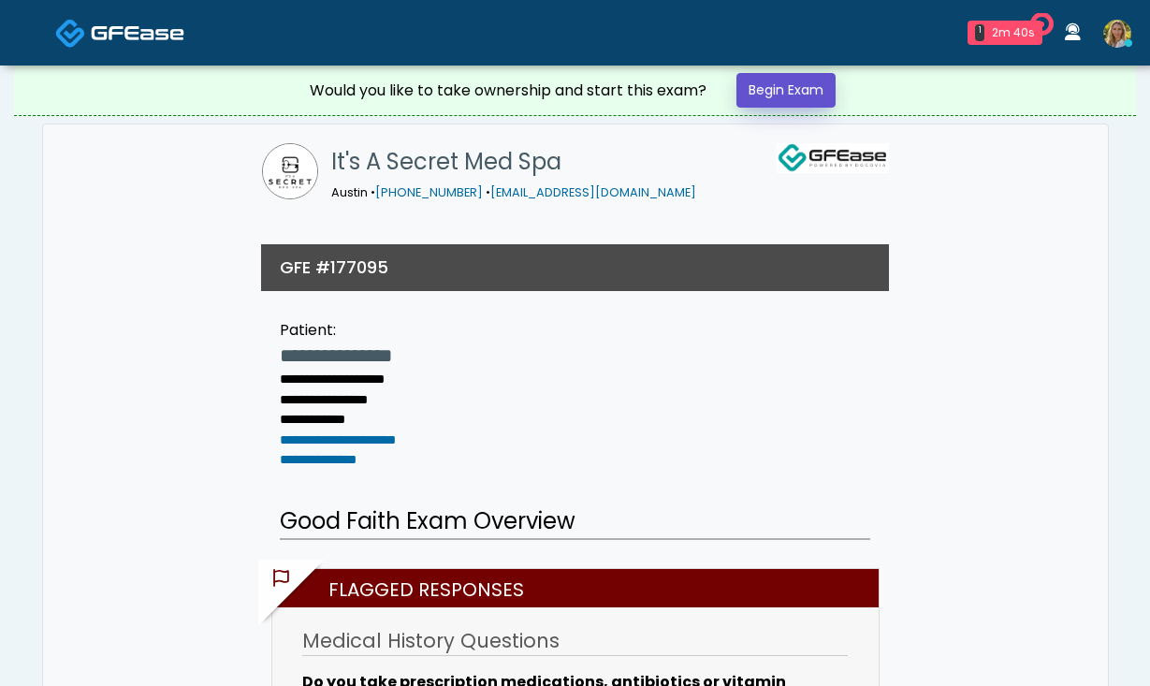
click at [800, 92] on link "Begin Exam" at bounding box center [786, 90] width 99 height 35
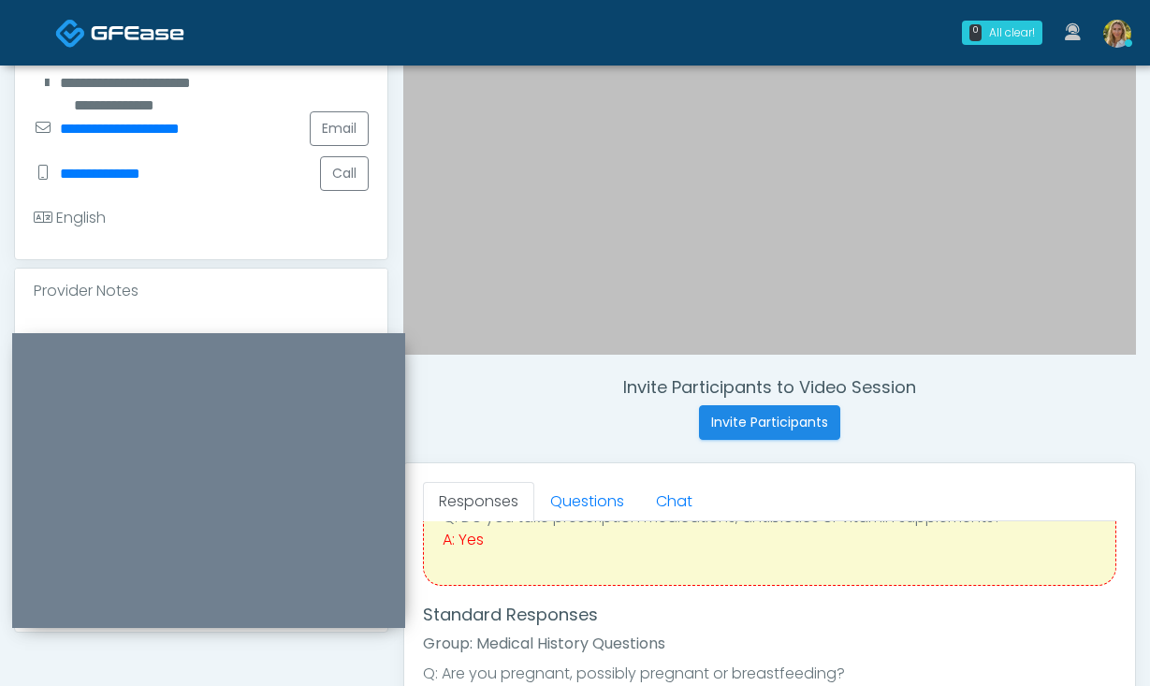
scroll to position [132, 0]
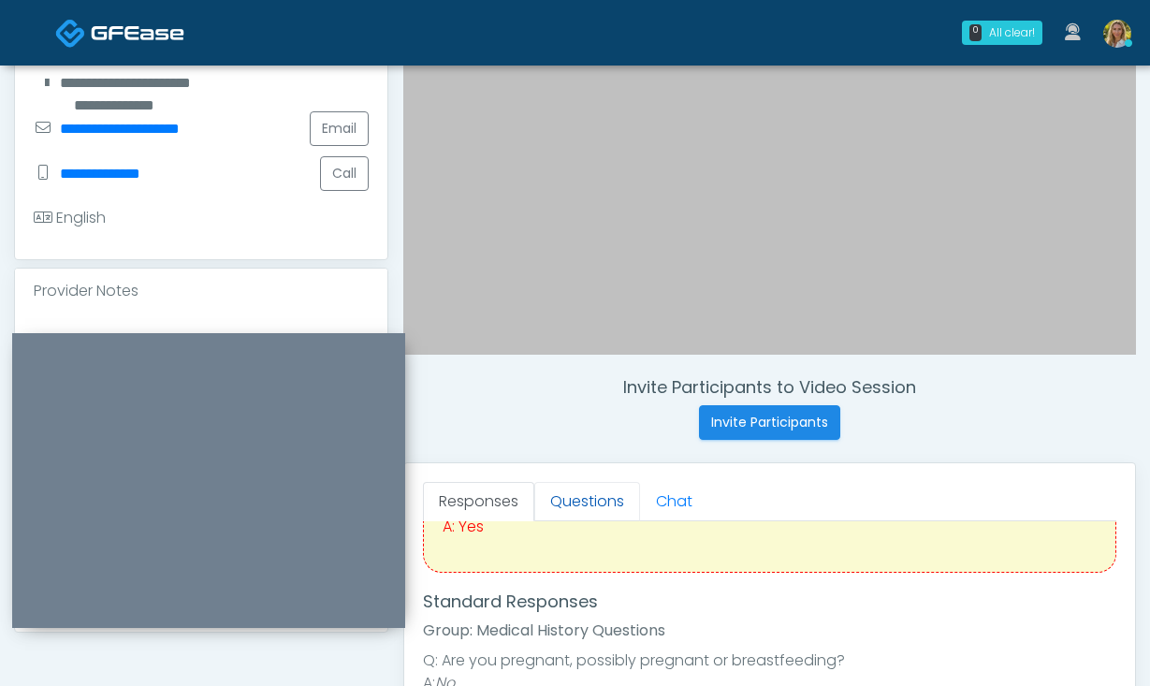
click at [598, 505] on link "Questions" at bounding box center [587, 501] width 106 height 39
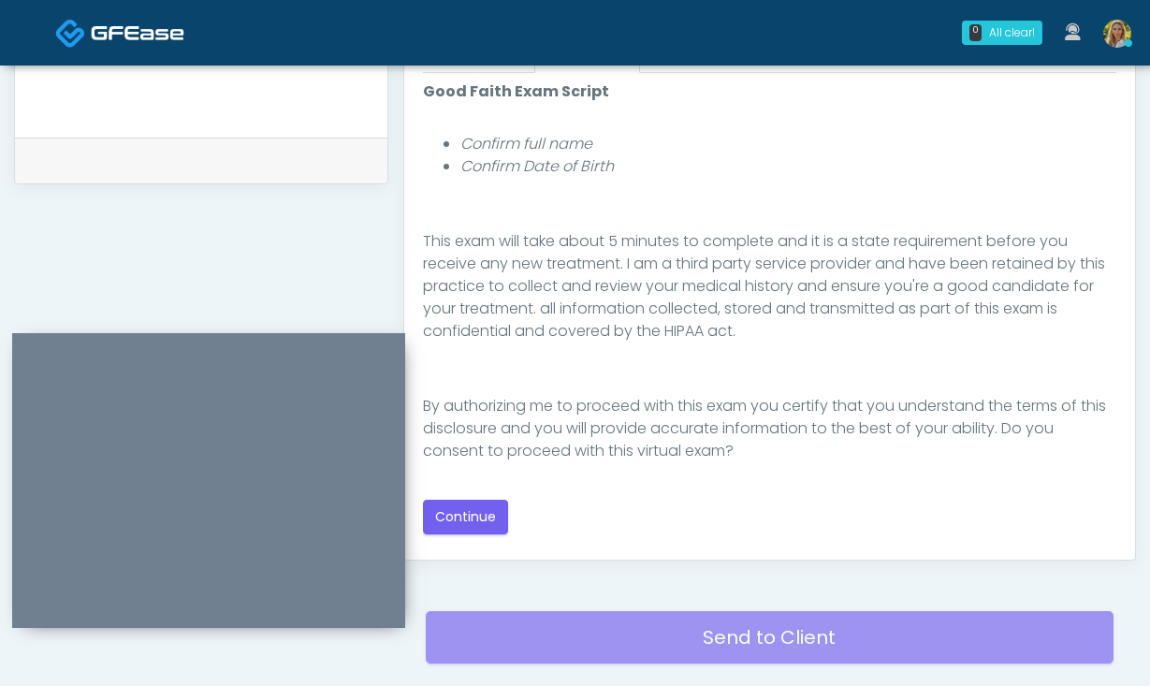
scroll to position [865, 0]
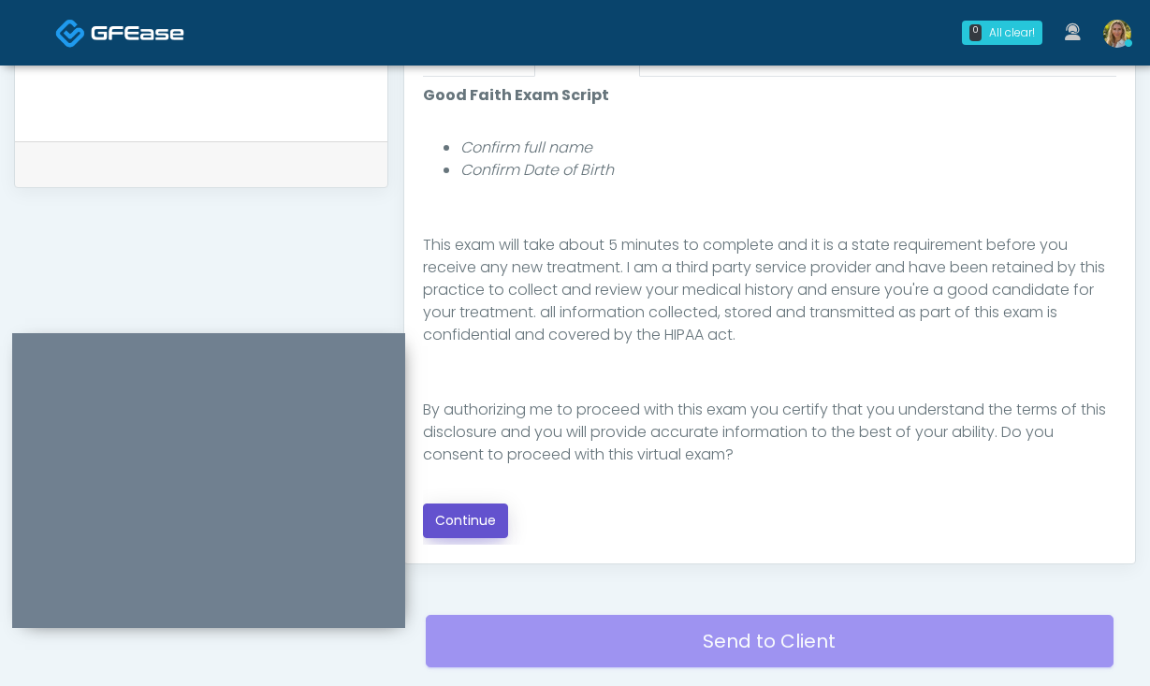
click at [471, 516] on button "Continue" at bounding box center [465, 521] width 85 height 35
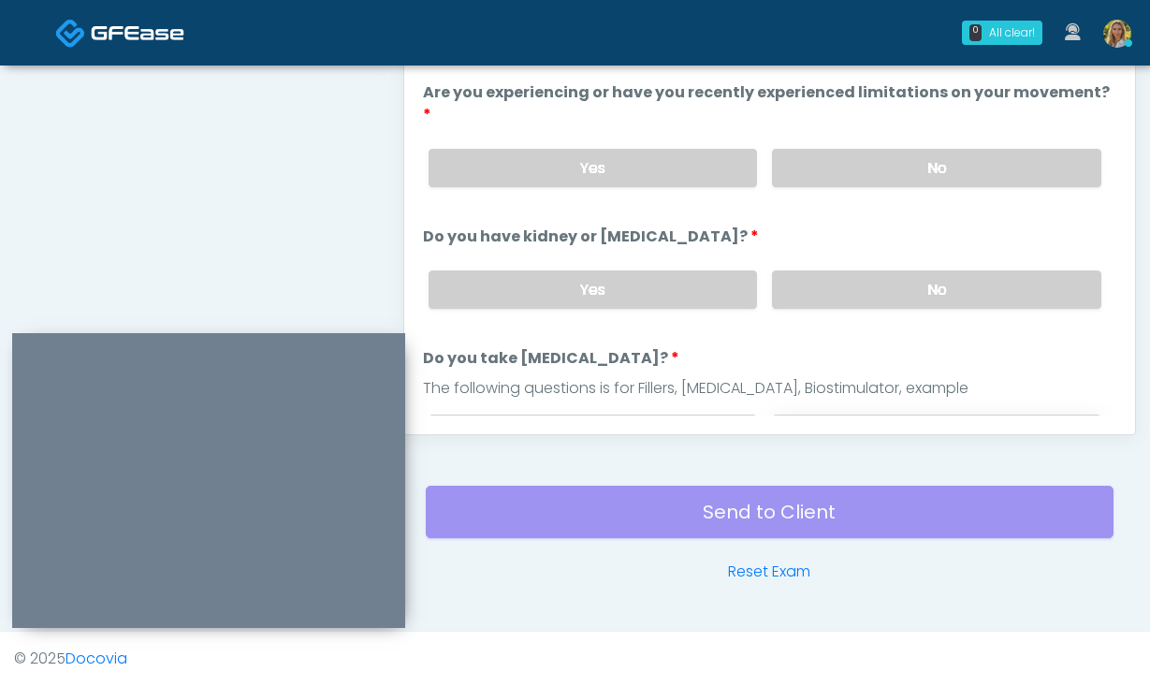
click at [836, 415] on label "No" at bounding box center [936, 434] width 329 height 38
click at [841, 271] on label "No" at bounding box center [936, 290] width 329 height 38
click at [839, 149] on label "No" at bounding box center [936, 168] width 329 height 38
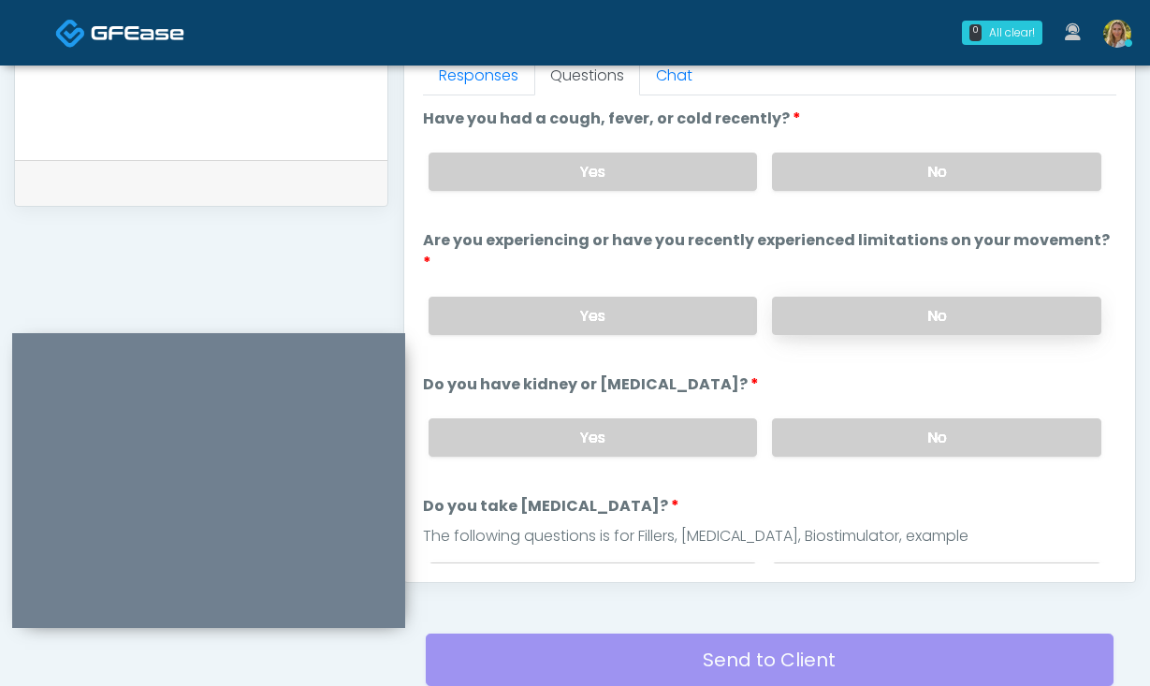
scroll to position [828, 0]
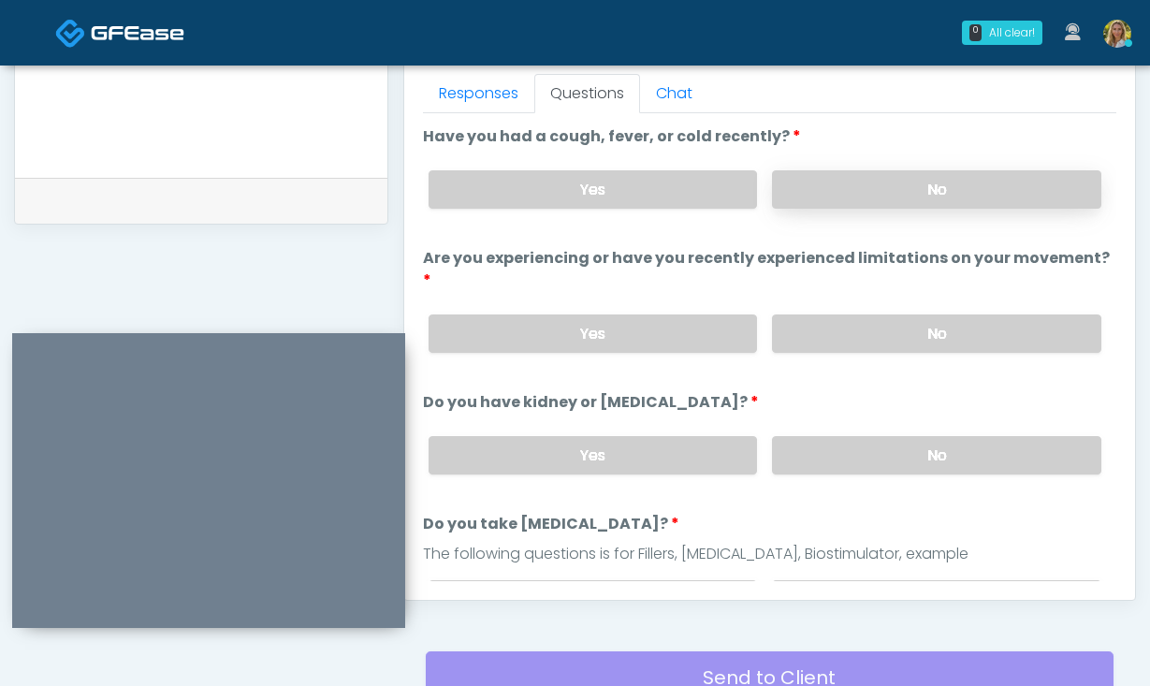
click at [837, 187] on label "No" at bounding box center [936, 189] width 329 height 38
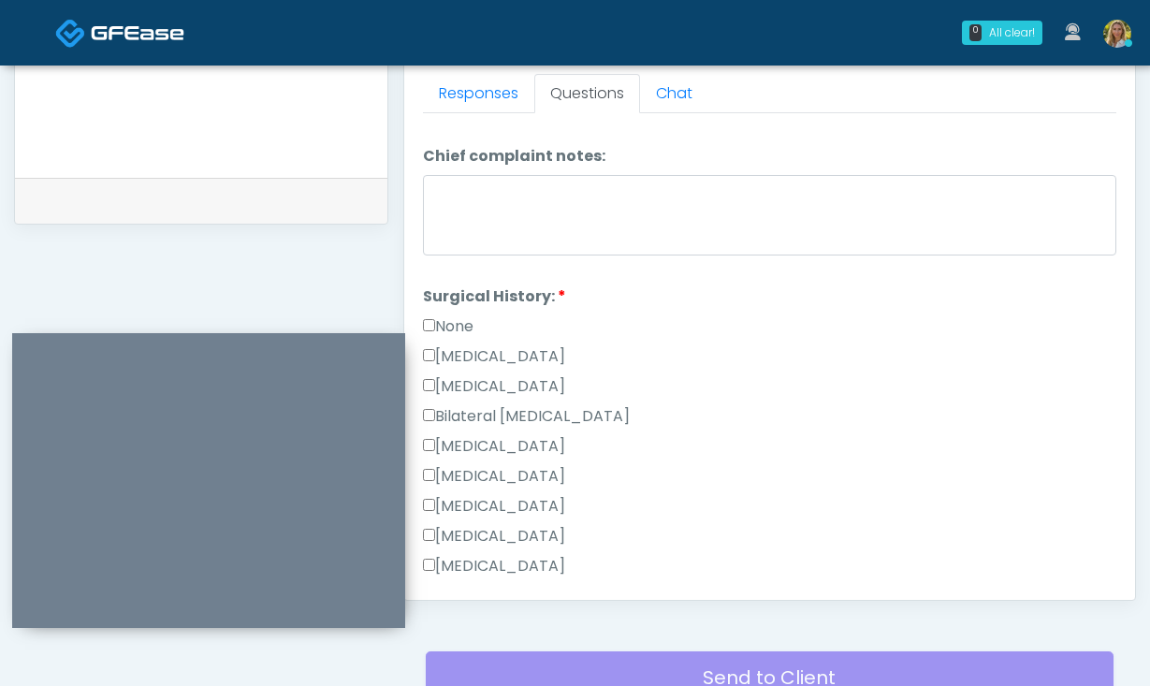
scroll to position [1017, 0]
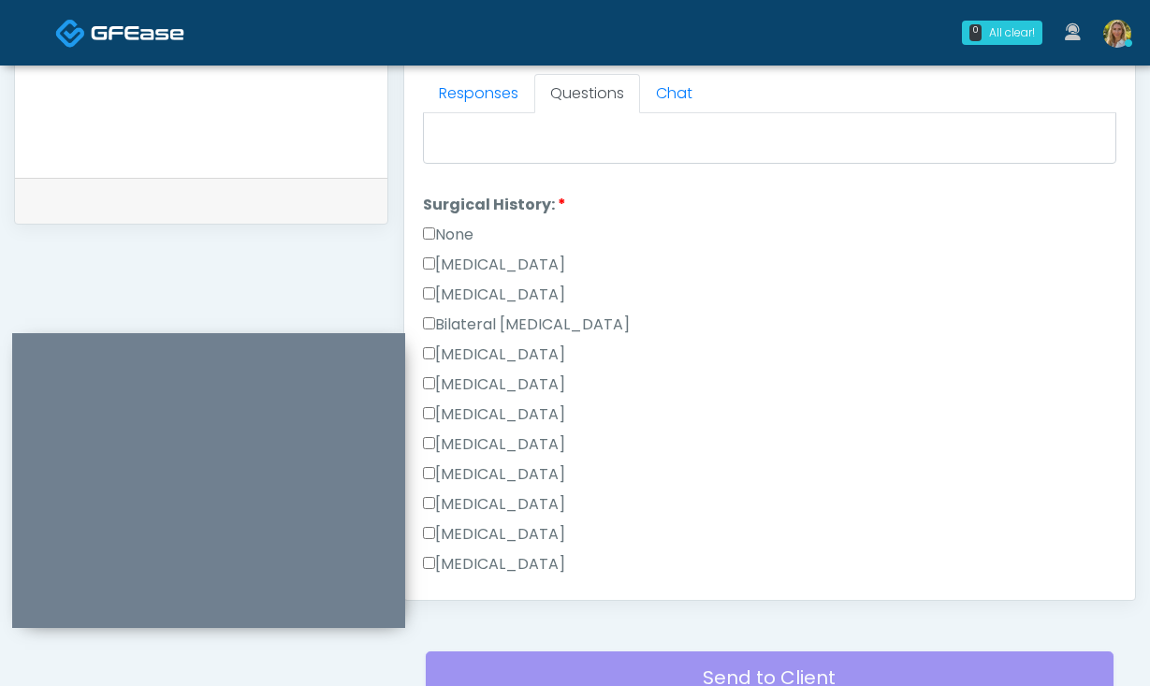
click at [450, 224] on label "None" at bounding box center [448, 235] width 51 height 22
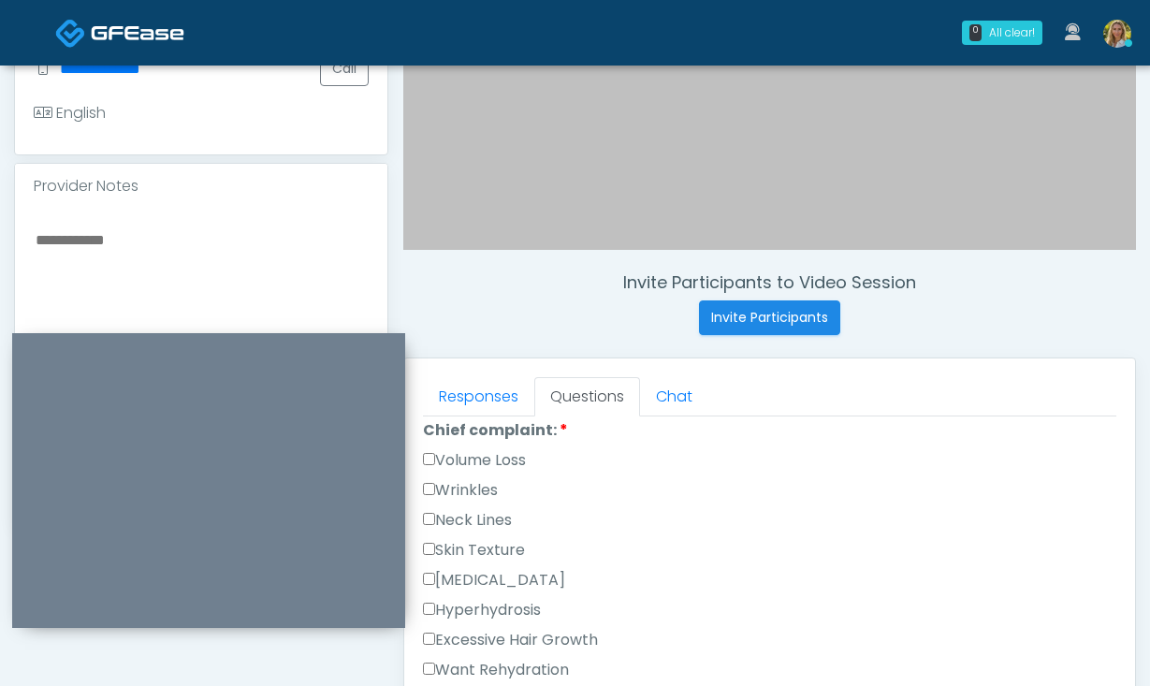
scroll to position [532, 0]
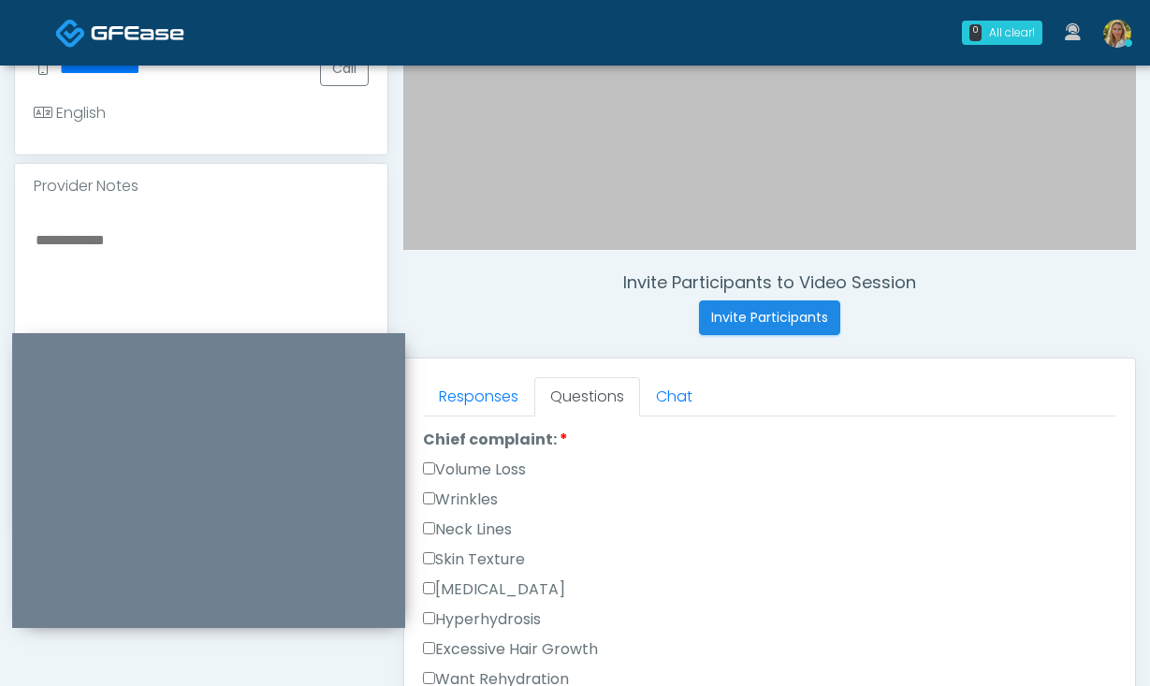
click at [468, 489] on label "Wrinkles" at bounding box center [460, 500] width 75 height 22
click at [474, 489] on label "Wrinkles" at bounding box center [460, 500] width 75 height 22
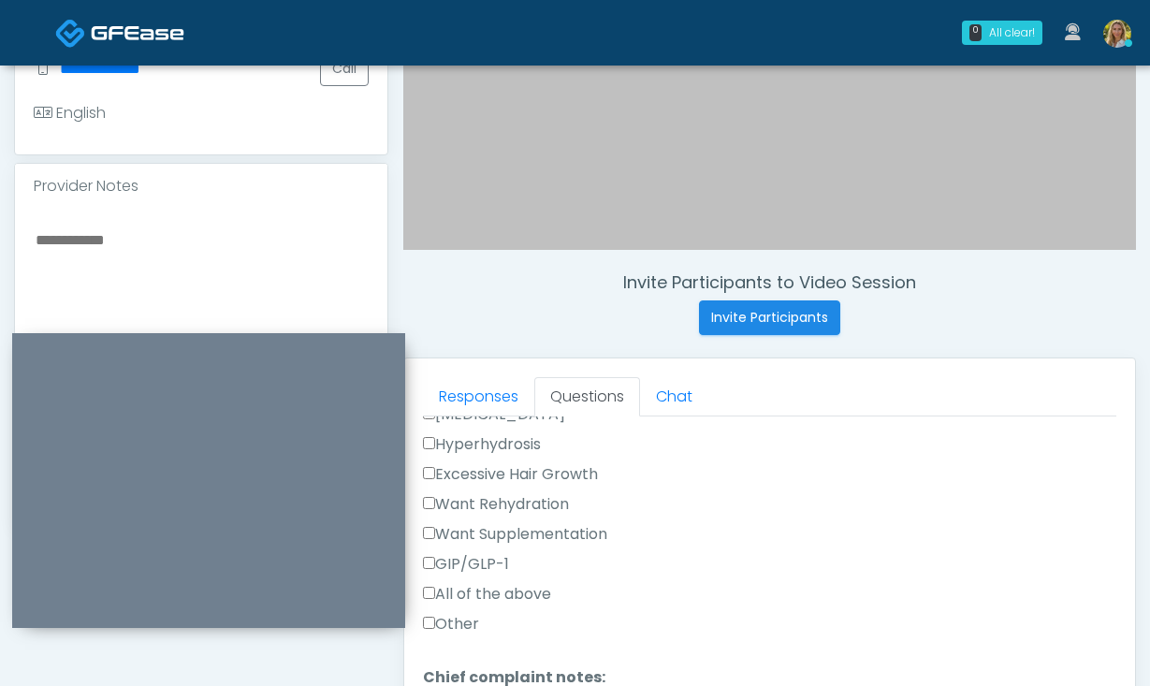
click at [447, 613] on label "Other" at bounding box center [451, 624] width 56 height 22
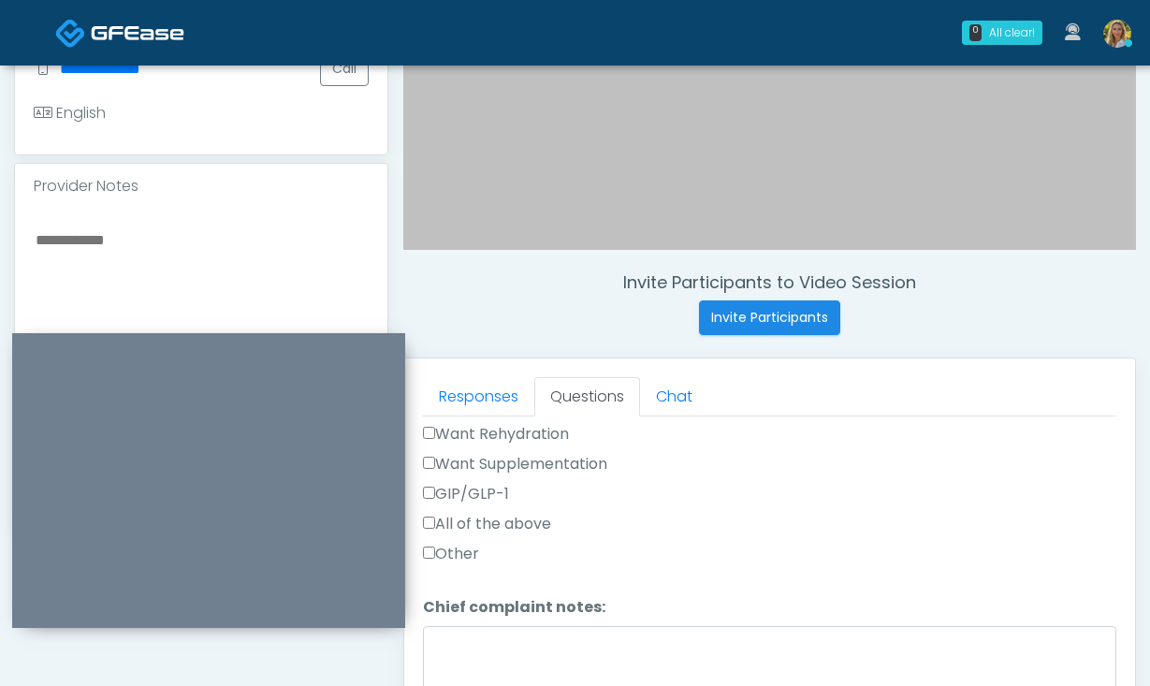
scroll to position [801, 0]
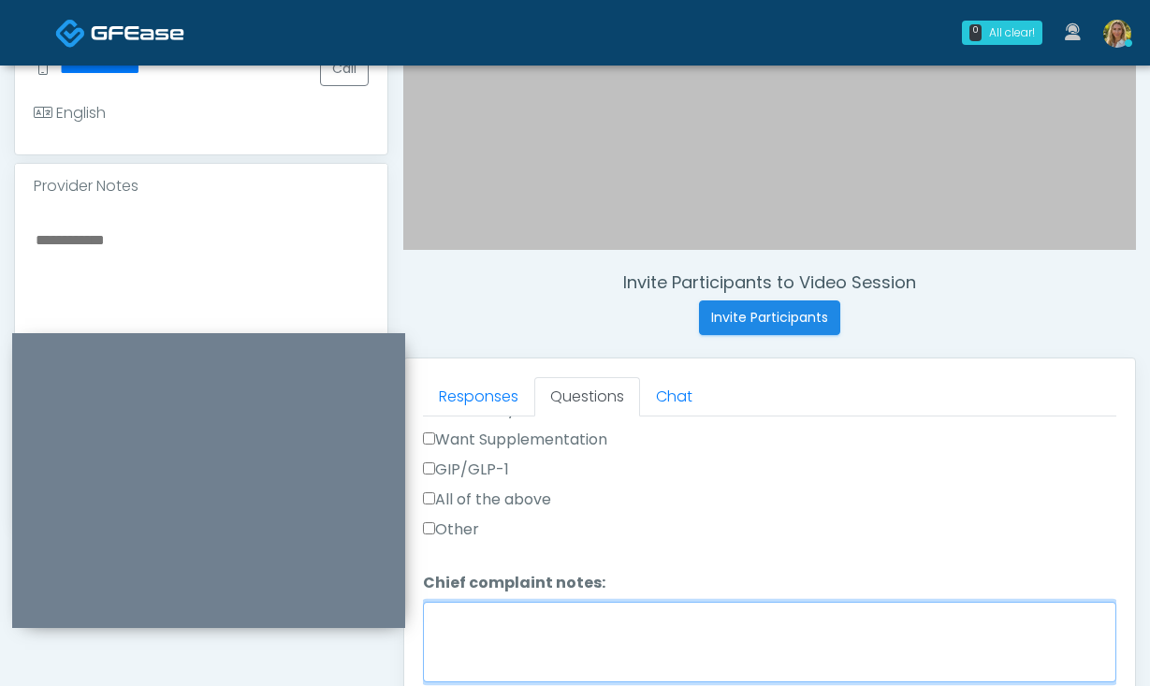
click at [447, 602] on textarea "Chief complaint notes:" at bounding box center [770, 642] width 694 height 81
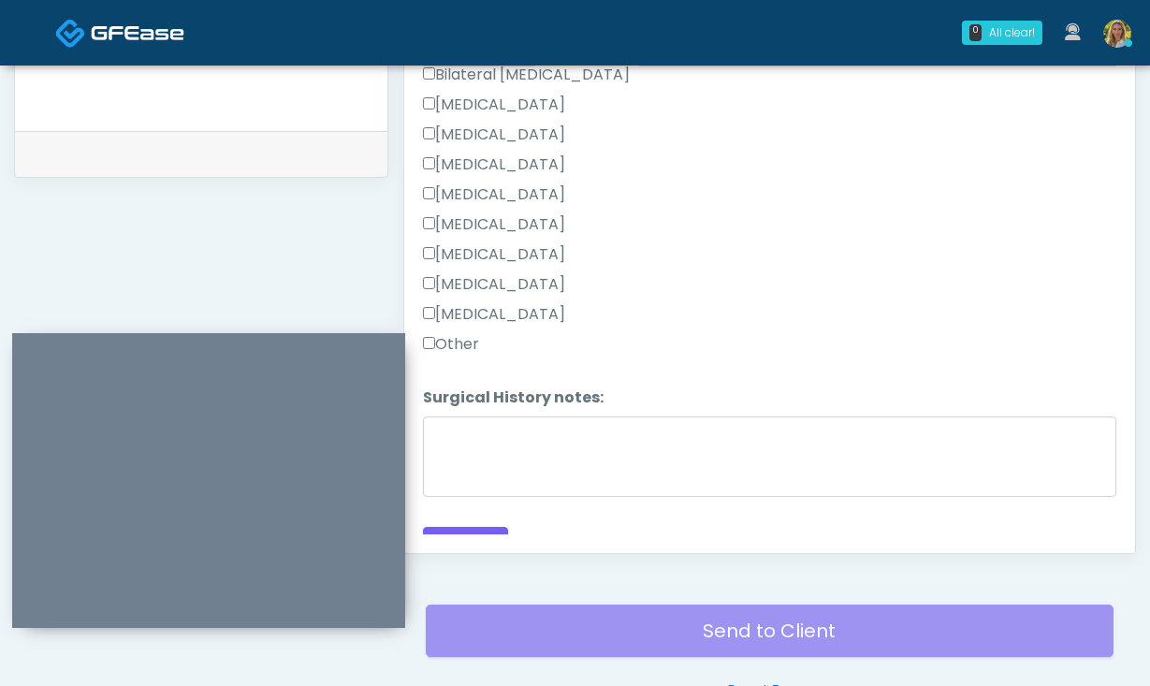
scroll to position [994, 0]
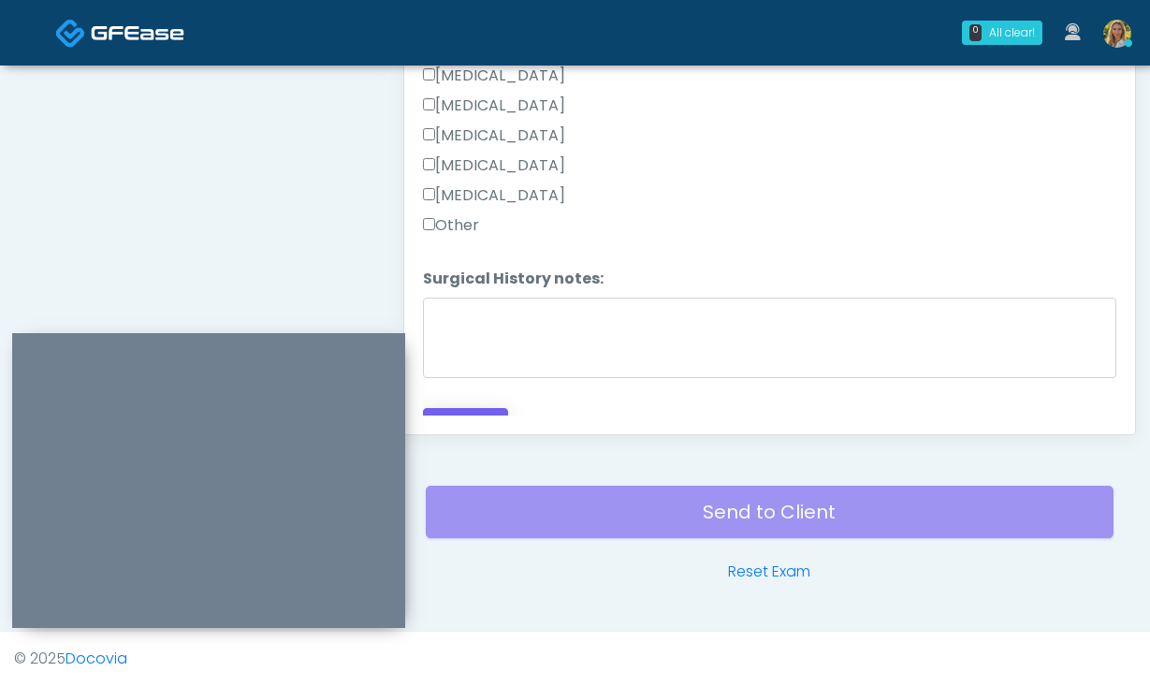
type textarea "******"
click at [481, 408] on button "Continue" at bounding box center [465, 425] width 85 height 35
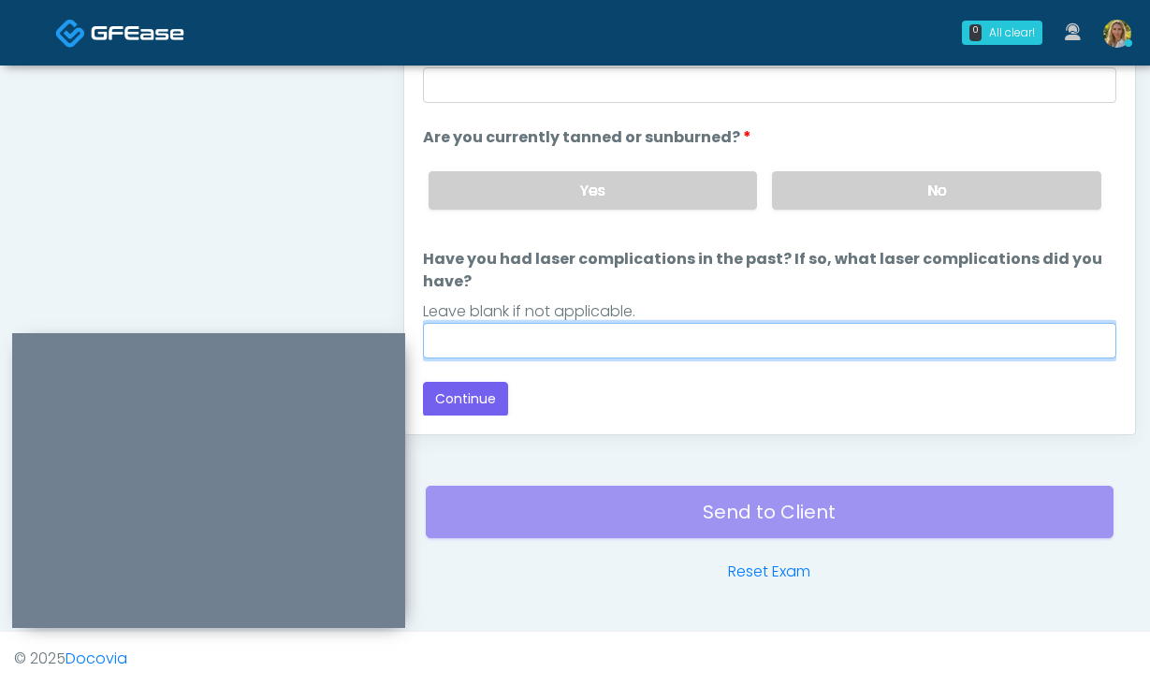
click at [581, 343] on input "Have you had laser complications in the past? If so, what laser complications d…" at bounding box center [770, 341] width 694 height 36
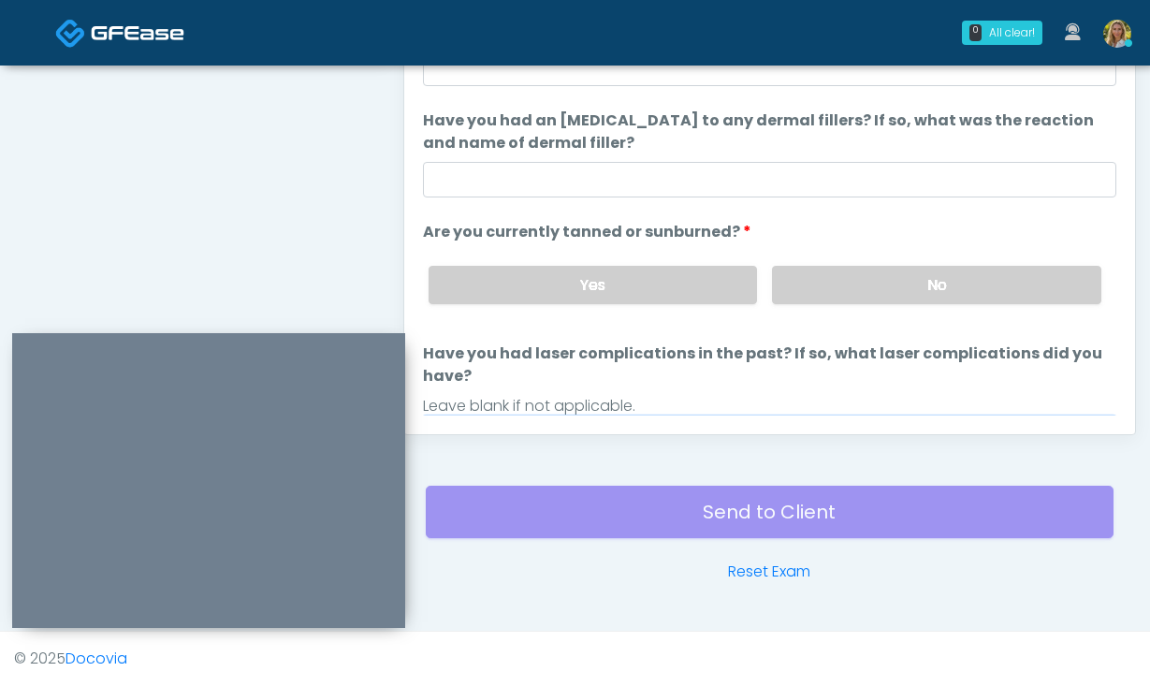
scroll to position [96, 0]
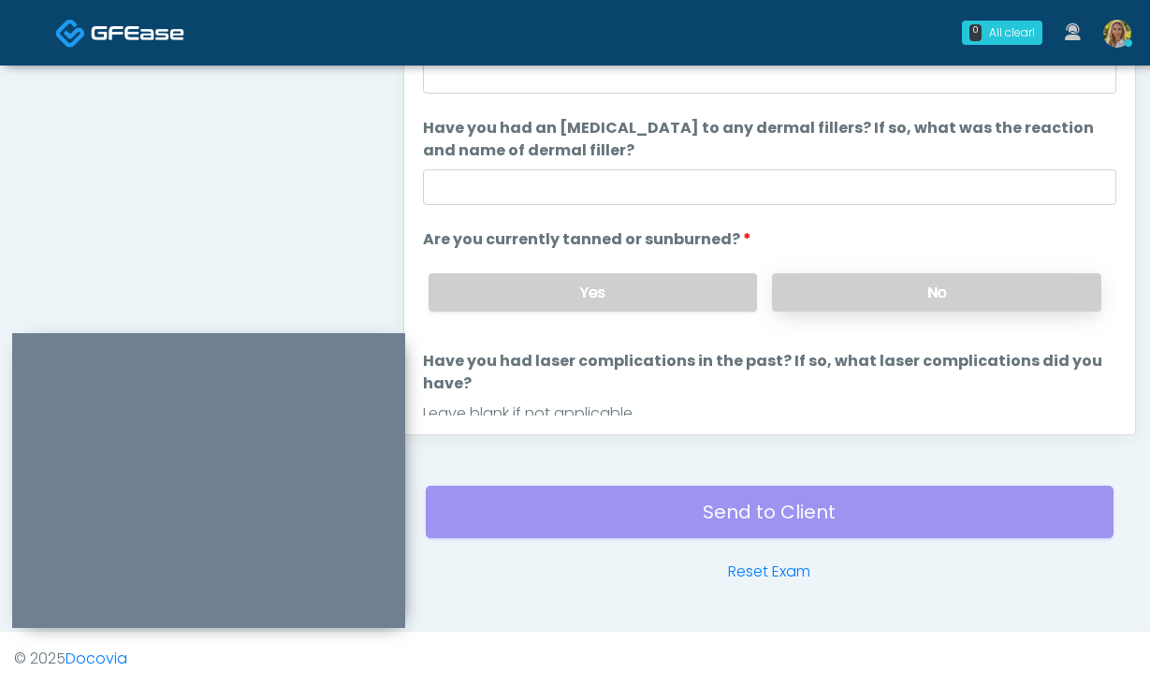
type input "**"
click at [851, 291] on label "No" at bounding box center [936, 292] width 329 height 38
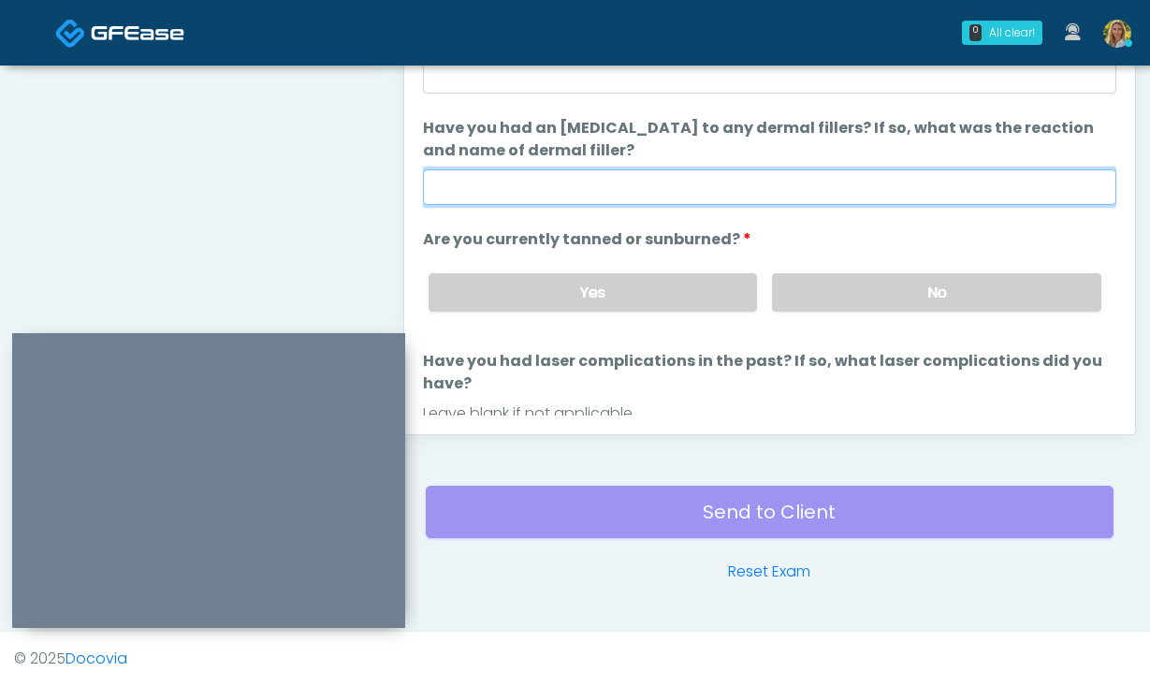
click at [683, 189] on input "Have you had an allergic response to any dermal fillers? If so, what was the re…" at bounding box center [770, 187] width 694 height 36
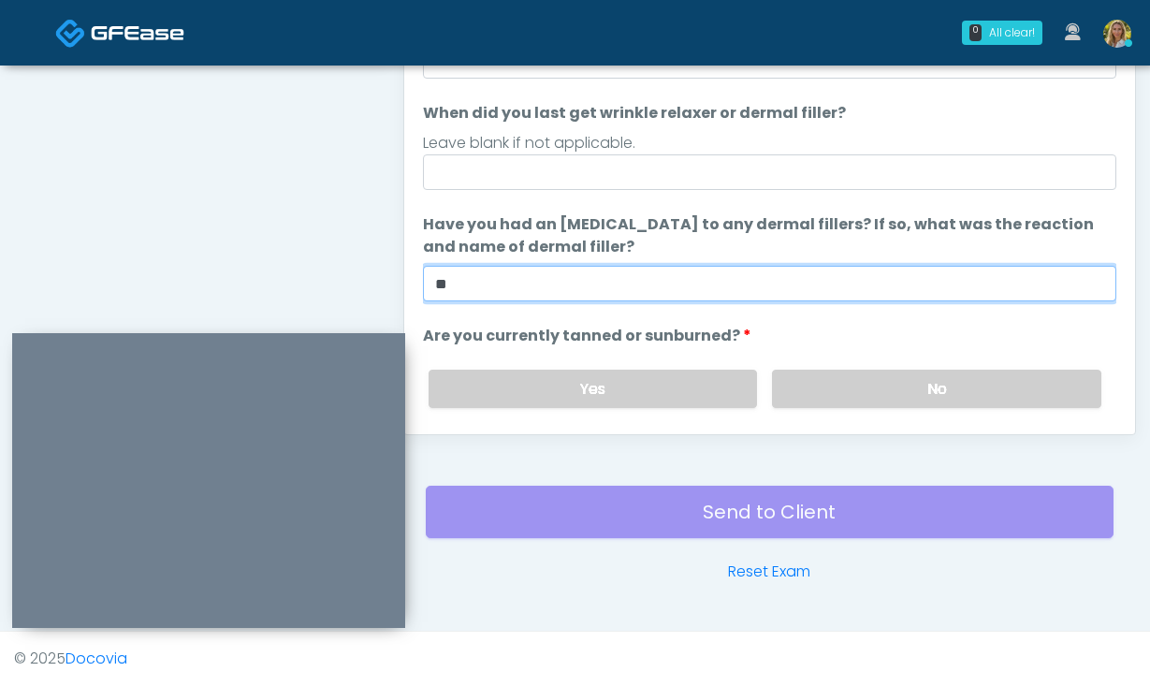
type input "**"
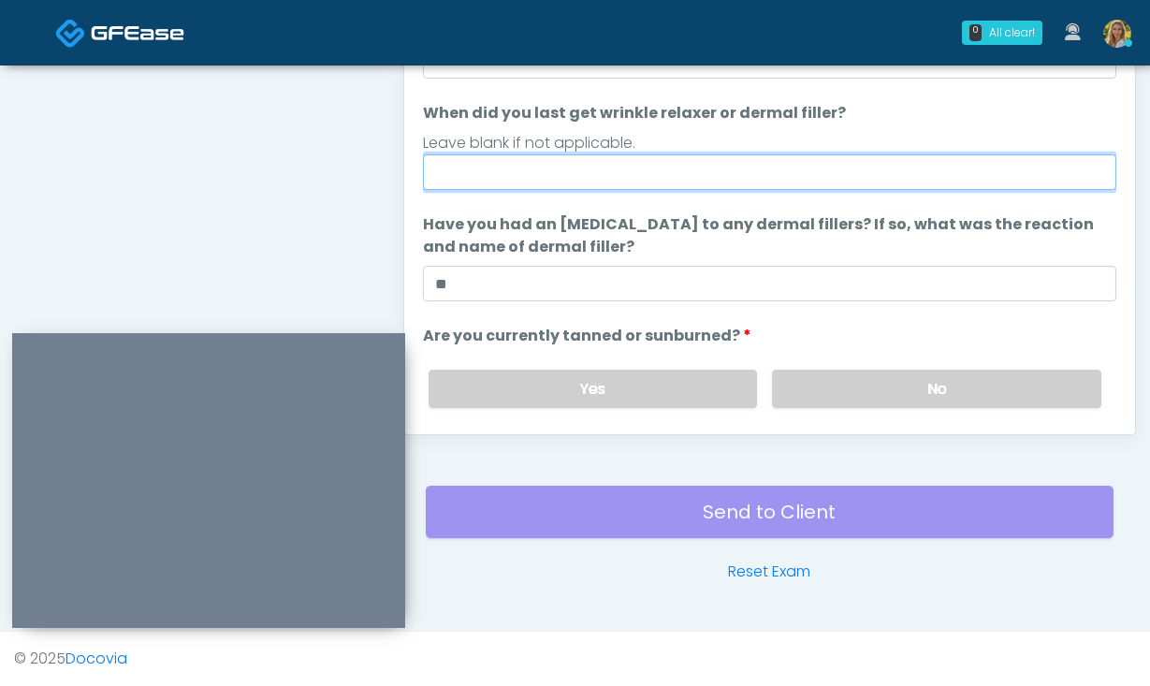
click at [613, 179] on input "When did you last get wrinkle relaxer or dermal filler?" at bounding box center [770, 172] width 694 height 36
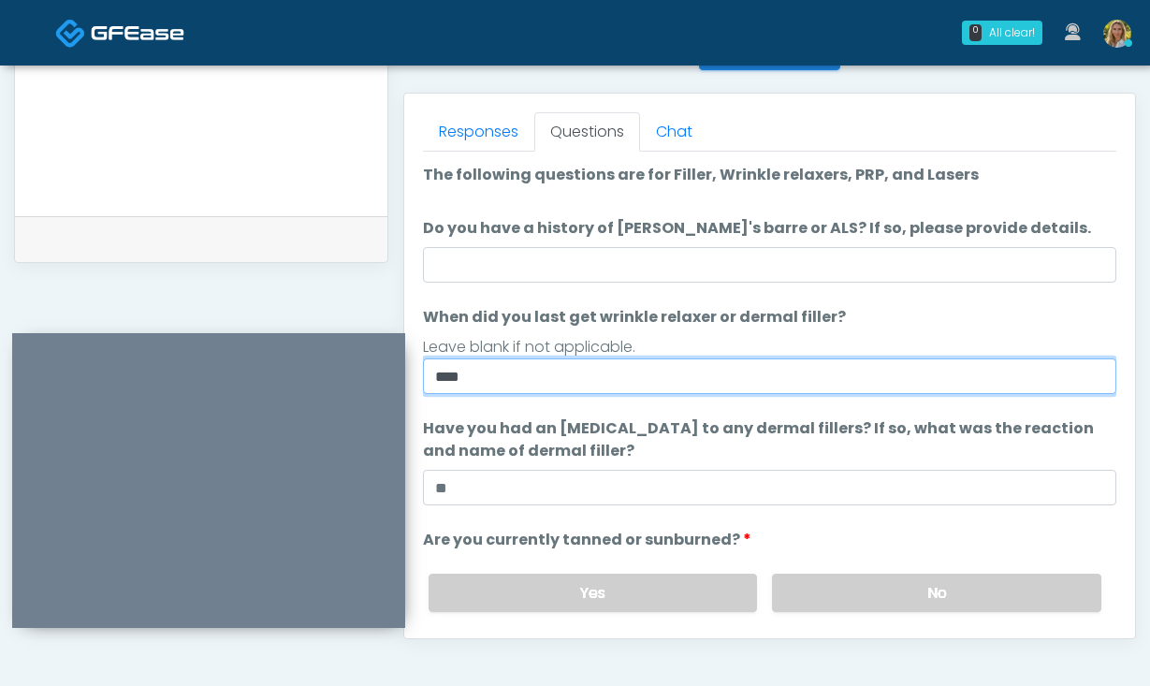
scroll to position [785, 0]
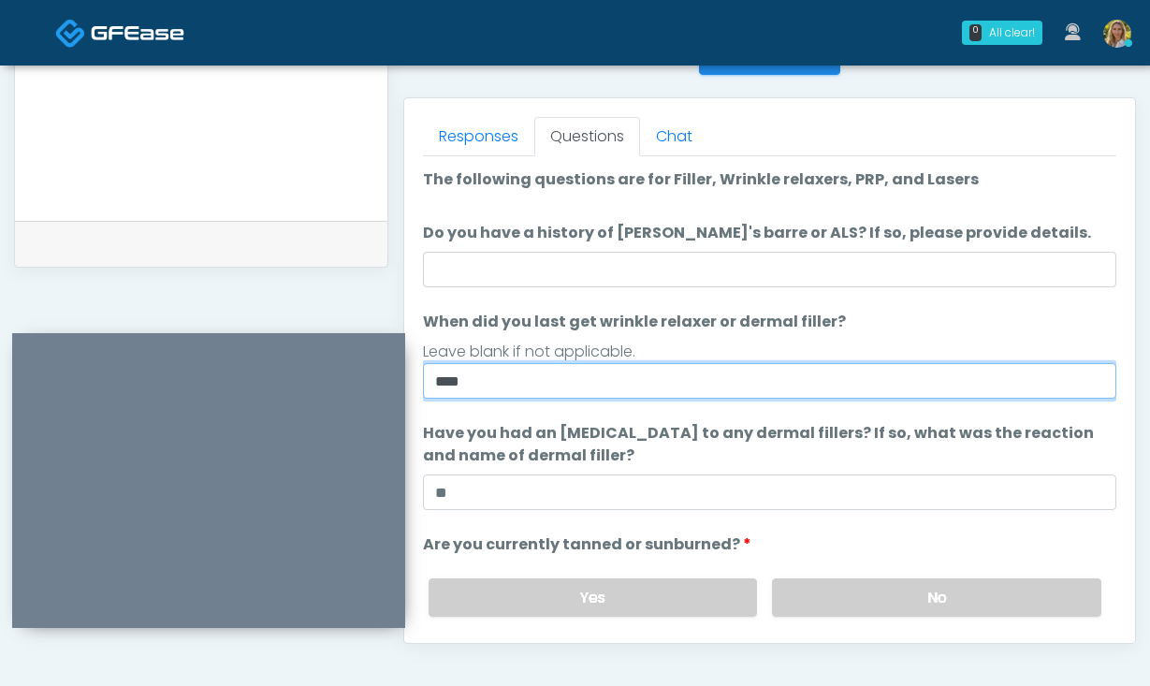
type input "****"
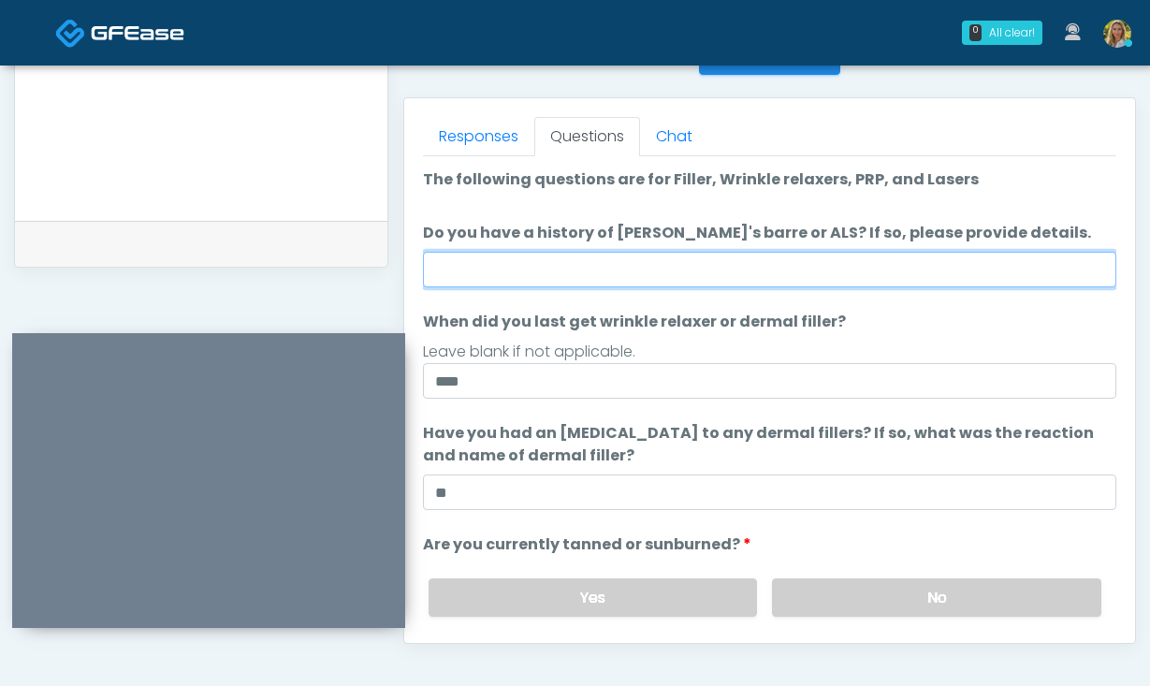
click at [547, 267] on input "Do you have a history of Guillain's barre or ALS? If so, please provide details." at bounding box center [770, 270] width 694 height 36
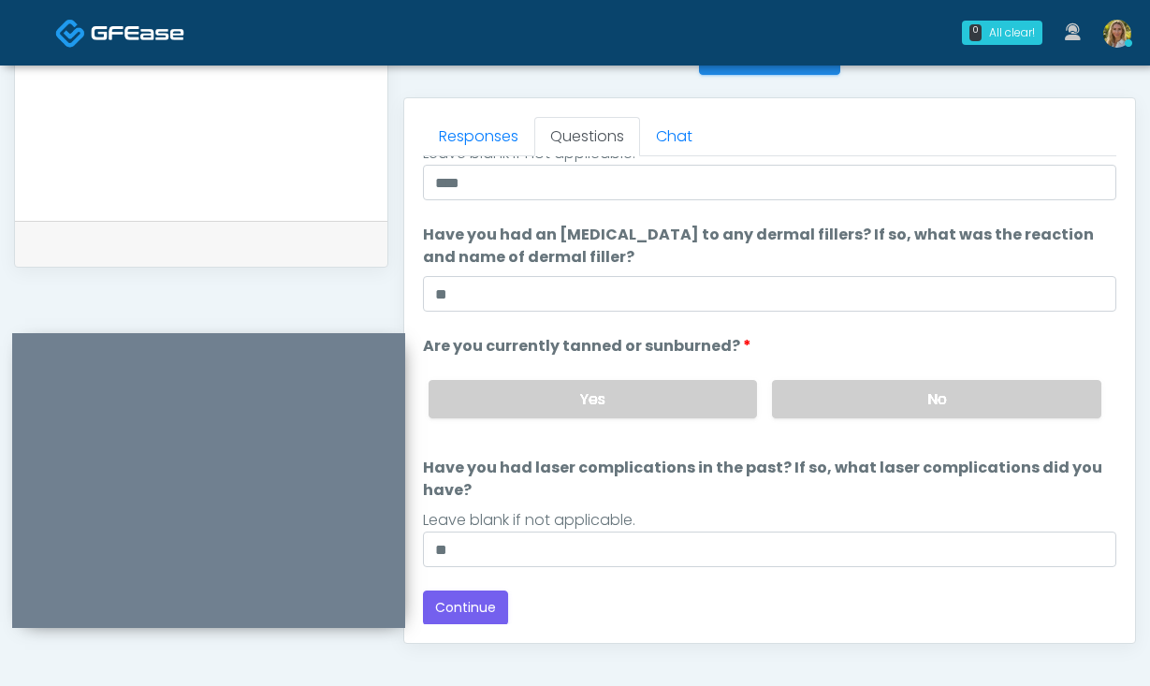
scroll to position [0, 0]
type input "**"
click at [476, 613] on button "Continue" at bounding box center [465, 609] width 85 height 35
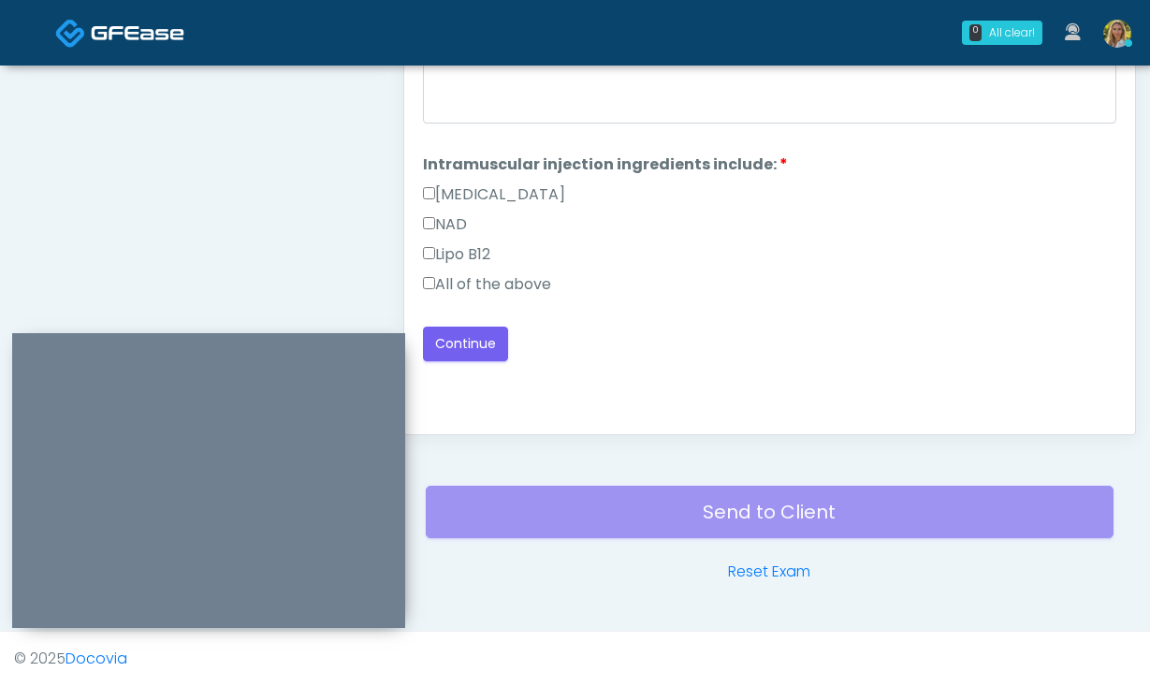
click at [502, 286] on label "All of the above" at bounding box center [487, 284] width 128 height 22
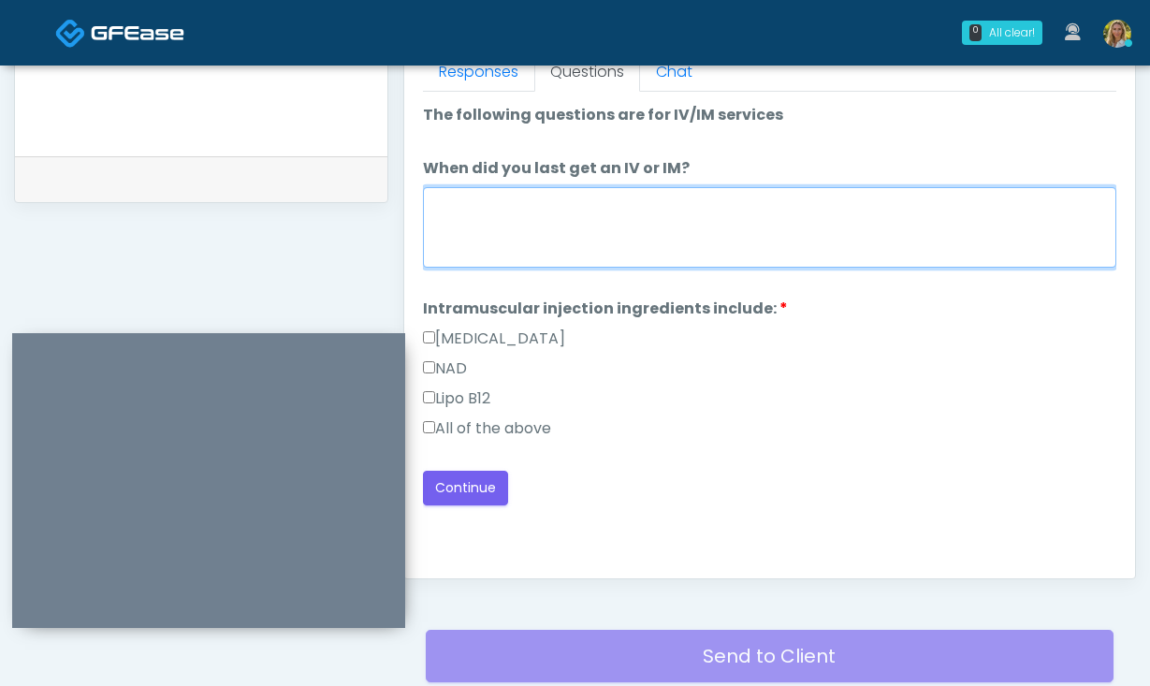
click at [595, 249] on textarea "When did you last get an IV or IM?" at bounding box center [770, 227] width 694 height 81
type textarea "**"
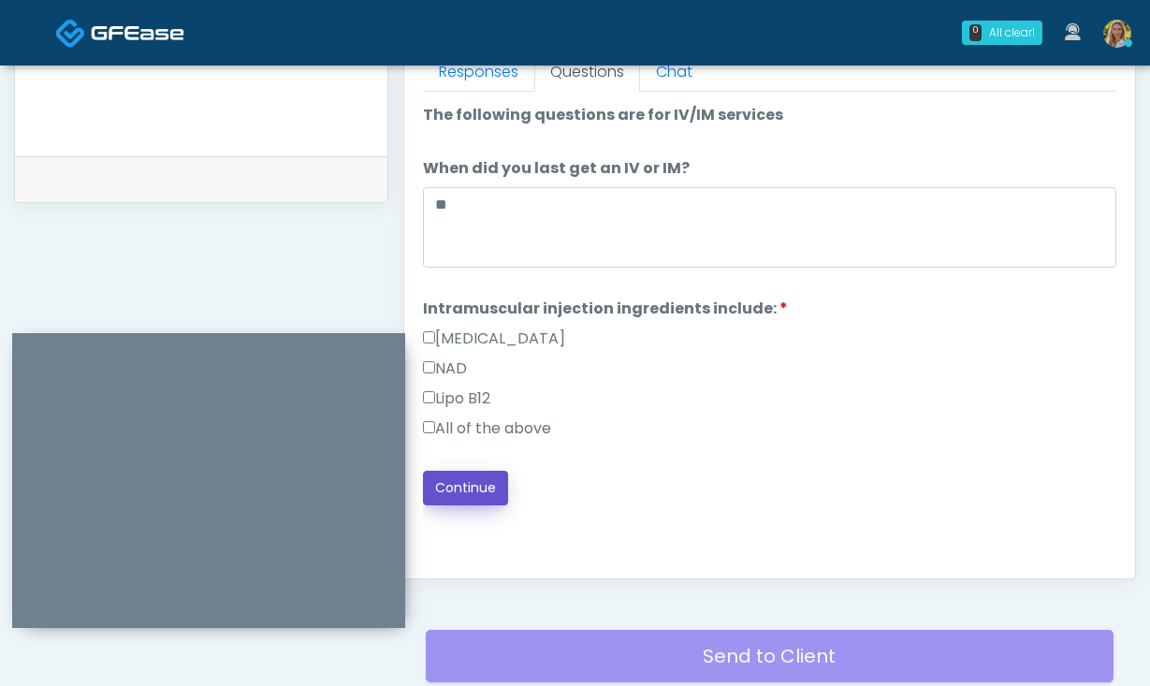
click at [467, 480] on button "Continue" at bounding box center [465, 488] width 85 height 35
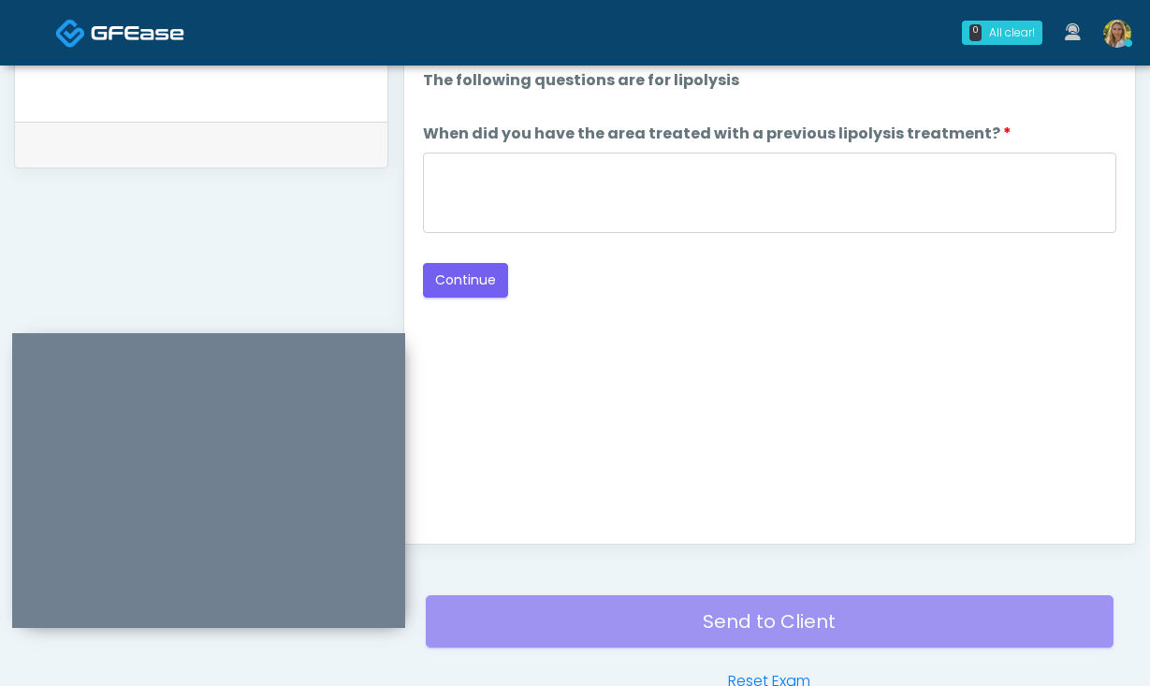
scroll to position [878, 0]
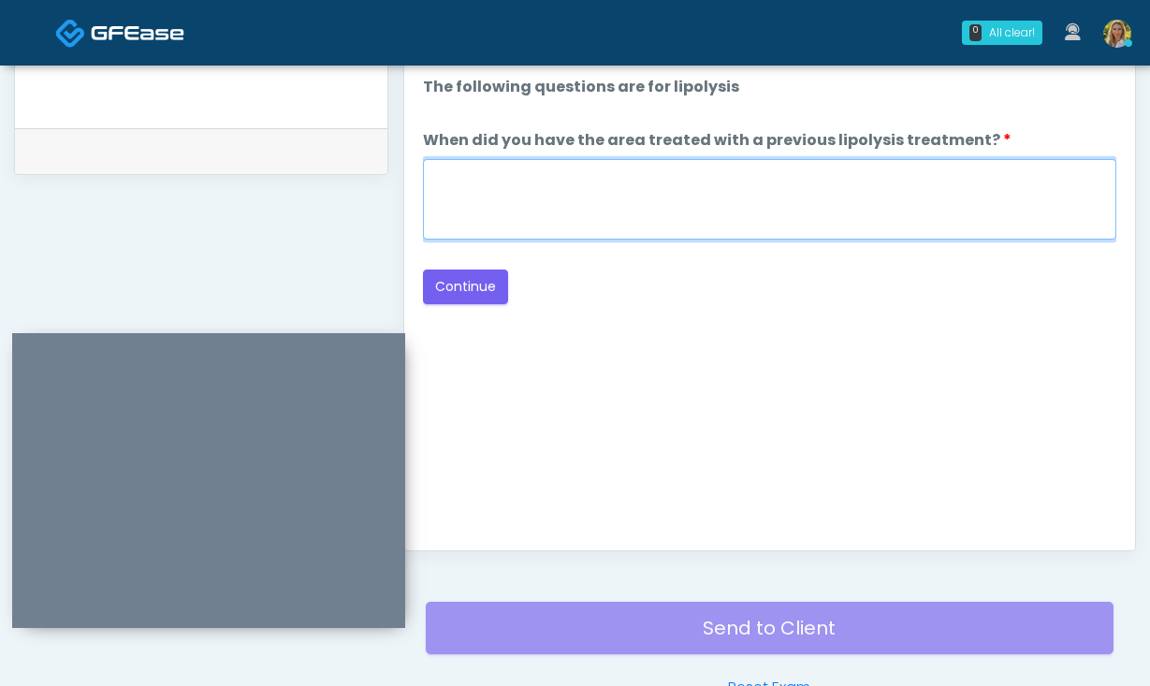
click at [692, 222] on textarea "When did you have the area treated with a previous lipolysis treatment?" at bounding box center [770, 199] width 694 height 81
type textarea "**"
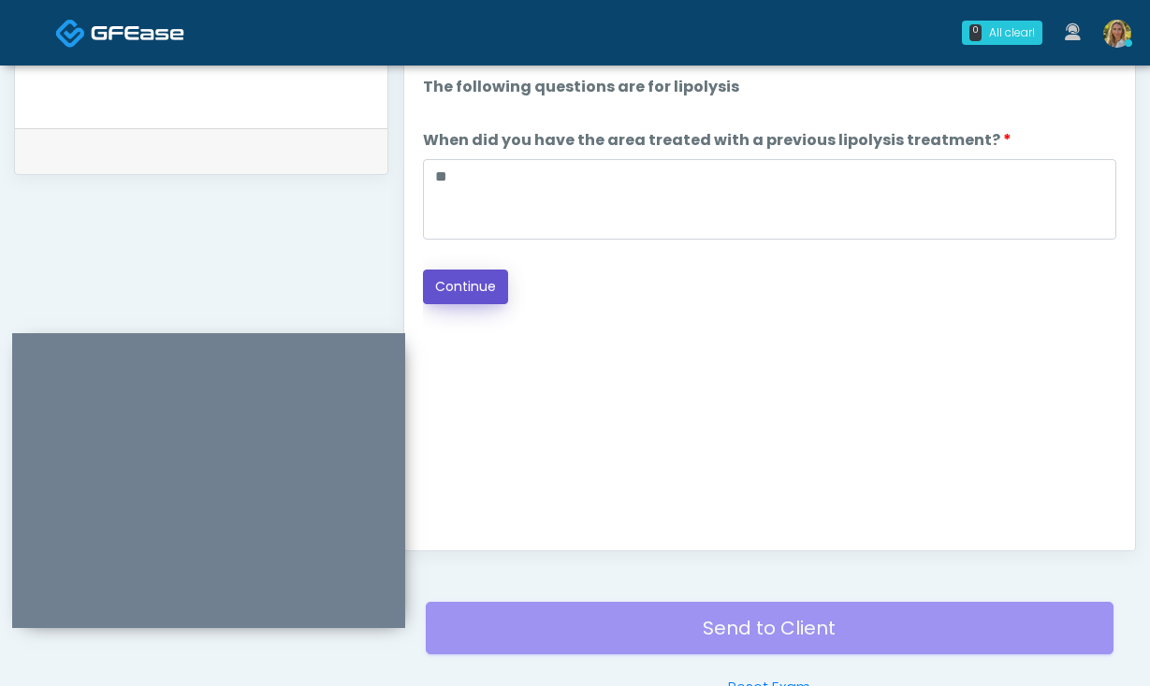
click at [482, 290] on button "Continue" at bounding box center [465, 287] width 85 height 35
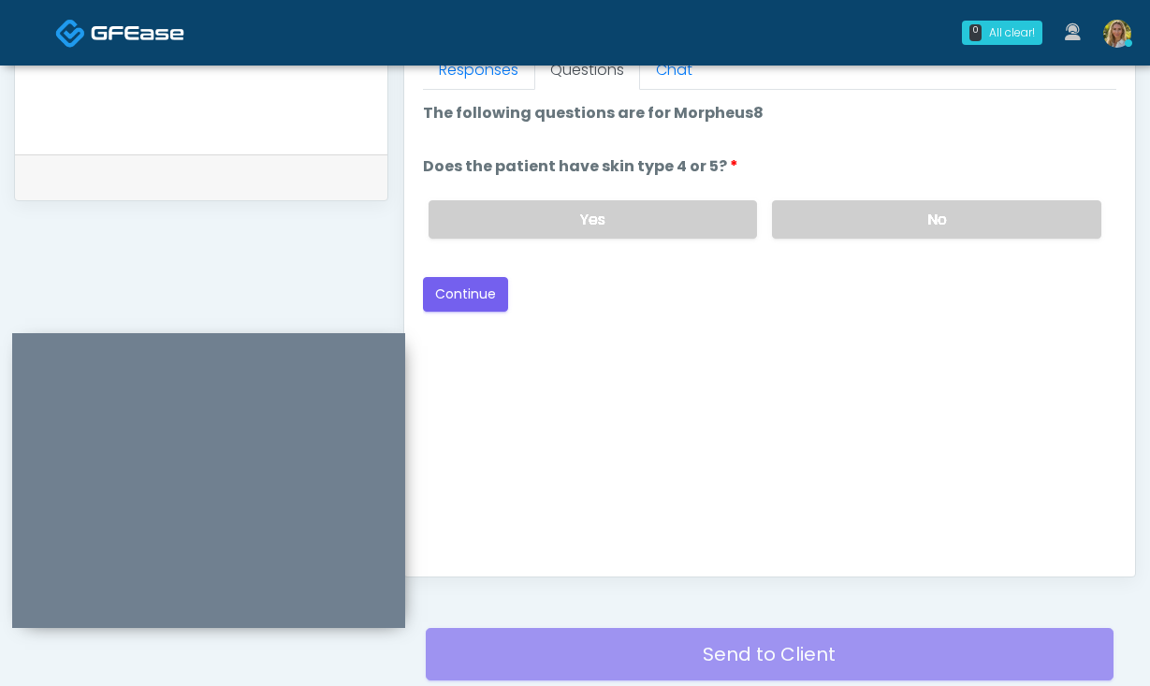
scroll to position [836, 0]
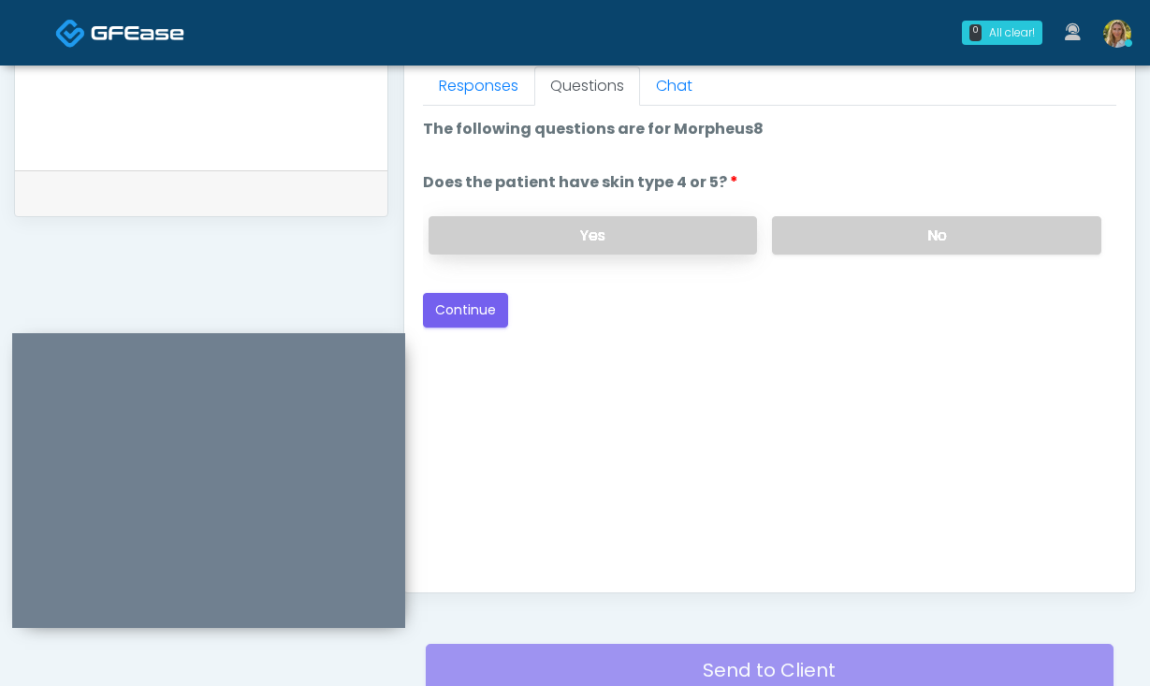
click at [658, 242] on label "Yes" at bounding box center [593, 235] width 329 height 38
click at [440, 315] on button "Continue" at bounding box center [465, 310] width 85 height 35
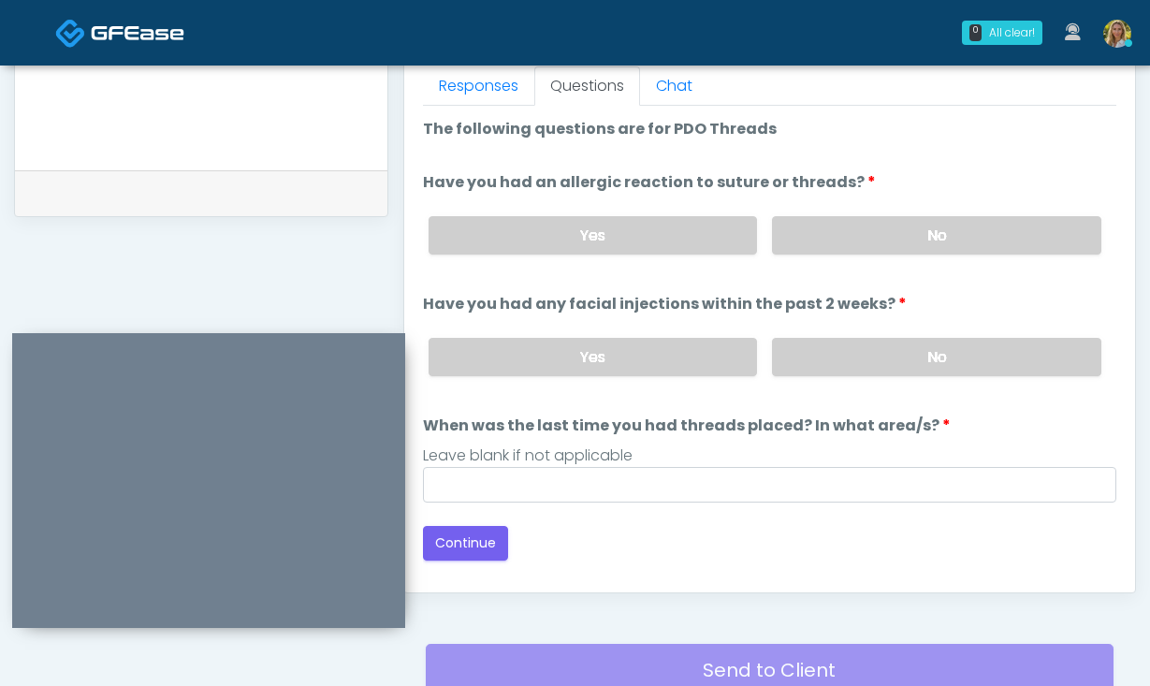
scroll to position [994, 0]
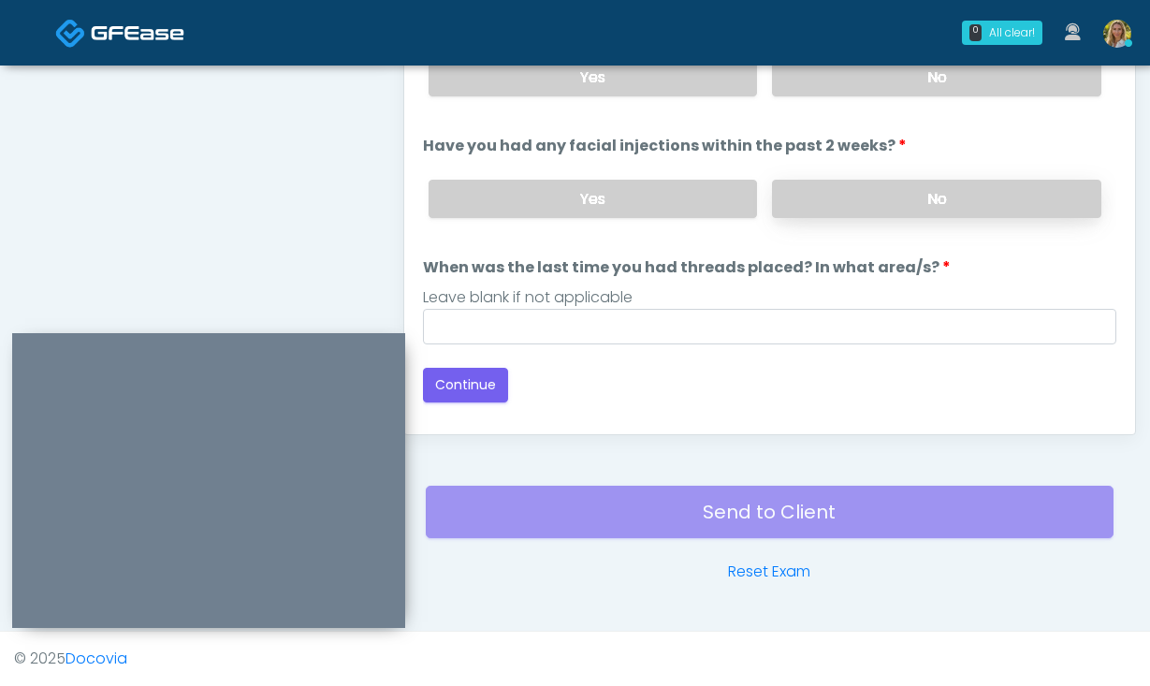
click at [895, 190] on label "No" at bounding box center [936, 199] width 329 height 38
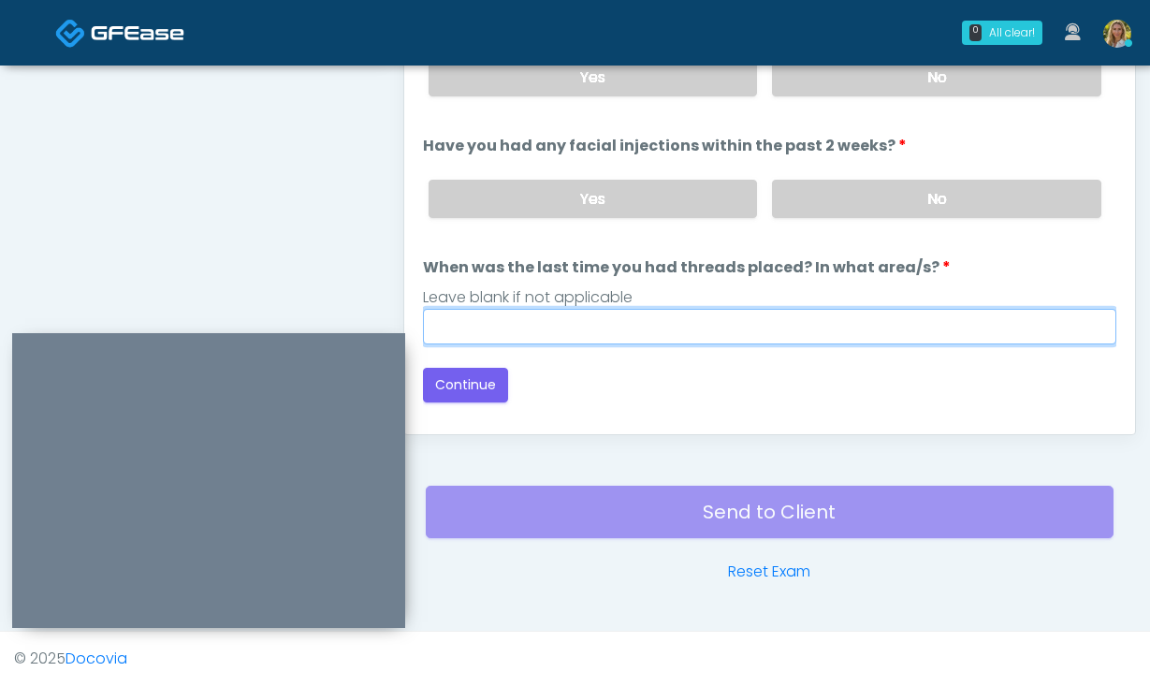
click at [719, 325] on input "When was the last time you had threads placed? In what area/s?" at bounding box center [770, 327] width 694 height 36
type input "**"
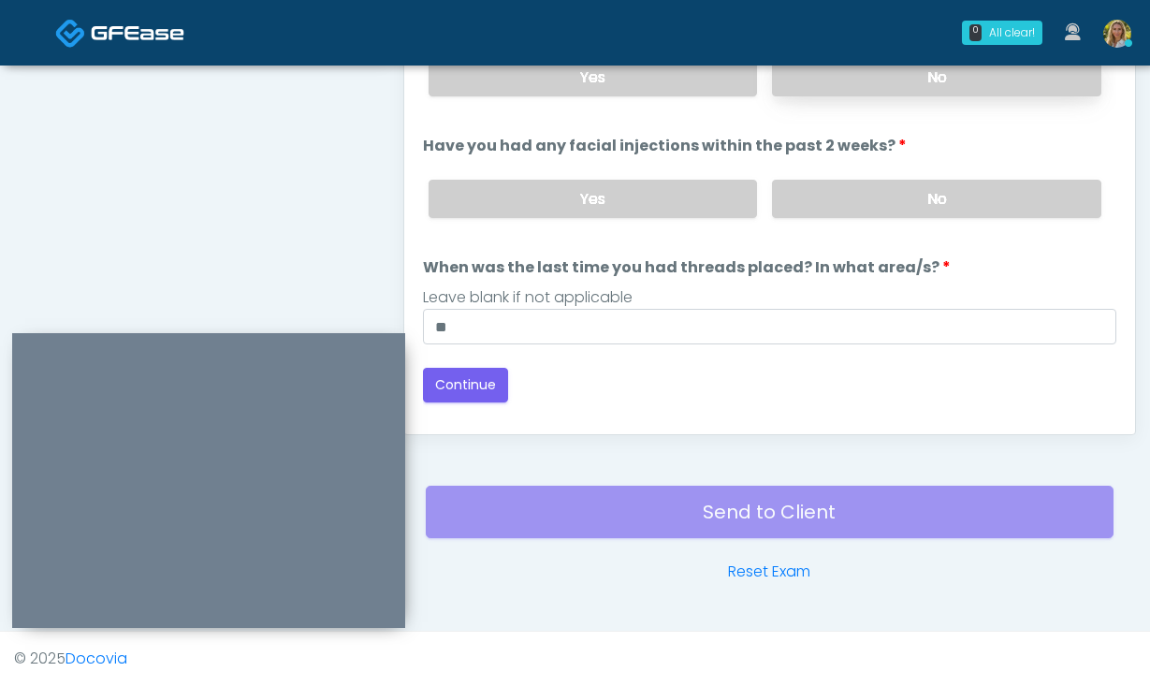
click at [873, 71] on label "No" at bounding box center [936, 77] width 329 height 38
click at [478, 389] on button "Continue" at bounding box center [465, 385] width 85 height 35
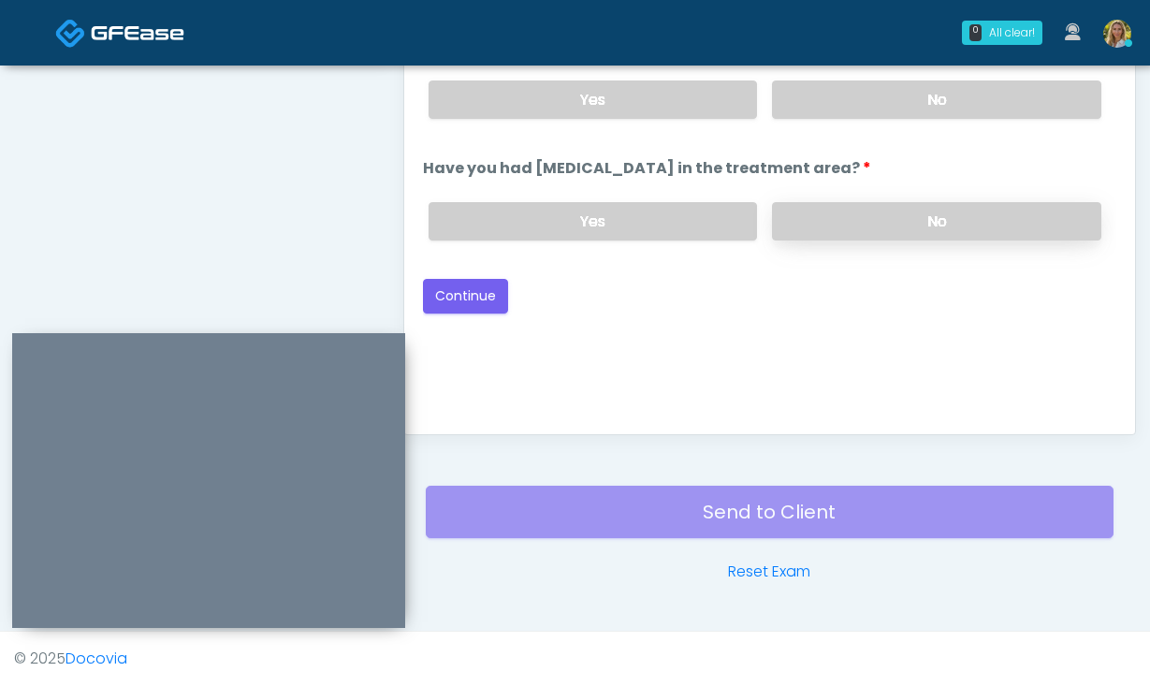
click at [876, 229] on label "No" at bounding box center [936, 221] width 329 height 38
click at [852, 96] on label "No" at bounding box center [936, 100] width 329 height 38
click at [479, 290] on button "Continue" at bounding box center [465, 296] width 85 height 35
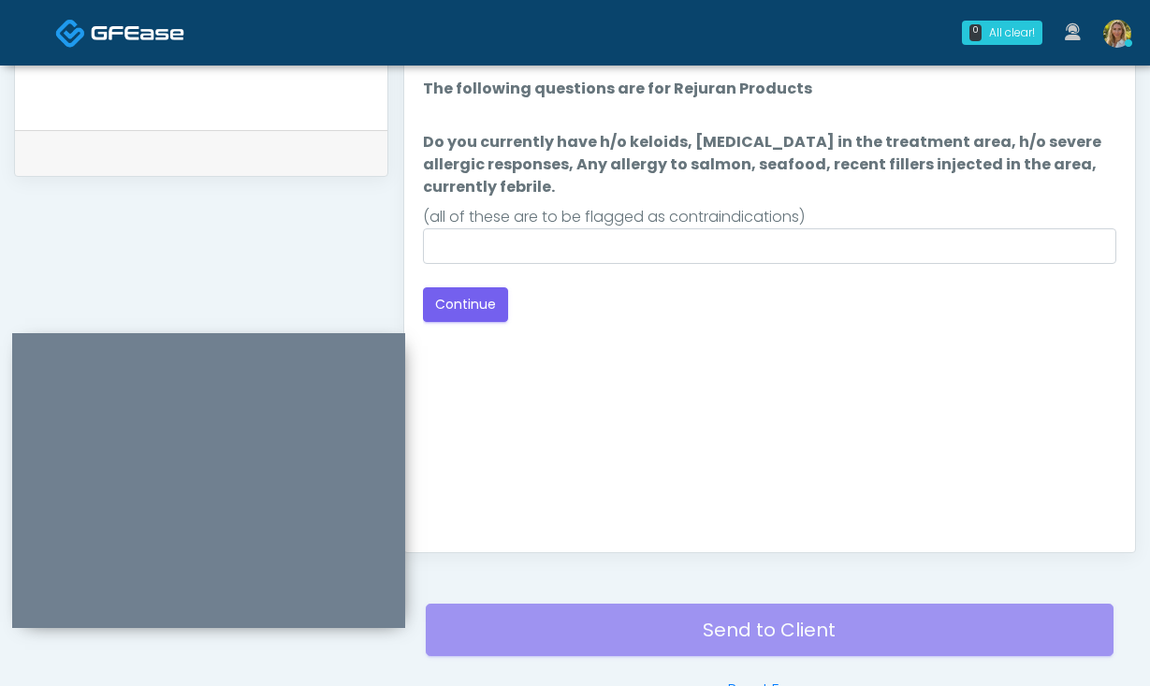
scroll to position [863, 0]
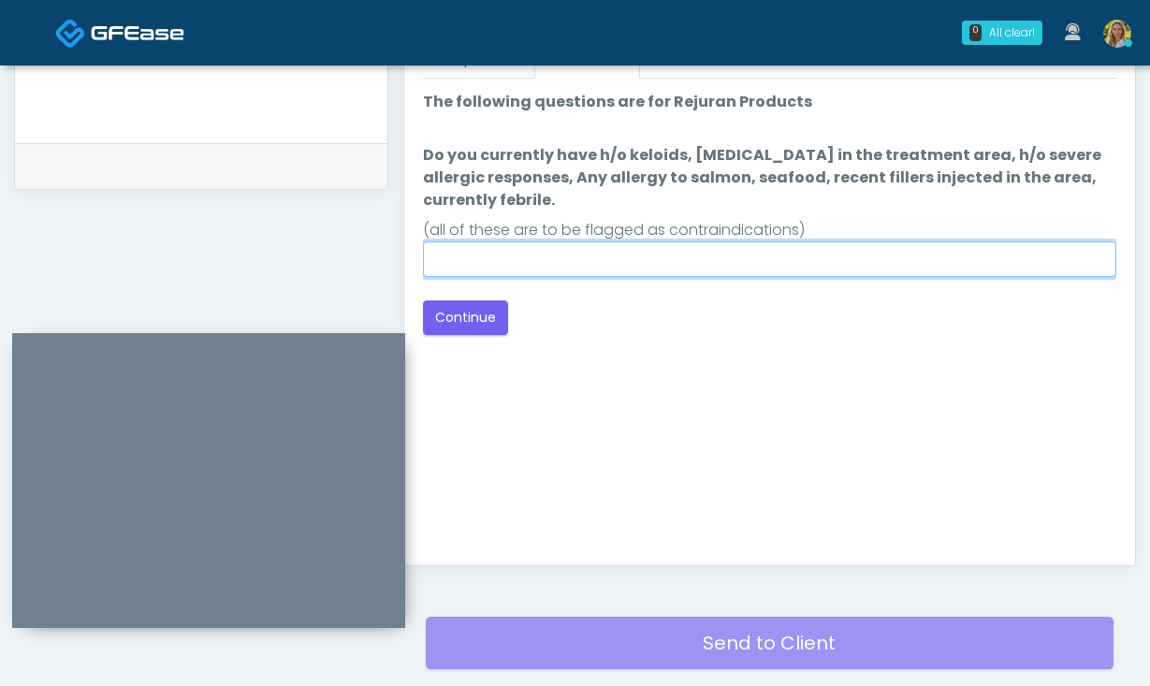
click at [589, 271] on input "Do you currently have h/o keloids, skin infection in the treatment area, h/o se…" at bounding box center [770, 260] width 694 height 36
type input "**"
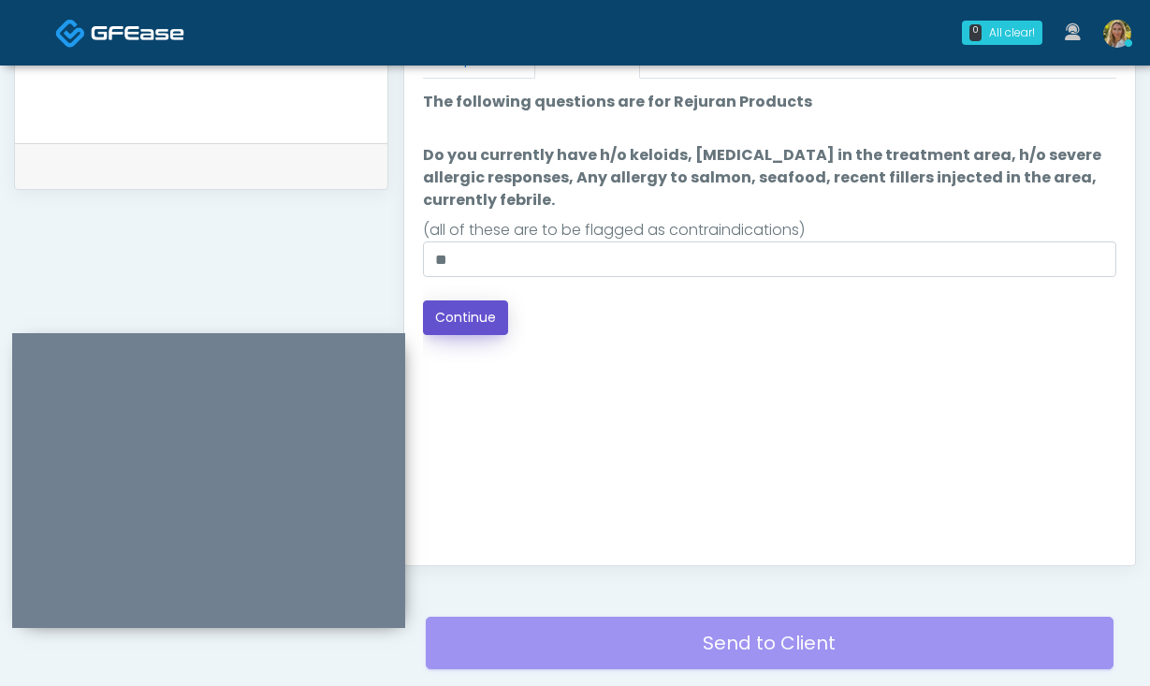
click at [476, 317] on button "Continue" at bounding box center [465, 317] width 85 height 35
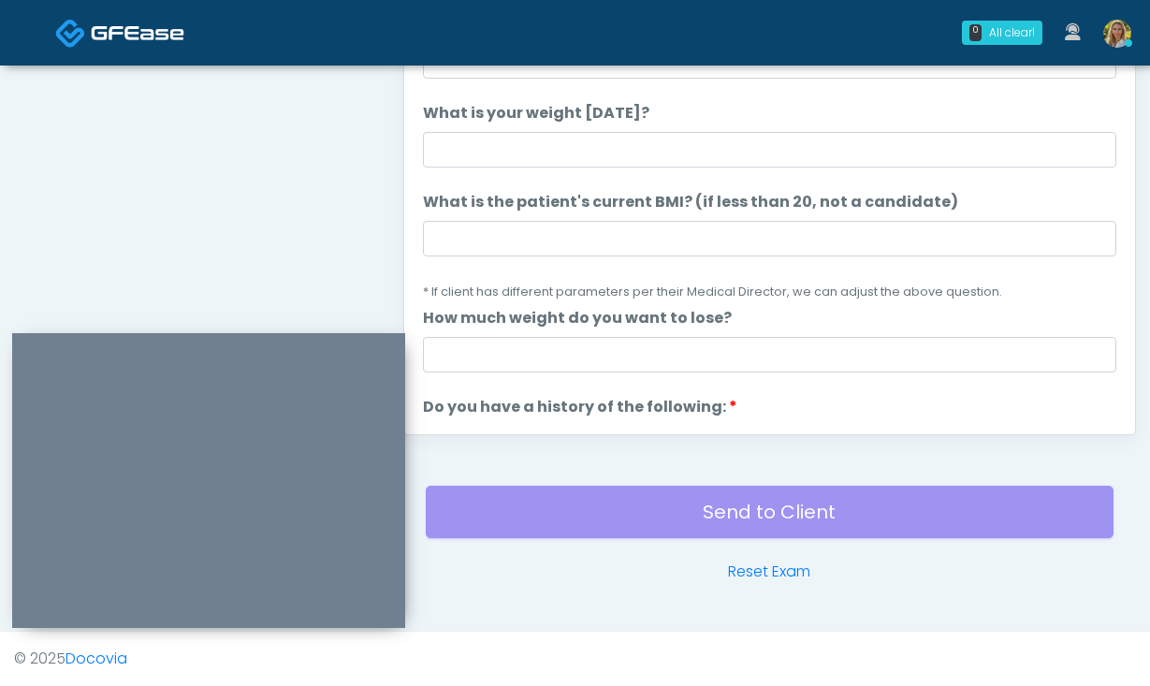
scroll to position [948, 0]
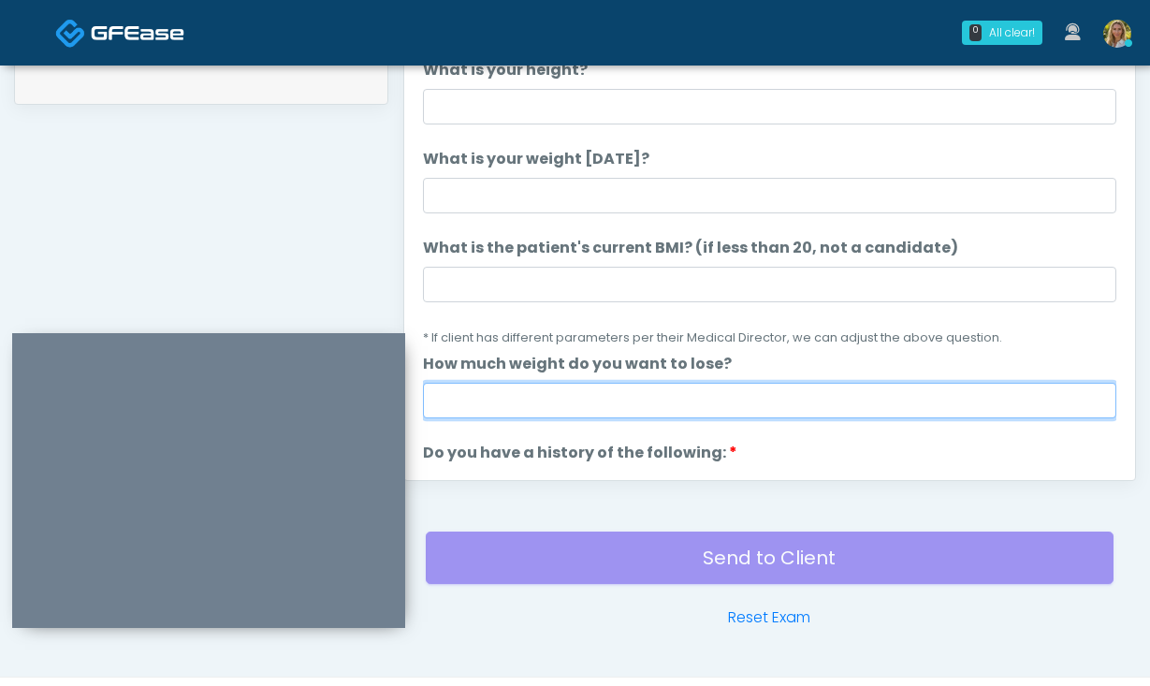
click at [491, 390] on input "How much weight do you want to lose?" at bounding box center [770, 401] width 694 height 36
type input "**"
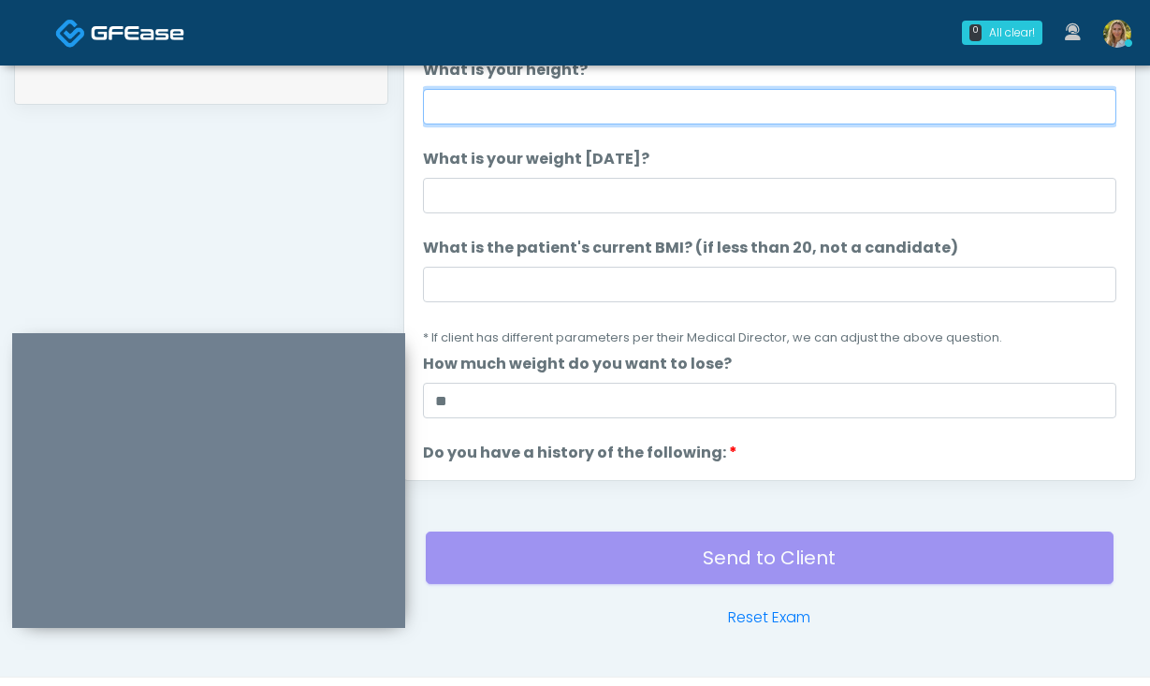
click at [559, 116] on input "What is your height?" at bounding box center [770, 107] width 694 height 36
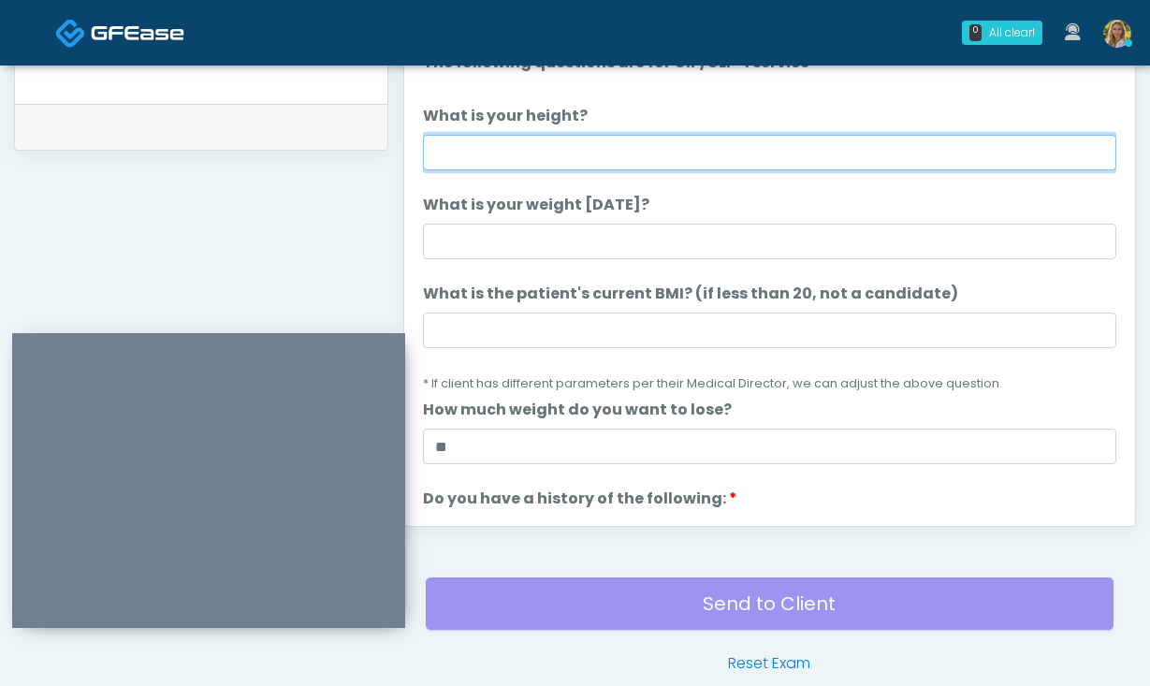
scroll to position [900, 0]
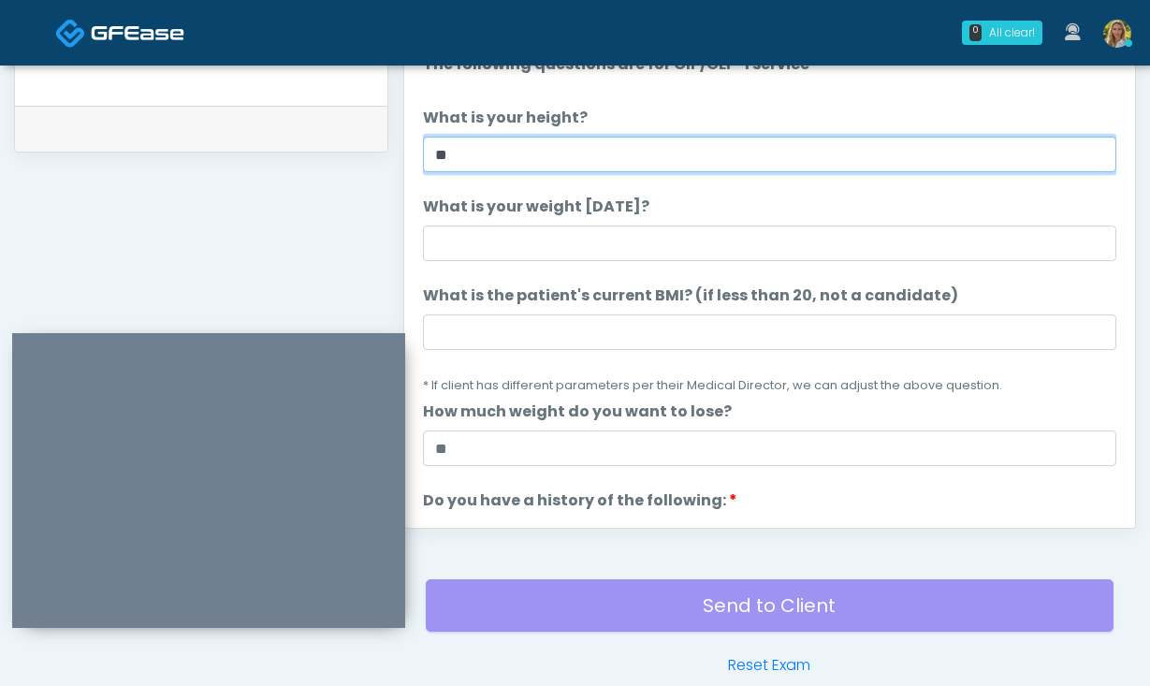
type input "*"
type input "****"
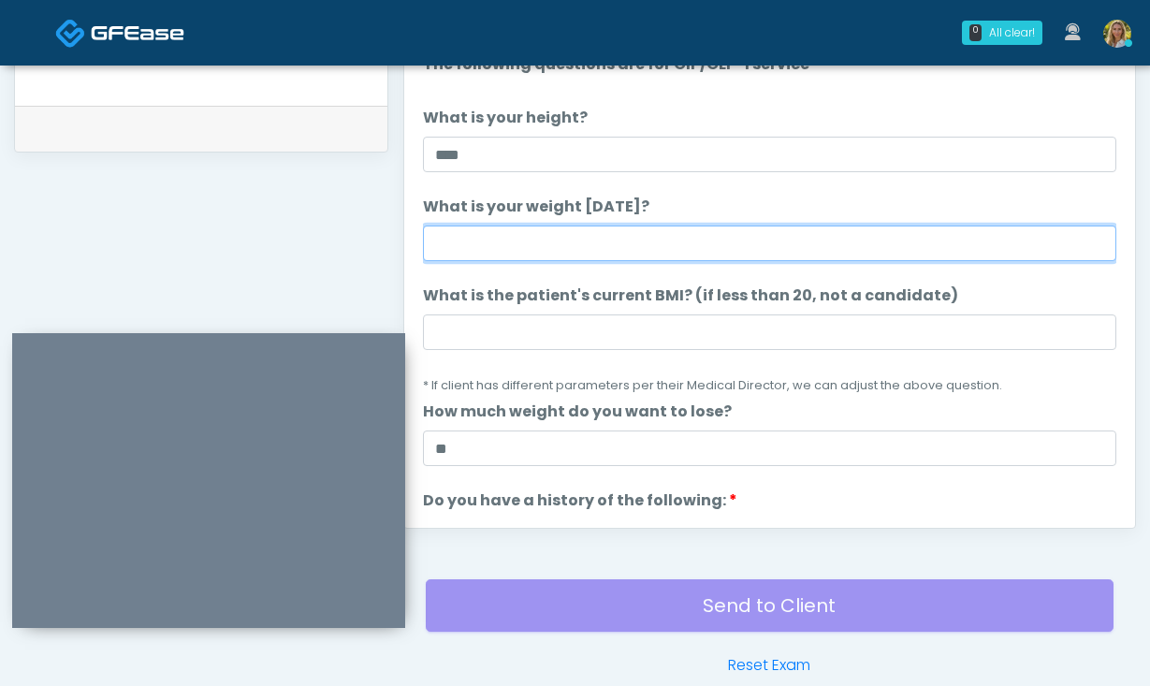
click at [571, 253] on input "What is your weight today?" at bounding box center [770, 244] width 694 height 36
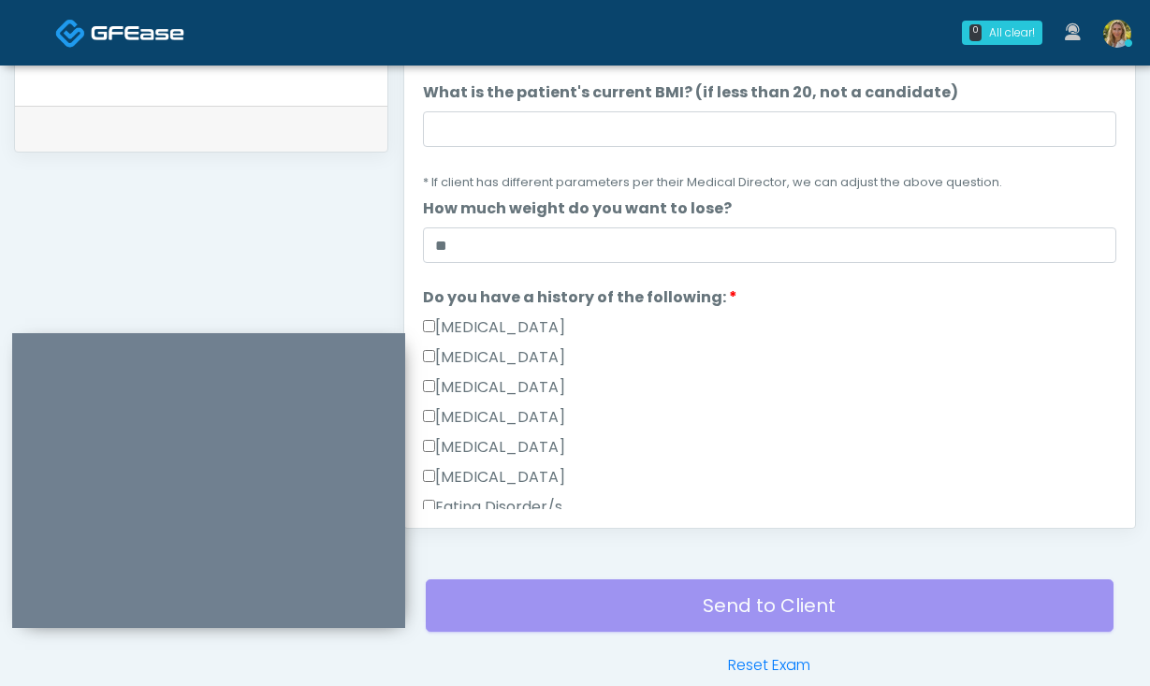
scroll to position [212, 0]
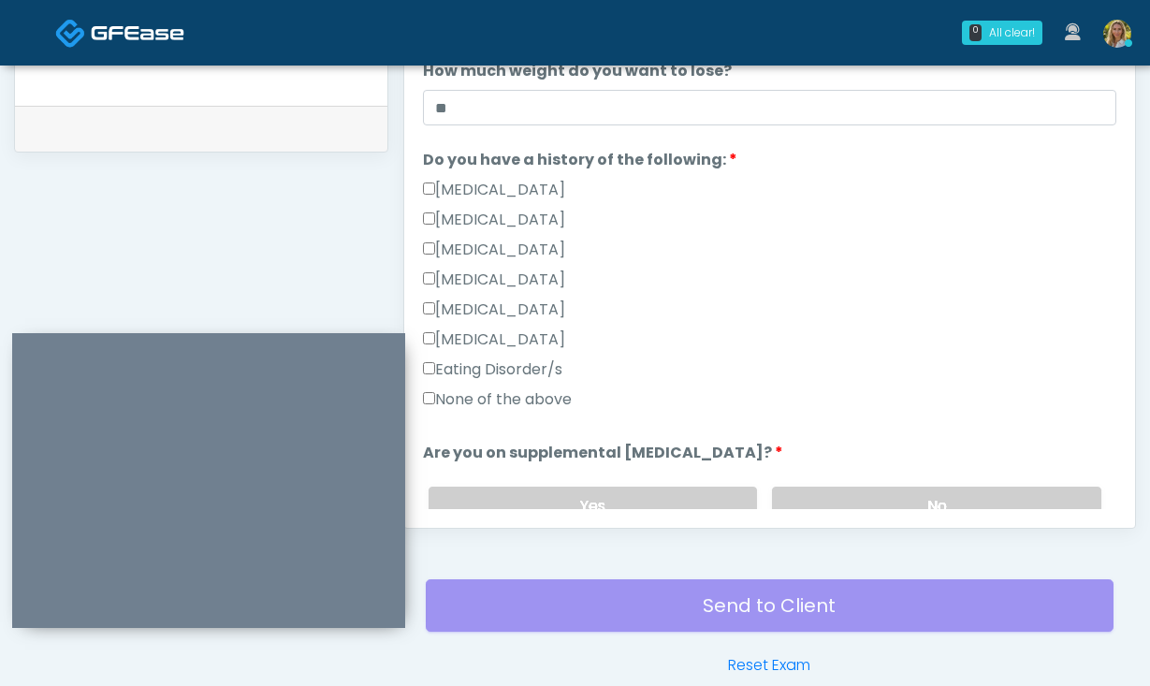
type input "***"
click at [484, 395] on label "None of the above" at bounding box center [497, 399] width 149 height 22
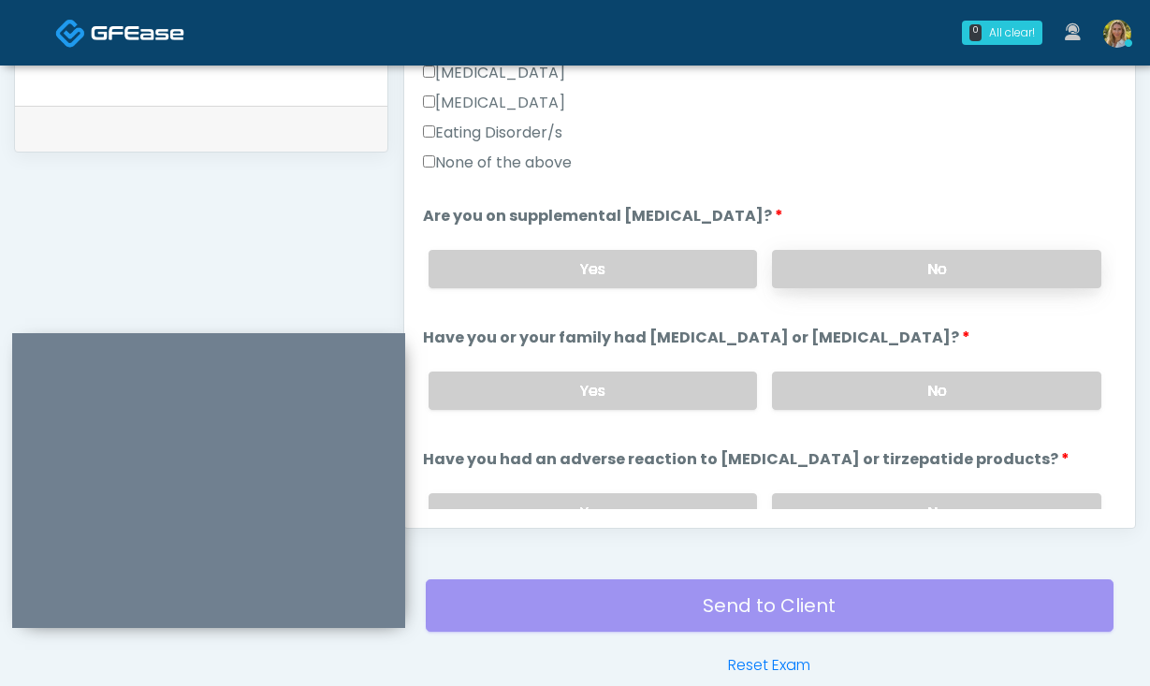
scroll to position [582, 0]
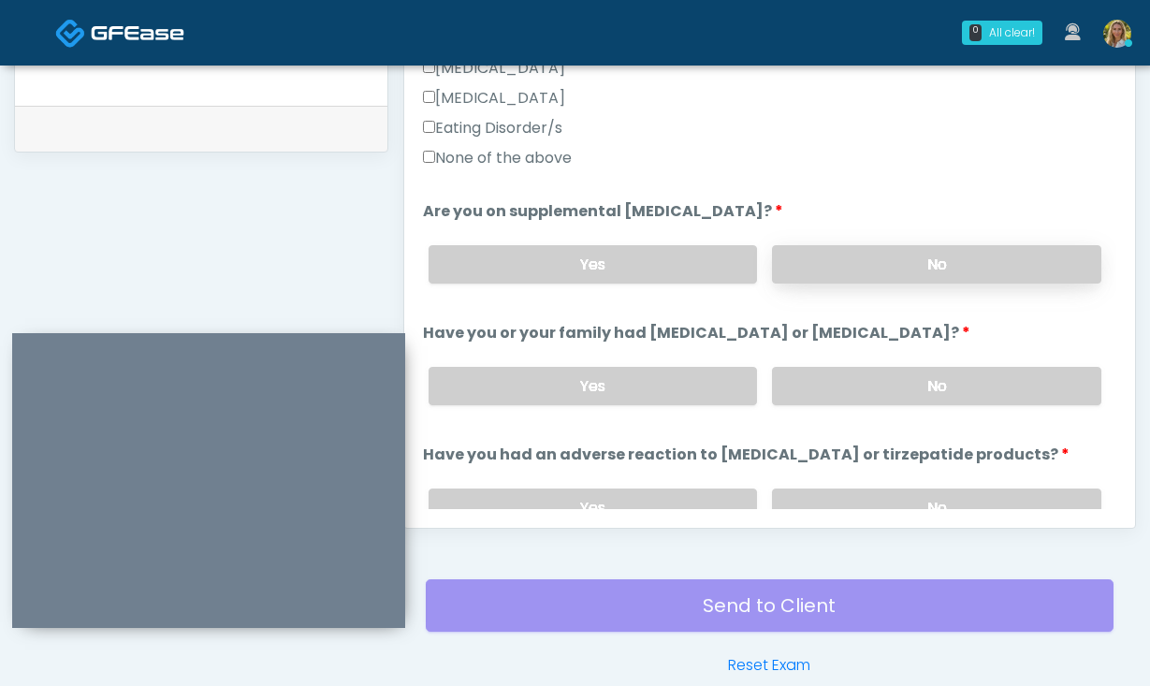
click at [932, 245] on label "No" at bounding box center [936, 264] width 329 height 38
click at [865, 388] on label "No" at bounding box center [936, 386] width 329 height 38
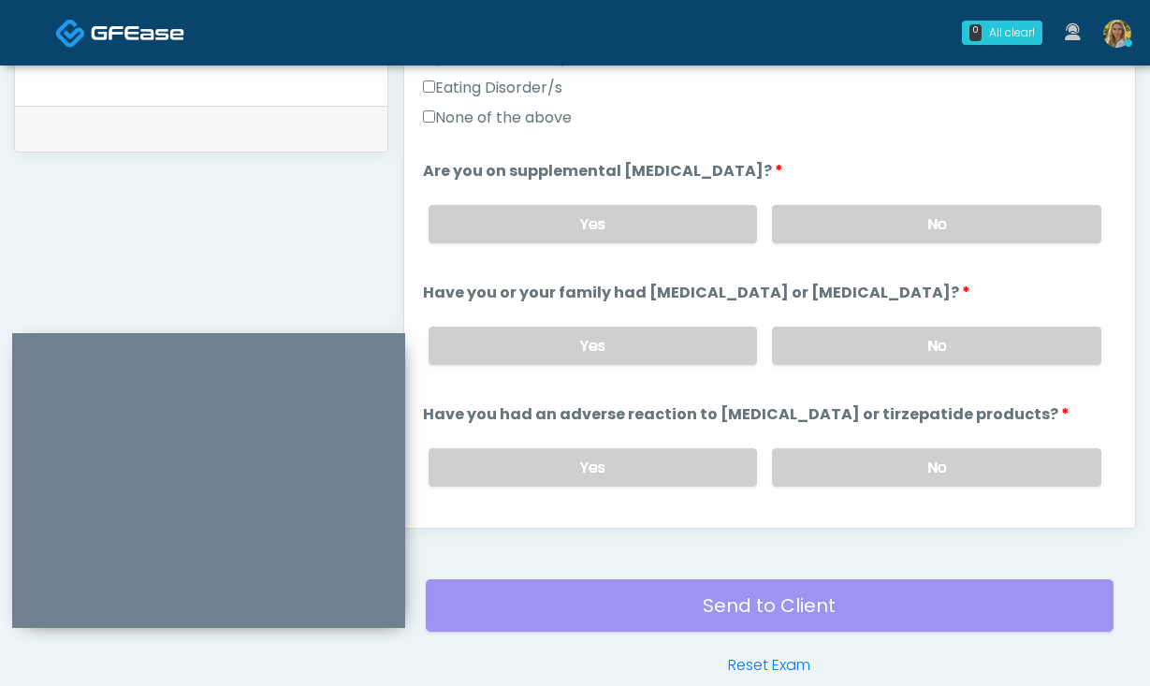
scroll to position [624, 0]
click at [852, 472] on label "No" at bounding box center [936, 466] width 329 height 38
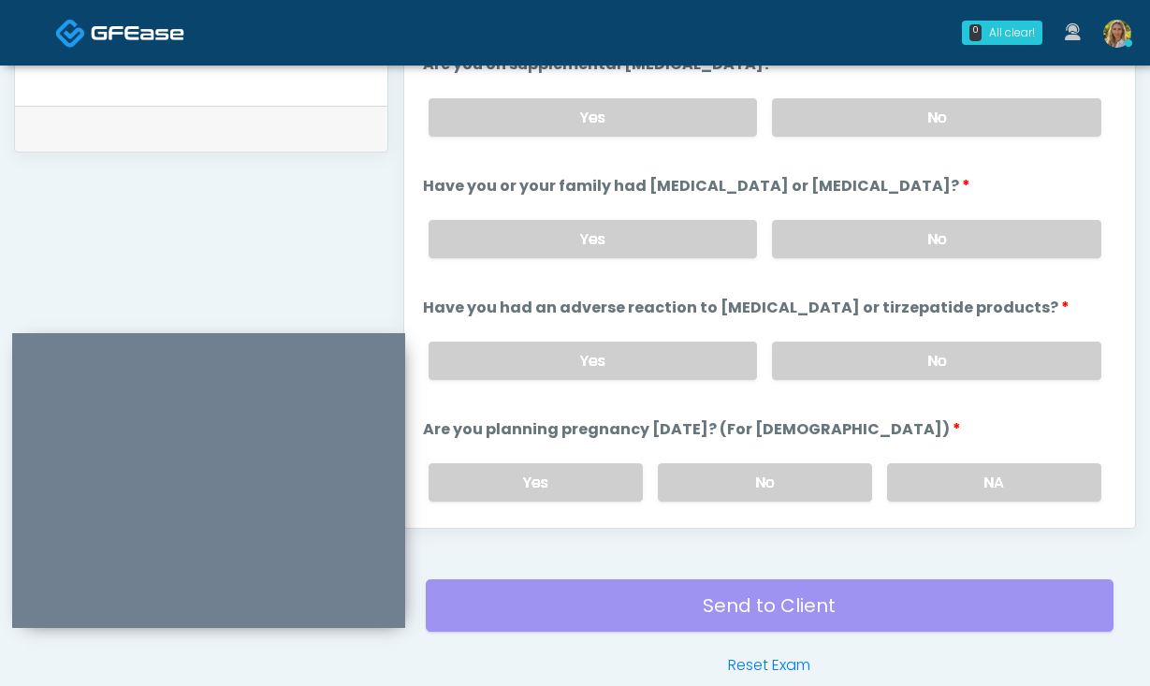
scroll to position [759, 0]
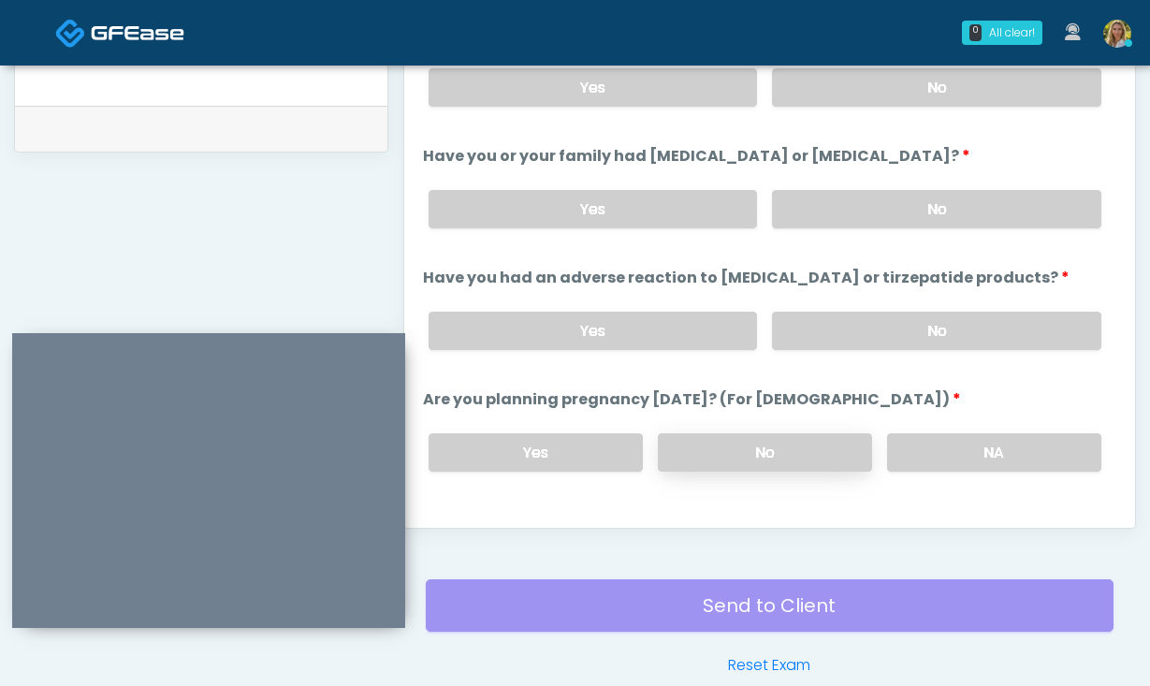
click at [734, 454] on label "No" at bounding box center [765, 452] width 214 height 38
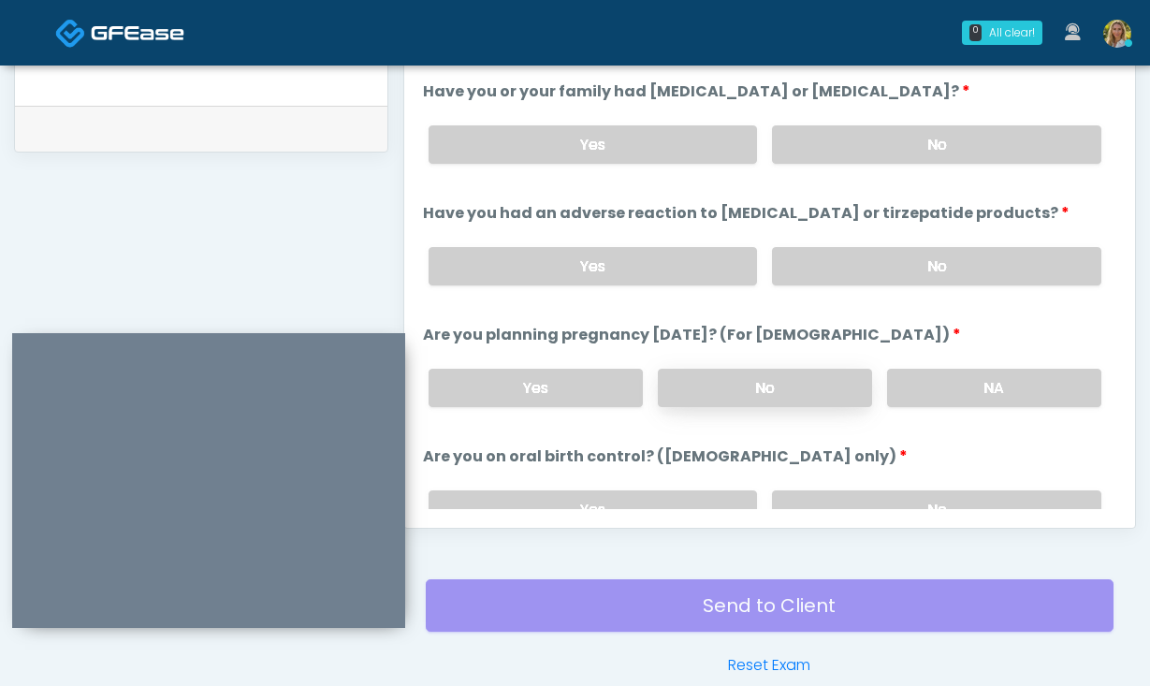
scroll to position [826, 0]
click at [831, 497] on label "No" at bounding box center [936, 508] width 329 height 38
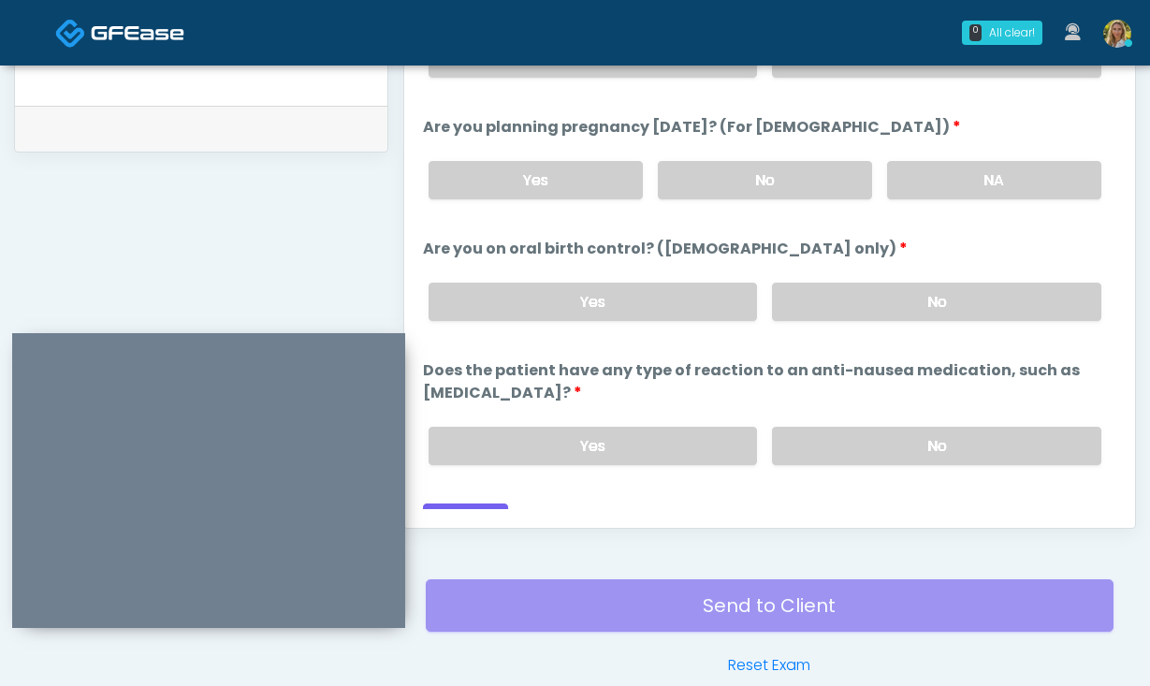
scroll to position [1055, 0]
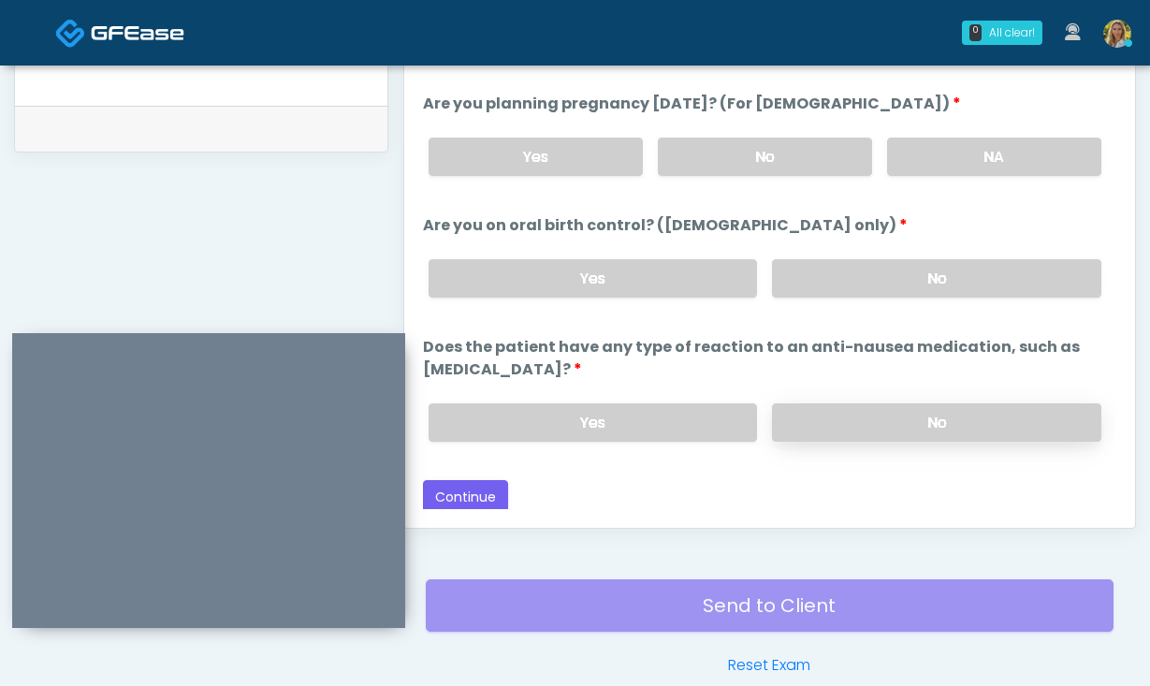
click at [859, 425] on label "No" at bounding box center [936, 422] width 329 height 38
click at [464, 496] on button "Continue" at bounding box center [465, 497] width 85 height 35
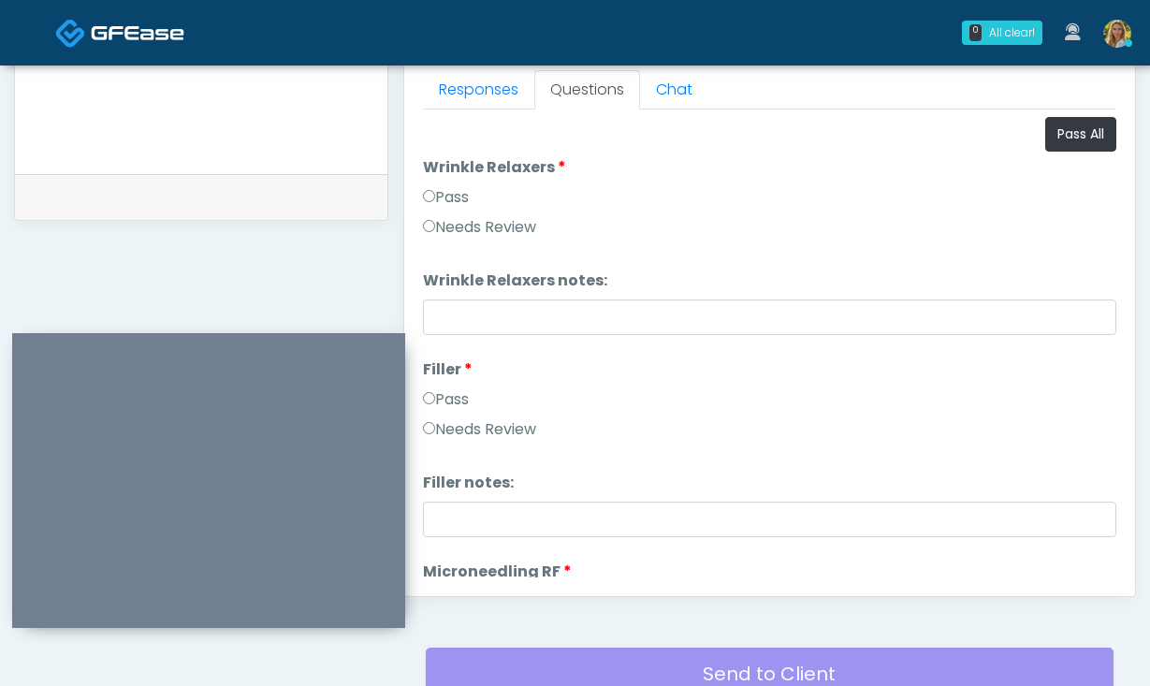
scroll to position [817, 0]
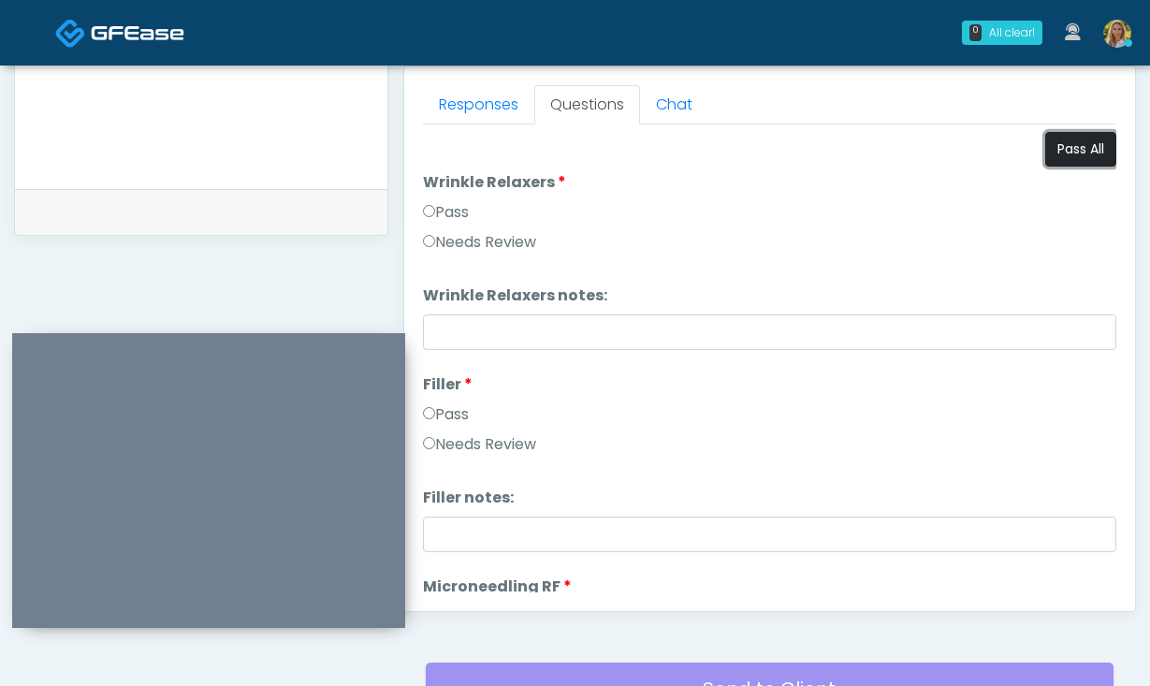
click at [1074, 145] on button "Pass All" at bounding box center [1081, 149] width 71 height 35
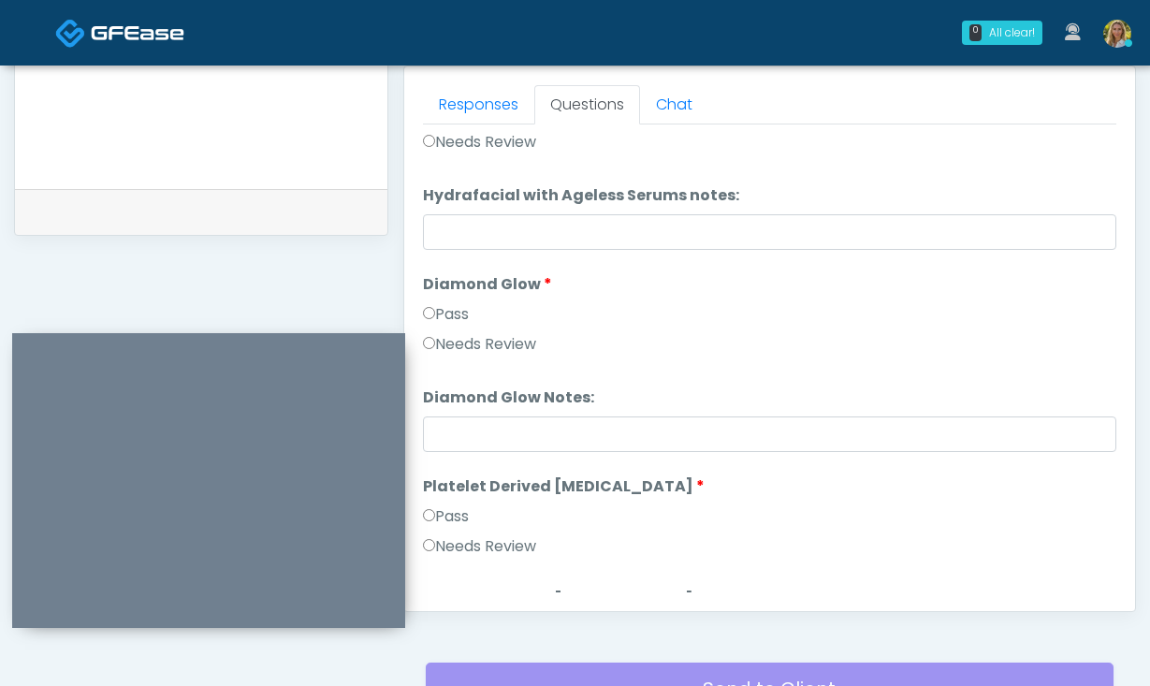
scroll to position [3687, 0]
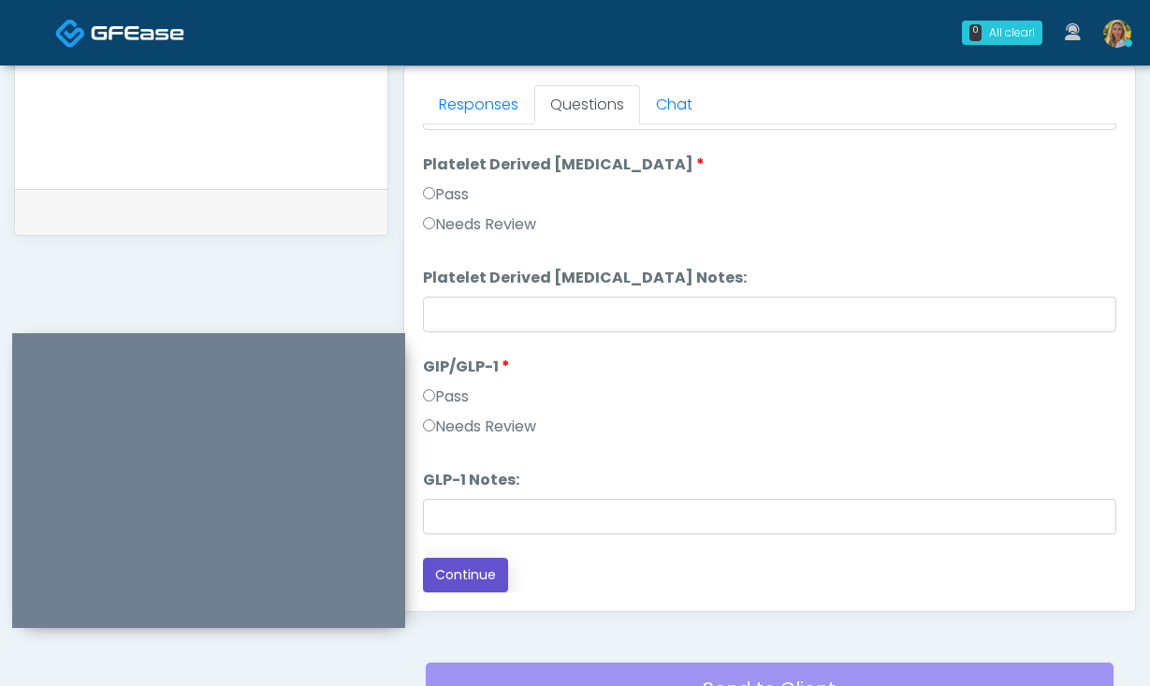
click at [475, 576] on button "Continue" at bounding box center [465, 575] width 85 height 35
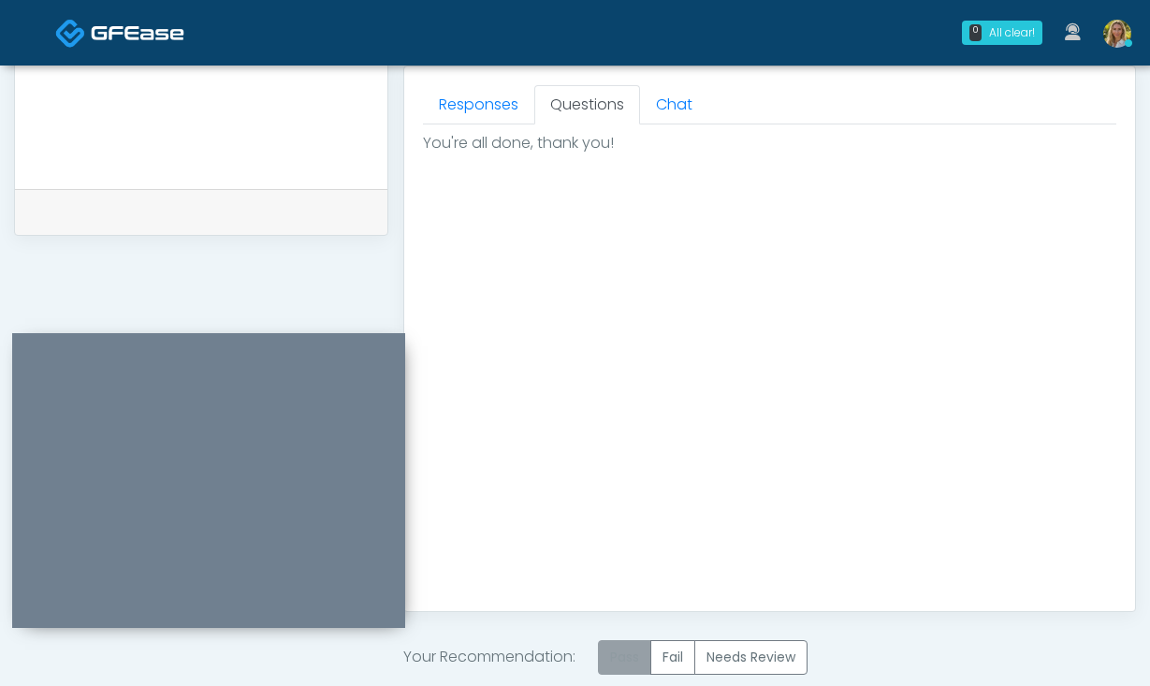
click at [637, 664] on label "Pass" at bounding box center [624, 657] width 53 height 35
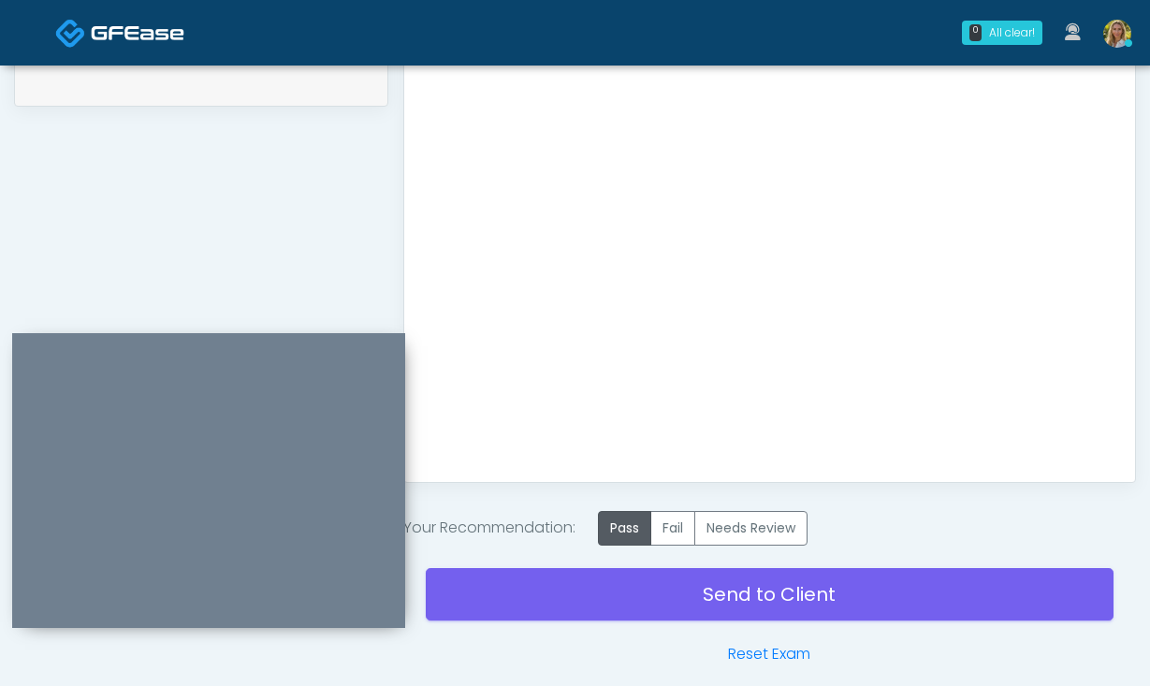
scroll to position [945, 0]
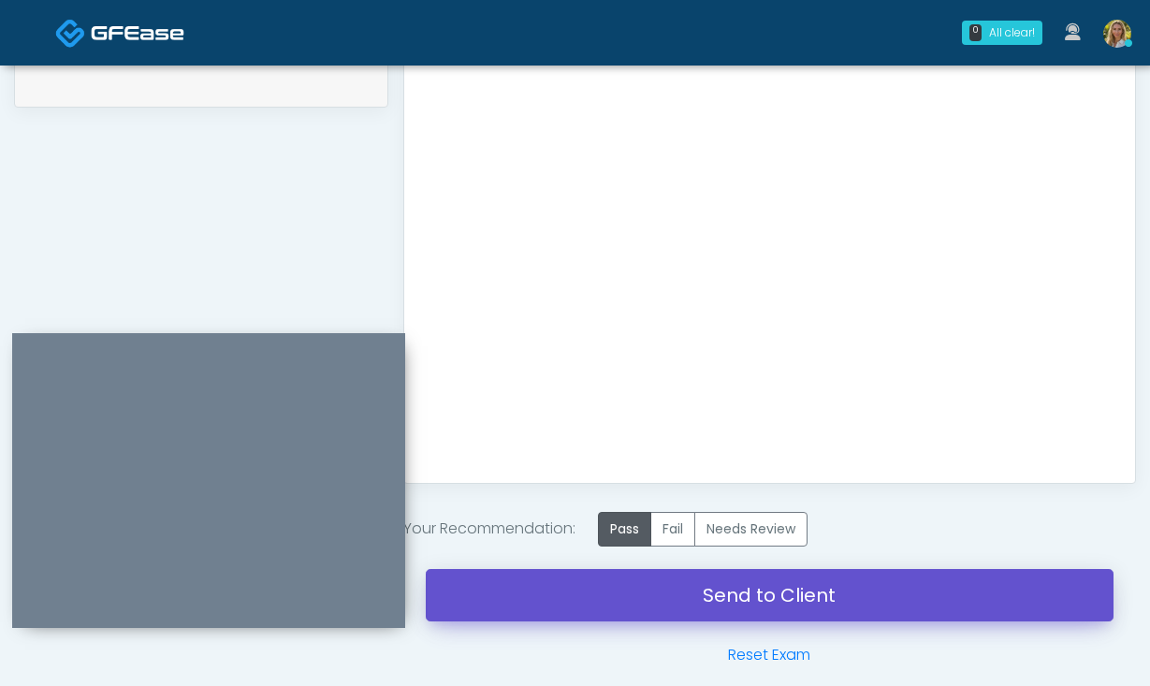
click at [562, 575] on link "Send to Client" at bounding box center [770, 595] width 688 height 52
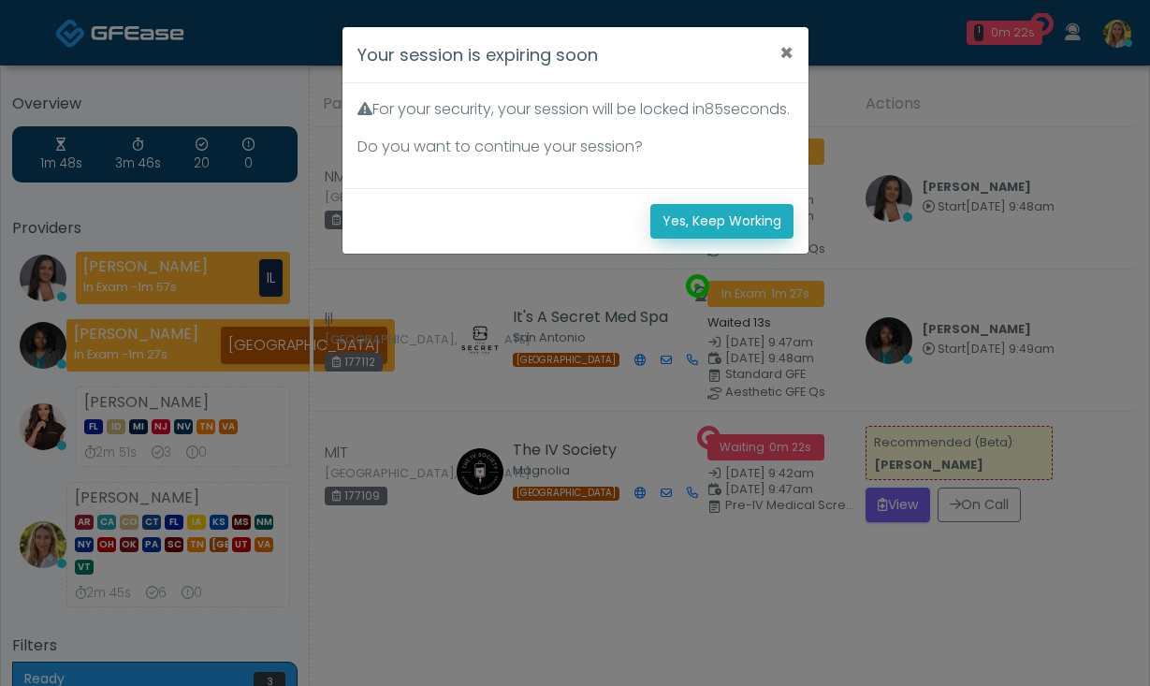
click at [757, 235] on button "Yes, Keep Working" at bounding box center [722, 221] width 143 height 35
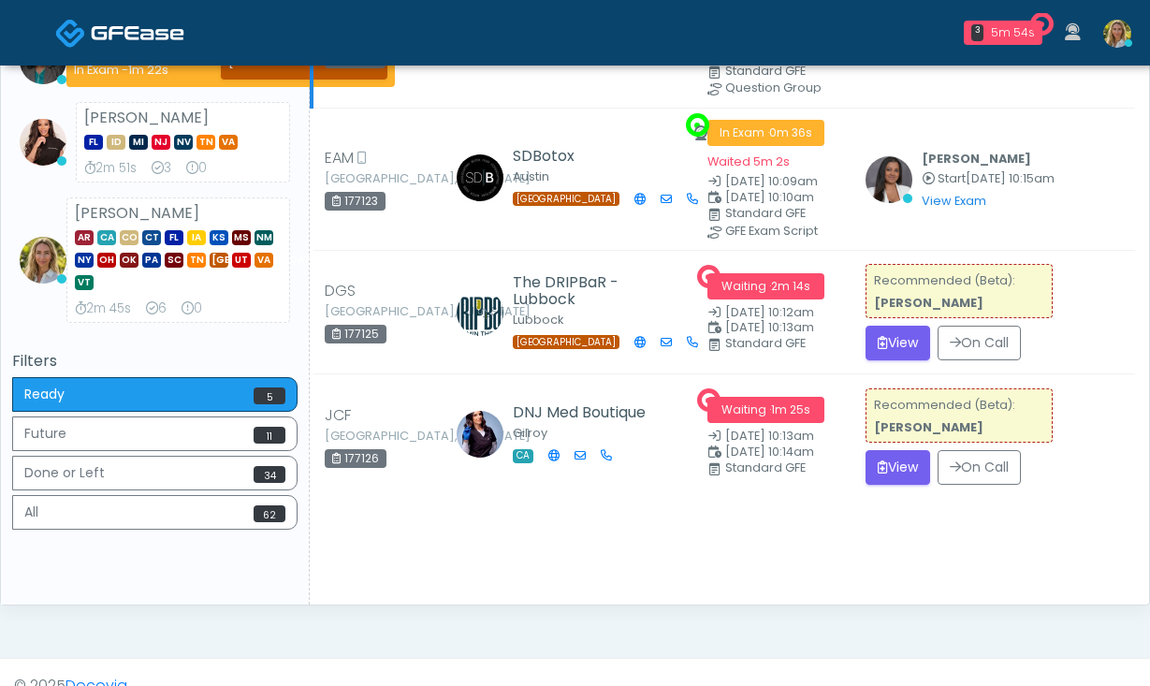
scroll to position [298, 0]
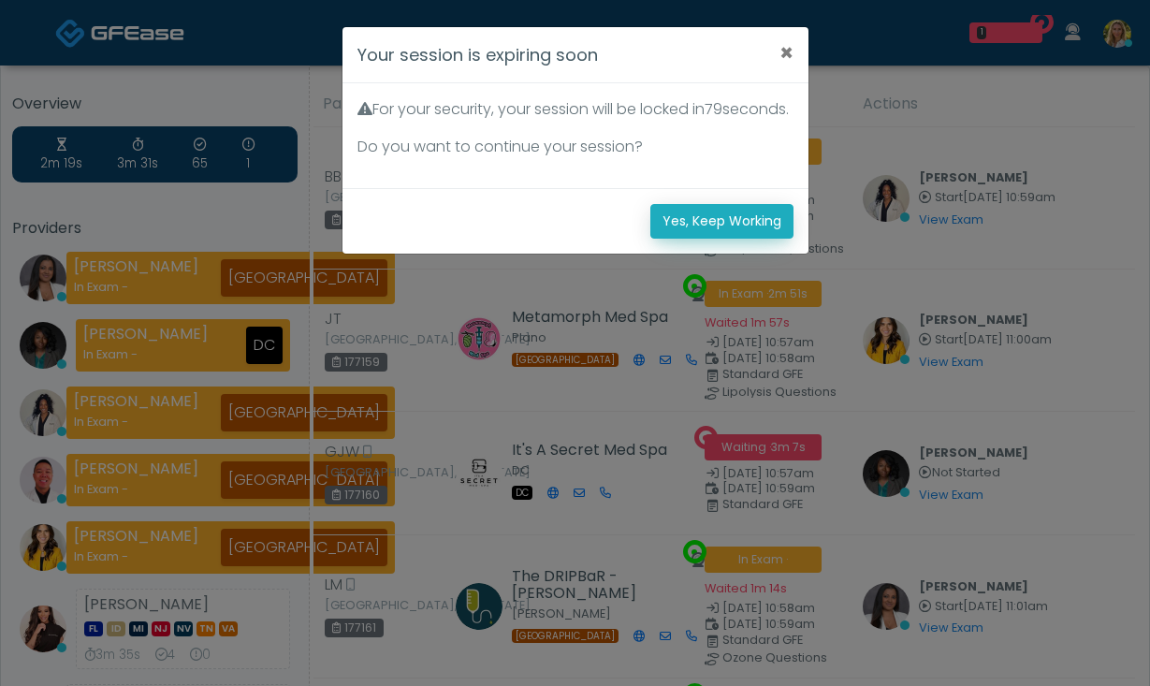
click at [699, 239] on button "Yes, Keep Working" at bounding box center [722, 221] width 143 height 35
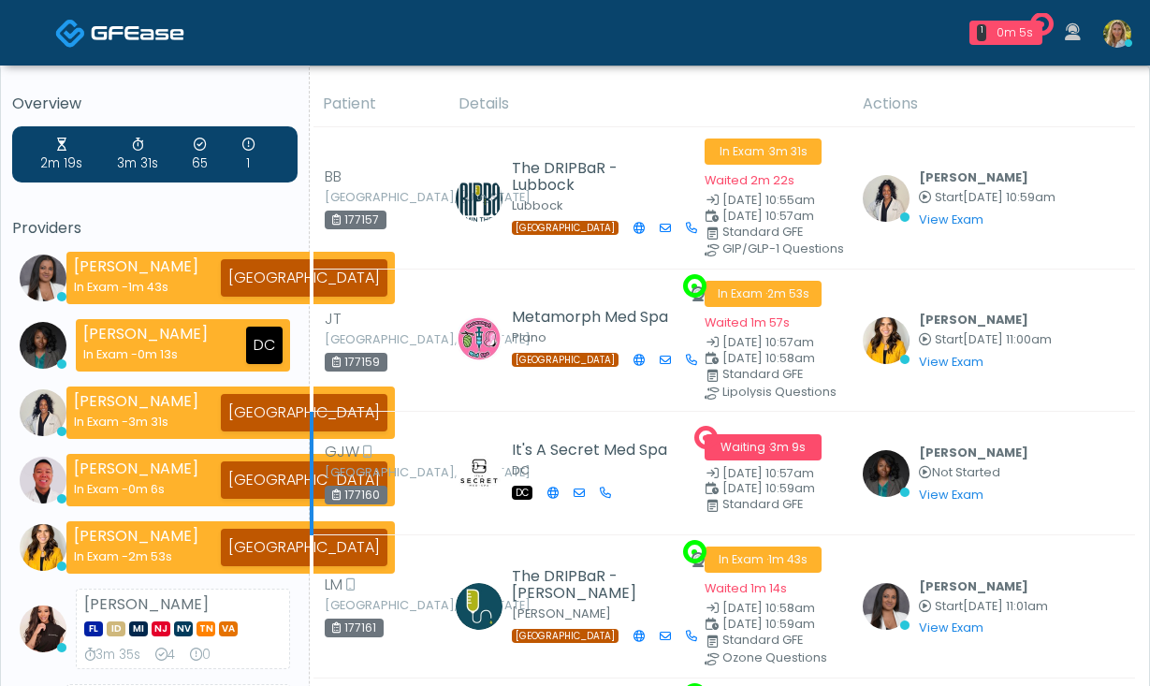
scroll to position [49, 0]
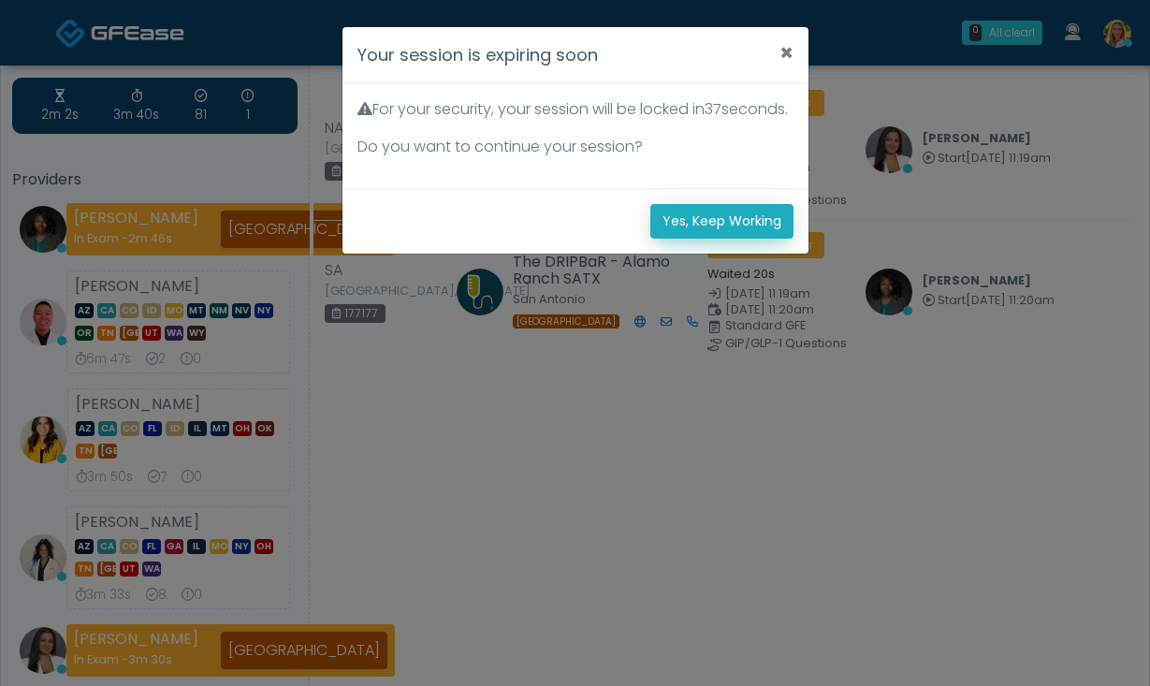
click at [746, 239] on button "Yes, Keep Working" at bounding box center [722, 221] width 143 height 35
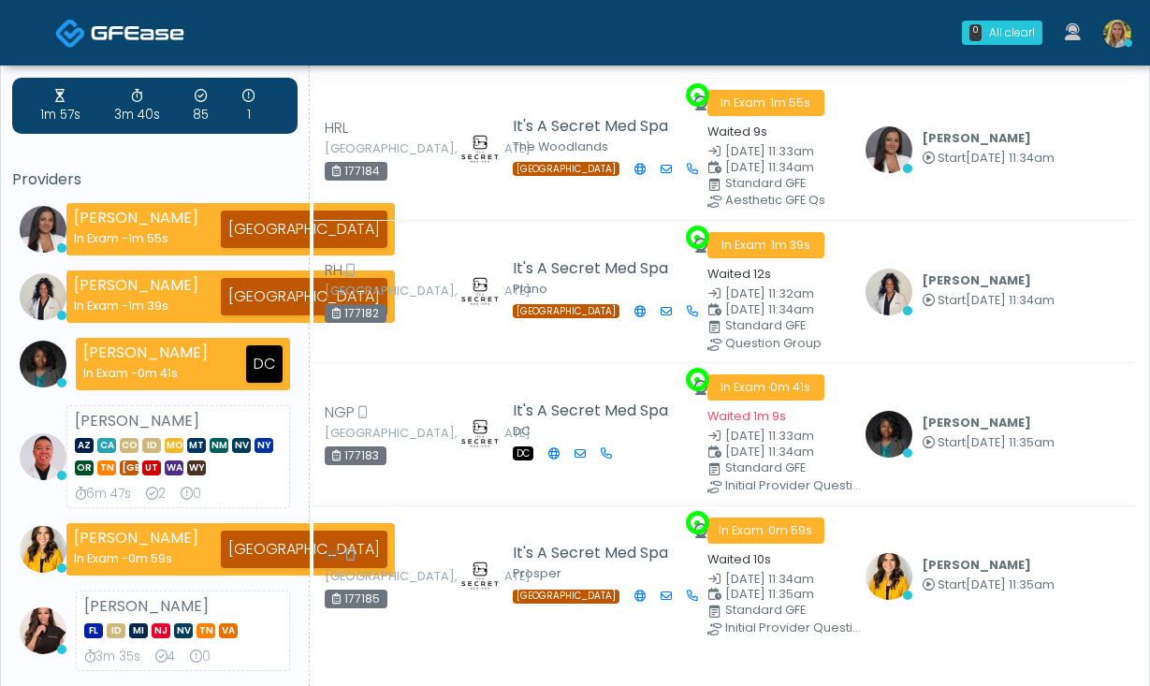
click at [1119, 42] on img at bounding box center [1118, 34] width 28 height 28
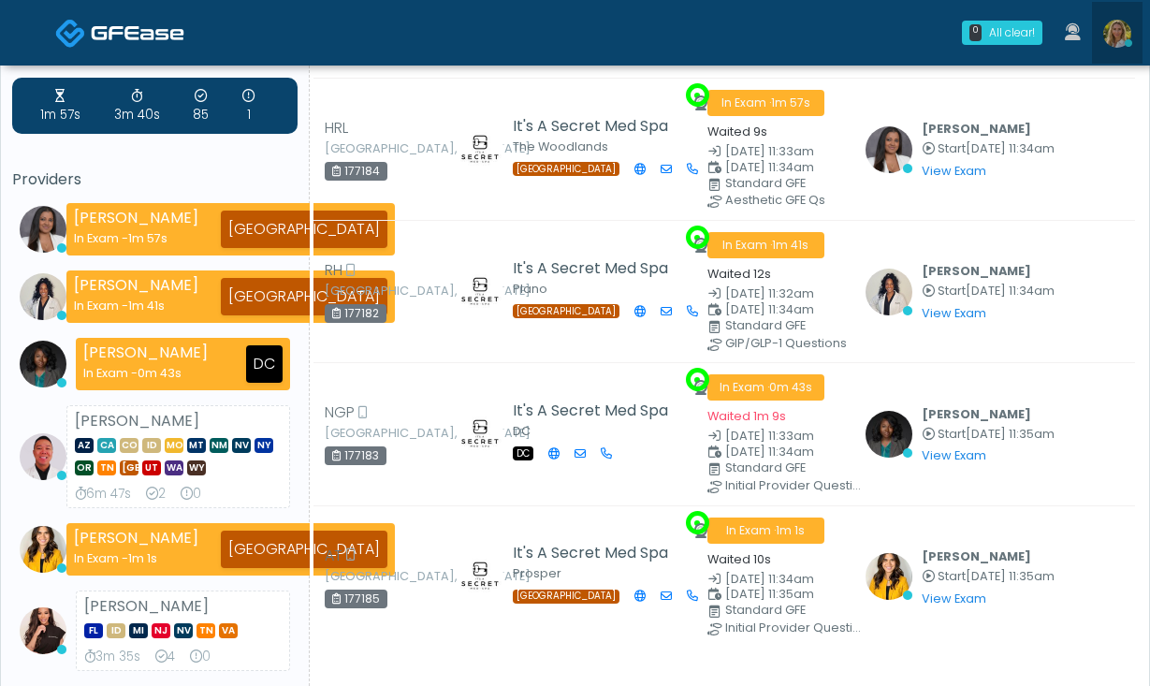
click at [1120, 24] on img at bounding box center [1118, 34] width 28 height 28
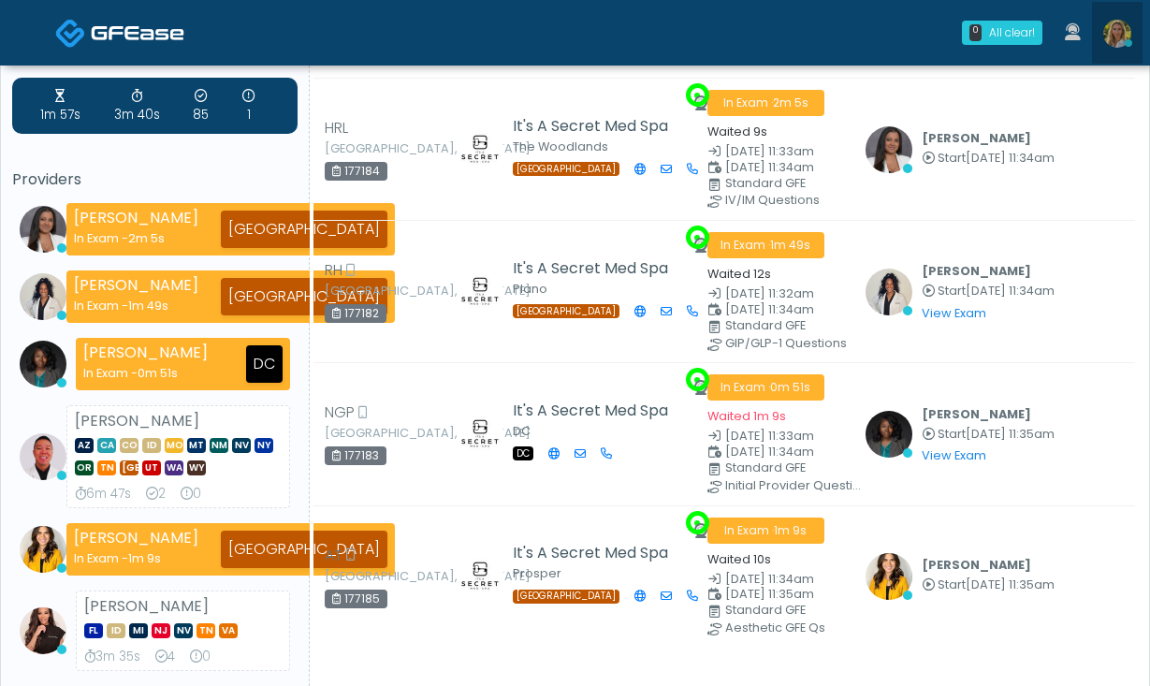
click at [1114, 26] on img at bounding box center [1118, 34] width 28 height 28
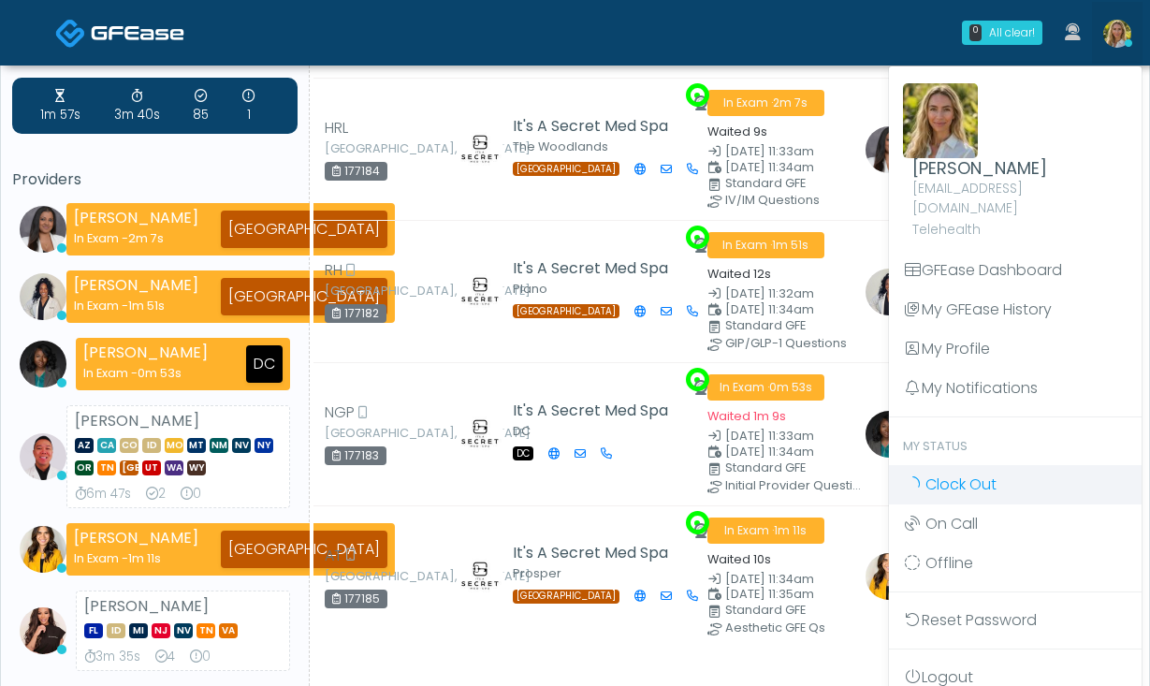
click at [988, 474] on span "Clock Out" at bounding box center [961, 485] width 71 height 22
